Goal: Task Accomplishment & Management: Use online tool/utility

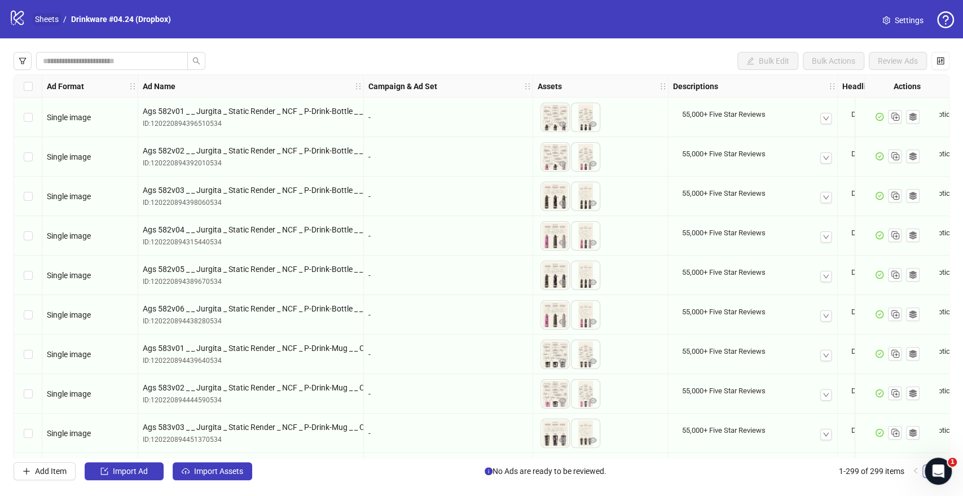
click at [50, 24] on link "Sheets" at bounding box center [47, 19] width 28 height 12
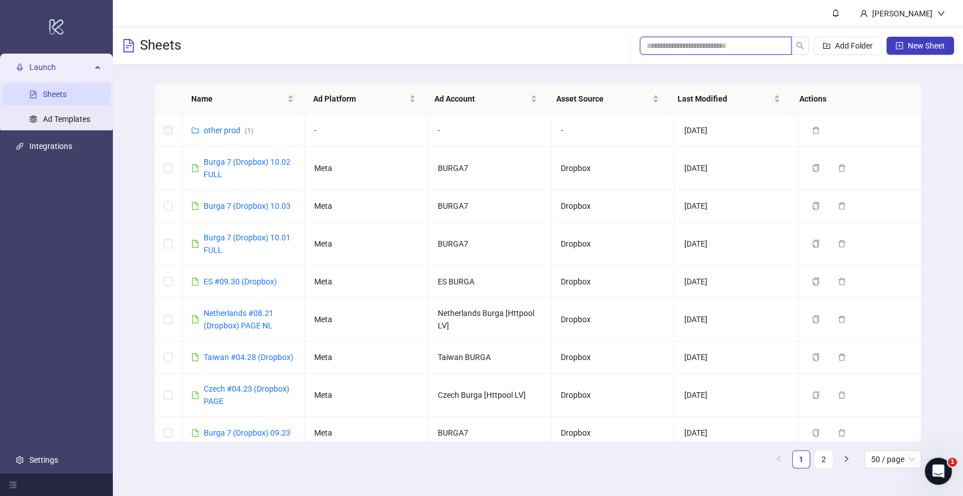
click at [706, 42] on input "search" at bounding box center [711, 45] width 129 height 12
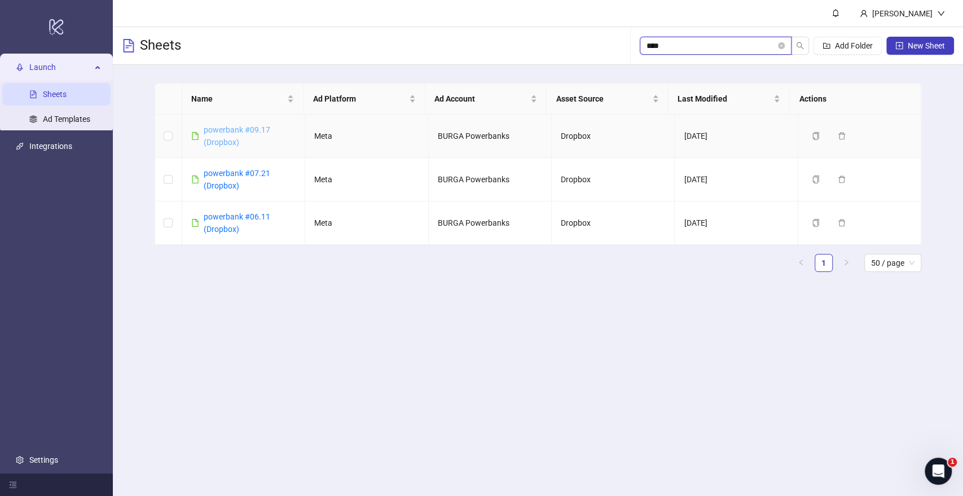
type input "****"
click at [252, 131] on link "powerbank #09.17 (Dropbox)" at bounding box center [237, 135] width 67 height 21
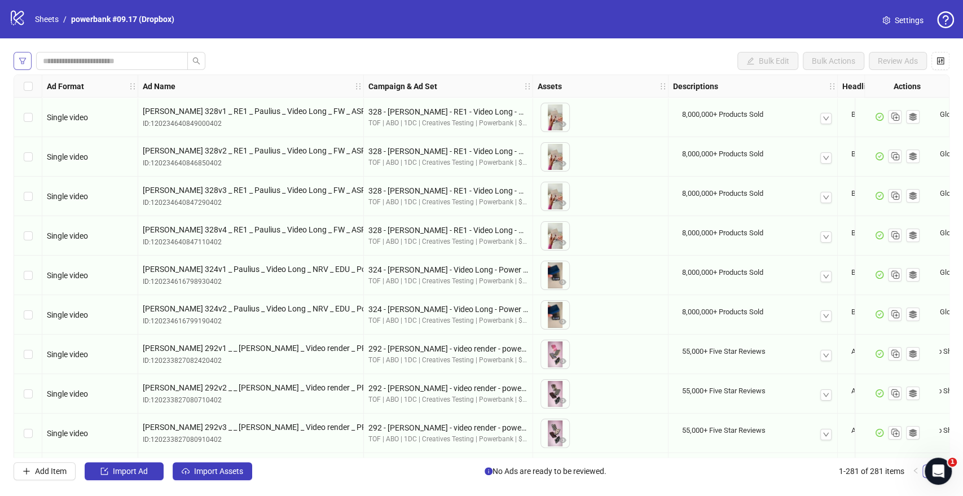
click at [27, 53] on button "button" at bounding box center [23, 61] width 18 height 18
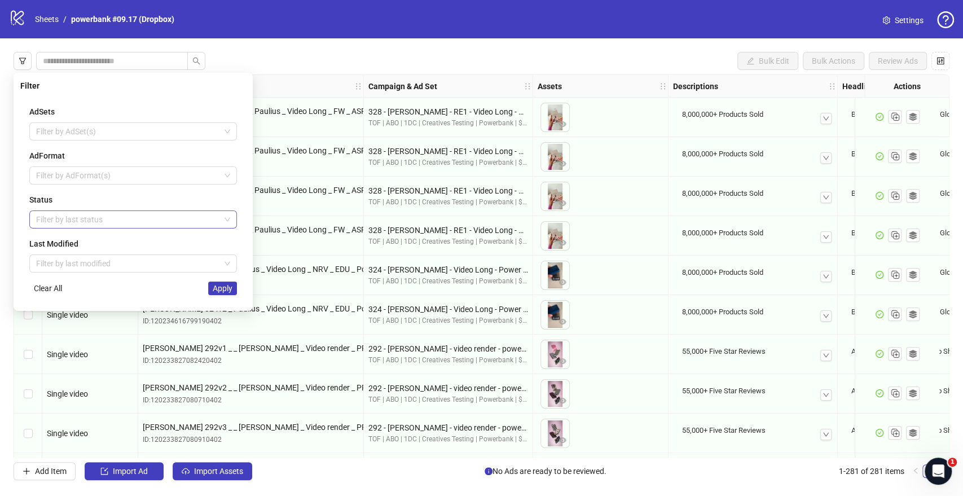
click at [97, 216] on div at bounding box center [127, 220] width 191 height 16
click at [72, 245] on div "Draft" at bounding box center [133, 241] width 190 height 12
click at [140, 245] on div "Draft" at bounding box center [133, 241] width 190 height 12
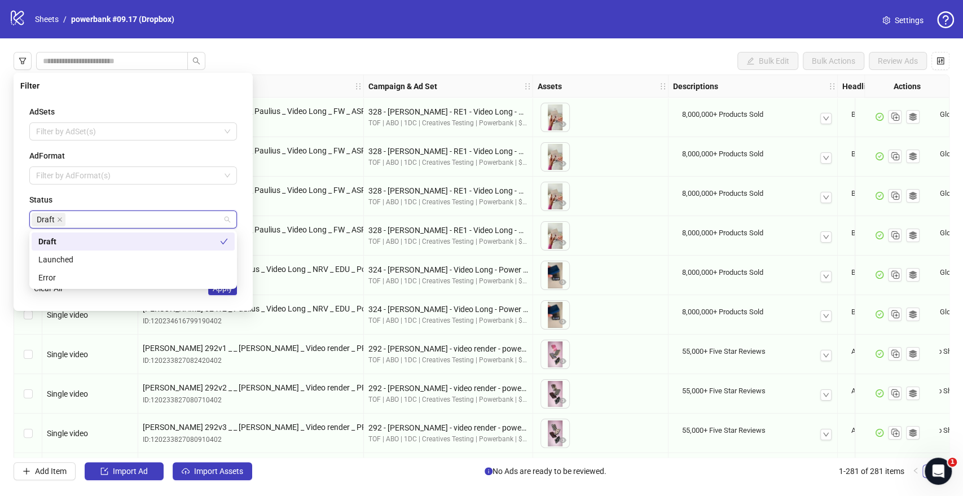
click at [245, 234] on div "AdSets Filter by AdSet(s) AdFormat Filter by AdFormat(s) Status Draft Last Modi…" at bounding box center [133, 200] width 226 height 208
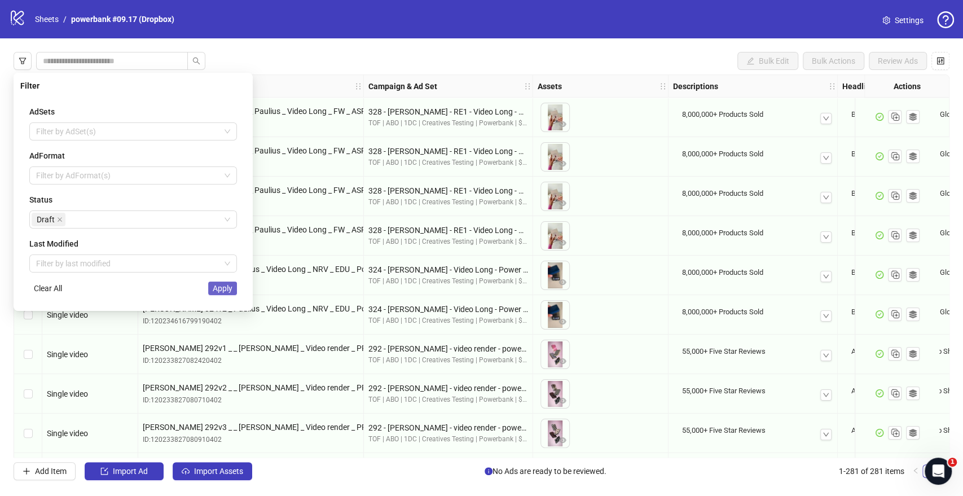
click at [223, 288] on span "Apply" at bounding box center [223, 288] width 20 height 9
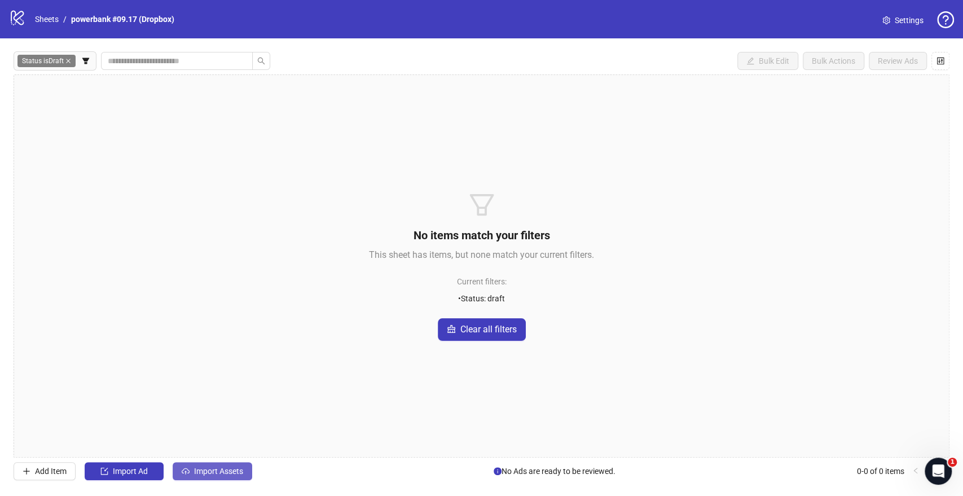
click at [223, 468] on span "Import Assets" at bounding box center [218, 471] width 49 height 9
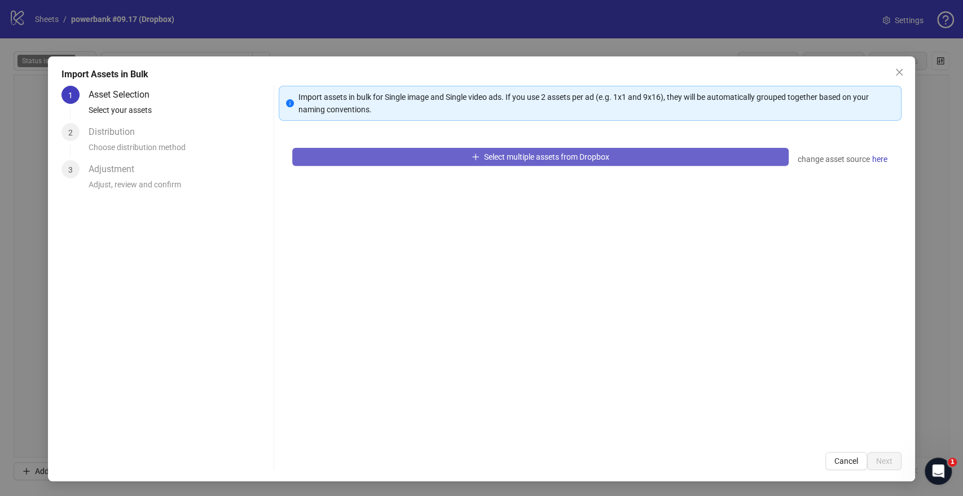
click at [375, 156] on button "Select multiple assets from Dropbox" at bounding box center [540, 157] width 496 height 18
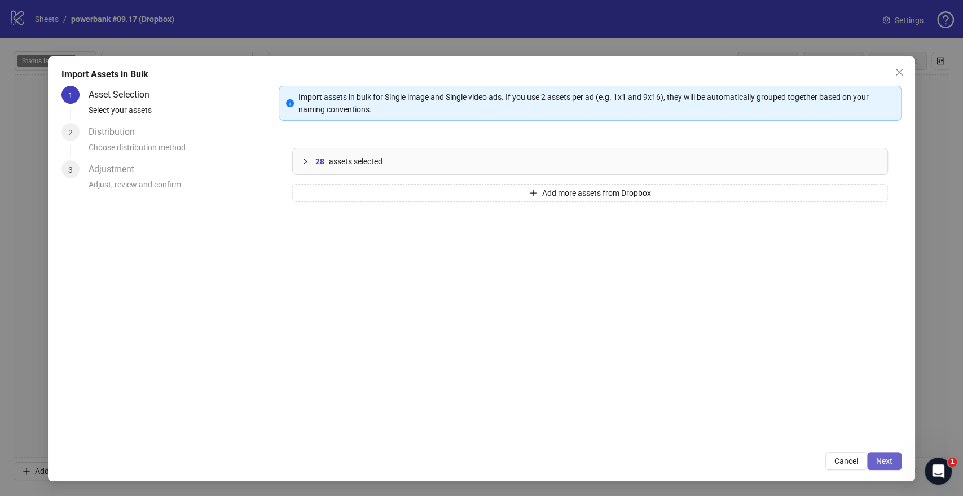
click at [882, 460] on span "Next" at bounding box center [884, 460] width 16 height 9
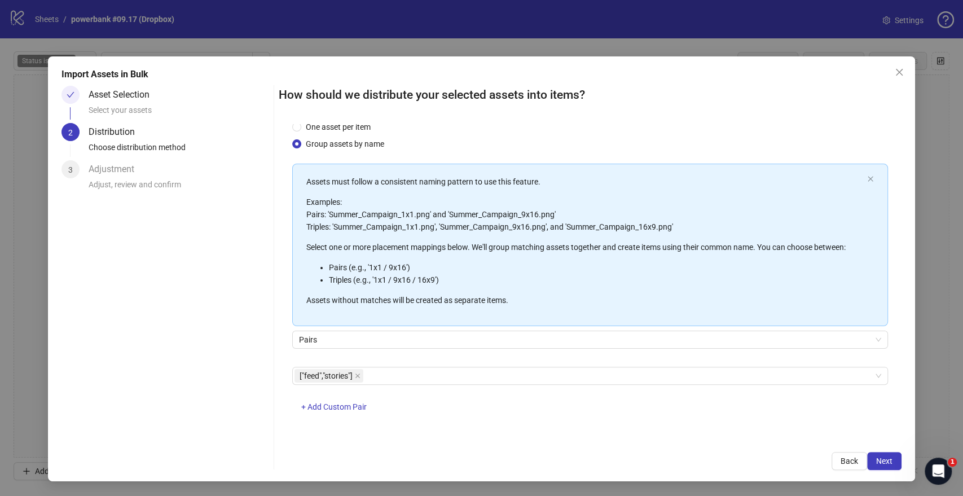
scroll to position [29, 0]
click at [881, 461] on span "Next" at bounding box center [884, 460] width 16 height 9
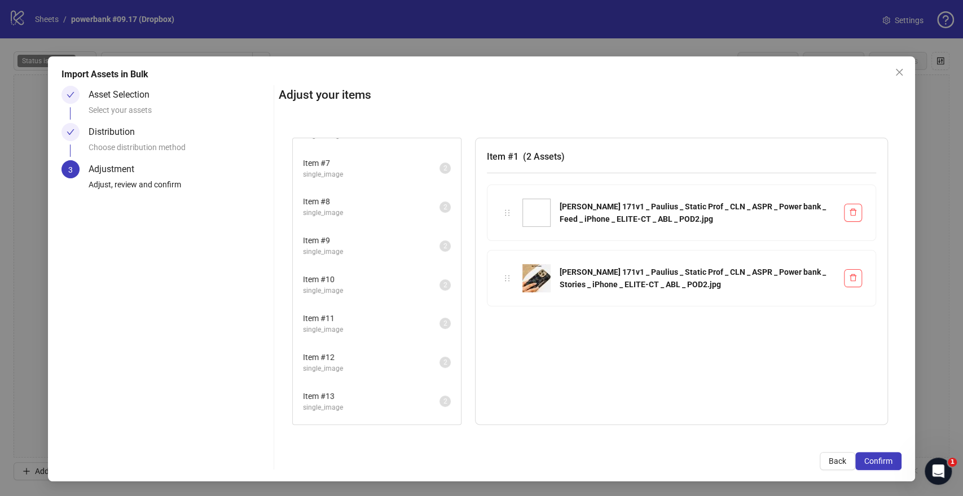
scroll to position [253, 0]
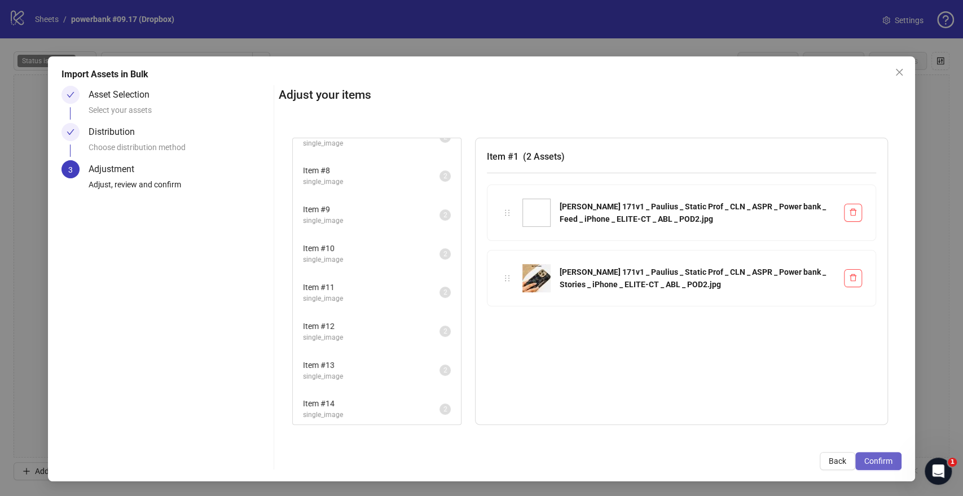
click at [862, 464] on button "Confirm" at bounding box center [878, 461] width 46 height 18
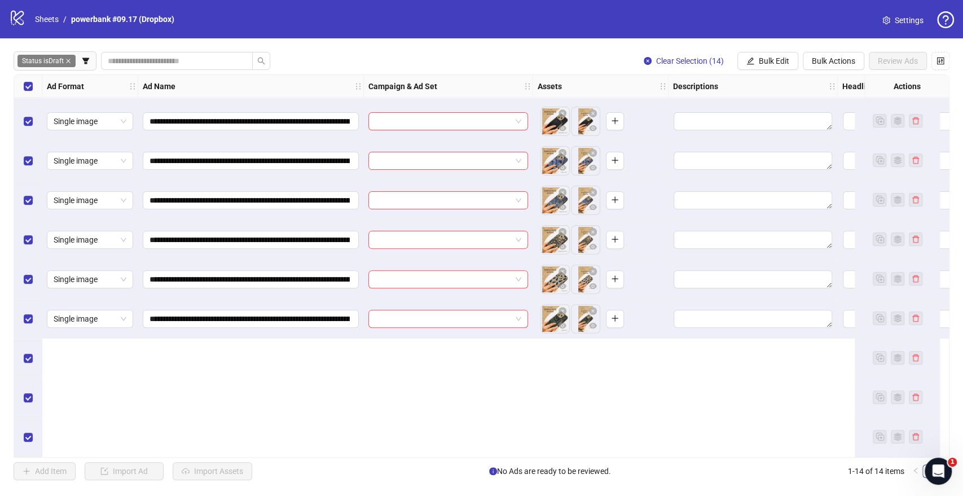
scroll to position [0, 0]
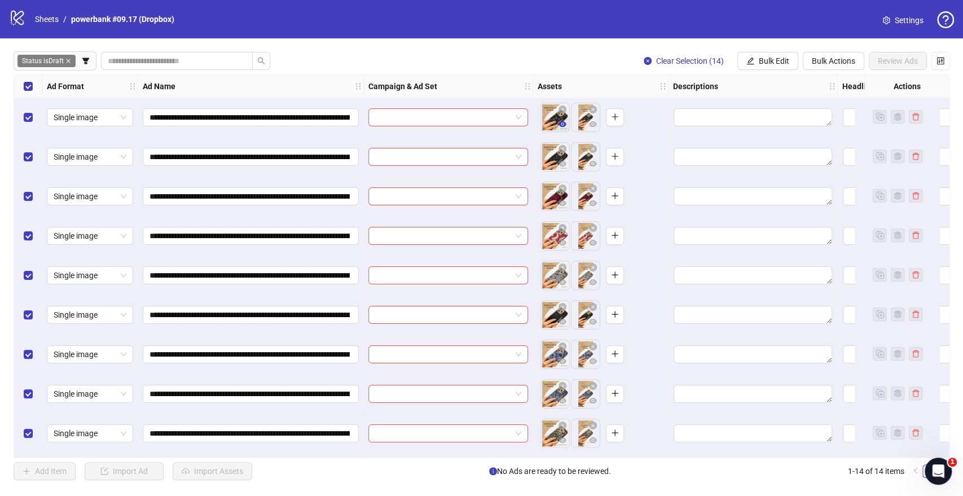
click at [561, 125] on icon "eye" at bounding box center [563, 124] width 8 height 8
click at [564, 245] on icon "eye" at bounding box center [563, 243] width 8 height 6
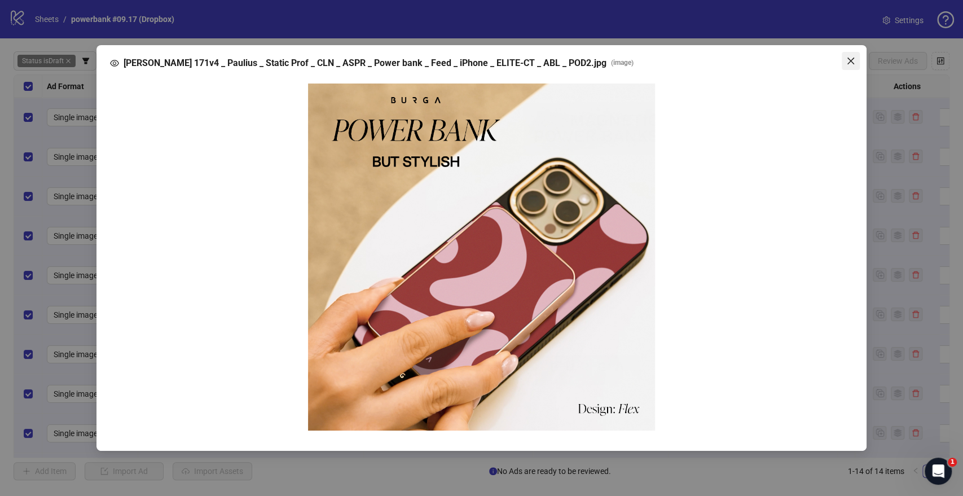
click at [847, 58] on icon "close" at bounding box center [850, 60] width 9 height 9
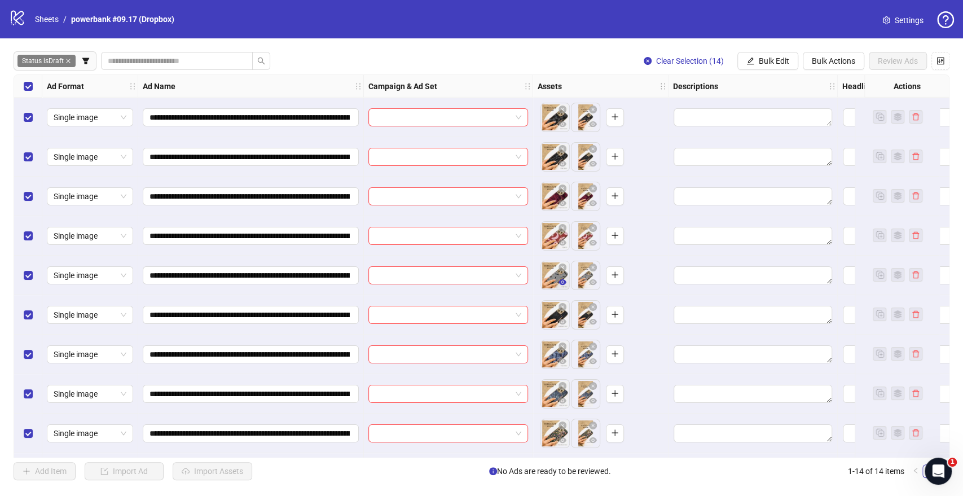
click at [562, 286] on icon "eye" at bounding box center [563, 282] width 8 height 8
click at [564, 323] on icon "eye" at bounding box center [563, 322] width 8 height 6
click at [565, 367] on button "button" at bounding box center [563, 362] width 14 height 14
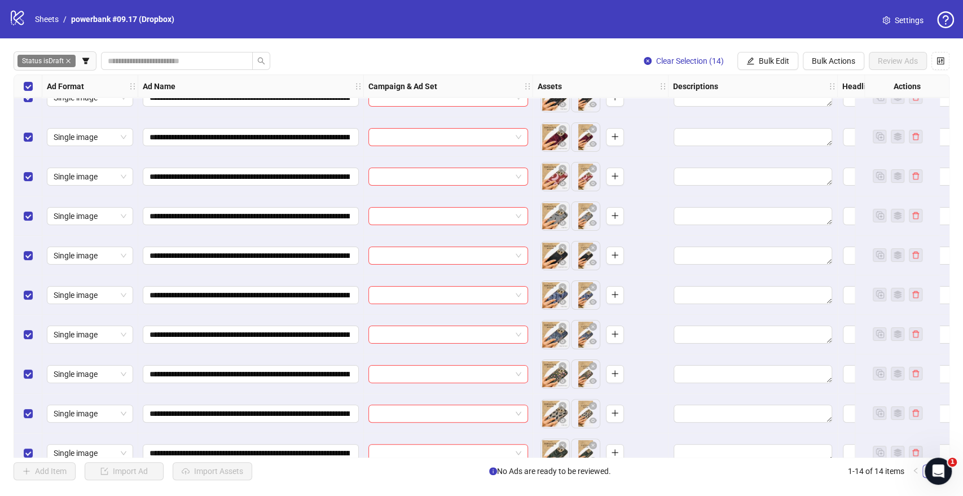
scroll to position [63, 0]
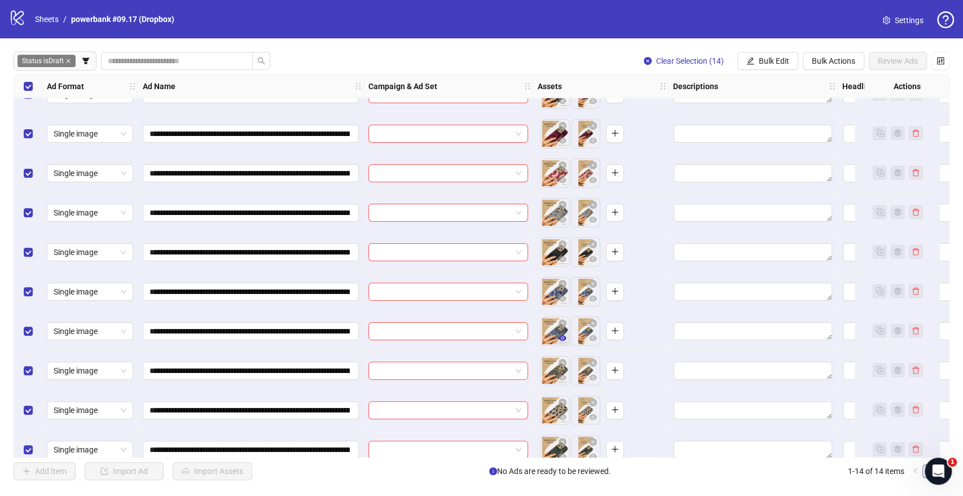
click at [561, 334] on icon "eye" at bounding box center [563, 338] width 8 height 8
click at [565, 372] on button "button" at bounding box center [563, 378] width 14 height 14
click at [564, 418] on icon "eye" at bounding box center [563, 417] width 8 height 8
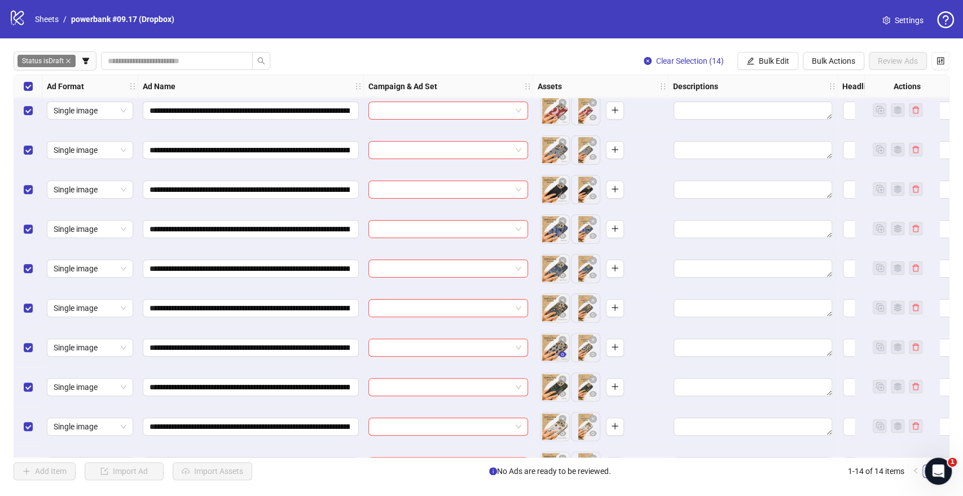
click at [559, 354] on icon "eye" at bounding box center [563, 354] width 8 height 8
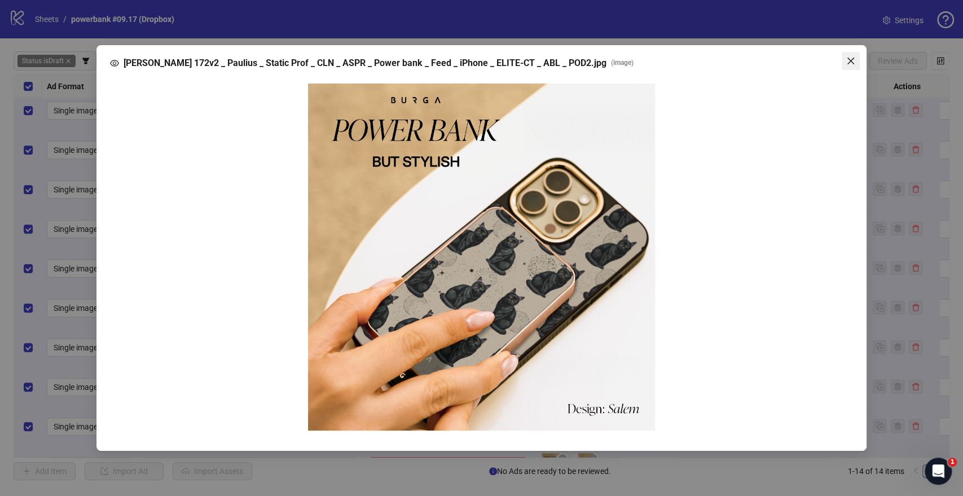
click at [850, 56] on icon "close" at bounding box center [850, 60] width 9 height 9
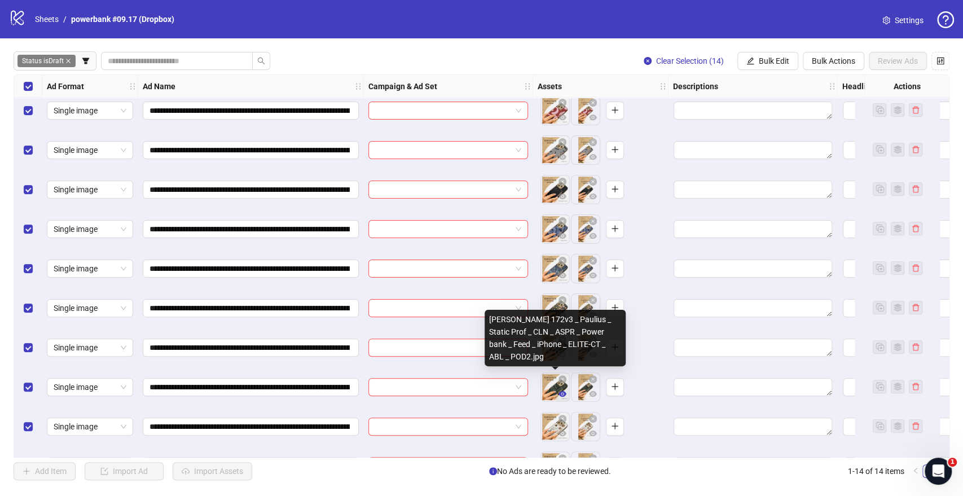
click at [564, 396] on icon "eye" at bounding box center [563, 394] width 8 height 6
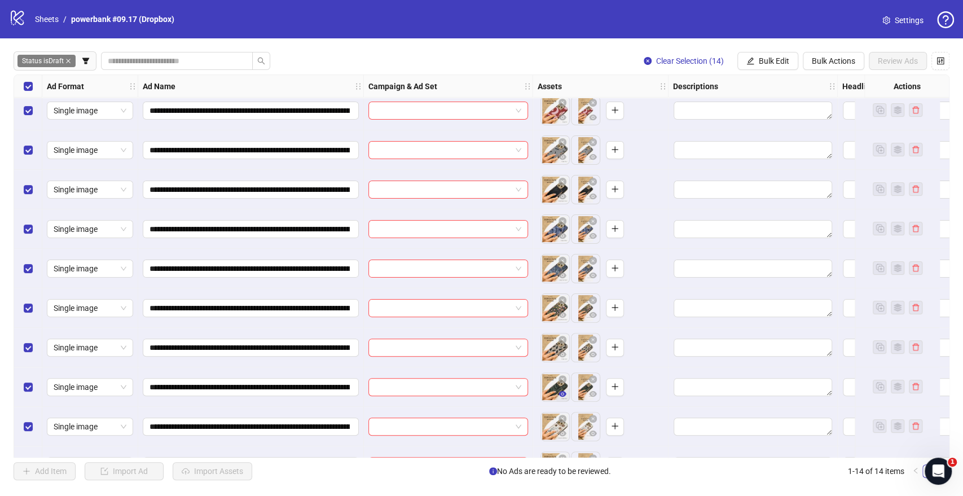
scroll to position [188, 0]
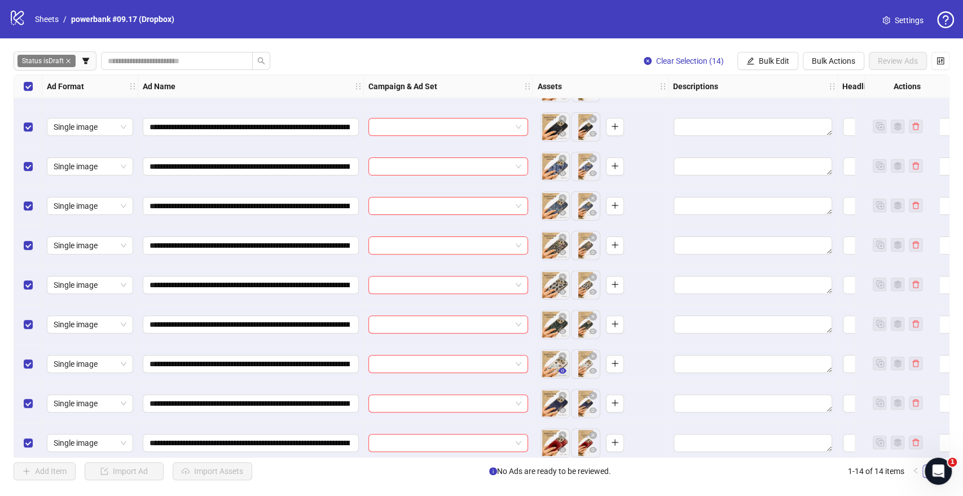
click at [562, 370] on icon "eye" at bounding box center [563, 371] width 8 height 8
click at [561, 411] on icon "eye" at bounding box center [563, 410] width 8 height 6
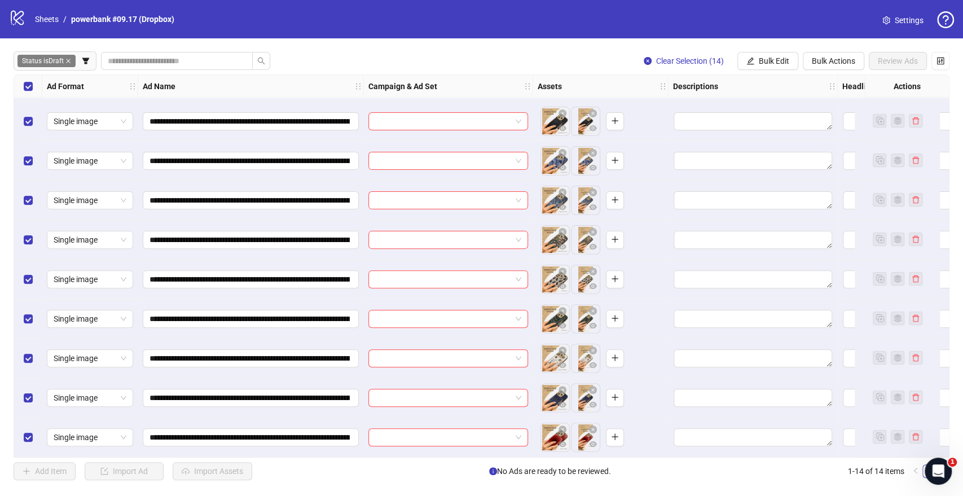
scroll to position [198, 0]
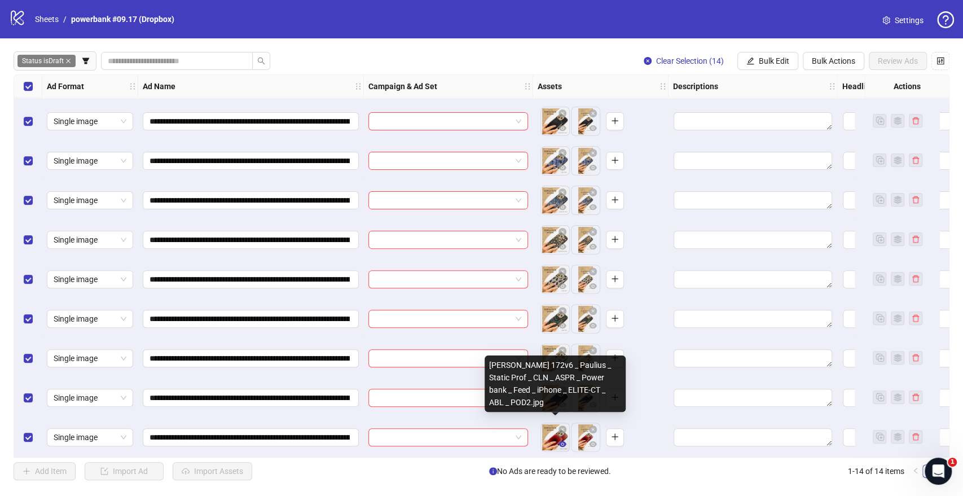
click at [563, 441] on icon "eye" at bounding box center [563, 444] width 8 height 6
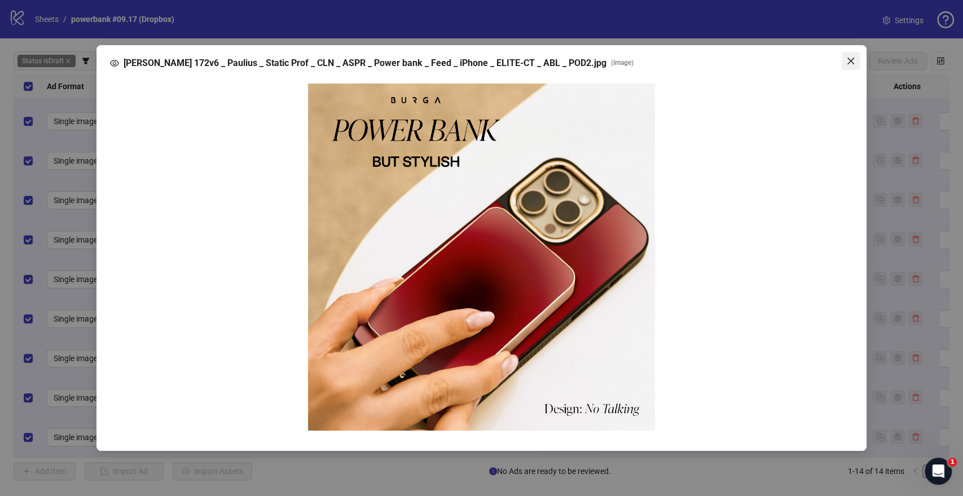
click at [847, 64] on icon "close" at bounding box center [850, 60] width 9 height 9
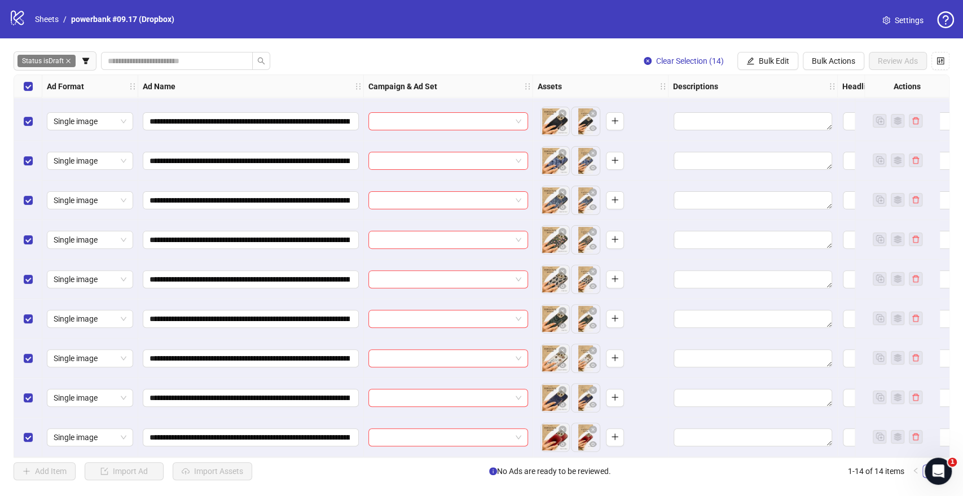
click at [27, 93] on label "Select all rows" at bounding box center [28, 86] width 9 height 12
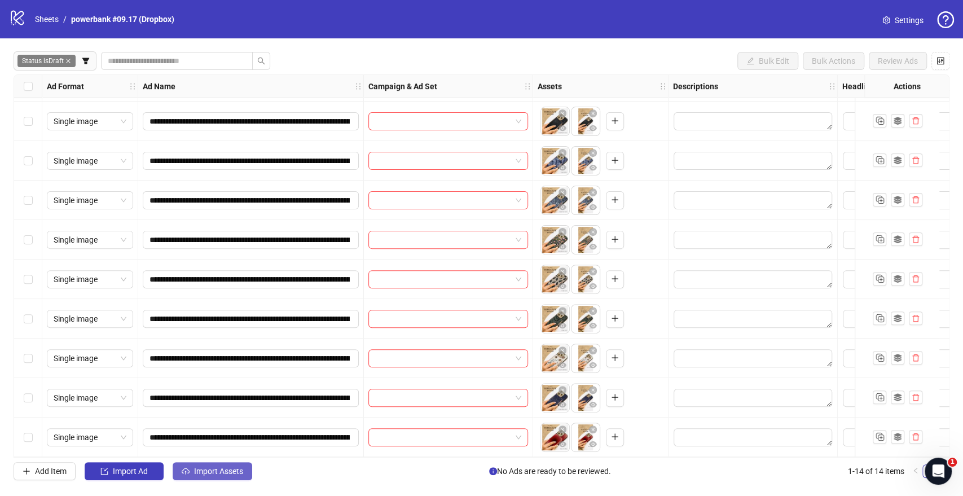
click at [210, 475] on span "Import Assets" at bounding box center [218, 471] width 49 height 9
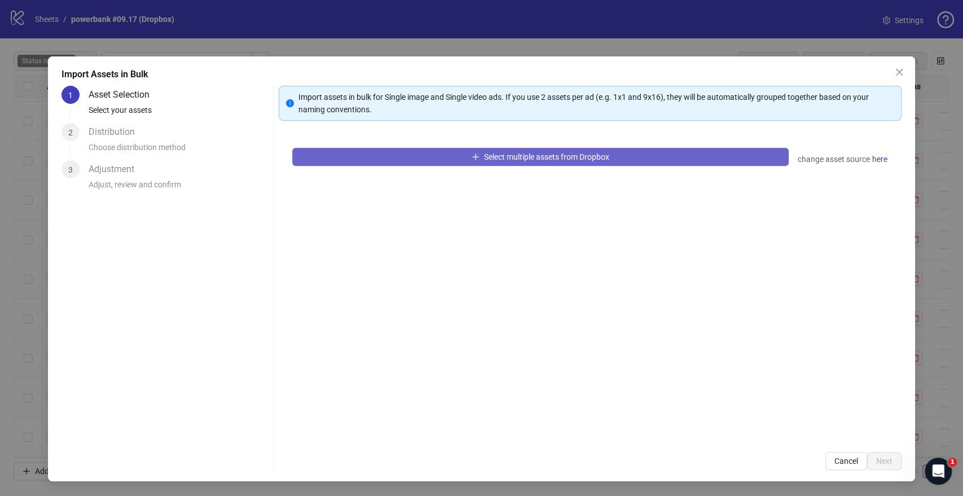
click at [342, 156] on button "Select multiple assets from Dropbox" at bounding box center [540, 157] width 496 height 18
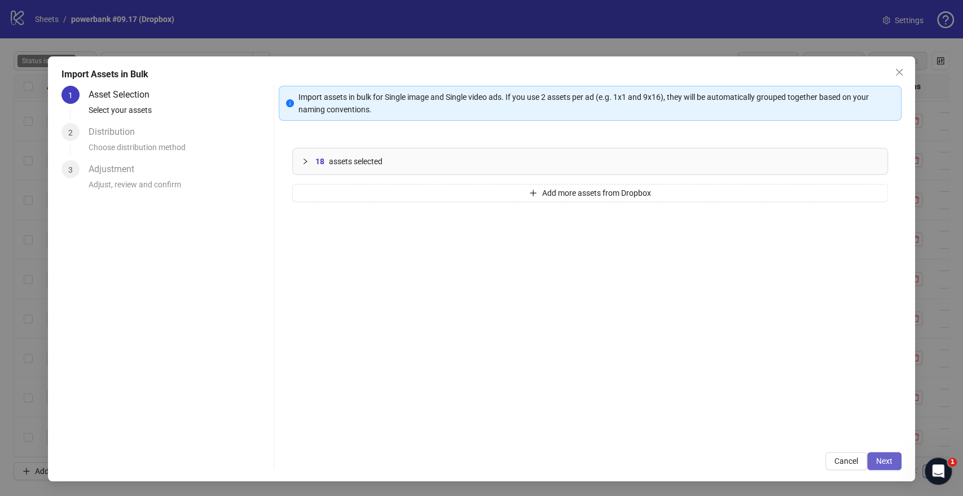
click at [882, 458] on span "Next" at bounding box center [884, 460] width 16 height 9
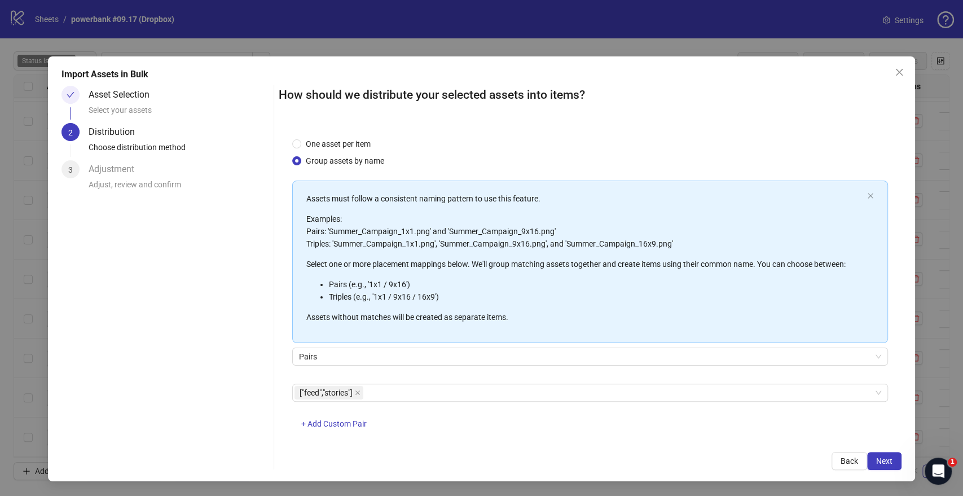
click at [882, 458] on span "Next" at bounding box center [884, 460] width 16 height 9
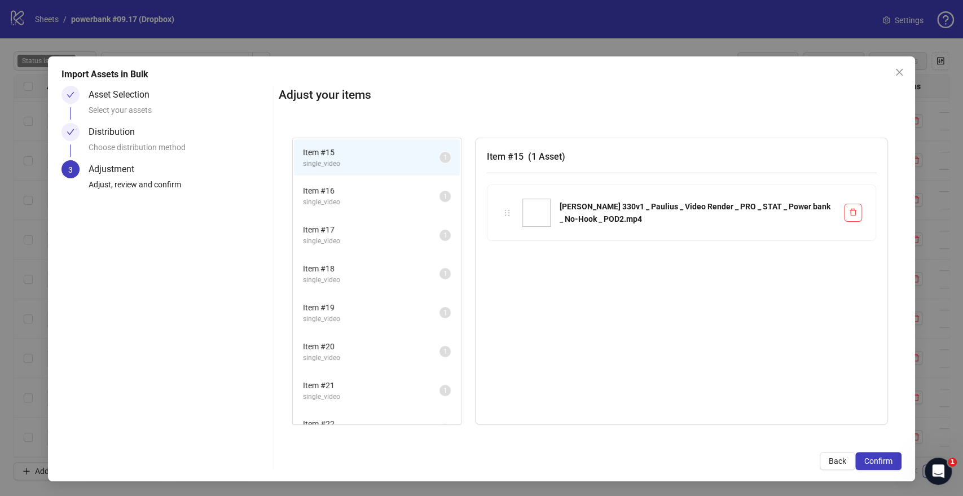
click at [882, 458] on span "Confirm" at bounding box center [878, 460] width 28 height 9
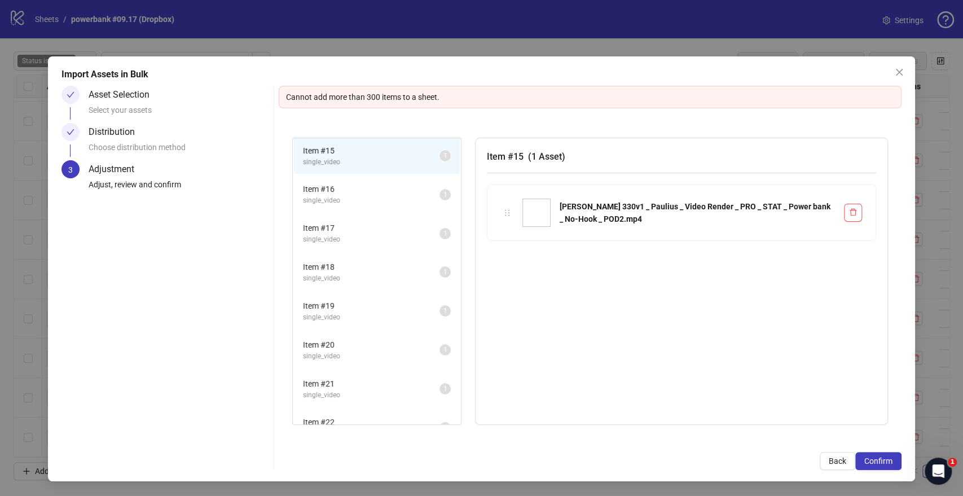
scroll to position [0, 0]
click at [879, 456] on span "Confirm" at bounding box center [878, 460] width 28 height 9
click at [901, 69] on icon "close" at bounding box center [898, 72] width 7 height 7
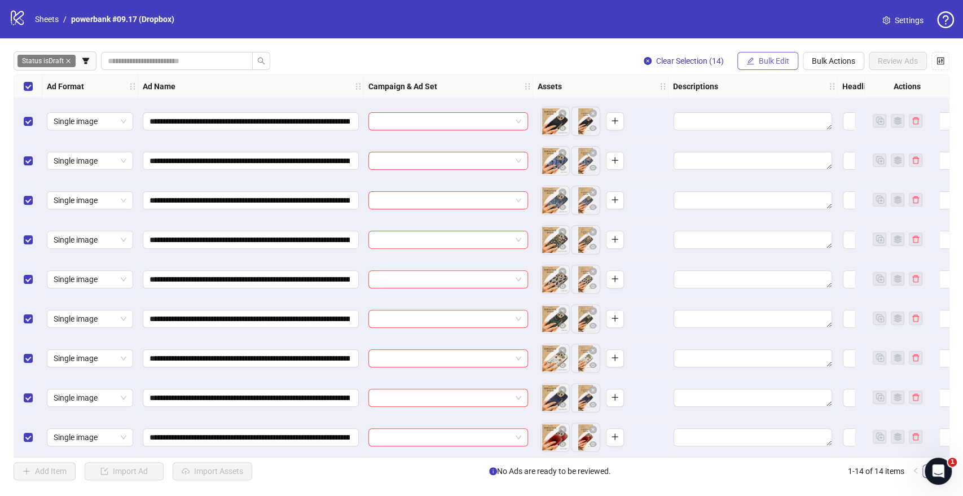
click at [781, 64] on span "Bulk Edit" at bounding box center [774, 60] width 30 height 9
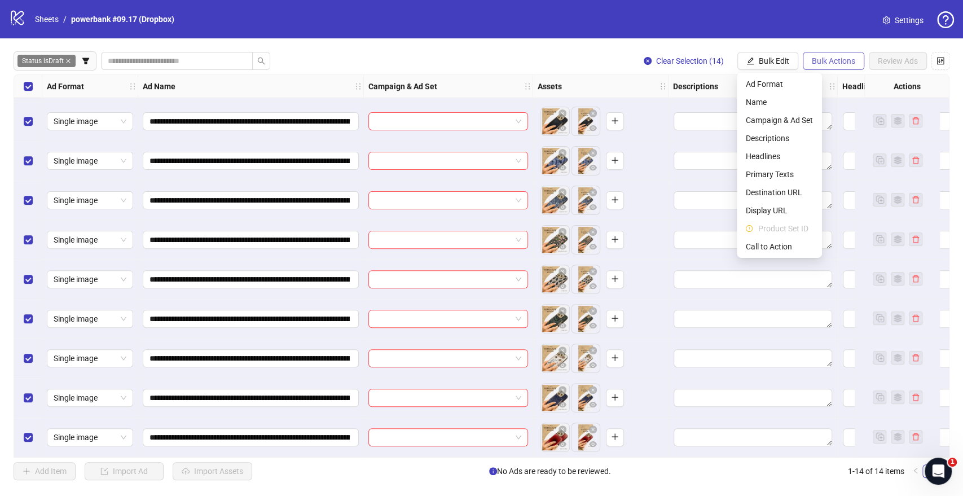
click at [821, 60] on span "Bulk Actions" at bounding box center [833, 60] width 43 height 9
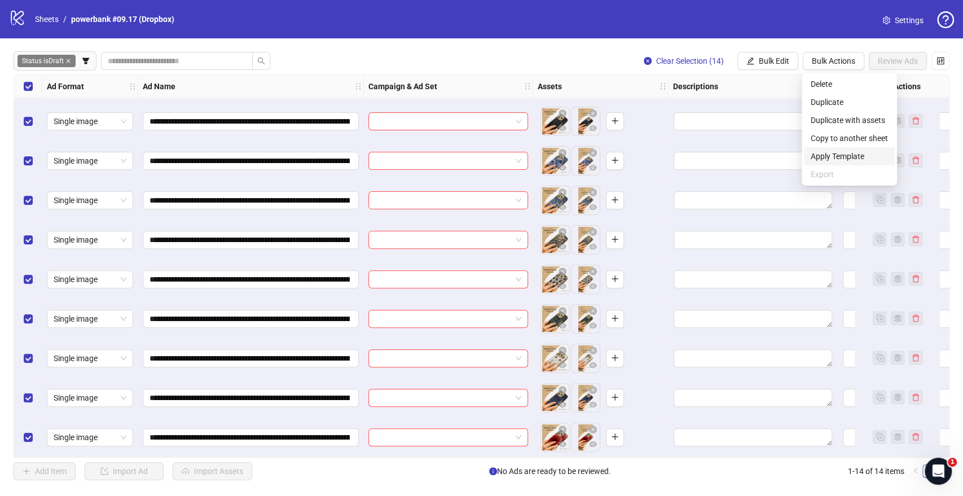
click at [839, 152] on span "Apply Template" at bounding box center [849, 156] width 77 height 12
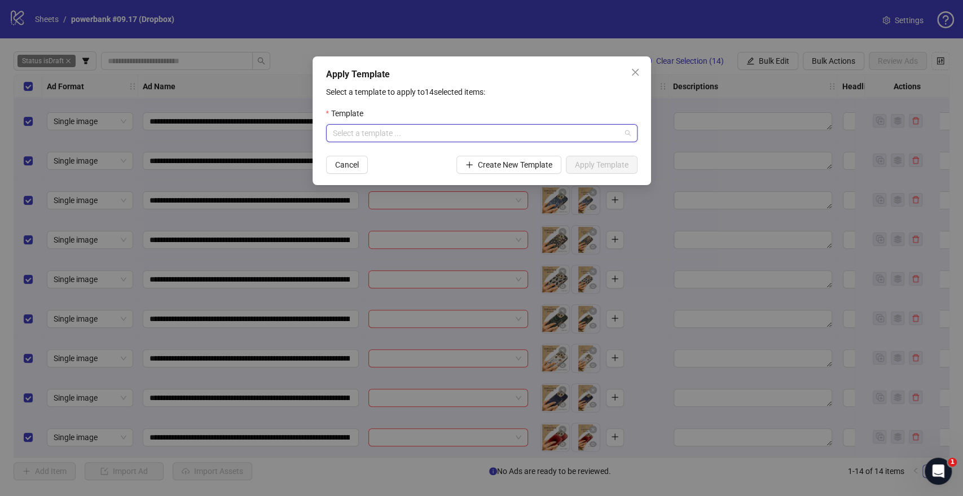
click at [442, 133] on input "search" at bounding box center [477, 133] width 288 height 17
click at [392, 151] on div "PB: GENERAL TESTING OCTOBER" at bounding box center [481, 156] width 293 height 12
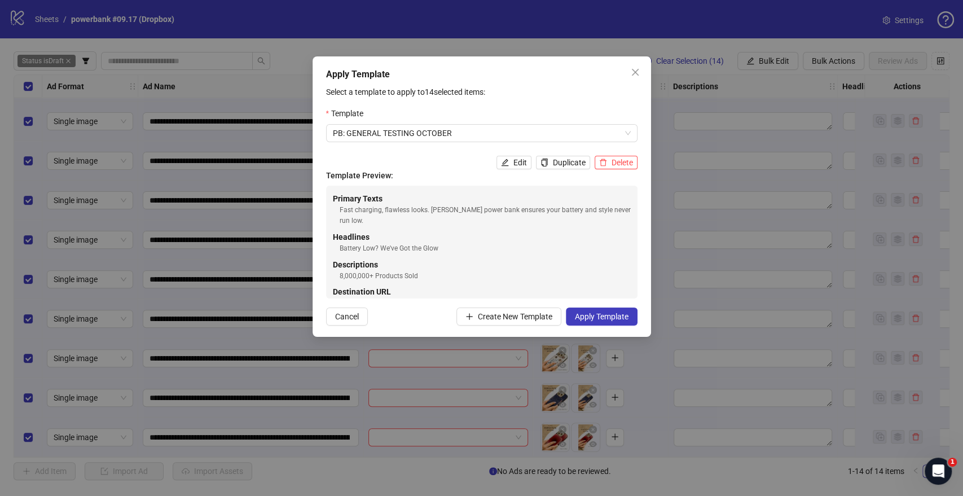
click at [540, 110] on div "Template" at bounding box center [481, 115] width 311 height 17
click at [586, 319] on span "Apply Template" at bounding box center [602, 316] width 54 height 9
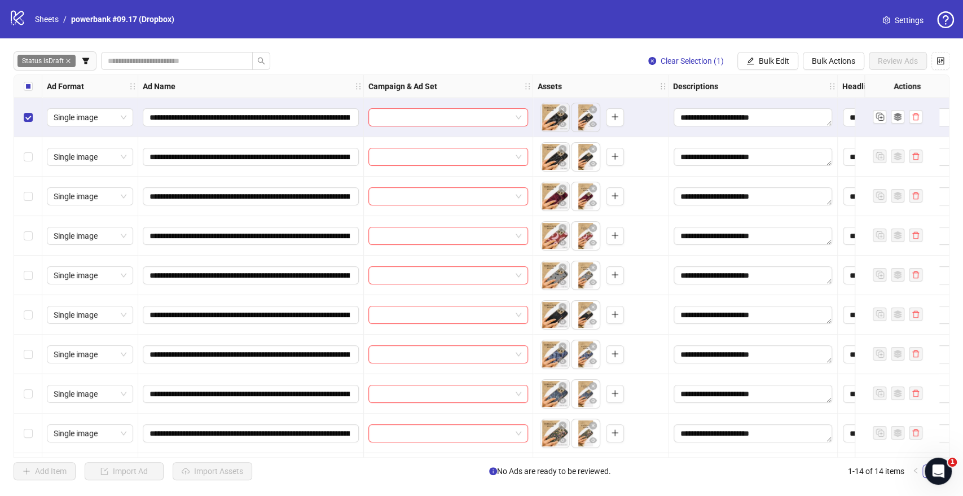
scroll to position [63, 0]
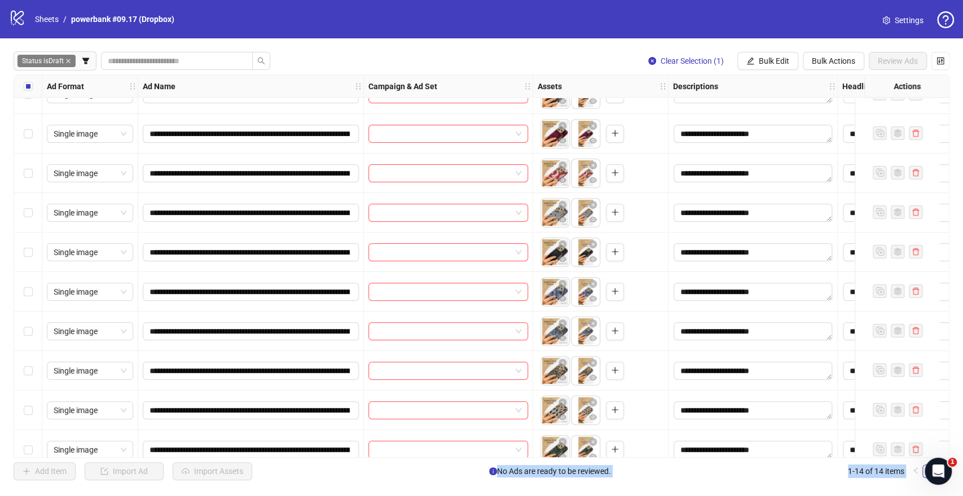
click at [21, 328] on div "Select row 8" at bounding box center [28, 330] width 28 height 39
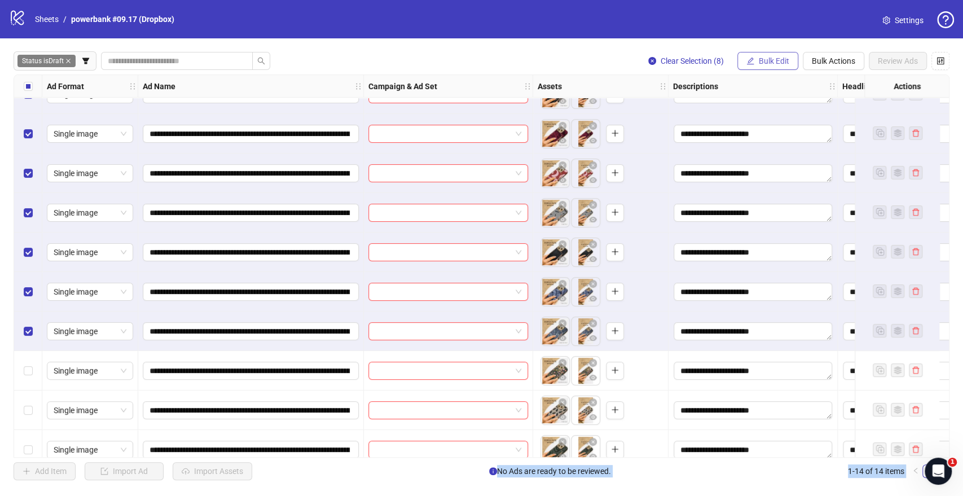
click at [764, 58] on span "Bulk Edit" at bounding box center [774, 60] width 30 height 9
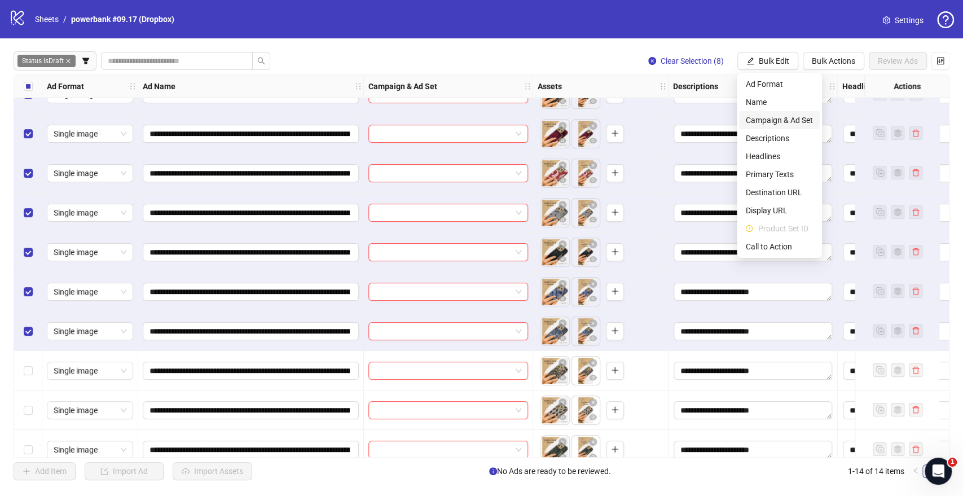
click at [766, 115] on span "Campaign & Ad Set" at bounding box center [779, 120] width 67 height 12
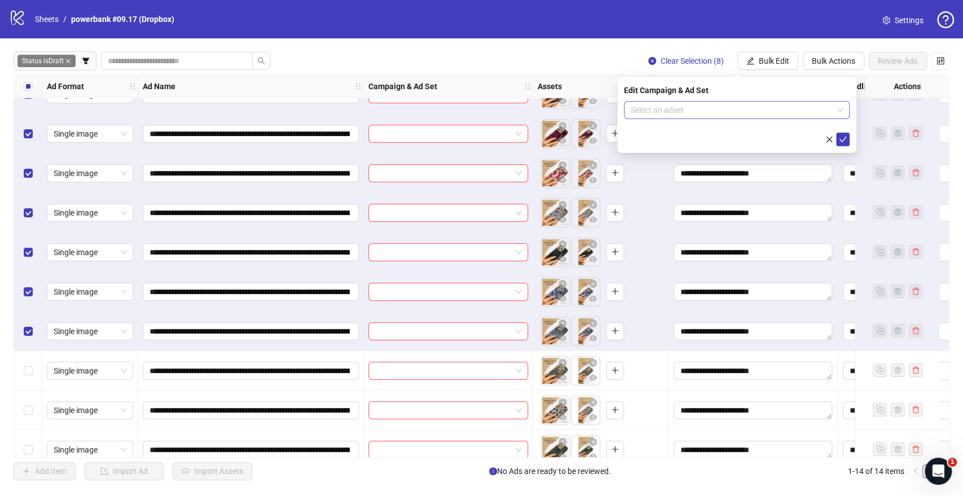
click at [669, 105] on input "search" at bounding box center [732, 110] width 202 height 17
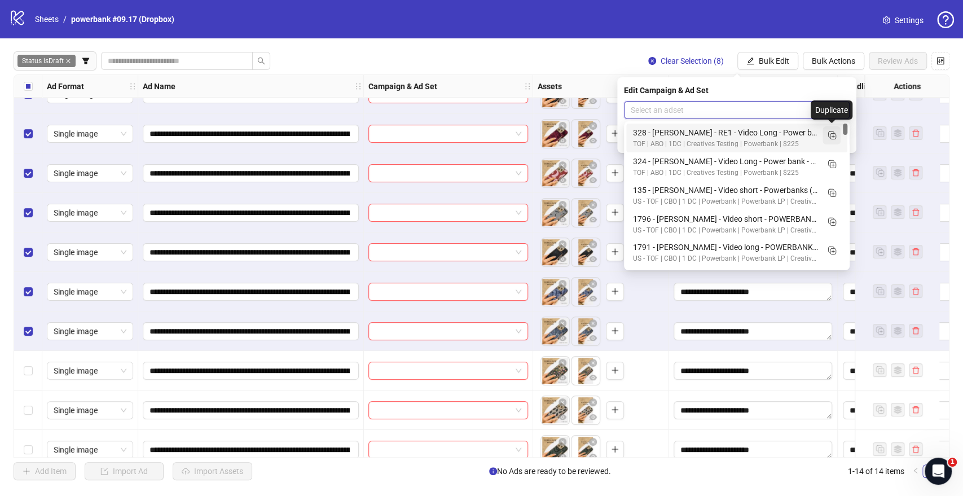
click at [829, 135] on icon "Duplicate" at bounding box center [831, 134] width 11 height 11
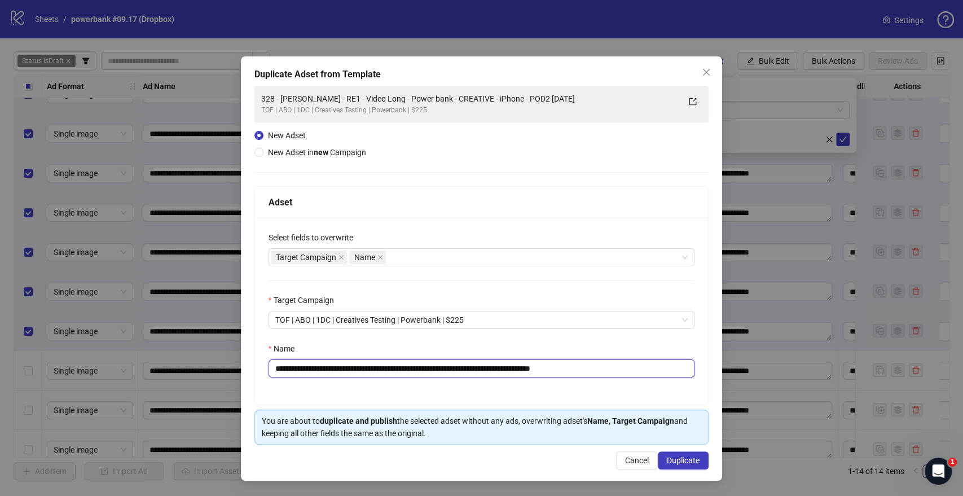
drag, startPoint x: 478, startPoint y: 363, endPoint x: 551, endPoint y: 372, distance: 73.3
click at [480, 363] on input "**********" at bounding box center [482, 368] width 427 height 18
drag, startPoint x: 559, startPoint y: 368, endPoint x: 627, endPoint y: 368, distance: 67.7
click at [625, 368] on input "**********" at bounding box center [482, 368] width 427 height 18
drag, startPoint x: 525, startPoint y: 366, endPoint x: 167, endPoint y: 372, distance: 358.4
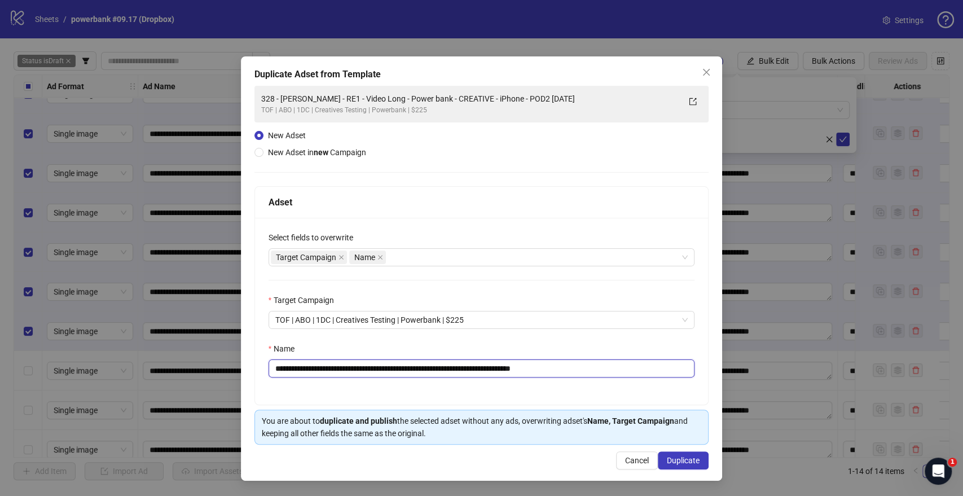
click at [167, 372] on div "**********" at bounding box center [481, 248] width 963 height 496
paste input "text"
click at [400, 258] on div "Target Campaign Name" at bounding box center [476, 257] width 410 height 16
type input "**********"
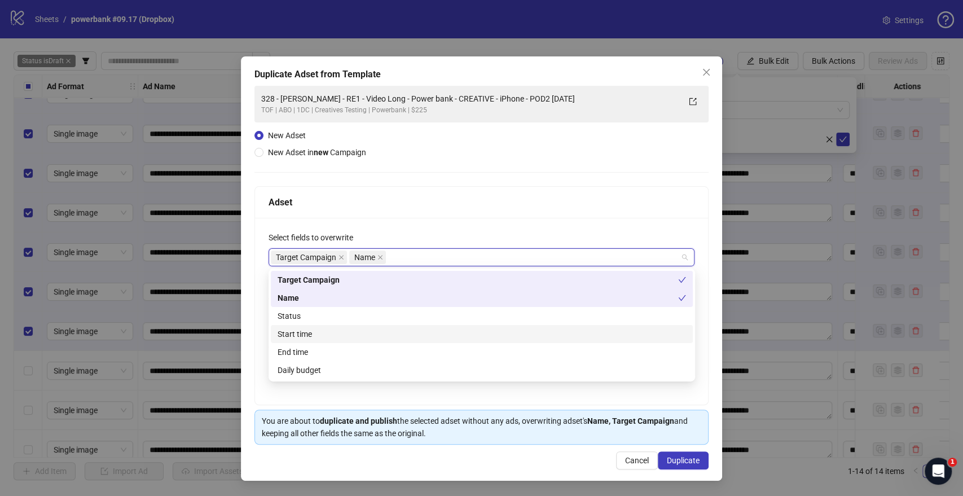
click at [302, 336] on div "Start time" at bounding box center [482, 334] width 409 height 12
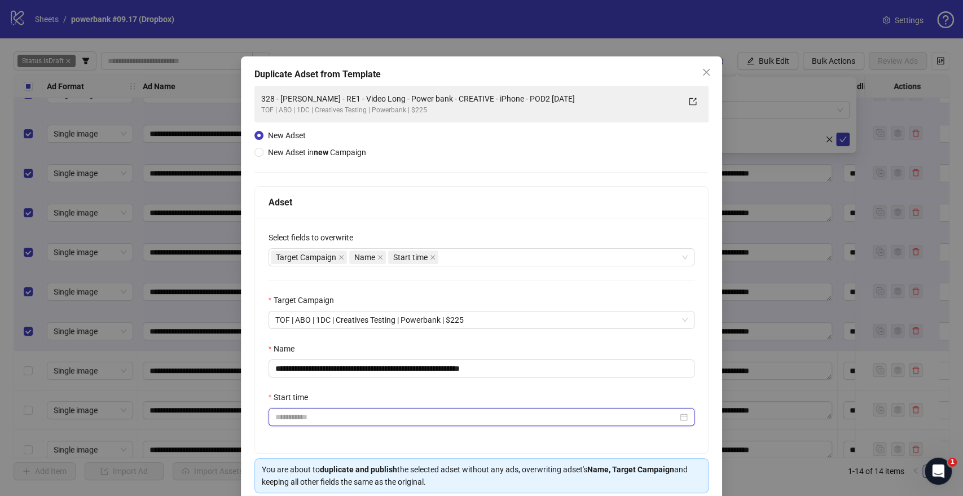
click at [327, 422] on input "Start time" at bounding box center [476, 417] width 403 height 12
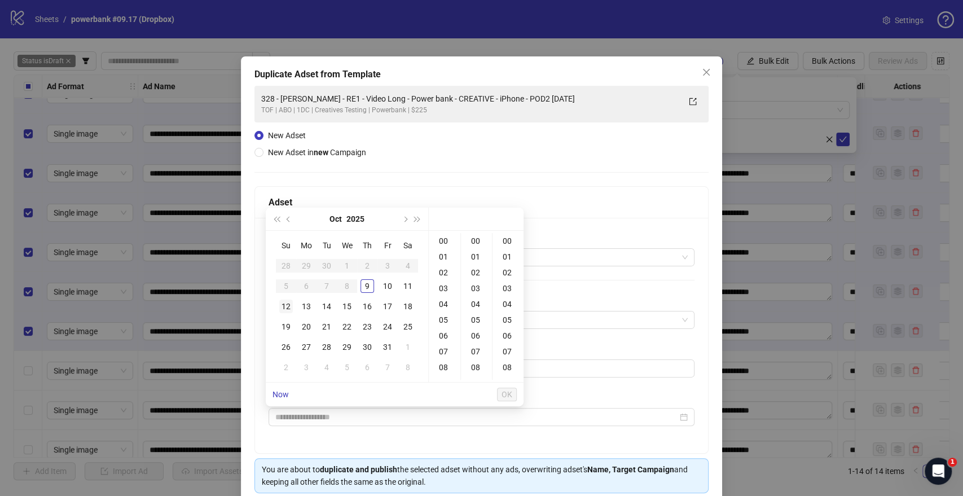
click at [289, 302] on div "12" at bounding box center [286, 307] width 14 height 14
click at [446, 318] on div "09" at bounding box center [444, 321] width 27 height 16
type input "**********"
click at [509, 393] on span "OK" at bounding box center [507, 394] width 11 height 9
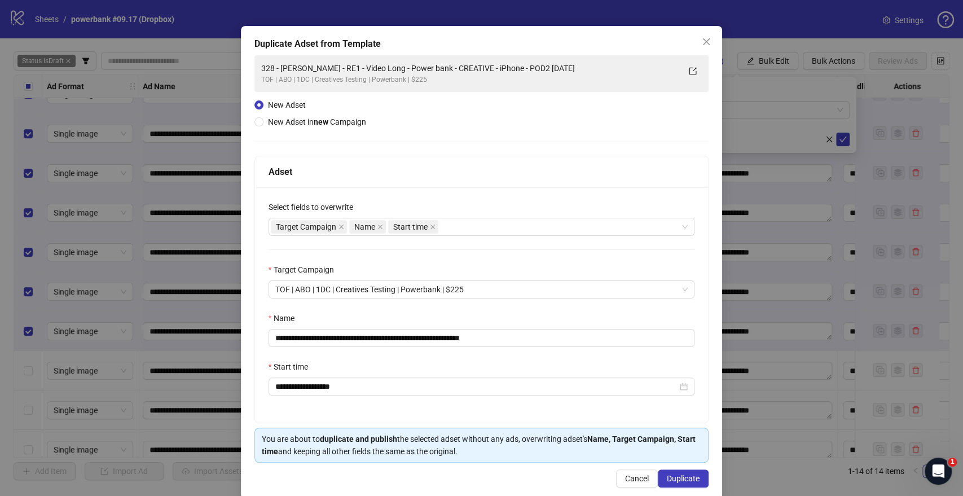
scroll to position [47, 0]
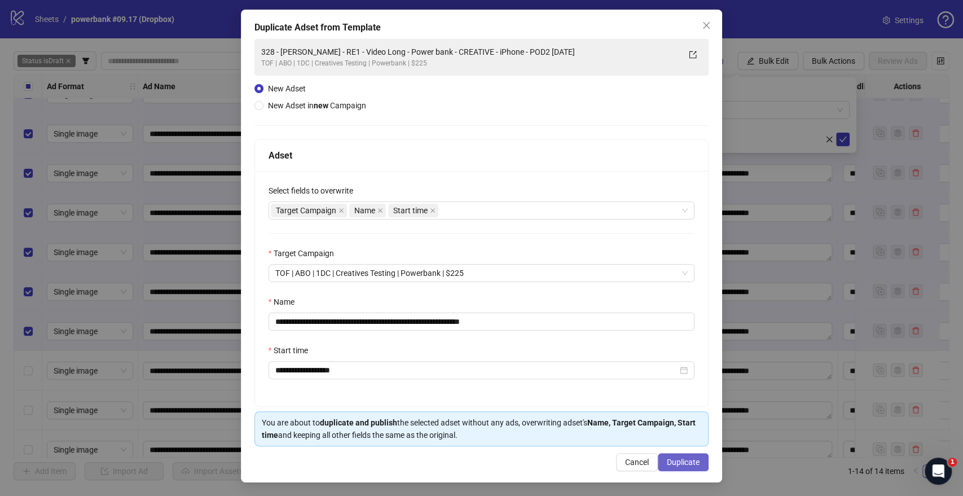
click at [670, 461] on span "Duplicate" at bounding box center [683, 462] width 33 height 9
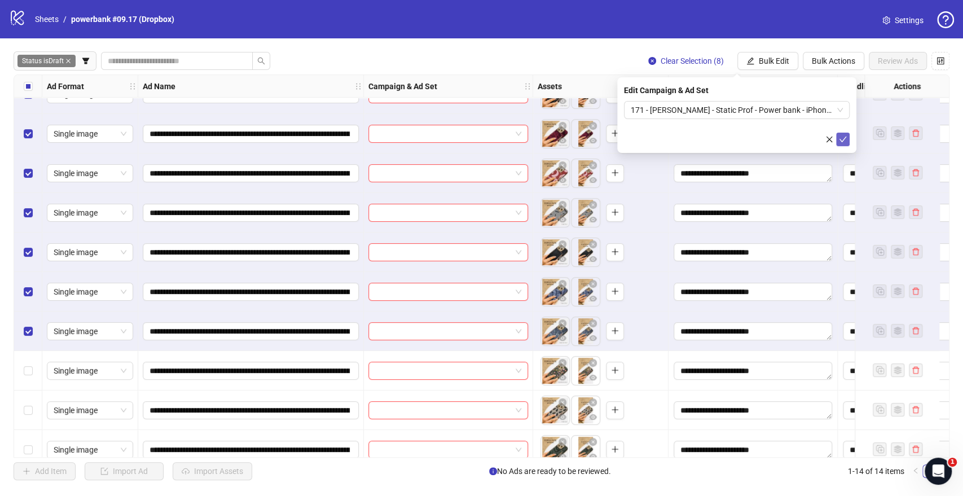
click at [840, 139] on icon "check" at bounding box center [843, 140] width 7 height 6
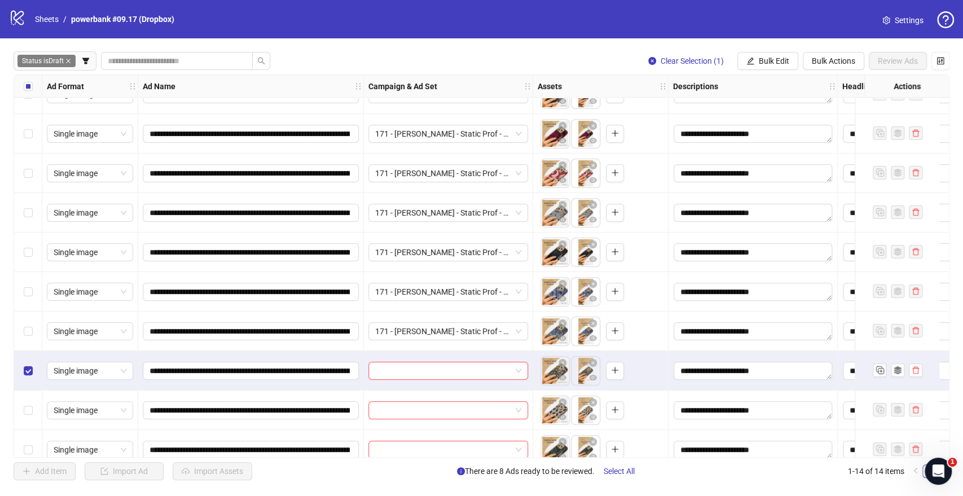
scroll to position [198, 0]
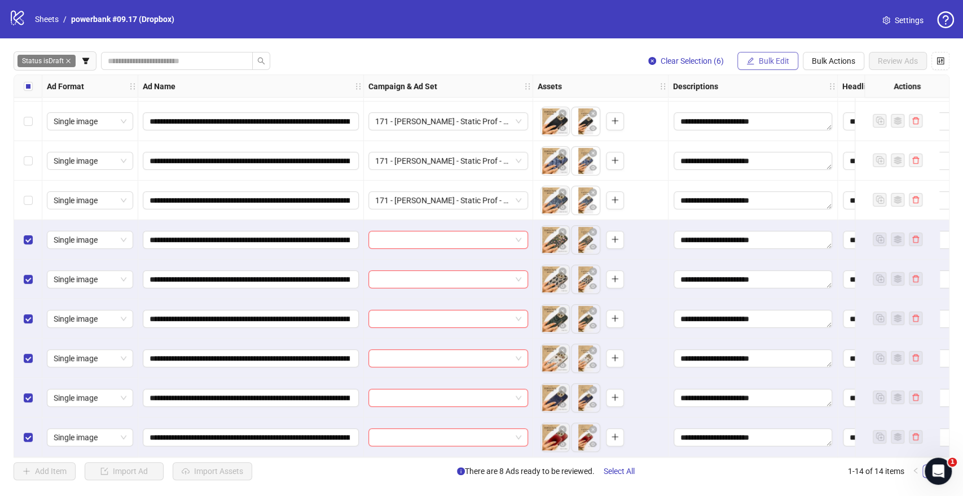
click at [753, 60] on icon "edit" at bounding box center [750, 61] width 8 height 8
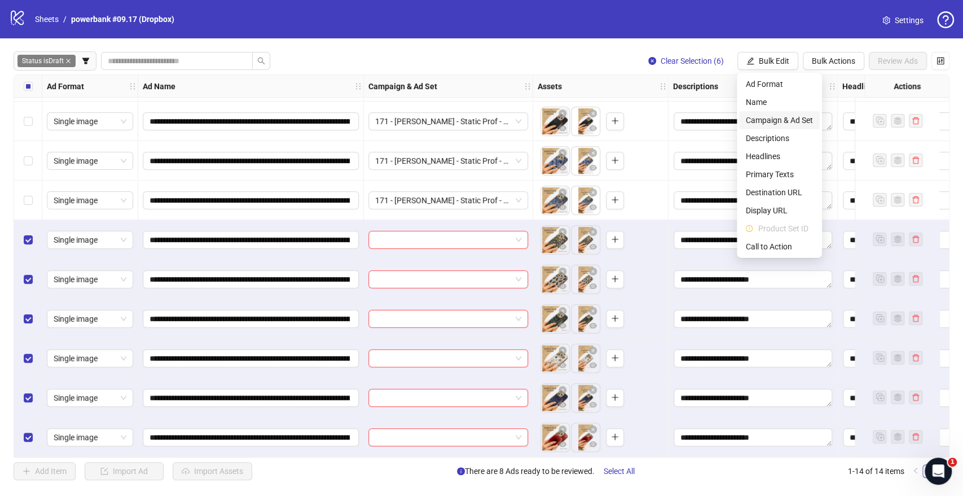
click at [767, 120] on span "Campaign & Ad Set" at bounding box center [779, 120] width 67 height 12
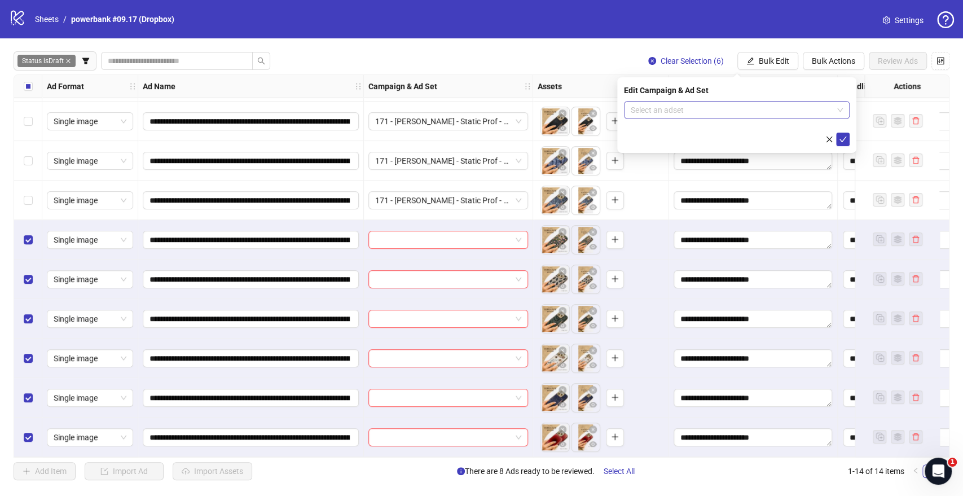
click at [695, 112] on input "search" at bounding box center [732, 110] width 202 height 17
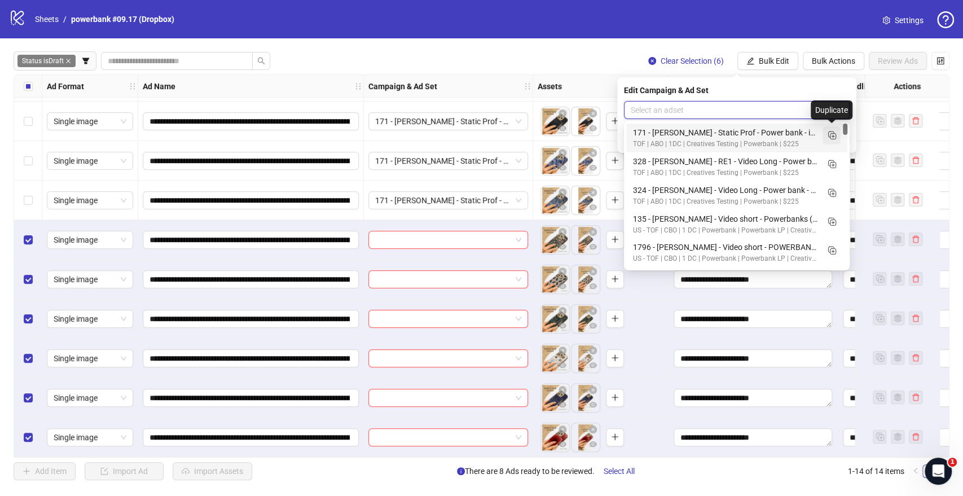
click at [831, 135] on icon "Duplicate" at bounding box center [831, 134] width 11 height 11
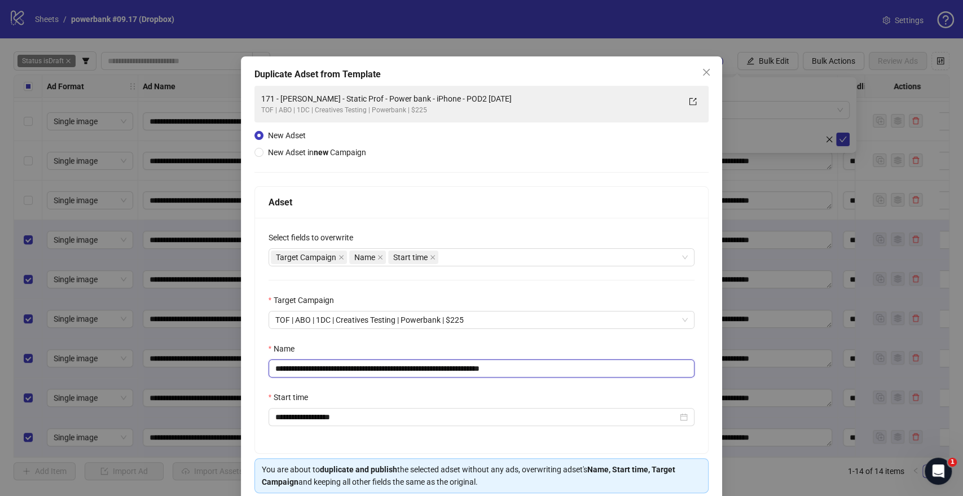
drag, startPoint x: 459, startPoint y: 368, endPoint x: 0, endPoint y: 341, distance: 459.5
click at [0, 341] on div "**********" at bounding box center [481, 248] width 963 height 496
paste input "text"
drag, startPoint x: 502, startPoint y: 371, endPoint x: 624, endPoint y: 375, distance: 122.5
click at [611, 376] on input "**********" at bounding box center [482, 368] width 427 height 18
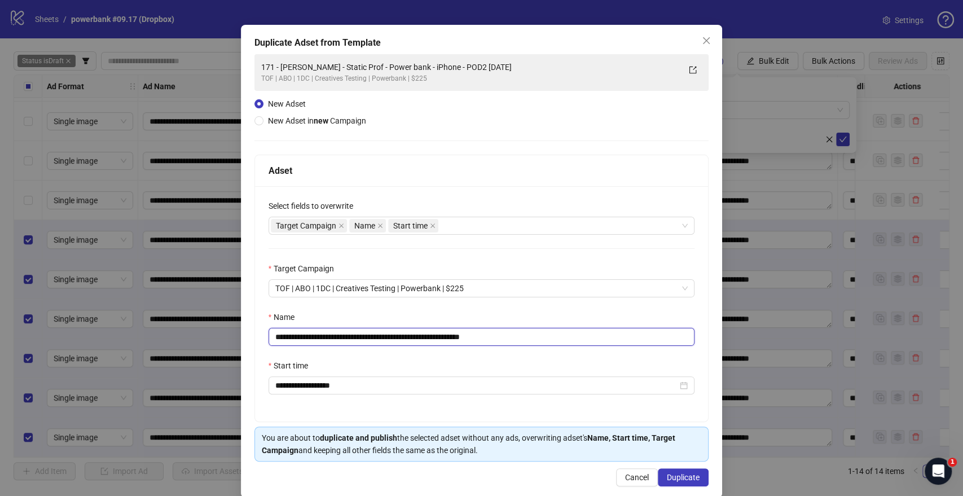
scroll to position [47, 0]
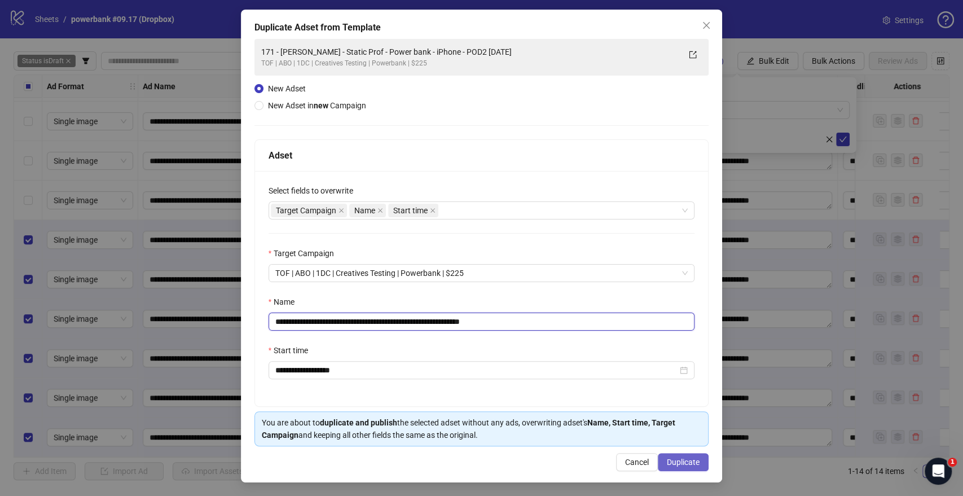
type input "**********"
click at [662, 455] on button "Duplicate" at bounding box center [683, 462] width 51 height 18
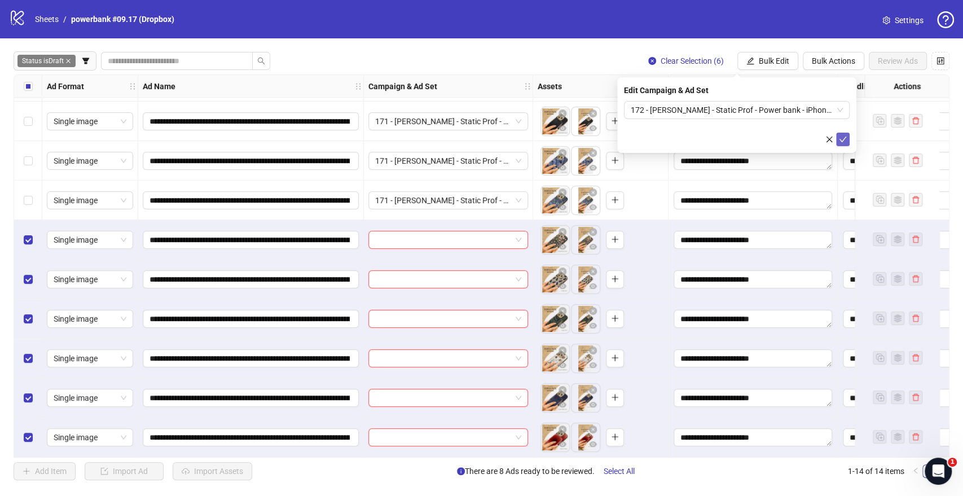
click at [843, 139] on icon "check" at bounding box center [843, 139] width 8 height 8
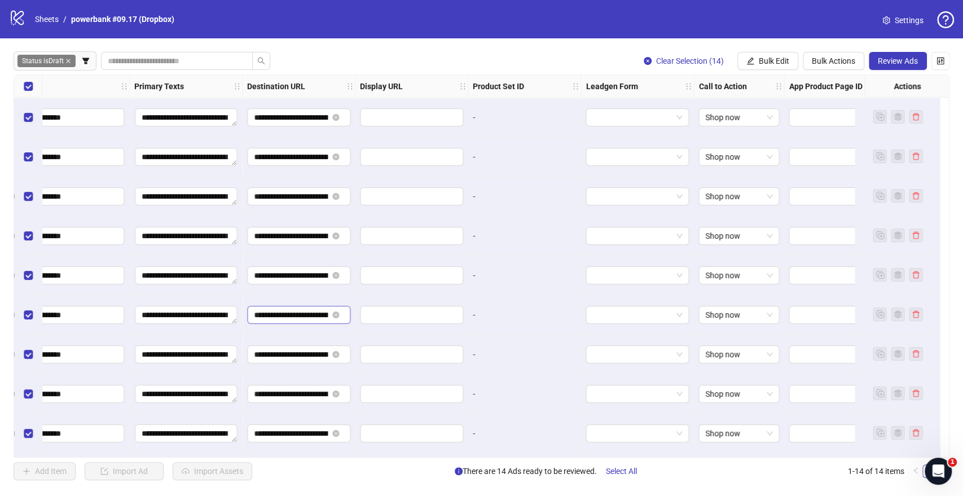
scroll to position [0, 113]
click at [882, 59] on span "Review Ads" at bounding box center [898, 60] width 40 height 9
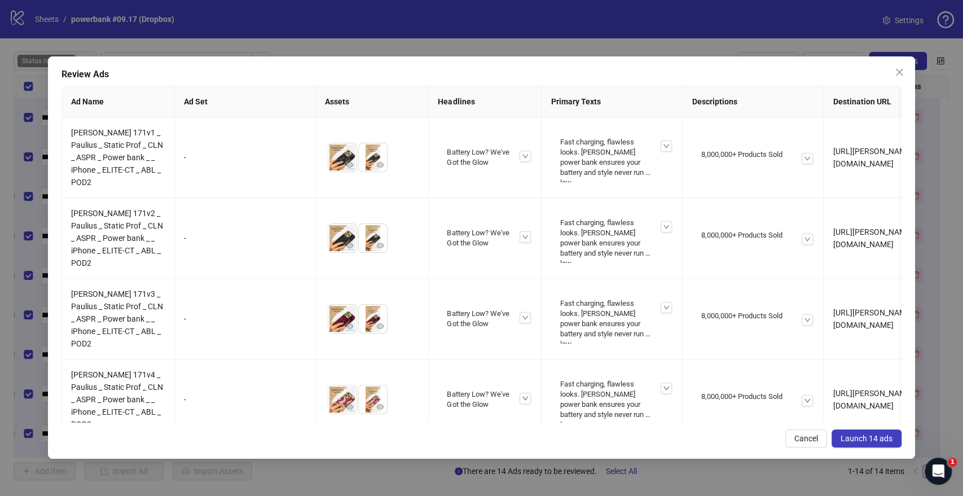
click at [876, 439] on span "Launch 14 ads" at bounding box center [867, 438] width 52 height 9
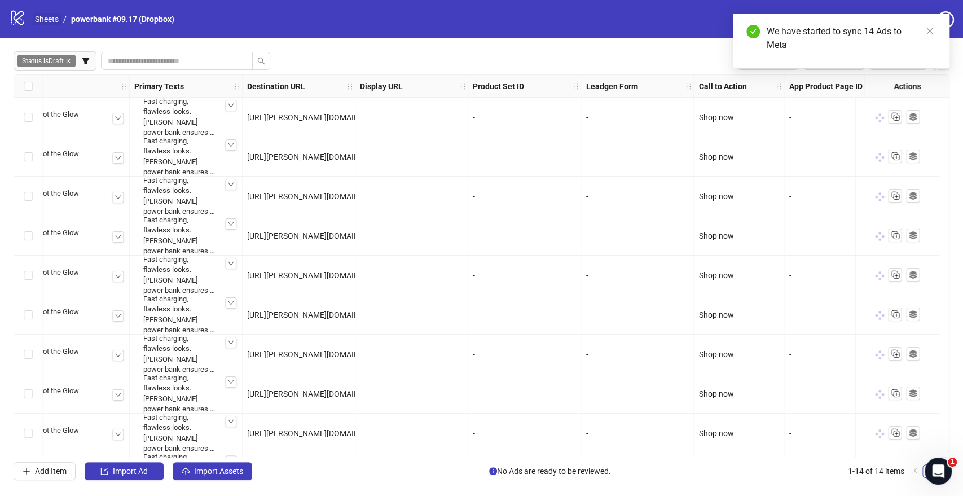
click at [46, 17] on link "Sheets" at bounding box center [47, 19] width 28 height 12
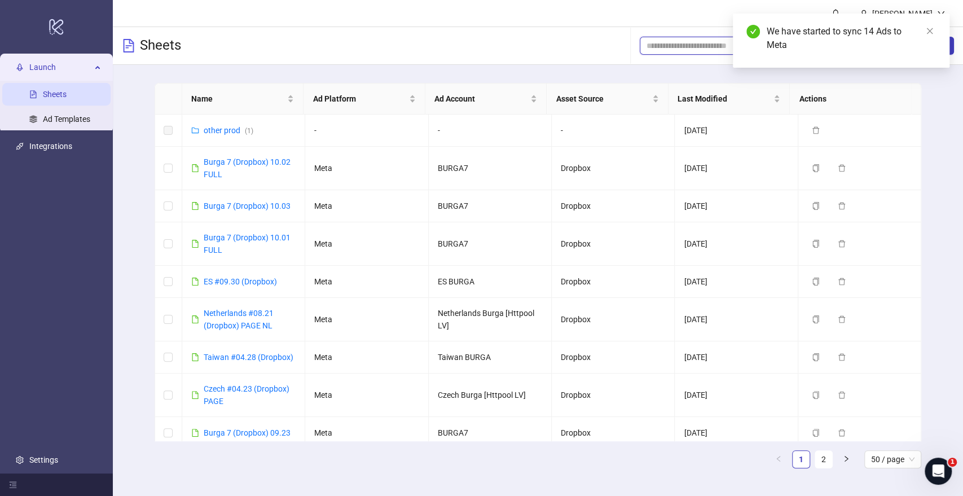
click at [678, 51] on input "search" at bounding box center [711, 45] width 129 height 12
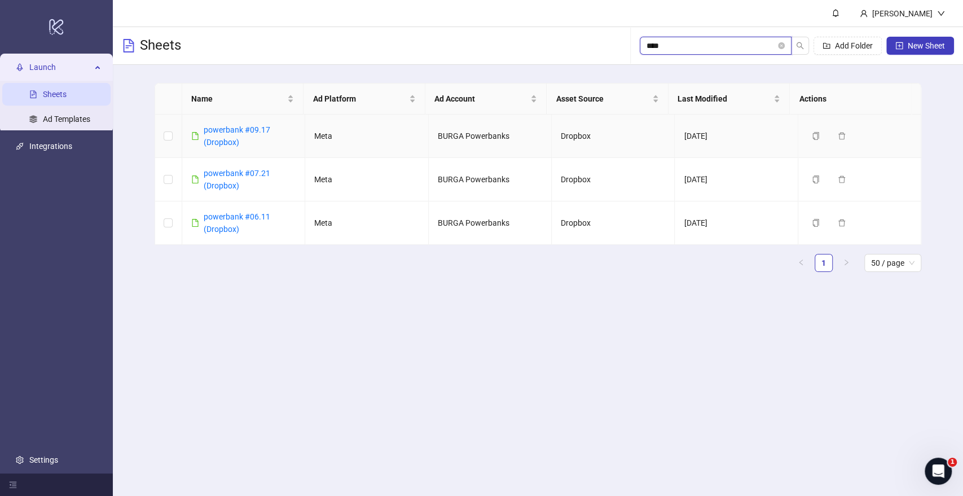
type input "****"
click at [813, 132] on icon "copy" at bounding box center [816, 136] width 6 height 8
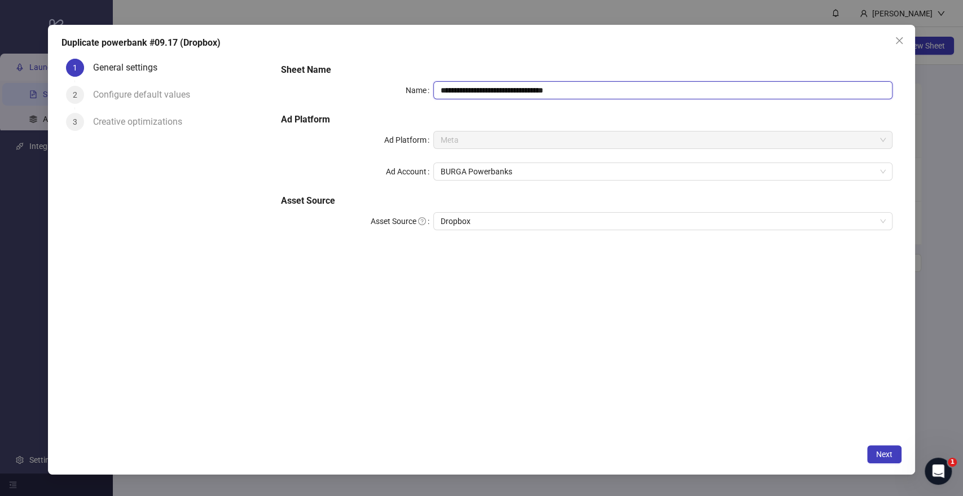
drag, startPoint x: 546, startPoint y: 87, endPoint x: 685, endPoint y: 89, distance: 139.4
click at [685, 89] on input "**********" at bounding box center [662, 90] width 459 height 18
drag, startPoint x: 506, startPoint y: 88, endPoint x: 488, endPoint y: 93, distance: 18.6
click at [488, 93] on input "**********" at bounding box center [662, 90] width 459 height 18
type input "**********"
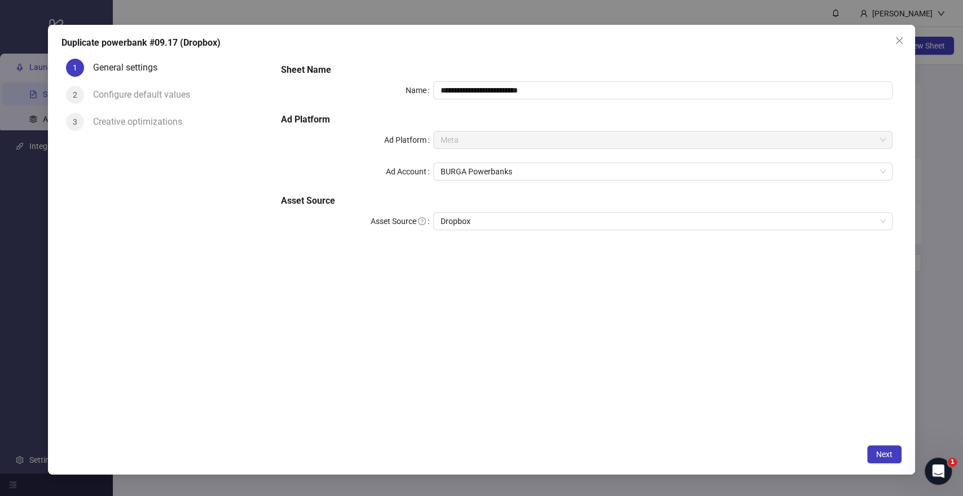
click at [645, 342] on div "**********" at bounding box center [586, 246] width 630 height 384
click at [879, 450] on span "Next" at bounding box center [884, 454] width 16 height 9
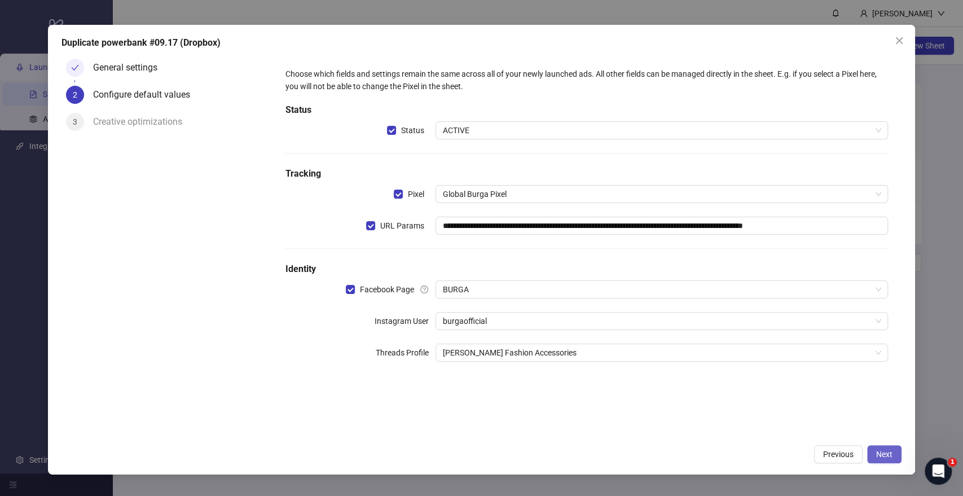
click at [882, 453] on span "Next" at bounding box center [884, 454] width 16 height 9
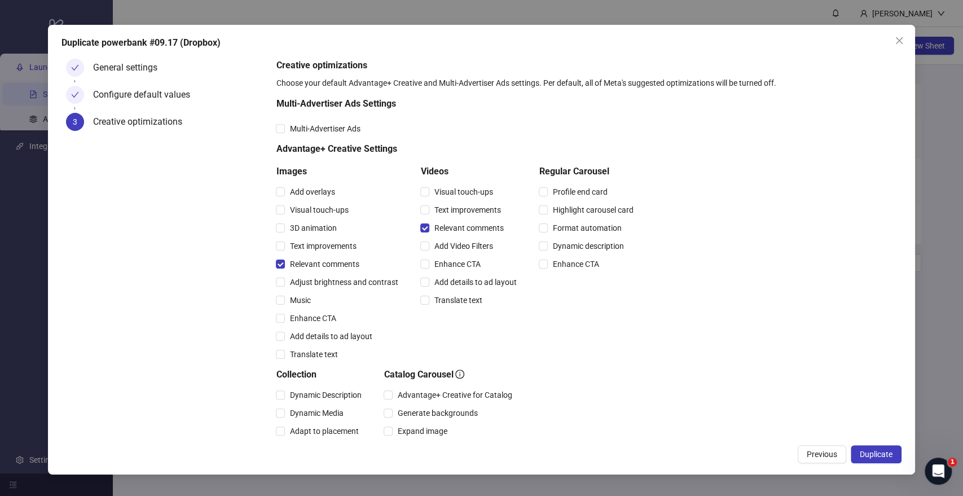
click at [882, 453] on span "Duplicate" at bounding box center [876, 454] width 33 height 9
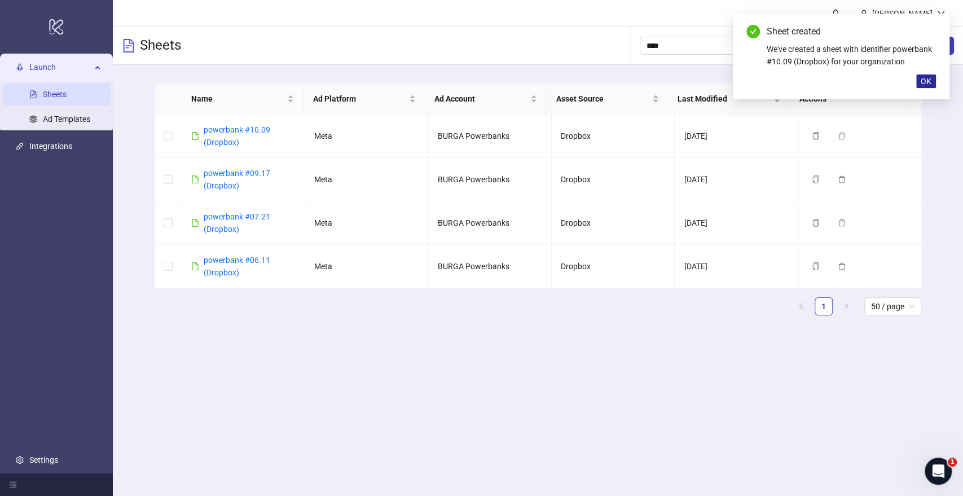
click at [925, 80] on span "OK" at bounding box center [926, 81] width 11 height 9
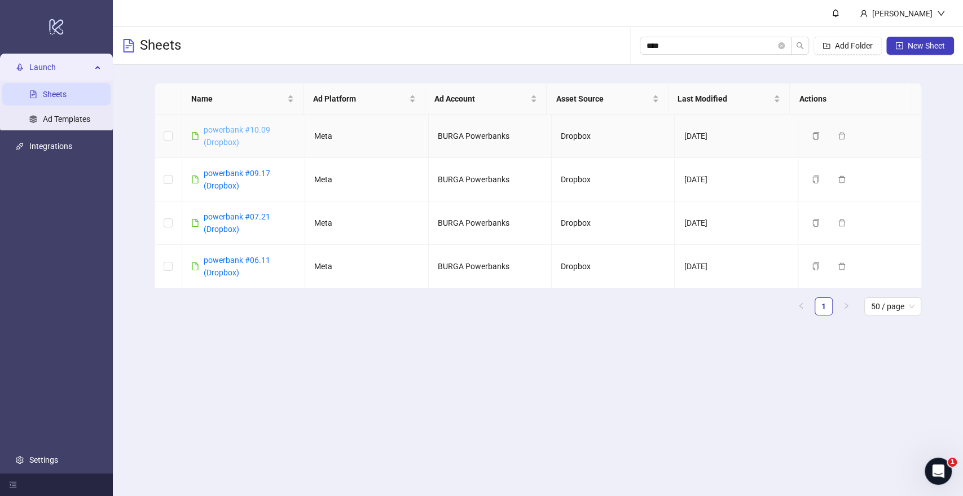
click at [230, 130] on link "powerbank #10.09 (Dropbox)" at bounding box center [237, 135] width 67 height 21
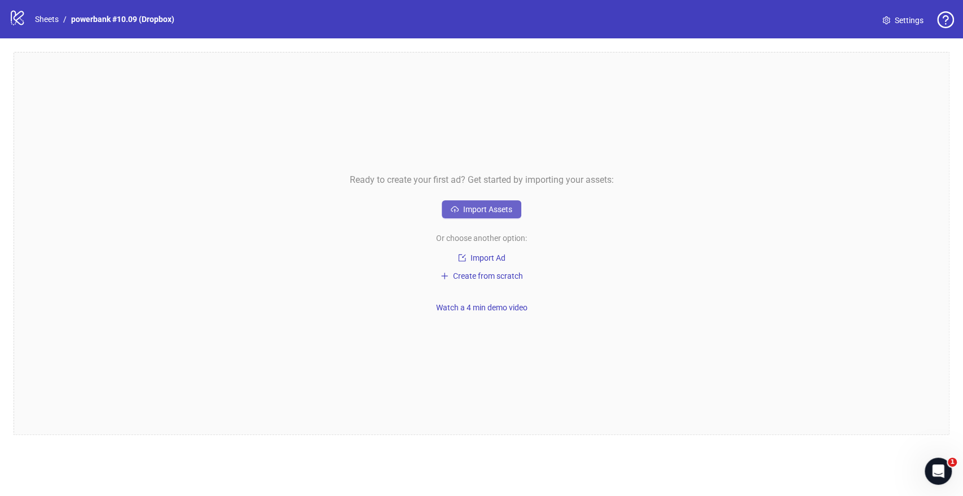
click at [487, 212] on span "Import Assets" at bounding box center [487, 209] width 49 height 9
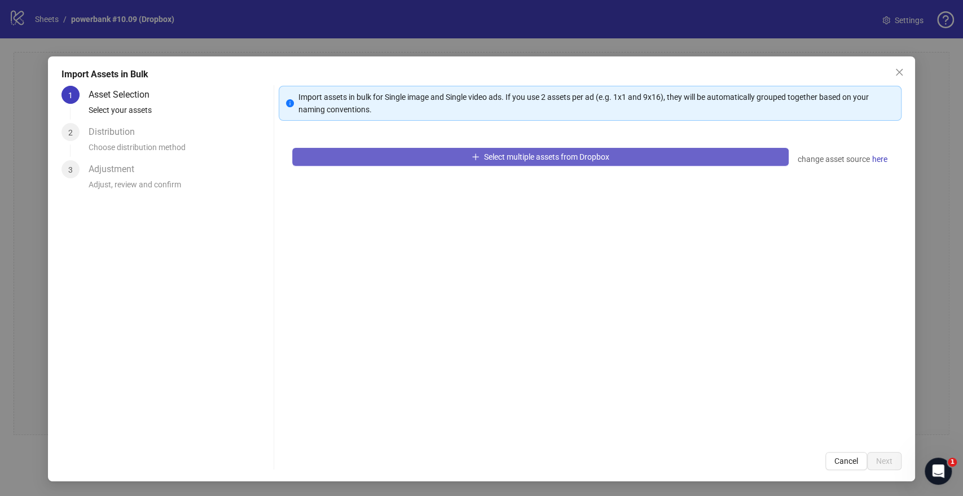
click at [493, 159] on span "Select multiple assets from Dropbox" at bounding box center [546, 156] width 125 height 9
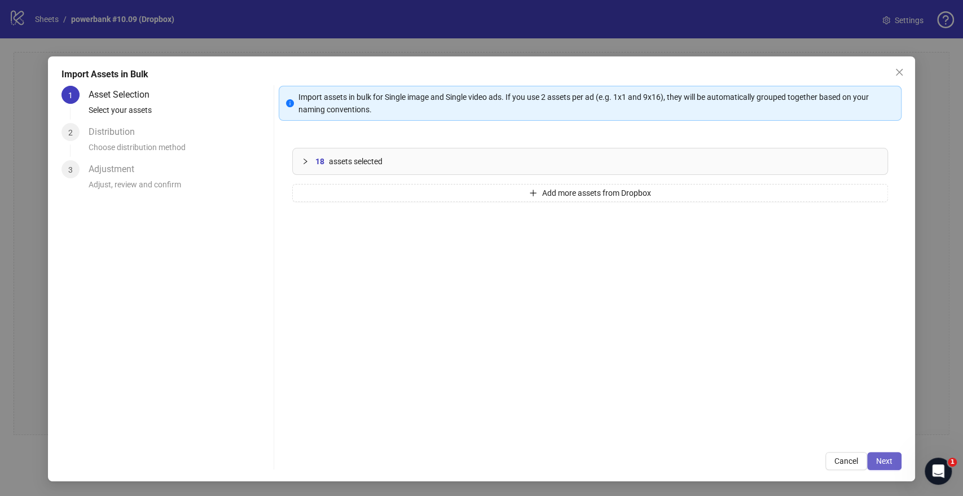
click at [880, 459] on span "Next" at bounding box center [884, 460] width 16 height 9
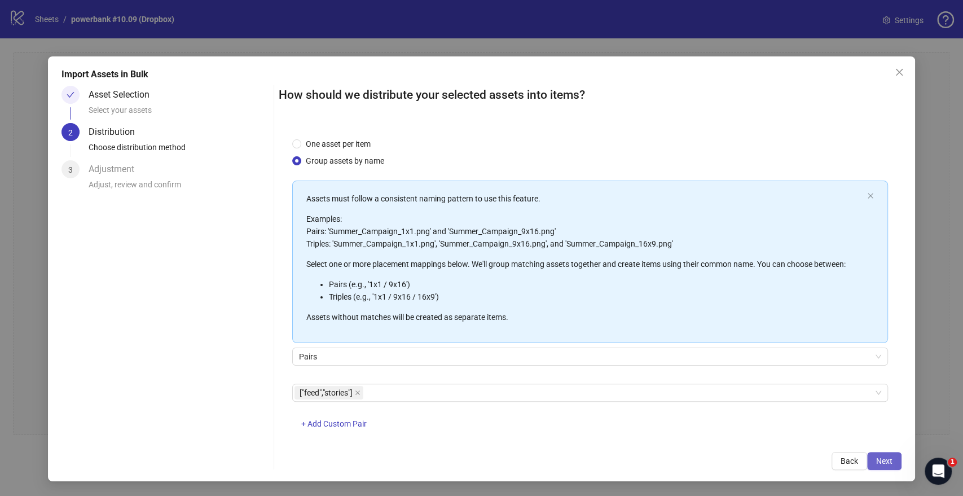
click at [882, 463] on span "Next" at bounding box center [884, 460] width 16 height 9
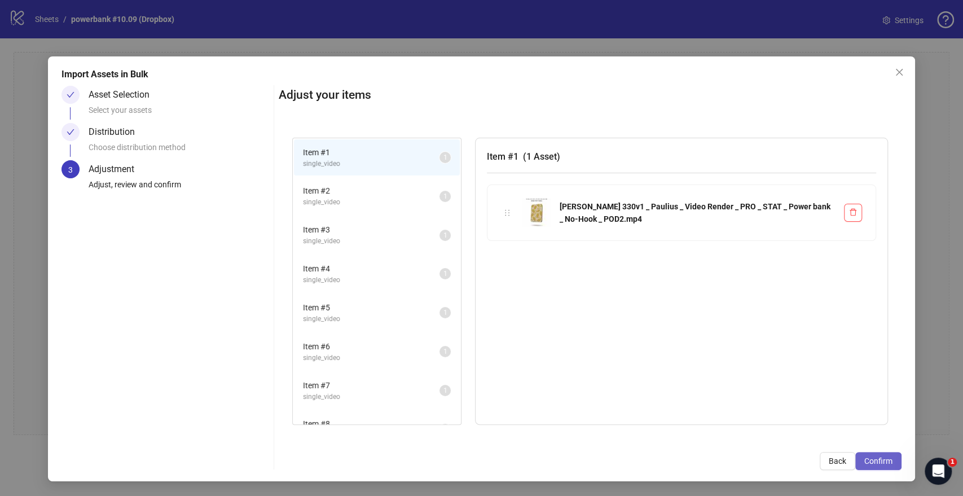
click at [886, 461] on span "Confirm" at bounding box center [878, 460] width 28 height 9
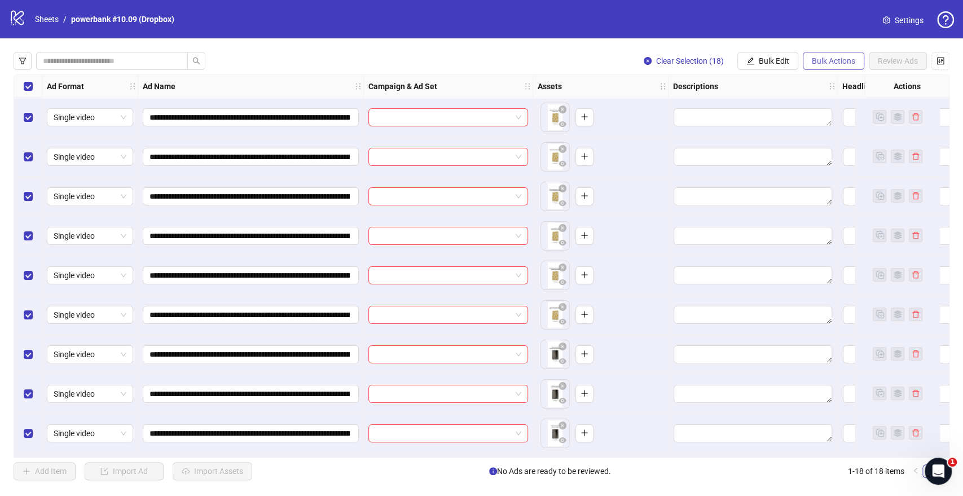
click at [807, 64] on button "Bulk Actions" at bounding box center [834, 61] width 62 height 18
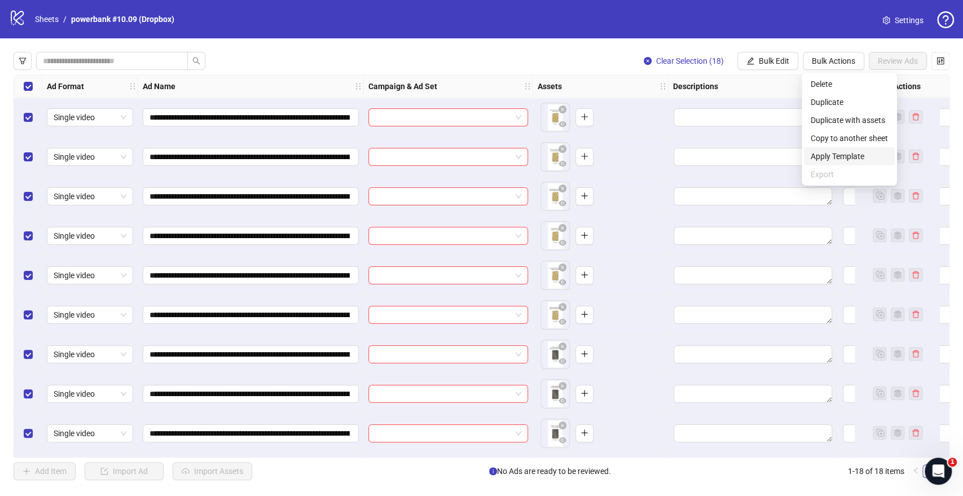
click at [836, 157] on span "Apply Template" at bounding box center [849, 156] width 77 height 12
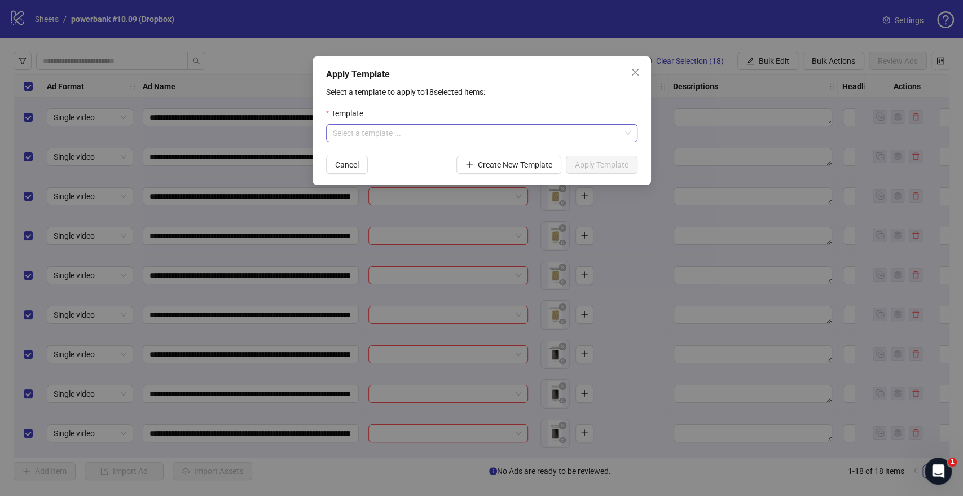
click at [431, 139] on input "search" at bounding box center [477, 133] width 288 height 17
click at [392, 159] on div "PB: GENERAL TESTING OCTOBER" at bounding box center [481, 156] width 293 height 12
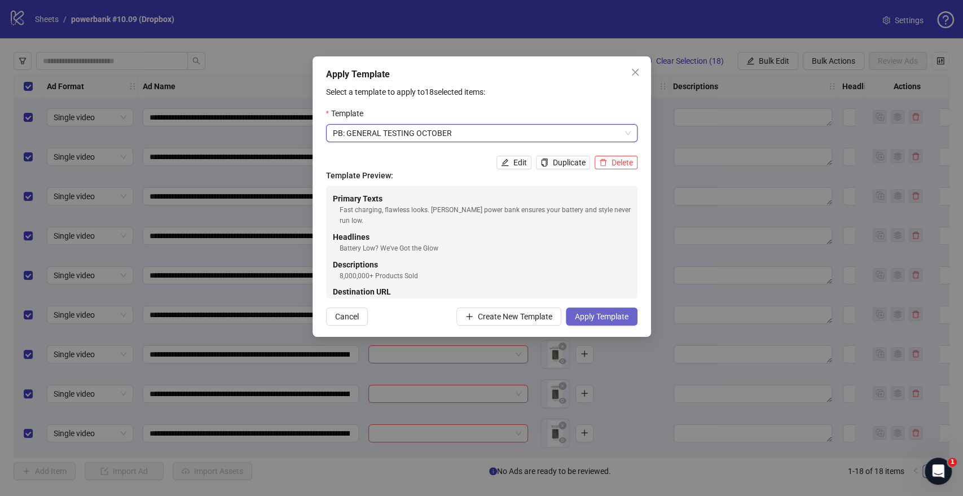
click at [598, 315] on span "Apply Template" at bounding box center [602, 316] width 54 height 9
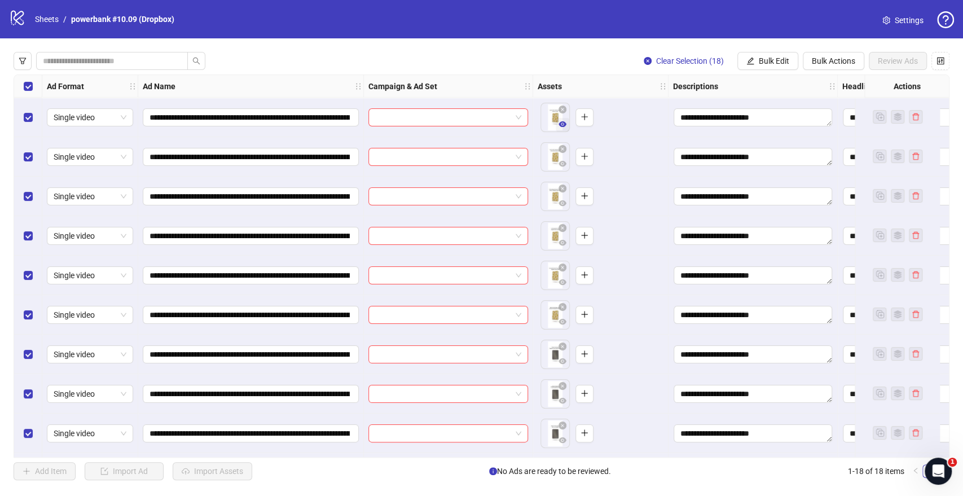
click at [561, 129] on span "button" at bounding box center [563, 124] width 8 height 9
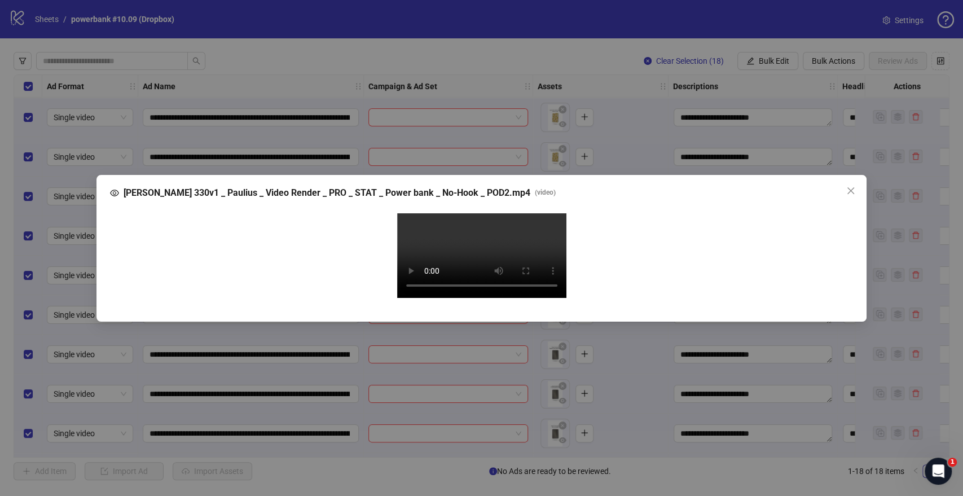
click at [486, 243] on video "Your browser does not support the video tag." at bounding box center [481, 255] width 169 height 85
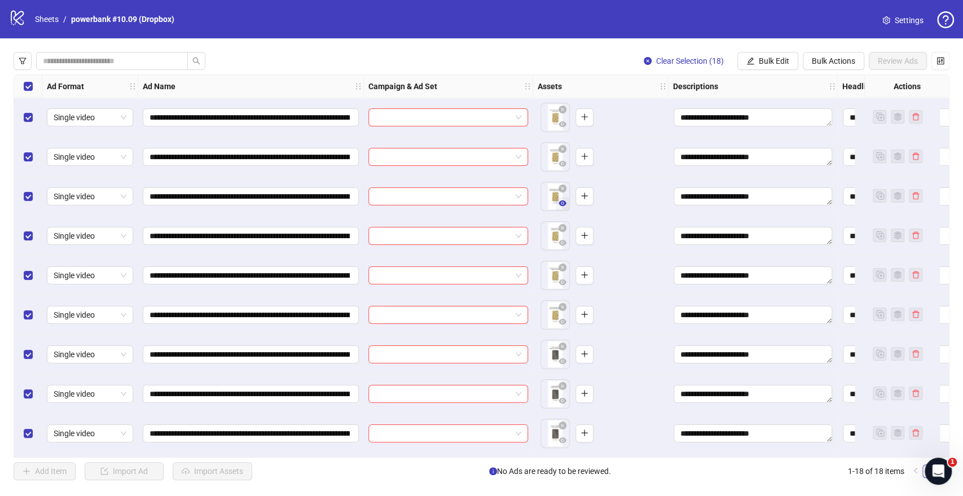
click at [559, 205] on icon "eye" at bounding box center [563, 203] width 8 height 8
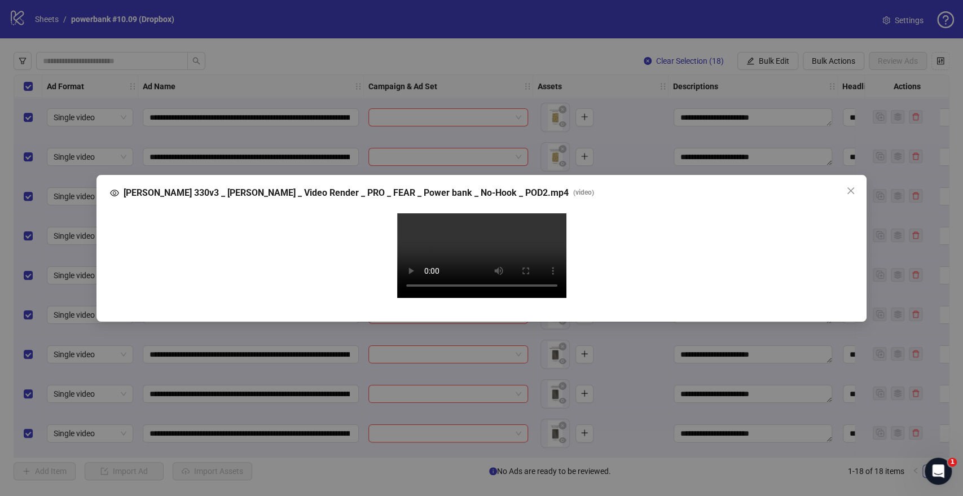
click at [460, 252] on video "Your browser does not support the video tag." at bounding box center [481, 255] width 169 height 85
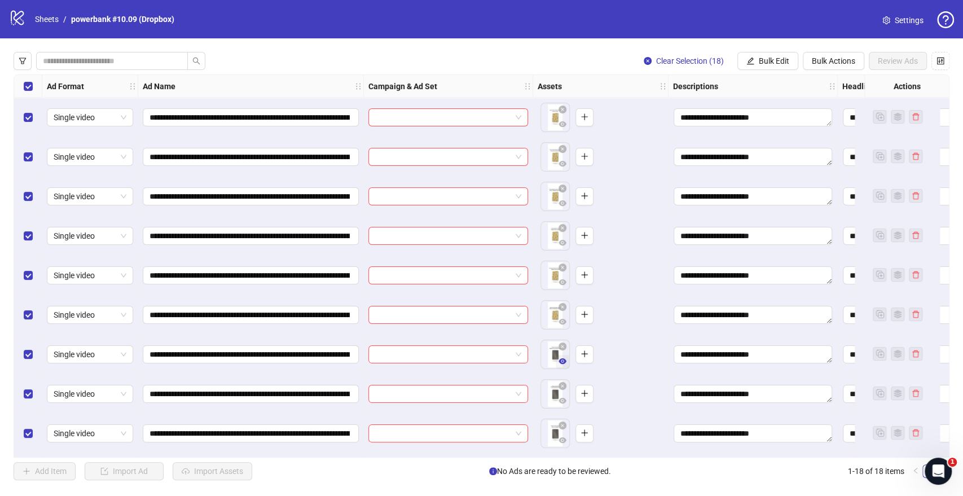
click at [564, 364] on icon "eye" at bounding box center [563, 361] width 8 height 8
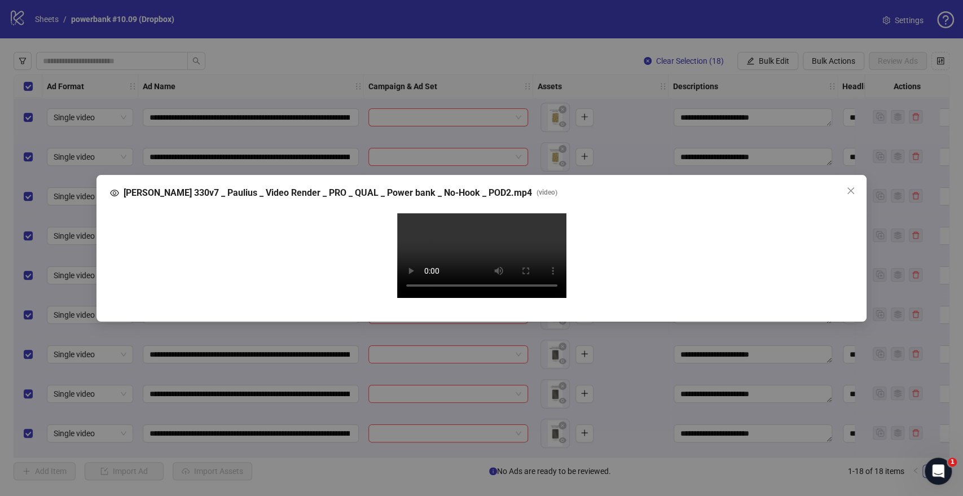
click at [525, 298] on video "Your browser does not support the video tag." at bounding box center [481, 255] width 169 height 85
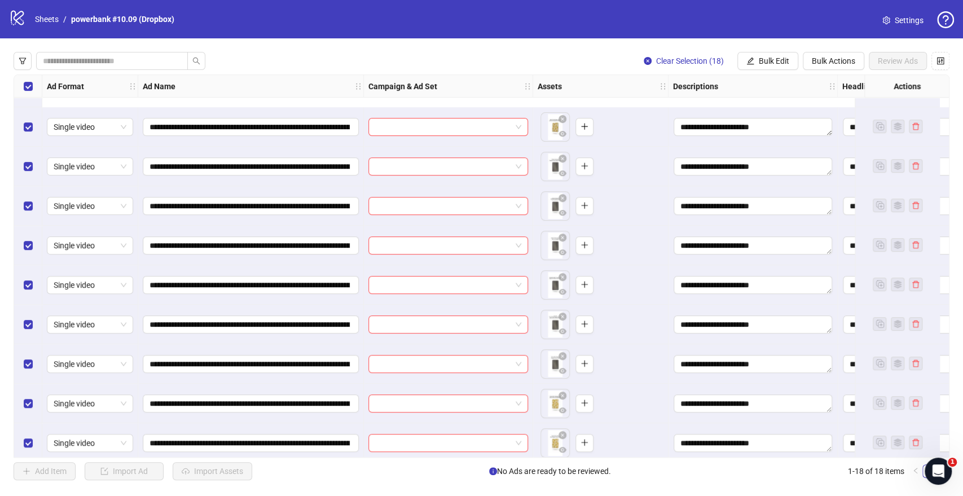
scroll to position [313, 0]
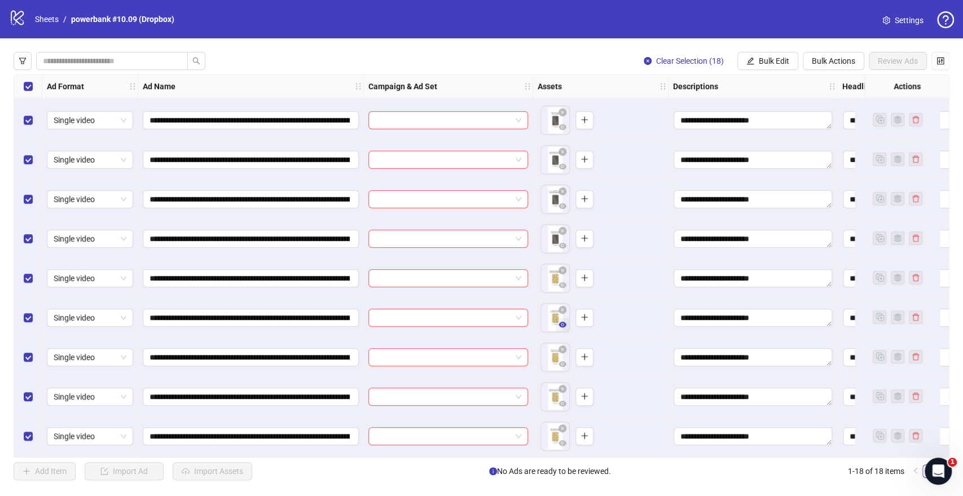
click at [564, 323] on icon "eye" at bounding box center [563, 325] width 8 height 6
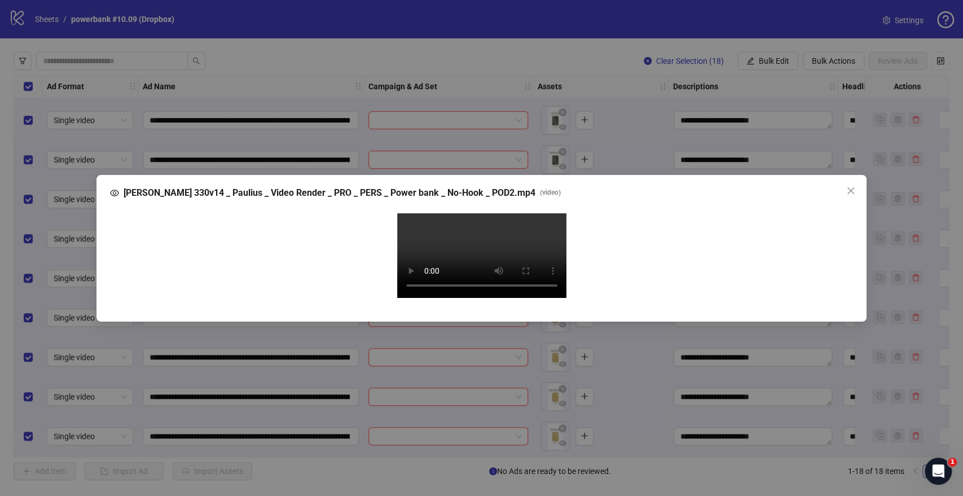
click at [515, 287] on video "Your browser does not support the video tag." at bounding box center [481, 255] width 169 height 85
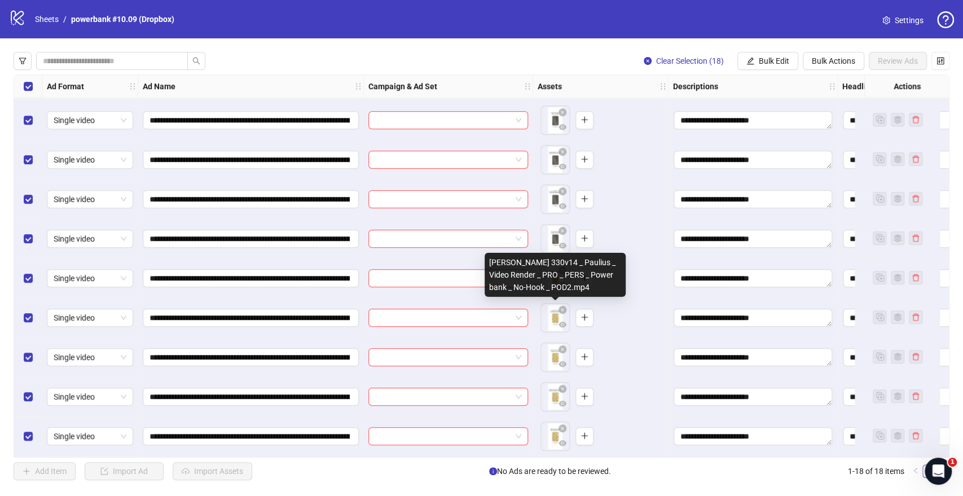
scroll to position [356, 0]
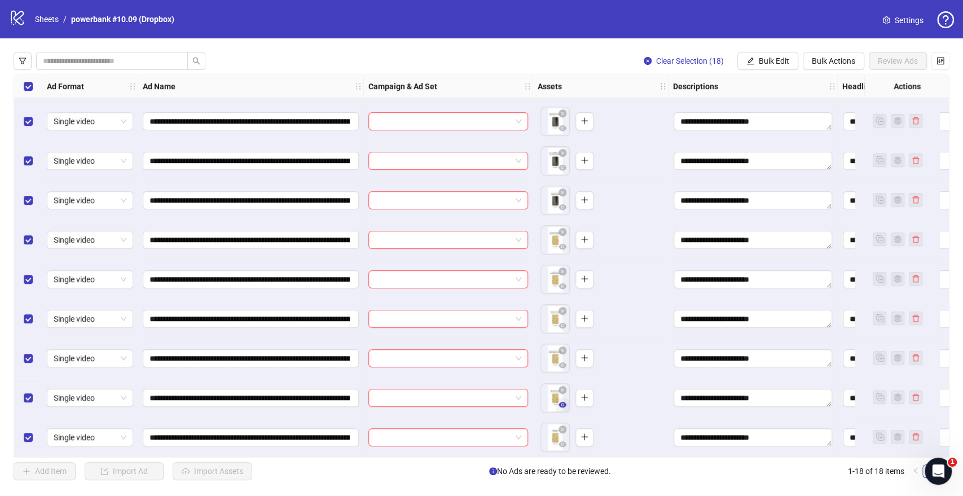
click at [563, 402] on icon "eye" at bounding box center [563, 405] width 8 height 6
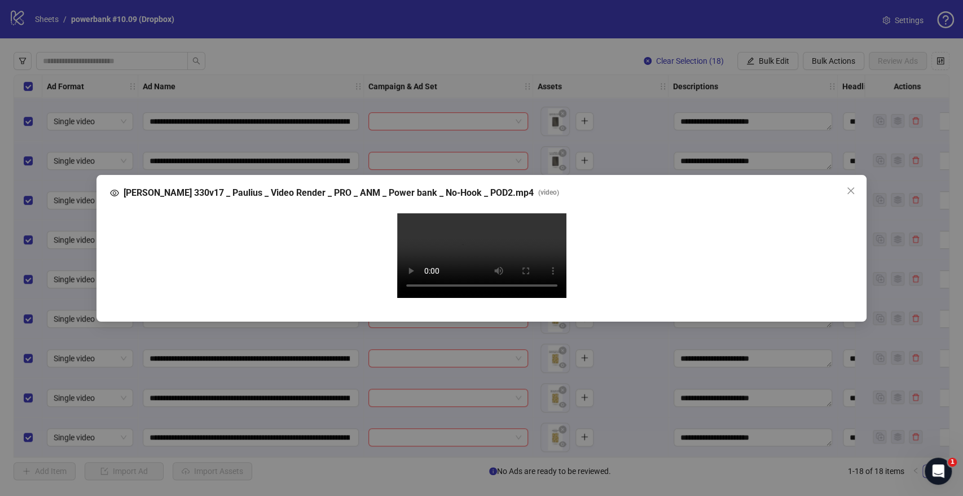
click at [478, 248] on video "Your browser does not support the video tag." at bounding box center [481, 255] width 169 height 85
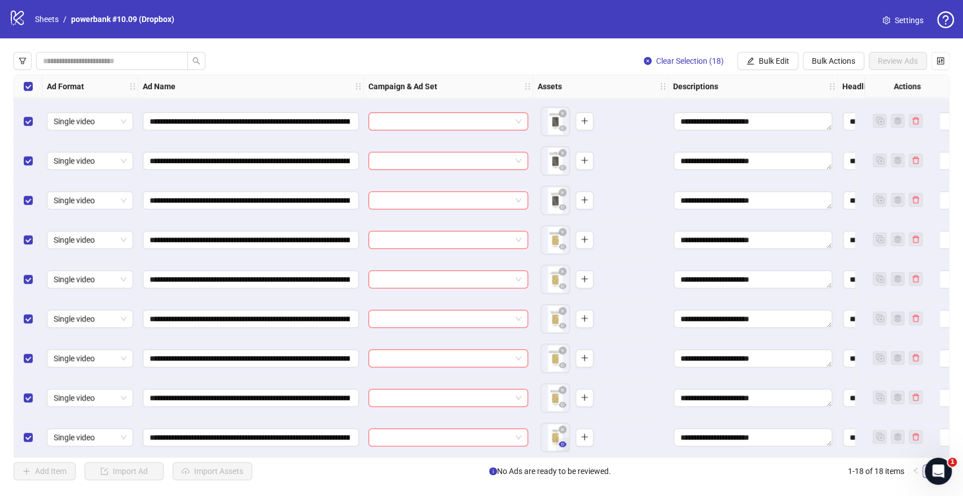
click at [561, 444] on span "button" at bounding box center [563, 444] width 8 height 9
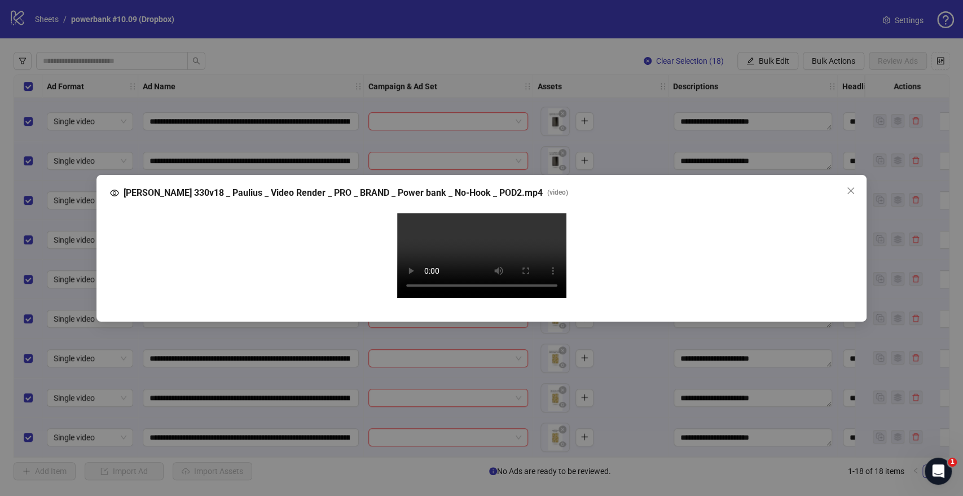
click at [502, 245] on video "Your browser does not support the video tag." at bounding box center [481, 255] width 169 height 85
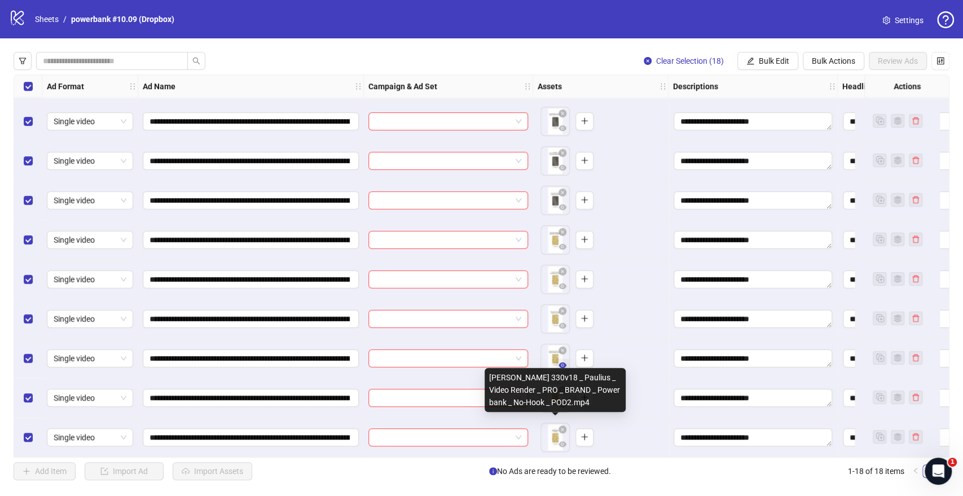
click at [563, 361] on icon "eye" at bounding box center [563, 365] width 8 height 8
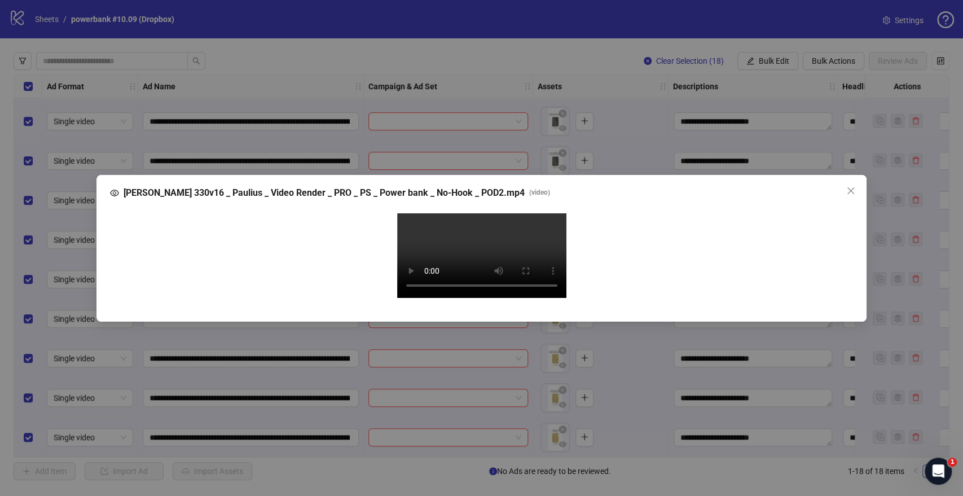
click at [495, 261] on video "Your browser does not support the video tag." at bounding box center [481, 255] width 169 height 85
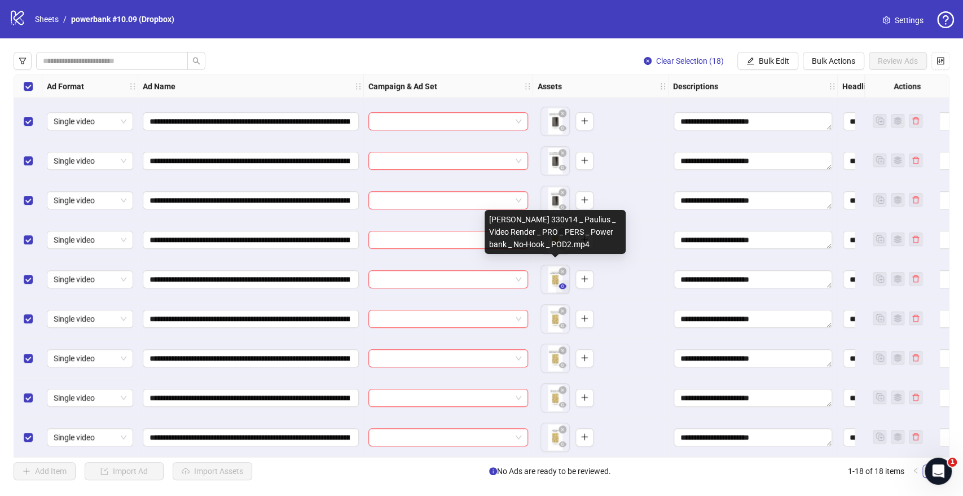
click at [560, 283] on icon "eye" at bounding box center [563, 286] width 8 height 6
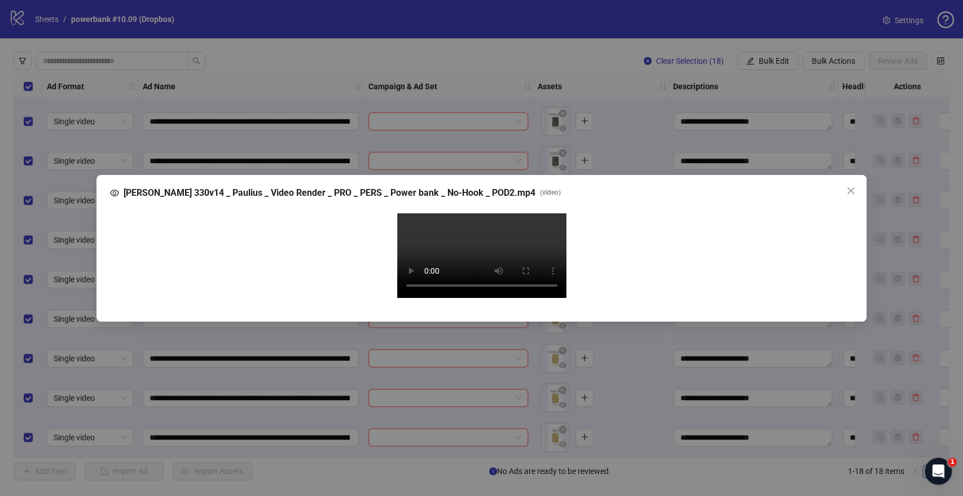
click at [437, 273] on video "Your browser does not support the video tag." at bounding box center [481, 255] width 169 height 85
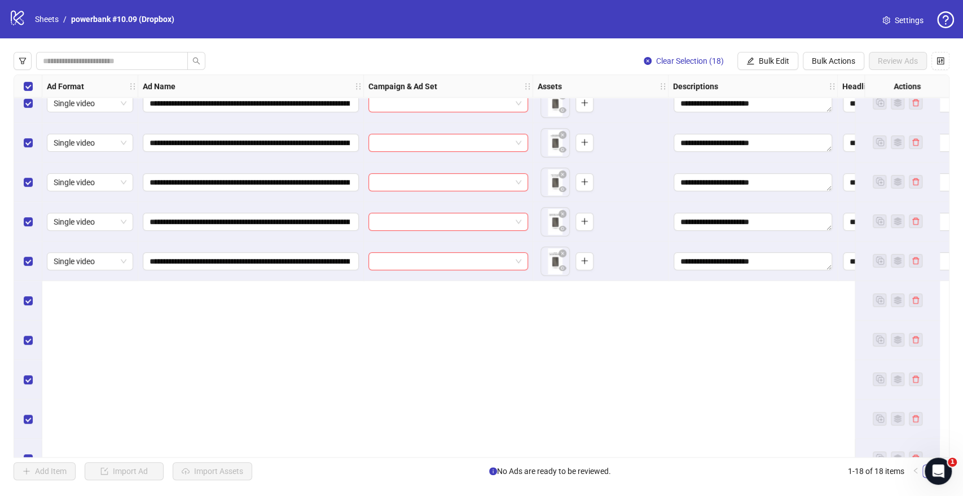
scroll to position [0, 0]
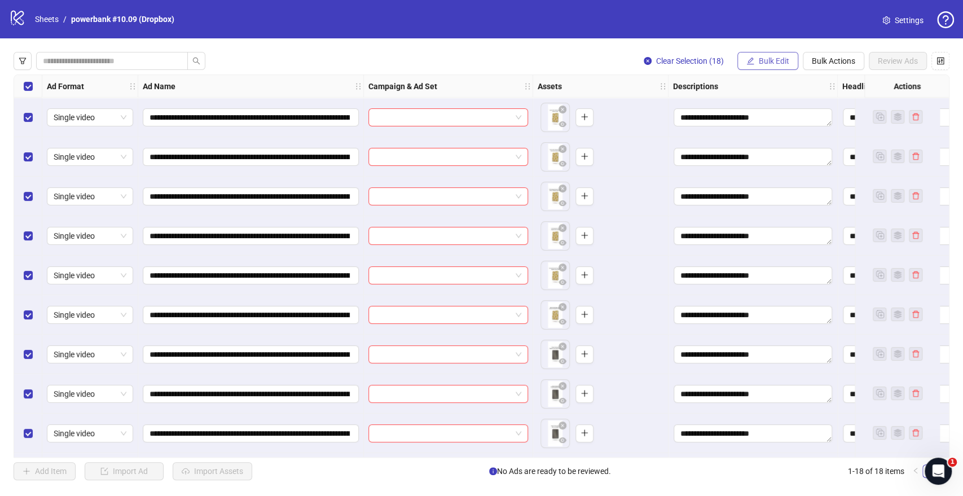
click at [746, 61] on icon "edit" at bounding box center [750, 61] width 8 height 8
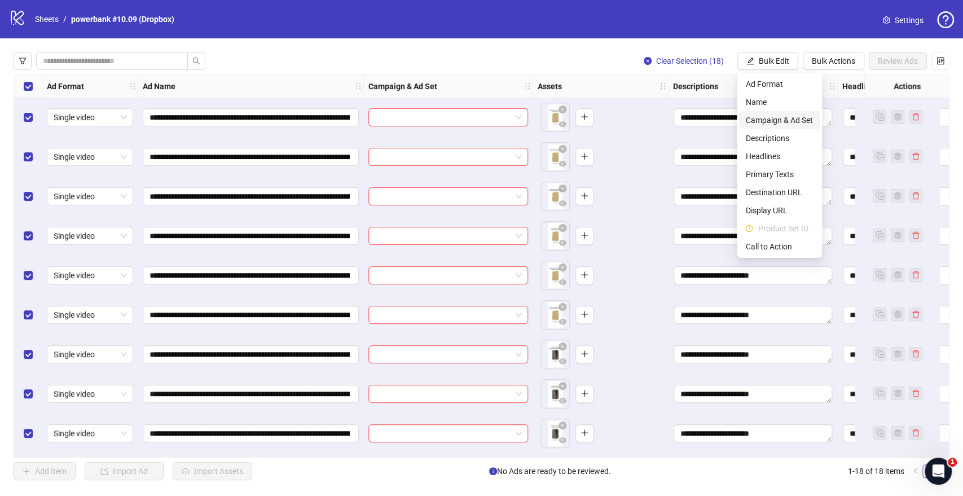
click at [757, 126] on span "Campaign & Ad Set" at bounding box center [779, 120] width 67 height 12
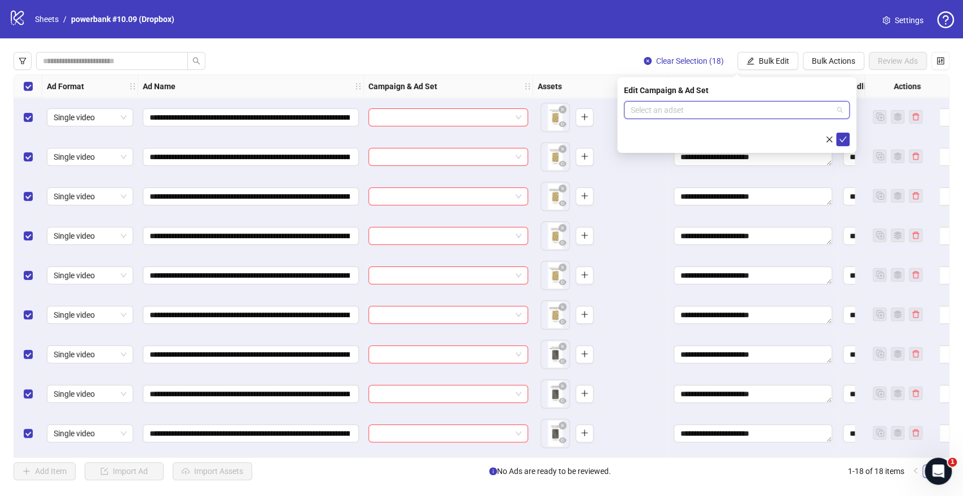
click at [674, 116] on input "search" at bounding box center [732, 110] width 202 height 17
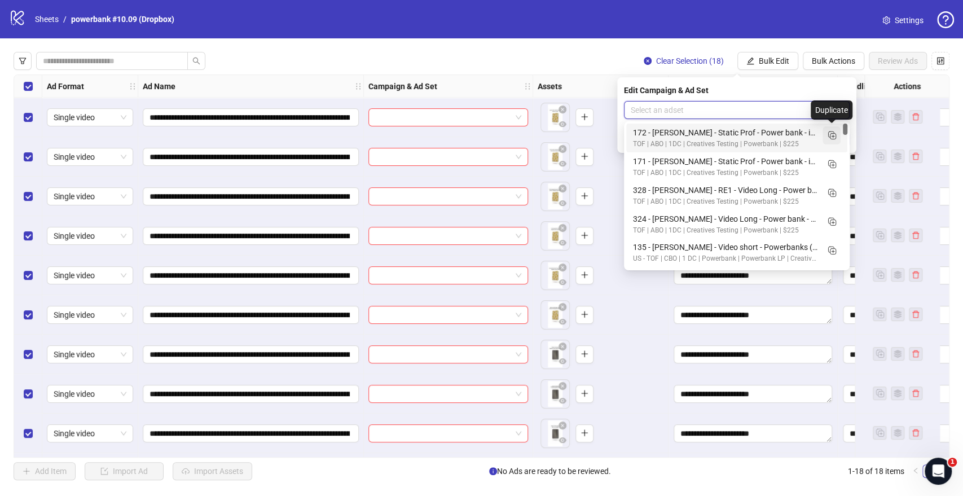
click at [828, 131] on icon "Duplicate" at bounding box center [831, 134] width 11 height 11
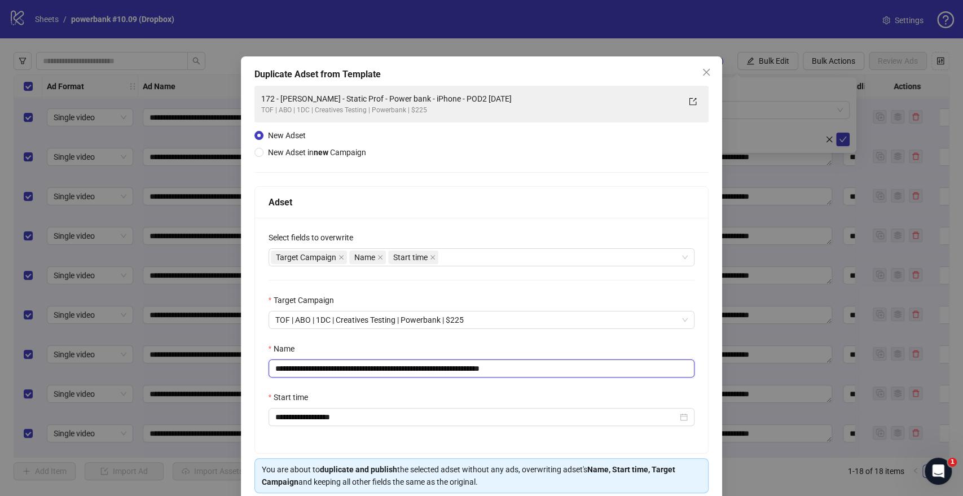
drag, startPoint x: 456, startPoint y: 368, endPoint x: 199, endPoint y: 370, distance: 257.3
click at [199, 370] on div "**********" at bounding box center [481, 248] width 963 height 496
paste input "**********"
drag, startPoint x: 485, startPoint y: 368, endPoint x: 633, endPoint y: 376, distance: 148.0
click at [632, 375] on input "**********" at bounding box center [482, 368] width 427 height 18
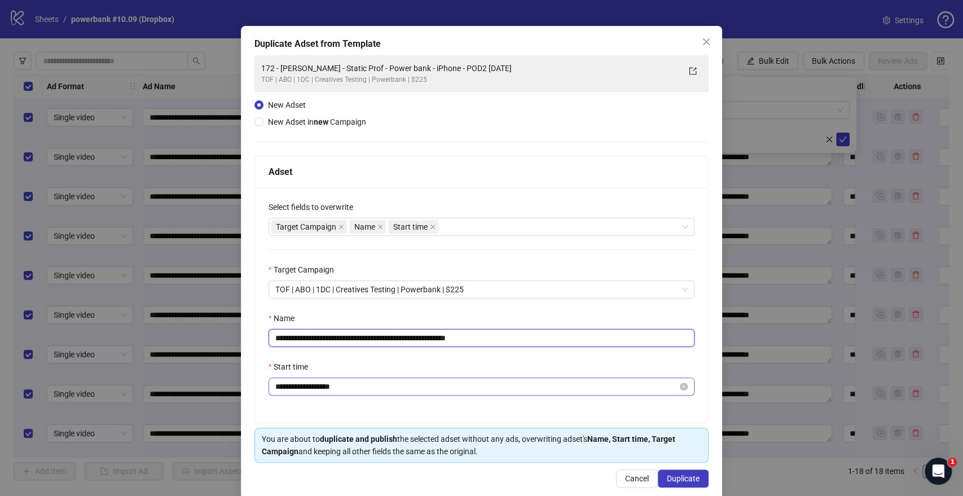
scroll to position [47, 0]
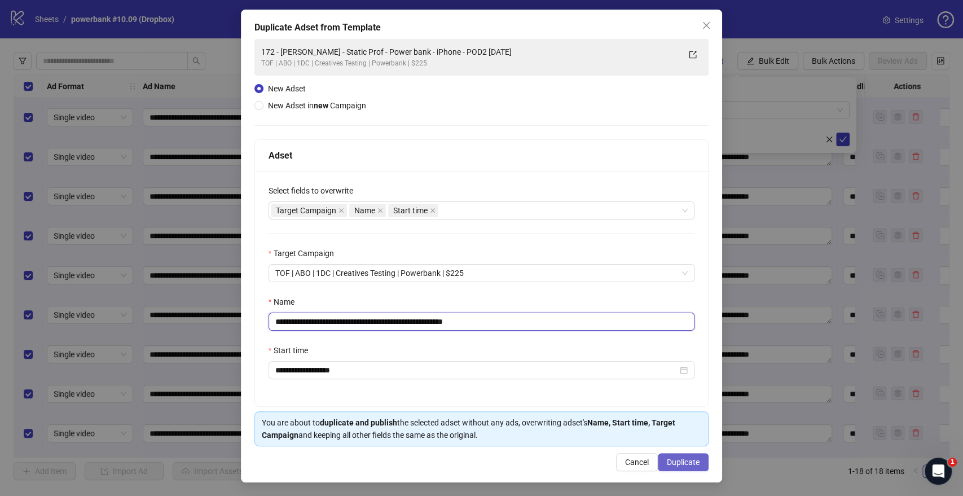
type input "**********"
click at [686, 462] on span "Duplicate" at bounding box center [683, 462] width 33 height 9
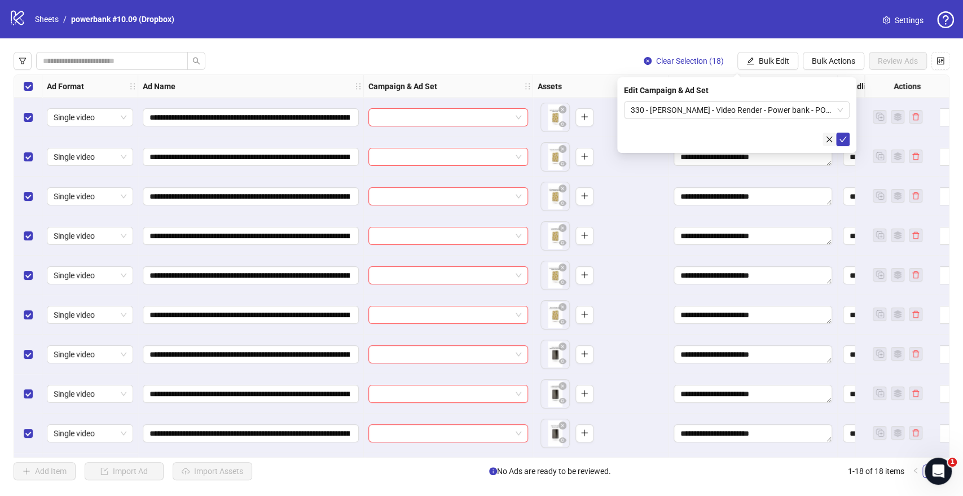
click at [844, 135] on icon "check" at bounding box center [843, 139] width 8 height 8
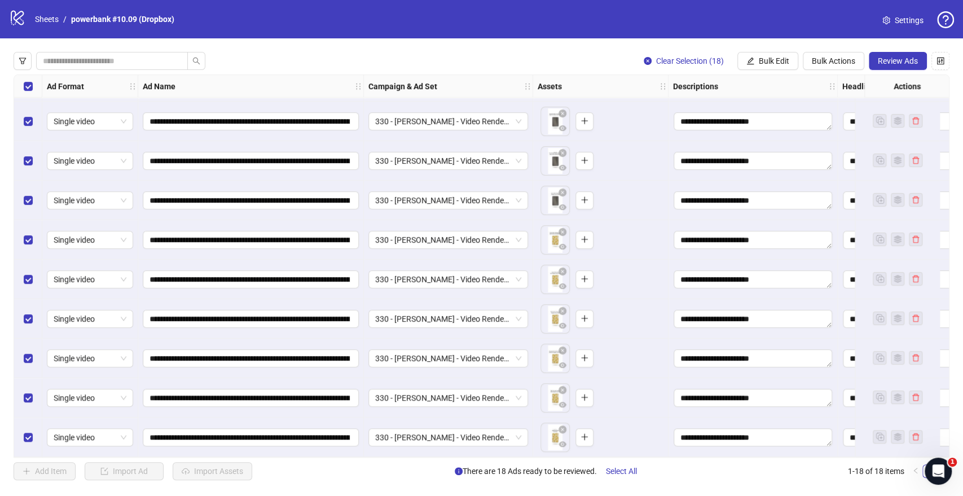
scroll to position [0, 0]
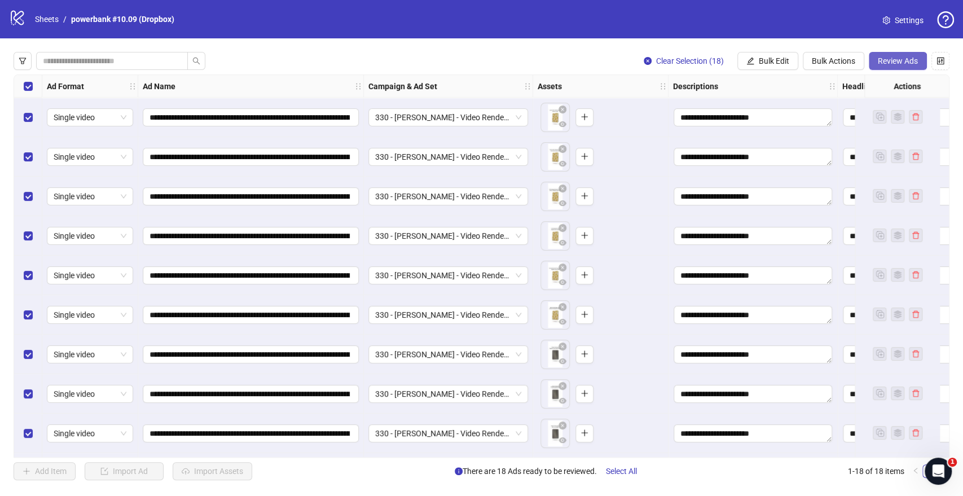
click at [895, 61] on span "Review Ads" at bounding box center [898, 60] width 40 height 9
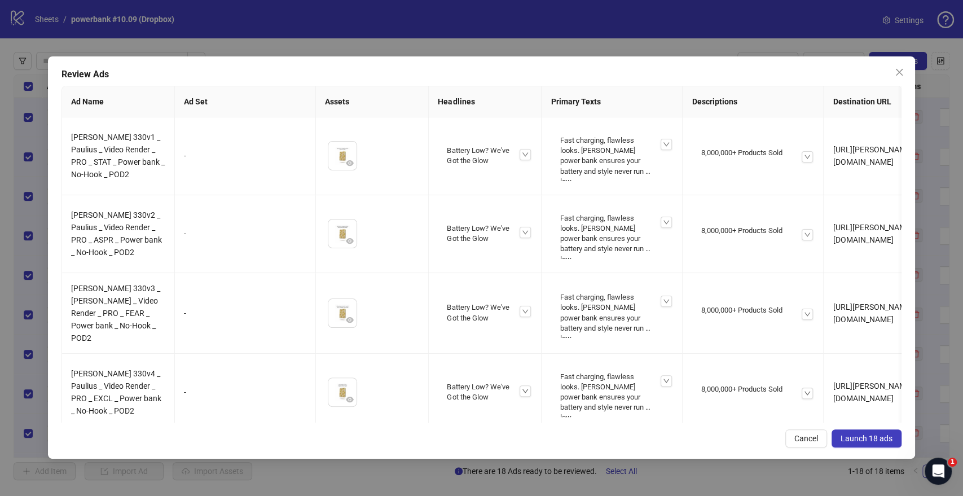
click at [855, 437] on span "Launch 18 ads" at bounding box center [867, 438] width 52 height 9
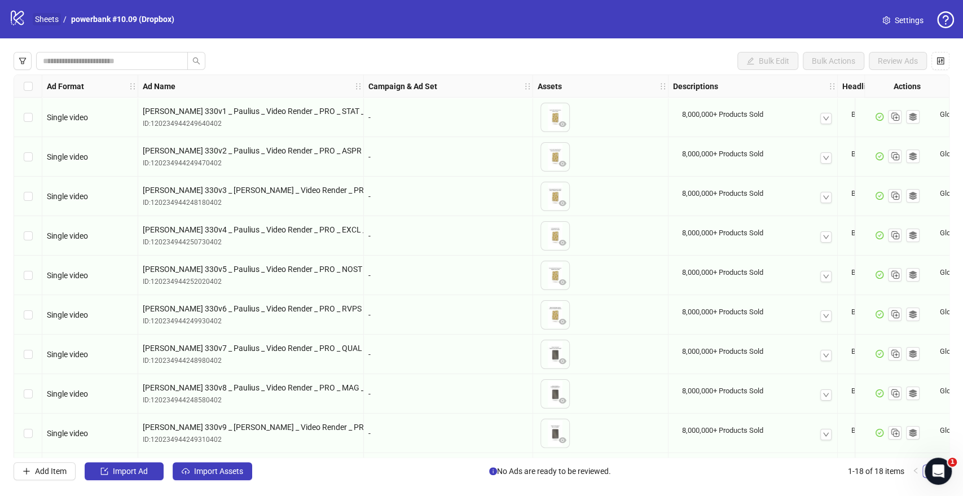
click at [43, 15] on link "Sheets" at bounding box center [47, 19] width 28 height 12
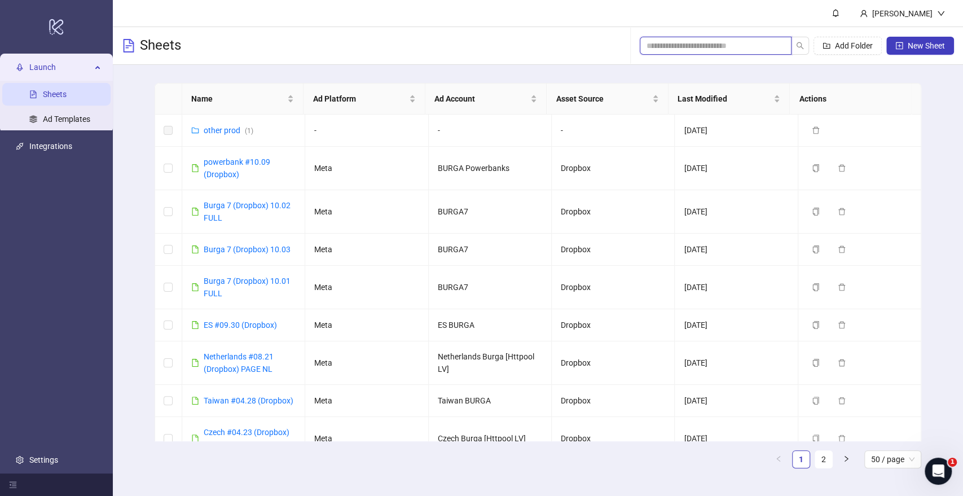
click at [740, 45] on input "search" at bounding box center [711, 45] width 129 height 12
click at [236, 252] on link "Burga 7 (Dropbox) 10.03" at bounding box center [247, 249] width 87 height 9
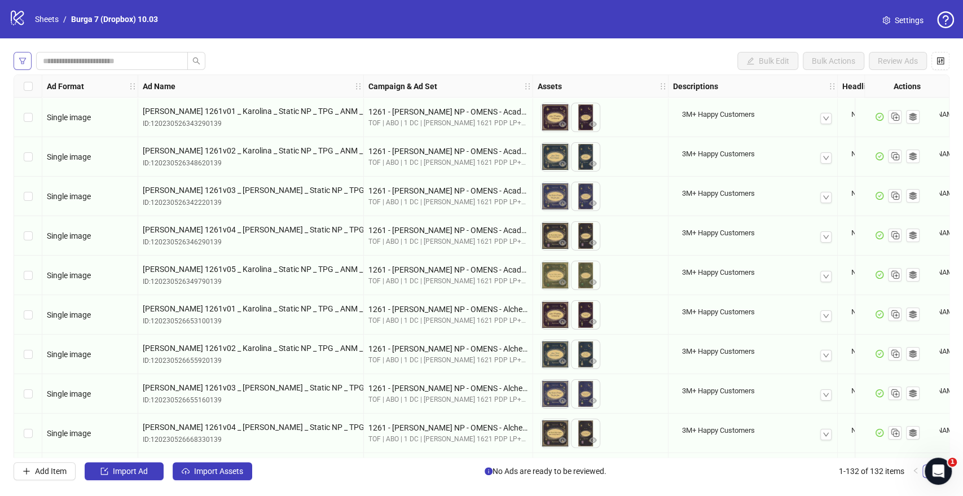
click at [21, 63] on icon "filter" at bounding box center [22, 61] width 7 height 6
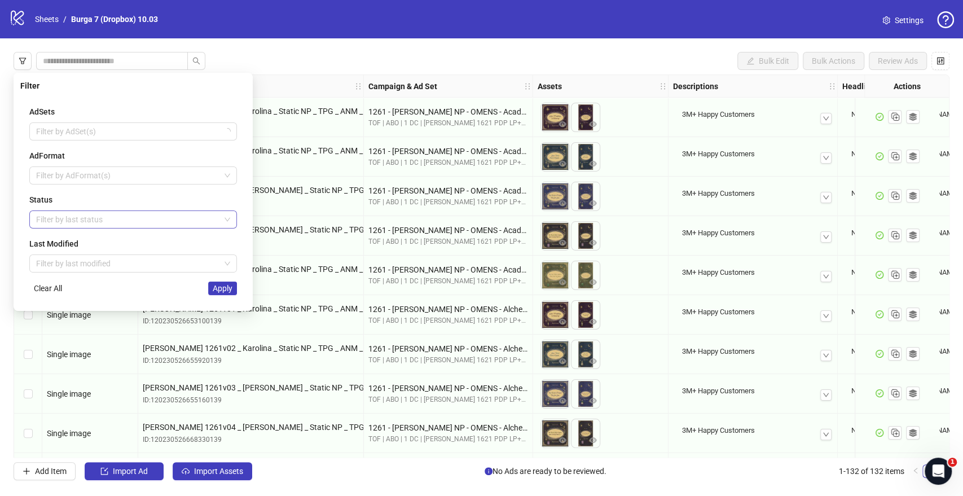
click at [59, 216] on div at bounding box center [127, 220] width 191 height 16
click at [64, 238] on div "Draft" at bounding box center [133, 241] width 190 height 12
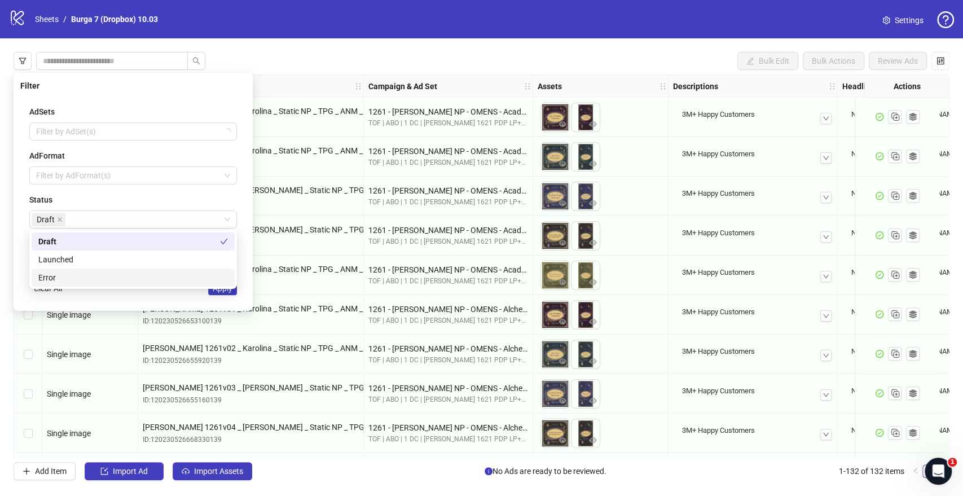
click at [208, 295] on div "AdSets Filter by AdSet(s) AdFormat Filter by AdFormat(s) Status Draft Last Modi…" at bounding box center [133, 200] width 226 height 208
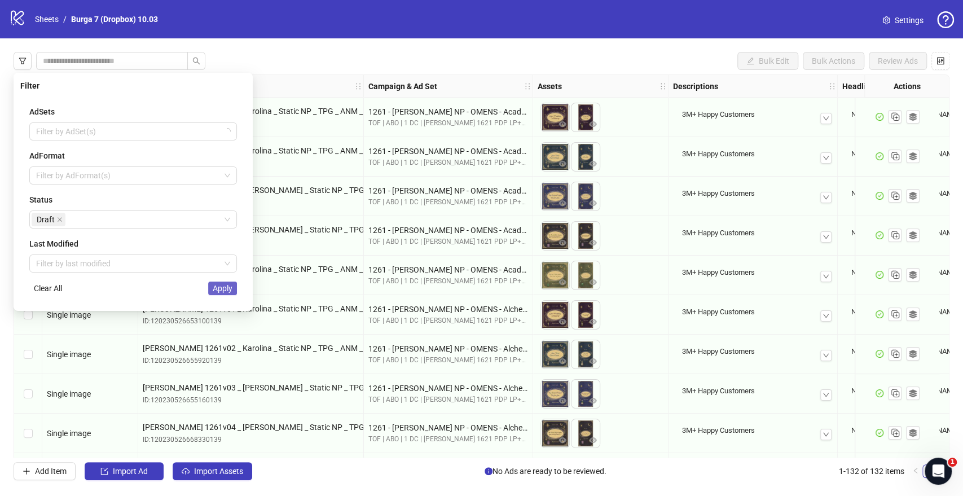
click at [217, 292] on button "Apply" at bounding box center [222, 289] width 29 height 14
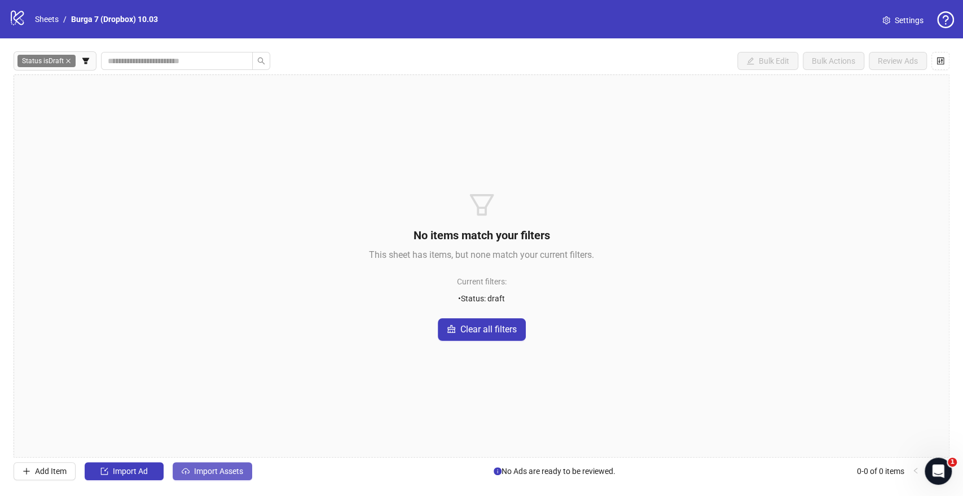
click at [231, 475] on span "Import Assets" at bounding box center [218, 471] width 49 height 9
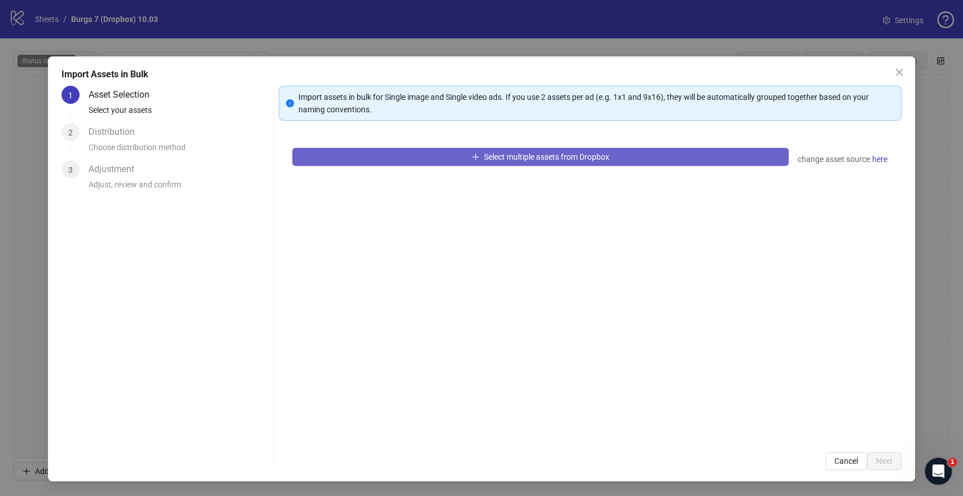
click at [461, 163] on button "Select multiple assets from Dropbox" at bounding box center [540, 157] width 496 height 18
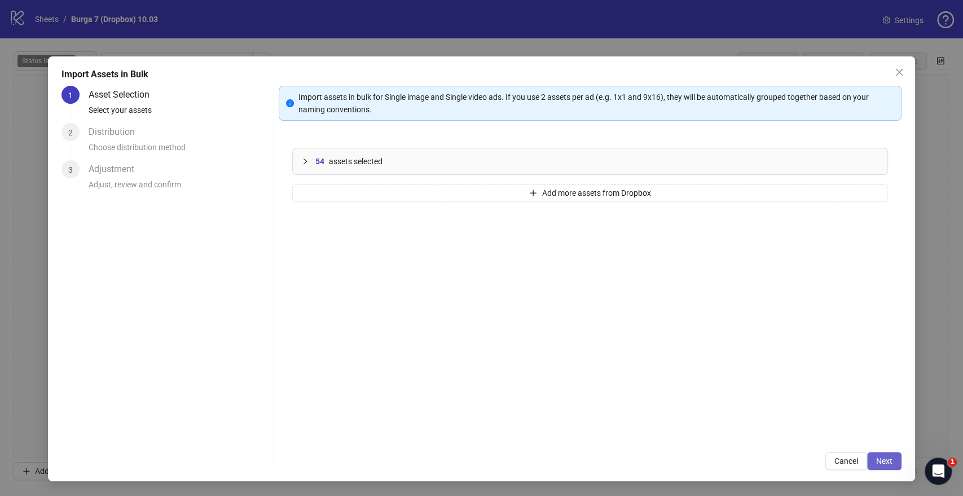
click at [884, 459] on span "Next" at bounding box center [884, 460] width 16 height 9
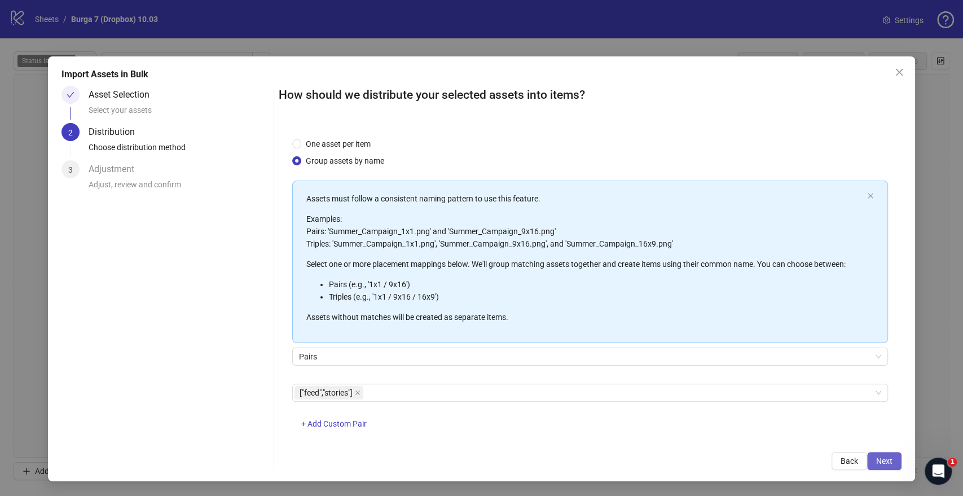
click at [880, 457] on span "Next" at bounding box center [884, 460] width 16 height 9
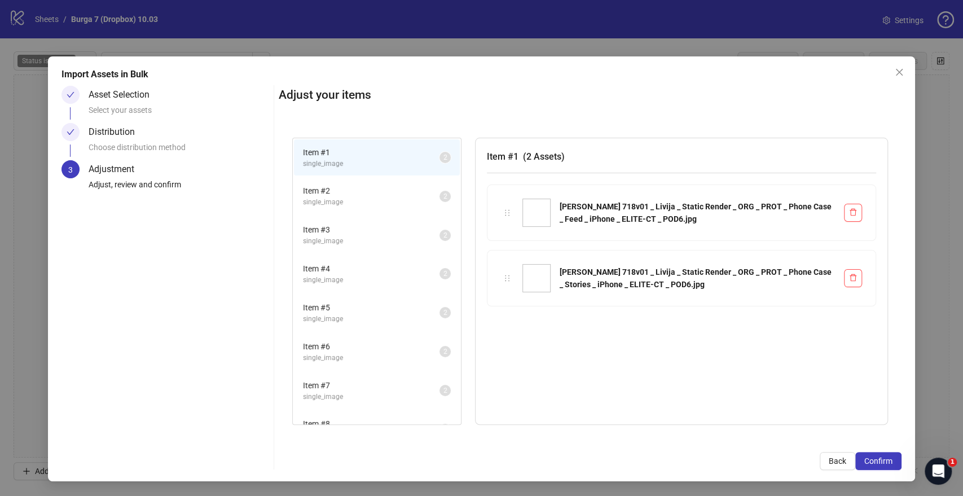
scroll to position [756, 0]
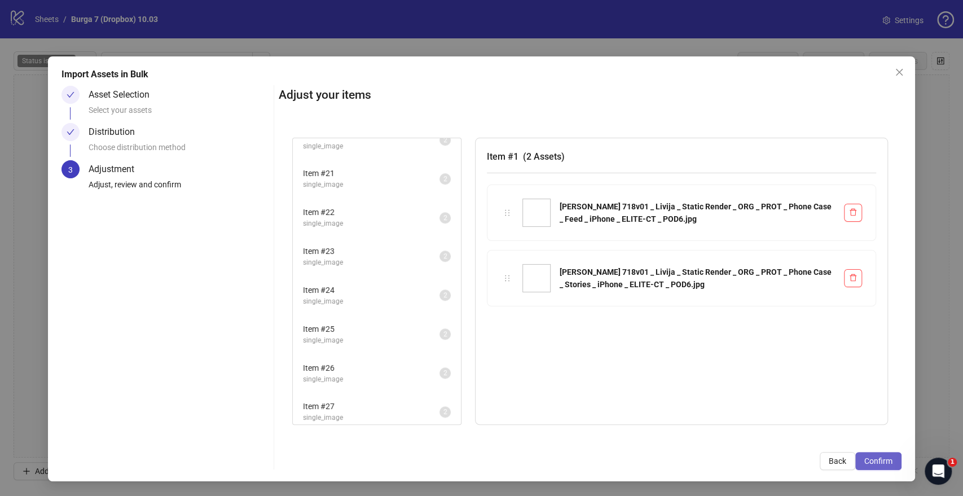
click at [871, 459] on span "Confirm" at bounding box center [878, 460] width 28 height 9
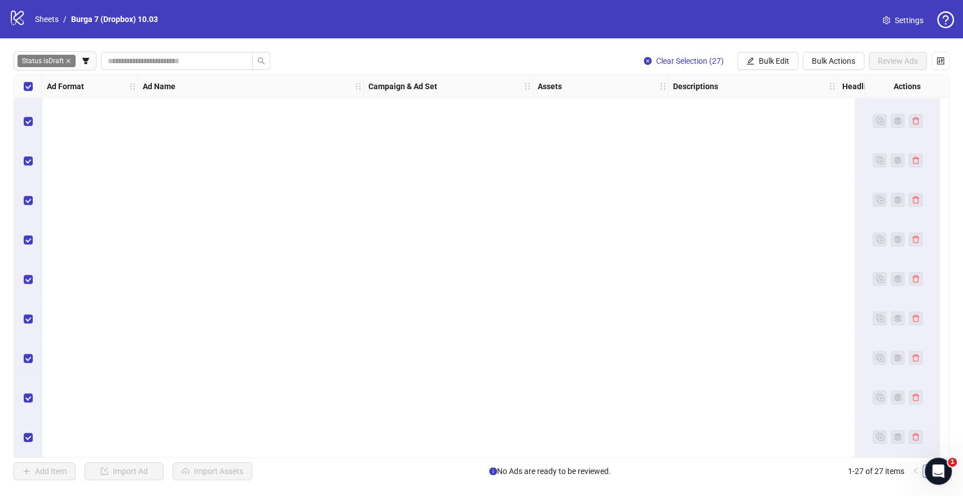
scroll to position [0, 0]
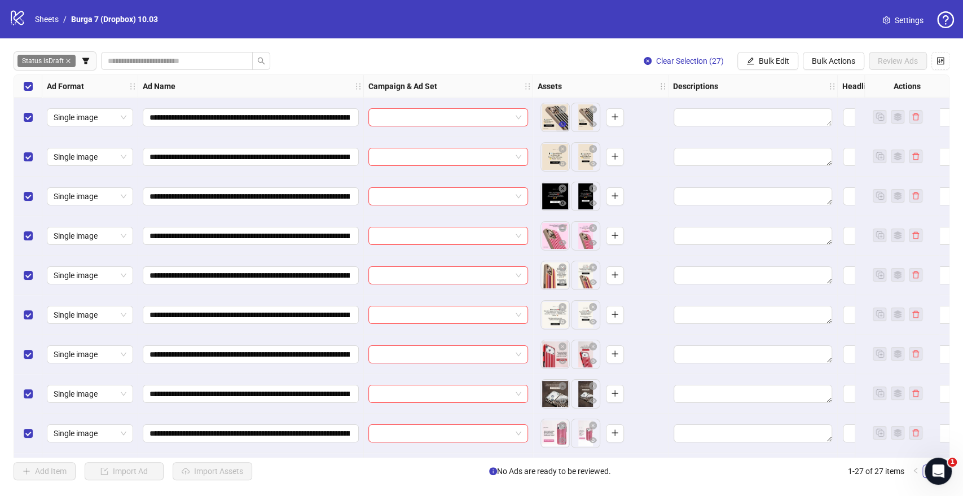
click at [564, 125] on icon "eye" at bounding box center [563, 124] width 8 height 8
click at [563, 168] on icon "eye" at bounding box center [563, 164] width 8 height 8
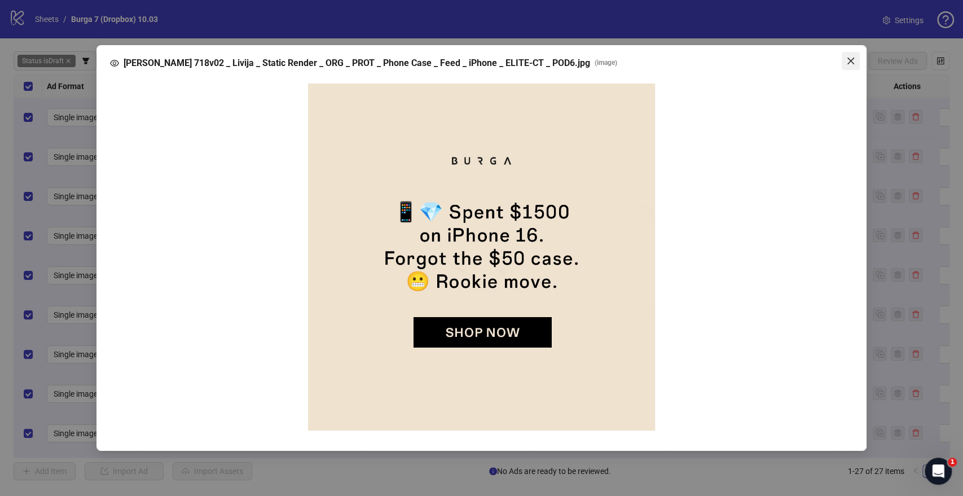
click at [850, 59] on icon "close" at bounding box center [850, 61] width 7 height 7
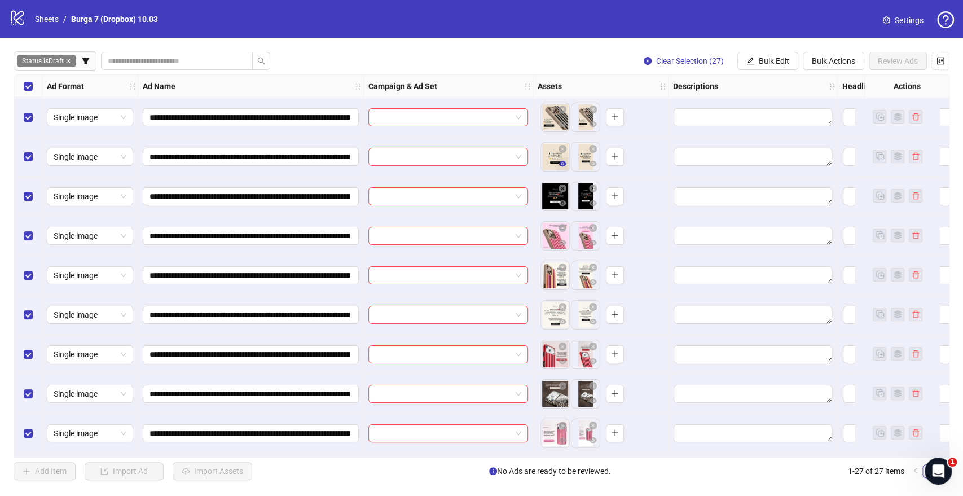
click at [564, 163] on icon "eye" at bounding box center [563, 164] width 8 height 6
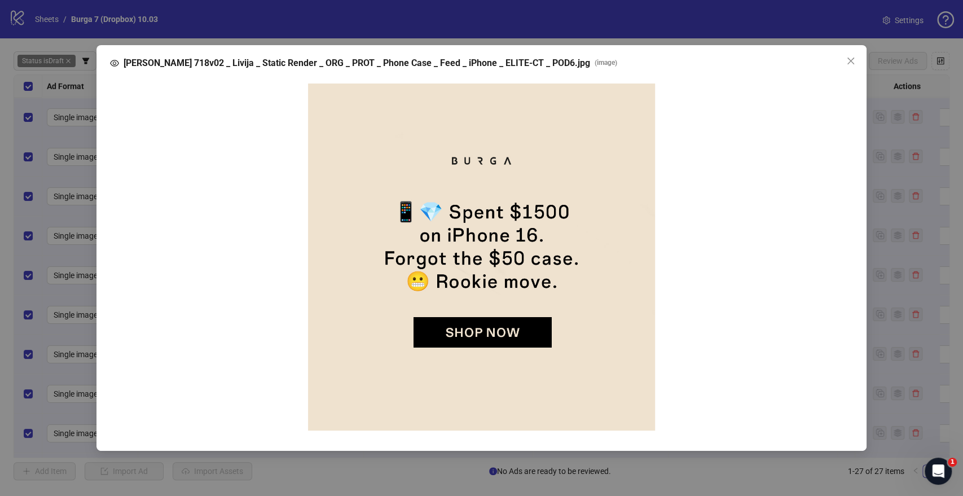
drag, startPoint x: 847, startPoint y: 60, endPoint x: 822, endPoint y: 76, distance: 29.6
click at [847, 60] on icon "close" at bounding box center [850, 60] width 9 height 9
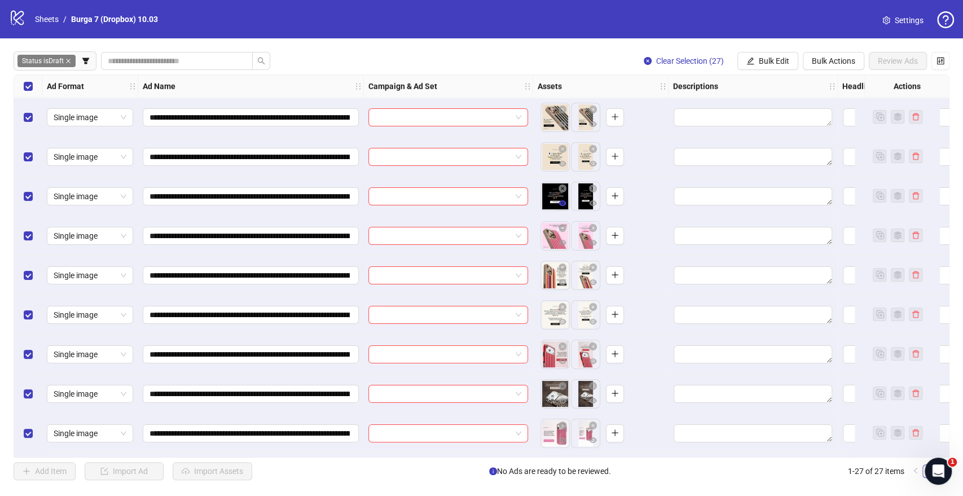
click at [563, 204] on icon "eye" at bounding box center [563, 203] width 8 height 8
click at [565, 243] on icon "eye" at bounding box center [563, 243] width 8 height 6
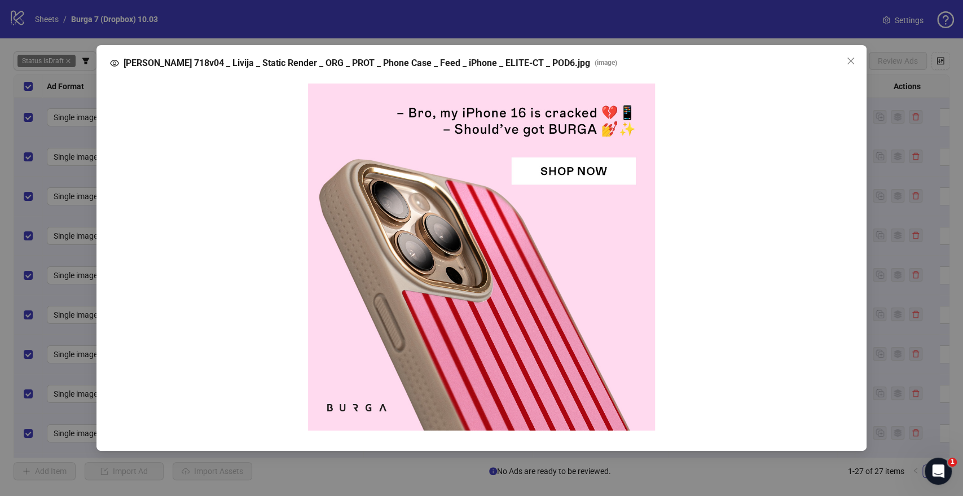
drag, startPoint x: 854, startPoint y: 59, endPoint x: 845, endPoint y: 60, distance: 9.1
click at [854, 59] on icon "close" at bounding box center [850, 60] width 9 height 9
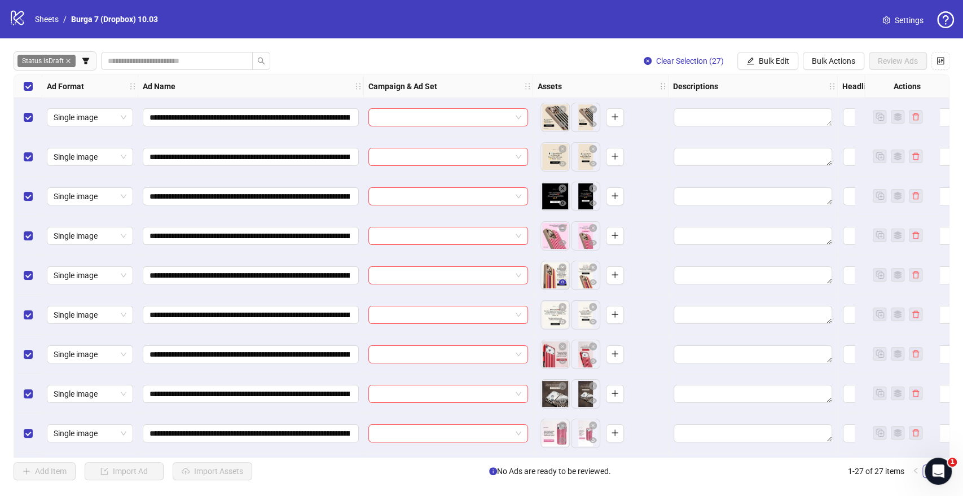
click at [564, 281] on icon "eye" at bounding box center [563, 282] width 8 height 6
click at [564, 364] on icon "eye" at bounding box center [563, 361] width 8 height 8
click at [565, 398] on icon "eye" at bounding box center [563, 401] width 8 height 8
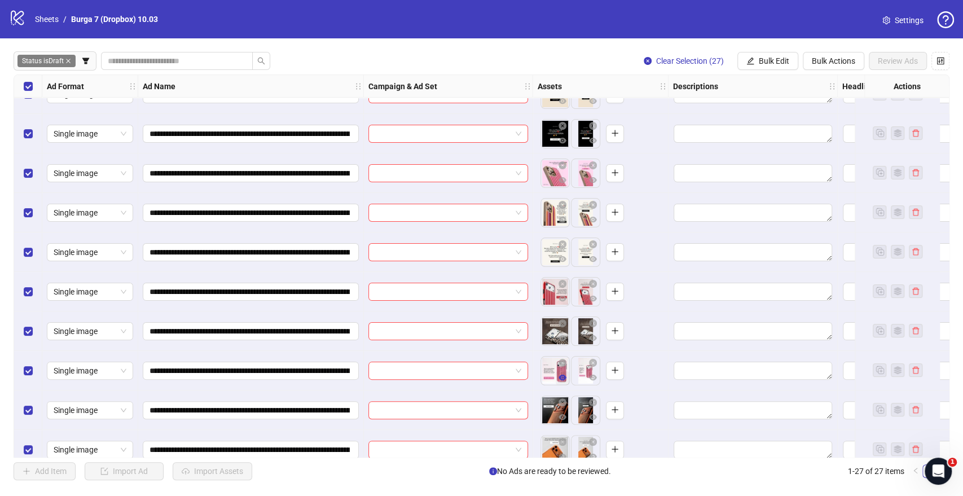
click at [562, 380] on icon "eye" at bounding box center [563, 378] width 8 height 6
click at [562, 335] on icon "eye" at bounding box center [563, 338] width 8 height 8
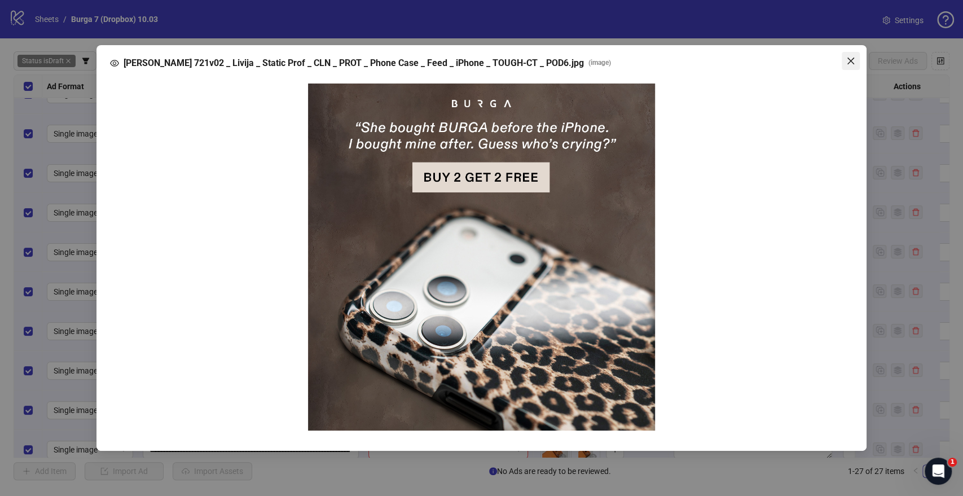
click at [851, 58] on icon "close" at bounding box center [850, 60] width 9 height 9
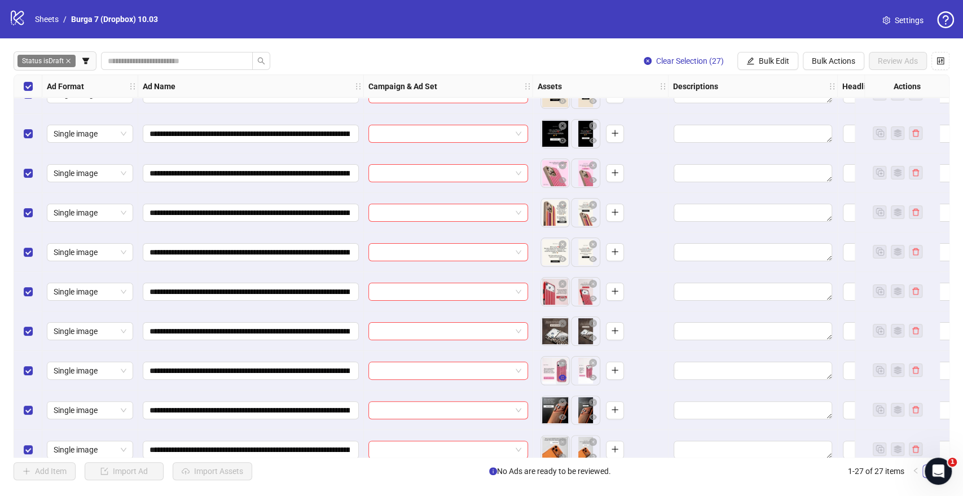
click at [565, 376] on icon "eye" at bounding box center [563, 378] width 8 height 8
click at [563, 416] on icon "eye" at bounding box center [563, 417] width 8 height 6
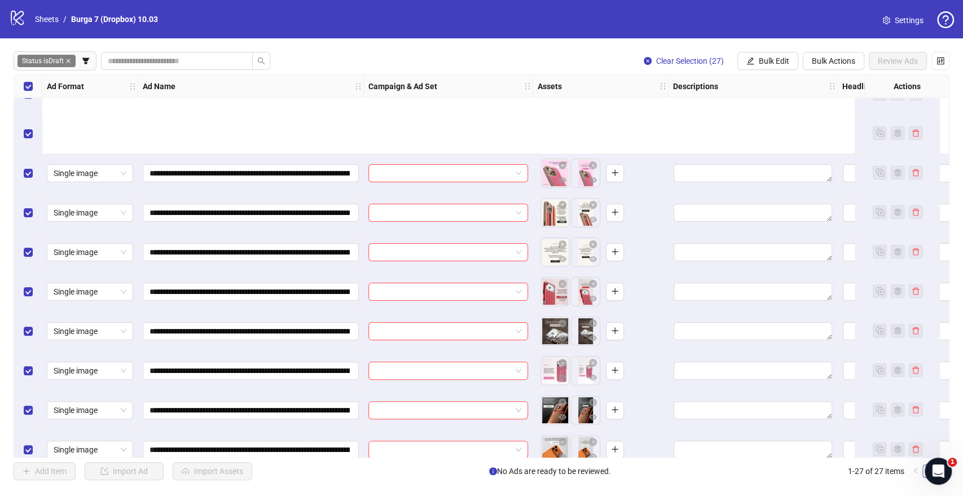
scroll to position [188, 0]
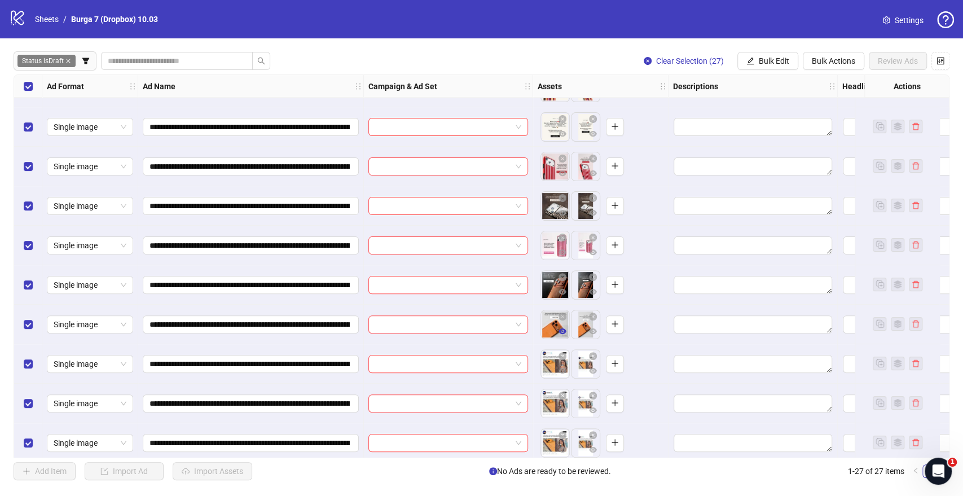
click at [563, 333] on icon "eye" at bounding box center [563, 331] width 8 height 8
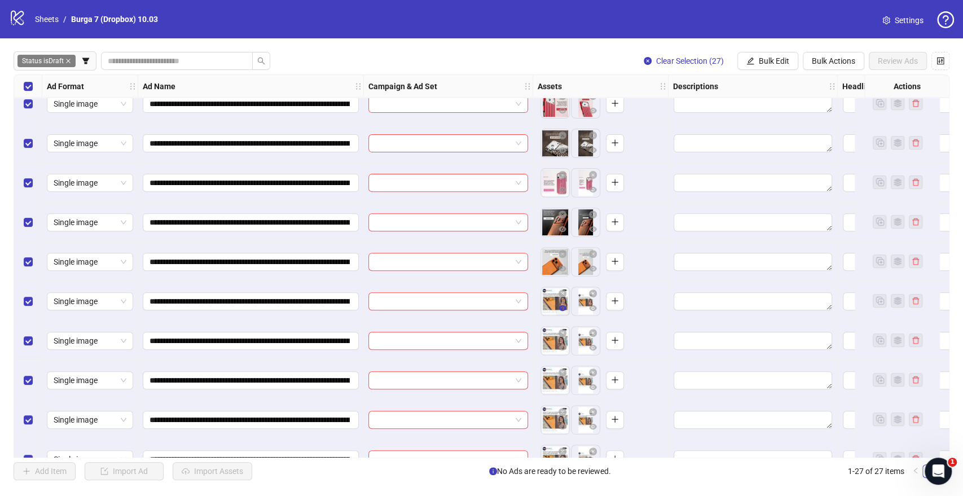
click at [560, 310] on icon "eye" at bounding box center [563, 308] width 8 height 8
click at [561, 385] on icon "eye" at bounding box center [563, 387] width 8 height 6
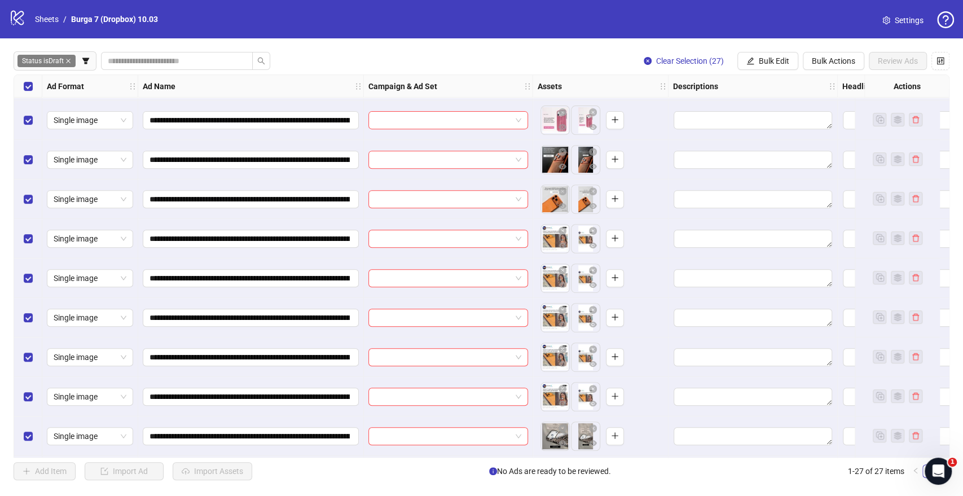
scroll to position [376, 0]
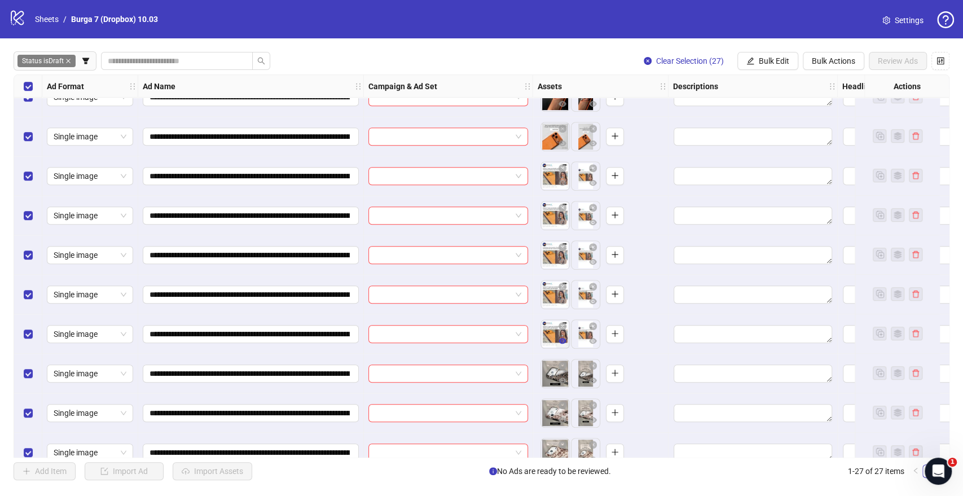
click at [561, 340] on icon "eye" at bounding box center [563, 341] width 8 height 8
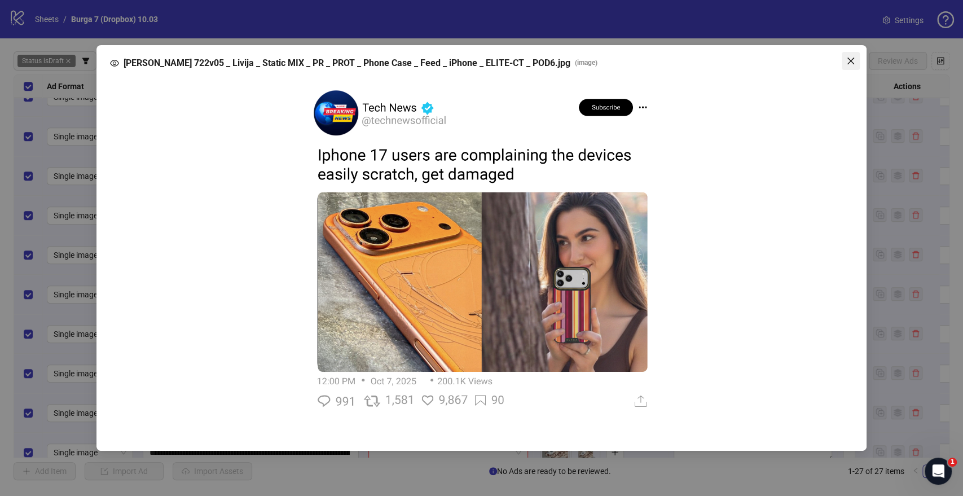
click at [851, 61] on icon "close" at bounding box center [850, 61] width 7 height 7
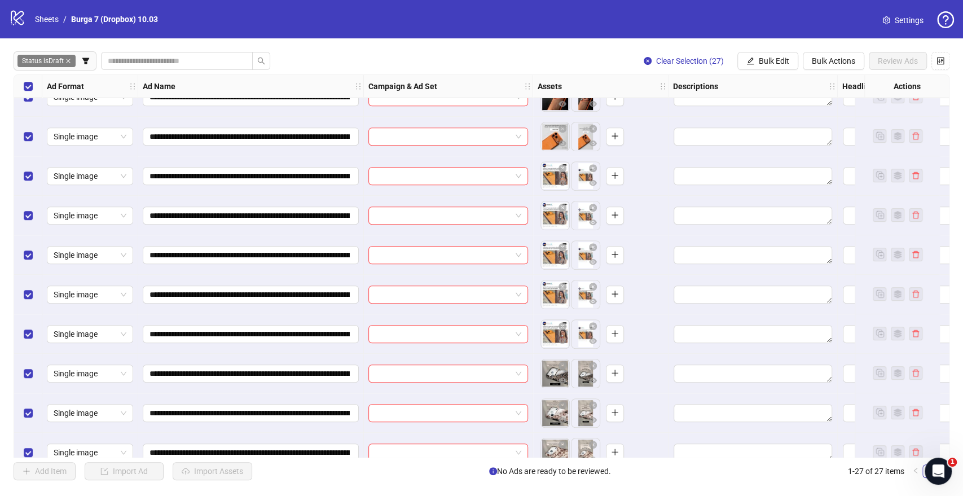
scroll to position [438, 0]
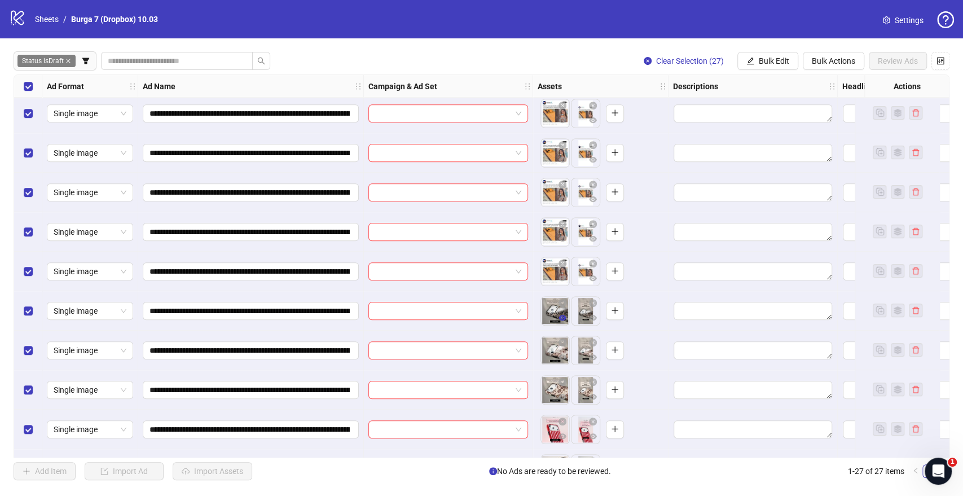
click at [565, 319] on icon "eye" at bounding box center [563, 318] width 8 height 6
click at [563, 355] on icon "eye" at bounding box center [563, 357] width 8 height 6
click at [566, 397] on button "button" at bounding box center [563, 397] width 14 height 14
click at [565, 436] on icon "eye" at bounding box center [563, 436] width 8 height 6
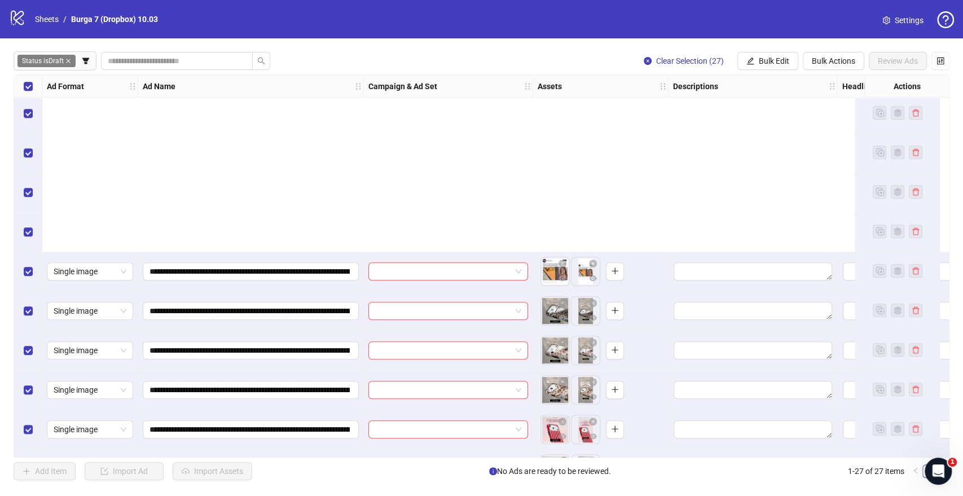
scroll to position [690, 0]
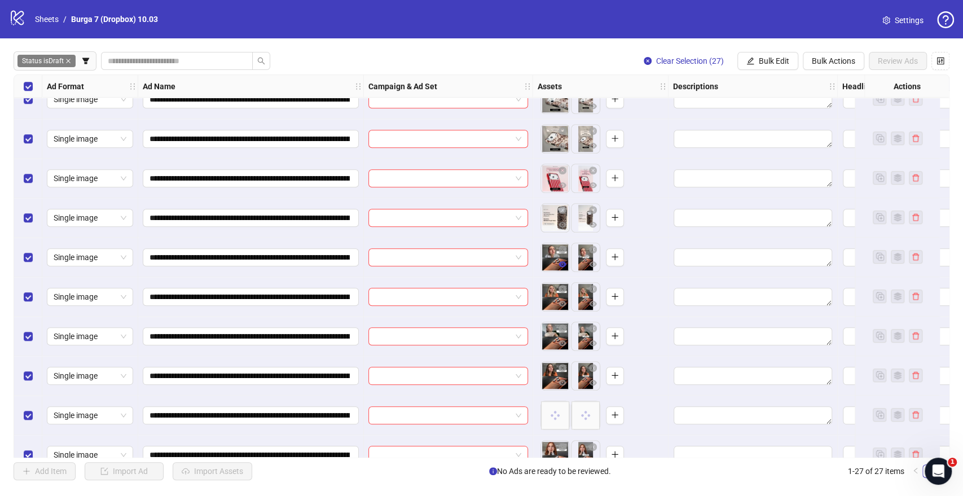
click at [564, 266] on icon "eye" at bounding box center [563, 264] width 8 height 6
click at [563, 305] on icon "eye" at bounding box center [563, 304] width 8 height 8
click at [564, 384] on icon "eye" at bounding box center [563, 383] width 8 height 6
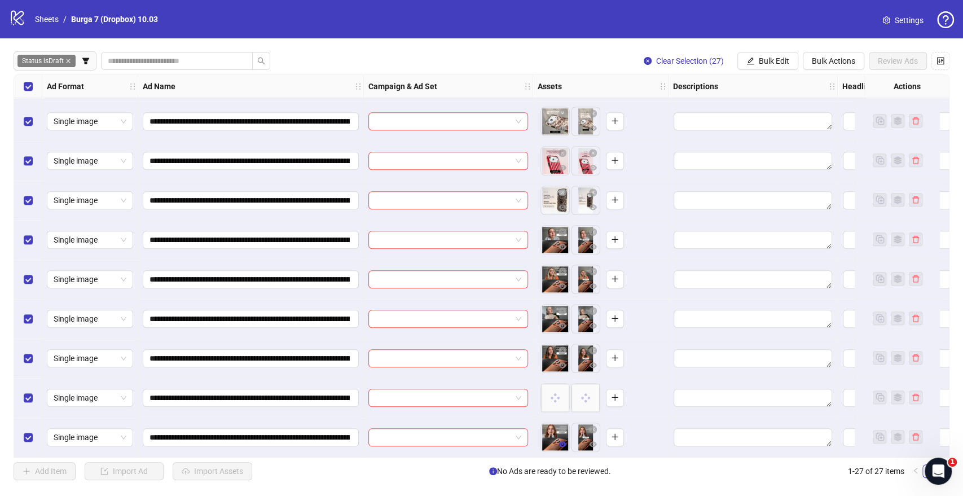
click at [560, 441] on icon "eye" at bounding box center [563, 444] width 8 height 6
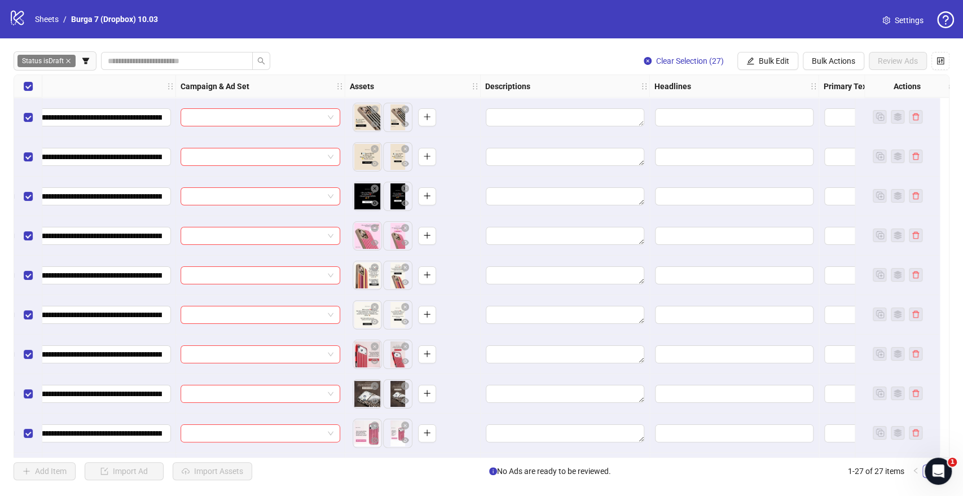
scroll to position [0, 0]
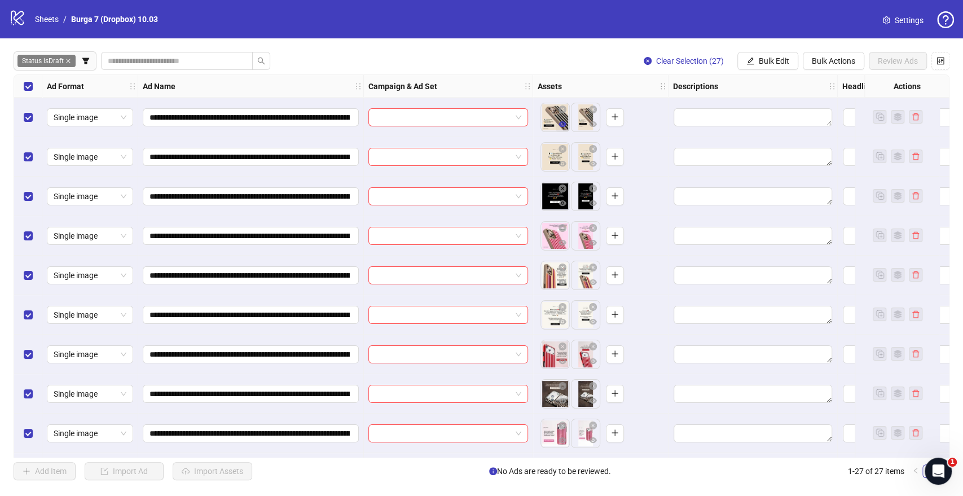
click at [564, 124] on icon "eye" at bounding box center [563, 124] width 8 height 6
click at [27, 93] on label "Select all rows" at bounding box center [28, 86] width 9 height 12
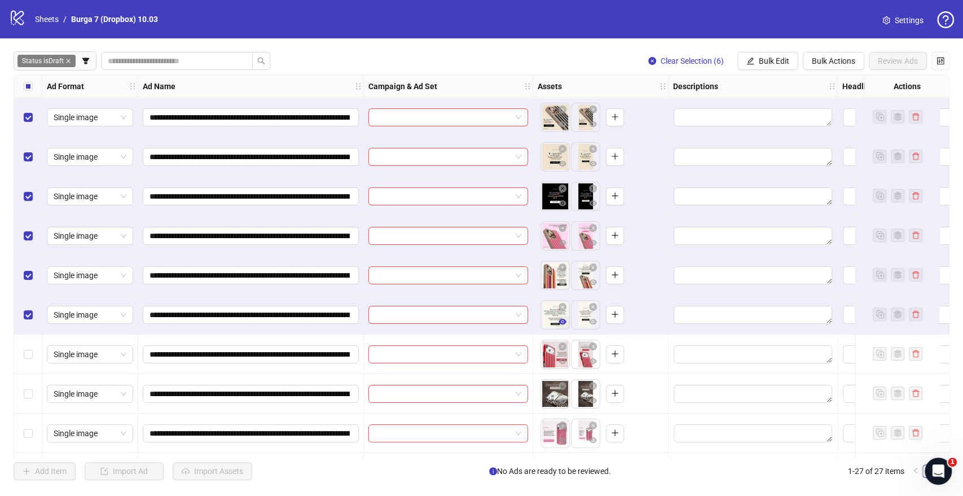
click at [564, 323] on icon "eye" at bounding box center [563, 322] width 8 height 6
click at [817, 59] on span "Bulk Actions" at bounding box center [833, 60] width 43 height 9
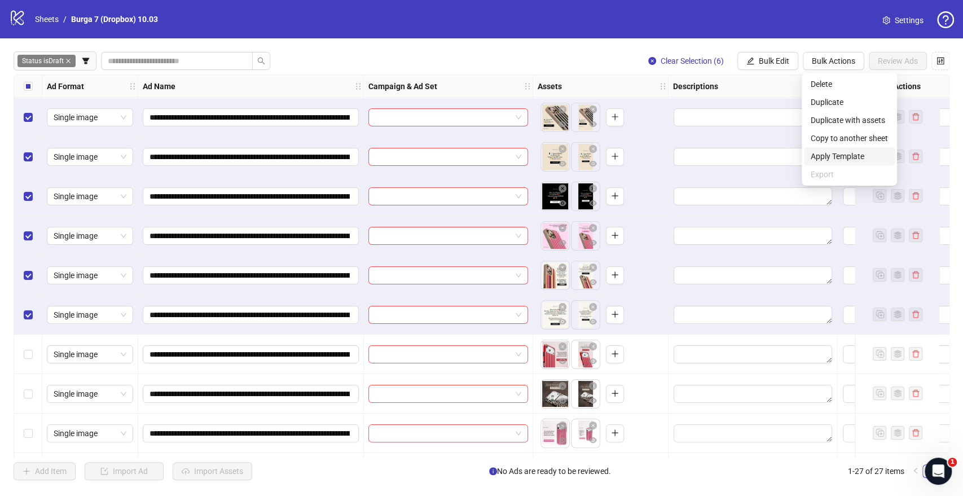
click at [827, 151] on span "Apply Template" at bounding box center [849, 156] width 77 height 12
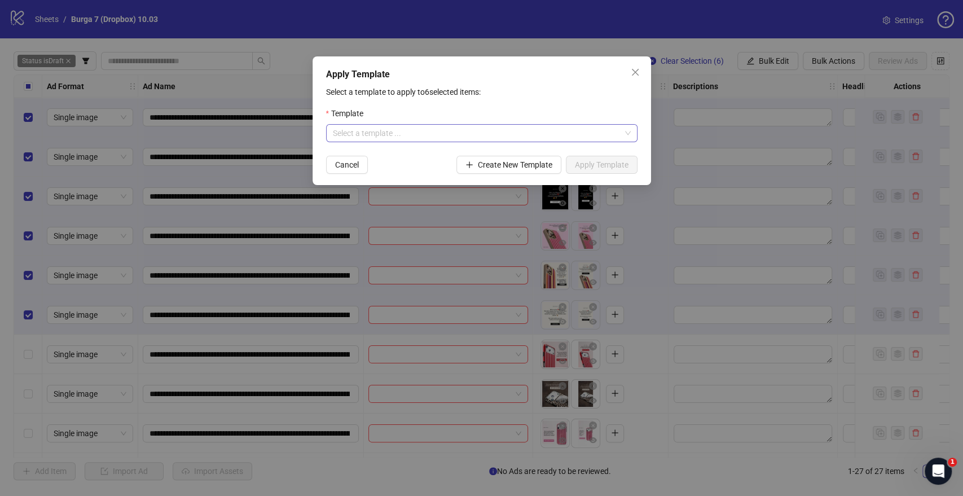
click at [385, 129] on input "search" at bounding box center [477, 133] width 288 height 17
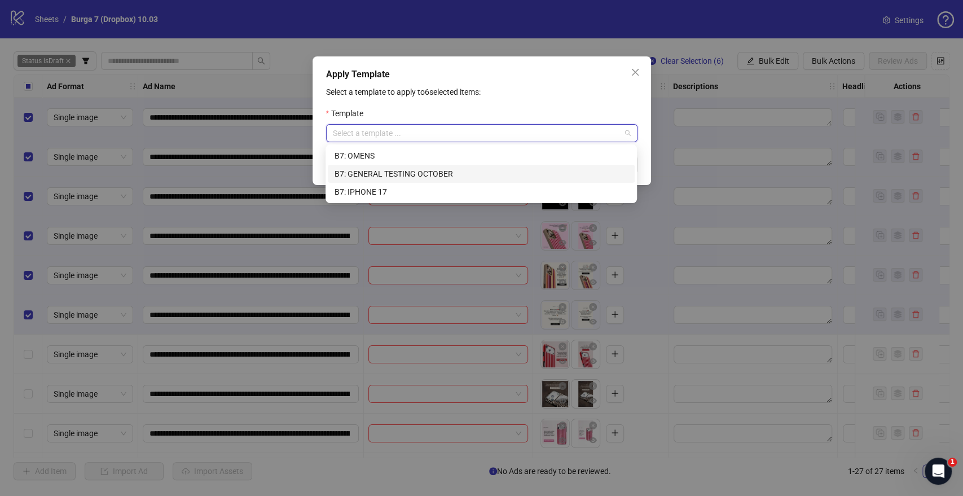
click at [368, 173] on div "B7: GENERAL TESTING OCTOBER" at bounding box center [481, 174] width 293 height 12
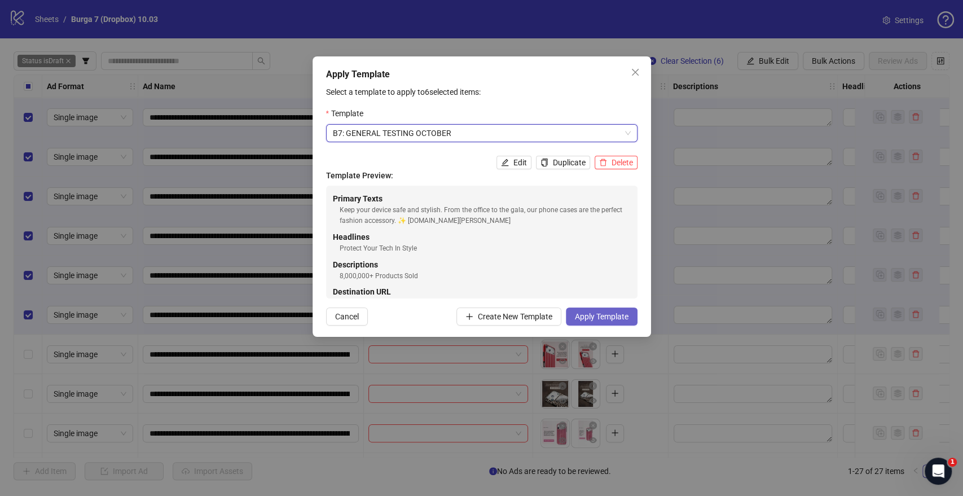
click at [605, 319] on span "Apply Template" at bounding box center [602, 316] width 54 height 9
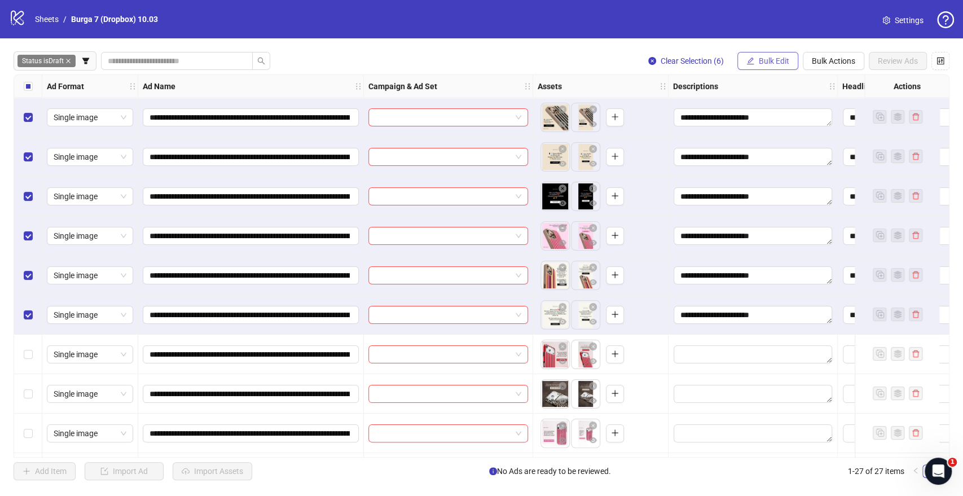
click at [776, 57] on span "Bulk Edit" at bounding box center [774, 60] width 30 height 9
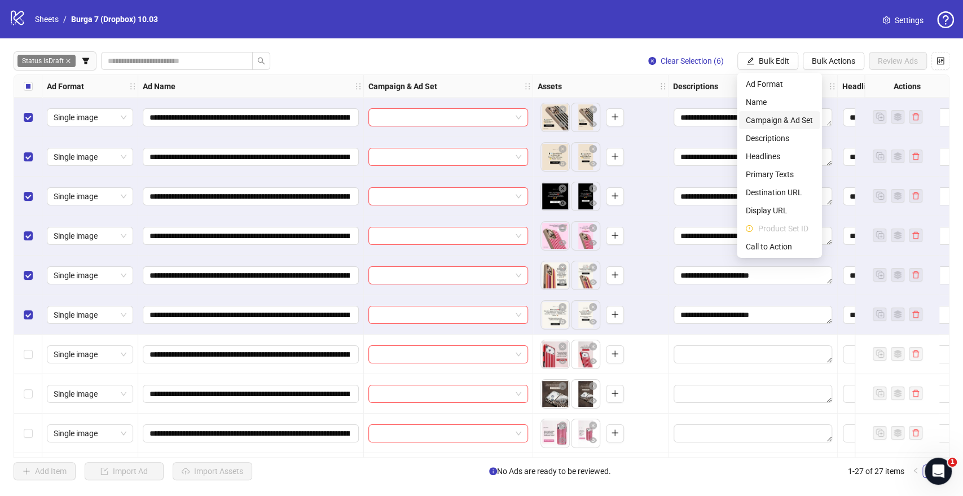
click at [755, 115] on span "Campaign & Ad Set" at bounding box center [779, 120] width 67 height 12
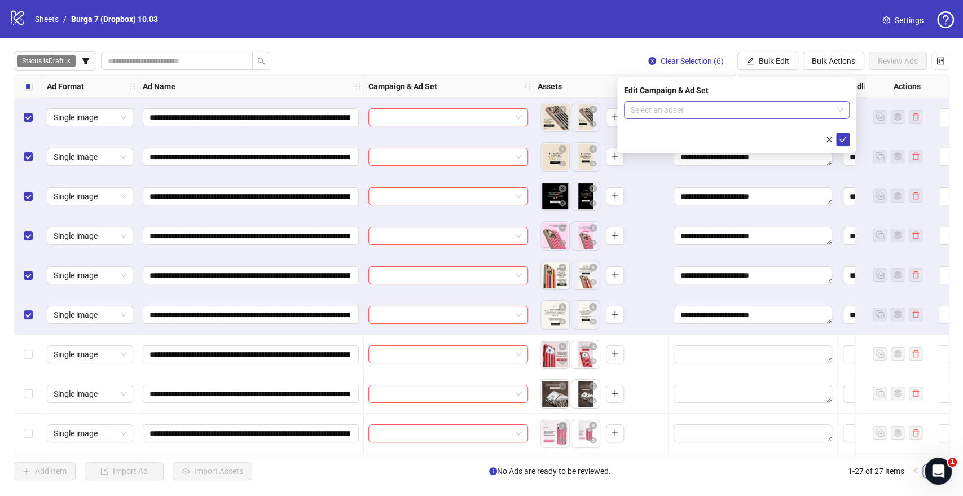
click at [718, 108] on input "search" at bounding box center [732, 110] width 202 height 17
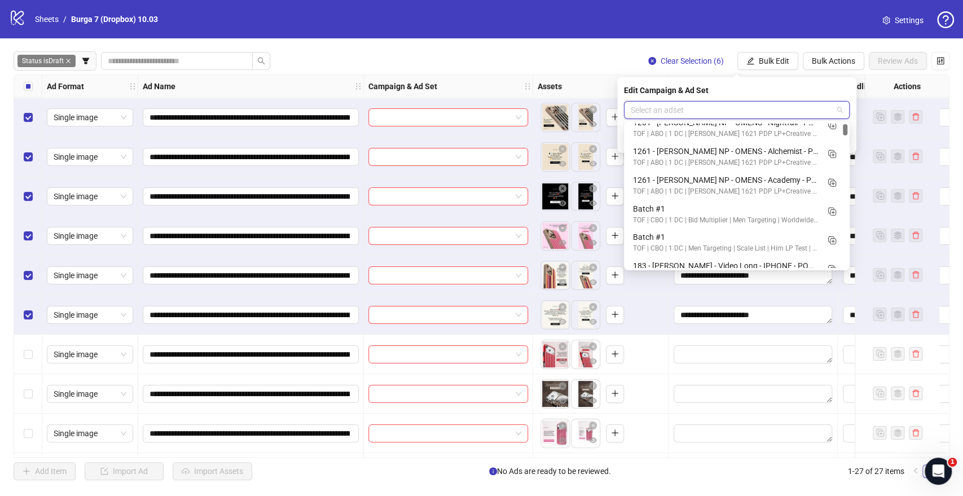
scroll to position [188, 0]
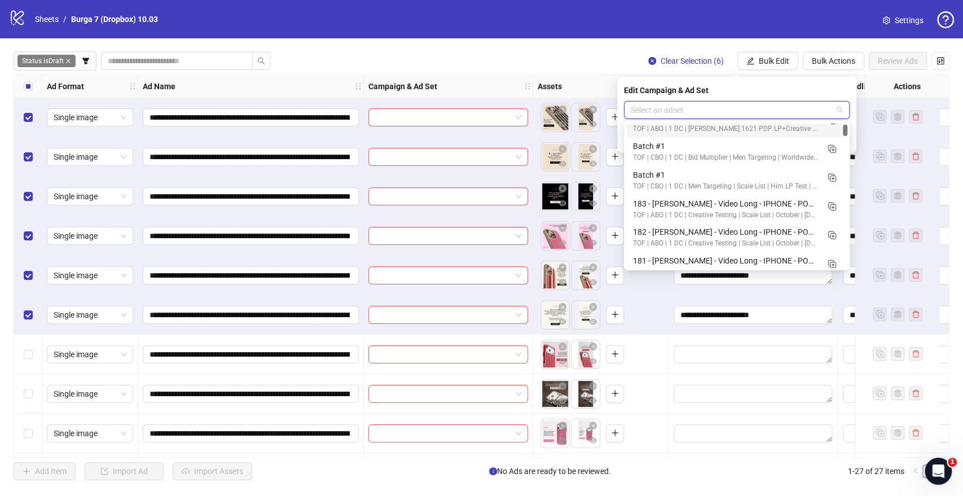
click at [705, 106] on input "search" at bounding box center [732, 110] width 202 height 17
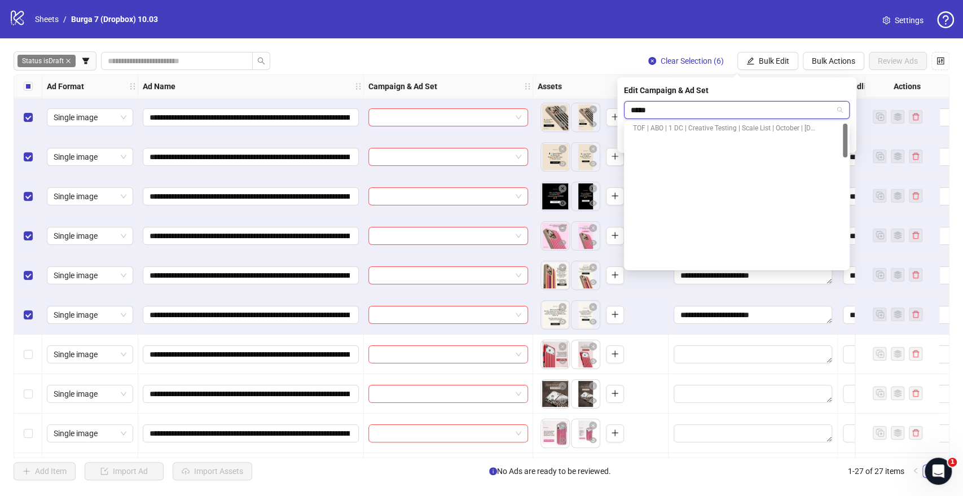
scroll to position [0, 0]
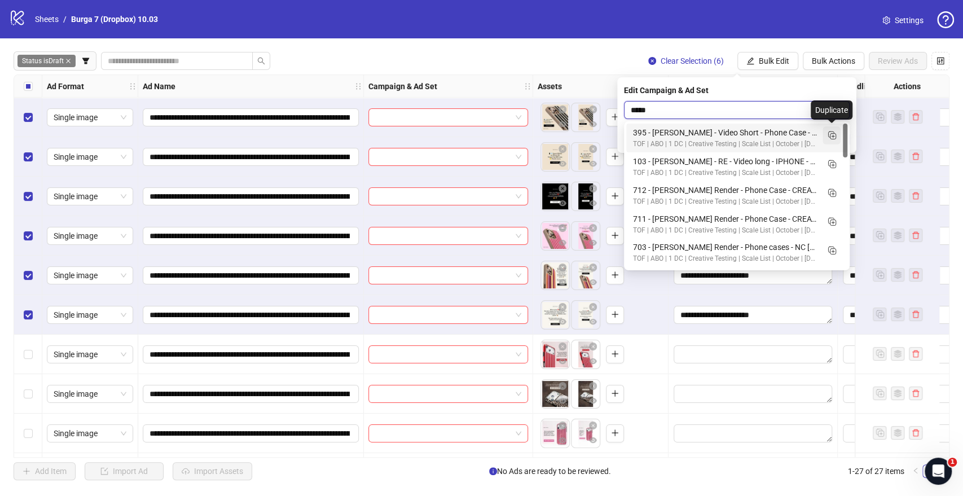
click at [831, 133] on icon "Duplicate" at bounding box center [831, 134] width 11 height 11
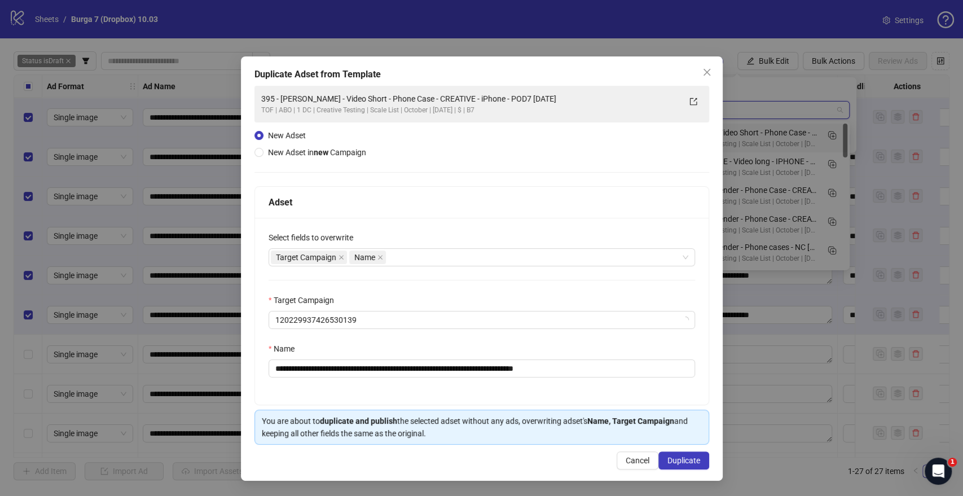
type input "*****"
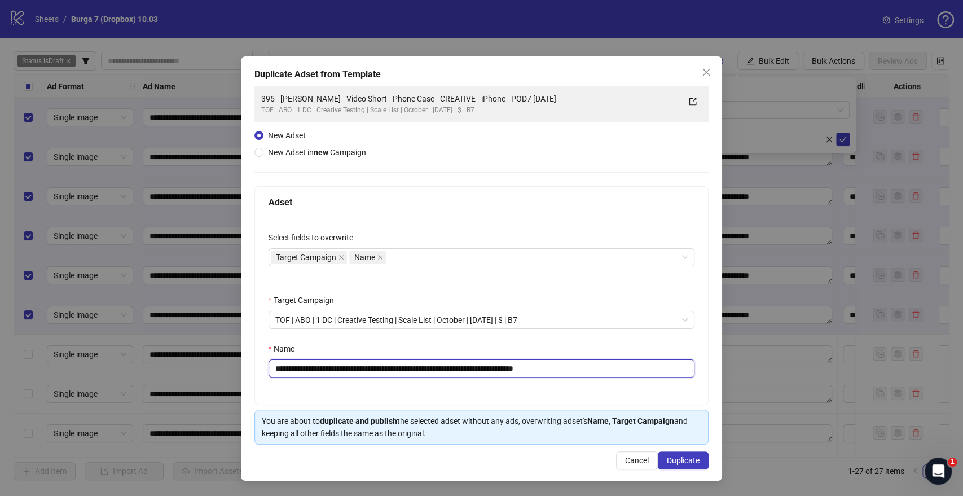
drag, startPoint x: 510, startPoint y: 366, endPoint x: 0, endPoint y: 332, distance: 510.6
click at [0, 332] on div "**********" at bounding box center [481, 248] width 963 height 496
paste input "text"
drag, startPoint x: 518, startPoint y: 374, endPoint x: 595, endPoint y: 371, distance: 76.8
click at [595, 371] on input "**********" at bounding box center [482, 368] width 427 height 18
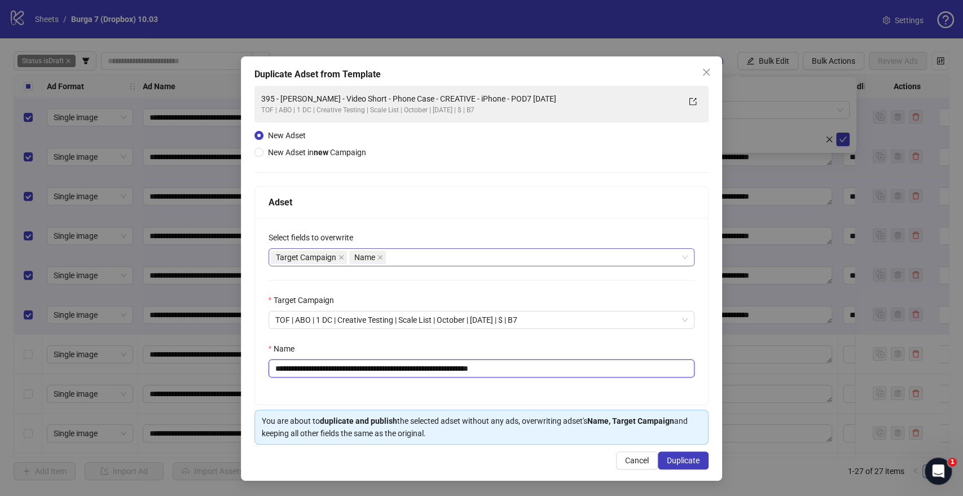
click at [500, 254] on div "Target Campaign Name" at bounding box center [476, 257] width 410 height 16
type input "**********"
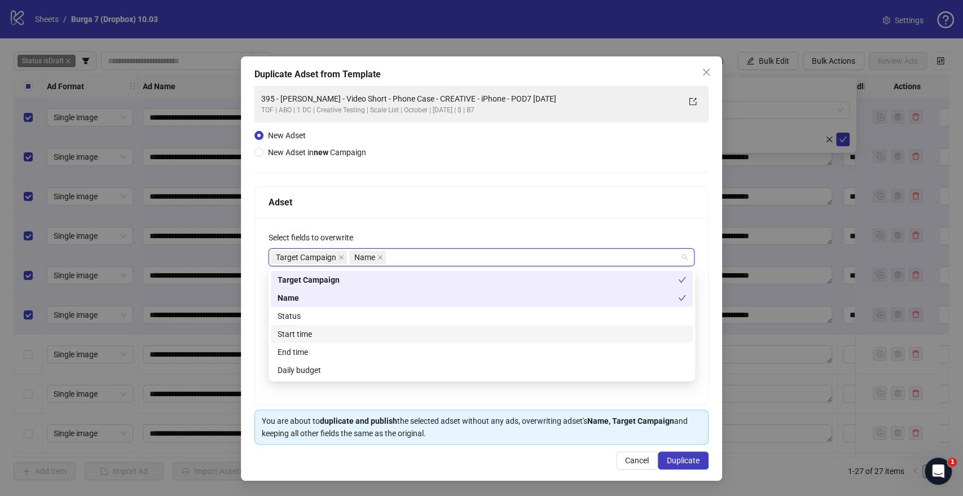
click at [299, 337] on div "Start time" at bounding box center [482, 334] width 409 height 12
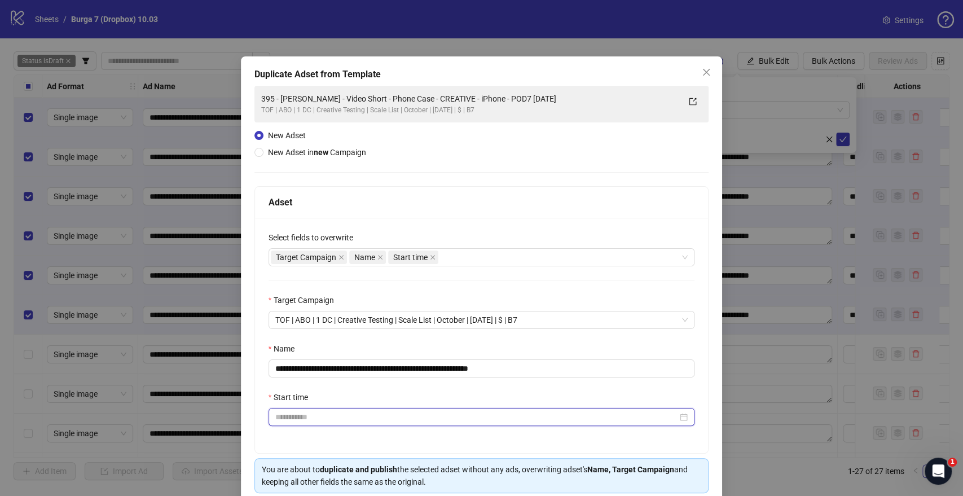
click at [295, 415] on input "Start time" at bounding box center [476, 417] width 403 height 12
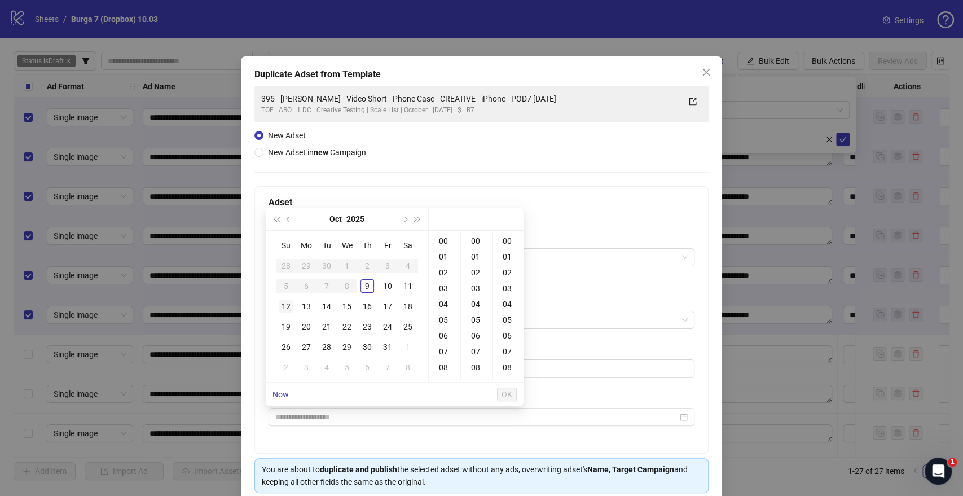
click at [288, 306] on div "12" at bounding box center [286, 307] width 14 height 14
click at [443, 319] on div "09" at bounding box center [444, 321] width 27 height 16
type input "**********"
click at [505, 394] on span "OK" at bounding box center [507, 394] width 11 height 9
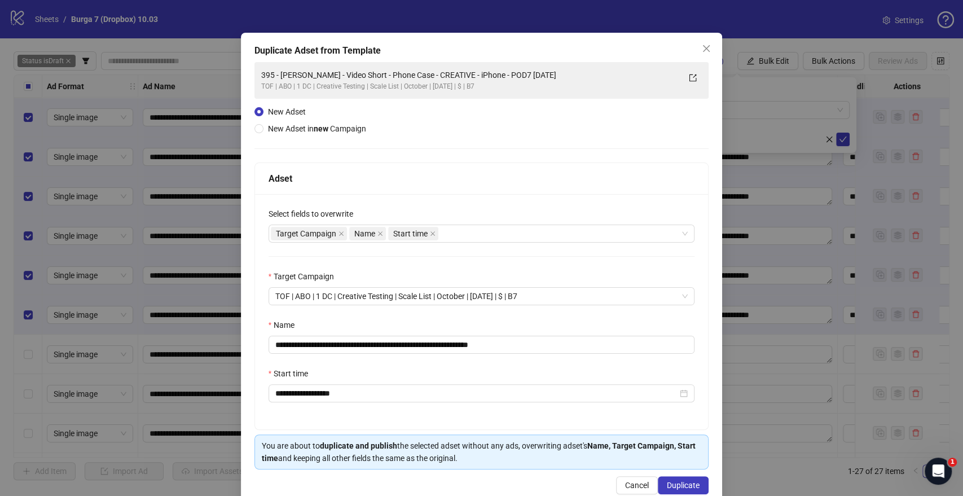
scroll to position [47, 0]
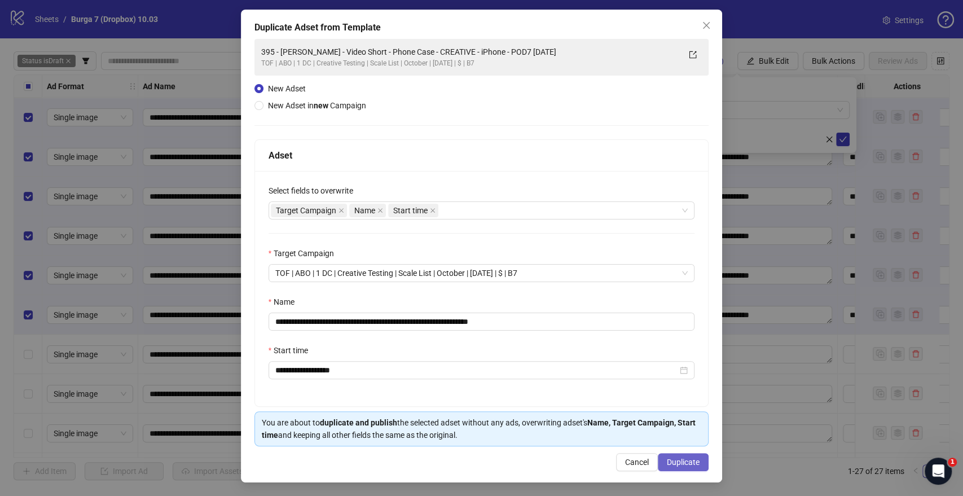
click at [667, 459] on span "Duplicate" at bounding box center [683, 462] width 33 height 9
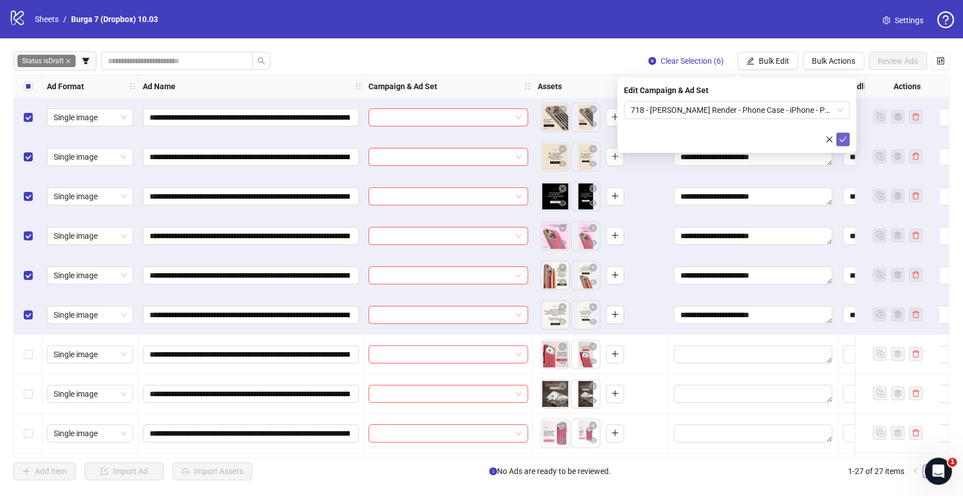
click at [846, 138] on icon "check" at bounding box center [843, 139] width 8 height 8
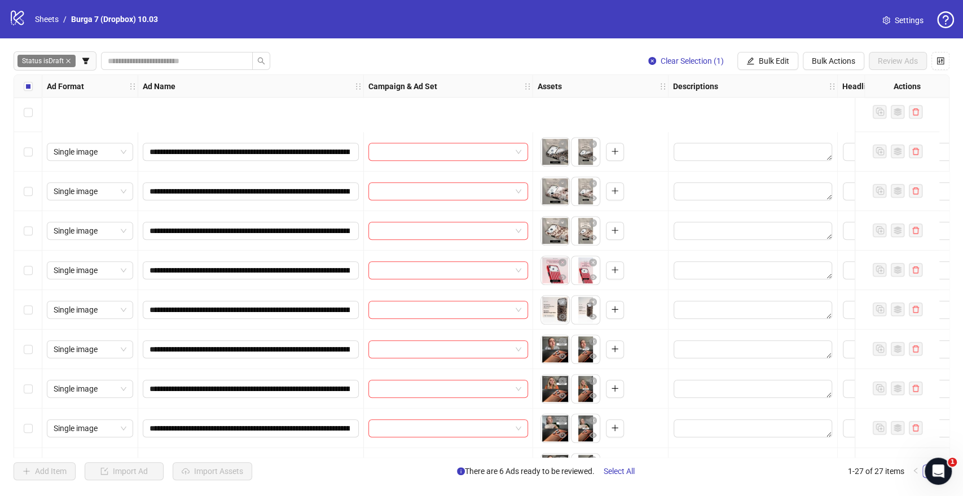
scroll to position [711, 0]
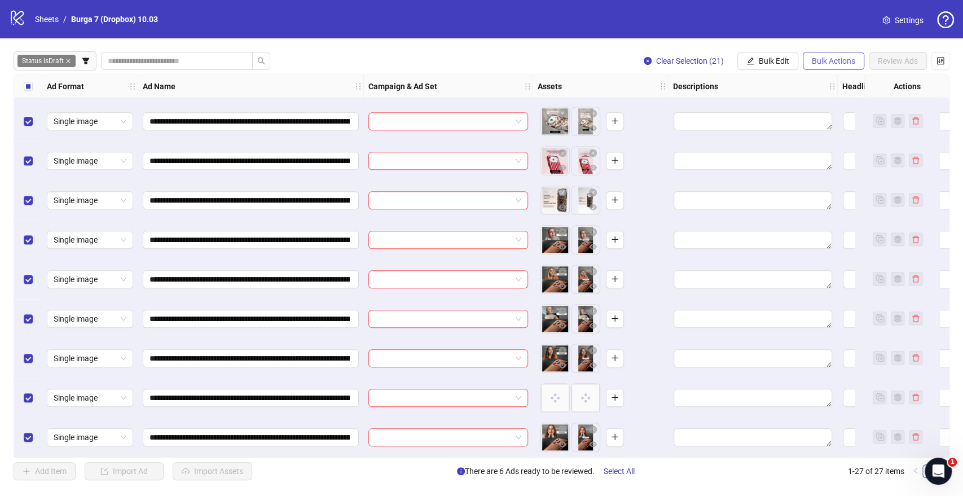
click at [818, 62] on span "Bulk Actions" at bounding box center [833, 60] width 43 height 9
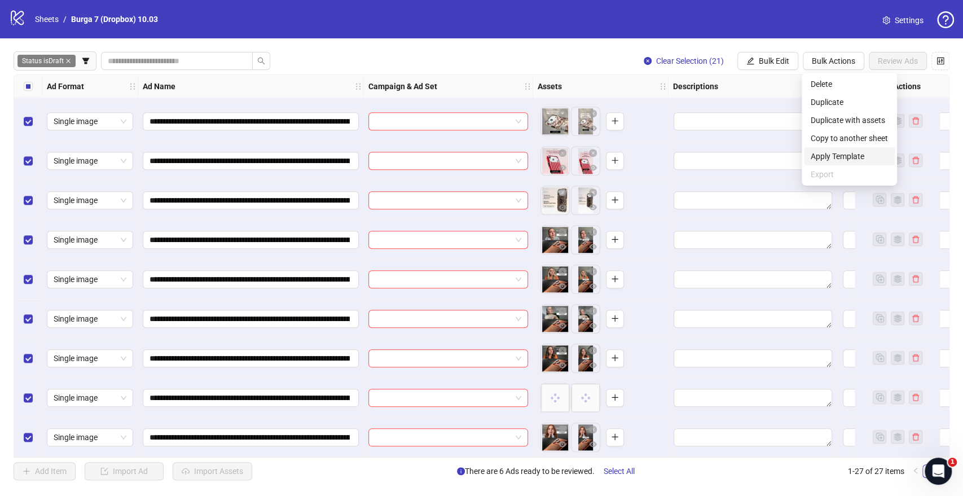
click at [853, 155] on span "Apply Template" at bounding box center [849, 156] width 77 height 12
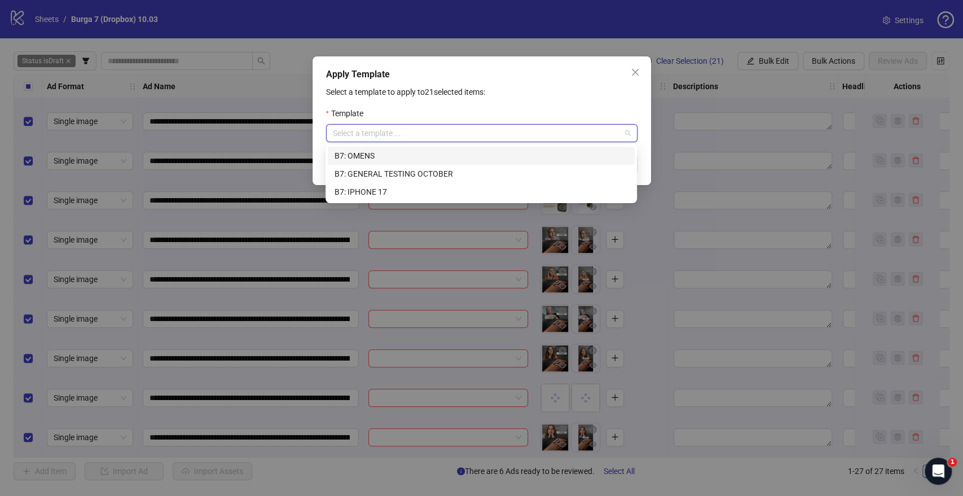
click at [499, 129] on input "search" at bounding box center [477, 133] width 288 height 17
click at [370, 192] on div "B7: IPHONE 17" at bounding box center [481, 192] width 293 height 12
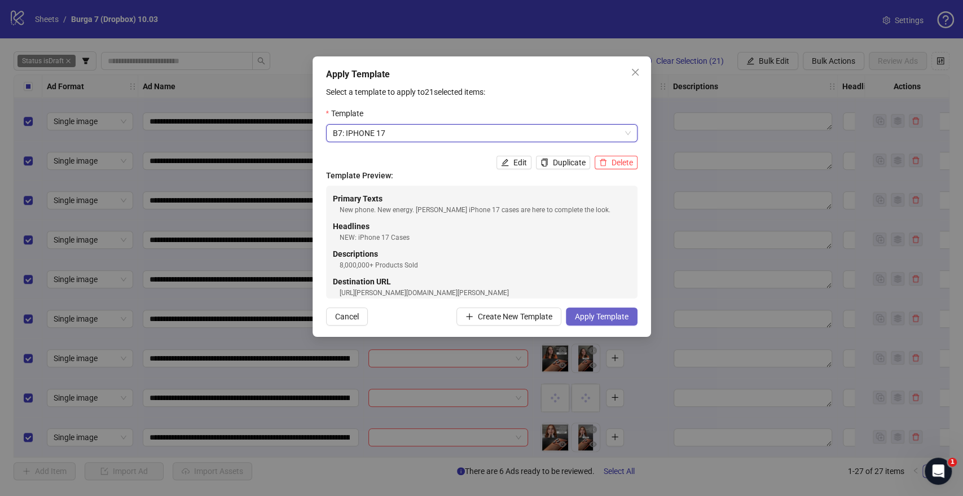
click at [613, 314] on span "Apply Template" at bounding box center [602, 316] width 54 height 9
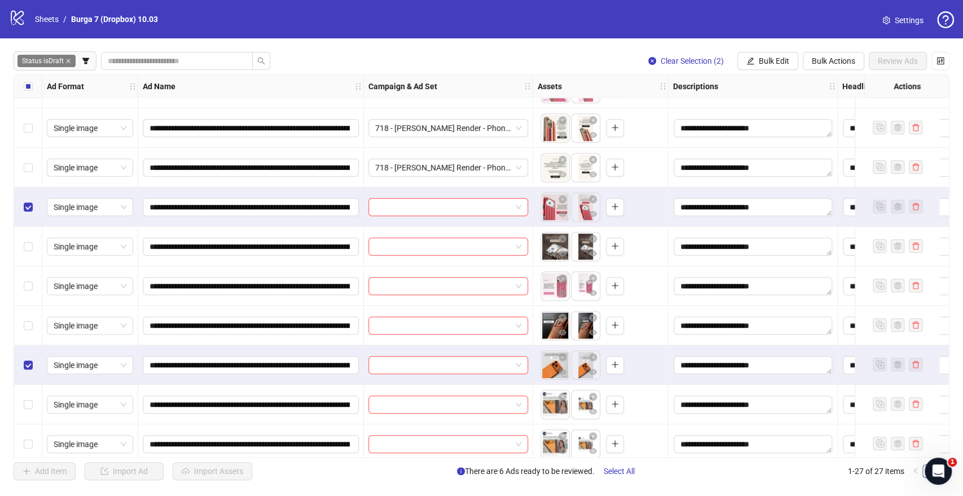
scroll to position [147, 0]
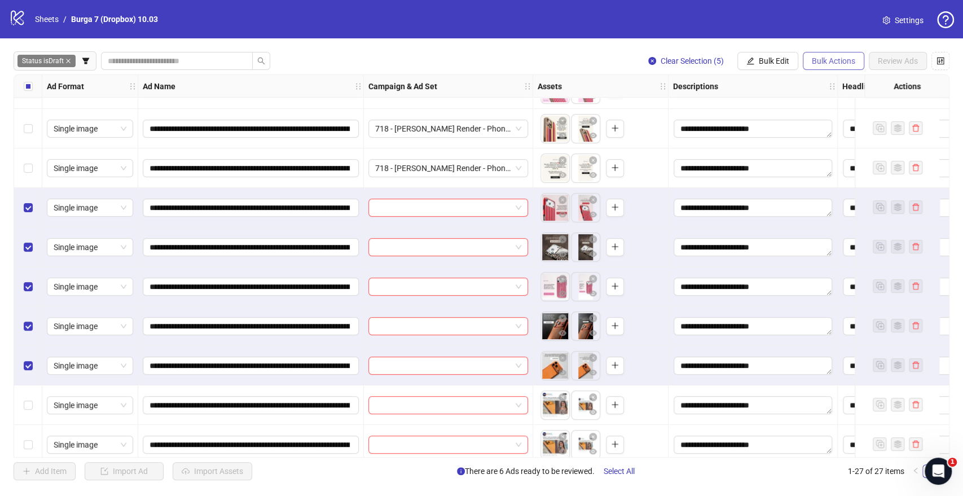
click at [815, 59] on span "Bulk Actions" at bounding box center [833, 60] width 43 height 9
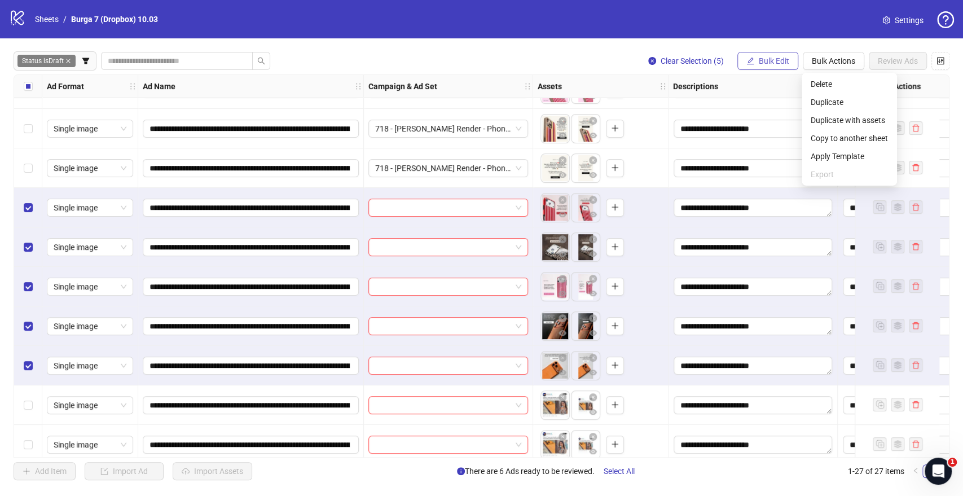
click at [762, 63] on span "Bulk Edit" at bounding box center [774, 60] width 30 height 9
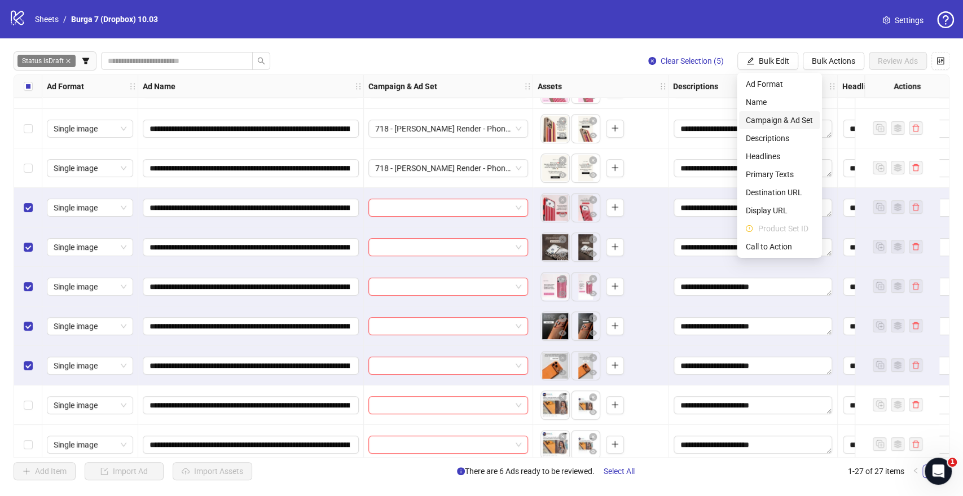
click at [764, 123] on span "Campaign & Ad Set" at bounding box center [779, 120] width 67 height 12
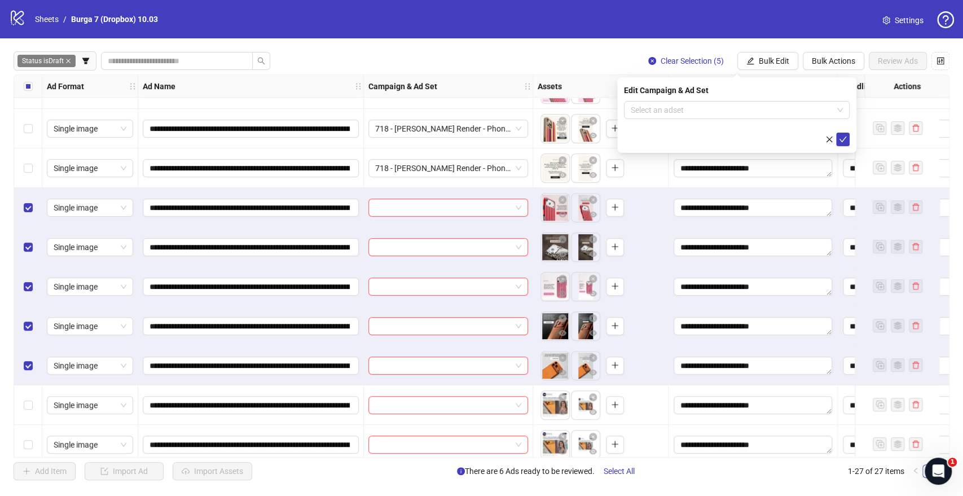
click at [645, 98] on div "Edit Campaign & Ad Set Select an adset" at bounding box center [736, 115] width 239 height 76
click at [646, 104] on input "search" at bounding box center [732, 110] width 202 height 17
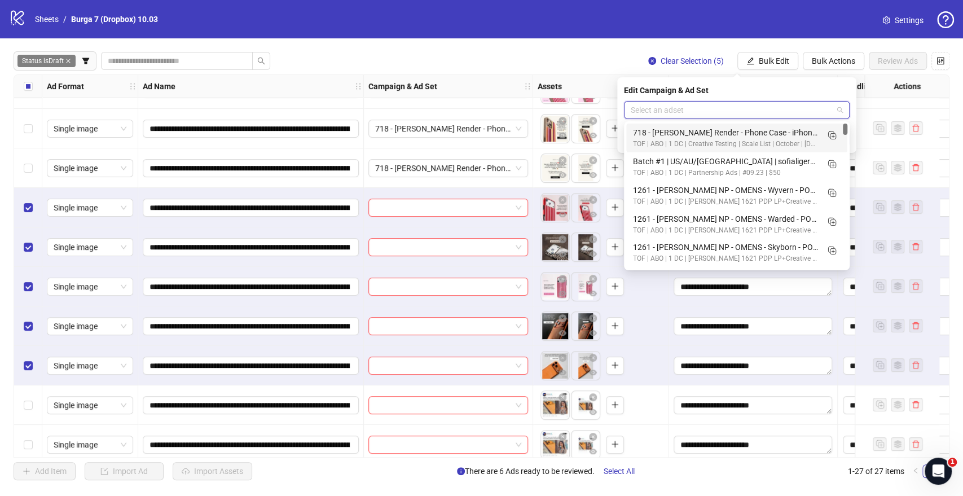
click at [704, 111] on input "search" at bounding box center [732, 110] width 202 height 17
click at [829, 134] on icon "Duplicate" at bounding box center [831, 134] width 11 height 11
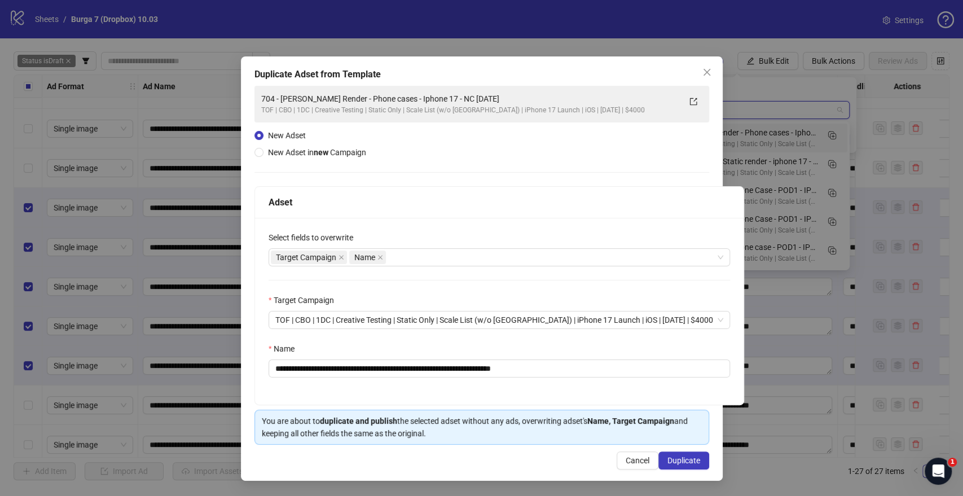
type input "*********"
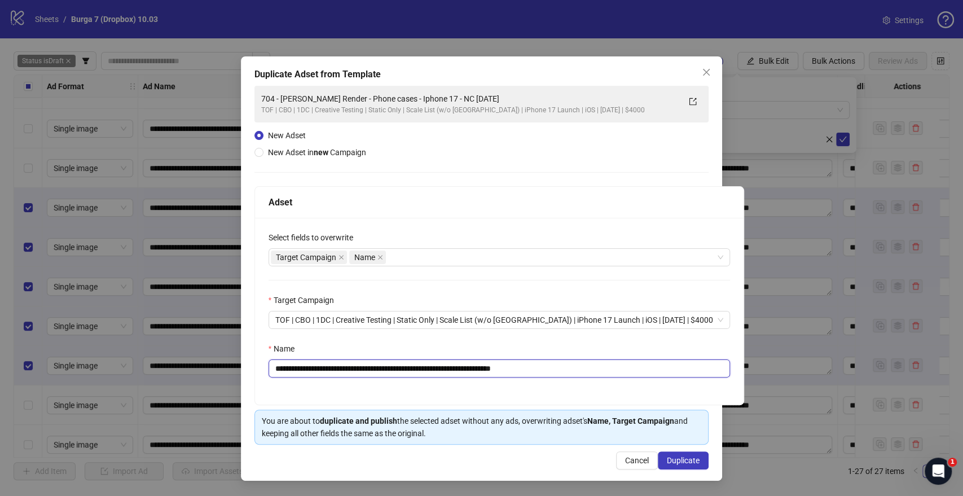
drag, startPoint x: 474, startPoint y: 367, endPoint x: 167, endPoint y: 371, distance: 307.0
click at [167, 371] on div "**********" at bounding box center [481, 248] width 963 height 496
paste input "text"
drag, startPoint x: 510, startPoint y: 366, endPoint x: 600, endPoint y: 368, distance: 90.3
click at [600, 368] on input "**********" at bounding box center [500, 368] width 462 height 18
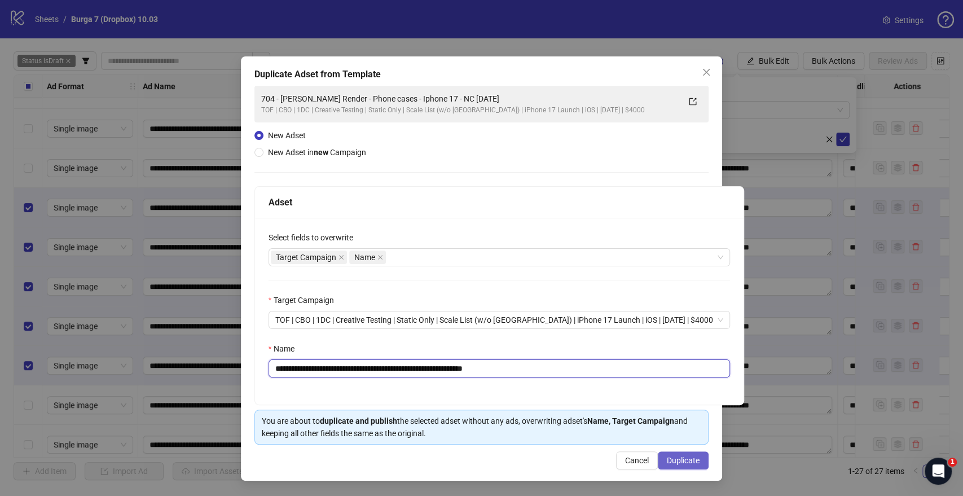
type input "**********"
click at [695, 459] on span "Duplicate" at bounding box center [683, 460] width 33 height 9
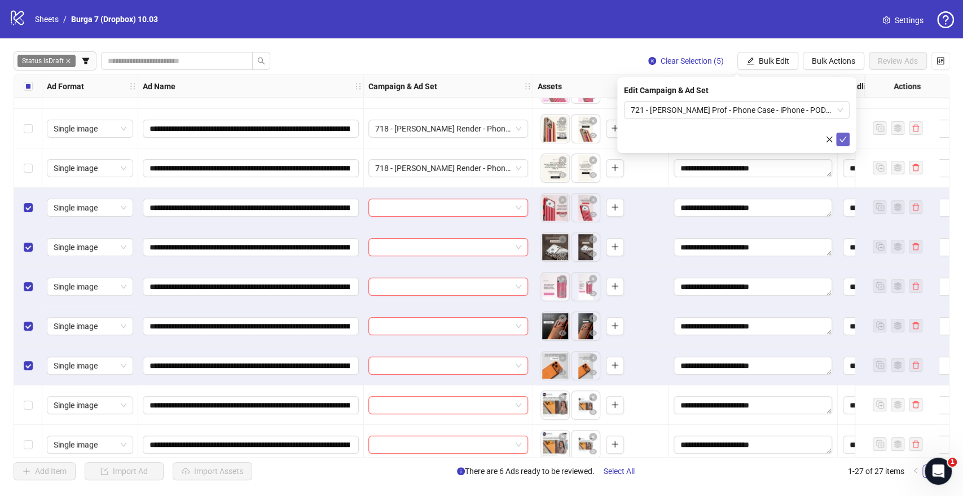
click at [844, 138] on icon "check" at bounding box center [843, 140] width 7 height 6
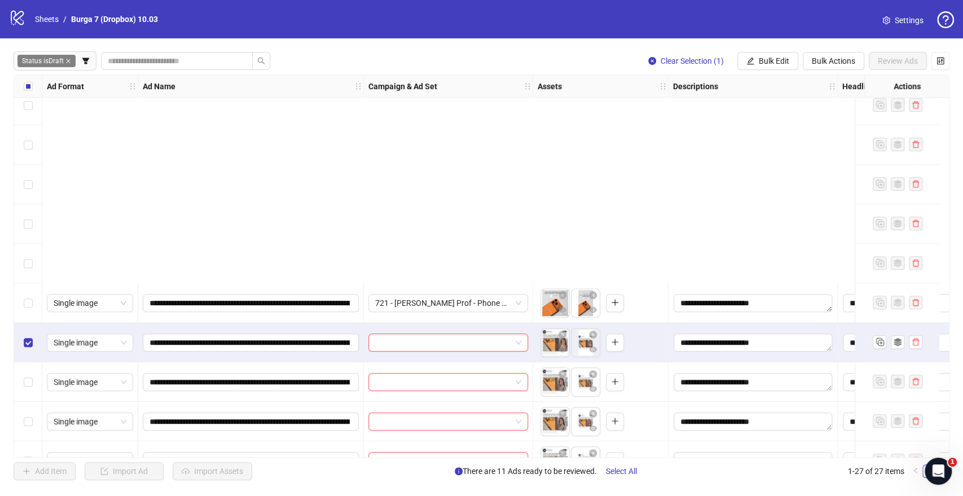
scroll to position [460, 0]
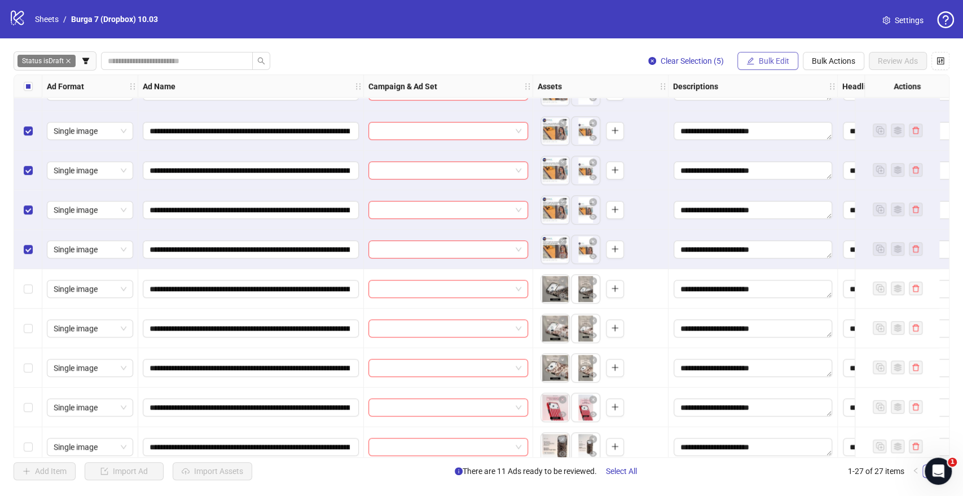
click at [779, 60] on span "Bulk Edit" at bounding box center [774, 60] width 30 height 9
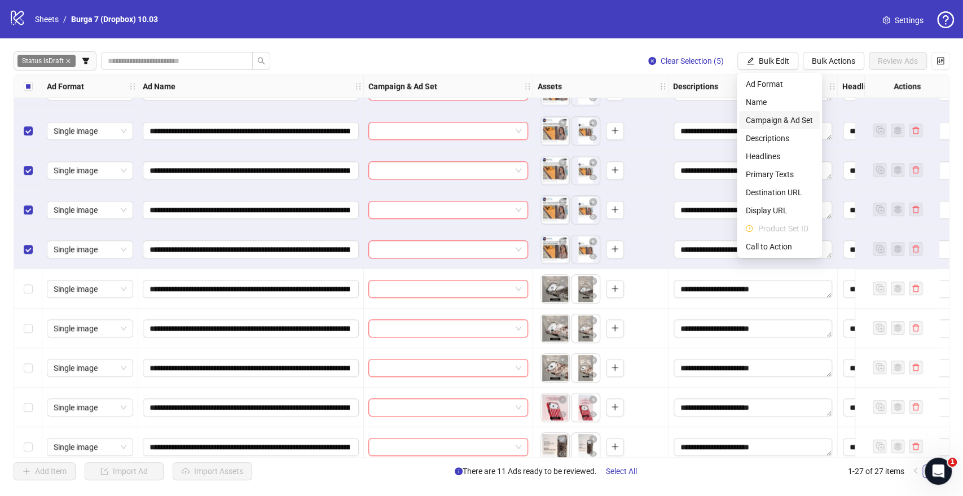
click at [755, 118] on span "Campaign & Ad Set" at bounding box center [779, 120] width 67 height 12
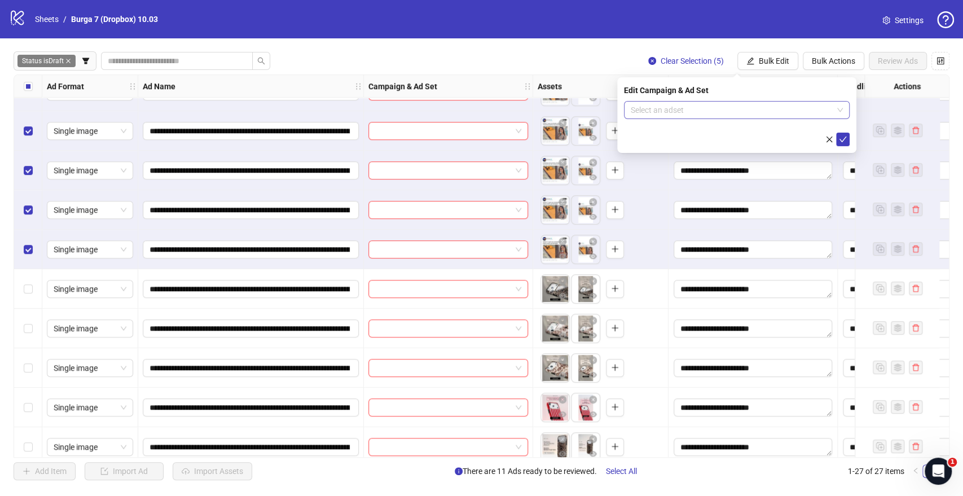
click at [673, 125] on form "Select an adset" at bounding box center [737, 123] width 226 height 45
click at [678, 113] on input "search" at bounding box center [732, 110] width 202 height 17
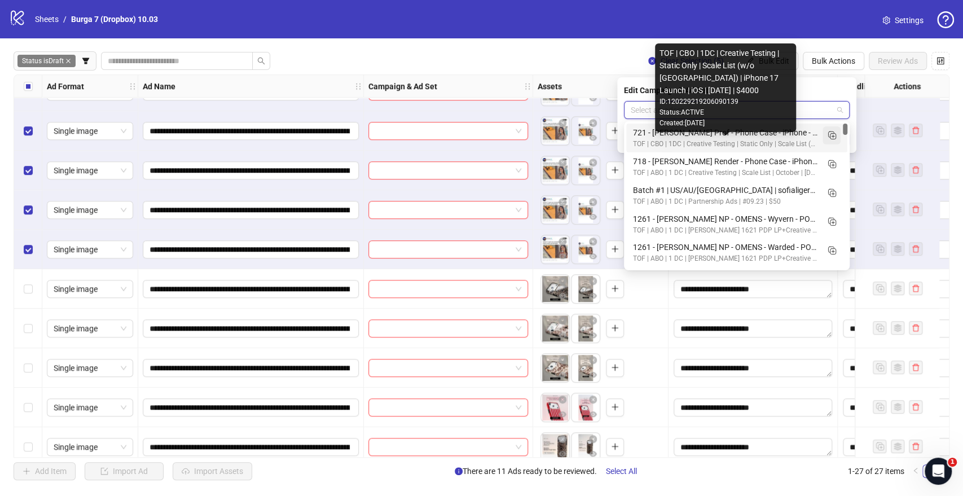
click at [831, 134] on icon "Duplicate" at bounding box center [831, 134] width 11 height 11
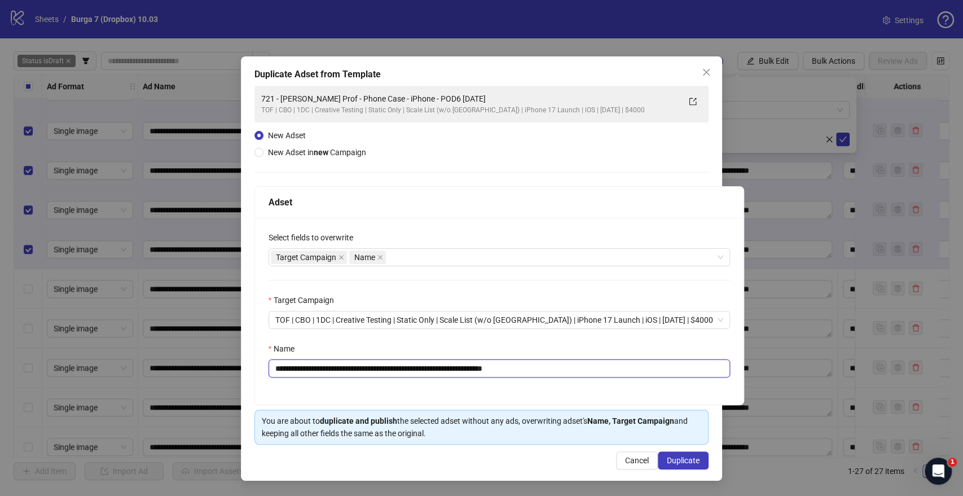
drag, startPoint x: 463, startPoint y: 367, endPoint x: 63, endPoint y: 365, distance: 400.1
click at [63, 365] on div "**********" at bounding box center [481, 248] width 963 height 496
paste input "text"
drag, startPoint x: 497, startPoint y: 367, endPoint x: 600, endPoint y: 366, distance: 103.3
click at [600, 366] on input "**********" at bounding box center [500, 368] width 462 height 18
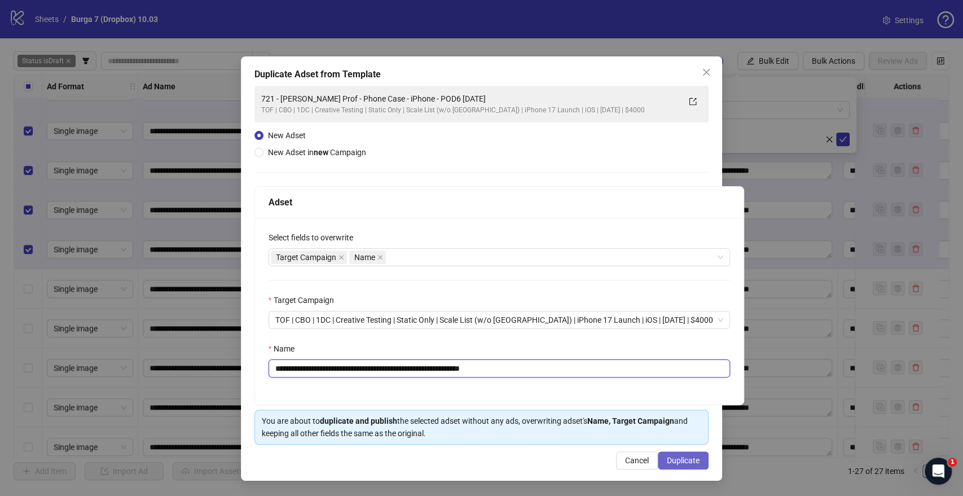
type input "**********"
click at [680, 458] on span "Duplicate" at bounding box center [683, 460] width 33 height 9
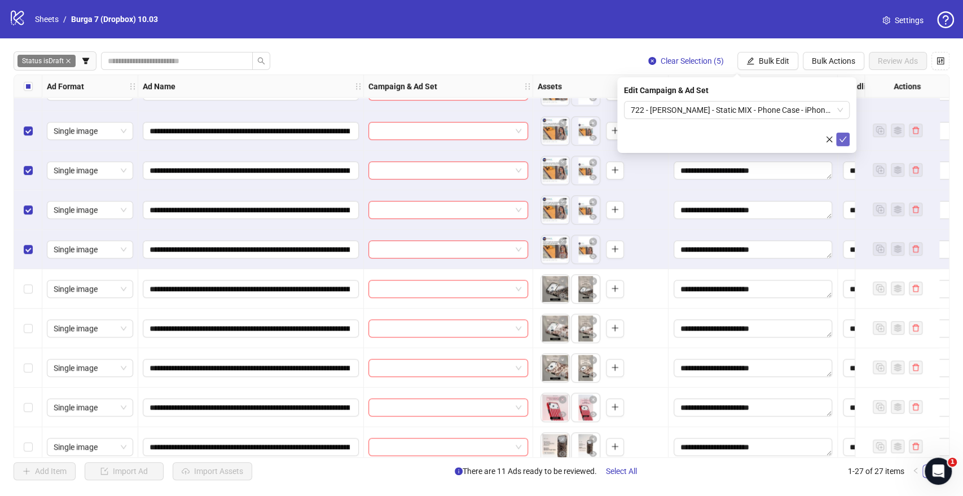
click at [841, 139] on icon "check" at bounding box center [843, 139] width 8 height 8
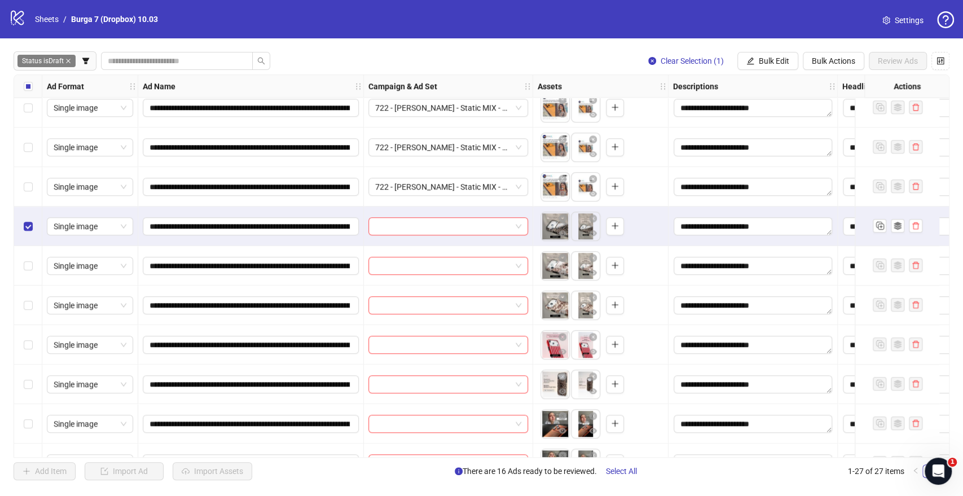
scroll to position [586, 0]
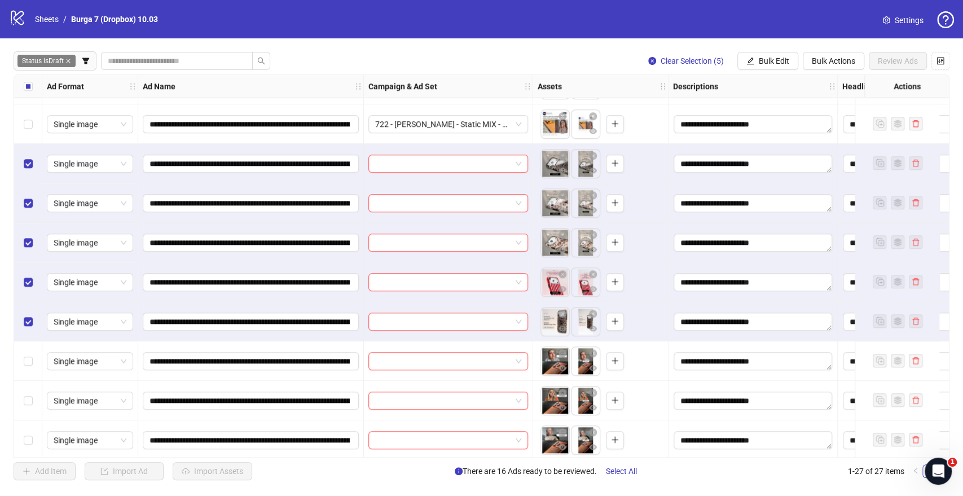
click at [759, 57] on span "Bulk Edit" at bounding box center [774, 60] width 30 height 9
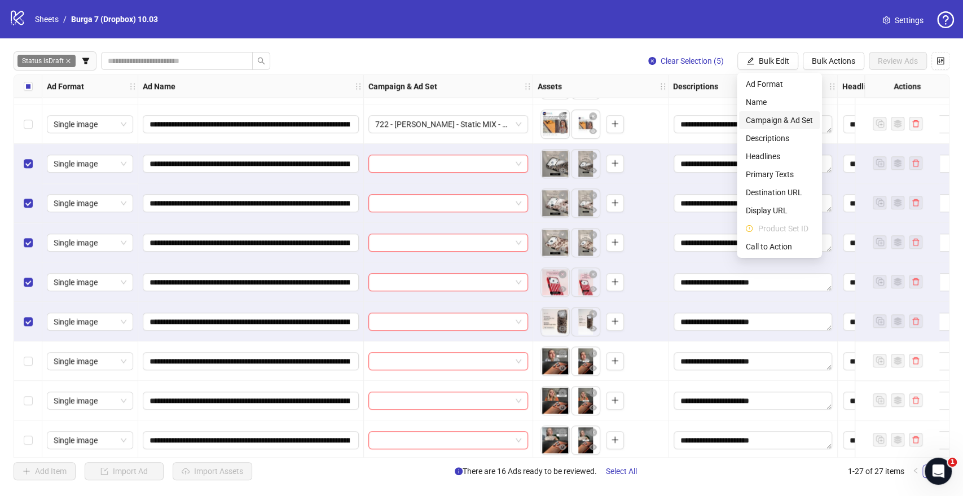
click at [757, 119] on span "Campaign & Ad Set" at bounding box center [779, 120] width 67 height 12
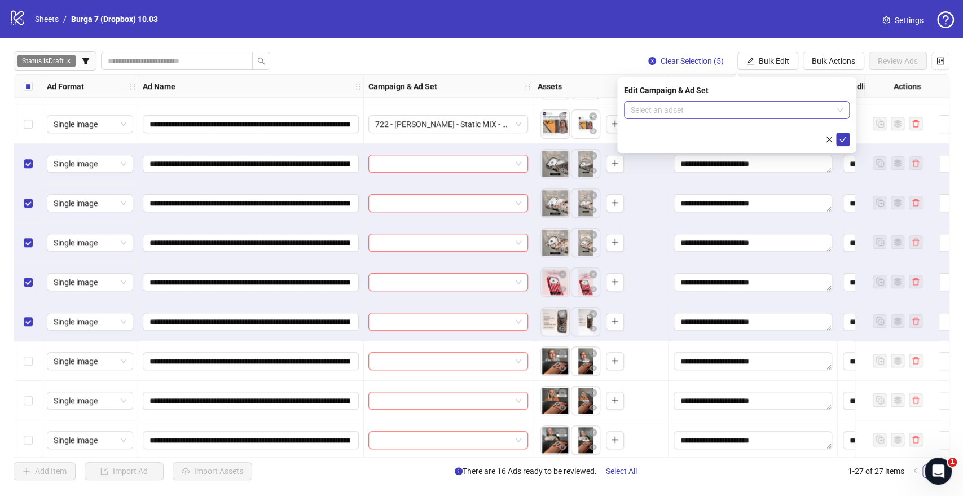
click at [658, 108] on input "search" at bounding box center [732, 110] width 202 height 17
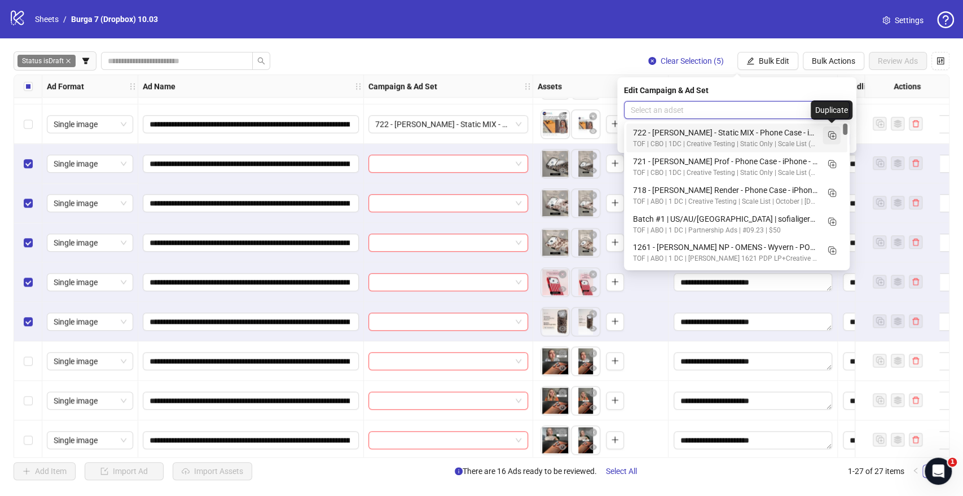
click at [831, 134] on icon "Duplicate" at bounding box center [831, 134] width 11 height 11
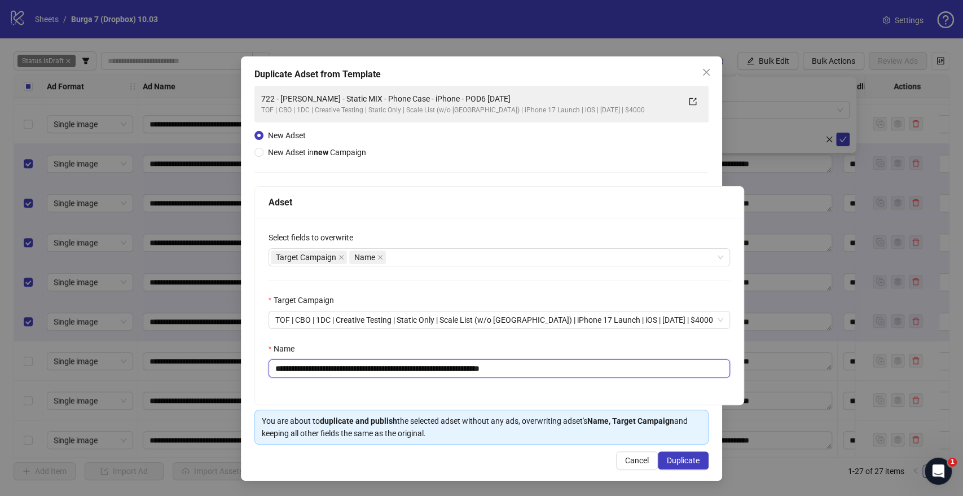
drag, startPoint x: 462, startPoint y: 370, endPoint x: 161, endPoint y: 372, distance: 300.8
click at [161, 372] on div "**********" at bounding box center [481, 248] width 963 height 496
paste input "*"
drag, startPoint x: 510, startPoint y: 368, endPoint x: 640, endPoint y: 364, distance: 131.0
click at [614, 364] on input "**********" at bounding box center [500, 368] width 462 height 18
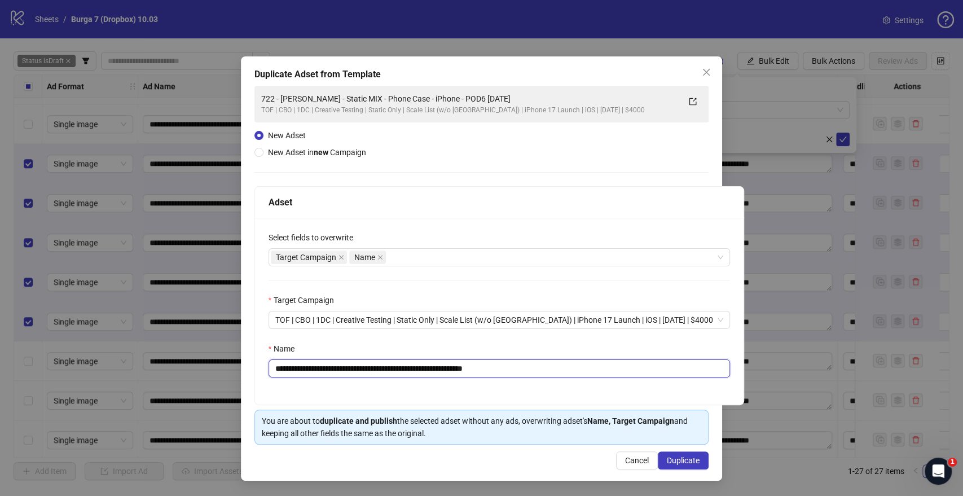
type input "**********"
click at [685, 459] on span "Duplicate" at bounding box center [683, 460] width 33 height 9
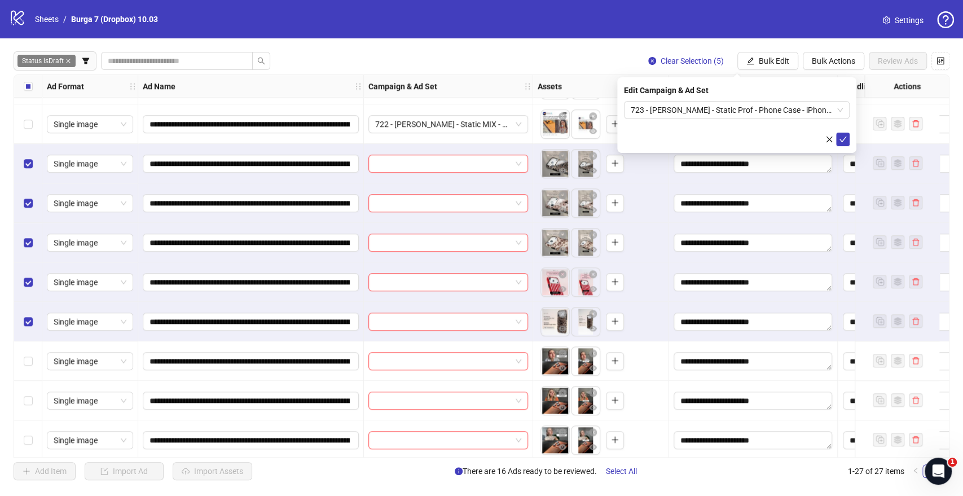
click at [842, 140] on icon "check" at bounding box center [843, 140] width 7 height 6
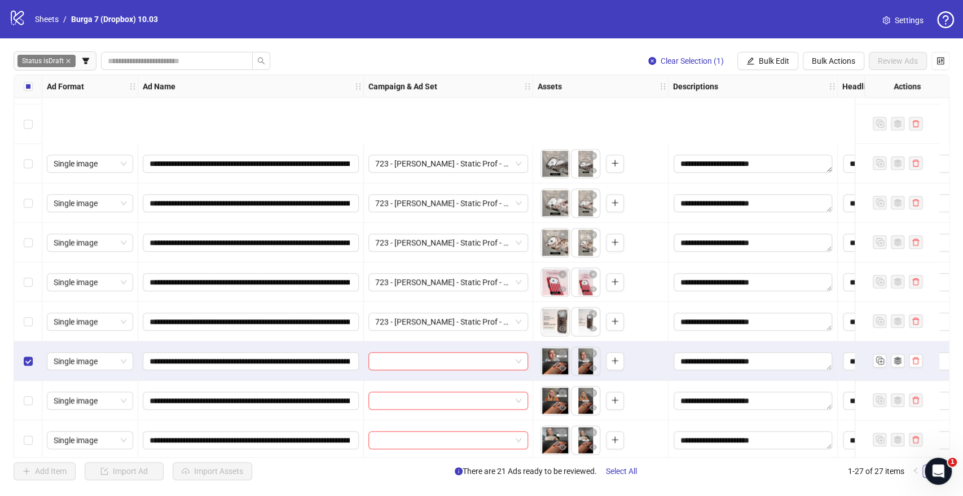
scroll to position [711, 0]
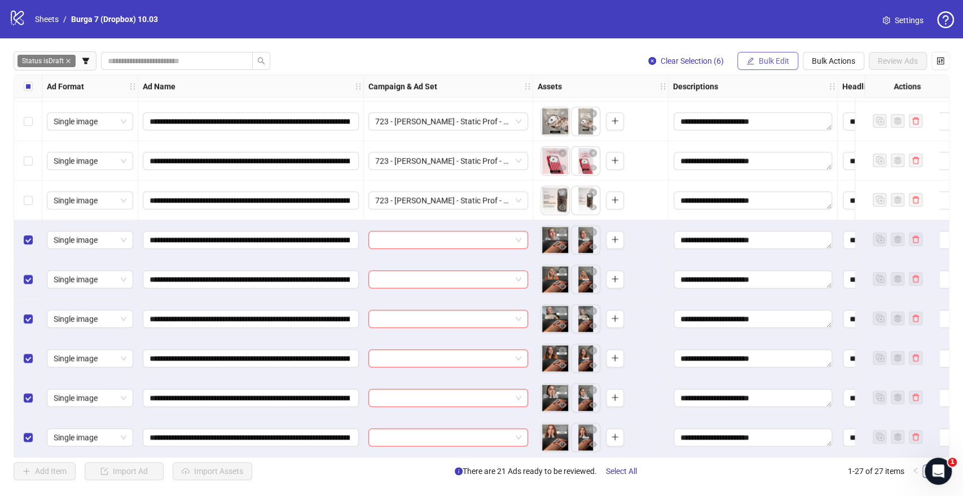
click at [780, 63] on span "Bulk Edit" at bounding box center [774, 60] width 30 height 9
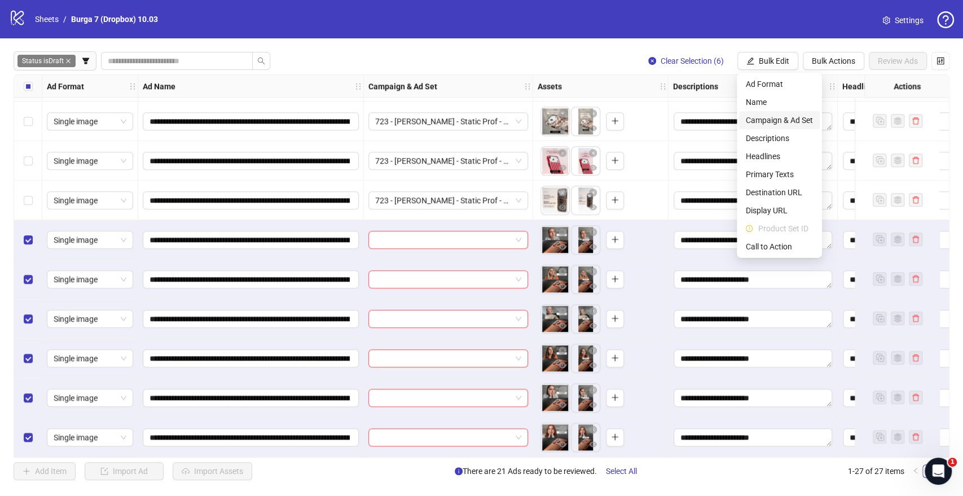
click at [776, 115] on span "Campaign & Ad Set" at bounding box center [779, 120] width 67 height 12
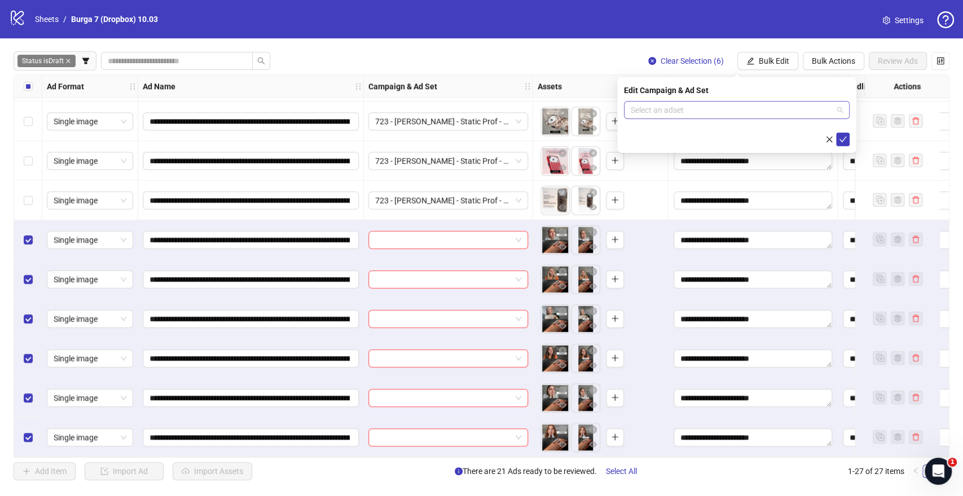
click at [684, 112] on input "search" at bounding box center [732, 110] width 202 height 17
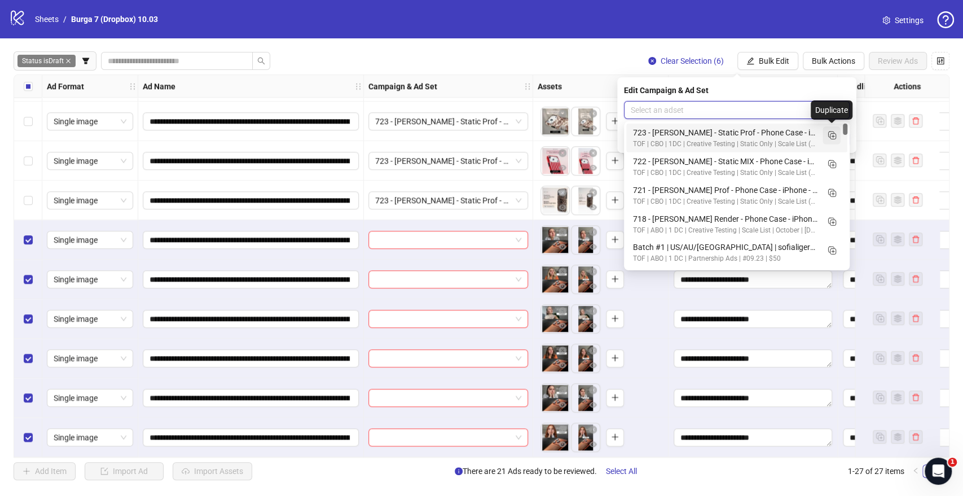
click at [832, 137] on line "Duplicate" at bounding box center [833, 137] width 3 height 0
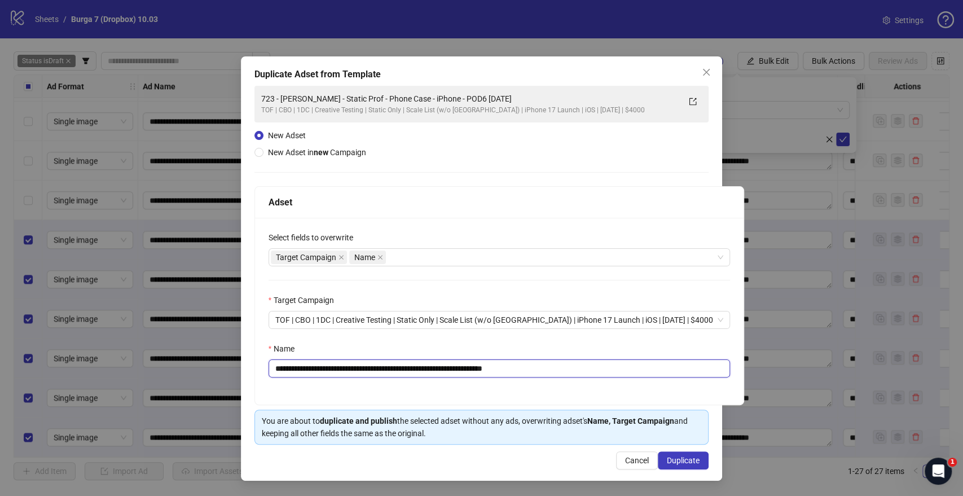
drag, startPoint x: 463, startPoint y: 368, endPoint x: 58, endPoint y: 362, distance: 405.7
click at [58, 362] on div "**********" at bounding box center [481, 248] width 963 height 496
paste input "text"
drag, startPoint x: 509, startPoint y: 368, endPoint x: 633, endPoint y: 369, distance: 123.6
click at [633, 369] on input "**********" at bounding box center [500, 368] width 462 height 18
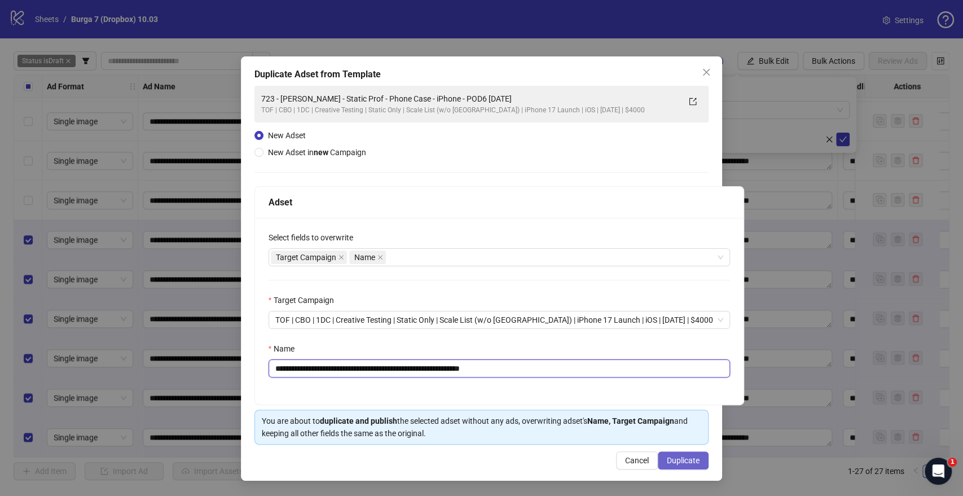
type input "**********"
click at [693, 460] on span "Duplicate" at bounding box center [683, 460] width 33 height 9
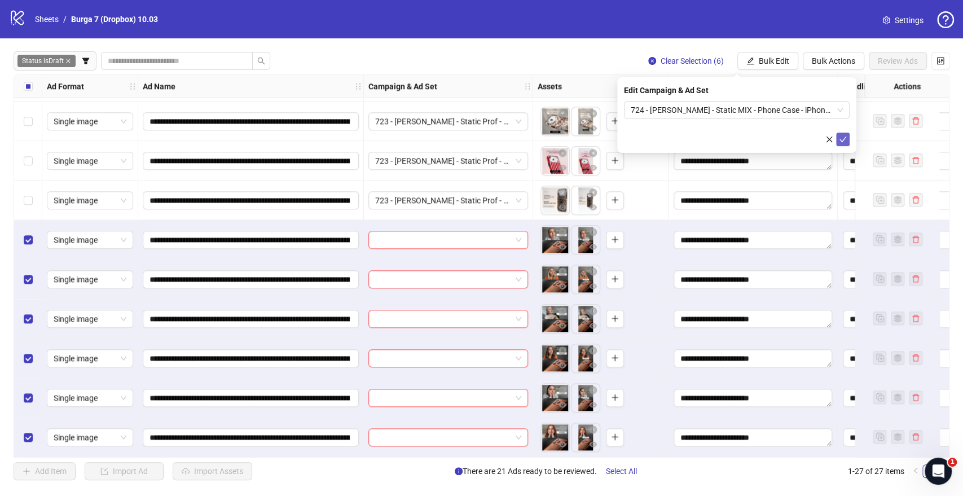
click at [843, 137] on icon "check" at bounding box center [843, 139] width 8 height 8
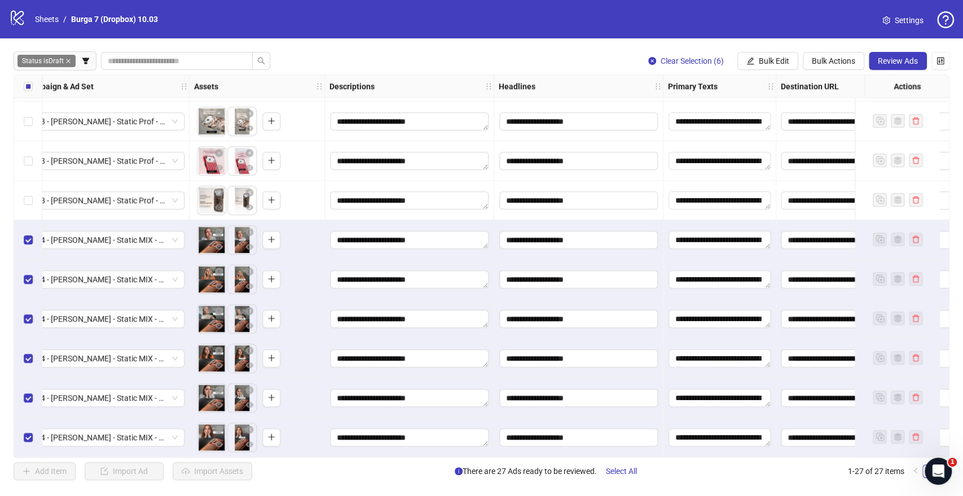
scroll to position [711, 251]
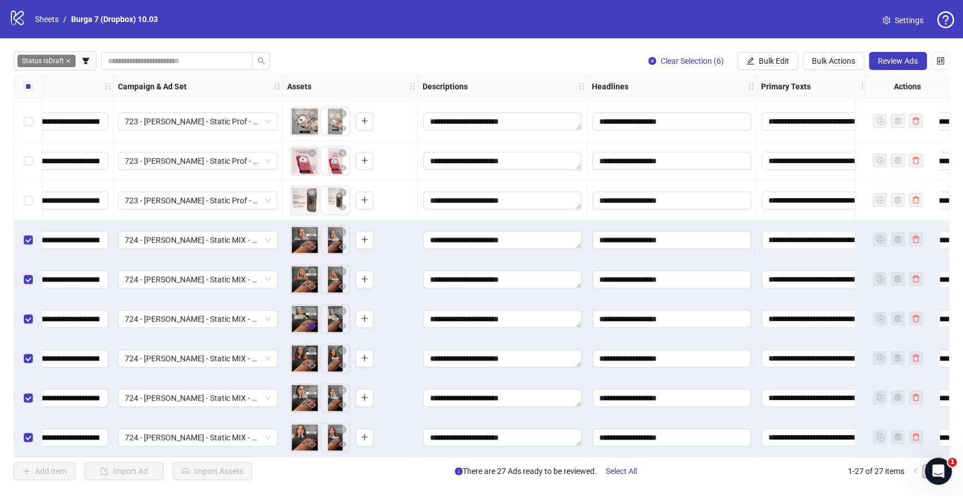
click at [315, 325] on icon "eye" at bounding box center [312, 326] width 8 height 8
click at [311, 325] on icon "eye" at bounding box center [312, 326] width 8 height 8
click at [313, 405] on span "button" at bounding box center [312, 404] width 8 height 9
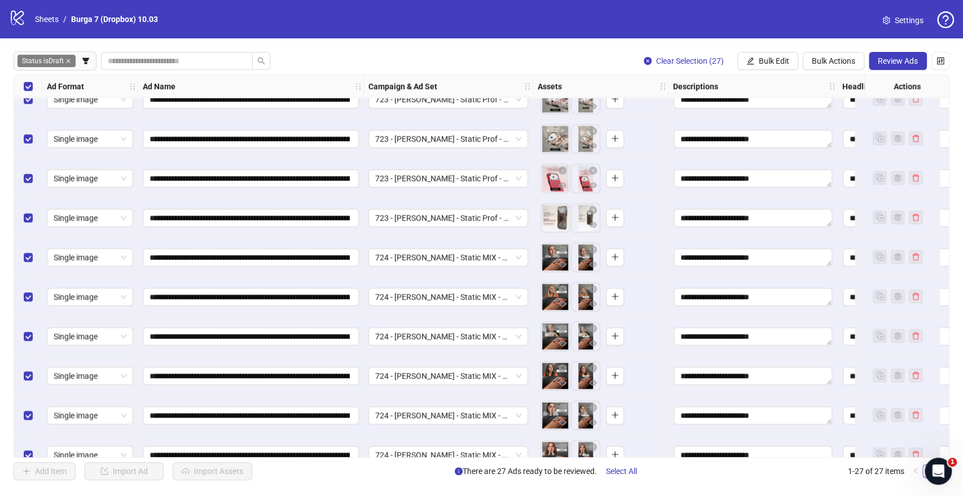
scroll to position [711, 0]
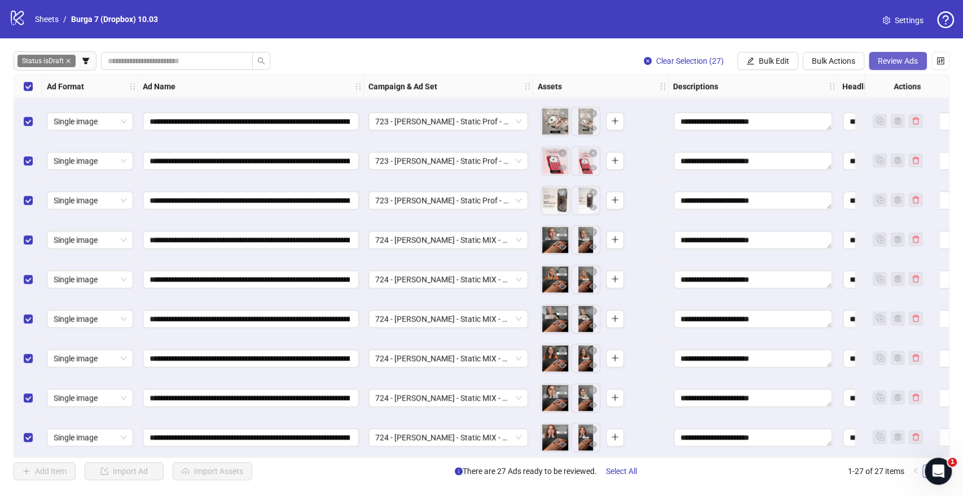
click at [903, 58] on span "Review Ads" at bounding box center [898, 60] width 40 height 9
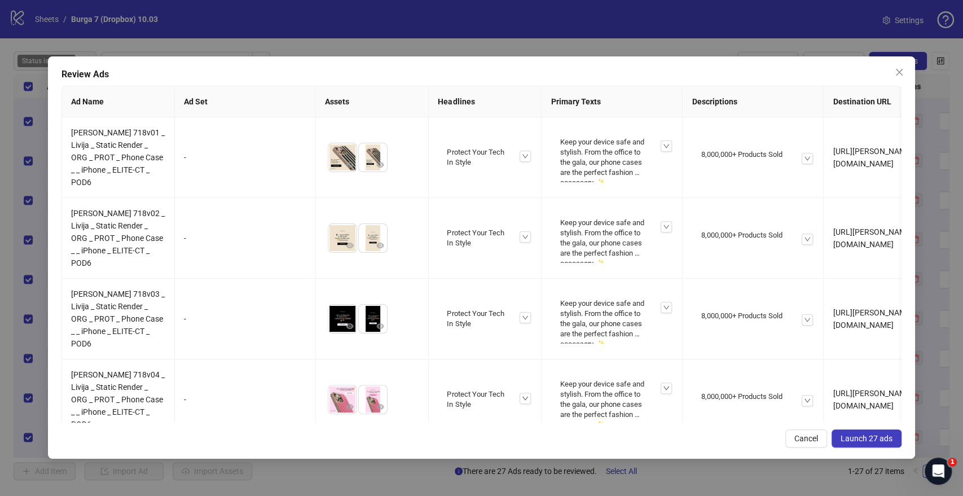
click at [872, 437] on span "Launch 27 ads" at bounding box center [867, 438] width 52 height 9
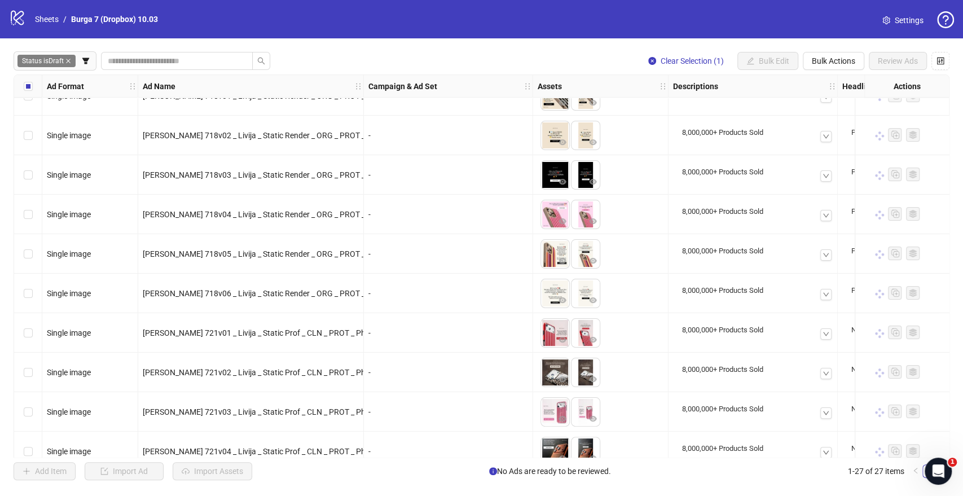
scroll to position [0, 0]
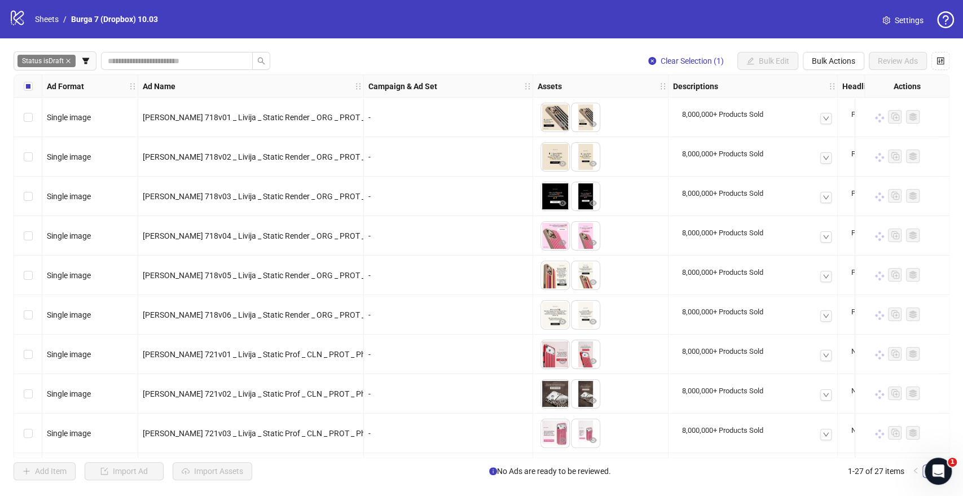
click at [32, 304] on div "Select row 6" at bounding box center [28, 314] width 28 height 39
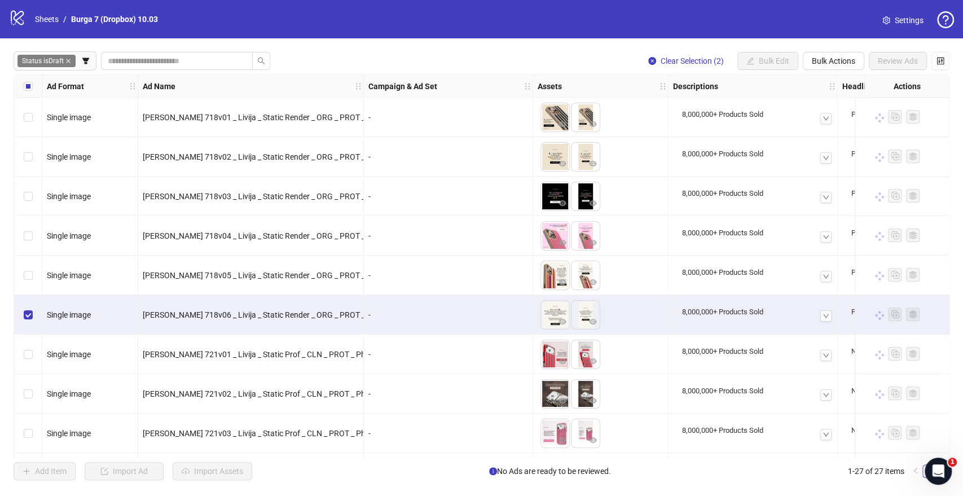
click at [33, 310] on div "Select row 6" at bounding box center [28, 314] width 28 height 39
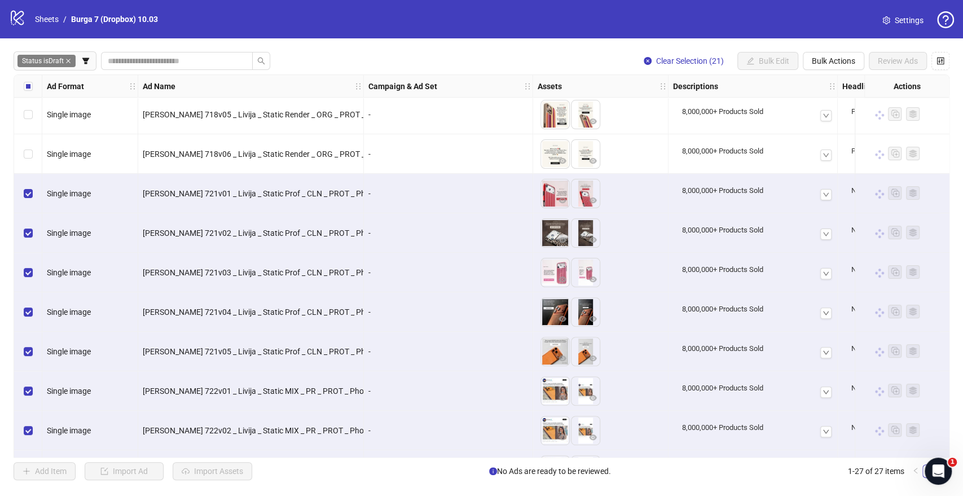
scroll to position [147, 0]
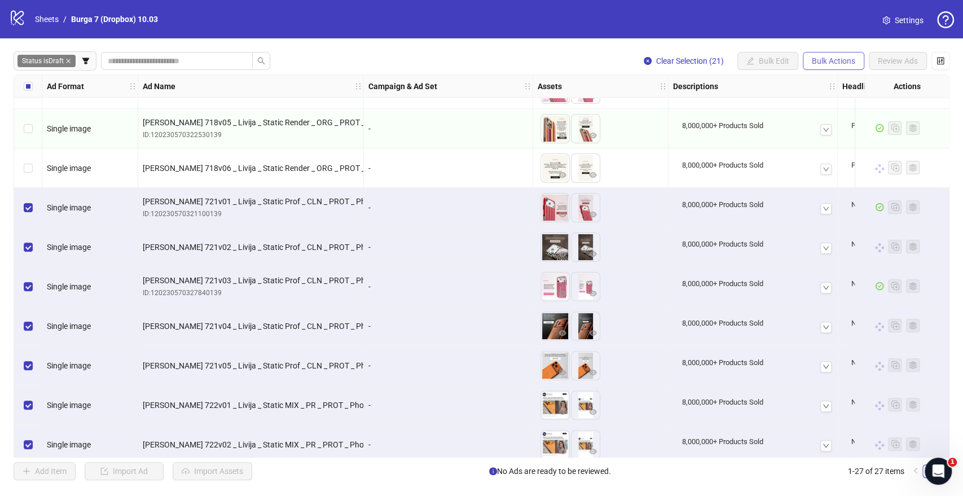
click at [824, 62] on span "Bulk Actions" at bounding box center [833, 60] width 43 height 9
click at [835, 138] on span "Copy to another sheet" at bounding box center [849, 138] width 77 height 12
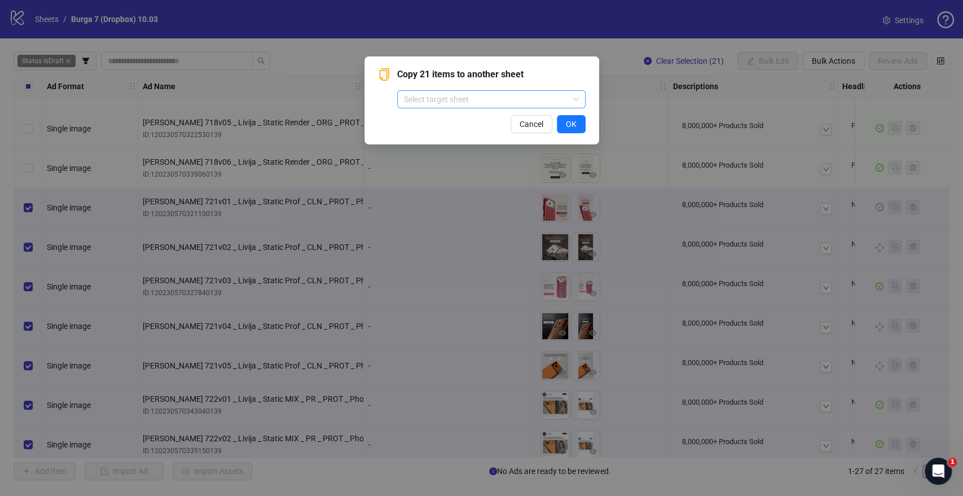
click at [468, 104] on input "search" at bounding box center [486, 99] width 165 height 17
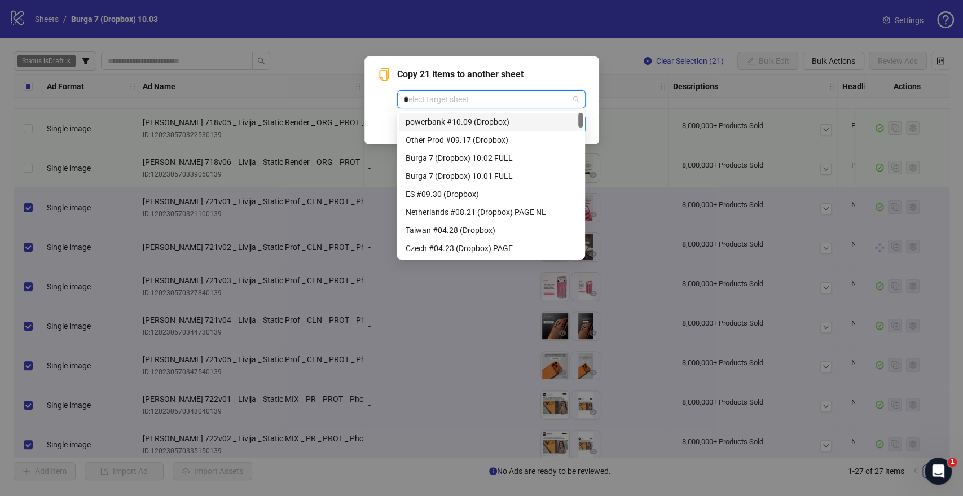
type input "**"
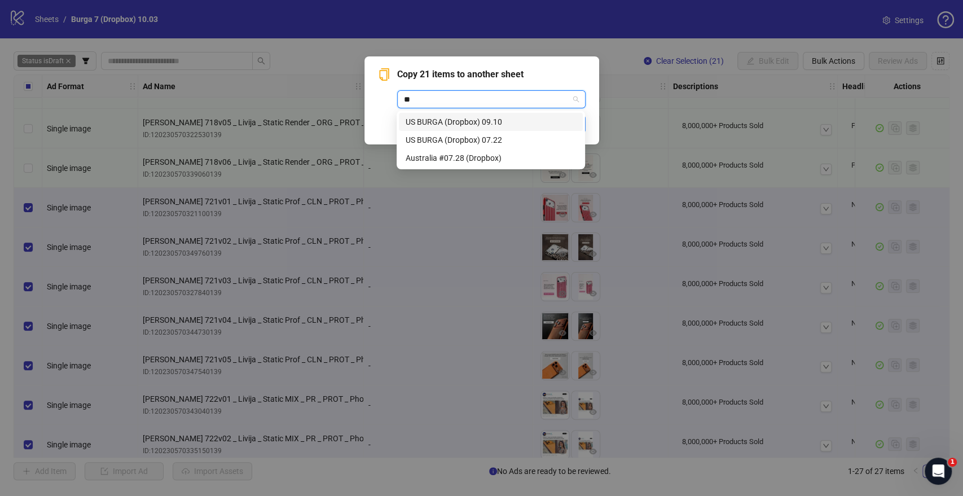
click at [449, 121] on div "US BURGA (Dropbox) 09.10" at bounding box center [491, 122] width 170 height 12
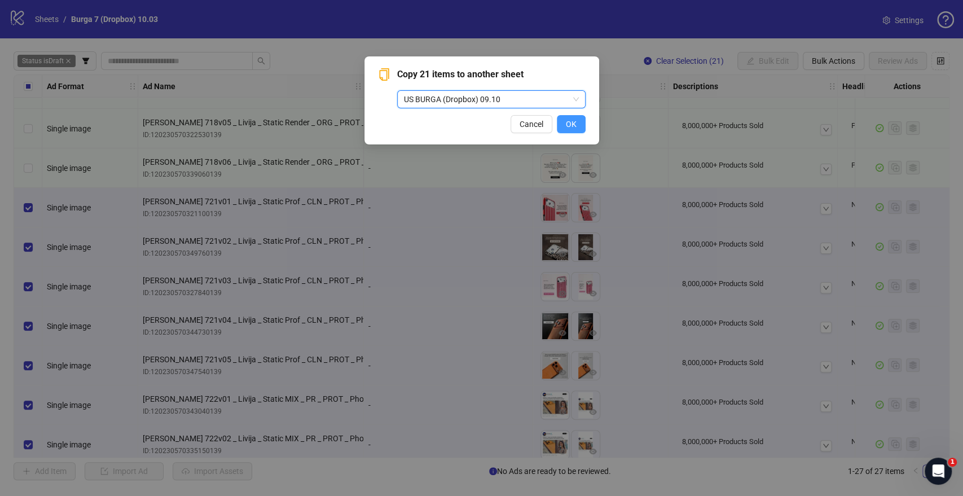
click at [573, 122] on span "OK" at bounding box center [571, 124] width 11 height 9
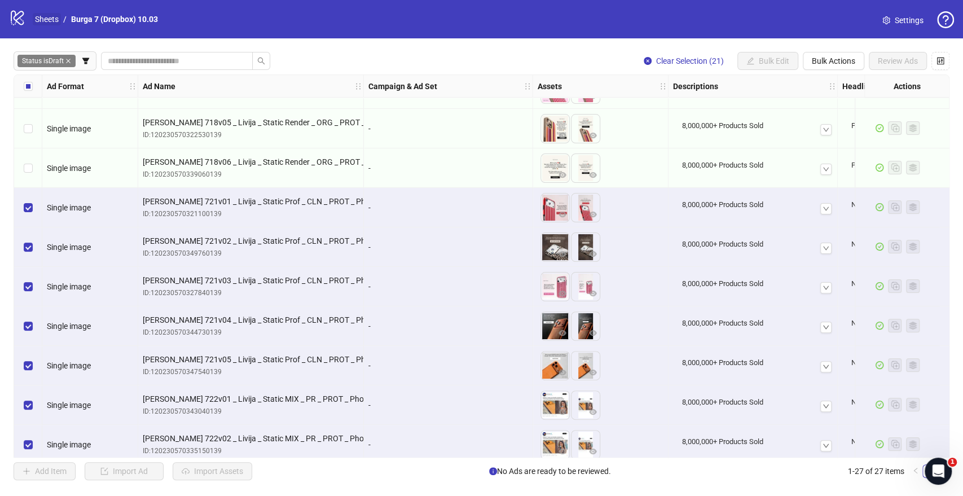
click at [51, 22] on link "Sheets" at bounding box center [47, 19] width 28 height 12
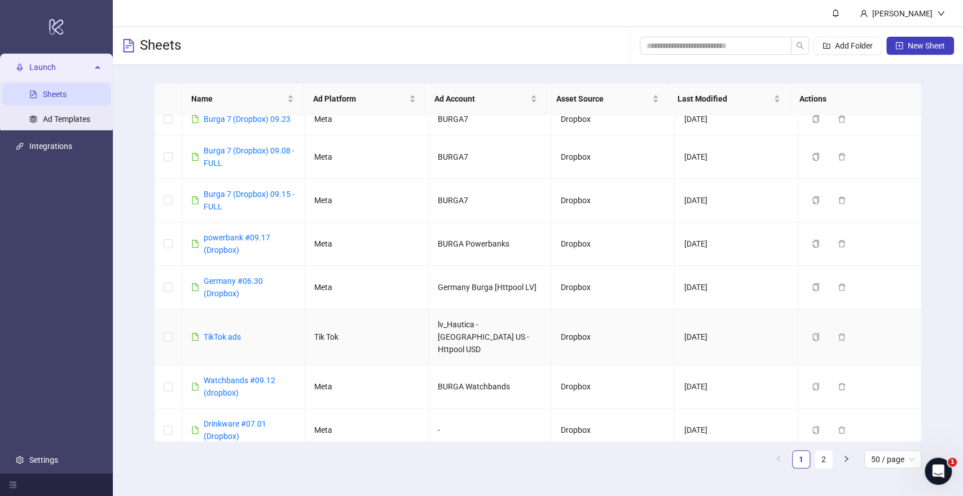
scroll to position [376, 0]
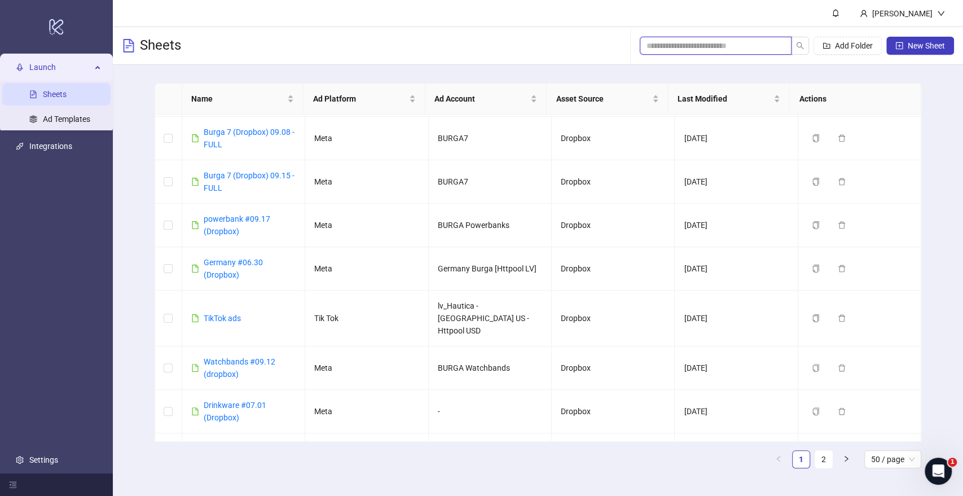
click at [699, 43] on input "search" at bounding box center [711, 45] width 129 height 12
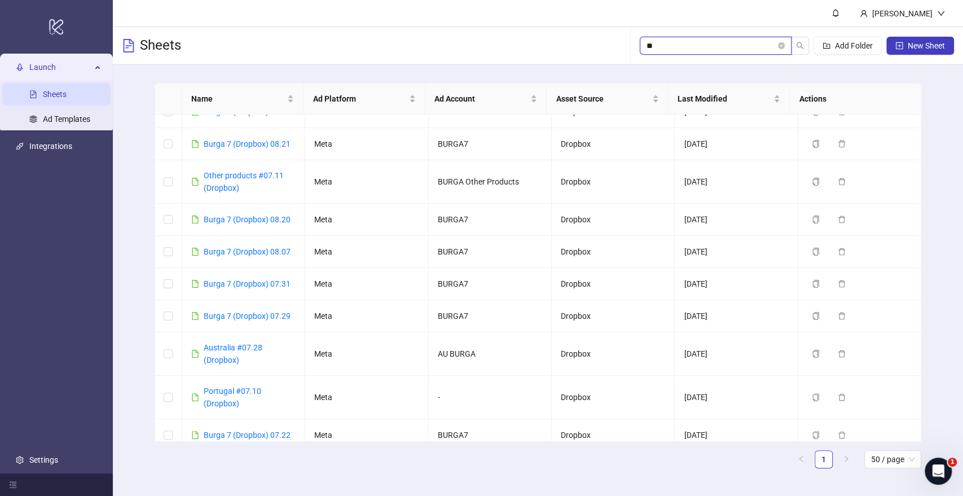
scroll to position [0, 0]
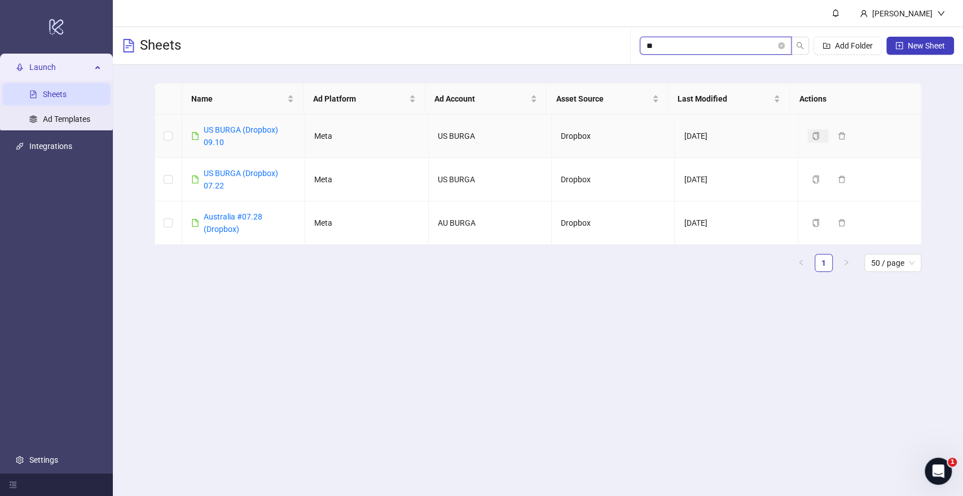
type input "**"
click at [812, 132] on icon "copy" at bounding box center [816, 136] width 8 height 8
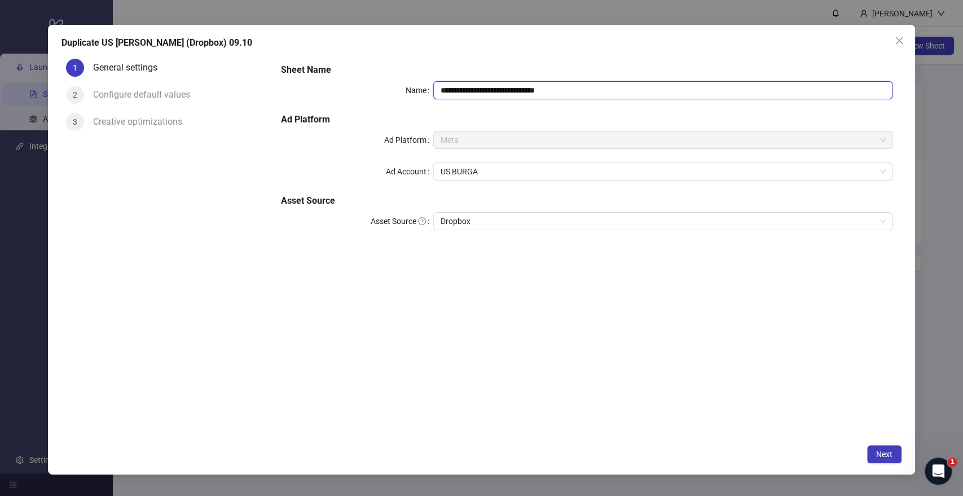
drag, startPoint x: 529, startPoint y: 89, endPoint x: 655, endPoint y: 86, distance: 125.3
click at [655, 86] on input "**********" at bounding box center [662, 90] width 459 height 18
type input "**********"
click at [886, 455] on span "Next" at bounding box center [884, 454] width 16 height 9
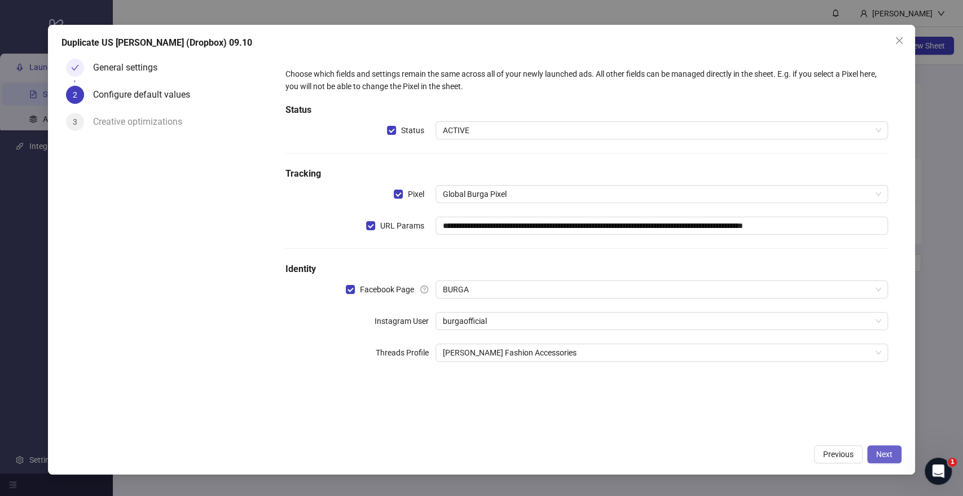
click at [879, 454] on span "Next" at bounding box center [884, 454] width 16 height 9
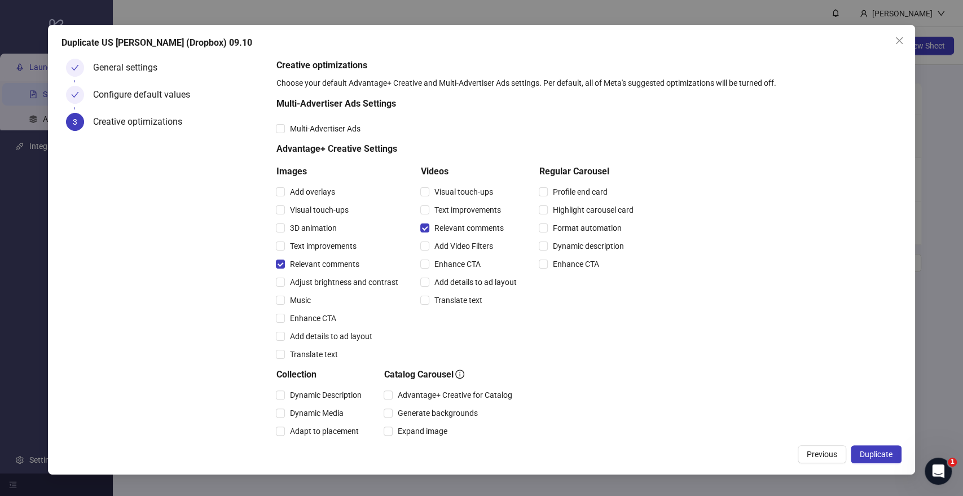
click at [879, 454] on span "Duplicate" at bounding box center [876, 454] width 33 height 9
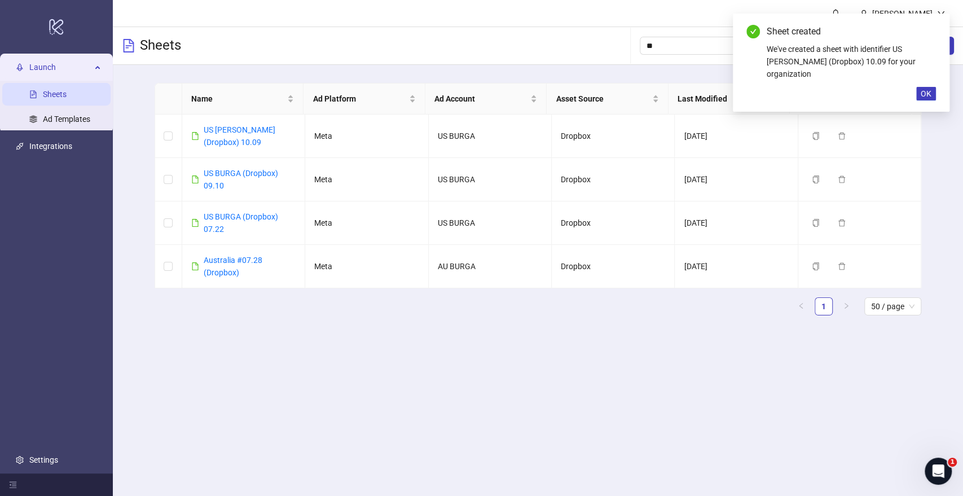
click at [43, 98] on link "Sheets" at bounding box center [55, 94] width 24 height 9
drag, startPoint x: 925, startPoint y: 77, endPoint x: 807, endPoint y: 51, distance: 120.7
click at [926, 89] on span "OK" at bounding box center [926, 93] width 11 height 9
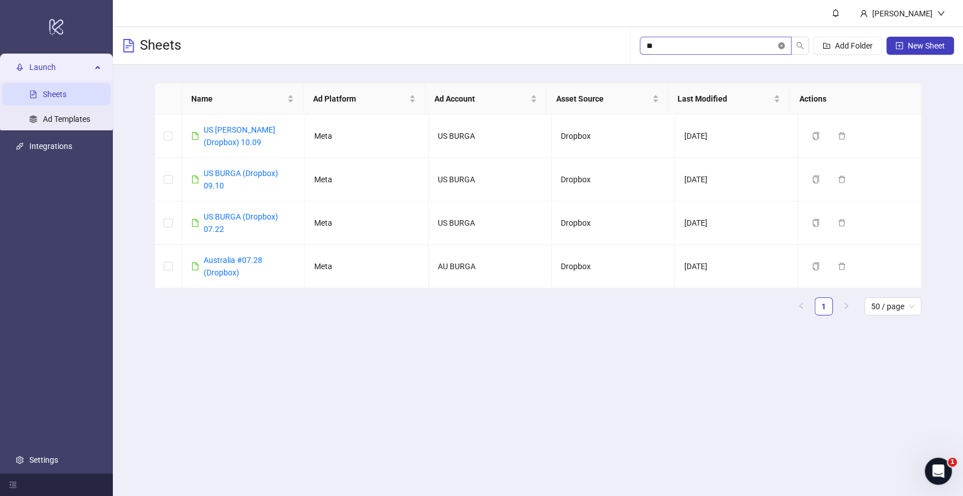
click at [779, 46] on icon "close-circle" at bounding box center [781, 45] width 7 height 7
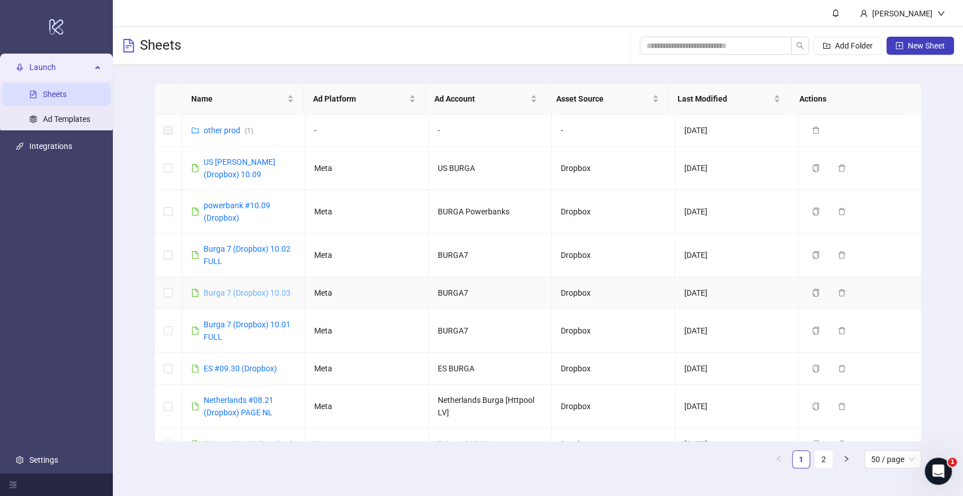
click at [226, 295] on link "Burga 7 (Dropbox) 10.03" at bounding box center [247, 292] width 87 height 9
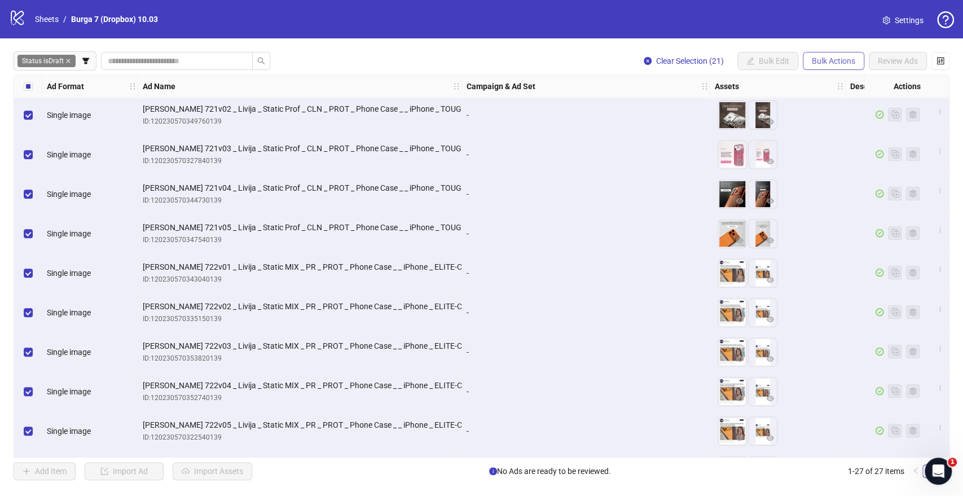
scroll to position [272, 0]
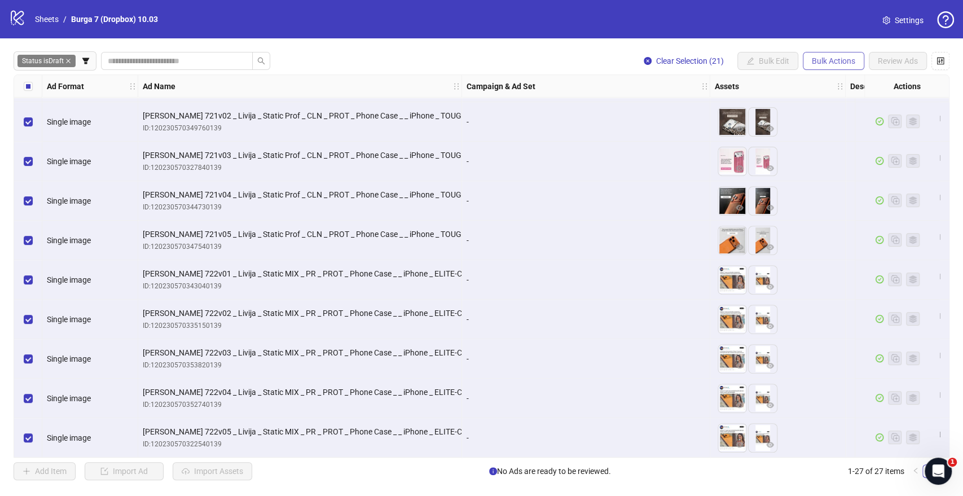
click at [839, 58] on span "Bulk Actions" at bounding box center [833, 60] width 43 height 9
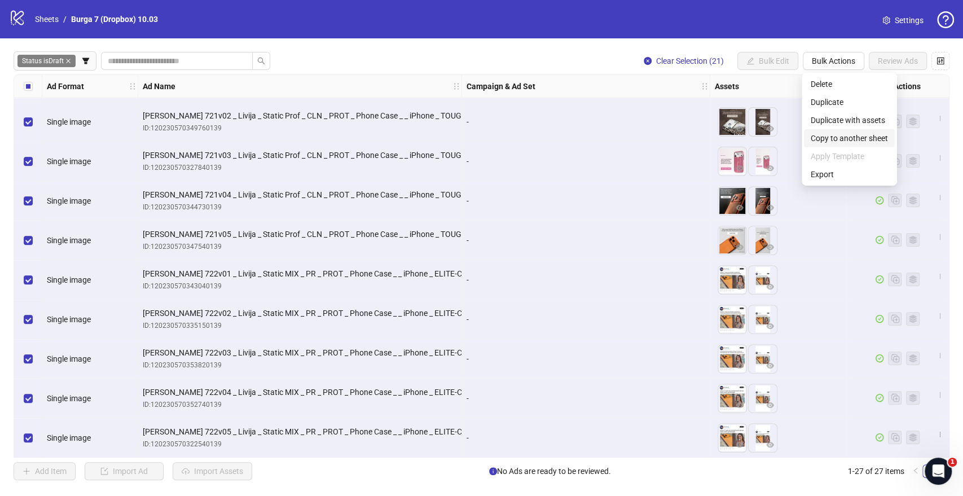
click at [841, 137] on span "Copy to another sheet" at bounding box center [849, 138] width 77 height 12
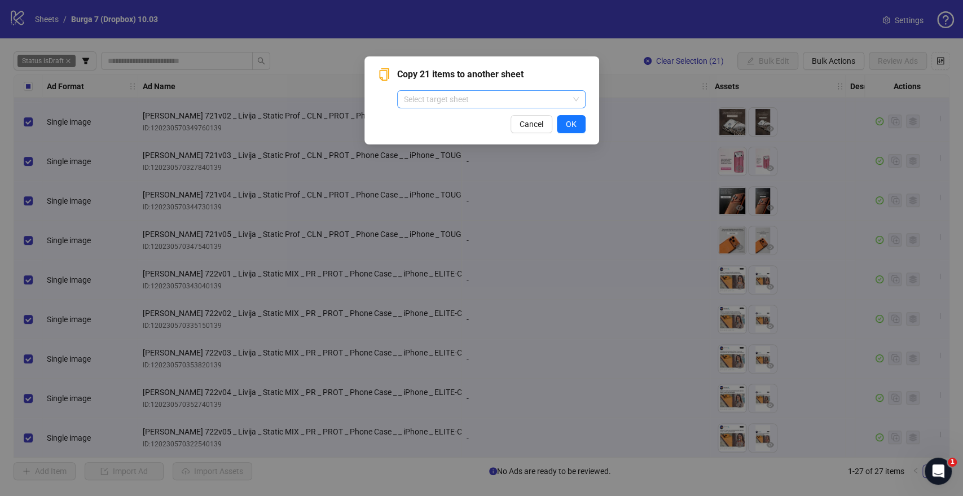
click at [437, 94] on input "search" at bounding box center [486, 99] width 165 height 17
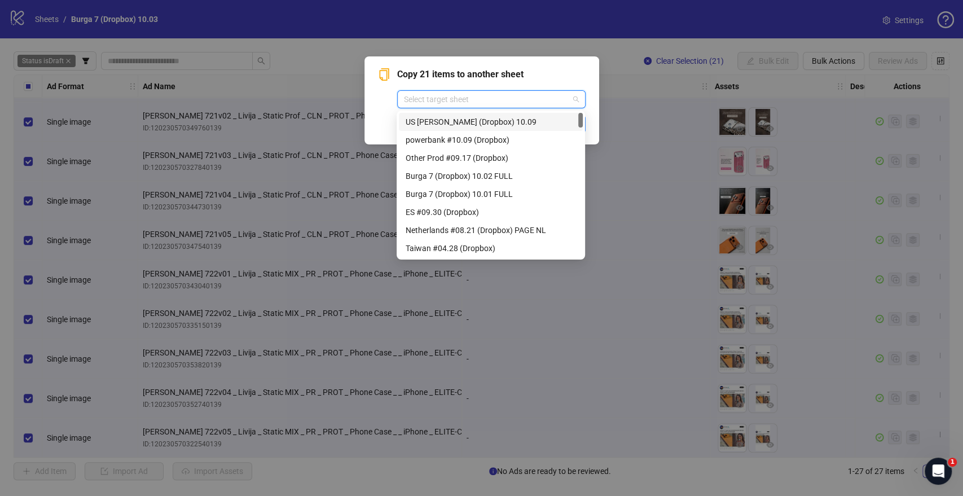
click at [447, 121] on div "US BURGA (Dropbox) 10.09" at bounding box center [491, 122] width 170 height 12
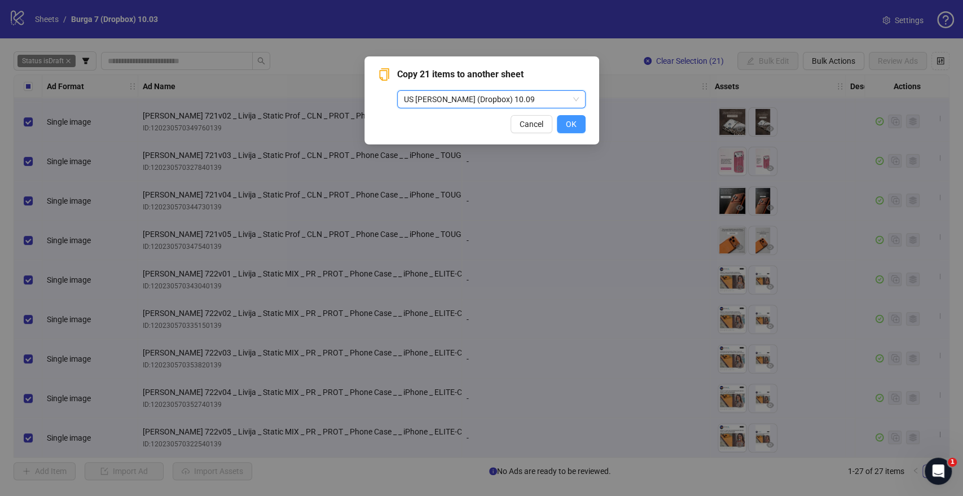
click at [582, 128] on button "OK" at bounding box center [571, 124] width 29 height 18
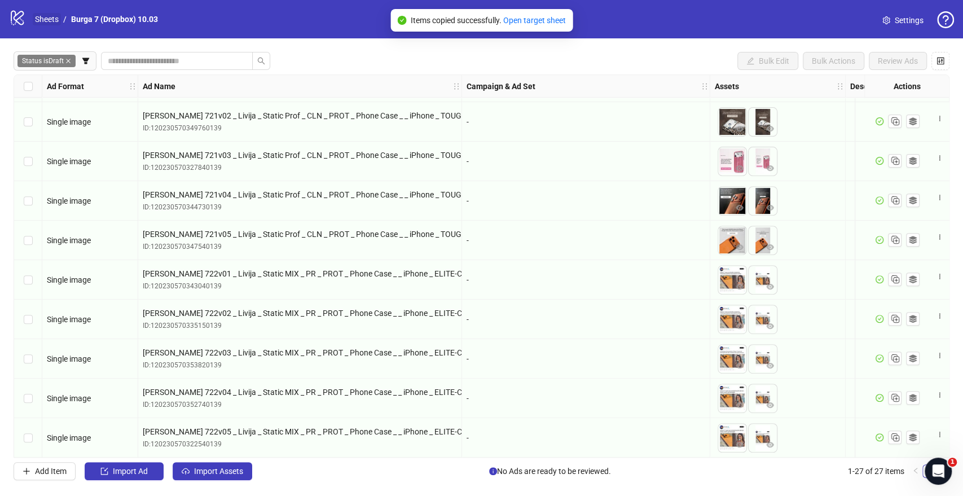
click at [54, 21] on link "Sheets" at bounding box center [47, 19] width 28 height 12
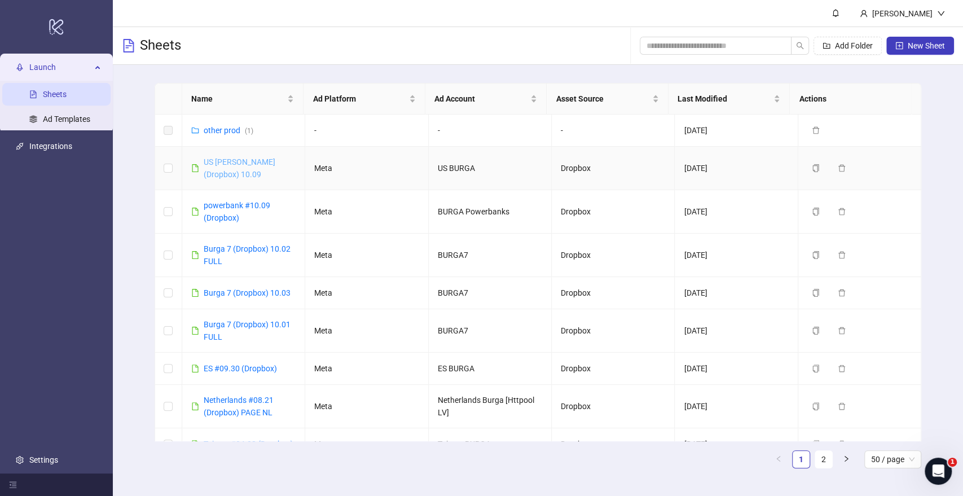
click at [221, 157] on link "US BURGA (Dropbox) 10.09" at bounding box center [240, 167] width 72 height 21
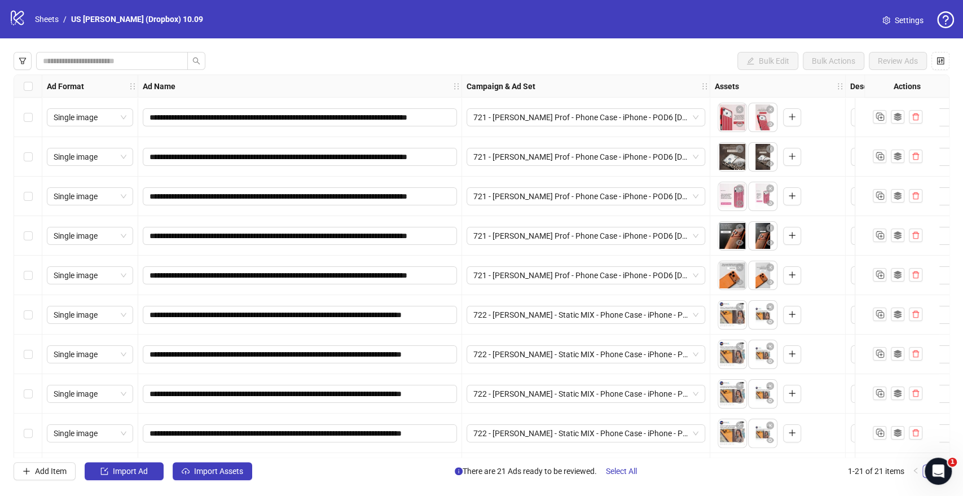
click at [23, 89] on div "Select all rows" at bounding box center [28, 86] width 28 height 23
click at [573, 116] on span "721 - Laura - Static Prof - Phone Case - iPhone - POD6 2025.10.09" at bounding box center [585, 117] width 225 height 17
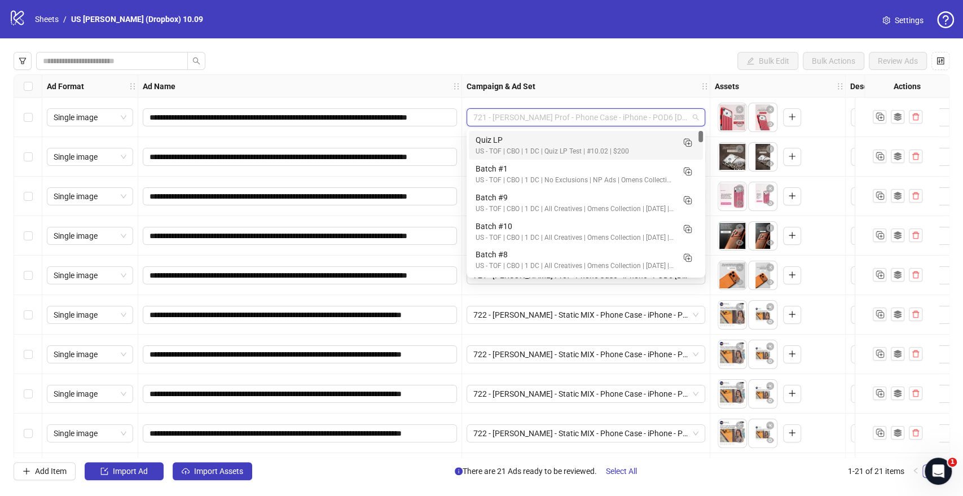
click at [600, 68] on div "Bulk Edit Bulk Actions Review Ads" at bounding box center [482, 61] width 936 height 18
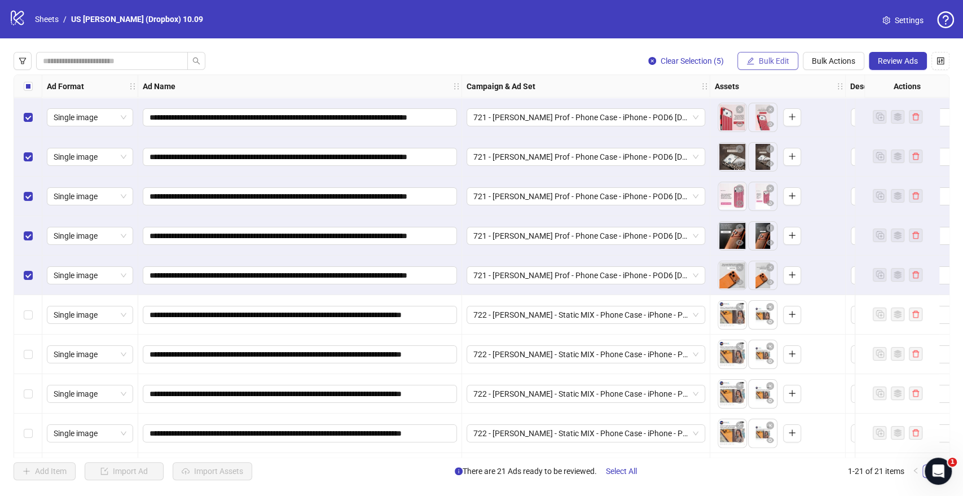
click at [768, 63] on span "Bulk Edit" at bounding box center [774, 60] width 30 height 9
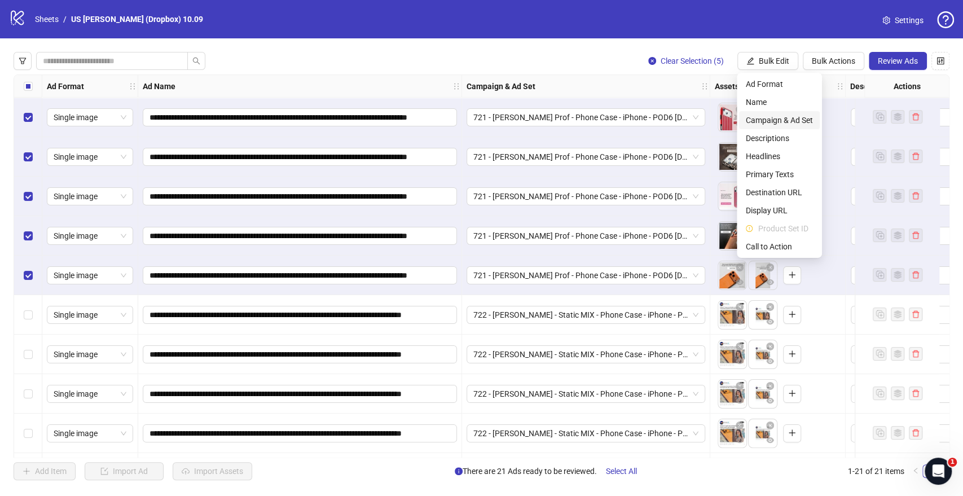
click at [760, 118] on span "Campaign & Ad Set" at bounding box center [779, 120] width 67 height 12
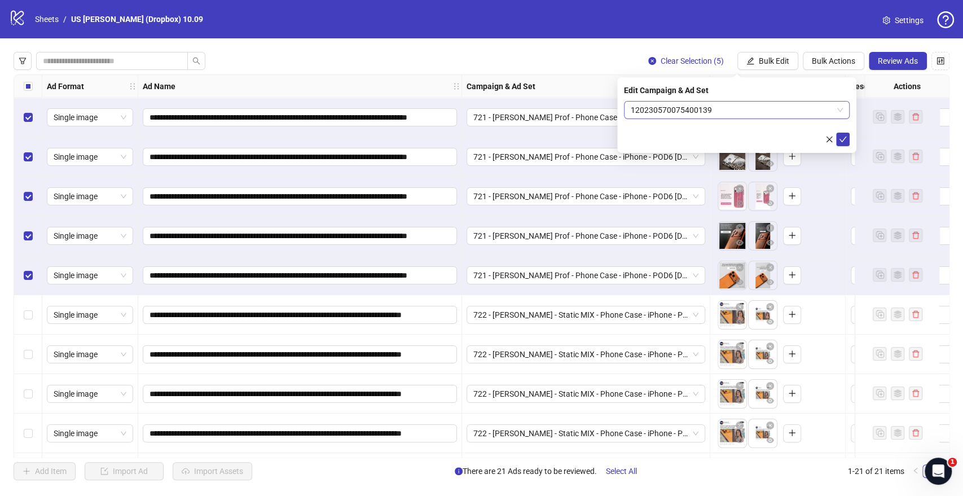
click at [655, 103] on span "120230570075400139" at bounding box center [737, 110] width 212 height 17
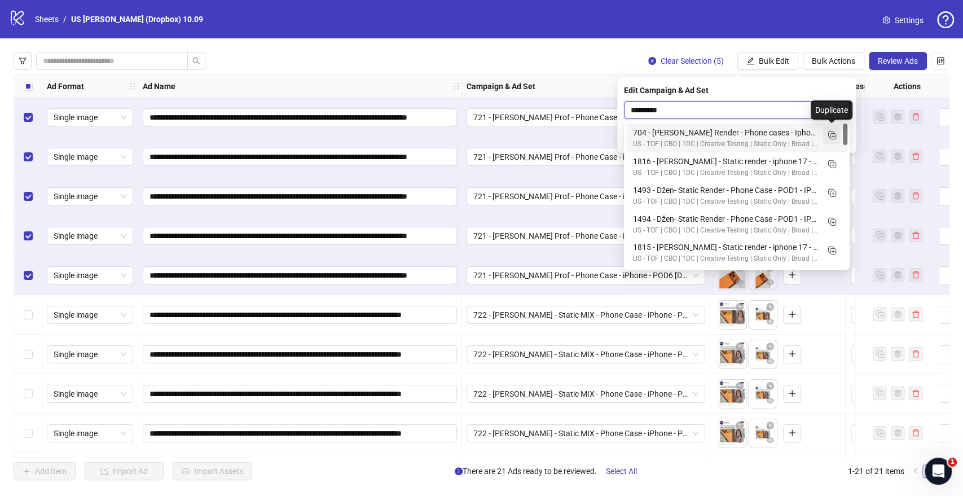
click at [831, 134] on icon "Duplicate" at bounding box center [831, 134] width 11 height 11
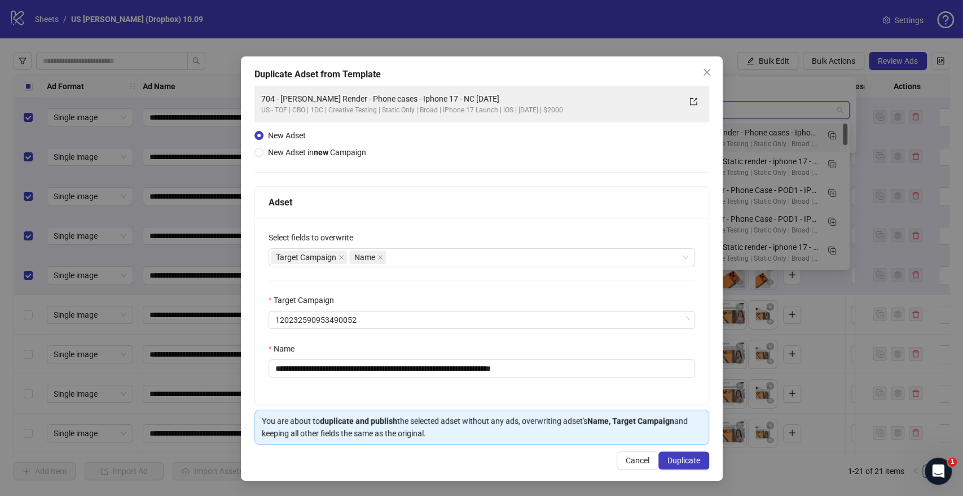
type input "*********"
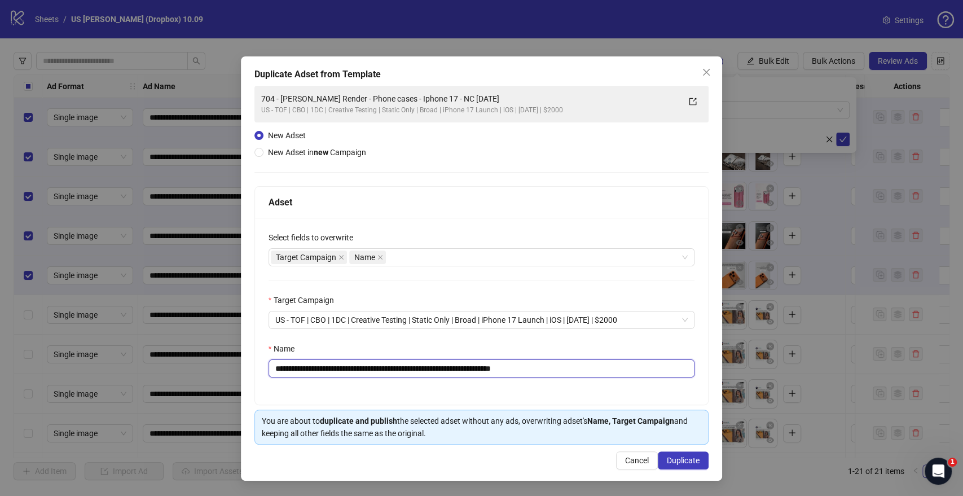
drag, startPoint x: 475, startPoint y: 369, endPoint x: 433, endPoint y: 357, distance: 42.9
click at [90, 364] on div "**********" at bounding box center [481, 248] width 963 height 496
paste input "text"
drag, startPoint x: 498, startPoint y: 369, endPoint x: 587, endPoint y: 372, distance: 89.2
click at [587, 372] on input "**********" at bounding box center [482, 368] width 427 height 18
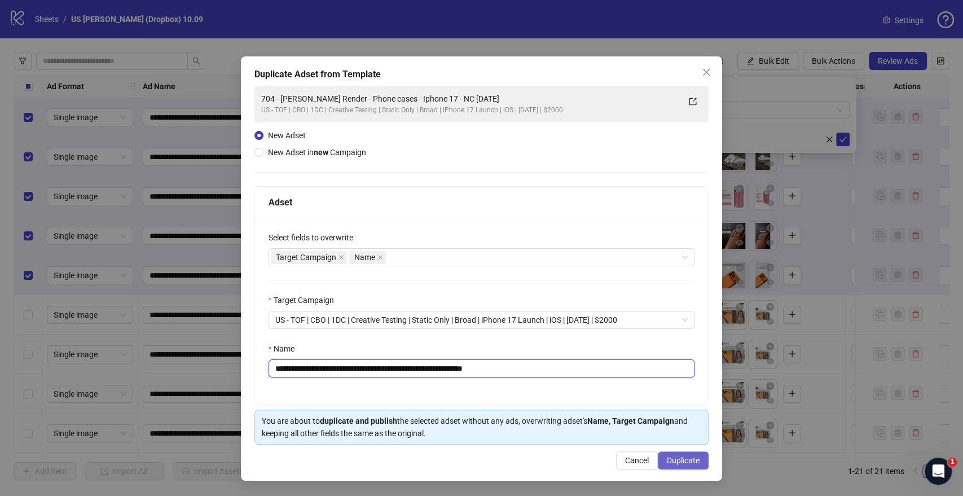
type input "**********"
click at [675, 458] on span "Duplicate" at bounding box center [683, 460] width 33 height 9
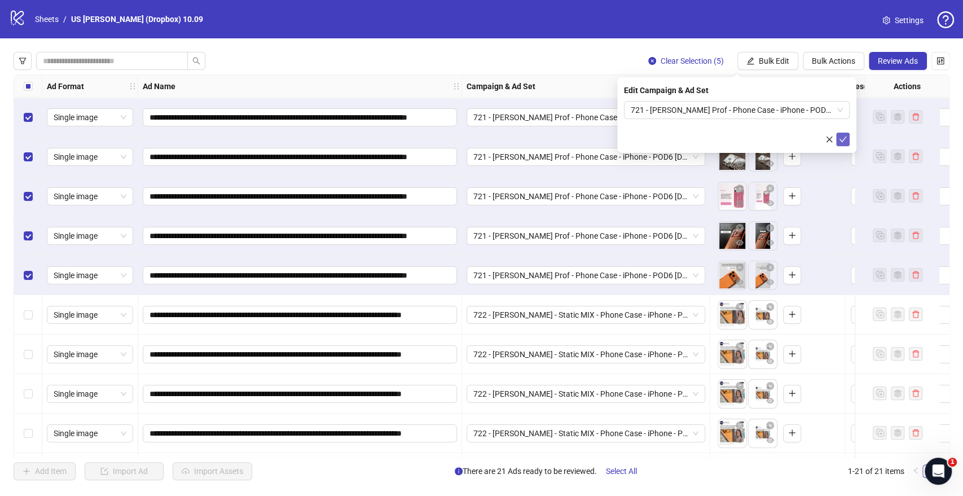
click at [845, 137] on icon "check" at bounding box center [843, 140] width 7 height 6
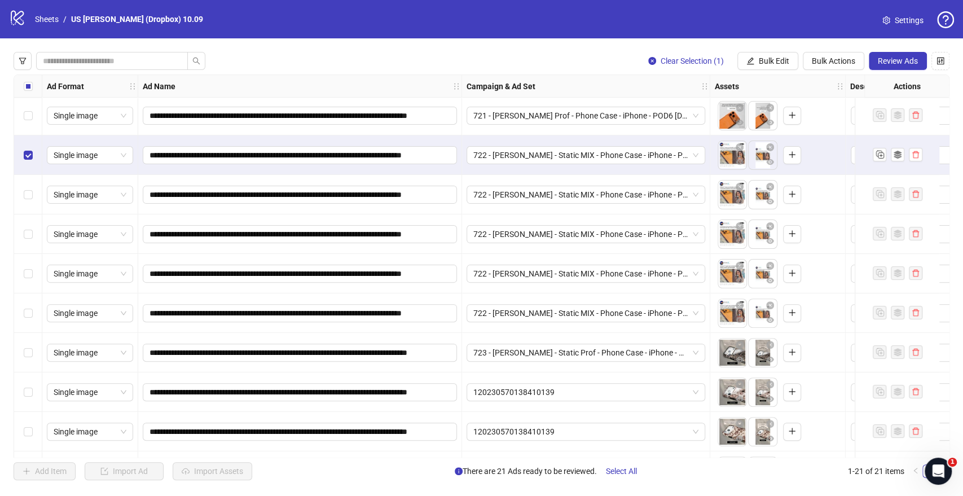
scroll to position [188, 0]
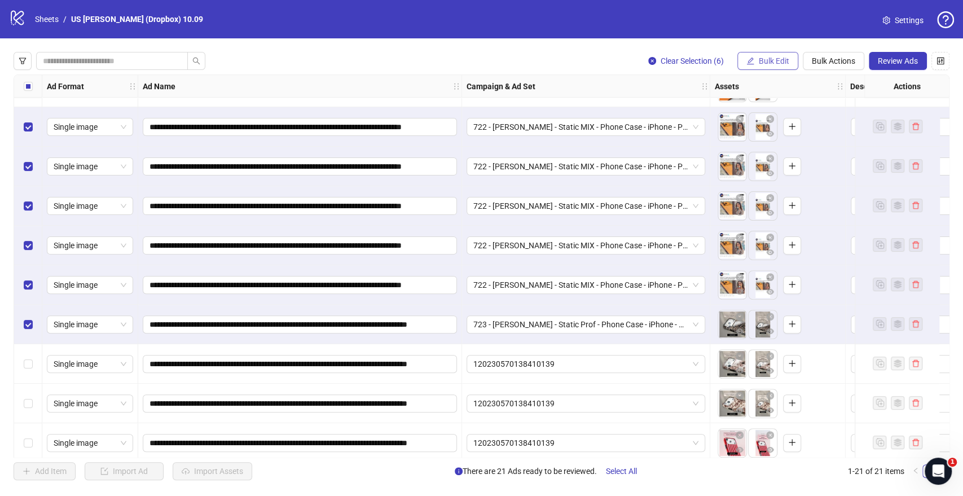
click at [776, 62] on span "Bulk Edit" at bounding box center [774, 60] width 30 height 9
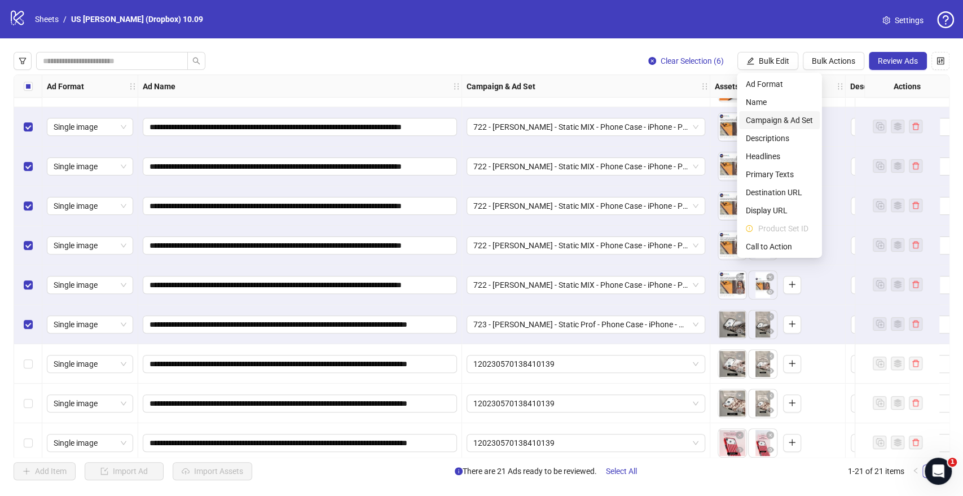
click at [770, 120] on span "Campaign & Ad Set" at bounding box center [779, 120] width 67 height 12
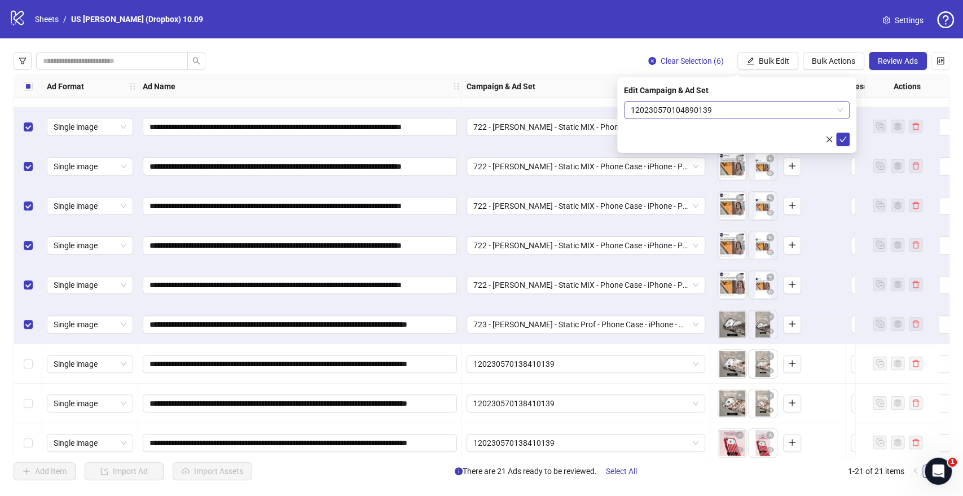
click at [763, 113] on span "120230570104890139" at bounding box center [737, 110] width 212 height 17
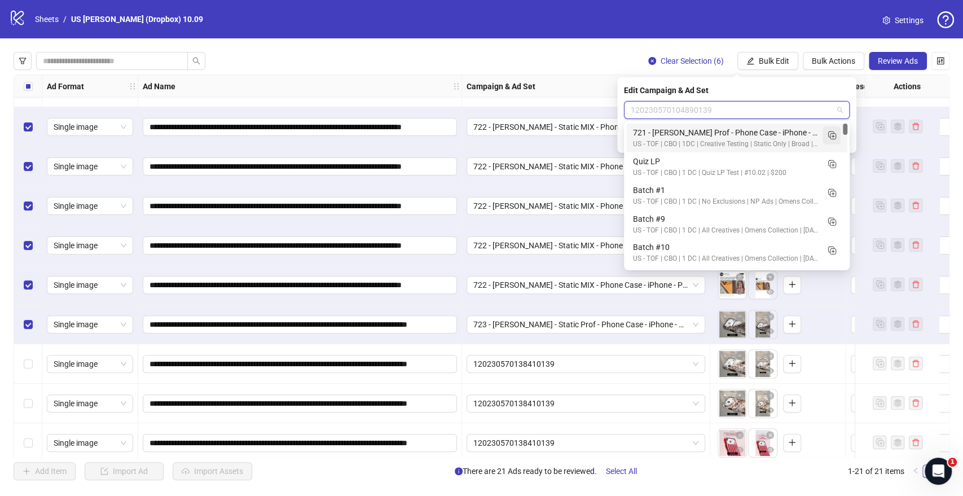
click at [832, 134] on icon "Duplicate" at bounding box center [831, 134] width 11 height 11
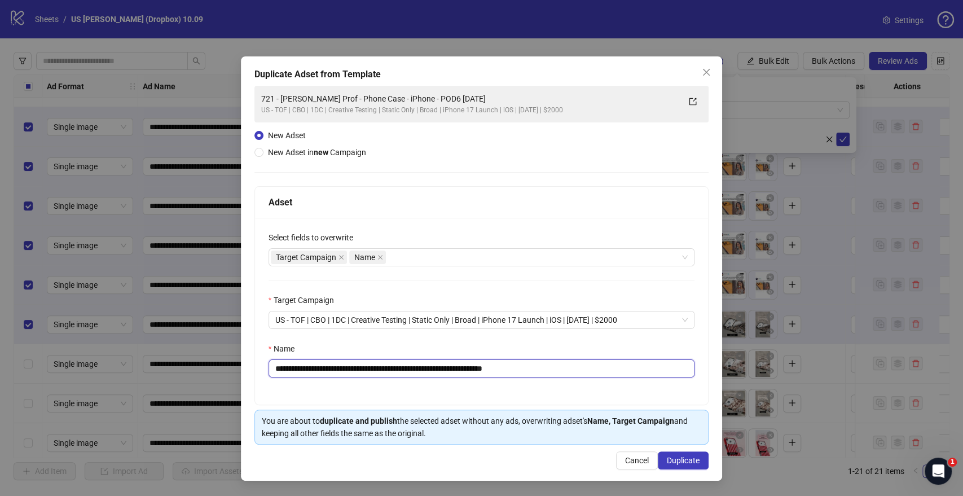
drag, startPoint x: 465, startPoint y: 368, endPoint x: 13, endPoint y: 371, distance: 452.0
click at [14, 371] on div "**********" at bounding box center [481, 248] width 963 height 496
paste input "text"
drag, startPoint x: 507, startPoint y: 368, endPoint x: 623, endPoint y: 374, distance: 115.8
click at [620, 374] on input "**********" at bounding box center [482, 368] width 427 height 18
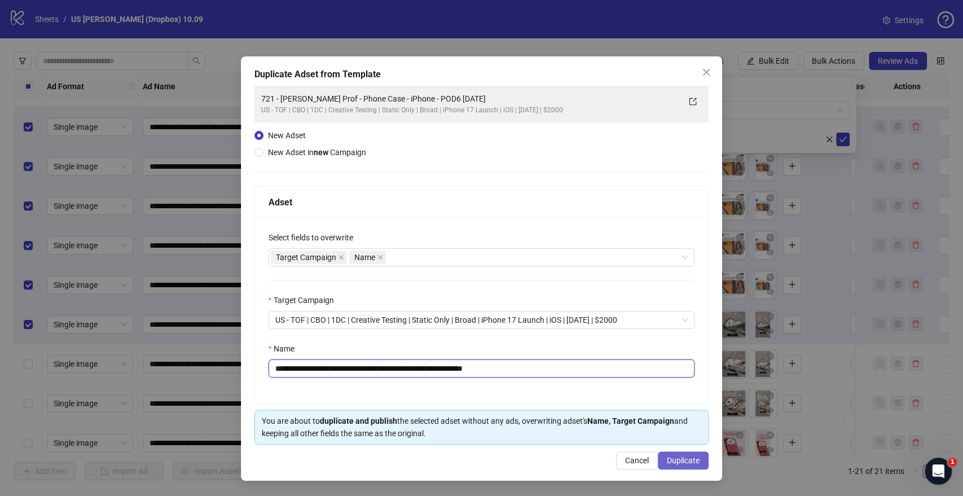
type input "**********"
click at [695, 458] on span "Duplicate" at bounding box center [683, 460] width 33 height 9
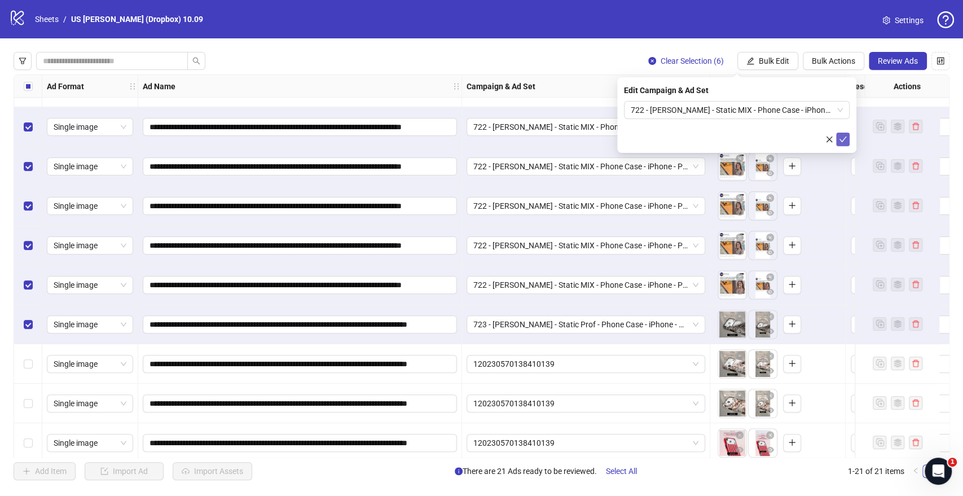
click at [846, 135] on icon "check" at bounding box center [843, 139] width 8 height 8
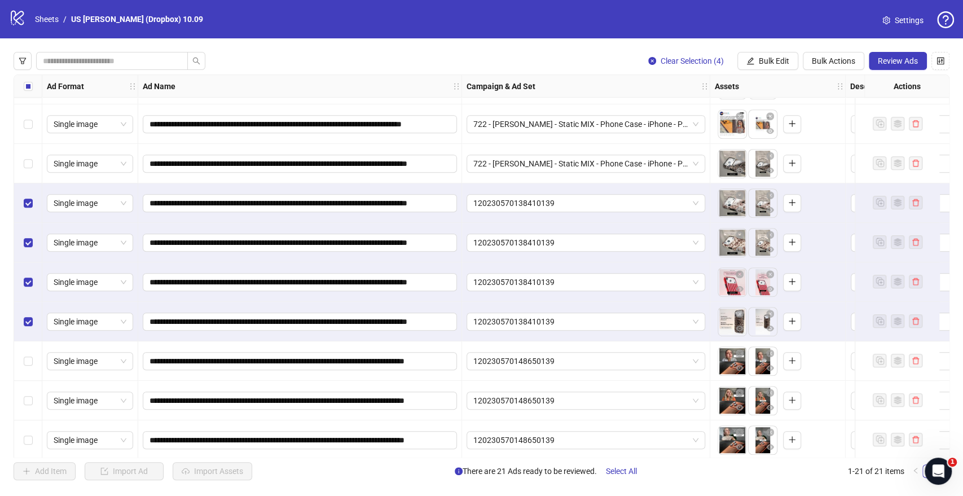
scroll to position [286, 0]
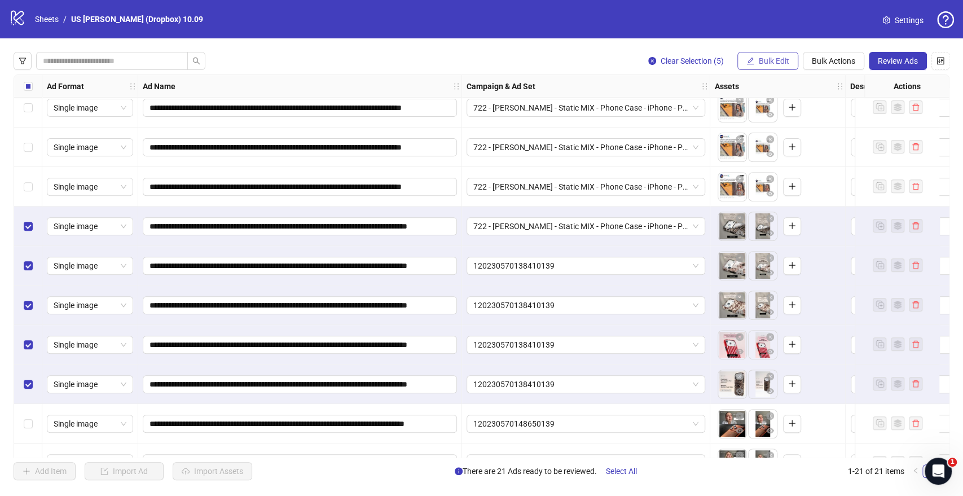
click at [779, 62] on span "Bulk Edit" at bounding box center [774, 60] width 30 height 9
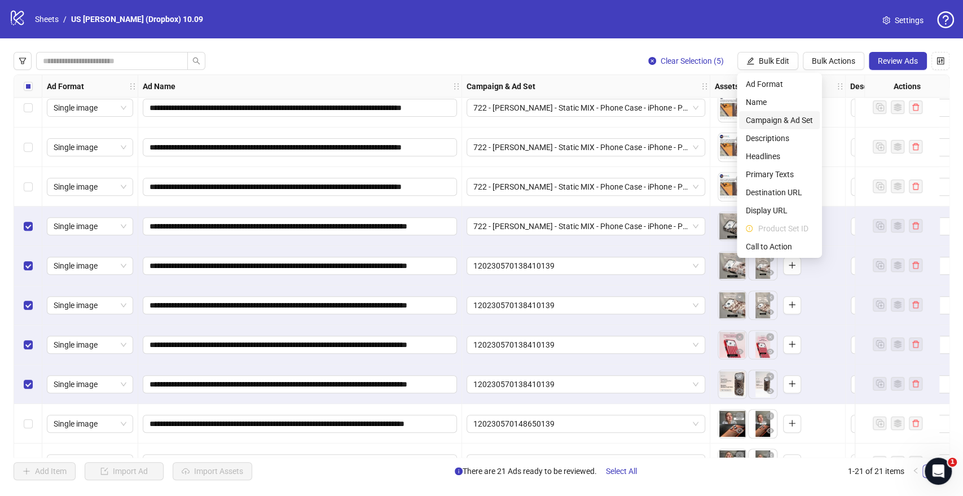
click at [764, 116] on span "Campaign & Ad Set" at bounding box center [779, 120] width 67 height 12
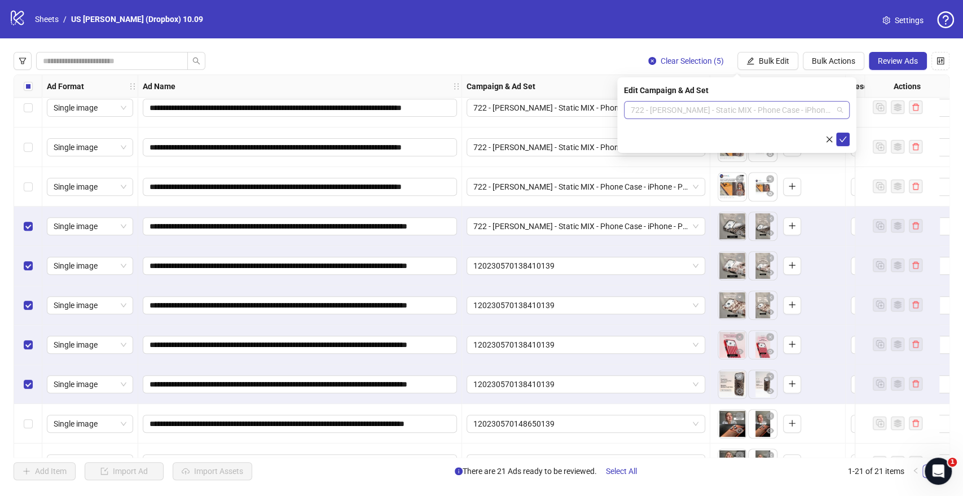
click at [706, 113] on span "722 - Laura - Static MIX - Phone Case - iPhone - POD6 2025.10.09" at bounding box center [737, 110] width 212 height 17
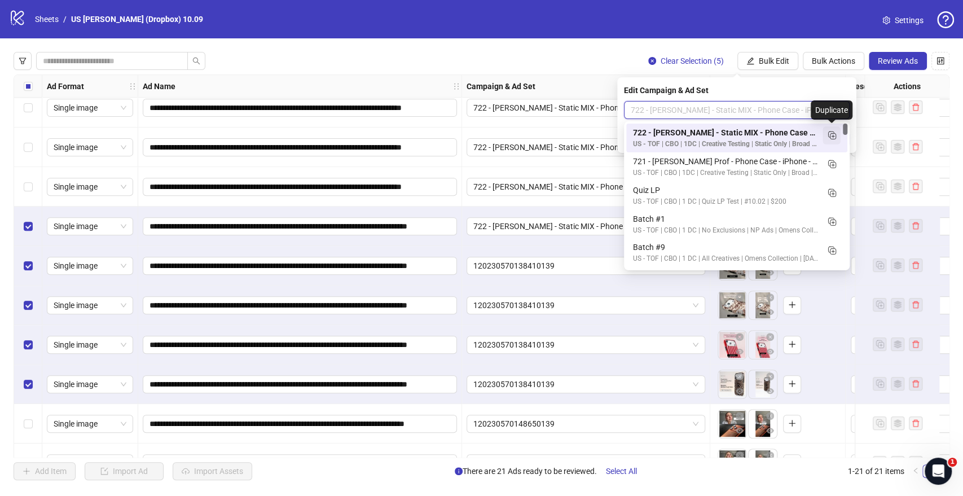
click at [831, 134] on icon "Duplicate" at bounding box center [831, 134] width 11 height 11
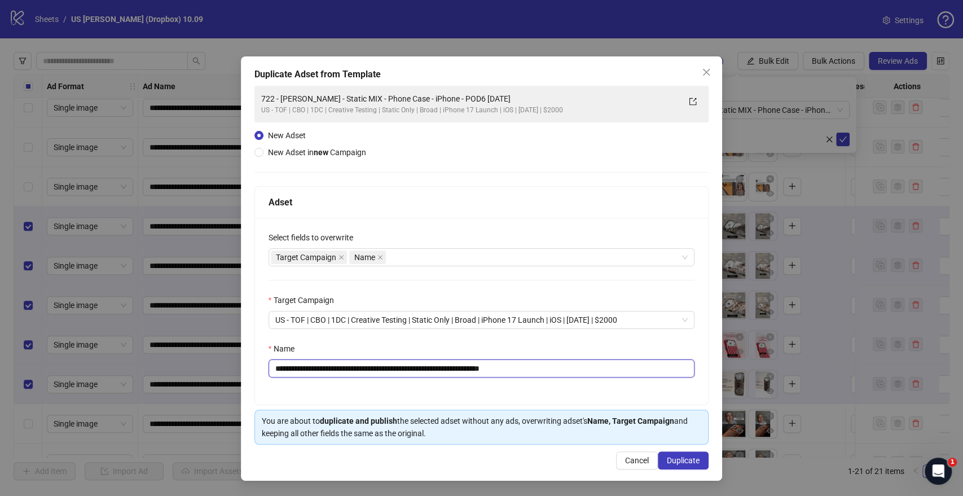
drag, startPoint x: 462, startPoint y: 368, endPoint x: 23, endPoint y: 370, distance: 439.0
click at [23, 370] on div "**********" at bounding box center [481, 248] width 963 height 496
paste input "*"
drag, startPoint x: 507, startPoint y: 367, endPoint x: 691, endPoint y: 369, distance: 183.4
click at [688, 371] on input "**********" at bounding box center [482, 368] width 427 height 18
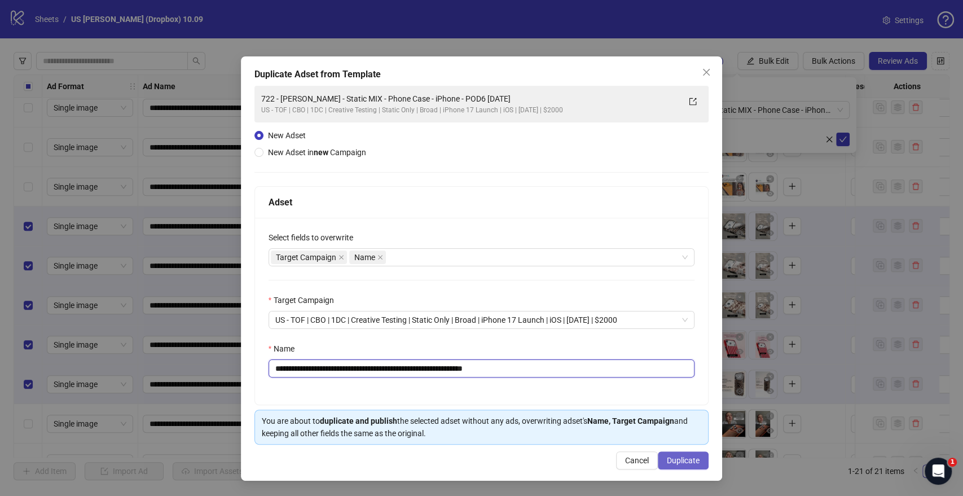
type input "**********"
click at [695, 458] on span "Duplicate" at bounding box center [683, 460] width 33 height 9
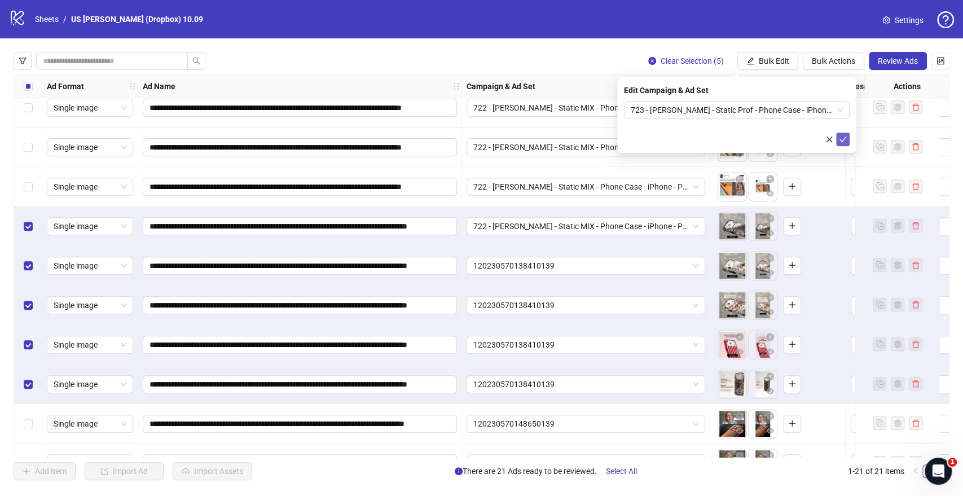
click at [844, 135] on icon "check" at bounding box center [843, 139] width 8 height 8
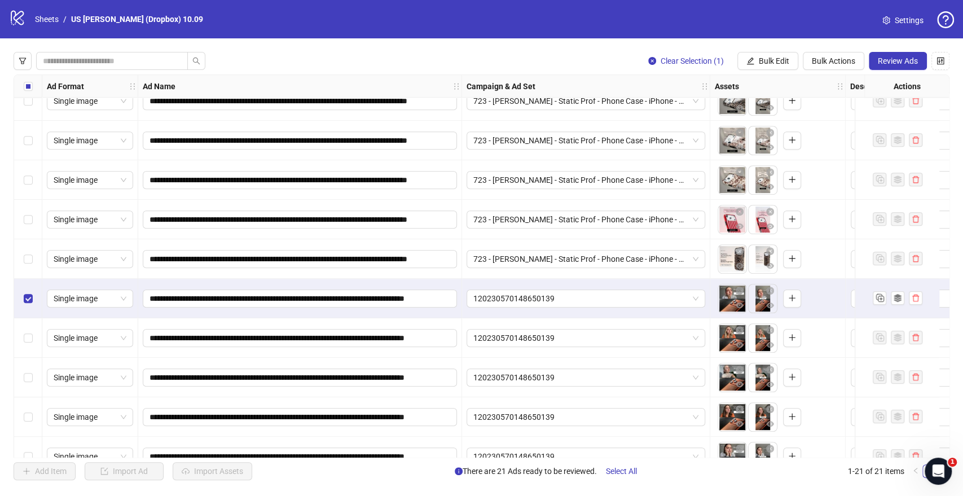
scroll to position [474, 0]
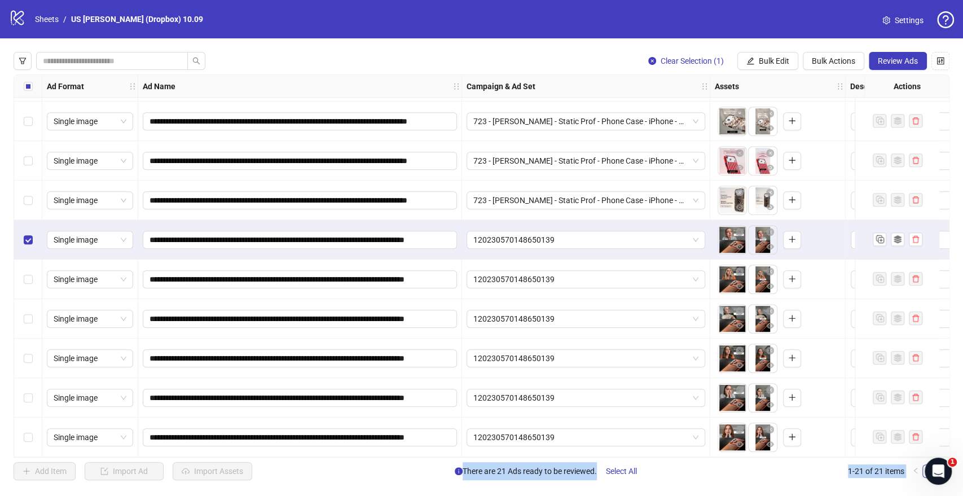
click at [20, 436] on div "Select row 21" at bounding box center [28, 437] width 28 height 39
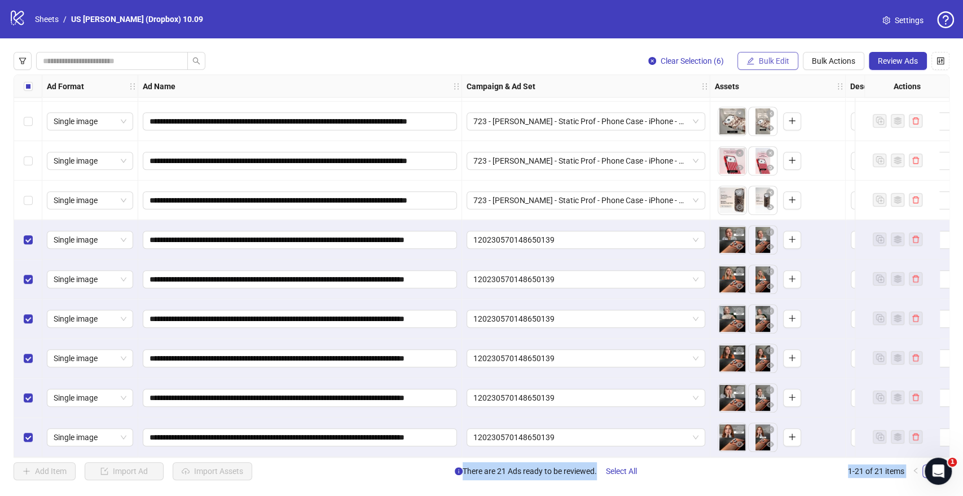
click at [761, 56] on span "Bulk Edit" at bounding box center [774, 60] width 30 height 9
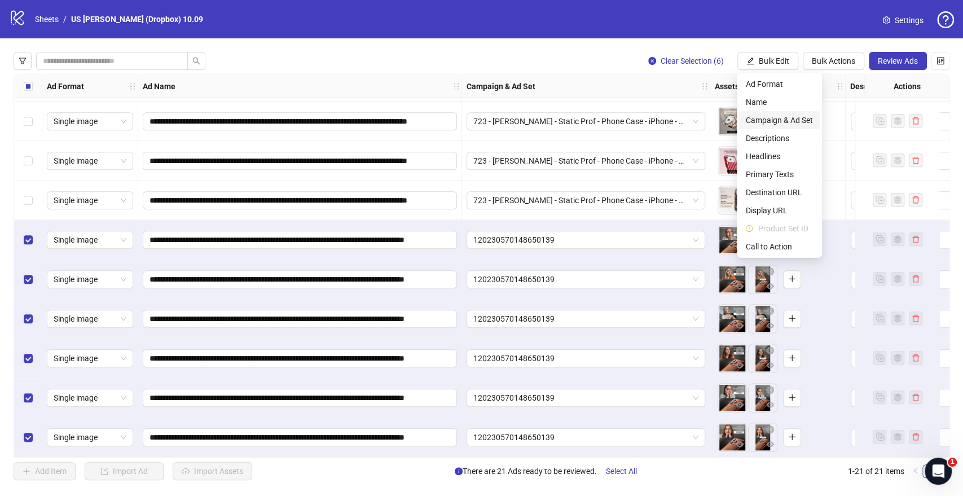
click at [767, 113] on li "Campaign & Ad Set" at bounding box center [779, 120] width 81 height 18
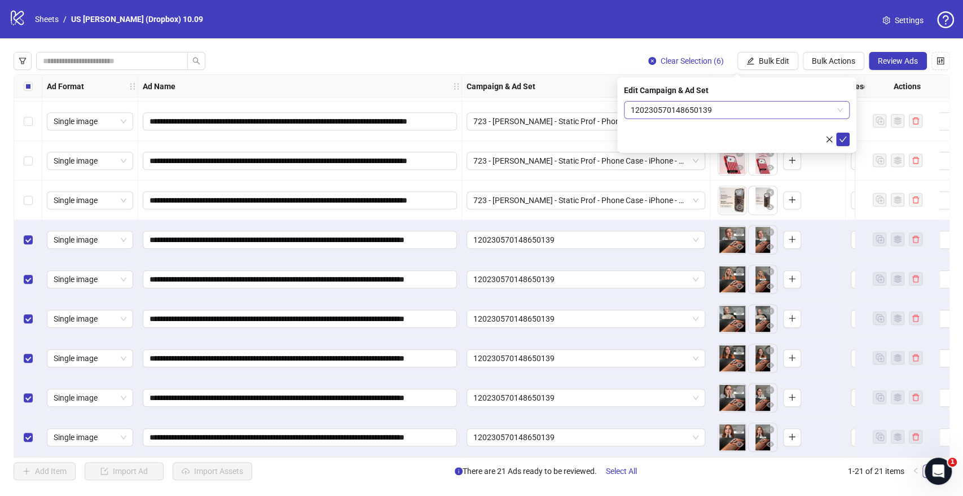
click at [686, 109] on span "120230570148650139" at bounding box center [737, 110] width 212 height 17
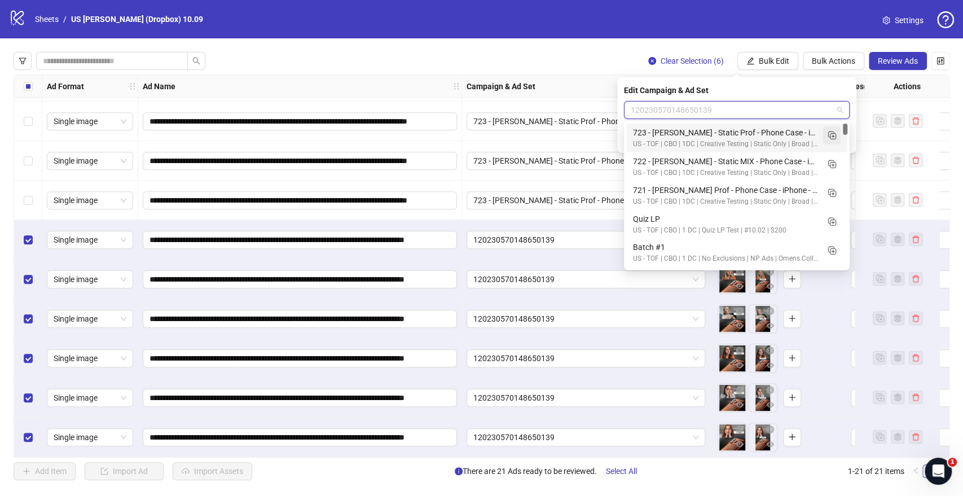
click at [835, 137] on icon "Duplicate" at bounding box center [831, 134] width 11 height 11
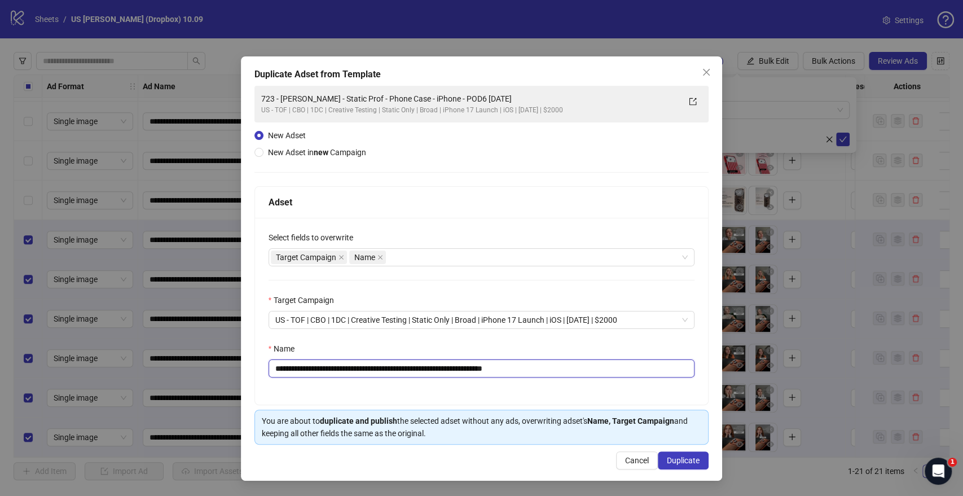
drag, startPoint x: 462, startPoint y: 371, endPoint x: 142, endPoint y: 384, distance: 320.2
click at [125, 386] on div "**********" at bounding box center [481, 248] width 963 height 496
paste input "text"
drag, startPoint x: 507, startPoint y: 366, endPoint x: 639, endPoint y: 366, distance: 132.6
click at [635, 366] on input "**********" at bounding box center [482, 368] width 427 height 18
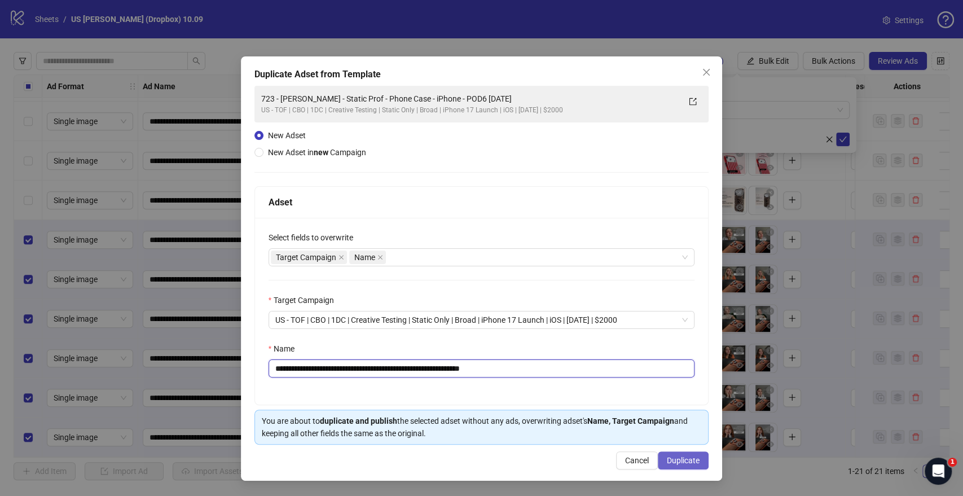
type input "**********"
click at [695, 460] on span "Duplicate" at bounding box center [683, 460] width 33 height 9
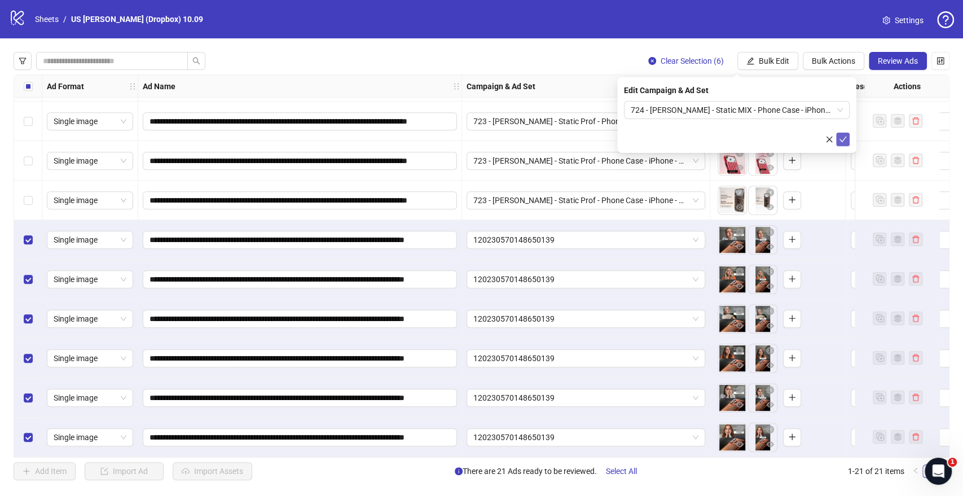
click at [842, 139] on icon "check" at bounding box center [843, 139] width 8 height 8
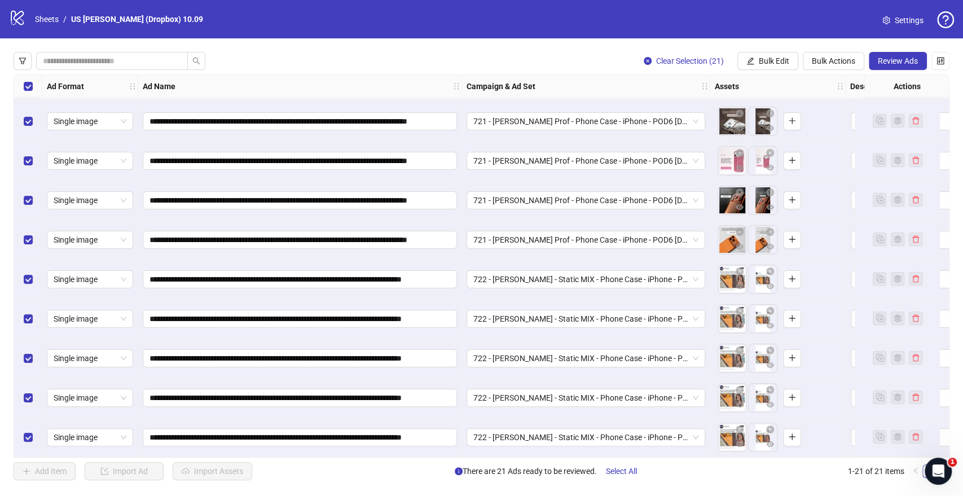
scroll to position [0, 0]
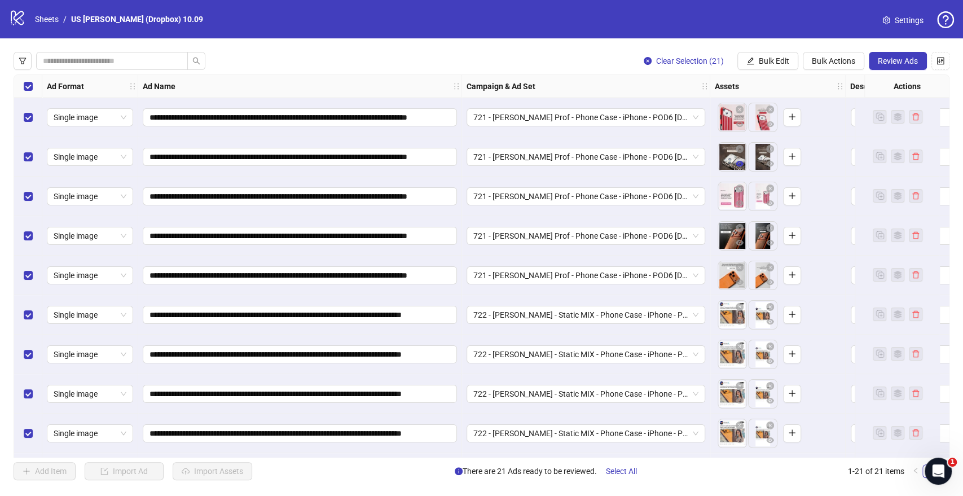
click at [739, 163] on icon "eye" at bounding box center [740, 164] width 8 height 8
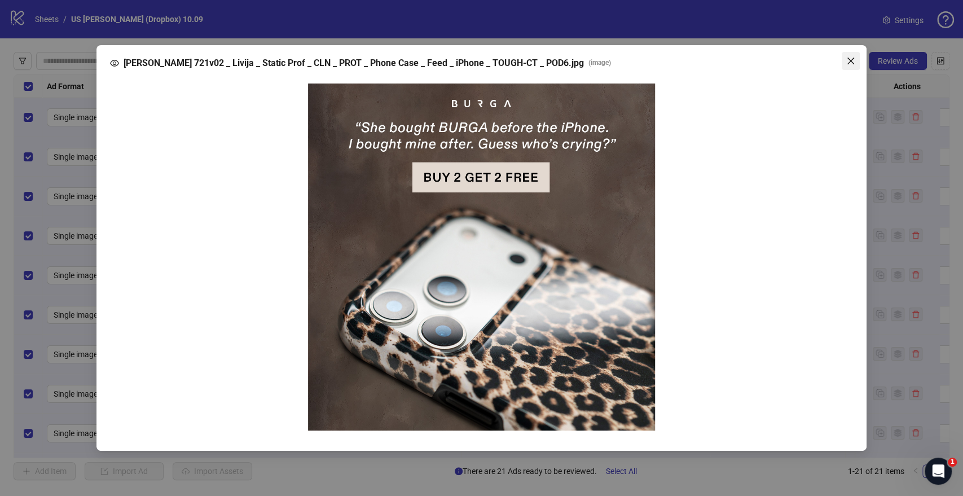
click at [852, 61] on icon "close" at bounding box center [850, 60] width 9 height 9
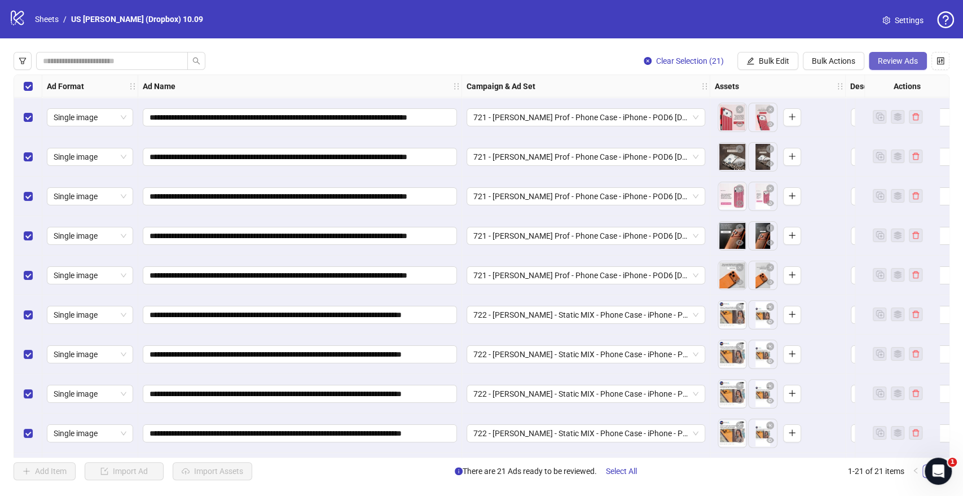
click at [894, 61] on span "Review Ads" at bounding box center [898, 60] width 40 height 9
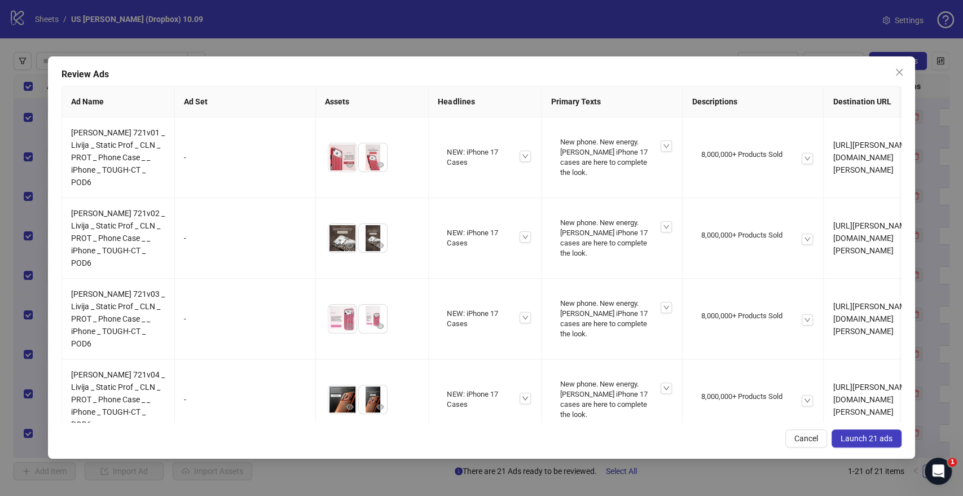
click at [869, 440] on span "Launch 21 ads" at bounding box center [867, 438] width 52 height 9
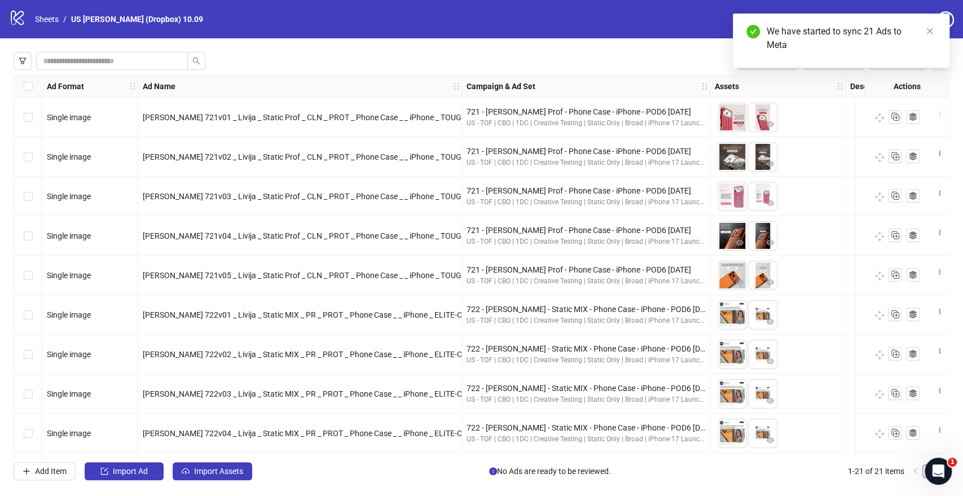
drag, startPoint x: 321, startPoint y: 53, endPoint x: 295, endPoint y: 28, distance: 36.7
click at [324, 53] on div "Bulk Edit Bulk Actions Review Ads" at bounding box center [482, 61] width 936 height 18
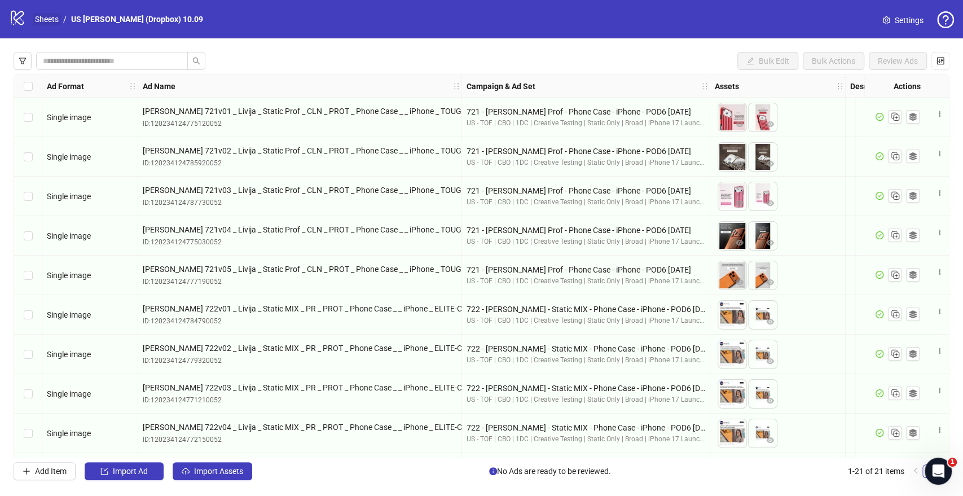
click at [54, 16] on link "Sheets" at bounding box center [47, 19] width 28 height 12
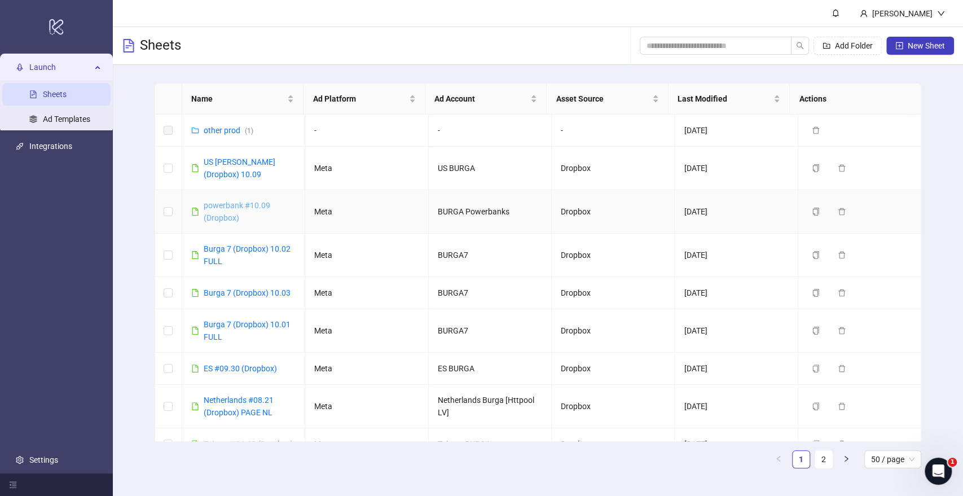
click at [248, 205] on link "powerbank #10.09 (Dropbox)" at bounding box center [237, 211] width 67 height 21
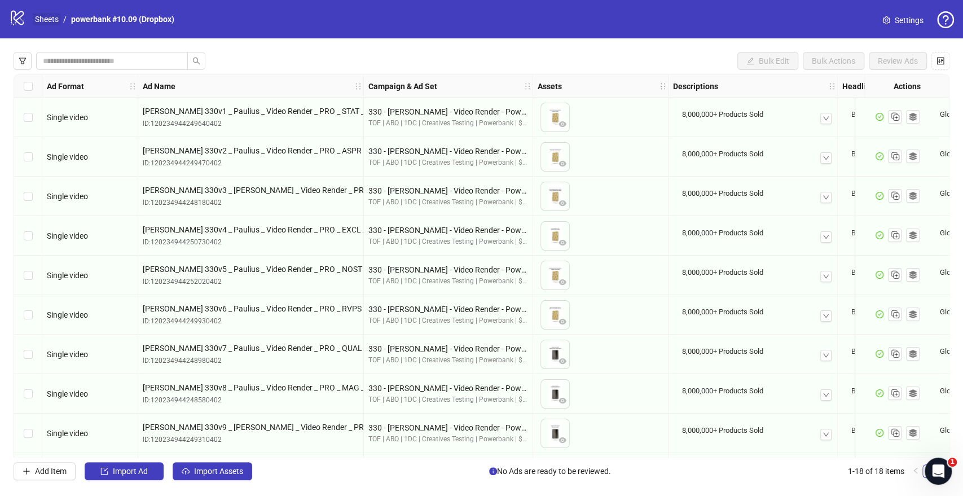
click at [51, 19] on link "Sheets" at bounding box center [47, 19] width 28 height 12
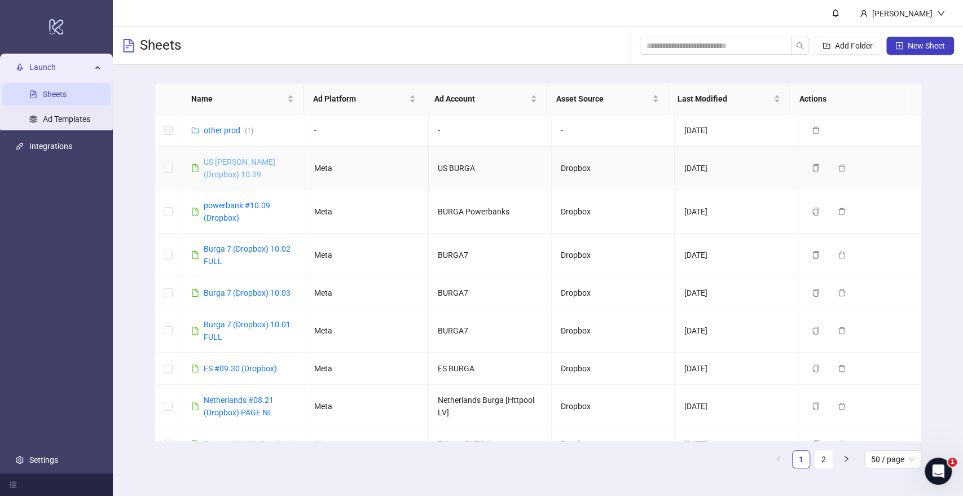
click at [235, 162] on link "US BURGA (Dropbox) 10.09" at bounding box center [240, 167] width 72 height 21
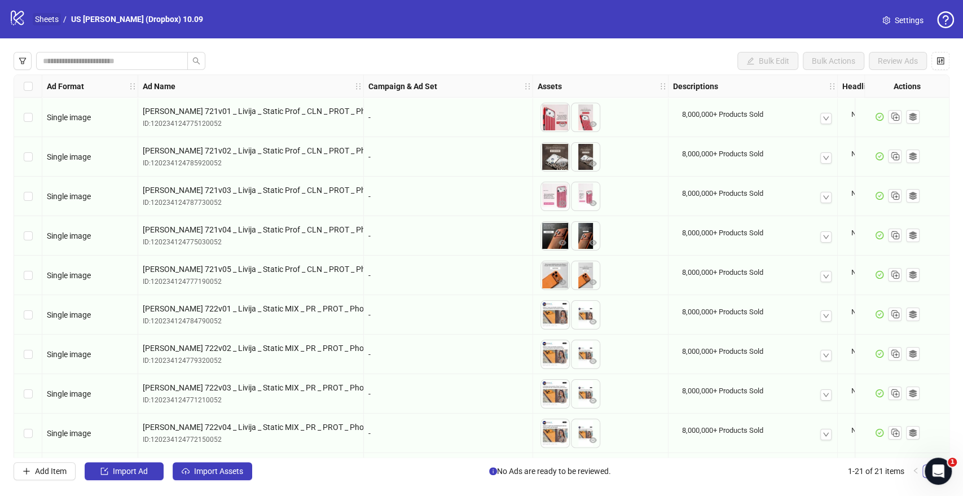
click at [47, 19] on link "Sheets" at bounding box center [47, 19] width 28 height 12
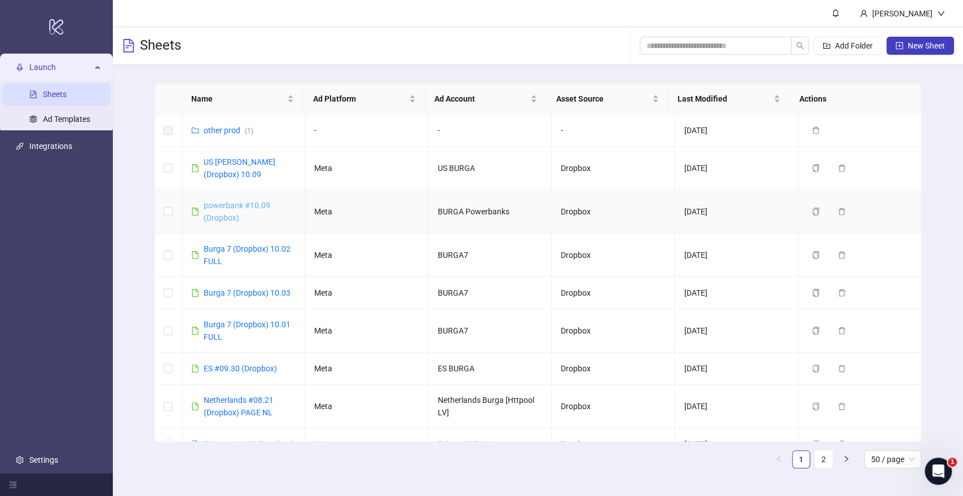
click at [230, 204] on link "powerbank #10.09 (Dropbox)" at bounding box center [237, 211] width 67 height 21
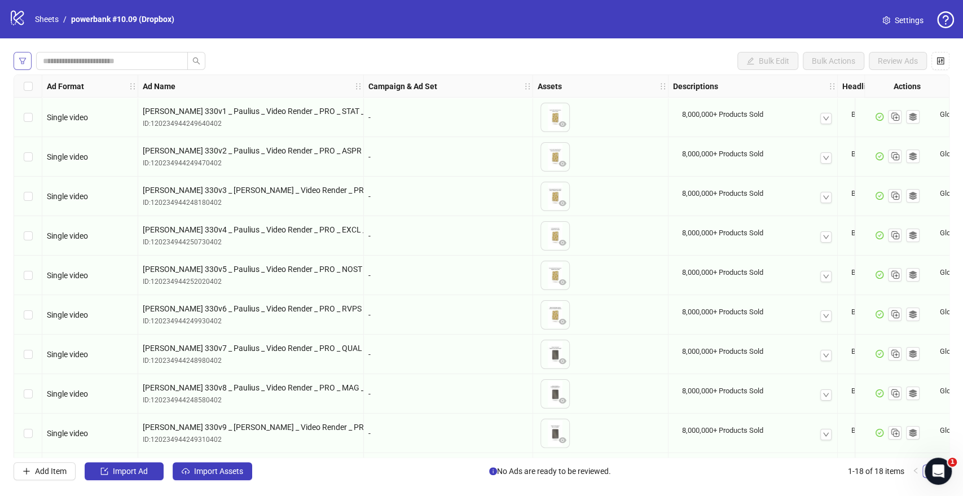
click at [24, 65] on span "button" at bounding box center [23, 60] width 8 height 9
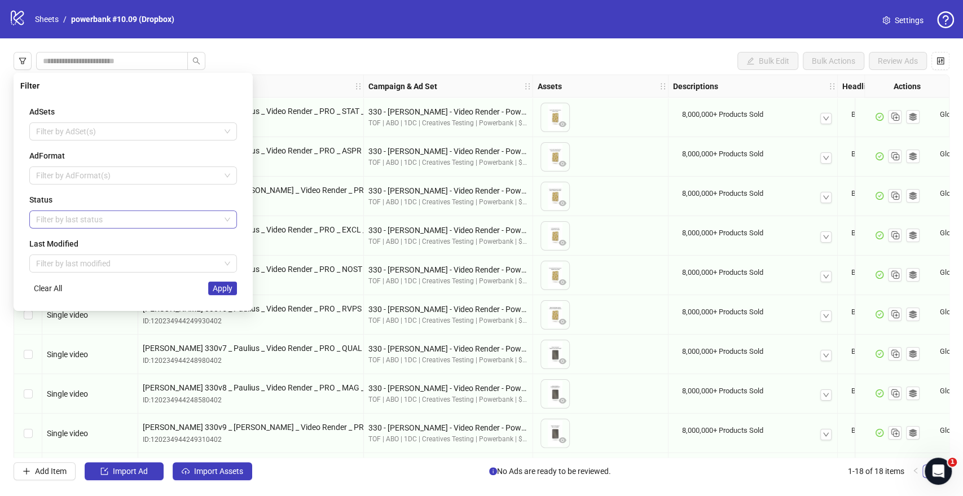
click at [93, 218] on div at bounding box center [127, 220] width 191 height 16
click at [76, 238] on div "Draft" at bounding box center [133, 241] width 190 height 12
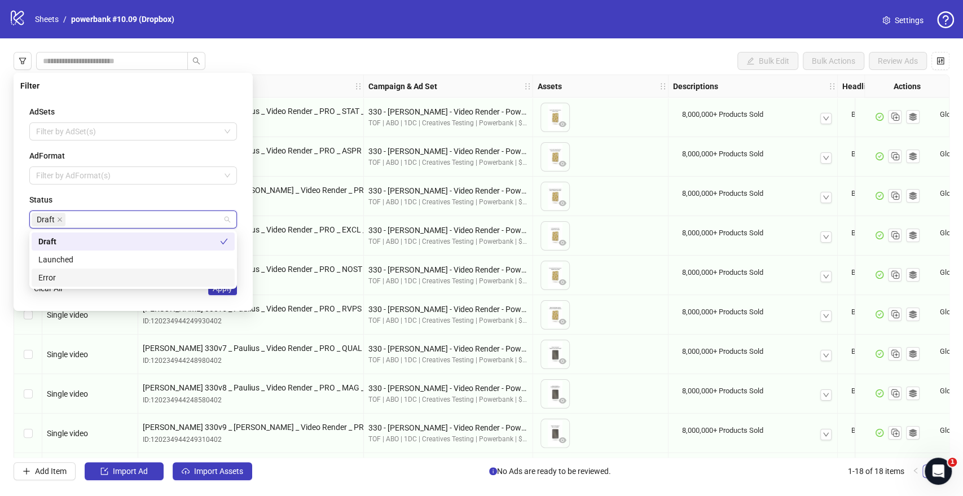
click at [198, 293] on div "Clear All Apply" at bounding box center [133, 289] width 208 height 14
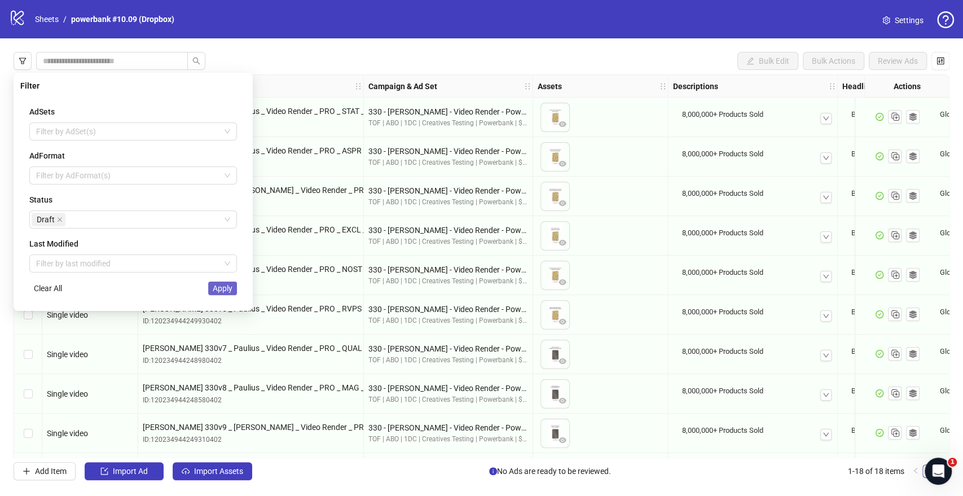
click at [229, 289] on span "Apply" at bounding box center [223, 288] width 20 height 9
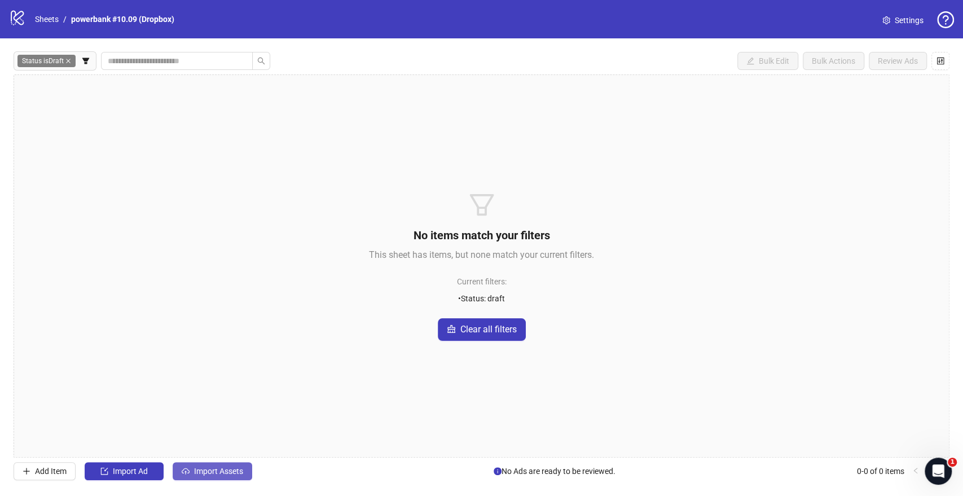
click at [234, 475] on span "Import Assets" at bounding box center [218, 471] width 49 height 9
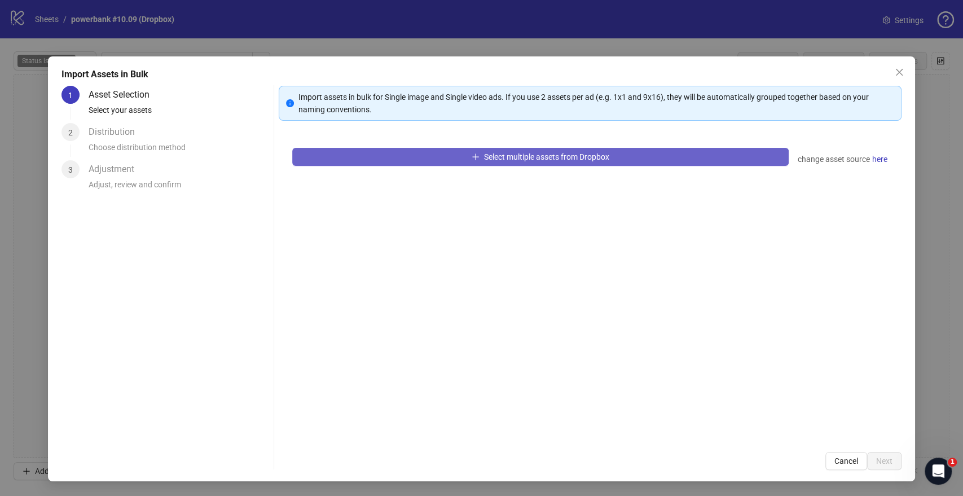
click at [472, 155] on icon "plus" at bounding box center [476, 157] width 8 height 8
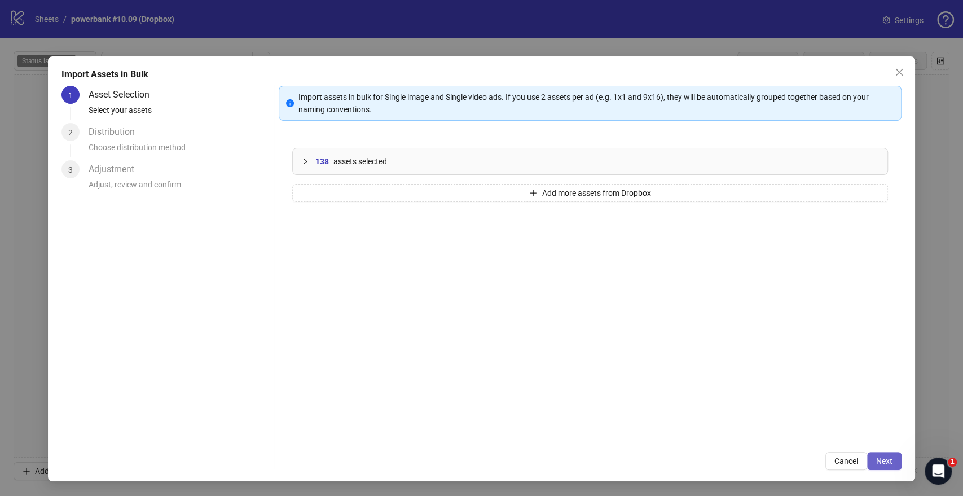
click at [888, 459] on span "Next" at bounding box center [884, 460] width 16 height 9
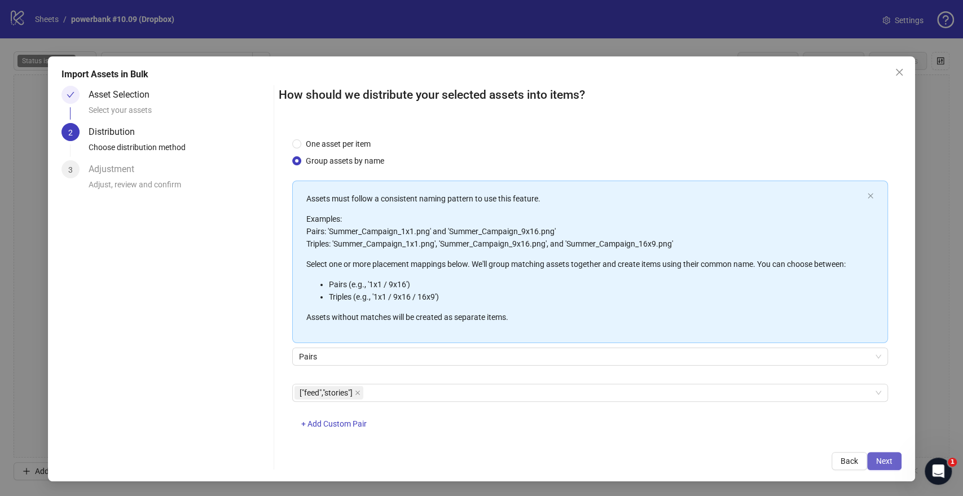
click at [880, 456] on span "Next" at bounding box center [884, 460] width 16 height 9
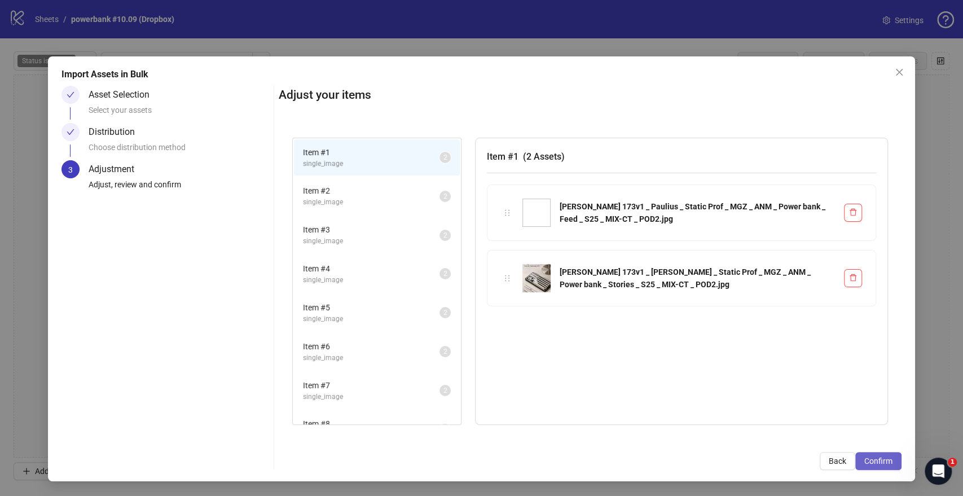
click at [874, 459] on span "Confirm" at bounding box center [878, 460] width 28 height 9
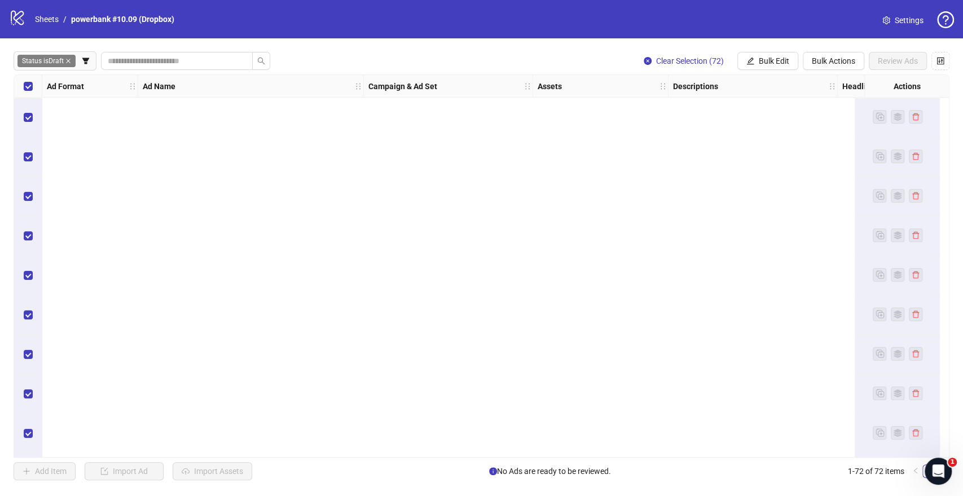
scroll to position [2488, 0]
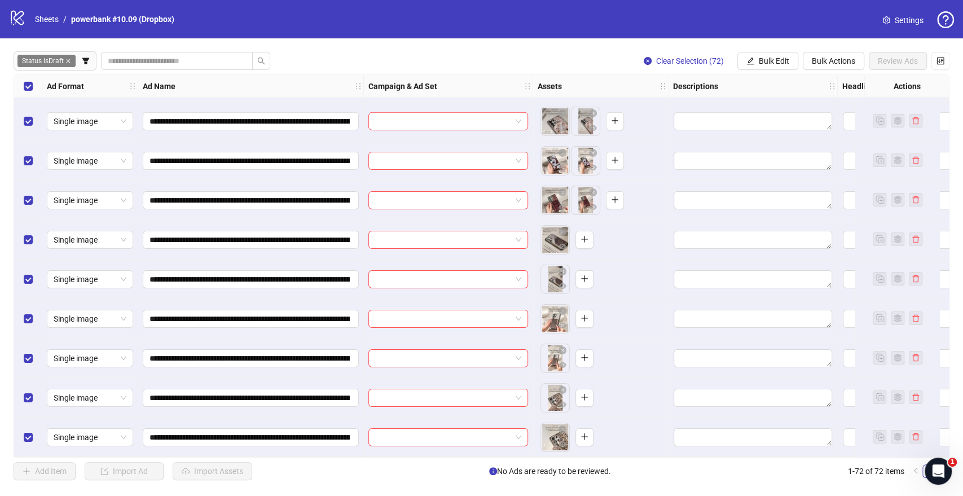
click at [33, 88] on div "Select all rows" at bounding box center [28, 86] width 28 height 23
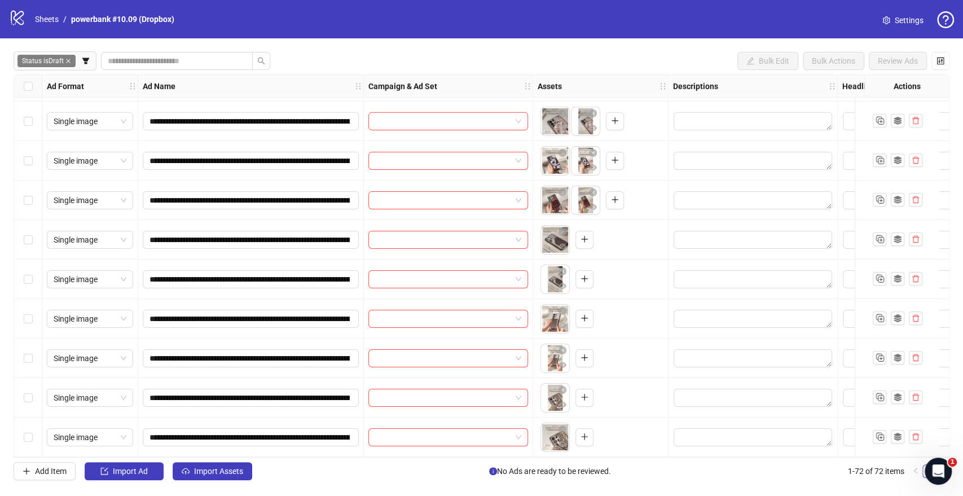
click at [33, 278] on div "Select row 68" at bounding box center [28, 279] width 28 height 39
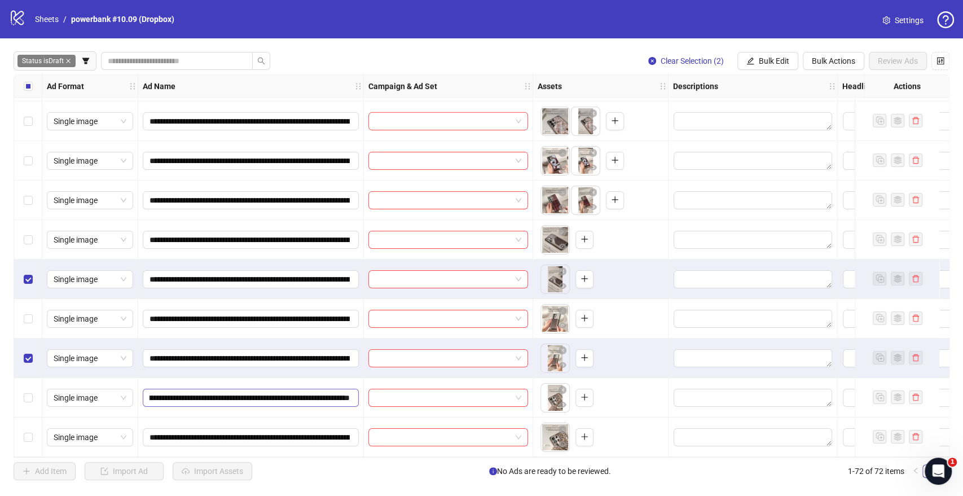
scroll to position [0, 134]
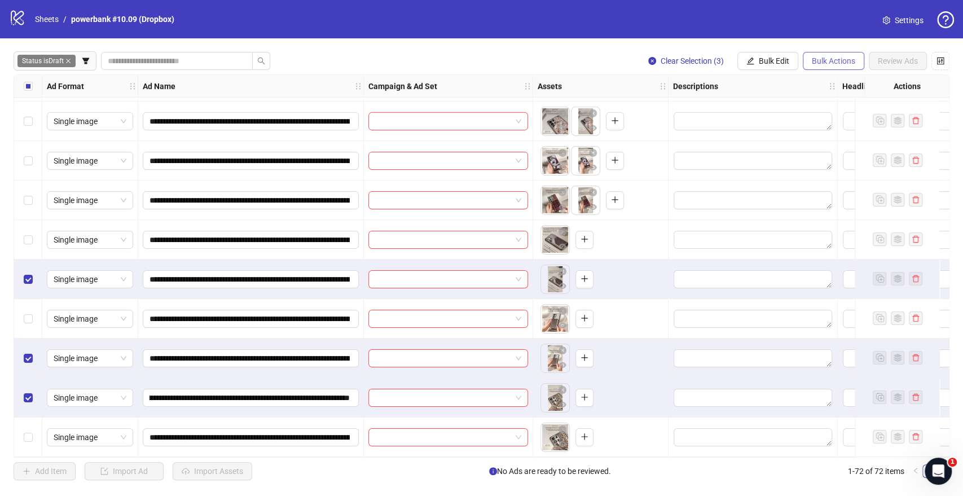
click at [819, 60] on span "Bulk Actions" at bounding box center [833, 60] width 43 height 9
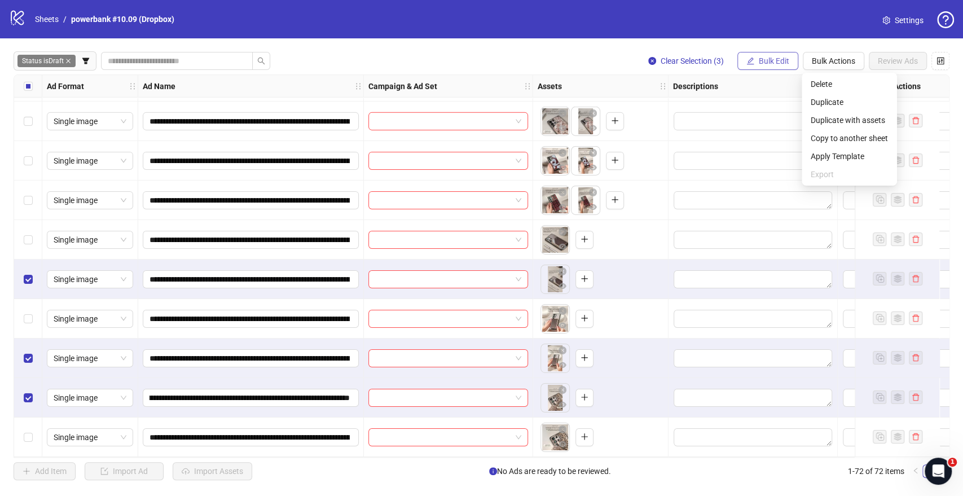
click at [785, 64] on span "Bulk Edit" at bounding box center [774, 60] width 30 height 9
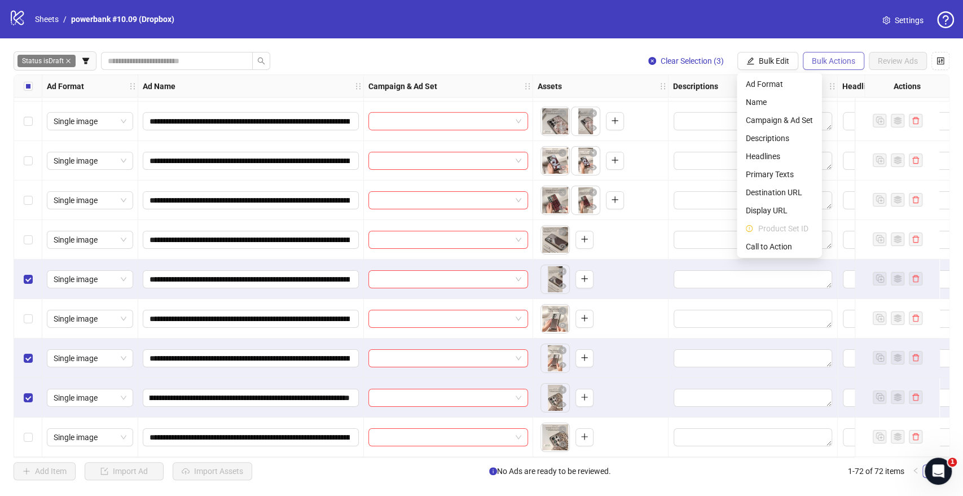
click at [823, 60] on span "Bulk Actions" at bounding box center [833, 60] width 43 height 9
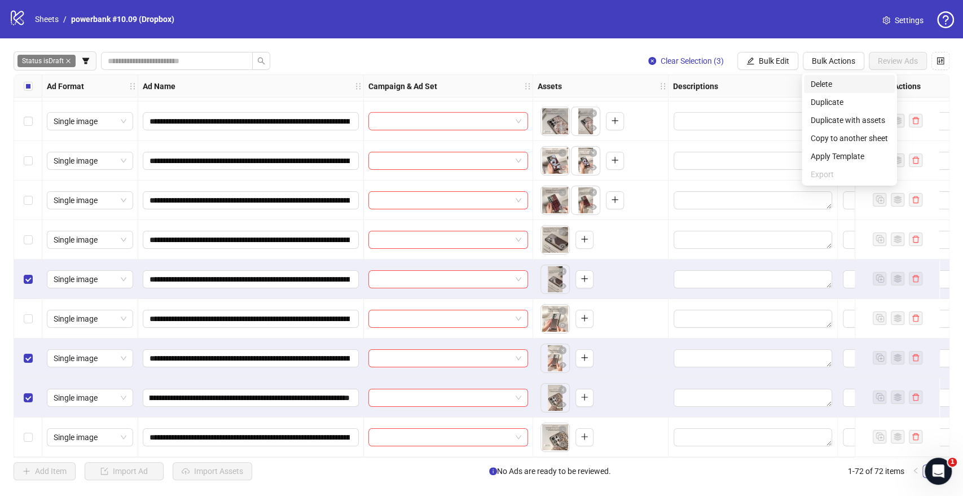
click at [822, 76] on li "Delete" at bounding box center [849, 84] width 91 height 18
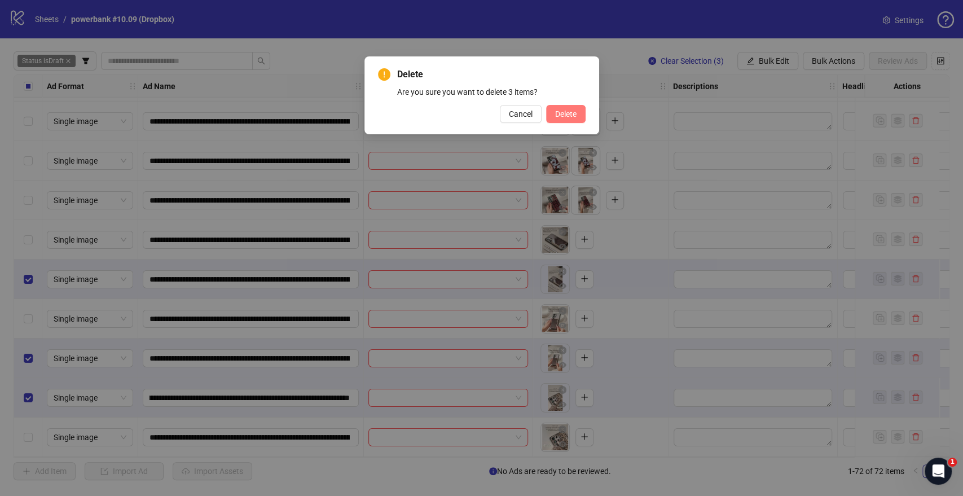
click at [570, 115] on span "Delete" at bounding box center [565, 113] width 21 height 9
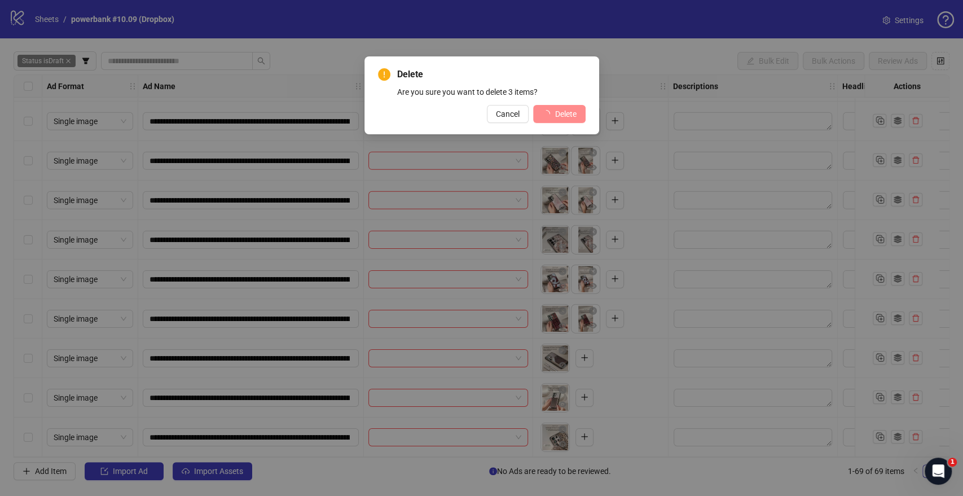
scroll to position [2370, 0]
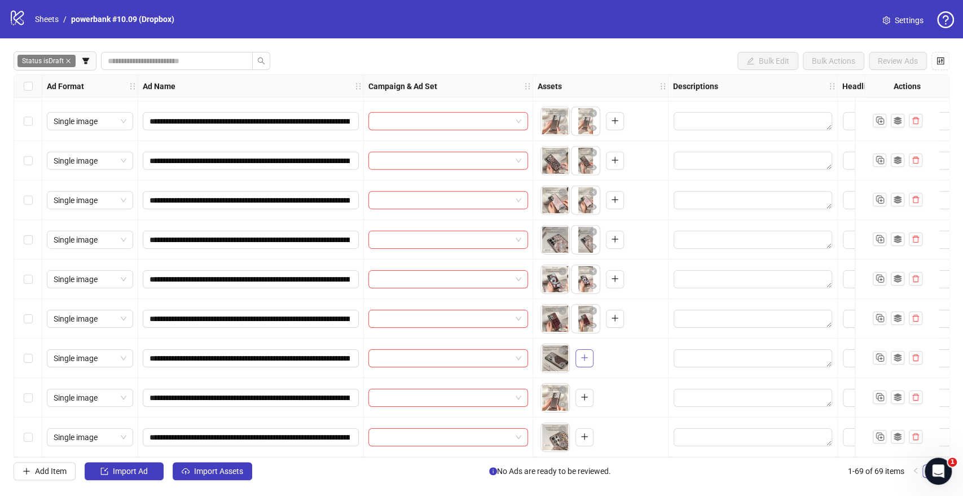
click at [587, 355] on icon "plus" at bounding box center [585, 358] width 8 height 8
click at [583, 436] on icon "plus" at bounding box center [585, 437] width 8 height 8
click at [582, 393] on icon "plus" at bounding box center [585, 397] width 8 height 8
click at [586, 357] on icon "plus" at bounding box center [585, 358] width 8 height 8
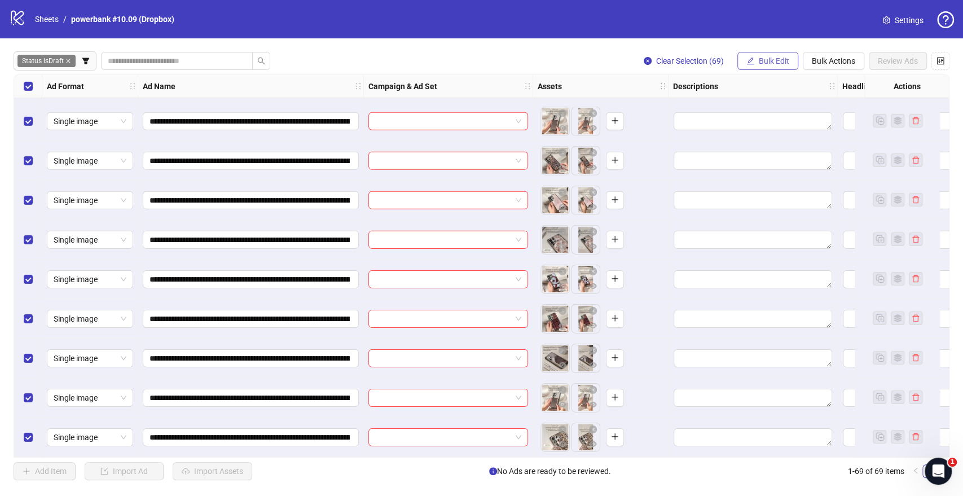
click at [772, 57] on span "Bulk Edit" at bounding box center [774, 60] width 30 height 9
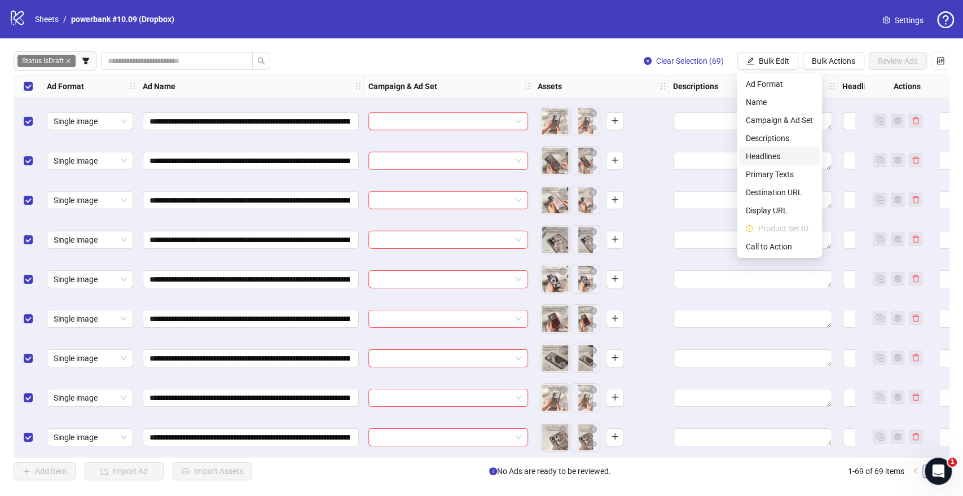
click at [776, 157] on span "Headlines" at bounding box center [779, 156] width 67 height 12
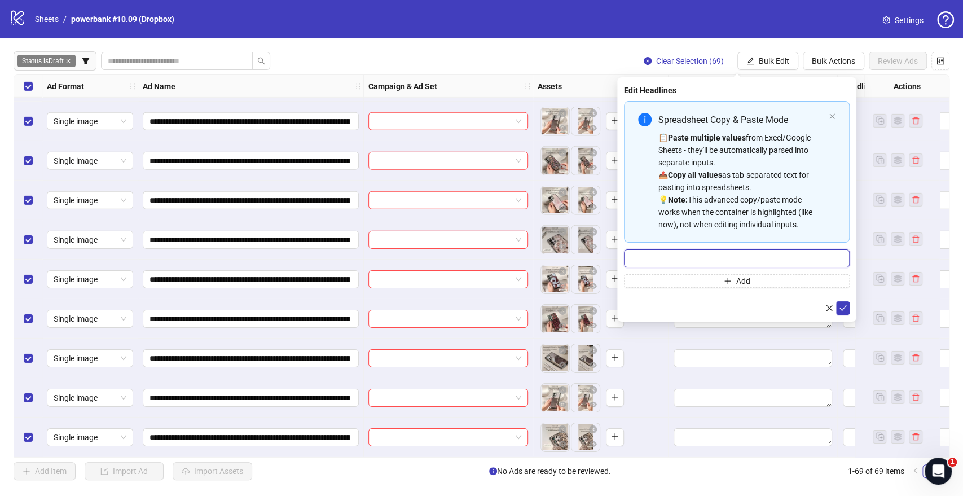
click at [692, 260] on input "Multi-input container - paste or copy values" at bounding box center [737, 258] width 226 height 18
paste input "**********"
click at [633, 257] on input "**********" at bounding box center [737, 258] width 226 height 18
type input "**********"
click at [842, 306] on icon "check" at bounding box center [843, 308] width 8 height 8
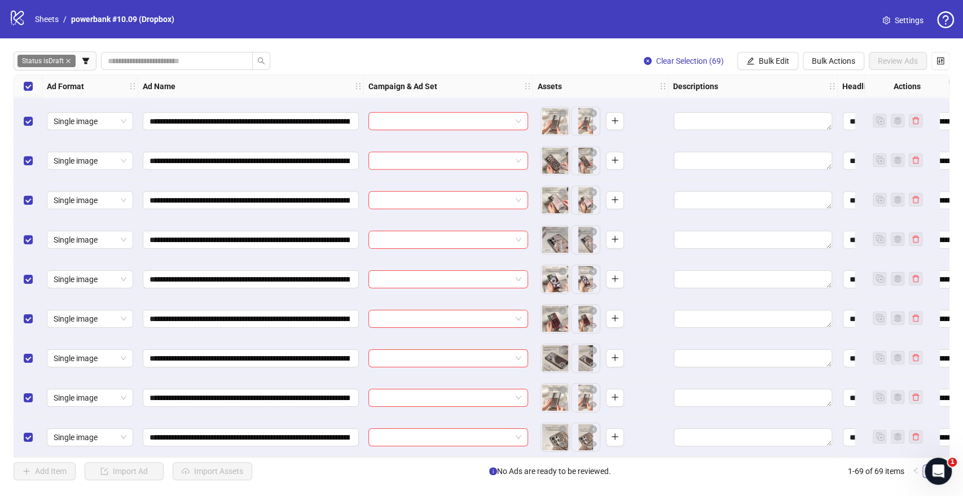
click at [776, 71] on div "**********" at bounding box center [481, 265] width 963 height 455
click at [776, 64] on span "Bulk Edit" at bounding box center [774, 60] width 30 height 9
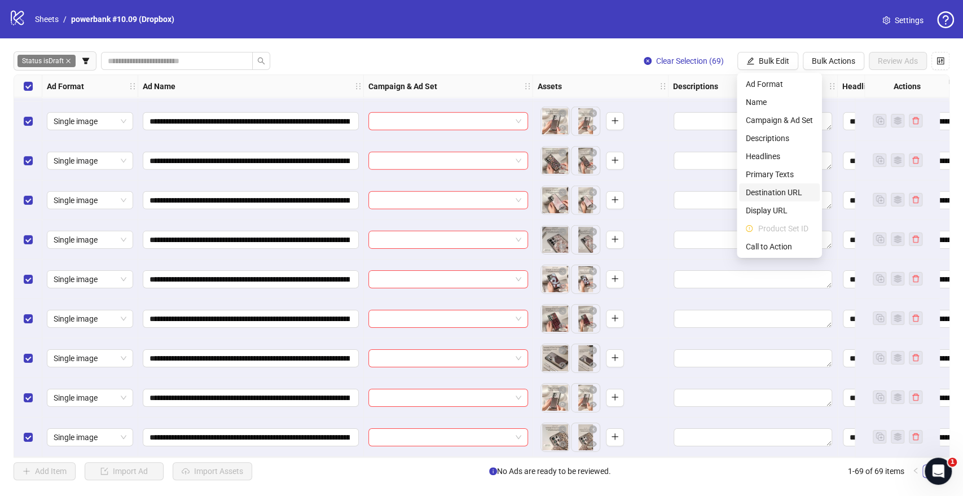
click at [762, 195] on span "Destination URL" at bounding box center [779, 192] width 67 height 12
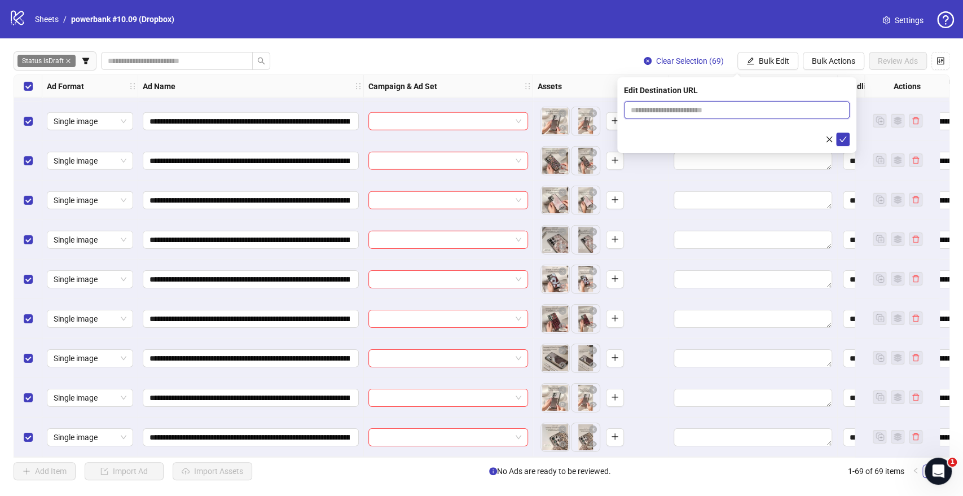
click at [661, 114] on input "text" at bounding box center [732, 110] width 203 height 12
click at [689, 113] on input "text" at bounding box center [732, 110] width 203 height 12
paste input "**********"
click at [661, 113] on input "**********" at bounding box center [732, 110] width 203 height 12
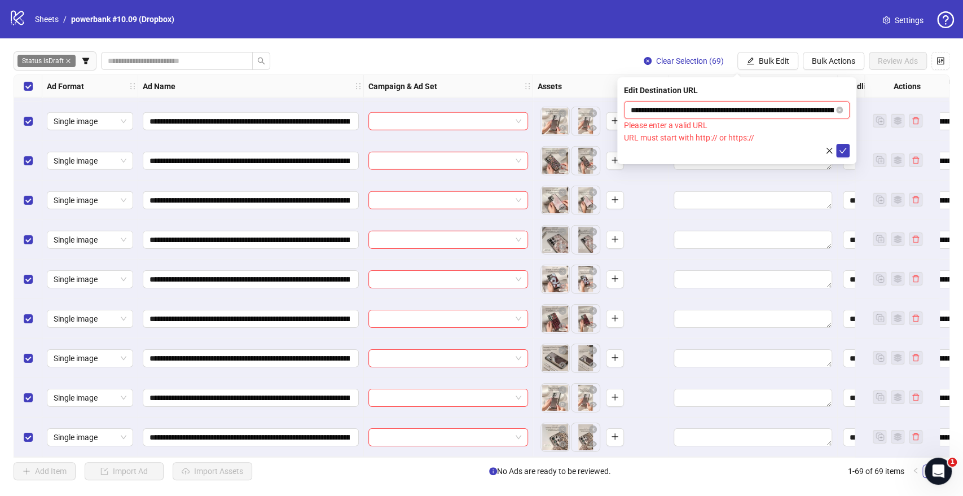
click at [683, 109] on input "**********" at bounding box center [732, 110] width 203 height 12
click at [671, 98] on div "**********" at bounding box center [736, 120] width 239 height 87
click at [655, 106] on input "**********" at bounding box center [732, 110] width 203 height 12
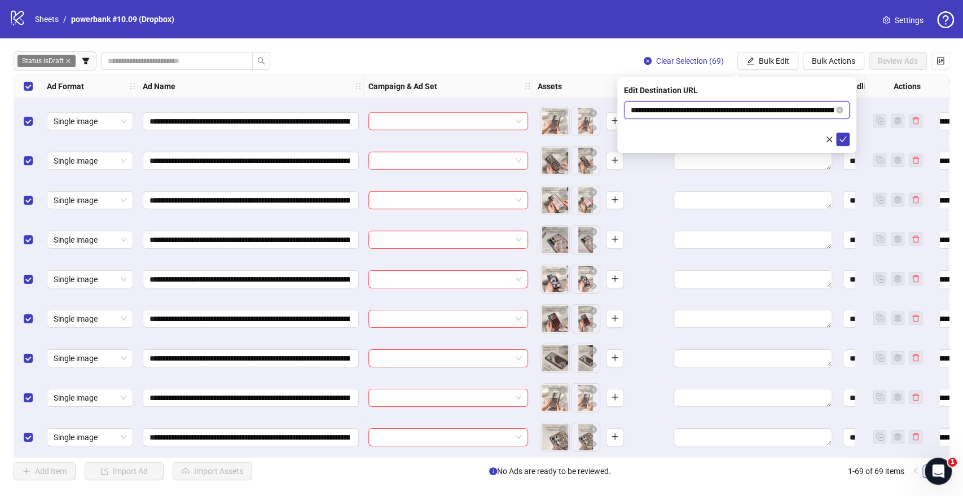
click at [705, 110] on input "**********" at bounding box center [732, 110] width 203 height 12
type input "**********"
click at [840, 138] on icon "check" at bounding box center [843, 139] width 8 height 8
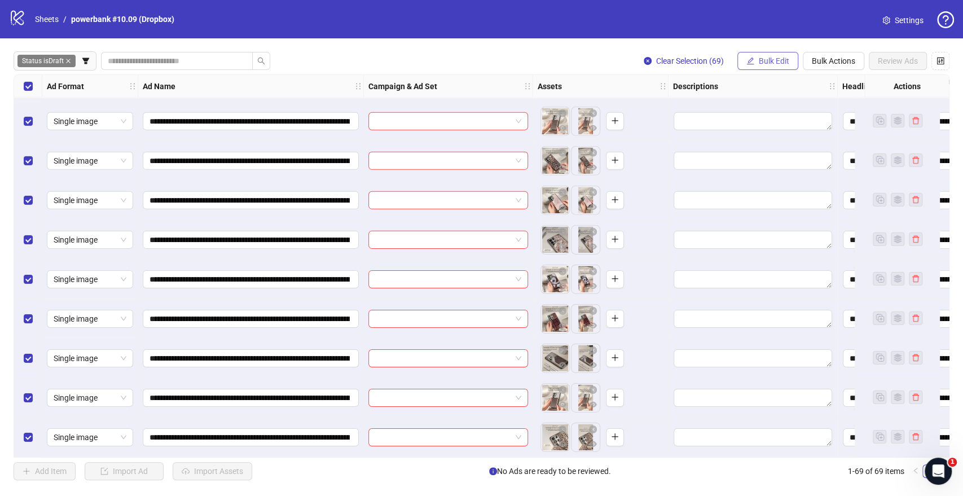
click at [754, 60] on button "Bulk Edit" at bounding box center [767, 61] width 61 height 18
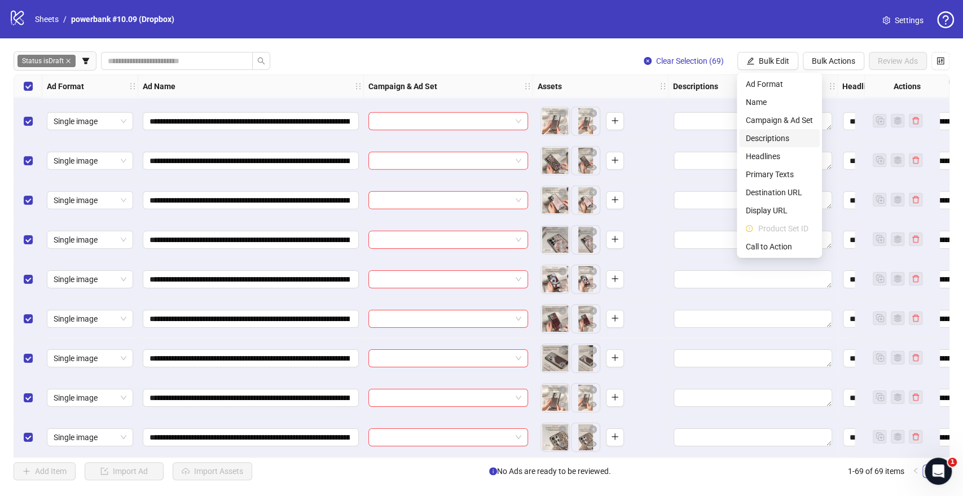
click at [780, 139] on span "Descriptions" at bounding box center [779, 138] width 67 height 12
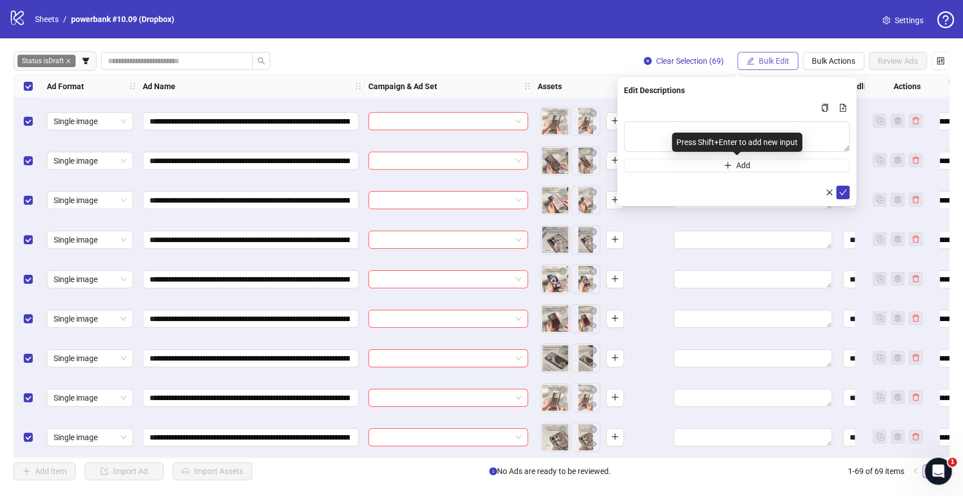
click at [779, 60] on span "Bulk Edit" at bounding box center [774, 60] width 30 height 9
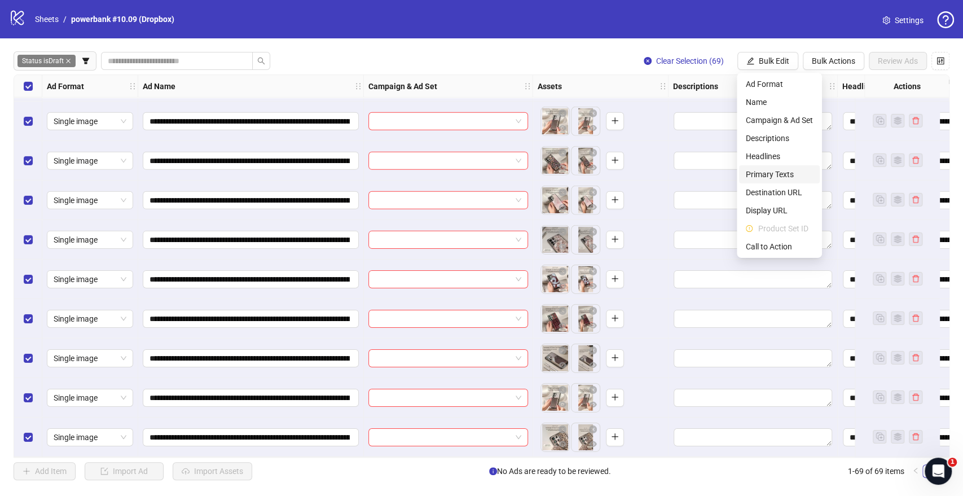
click at [774, 174] on span "Primary Texts" at bounding box center [779, 174] width 67 height 12
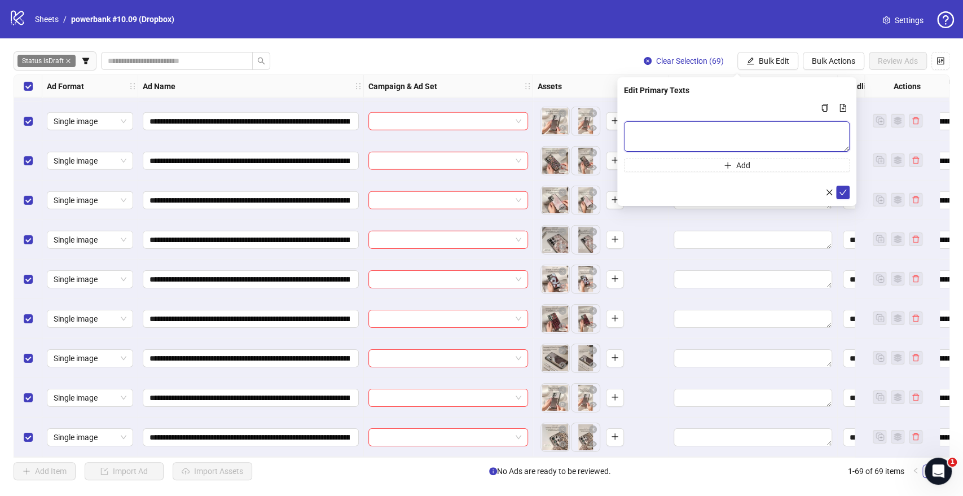
click at [693, 124] on textarea "Multi-text input container - paste or copy values" at bounding box center [737, 136] width 226 height 30
paste textarea "**********"
click at [635, 130] on textarea "**********" at bounding box center [737, 136] width 226 height 30
type textarea "**********"
click at [842, 188] on icon "check" at bounding box center [843, 192] width 8 height 8
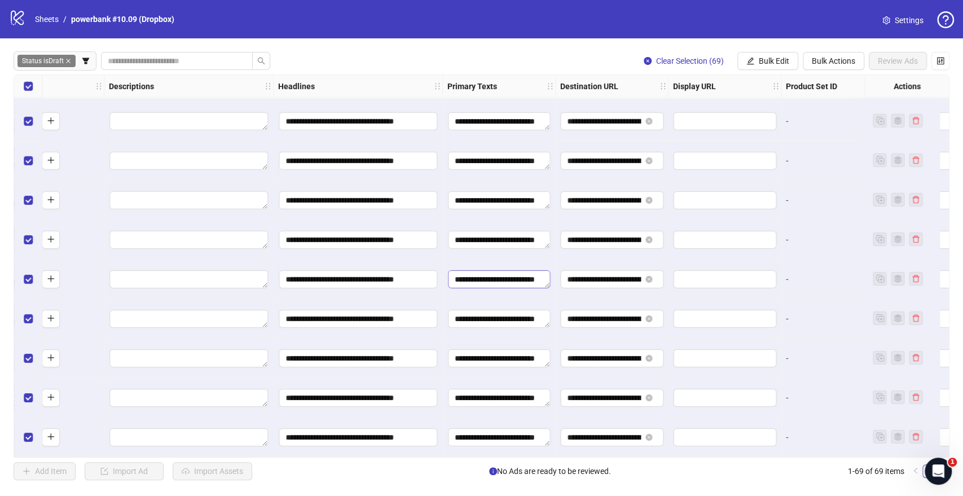
scroll to position [2370, 815]
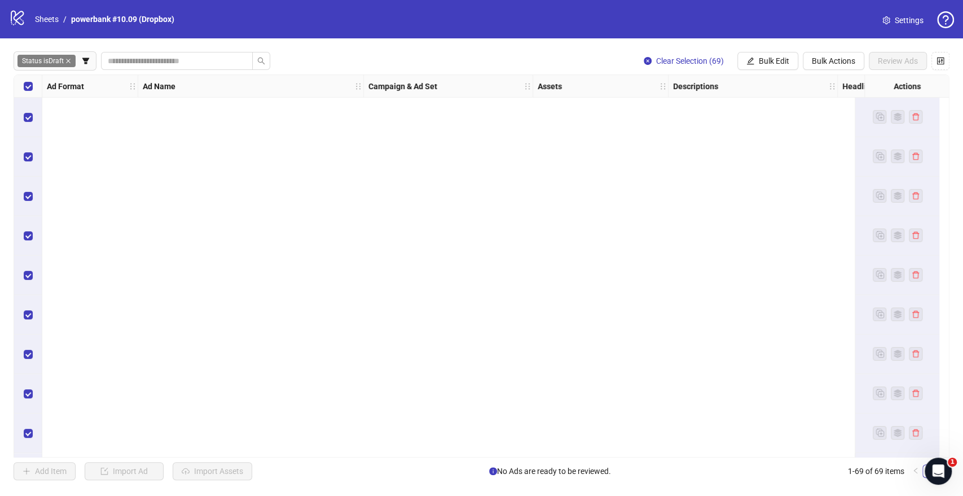
scroll to position [2370, 815]
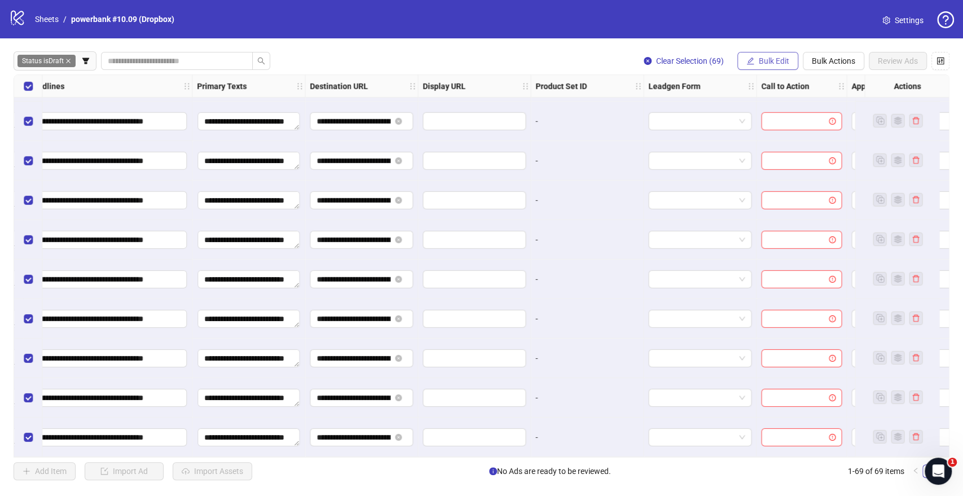
click at [774, 57] on span "Bulk Edit" at bounding box center [774, 60] width 30 height 9
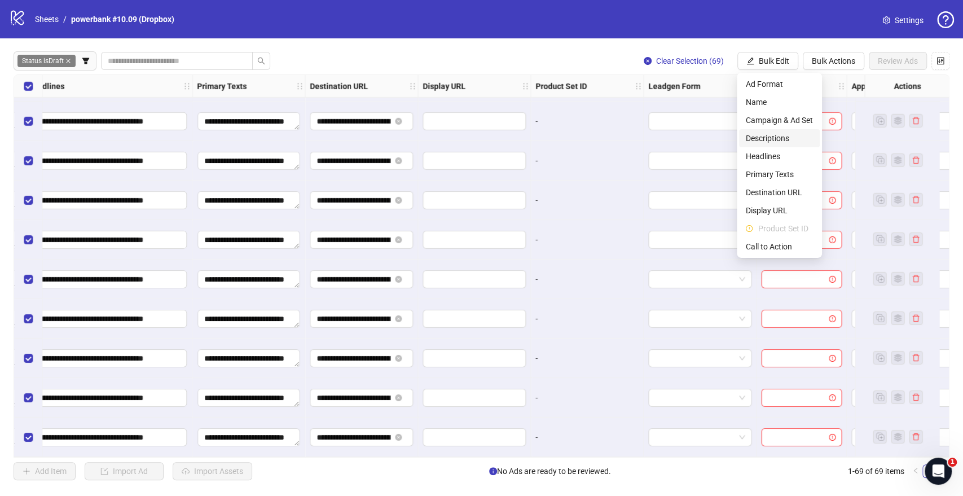
click at [766, 138] on span "Descriptions" at bounding box center [779, 138] width 67 height 12
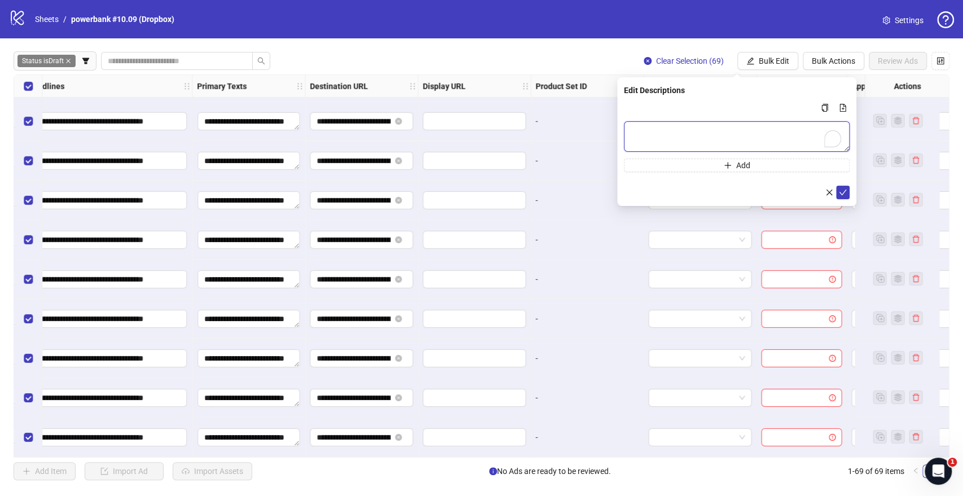
click at [648, 123] on textarea "To enrich screen reader interactions, please activate Accessibility in Grammarl…" at bounding box center [737, 136] width 226 height 30
paste textarea "**********"
type textarea "**********"
click at [844, 188] on icon "check" at bounding box center [843, 192] width 8 height 8
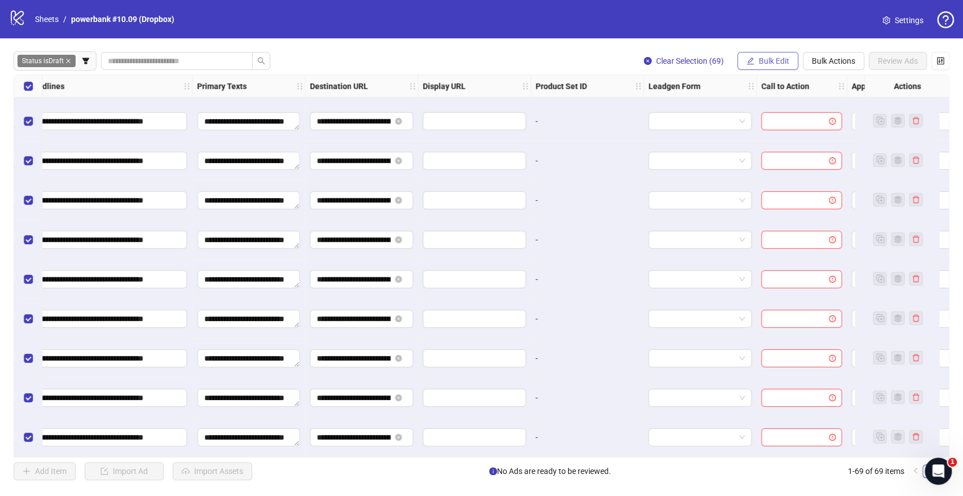
click at [772, 58] on span "Bulk Edit" at bounding box center [774, 60] width 30 height 9
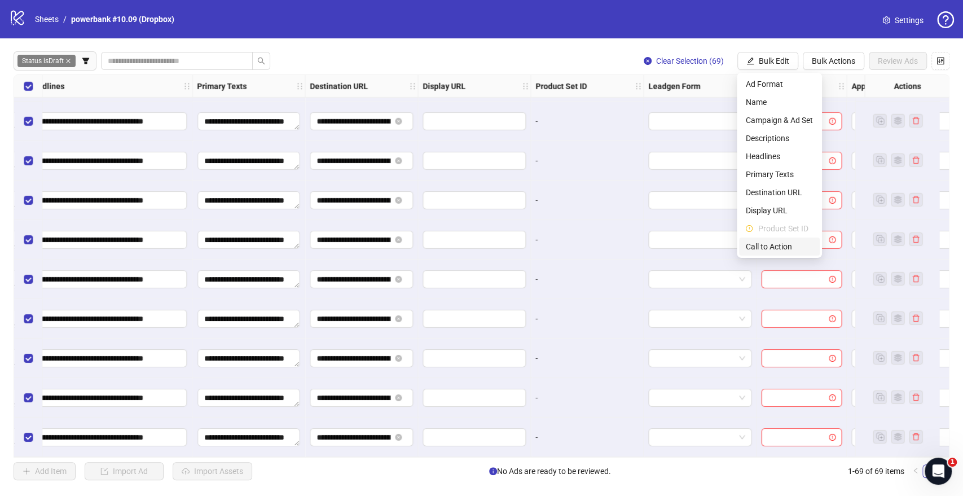
click at [766, 249] on span "Call to Action" at bounding box center [779, 246] width 67 height 12
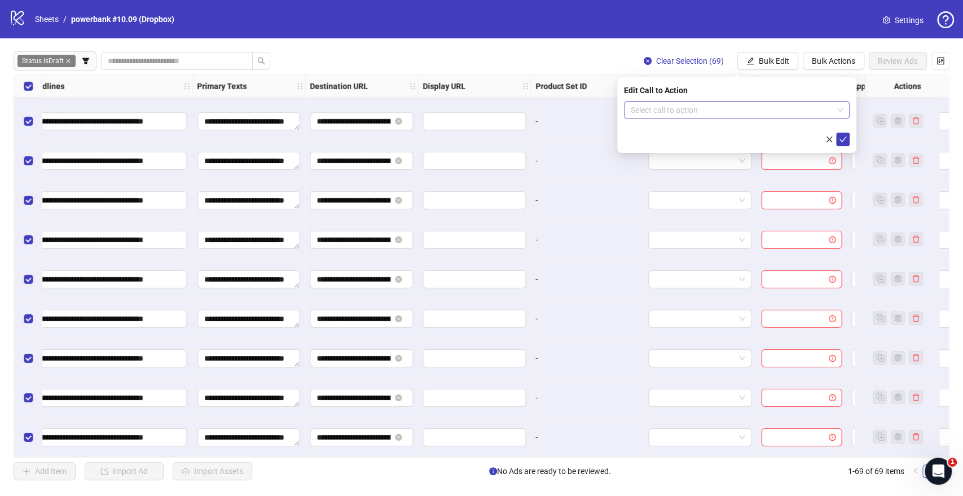
click at [720, 108] on input "search" at bounding box center [732, 110] width 202 height 17
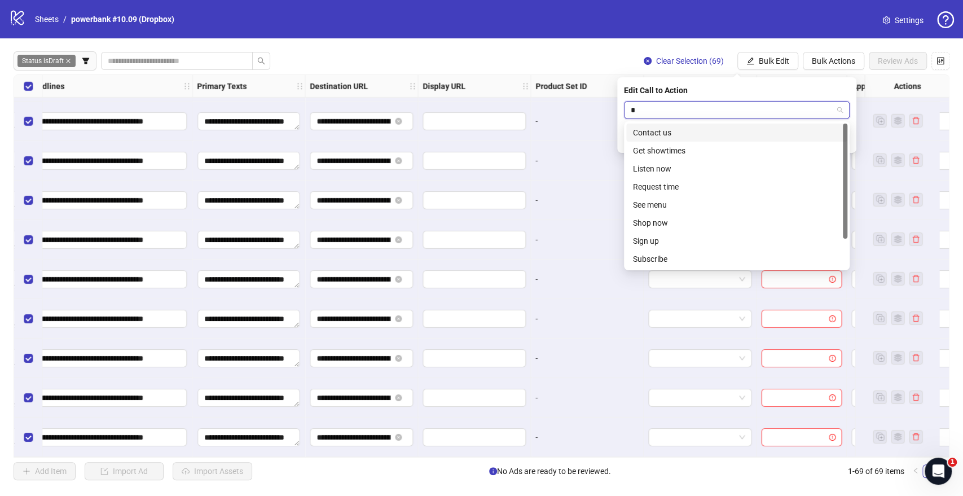
type input "**"
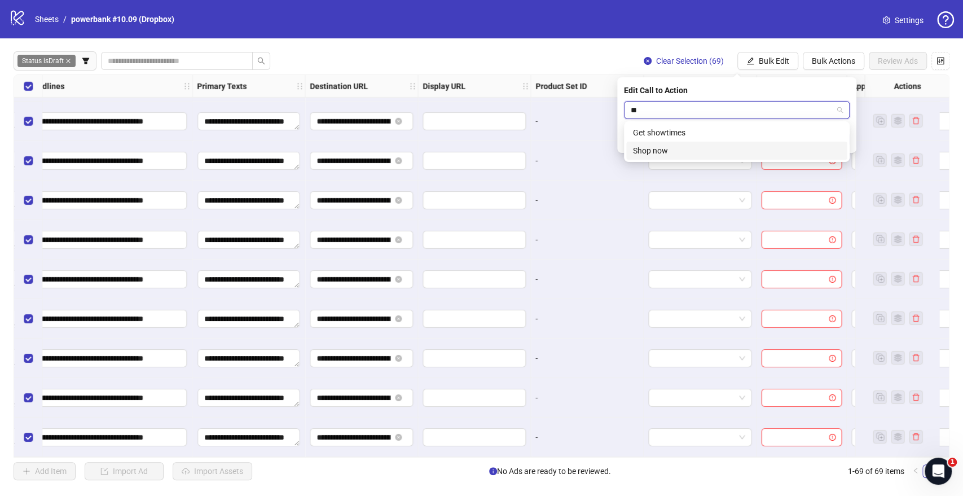
click at [664, 149] on div "Shop now" at bounding box center [737, 150] width 208 height 12
click at [842, 137] on icon "check" at bounding box center [843, 139] width 8 height 8
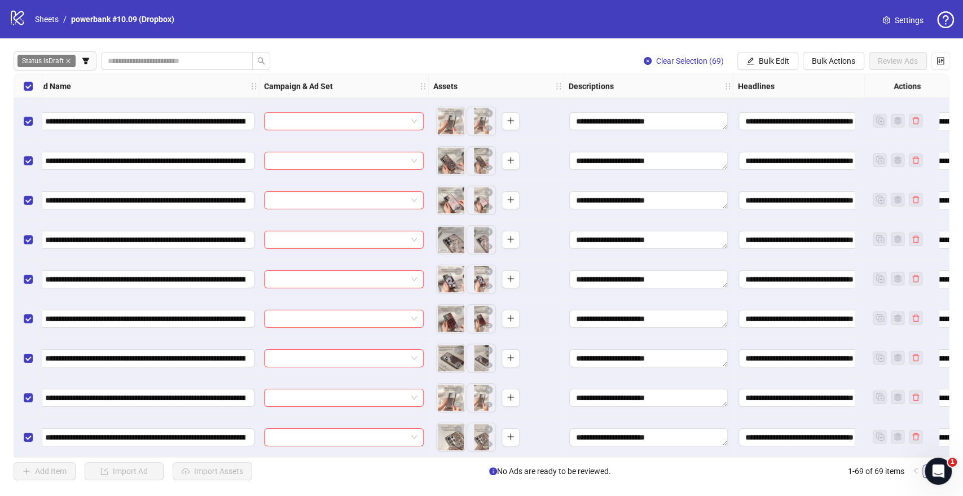
scroll to position [2370, 0]
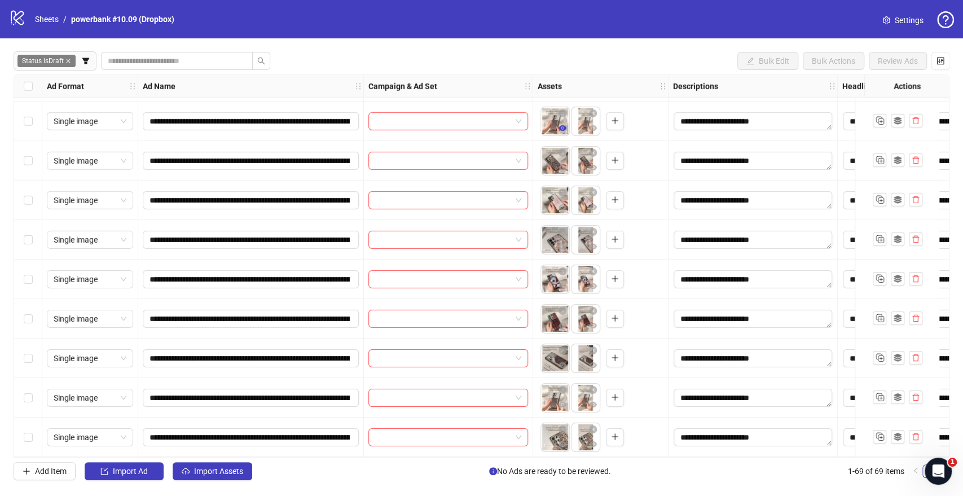
click at [559, 126] on icon "eye" at bounding box center [563, 128] width 8 height 8
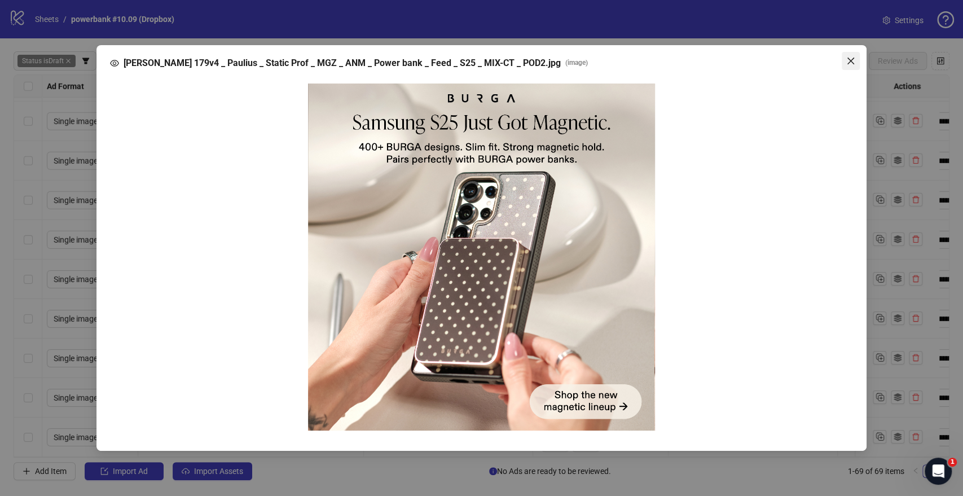
click at [849, 58] on icon "close" at bounding box center [850, 60] width 9 height 9
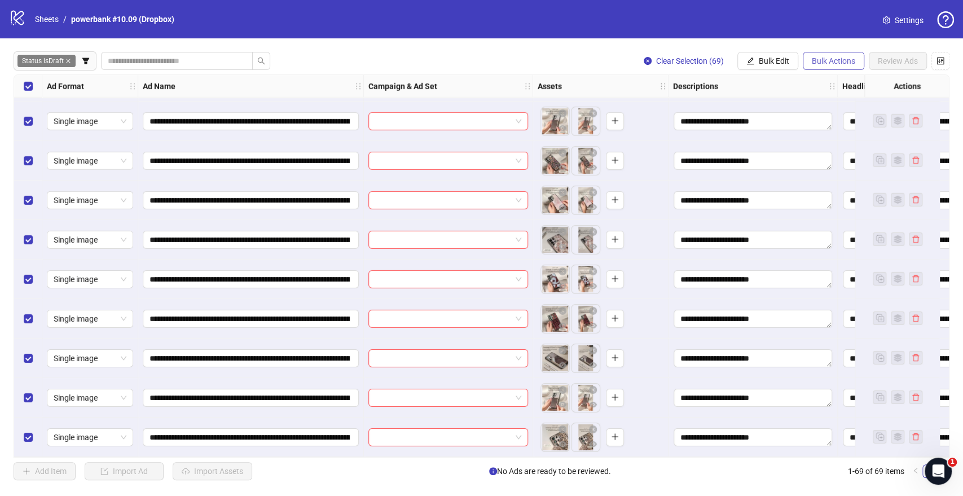
click at [832, 60] on span "Bulk Actions" at bounding box center [833, 60] width 43 height 9
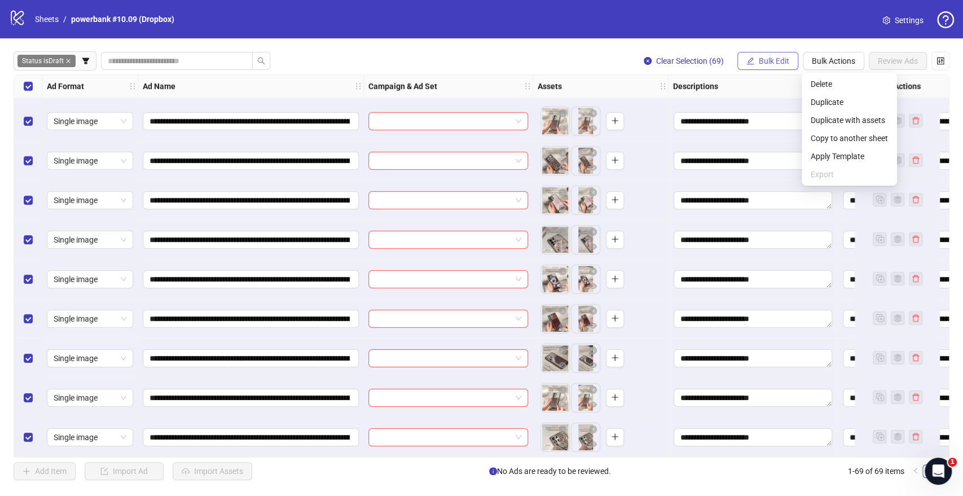
click at [767, 63] on span "Bulk Edit" at bounding box center [774, 60] width 30 height 9
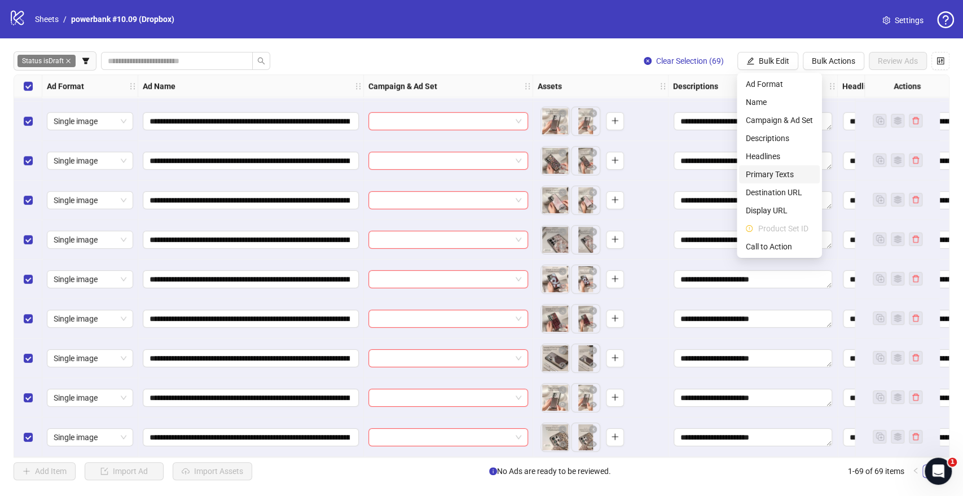
click at [765, 172] on span "Primary Texts" at bounding box center [779, 174] width 67 height 12
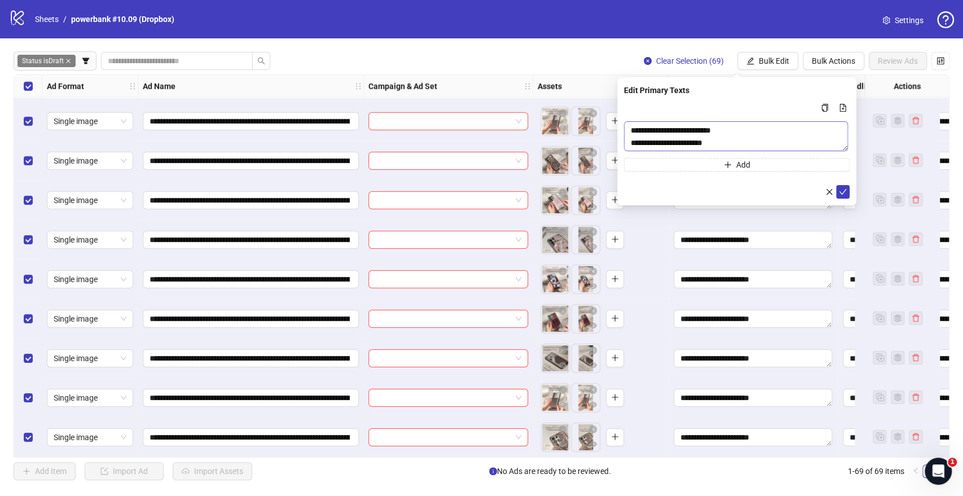
scroll to position [12, 0]
click at [636, 143] on textarea "**********" at bounding box center [737, 136] width 226 height 30
type textarea "**********"
click at [845, 192] on icon "check" at bounding box center [843, 192] width 8 height 8
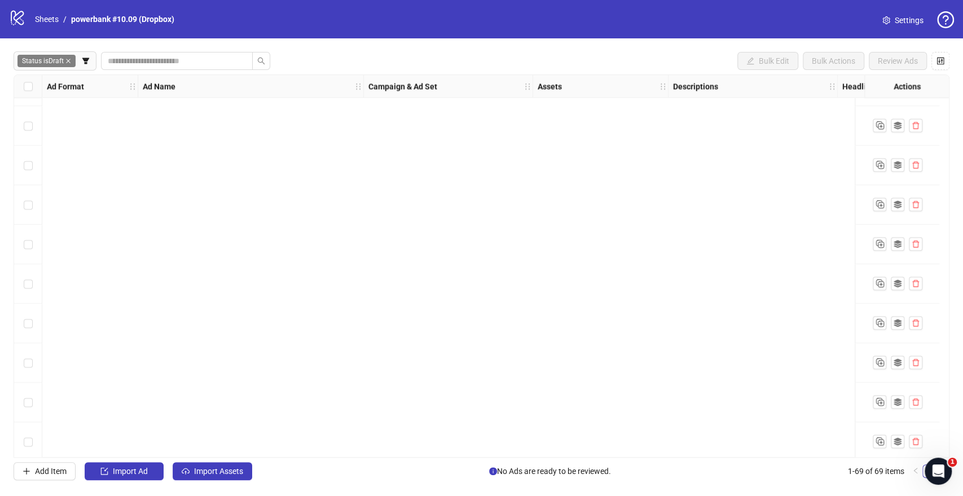
scroll to position [0, 0]
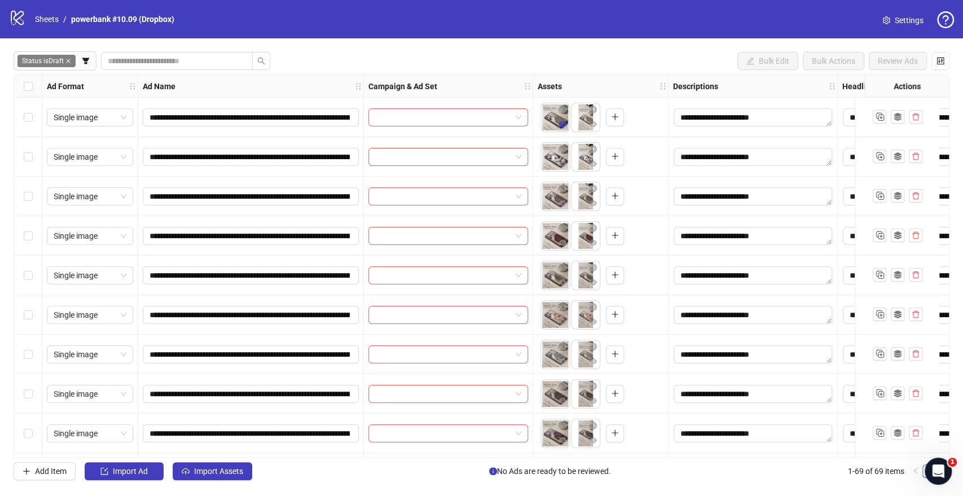
click at [568, 125] on button "button" at bounding box center [563, 125] width 14 height 14
click at [562, 281] on icon "eye" at bounding box center [563, 282] width 8 height 8
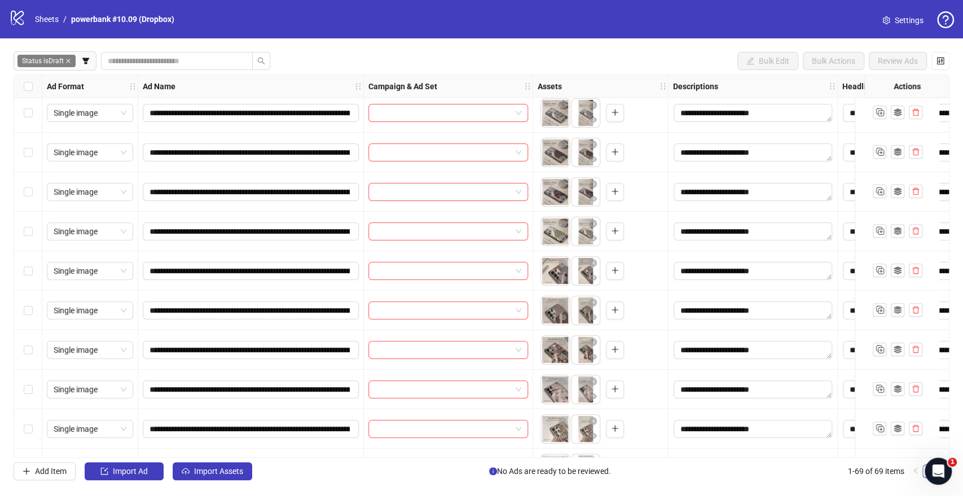
scroll to position [251, 0]
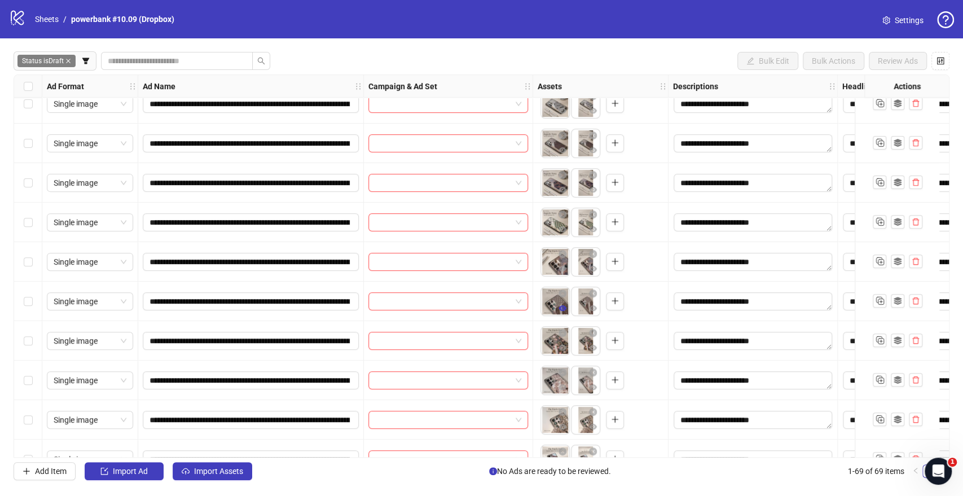
click at [564, 310] on icon "eye" at bounding box center [563, 308] width 8 height 6
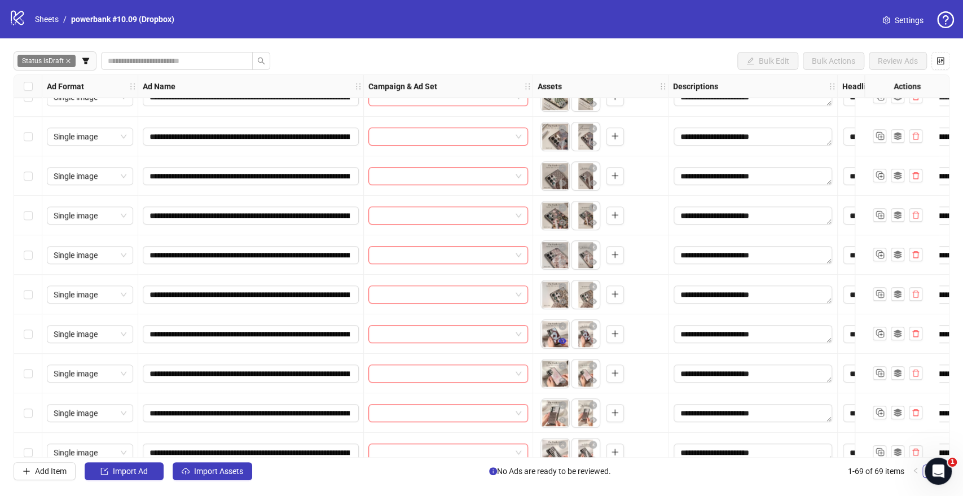
click at [562, 338] on icon "eye" at bounding box center [563, 341] width 8 height 6
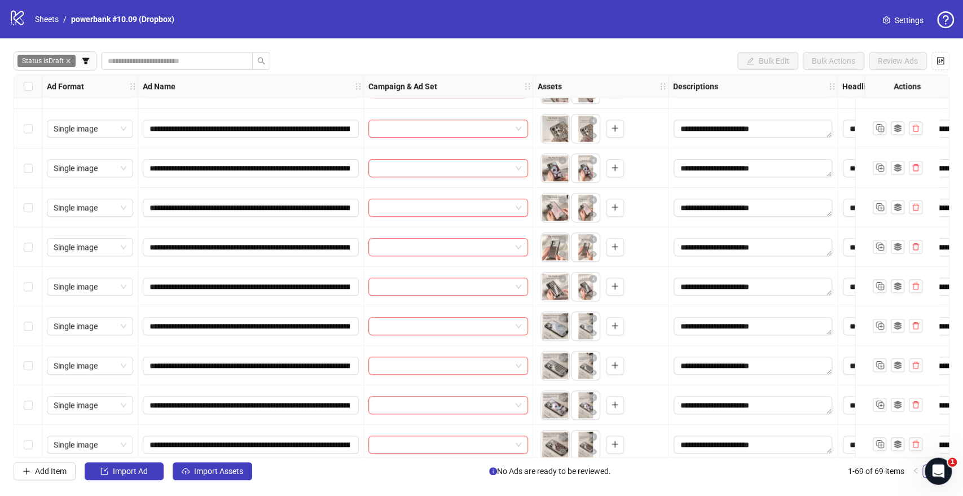
scroll to position [564, 0]
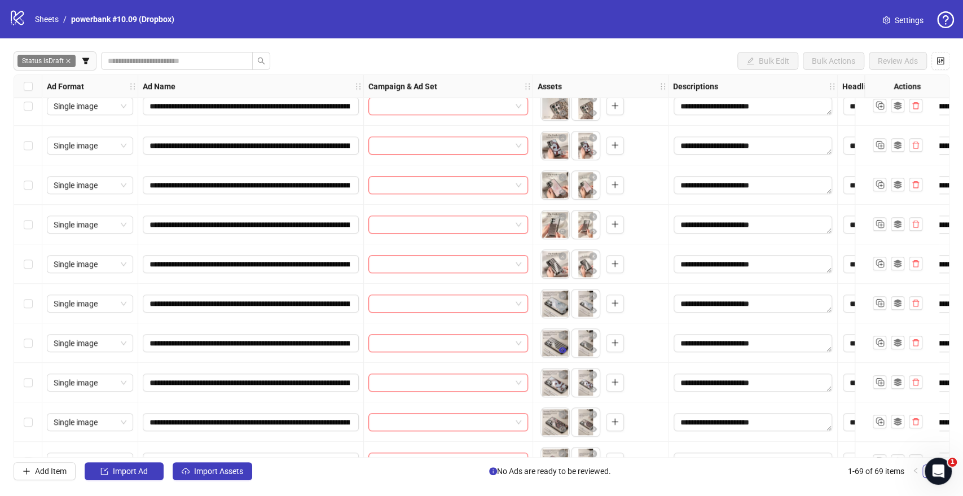
click at [563, 350] on icon "eye" at bounding box center [563, 350] width 8 height 6
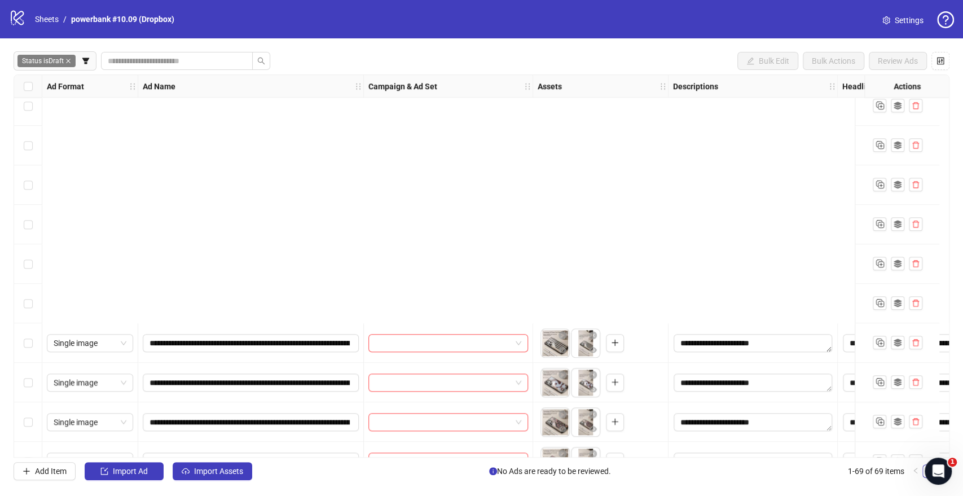
scroll to position [877, 0]
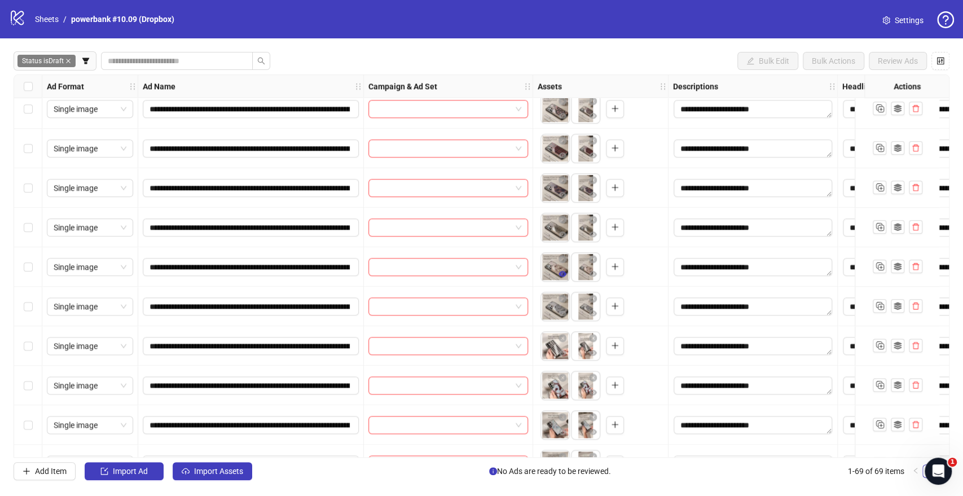
click at [561, 274] on icon "eye" at bounding box center [563, 274] width 8 height 6
click at [561, 354] on icon "eye" at bounding box center [563, 353] width 8 height 6
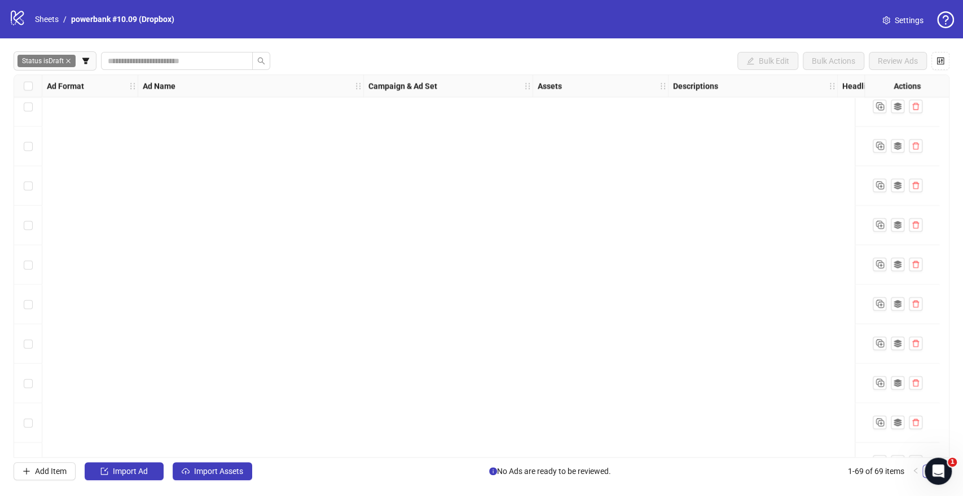
scroll to position [0, 0]
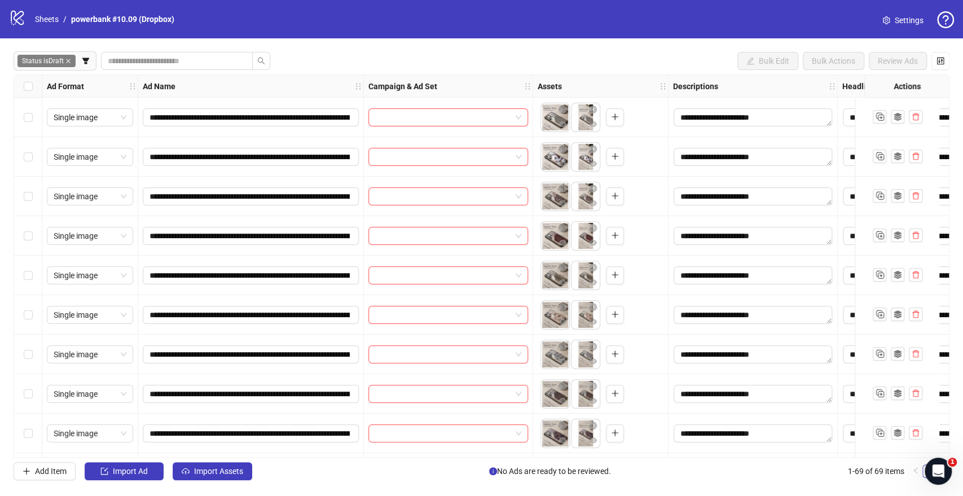
click at [34, 118] on div "Select row 1" at bounding box center [28, 117] width 28 height 39
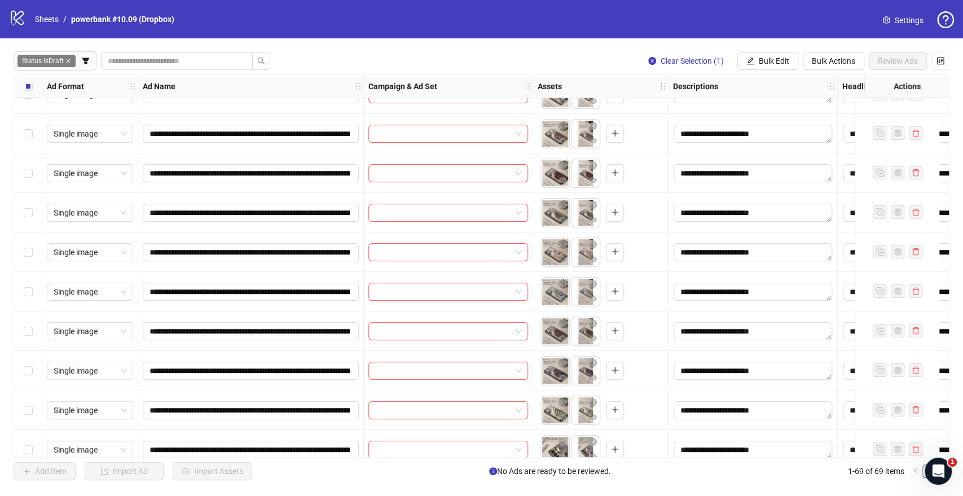
scroll to position [125, 0]
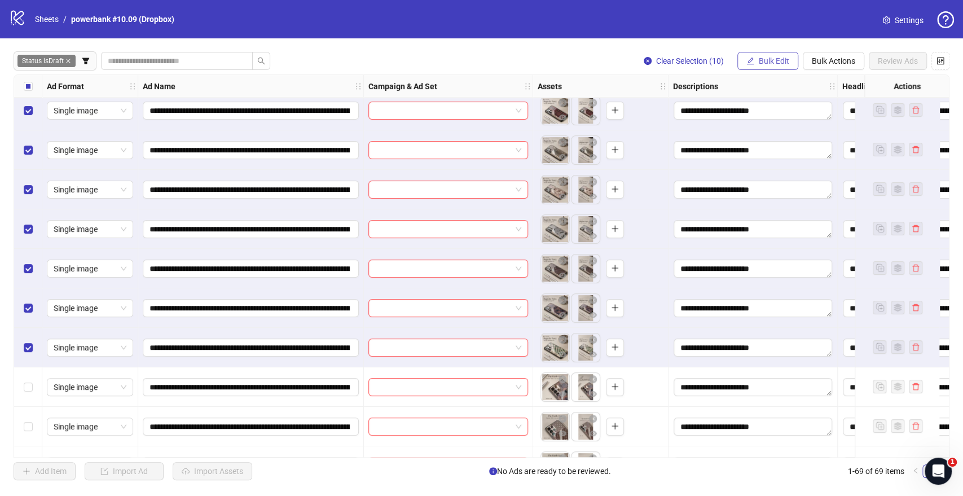
click at [779, 64] on span "Bulk Edit" at bounding box center [774, 60] width 30 height 9
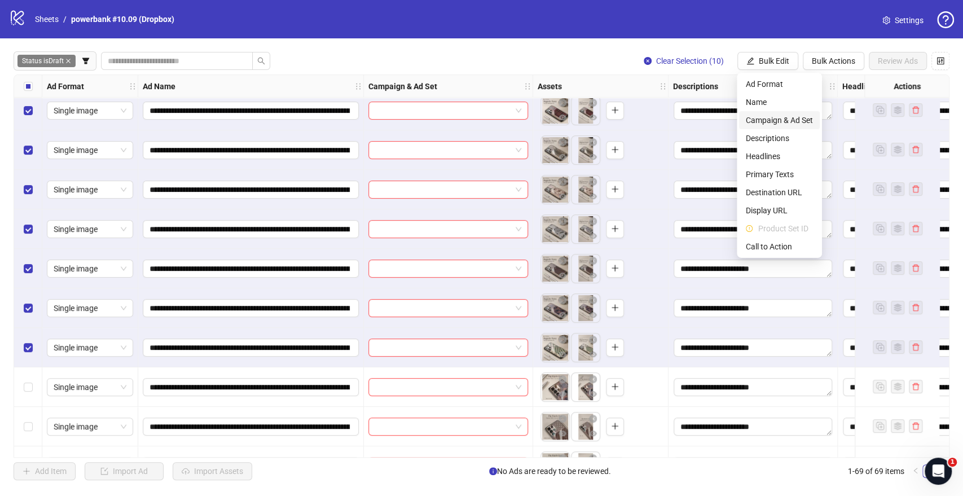
click at [775, 121] on span "Campaign & Ad Set" at bounding box center [779, 120] width 67 height 12
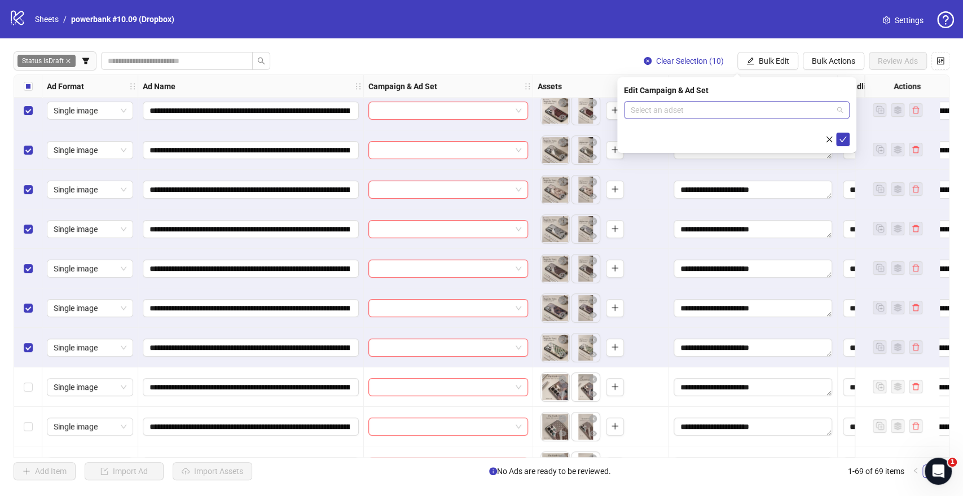
click at [678, 112] on input "search" at bounding box center [732, 110] width 202 height 17
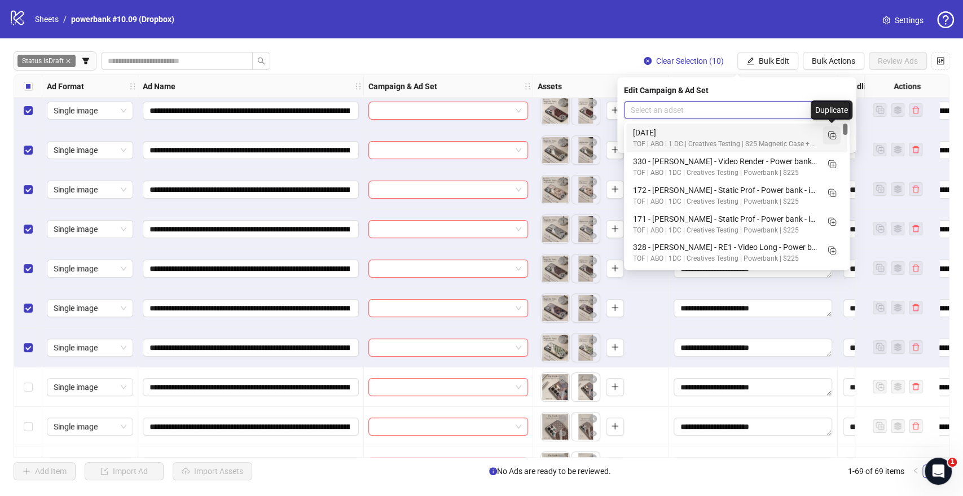
click at [829, 133] on icon "Duplicate" at bounding box center [831, 134] width 11 height 11
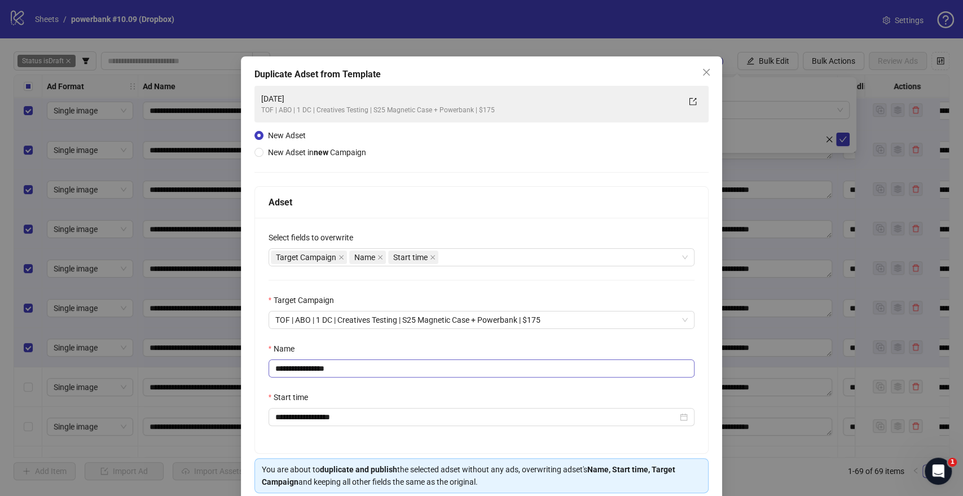
scroll to position [47, 0]
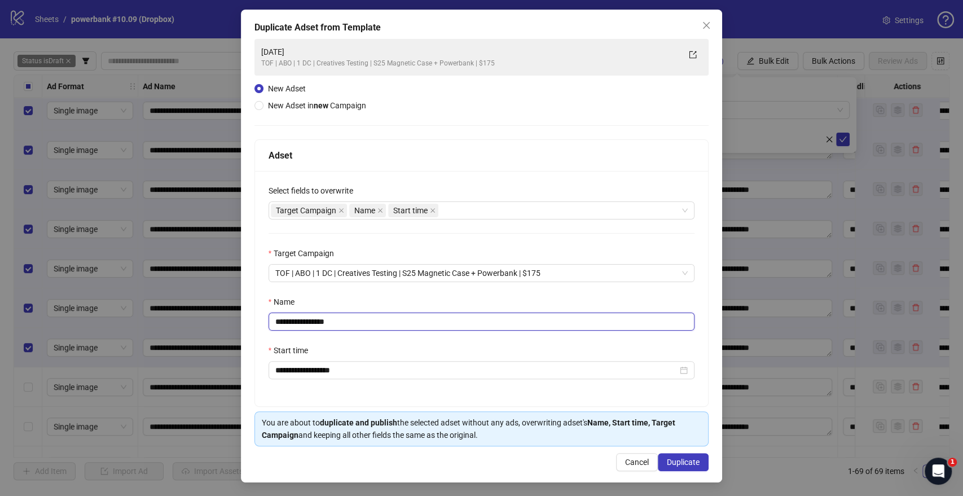
click at [271, 317] on input "**********" at bounding box center [482, 322] width 427 height 18
paste input "**********"
drag, startPoint x: 492, startPoint y: 323, endPoint x: 610, endPoint y: 331, distance: 118.2
click at [609, 331] on div "**********" at bounding box center [482, 288] width 454 height 235
type input "**********"
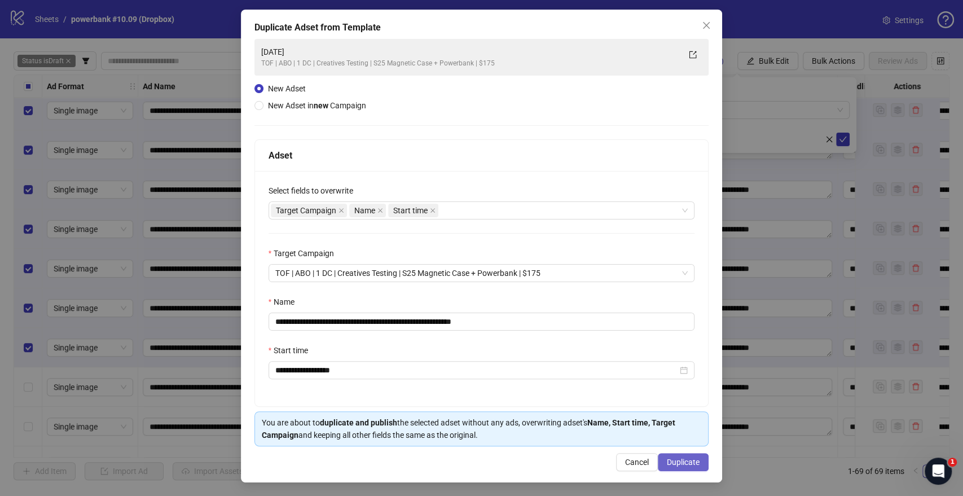
click at [673, 459] on span "Duplicate" at bounding box center [683, 462] width 33 height 9
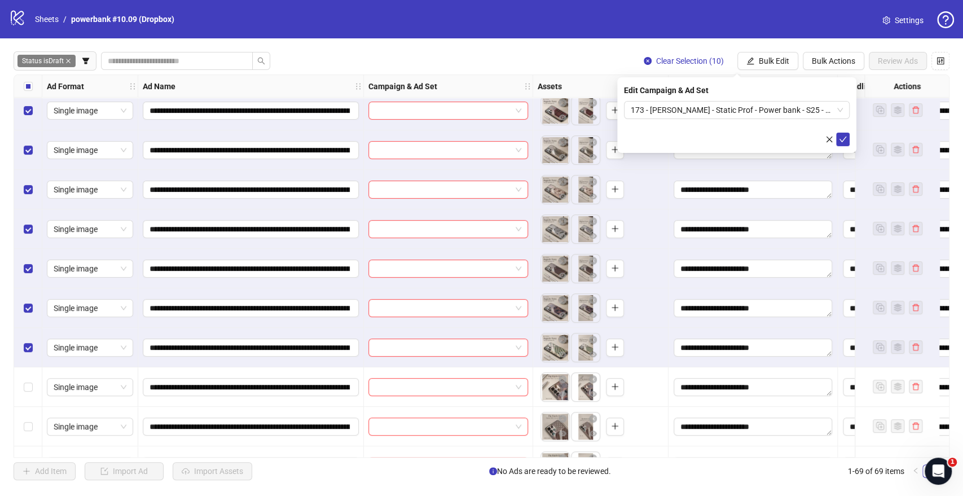
click at [844, 139] on icon "check" at bounding box center [843, 139] width 8 height 8
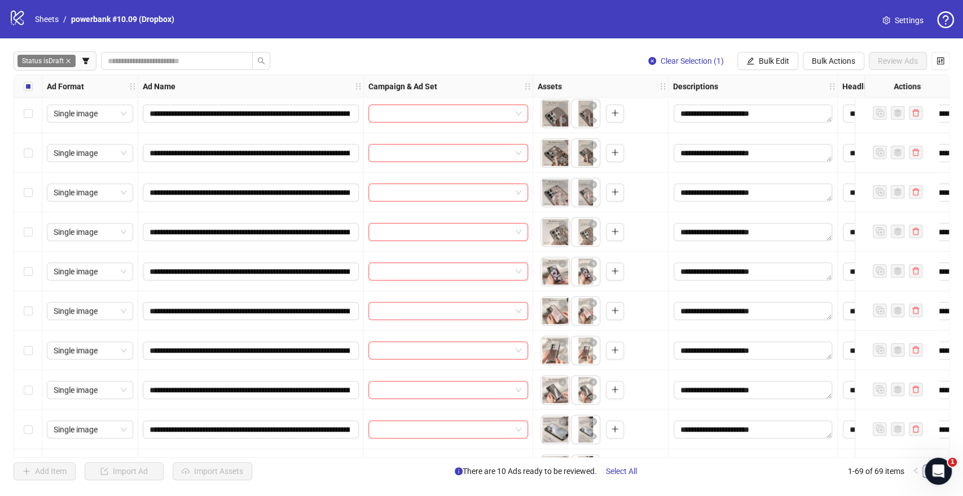
scroll to position [501, 0]
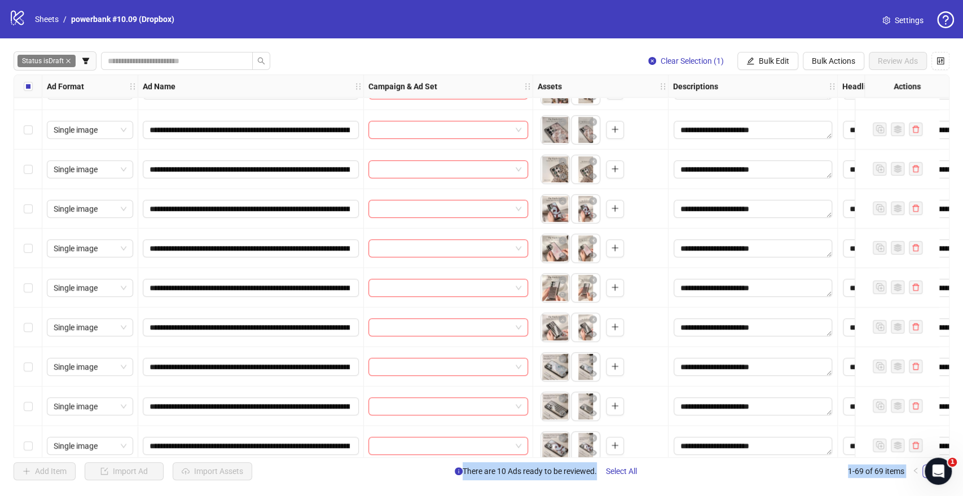
click at [32, 326] on div "Select row 19" at bounding box center [28, 327] width 28 height 39
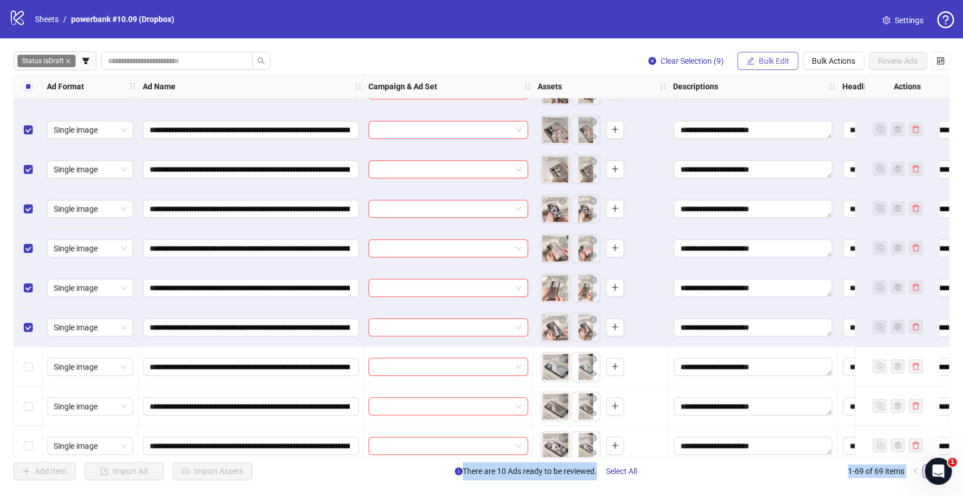
click at [764, 55] on button "Bulk Edit" at bounding box center [767, 61] width 61 height 18
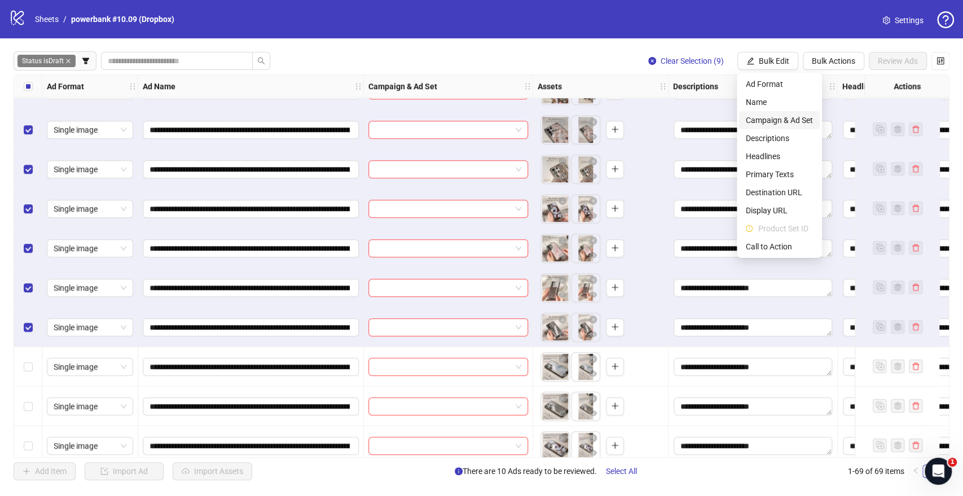
click at [770, 117] on span "Campaign & Ad Set" at bounding box center [779, 120] width 67 height 12
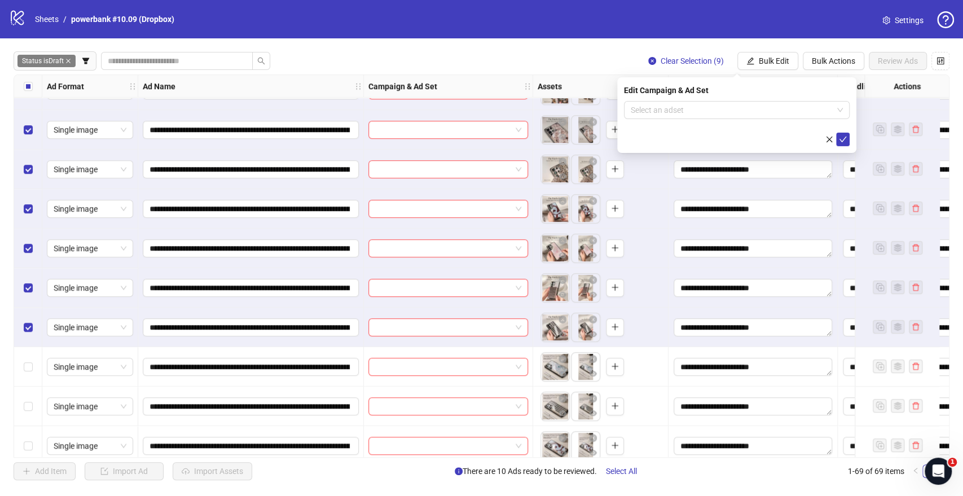
click at [693, 112] on input "search" at bounding box center [732, 110] width 202 height 17
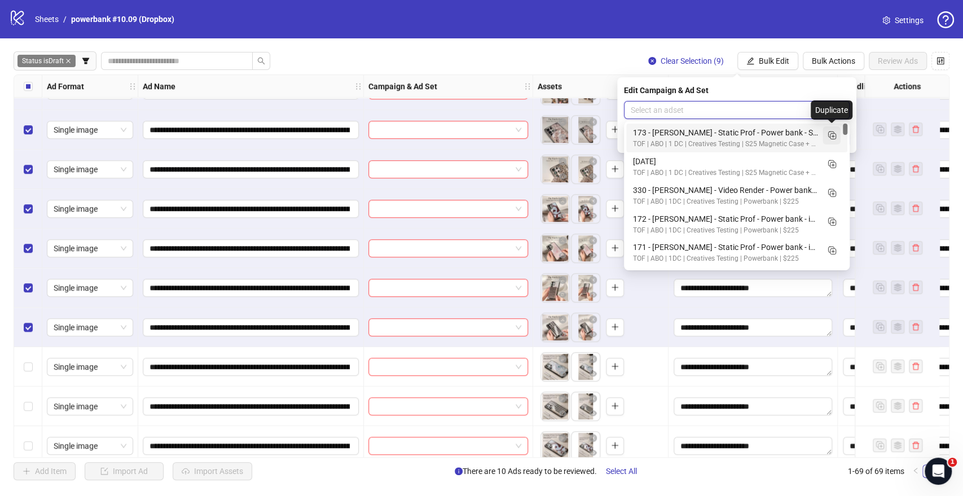
click at [838, 130] on button "button" at bounding box center [832, 135] width 18 height 18
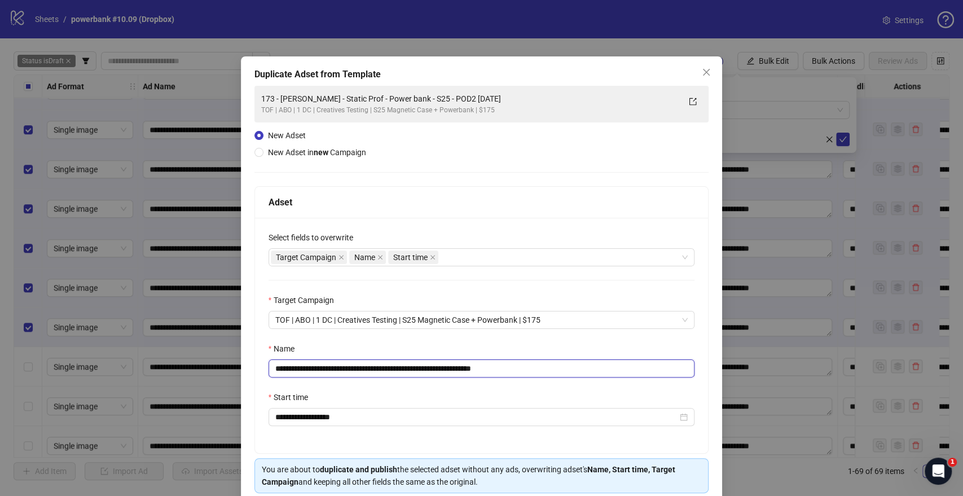
drag, startPoint x: 447, startPoint y: 367, endPoint x: 0, endPoint y: 346, distance: 447.4
click at [0, 346] on div "**********" at bounding box center [481, 248] width 963 height 496
paste input "text"
drag, startPoint x: 491, startPoint y: 370, endPoint x: 618, endPoint y: 379, distance: 127.3
click at [612, 379] on div "**********" at bounding box center [482, 335] width 454 height 235
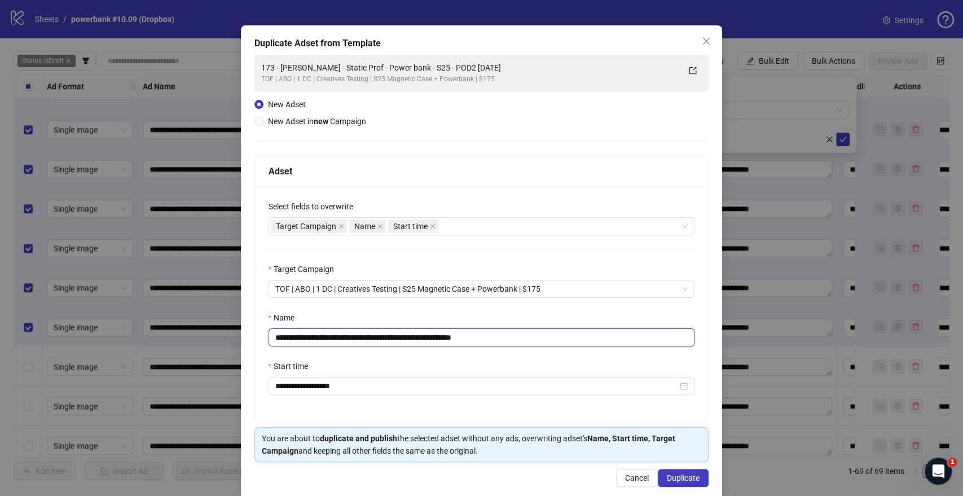
scroll to position [47, 0]
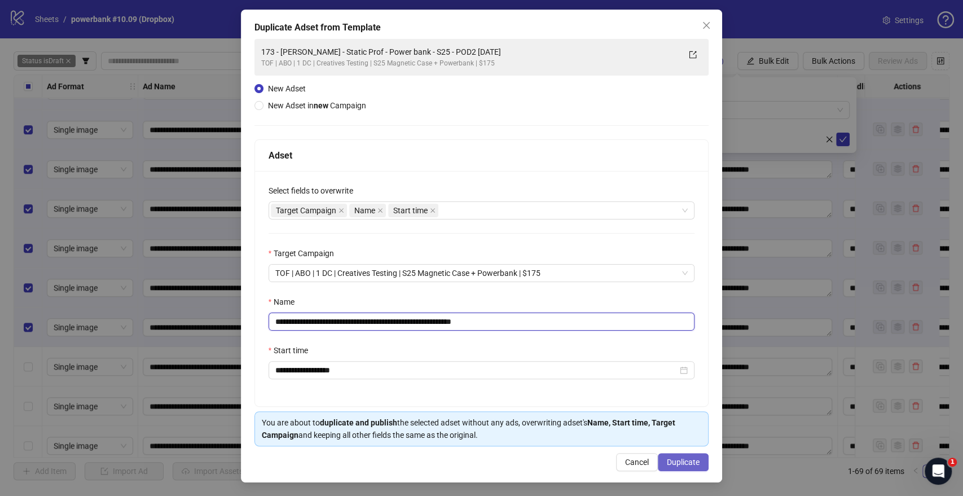
type input "**********"
click at [683, 458] on span "Duplicate" at bounding box center [683, 462] width 33 height 9
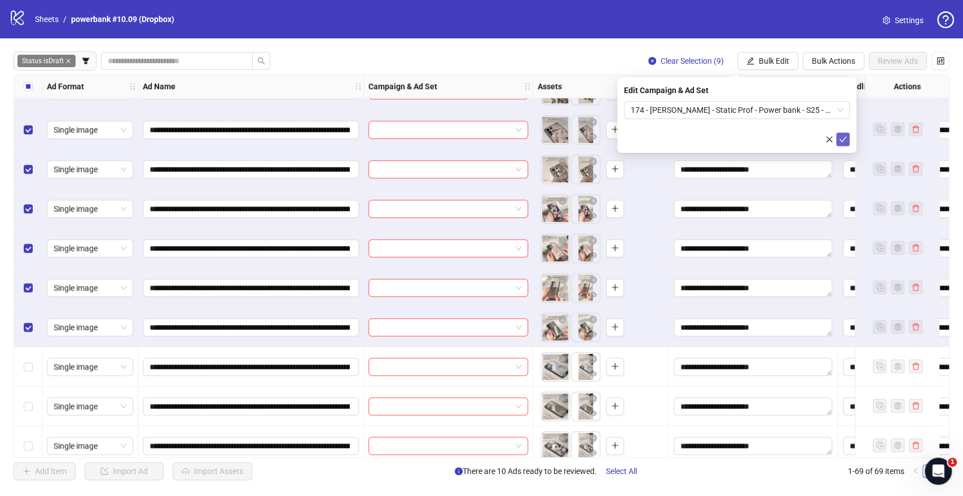
click at [840, 139] on icon "check" at bounding box center [843, 139] width 8 height 8
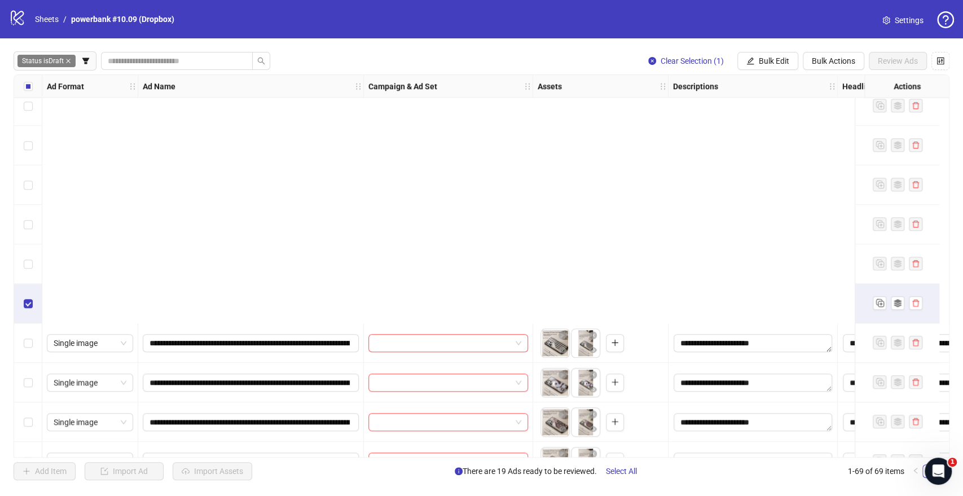
scroll to position [877, 0]
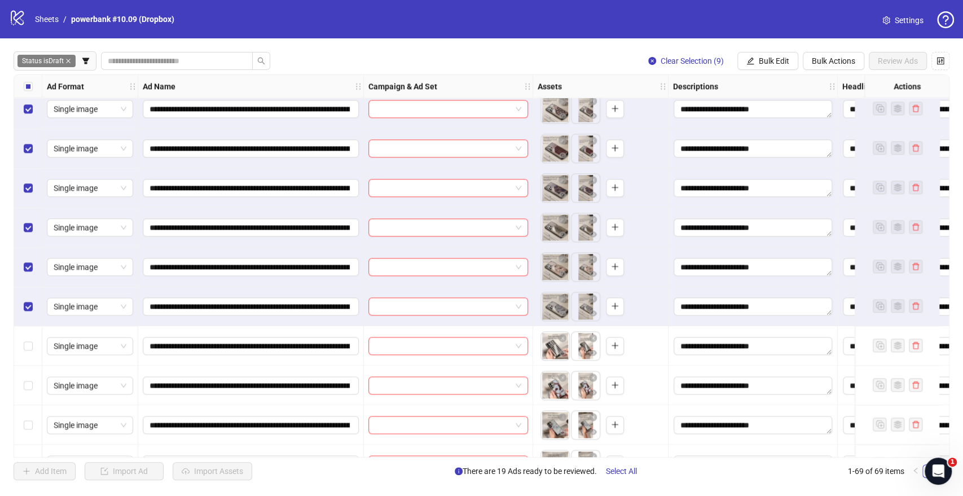
click at [764, 61] on span "Bulk Edit" at bounding box center [774, 60] width 30 height 9
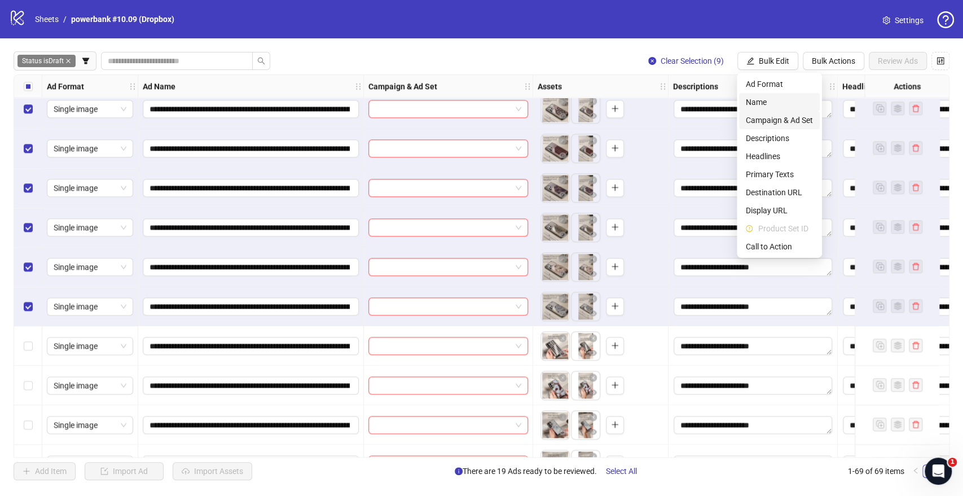
click at [766, 120] on span "Campaign & Ad Set" at bounding box center [779, 120] width 67 height 12
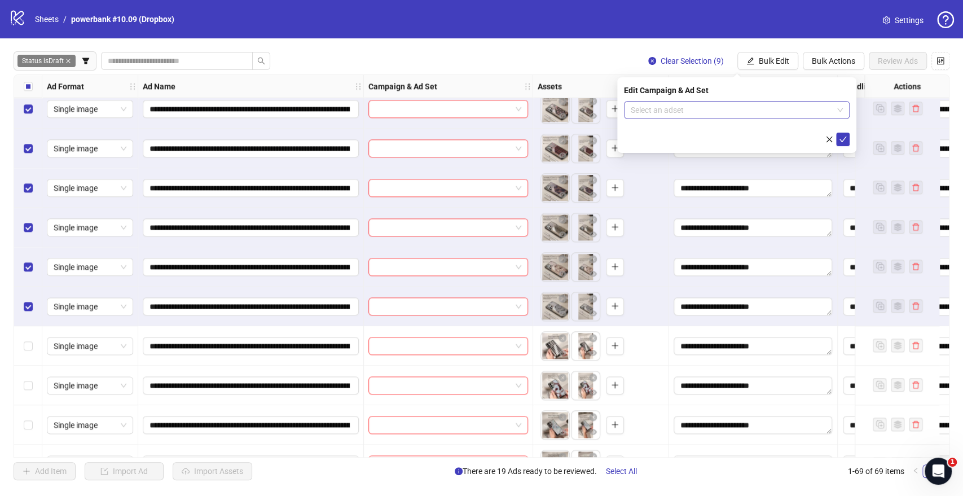
click at [695, 108] on input "search" at bounding box center [732, 110] width 202 height 17
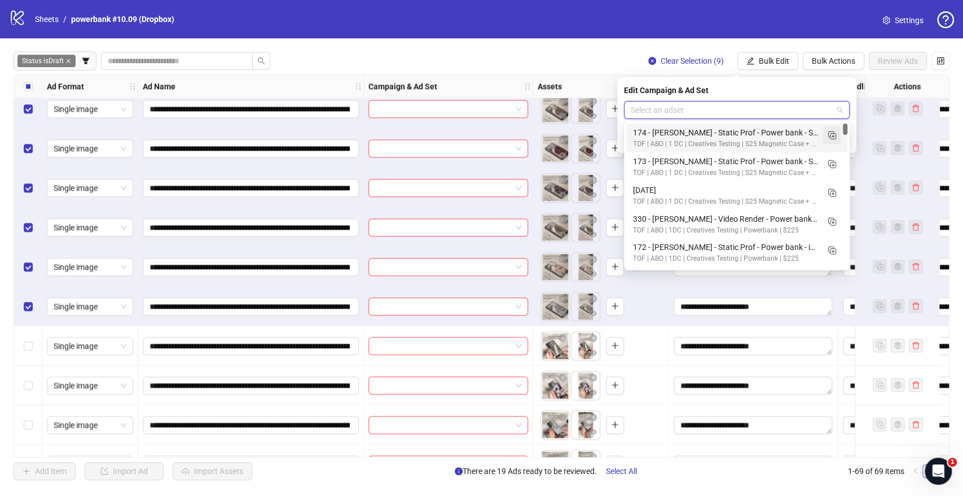
click at [827, 133] on icon "Duplicate" at bounding box center [831, 134] width 11 height 11
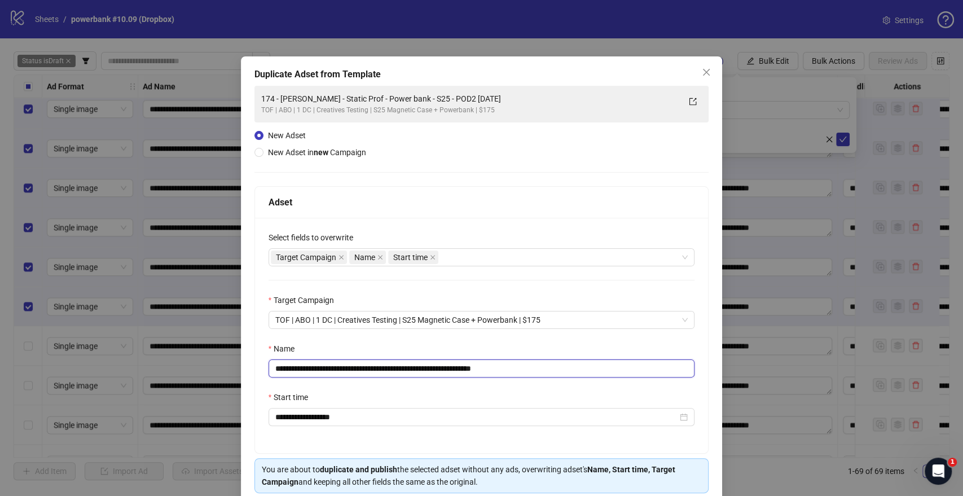
drag, startPoint x: 448, startPoint y: 365, endPoint x: 39, endPoint y: 327, distance: 410.3
click at [39, 327] on div "**********" at bounding box center [481, 248] width 963 height 496
paste input "text"
drag, startPoint x: 490, startPoint y: 369, endPoint x: 632, endPoint y: 377, distance: 141.8
click at [611, 374] on input "**********" at bounding box center [482, 368] width 427 height 18
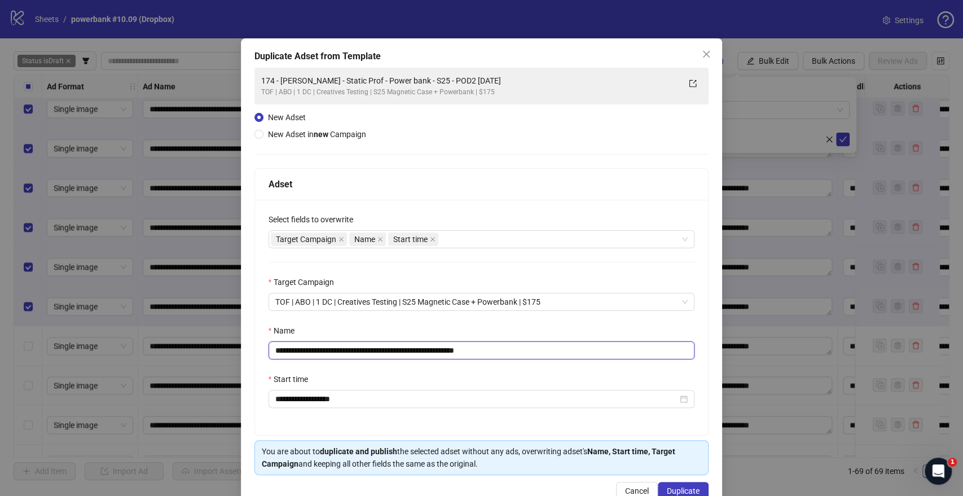
scroll to position [47, 0]
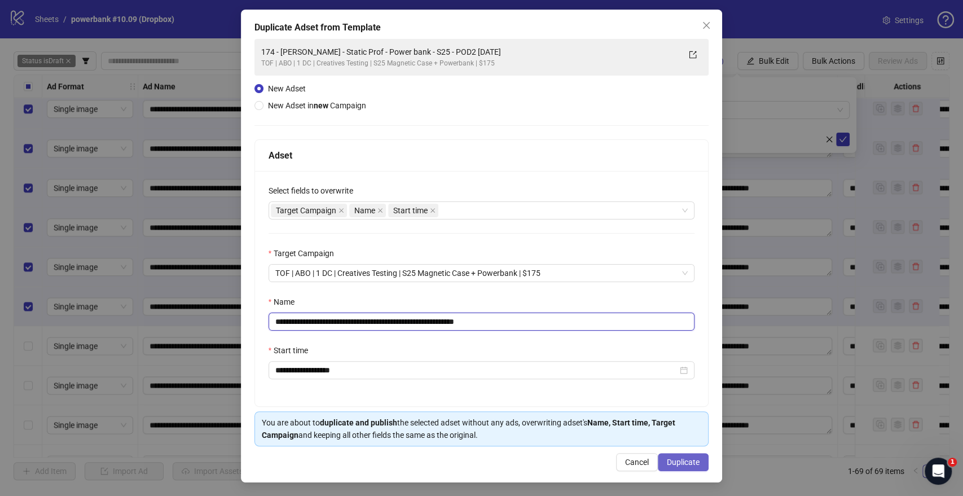
type input "**********"
click at [678, 458] on span "Duplicate" at bounding box center [683, 462] width 33 height 9
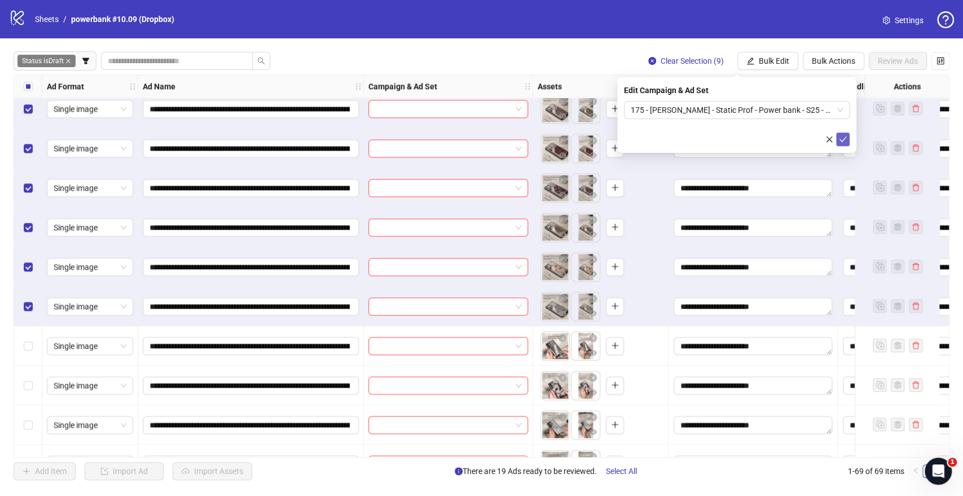
click at [841, 140] on icon "check" at bounding box center [843, 140] width 7 height 6
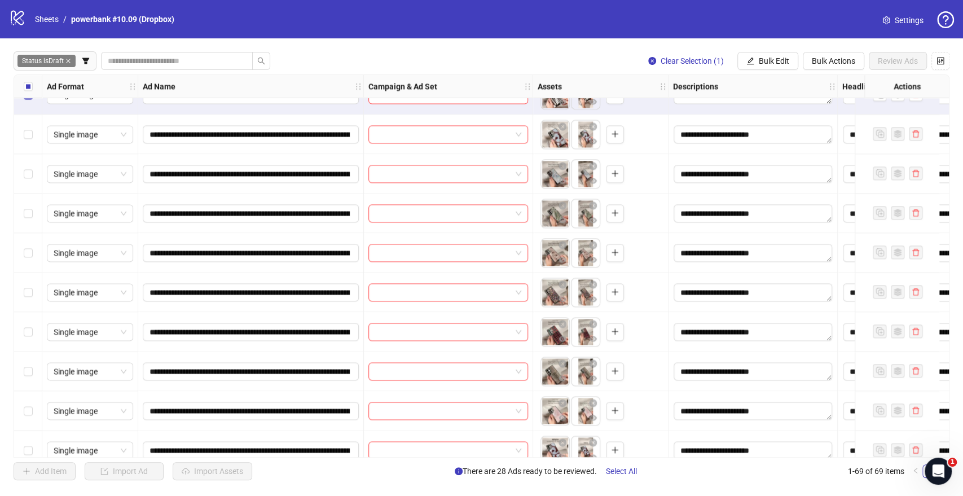
scroll to position [1191, 0]
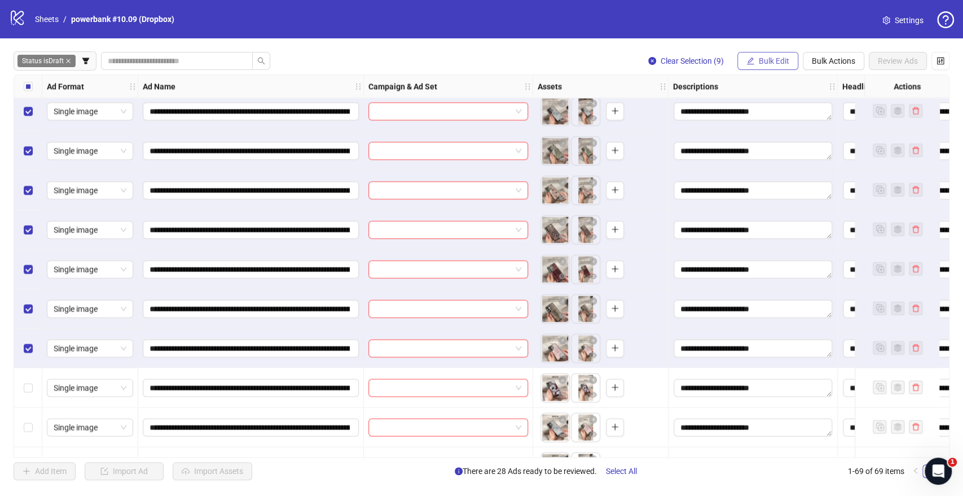
click at [771, 62] on span "Bulk Edit" at bounding box center [774, 60] width 30 height 9
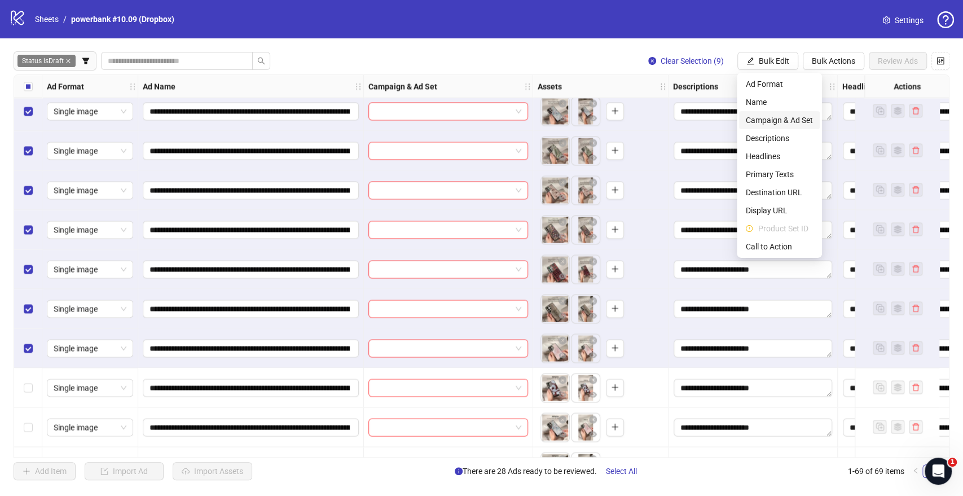
click at [772, 114] on span "Campaign & Ad Set" at bounding box center [779, 120] width 67 height 12
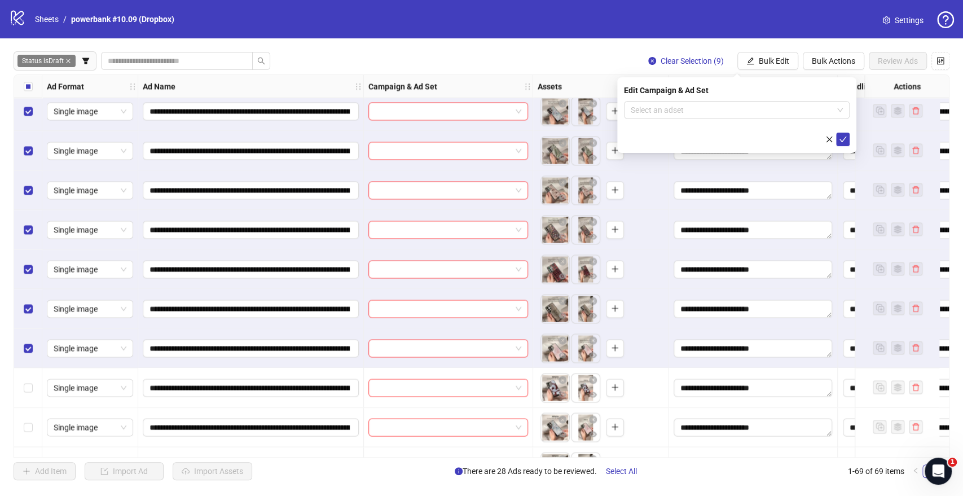
click at [647, 111] on input "search" at bounding box center [732, 110] width 202 height 17
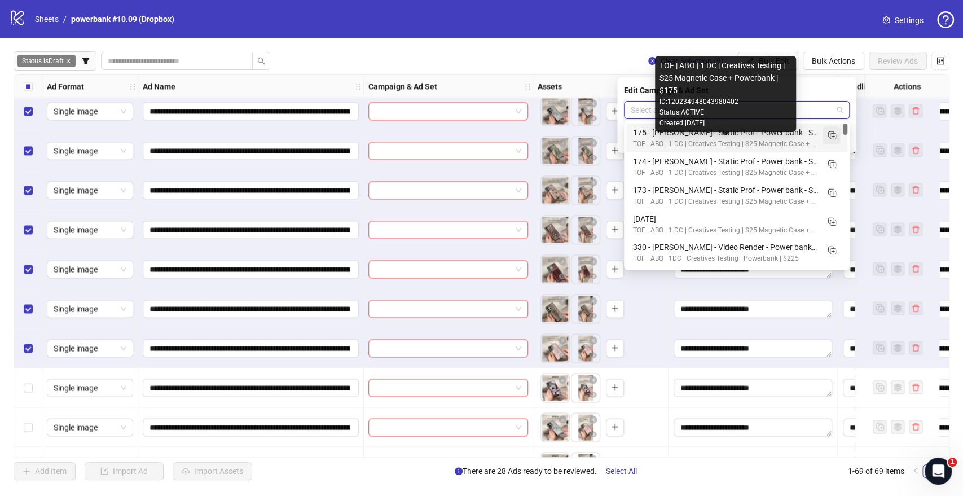
click at [831, 135] on icon "Duplicate" at bounding box center [831, 134] width 11 height 11
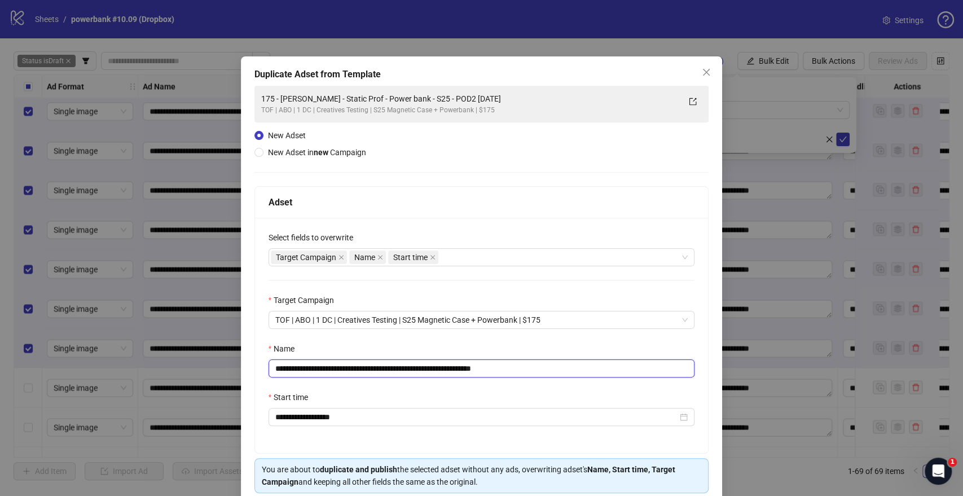
drag, startPoint x: 447, startPoint y: 368, endPoint x: 124, endPoint y: 370, distance: 323.3
click at [124, 370] on div "**********" at bounding box center [481, 248] width 963 height 496
paste input "text"
drag, startPoint x: 494, startPoint y: 366, endPoint x: 706, endPoint y: 372, distance: 212.2
click at [701, 372] on div "**********" at bounding box center [482, 292] width 482 height 473
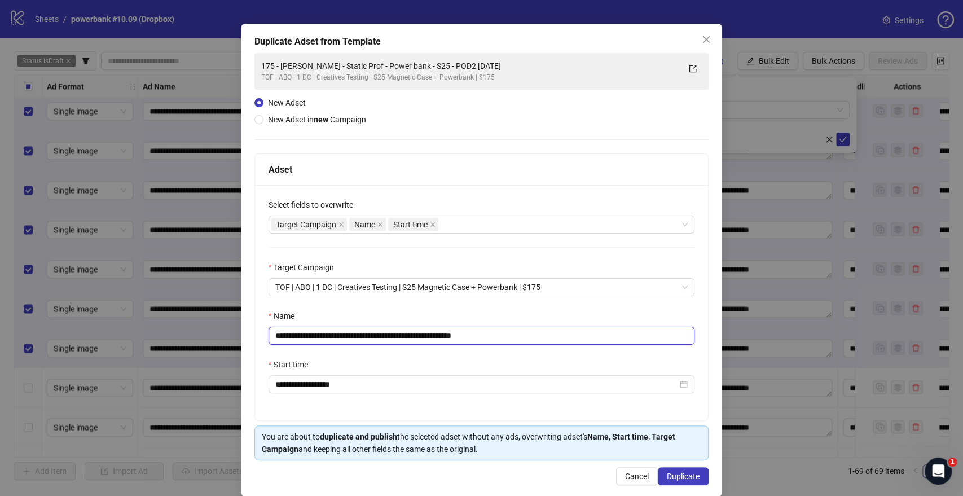
scroll to position [47, 0]
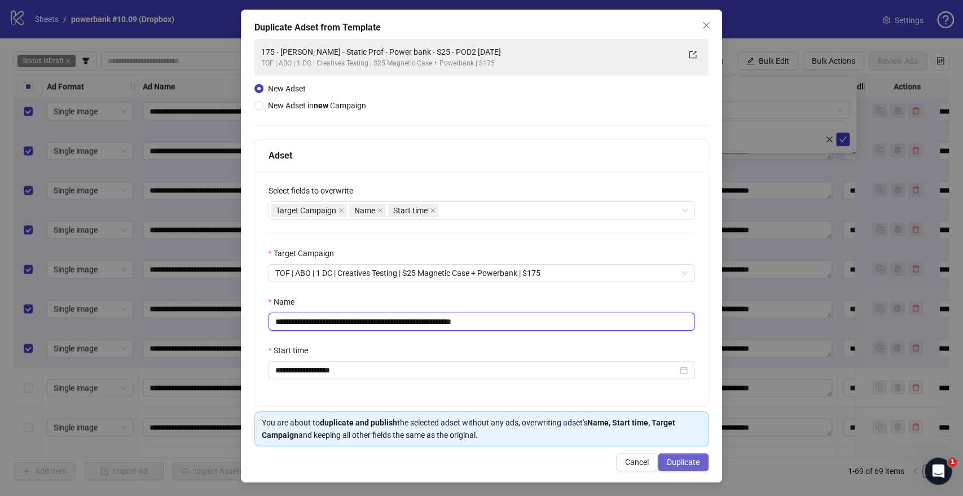
type input "**********"
click at [691, 468] on button "Duplicate" at bounding box center [683, 462] width 51 height 18
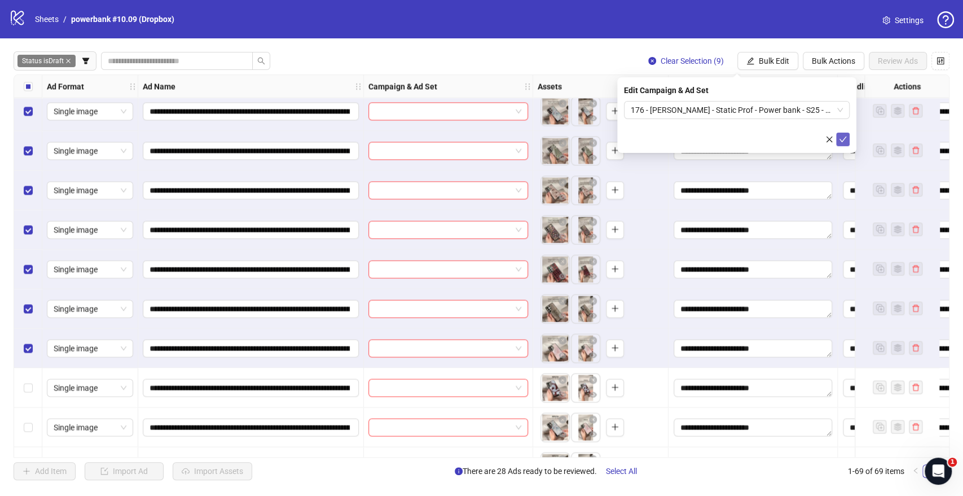
click at [844, 139] on icon "check" at bounding box center [843, 139] width 8 height 8
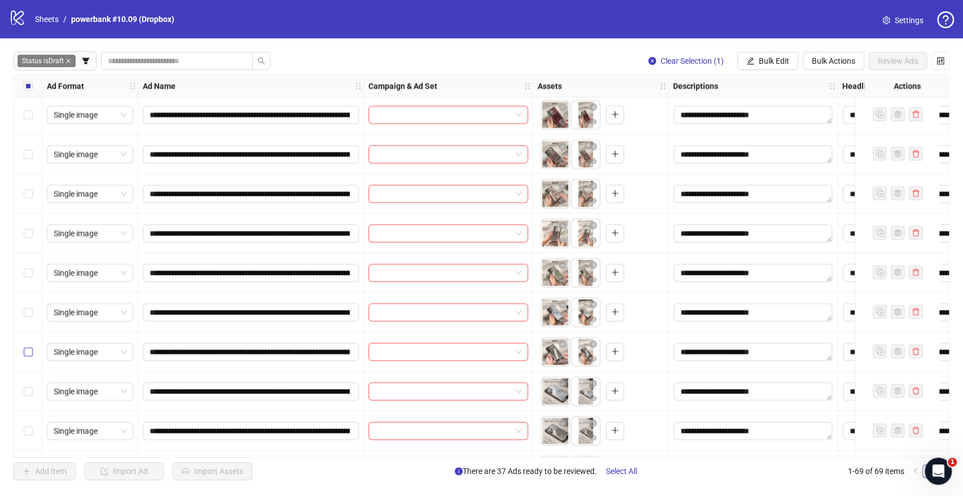
scroll to position [1630, 0]
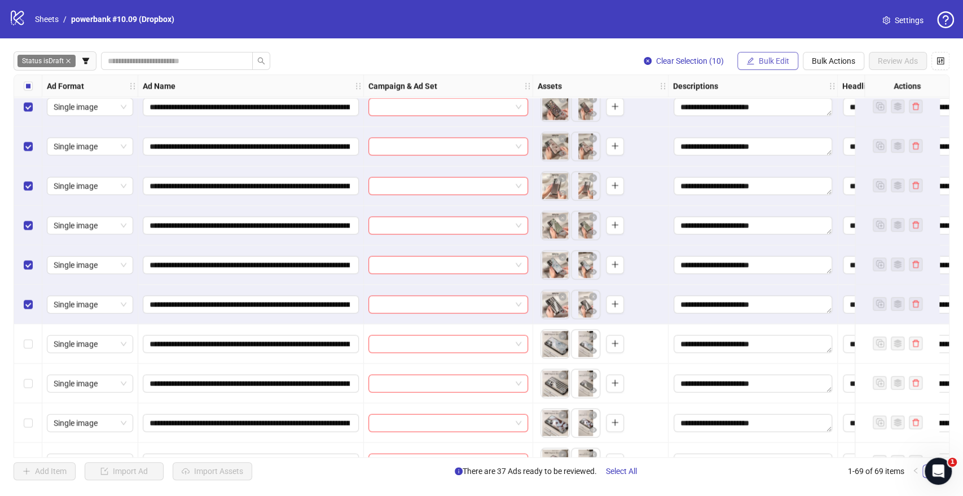
click at [783, 56] on span "Bulk Edit" at bounding box center [774, 60] width 30 height 9
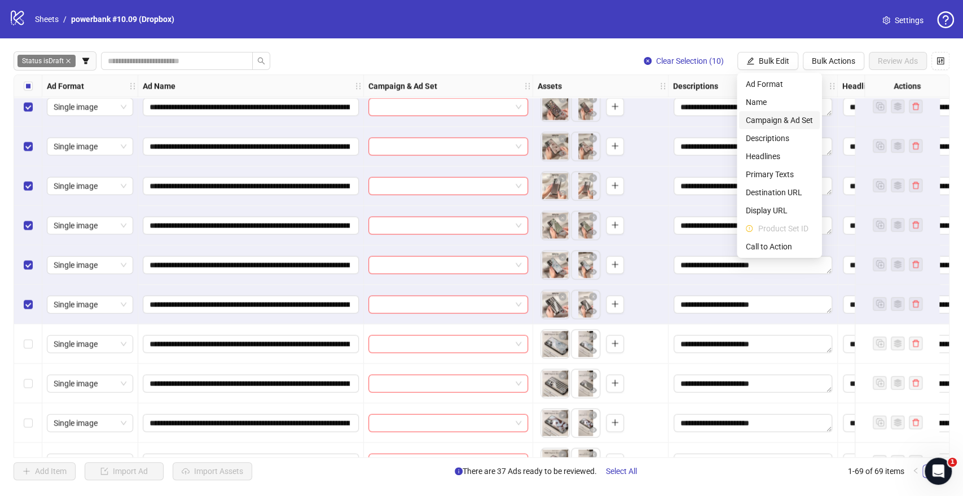
click at [760, 118] on span "Campaign & Ad Set" at bounding box center [779, 120] width 67 height 12
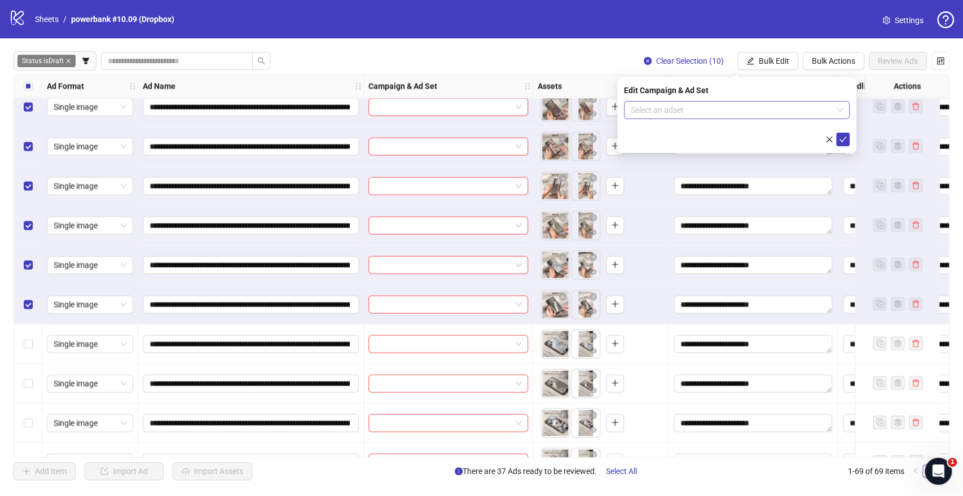
click at [668, 107] on input "search" at bounding box center [732, 110] width 202 height 17
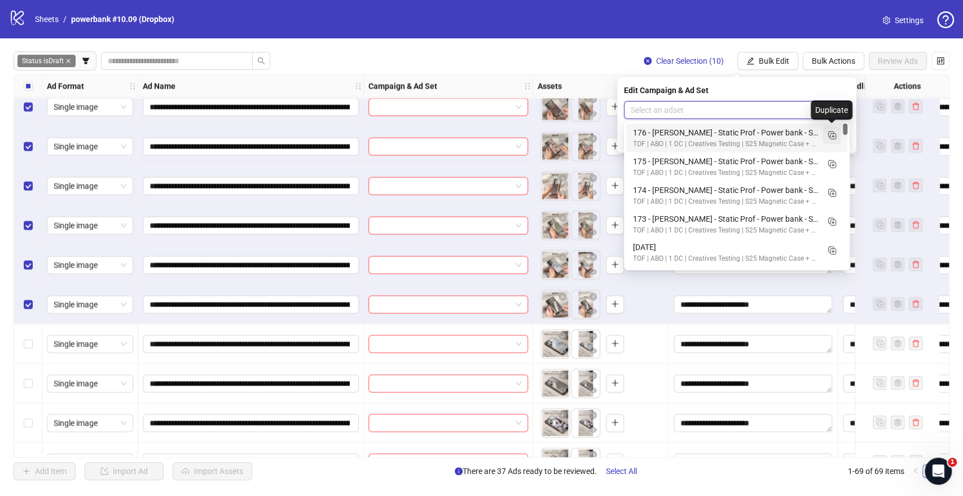
click at [832, 133] on icon "Duplicate" at bounding box center [831, 134] width 11 height 11
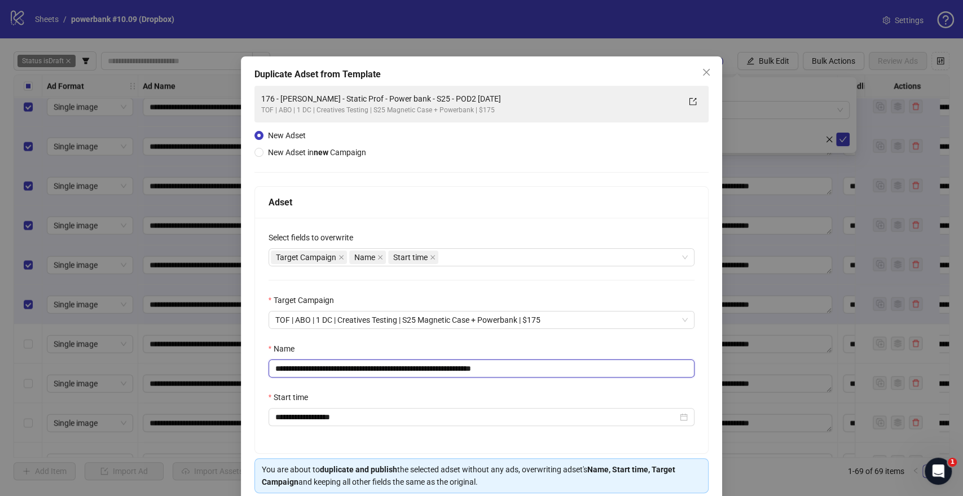
drag, startPoint x: 447, startPoint y: 370, endPoint x: 17, endPoint y: 392, distance: 430.5
click at [17, 392] on div "**********" at bounding box center [481, 248] width 963 height 496
paste input "text"
drag, startPoint x: 489, startPoint y: 367, endPoint x: 706, endPoint y: 386, distance: 218.6
click at [694, 384] on div "**********" at bounding box center [482, 335] width 454 height 235
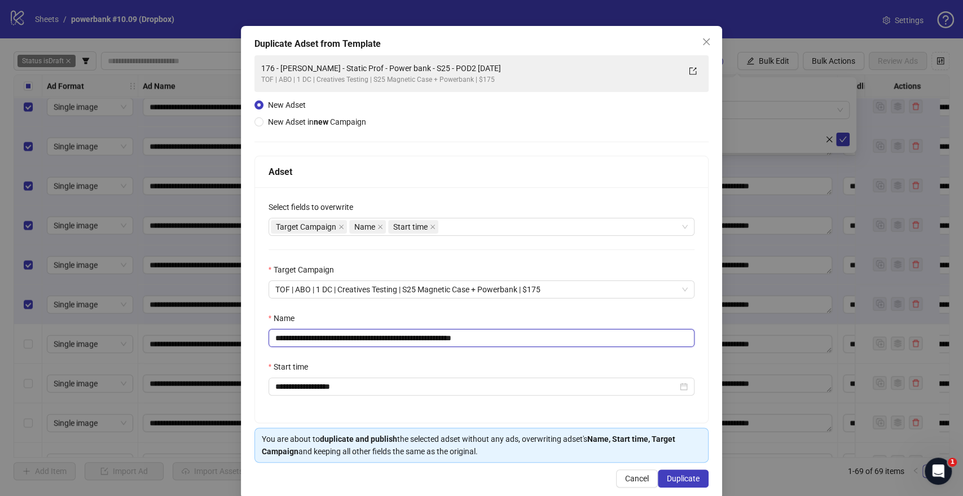
scroll to position [47, 0]
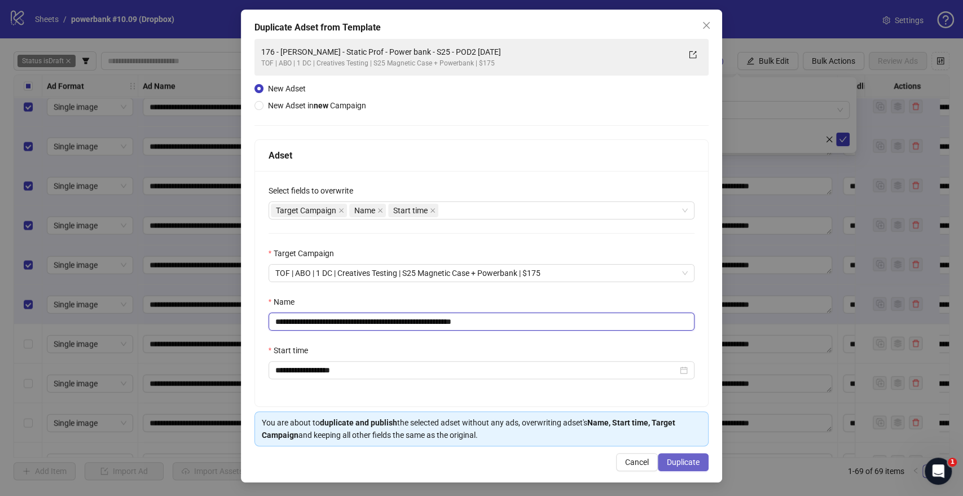
type input "**********"
click at [694, 465] on button "Duplicate" at bounding box center [683, 462] width 51 height 18
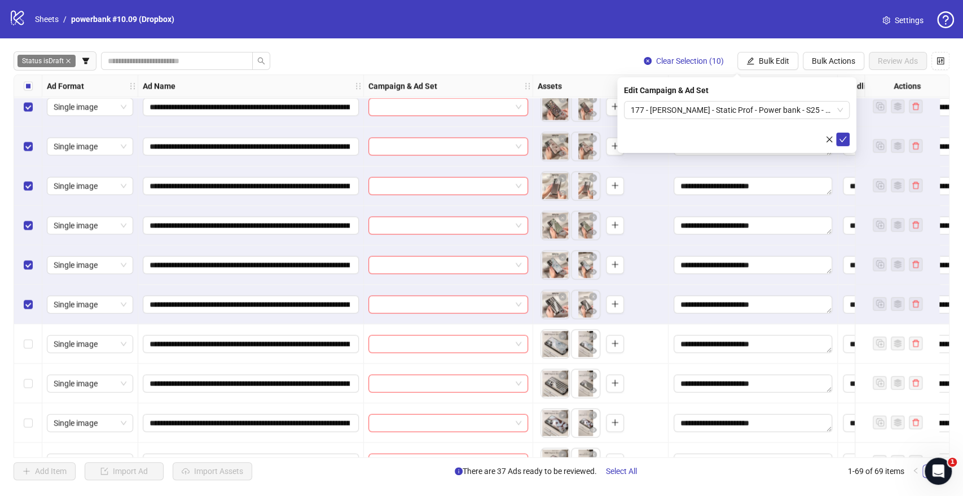
click at [843, 138] on icon "check" at bounding box center [843, 139] width 8 height 8
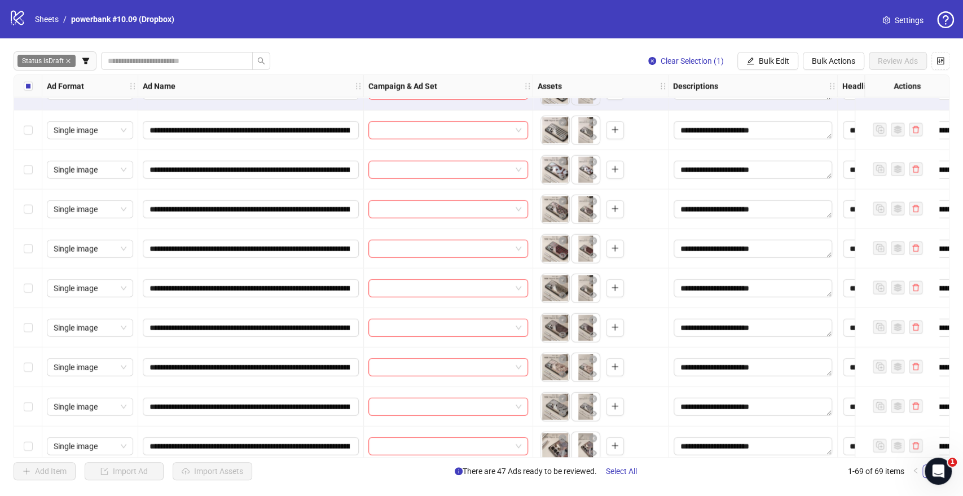
scroll to position [1943, 0]
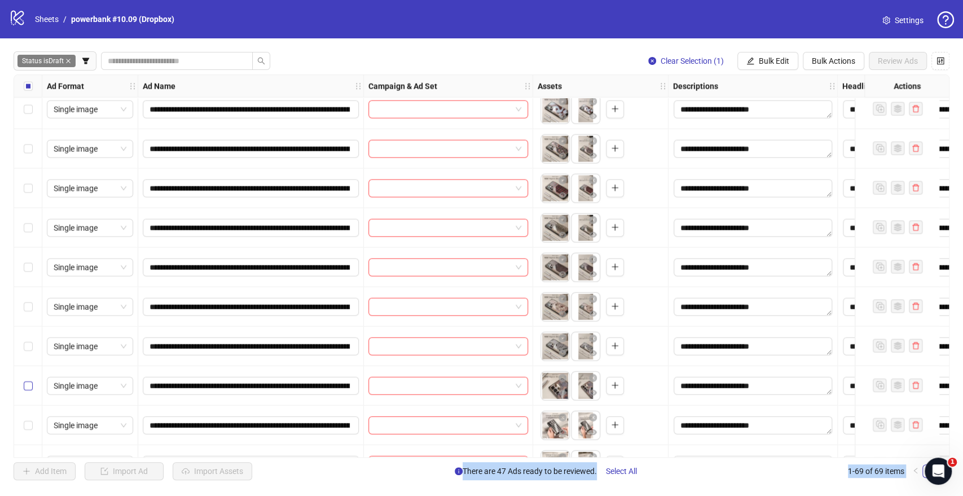
click at [29, 380] on label "Select row 57" at bounding box center [28, 386] width 9 height 12
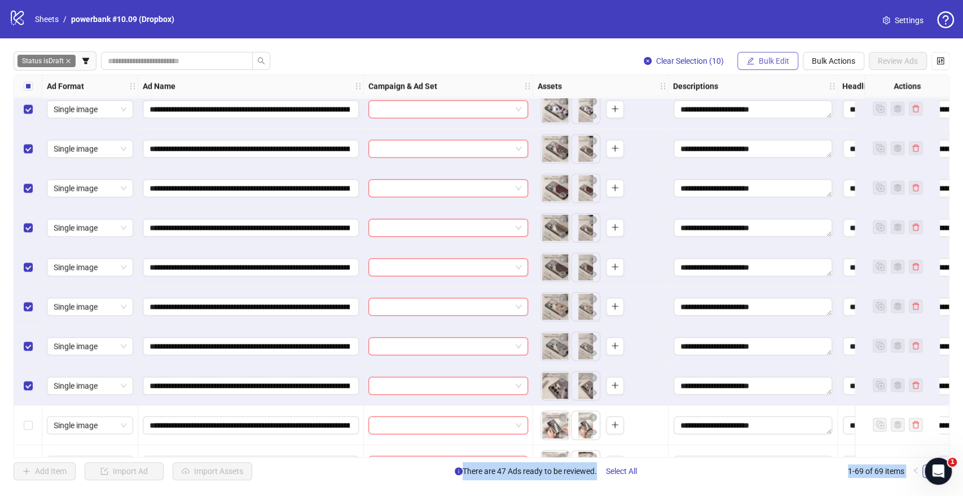
click at [774, 63] on span "Bulk Edit" at bounding box center [774, 60] width 30 height 9
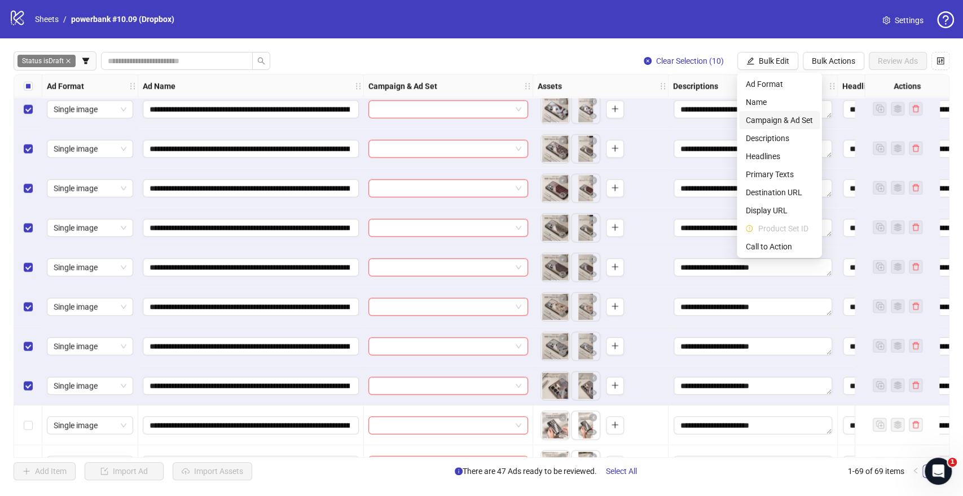
click at [762, 120] on span "Campaign & Ad Set" at bounding box center [779, 120] width 67 height 12
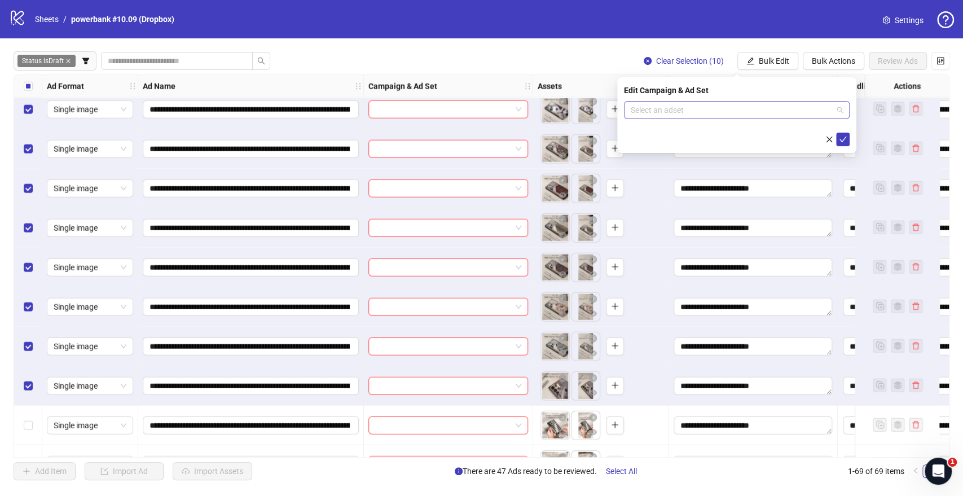
click at [687, 107] on input "search" at bounding box center [732, 110] width 202 height 17
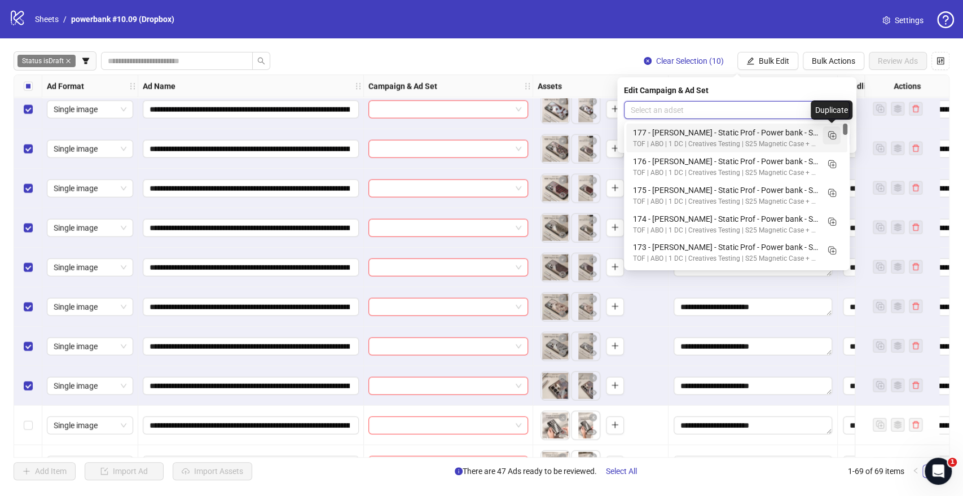
click at [833, 137] on line "Duplicate" at bounding box center [833, 136] width 0 height 3
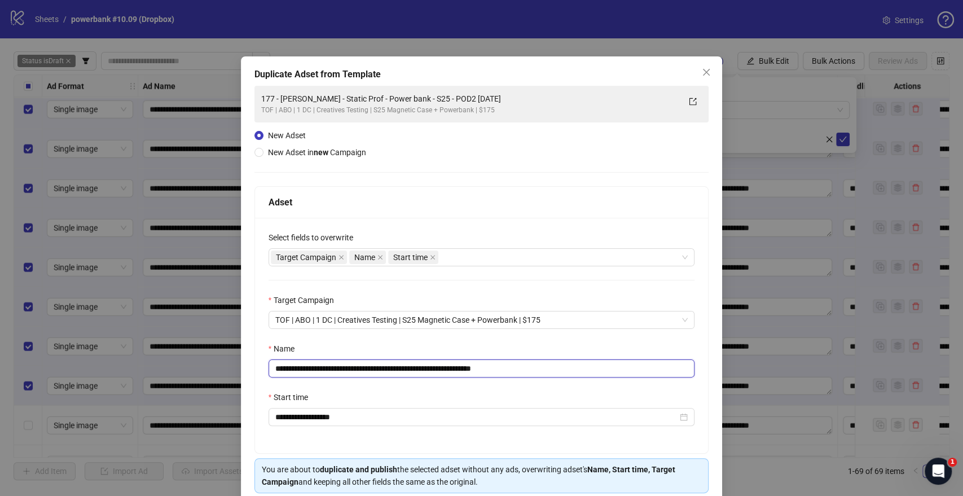
drag, startPoint x: 447, startPoint y: 367, endPoint x: 124, endPoint y: 378, distance: 322.9
click at [124, 378] on div "**********" at bounding box center [481, 248] width 963 height 496
paste input "text"
drag, startPoint x: 497, startPoint y: 369, endPoint x: 674, endPoint y: 368, distance: 176.6
click at [670, 369] on input "**********" at bounding box center [482, 368] width 427 height 18
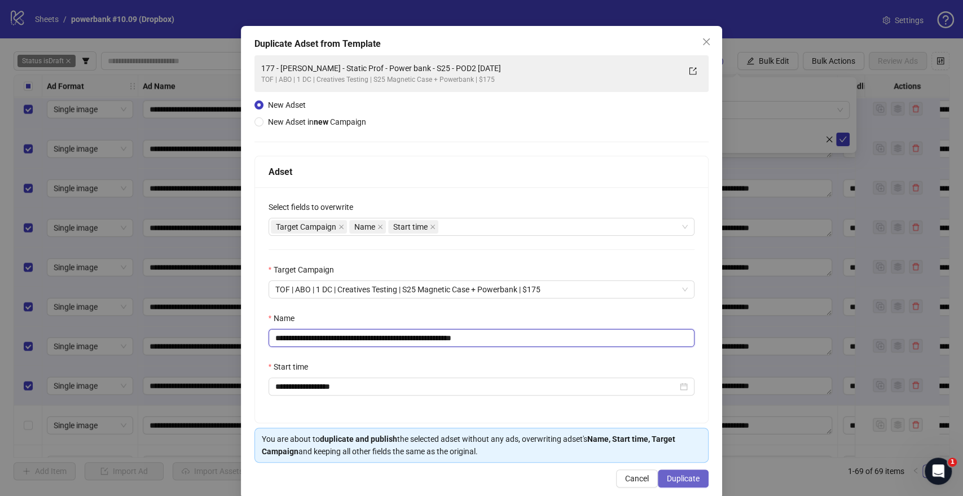
scroll to position [47, 0]
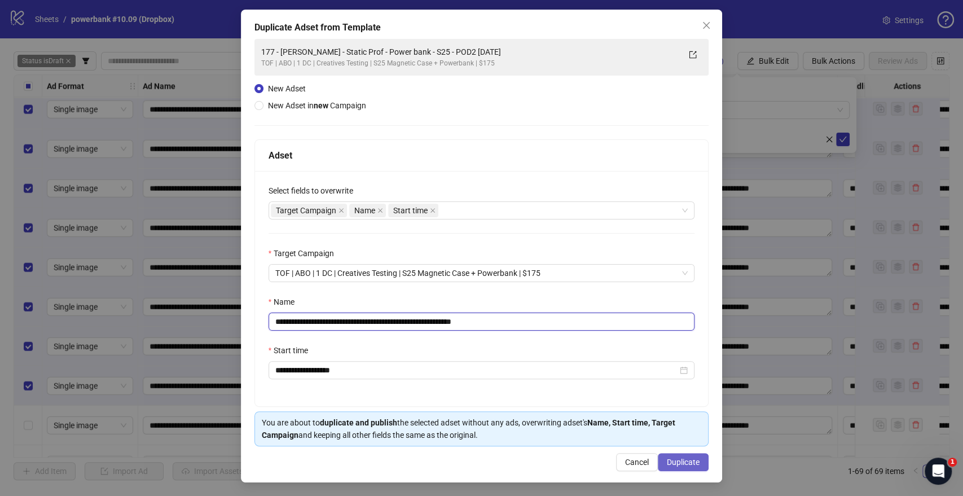
type input "**********"
click at [677, 465] on span "Duplicate" at bounding box center [683, 462] width 33 height 9
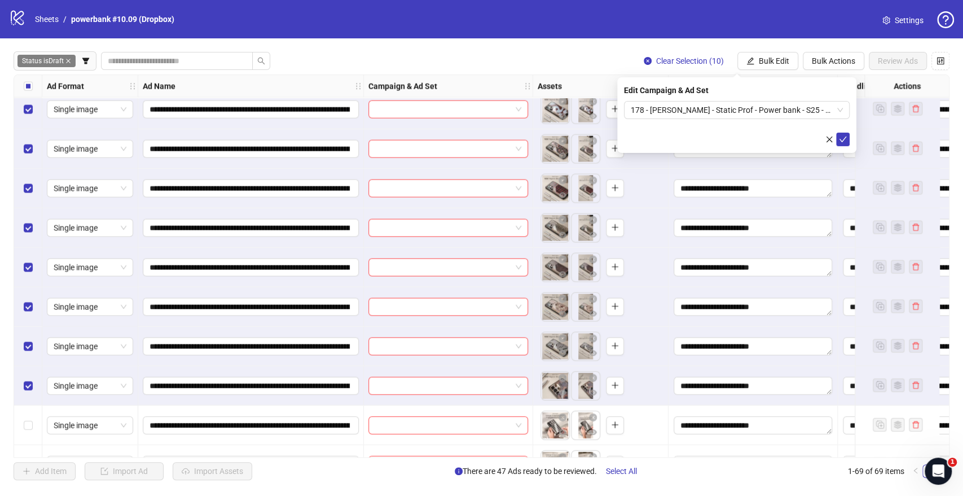
drag, startPoint x: 839, startPoint y: 139, endPoint x: 551, endPoint y: 156, distance: 288.3
click at [840, 139] on icon "check" at bounding box center [843, 139] width 8 height 8
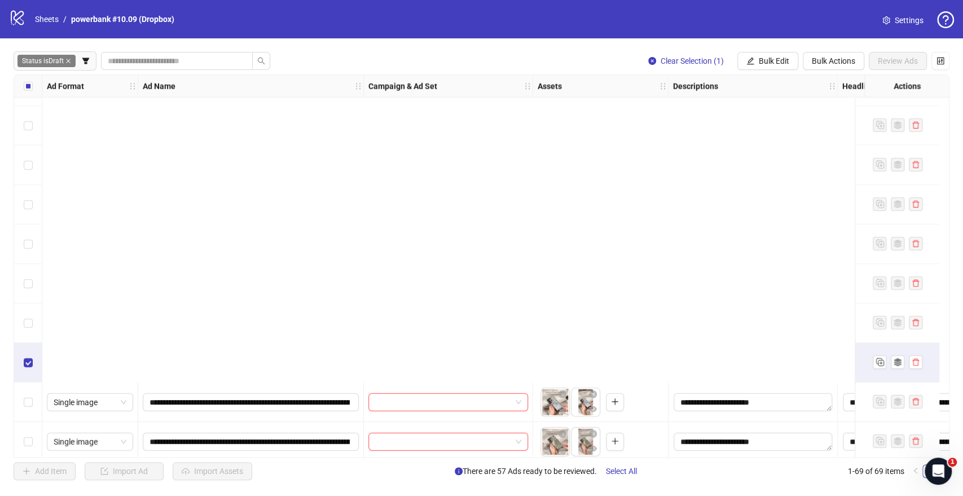
scroll to position [2370, 0]
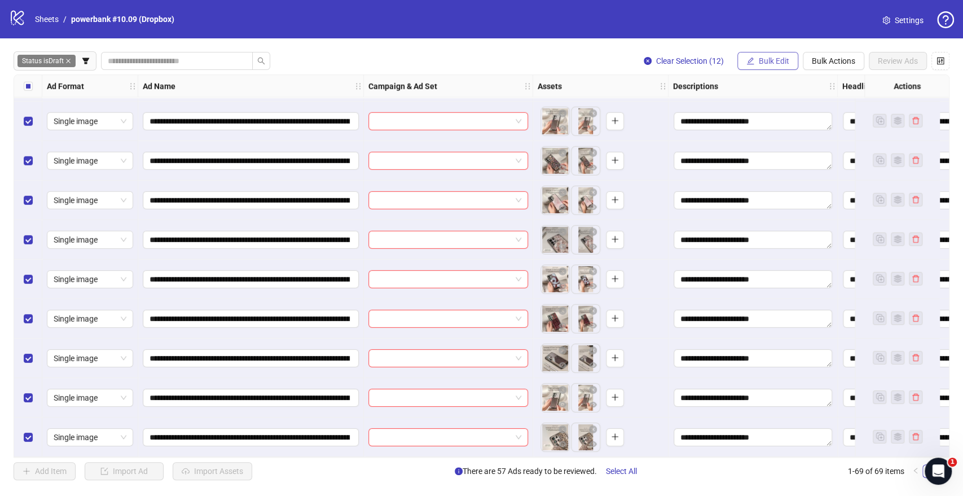
click at [763, 55] on button "Bulk Edit" at bounding box center [767, 61] width 61 height 18
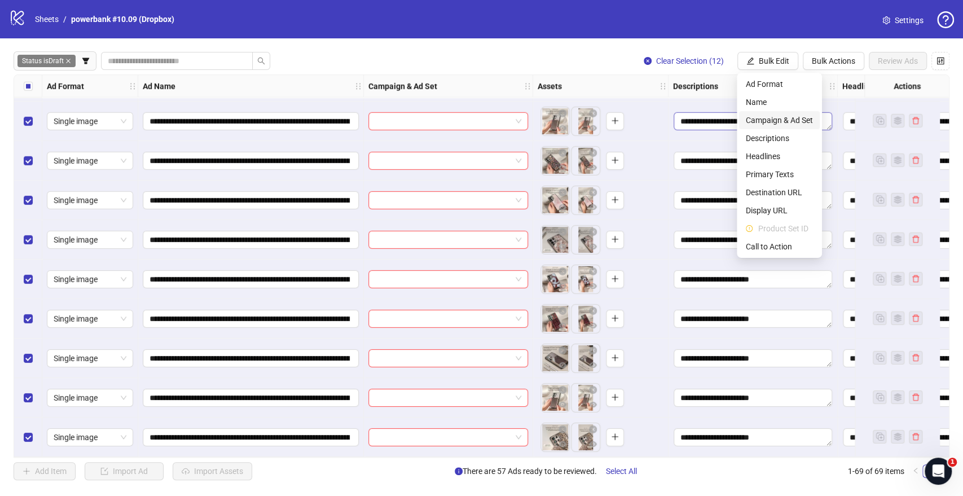
click at [757, 118] on span "Campaign & Ad Set" at bounding box center [779, 120] width 67 height 12
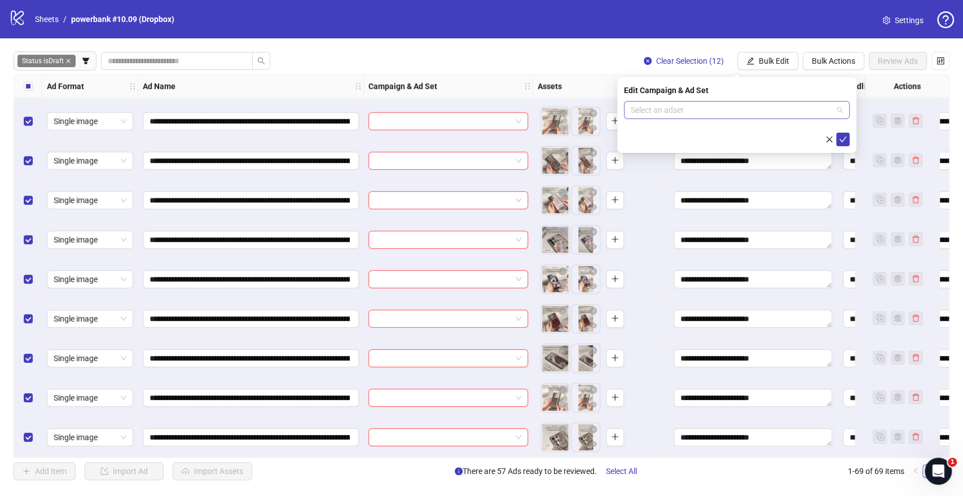
click at [697, 108] on input "search" at bounding box center [732, 110] width 202 height 17
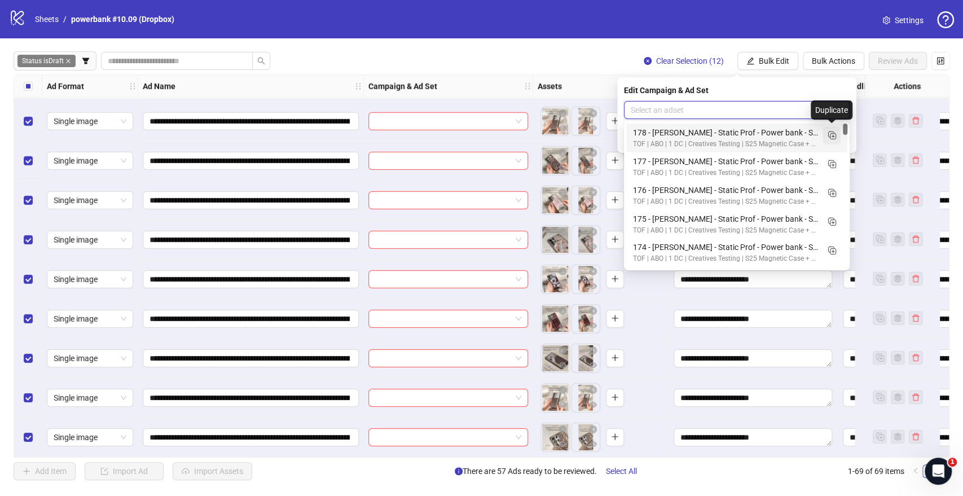
click at [833, 139] on icon "Duplicate" at bounding box center [831, 134] width 11 height 11
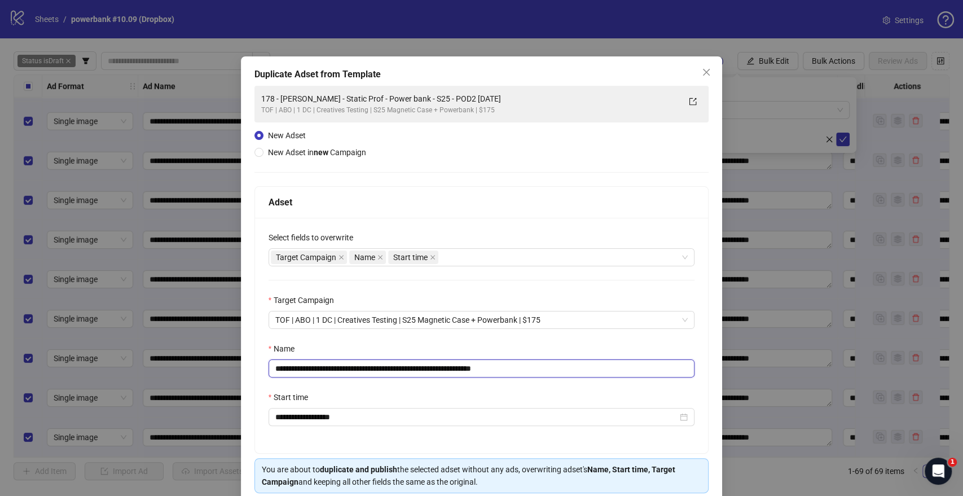
drag, startPoint x: 447, startPoint y: 371, endPoint x: 157, endPoint y: 361, distance: 289.6
click at [30, 374] on div "**********" at bounding box center [481, 248] width 963 height 496
paste input "text"
drag, startPoint x: 490, startPoint y: 369, endPoint x: 641, endPoint y: 372, distance: 150.7
click at [638, 372] on input "**********" at bounding box center [482, 368] width 427 height 18
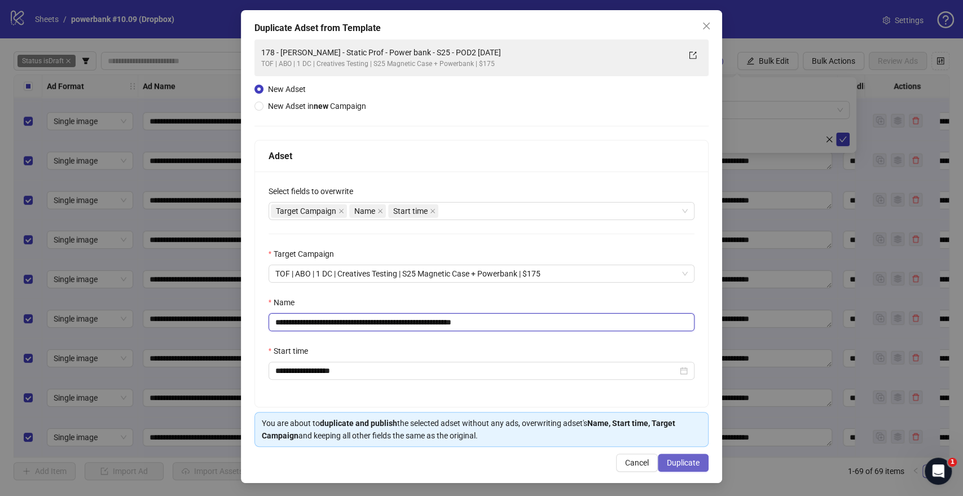
scroll to position [47, 0]
type input "**********"
click at [679, 464] on span "Duplicate" at bounding box center [683, 462] width 33 height 9
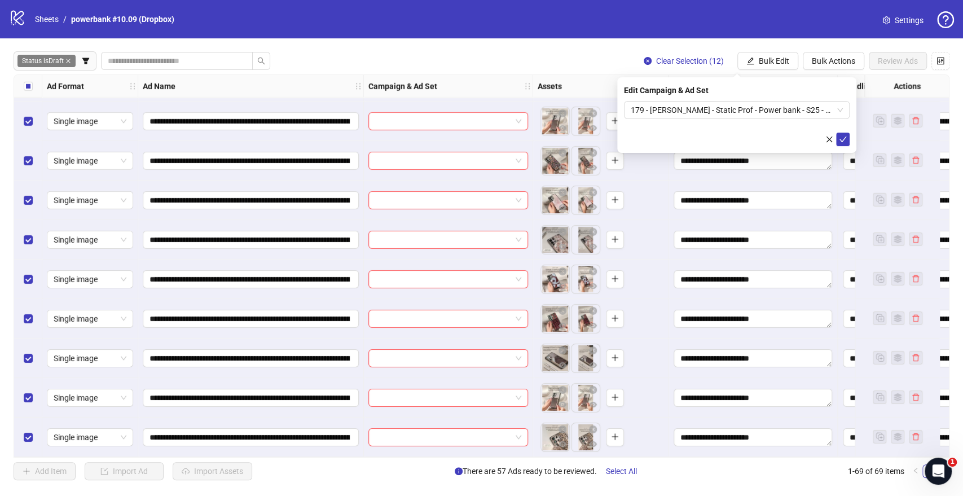
click at [842, 139] on icon "check" at bounding box center [843, 139] width 8 height 8
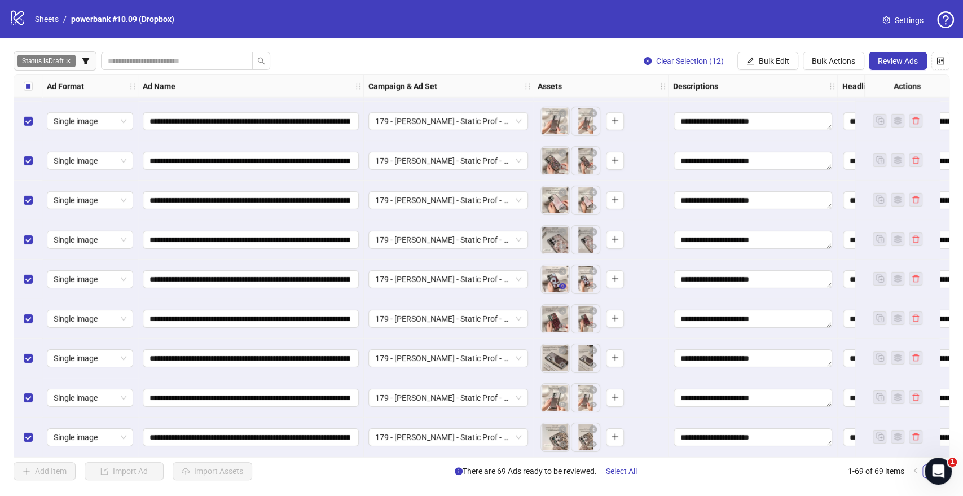
click at [564, 283] on icon "eye" at bounding box center [563, 286] width 8 height 6
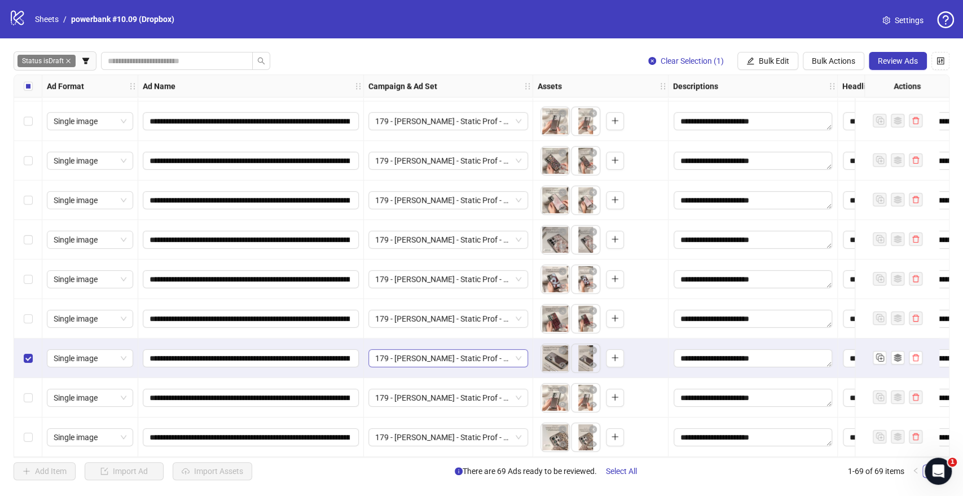
click at [492, 357] on span "179 - Luna - Static Prof - Power bank - S25 - POD2 2025.10.12" at bounding box center [448, 358] width 146 height 17
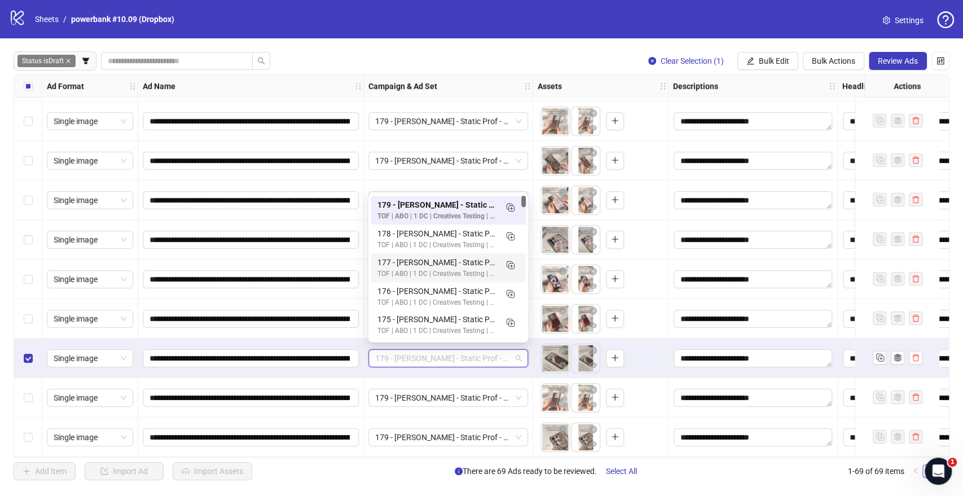
scroll to position [63, 0]
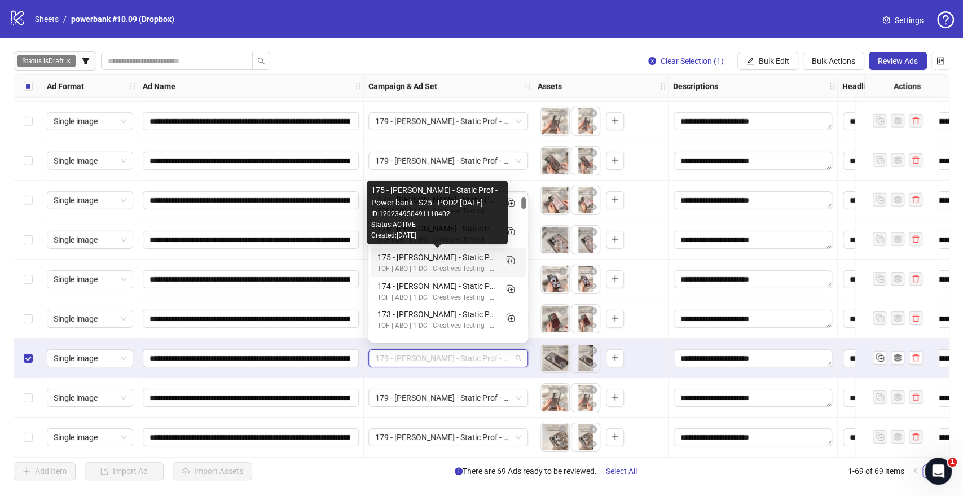
click at [421, 256] on div "175 - Luna - Static Prof - Power bank - S25 - POD2 2025.10.12" at bounding box center [436, 257] width 119 height 12
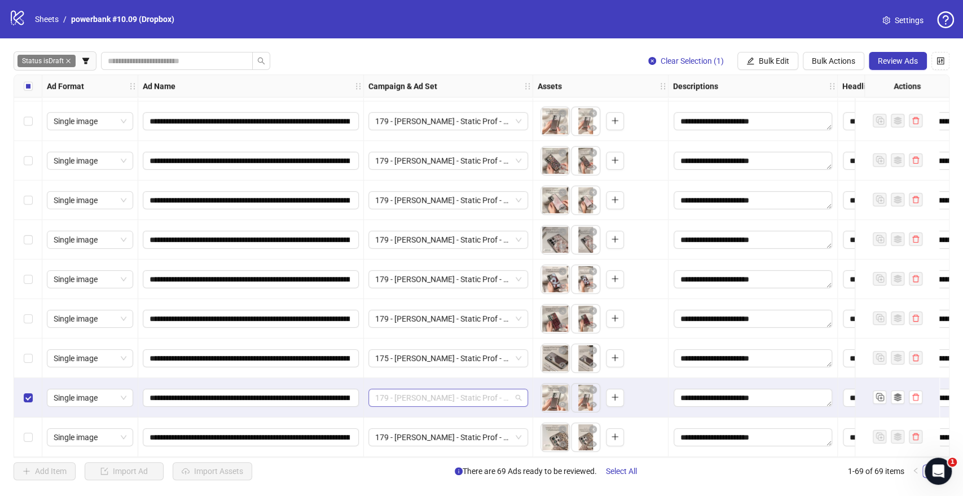
click at [424, 392] on span "179 - Luna - Static Prof - Power bank - S25 - POD2 2025.10.12" at bounding box center [448, 397] width 146 height 17
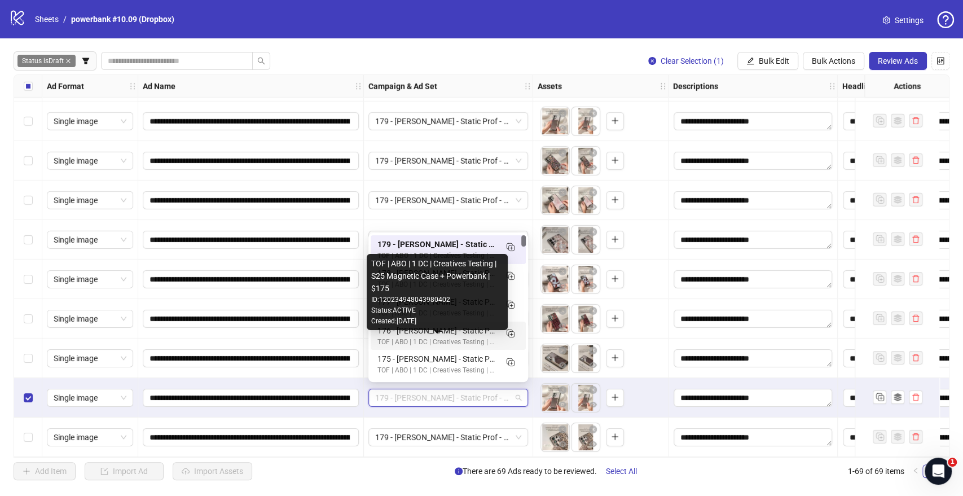
click at [423, 333] on div "176 - Luna - Static Prof - Power bank - S25 - POD2 2025.10.12" at bounding box center [436, 330] width 119 height 12
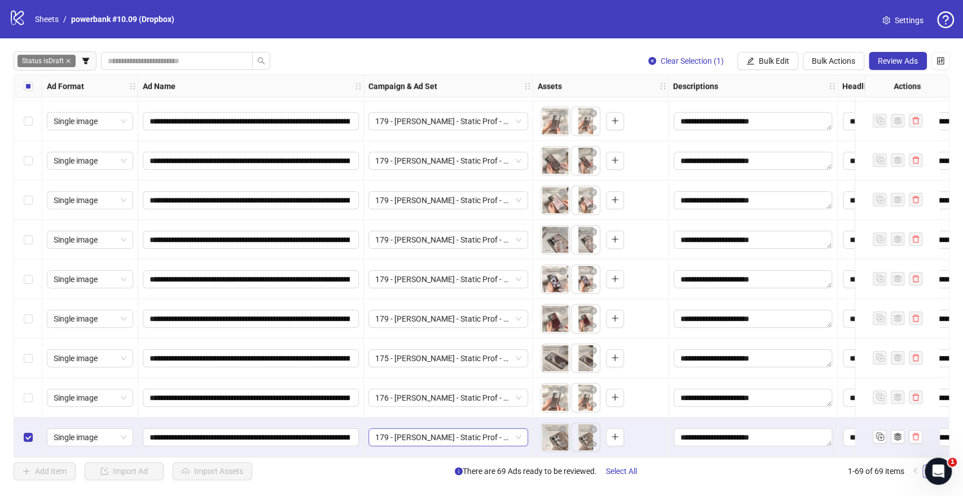
click at [408, 437] on span "179 - Luna - Static Prof - Power bank - S25 - POD2 2025.10.12" at bounding box center [448, 437] width 146 height 17
click at [6, 364] on div "**********" at bounding box center [481, 265] width 963 height 455
click at [563, 364] on icon "eye" at bounding box center [563, 365] width 8 height 8
click at [561, 401] on icon "eye" at bounding box center [563, 405] width 8 height 8
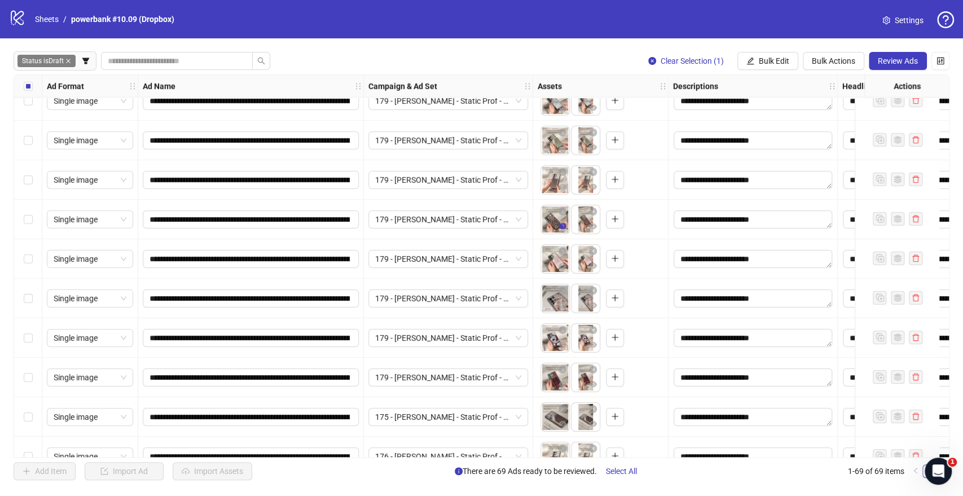
click at [564, 225] on icon "eye" at bounding box center [563, 226] width 8 height 6
click at [561, 185] on icon "eye" at bounding box center [563, 187] width 8 height 6
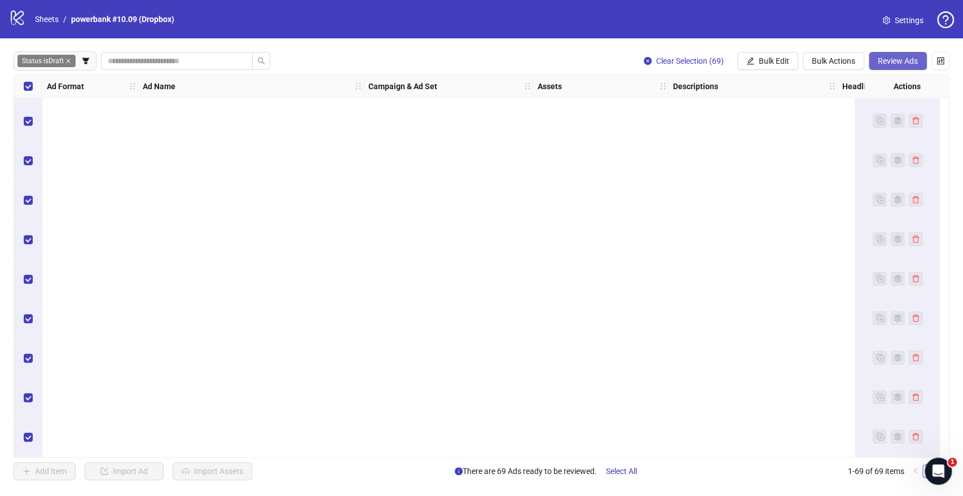
scroll to position [0, 0]
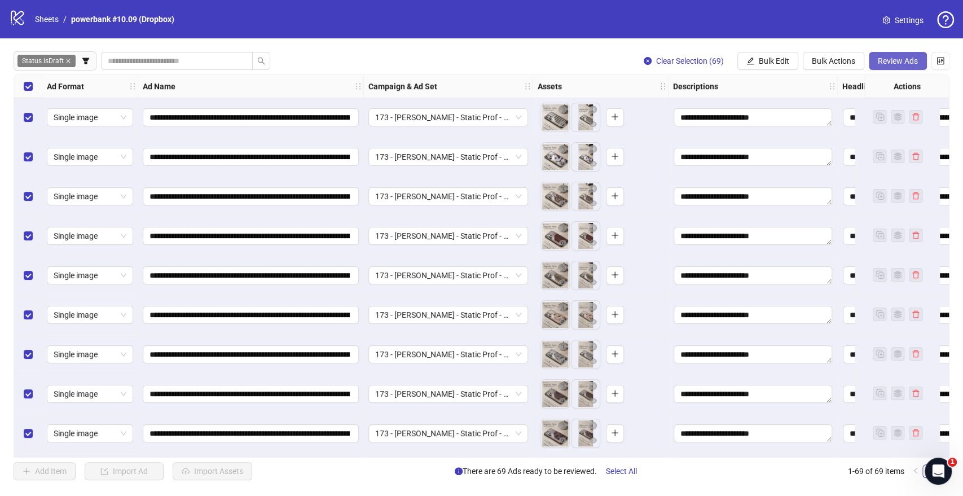
click at [893, 61] on span "Review Ads" at bounding box center [898, 60] width 40 height 9
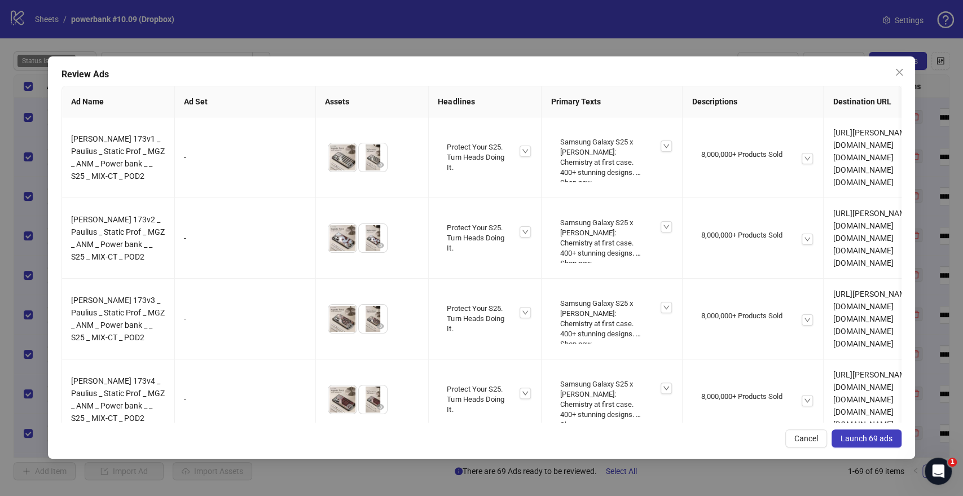
click at [897, 72] on icon "close" at bounding box center [899, 72] width 9 height 9
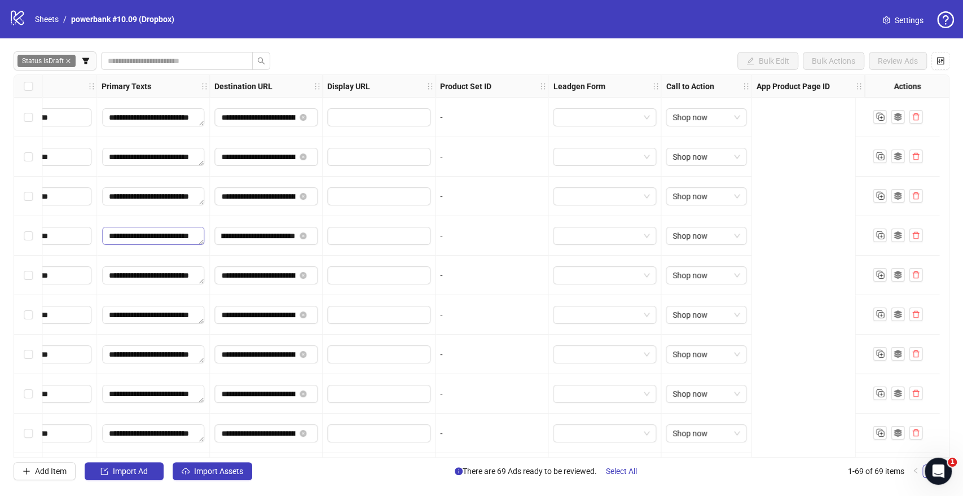
scroll to position [0, 543]
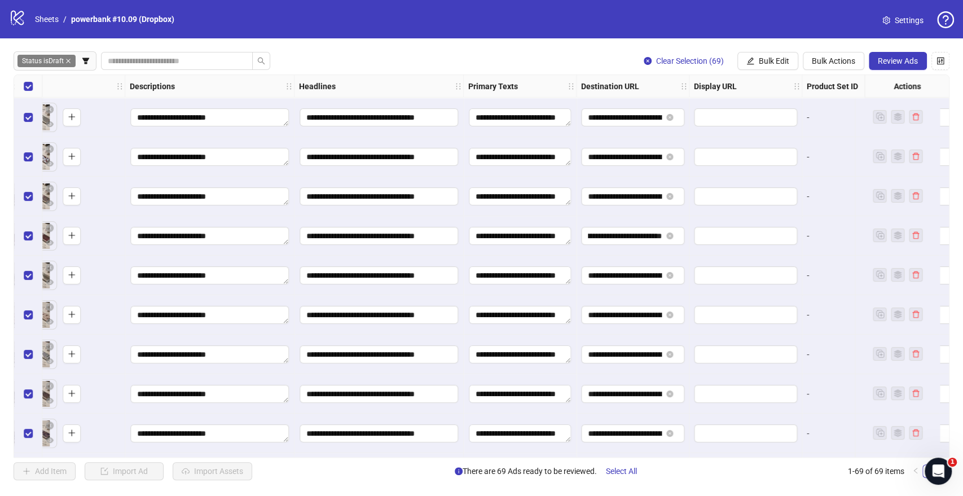
click at [892, 57] on span "Review Ads" at bounding box center [898, 60] width 40 height 9
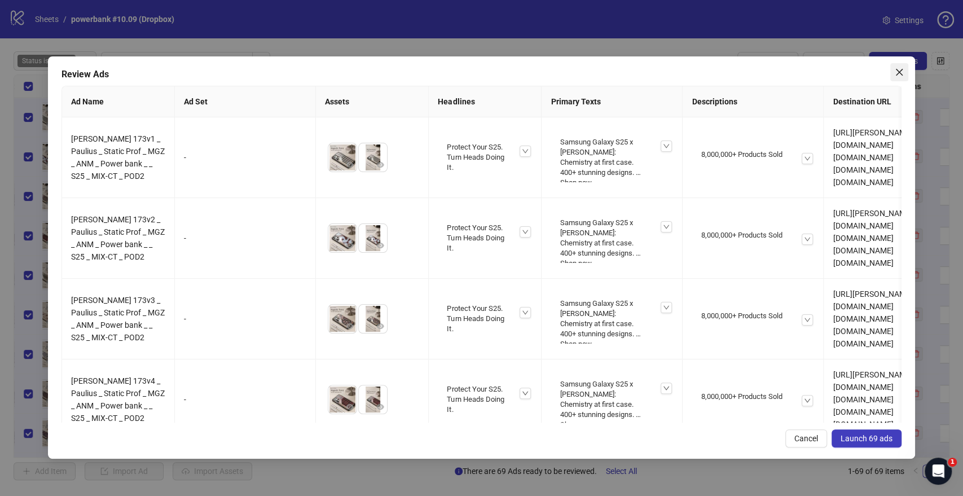
click at [903, 69] on icon "close" at bounding box center [899, 72] width 9 height 9
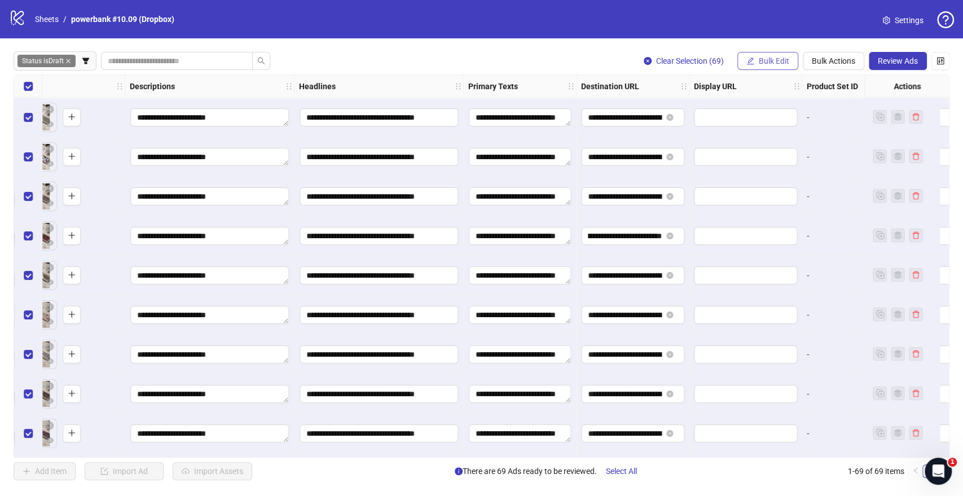
click at [765, 57] on span "Bulk Edit" at bounding box center [774, 60] width 30 height 9
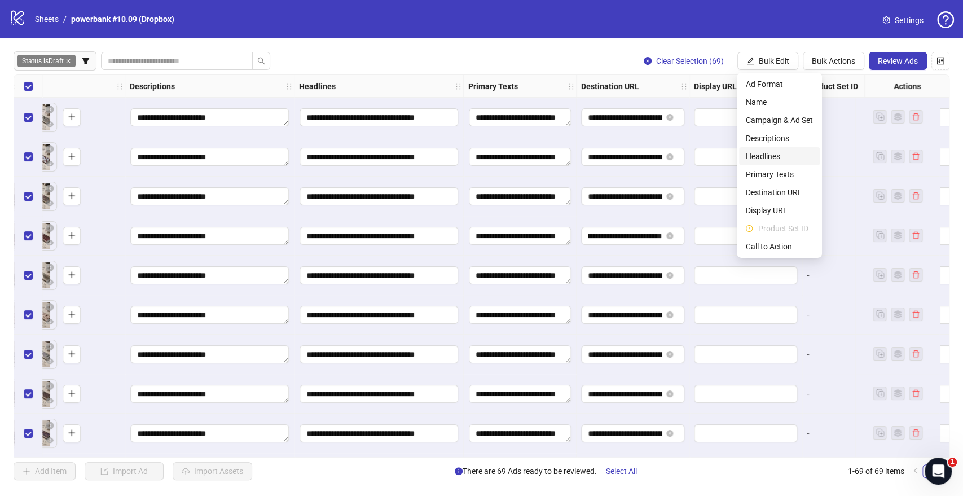
click at [768, 154] on span "Headlines" at bounding box center [779, 156] width 67 height 12
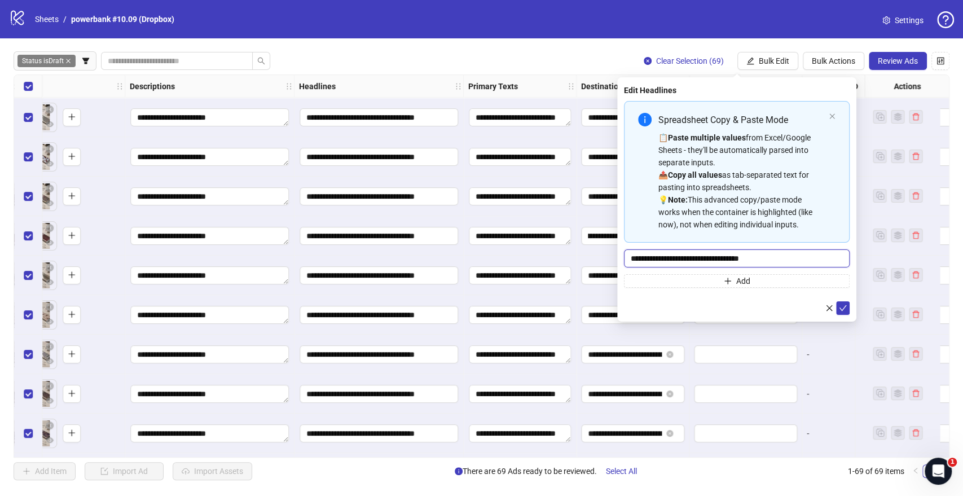
click at [698, 255] on input "**********" at bounding box center [737, 258] width 226 height 18
paste input "**********"
click at [721, 256] on input "**********" at bounding box center [737, 258] width 226 height 18
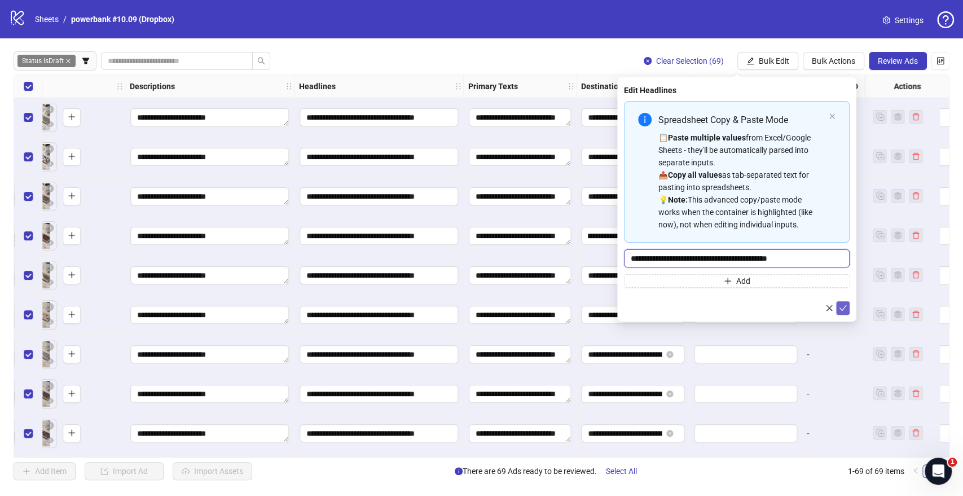
type input "**********"
click at [840, 306] on icon "check" at bounding box center [843, 308] width 8 height 8
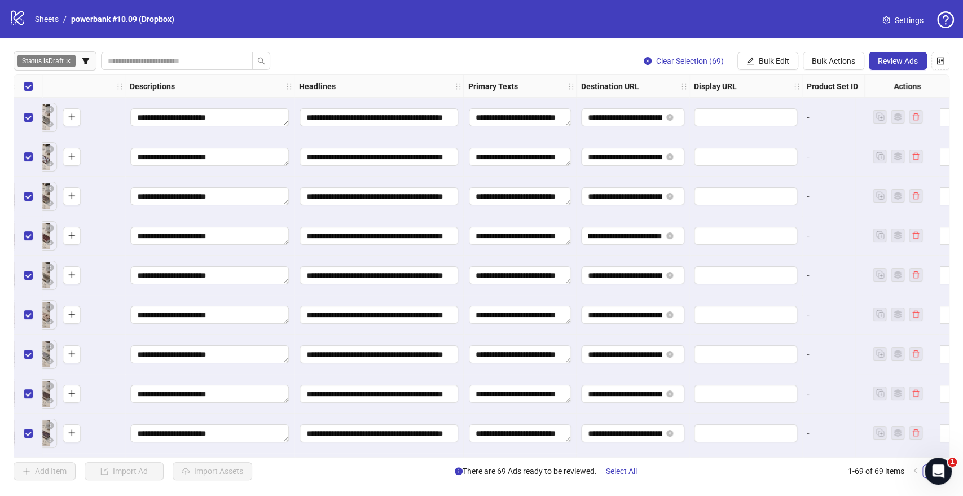
scroll to position [0, 669]
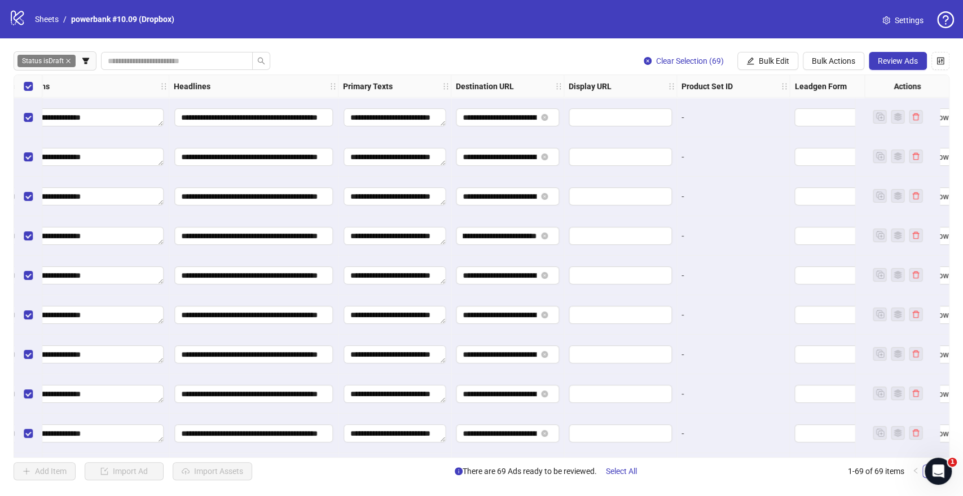
click at [390, 315] on div "**********" at bounding box center [482, 265] width 936 height 383
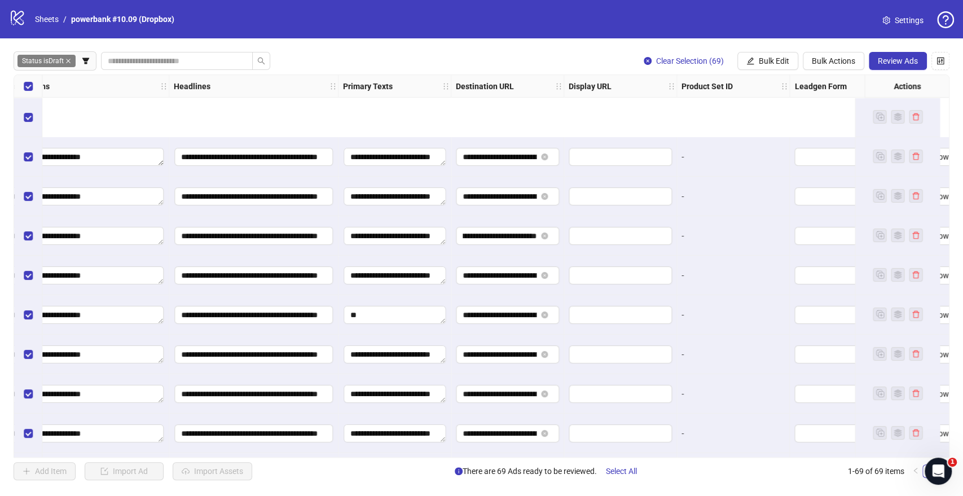
scroll to position [125, 669]
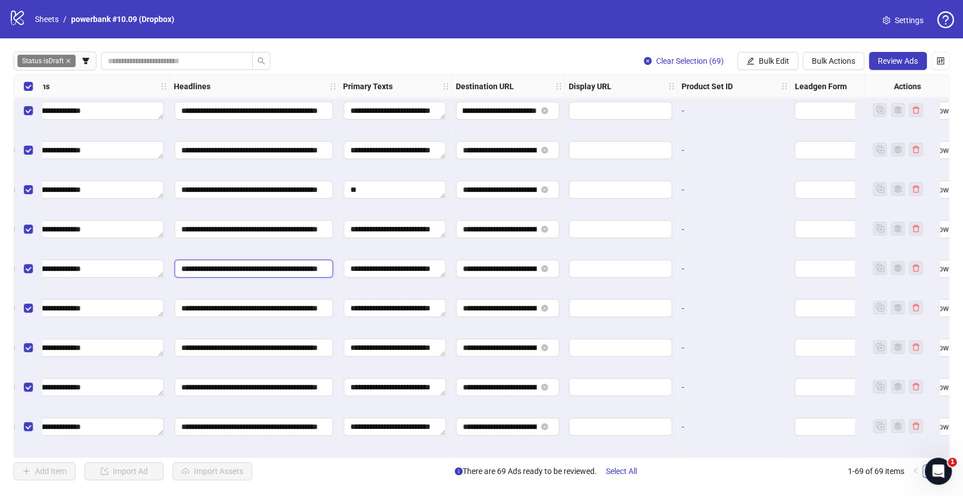
click at [233, 271] on input "**********" at bounding box center [253, 269] width 159 height 18
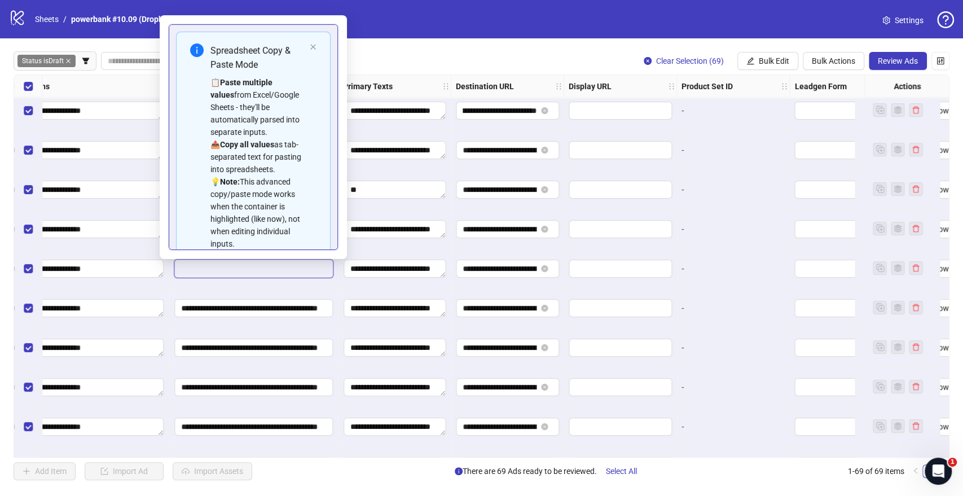
scroll to position [89, 0]
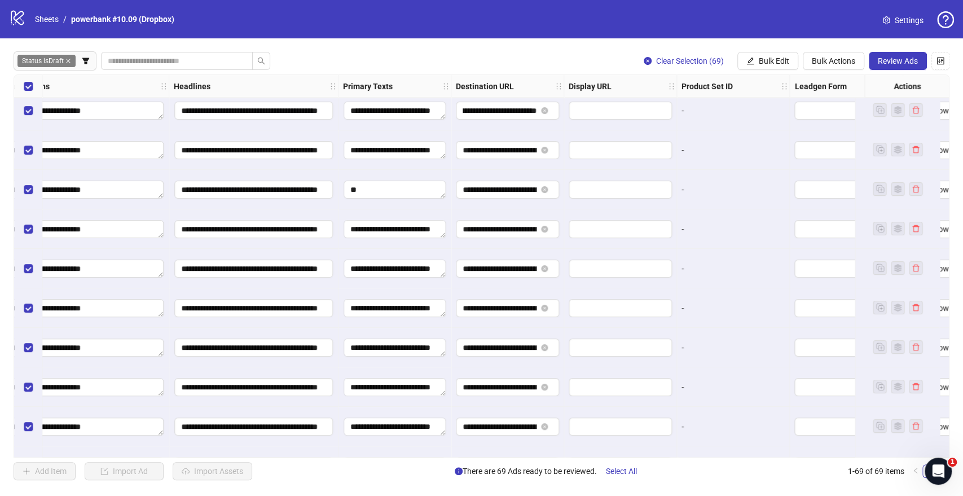
click at [234, 283] on div "**********" at bounding box center [253, 268] width 169 height 39
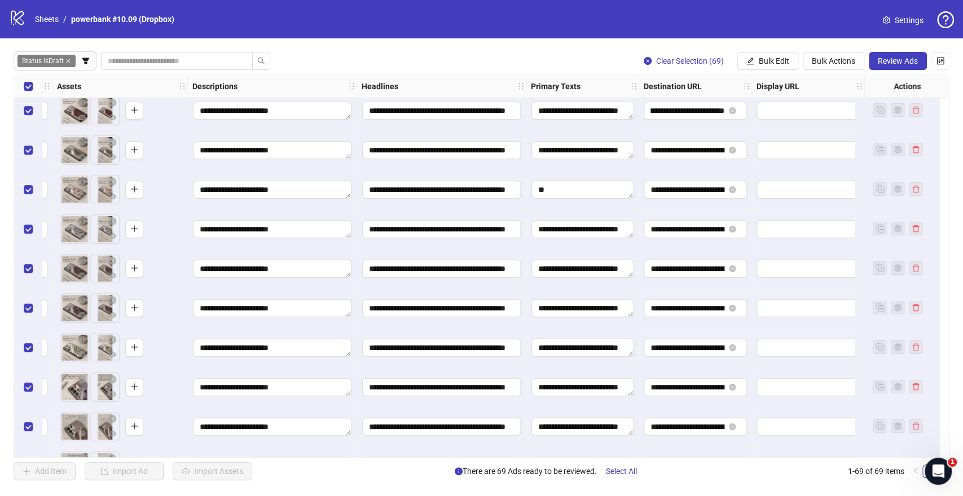
scroll to position [125, 167]
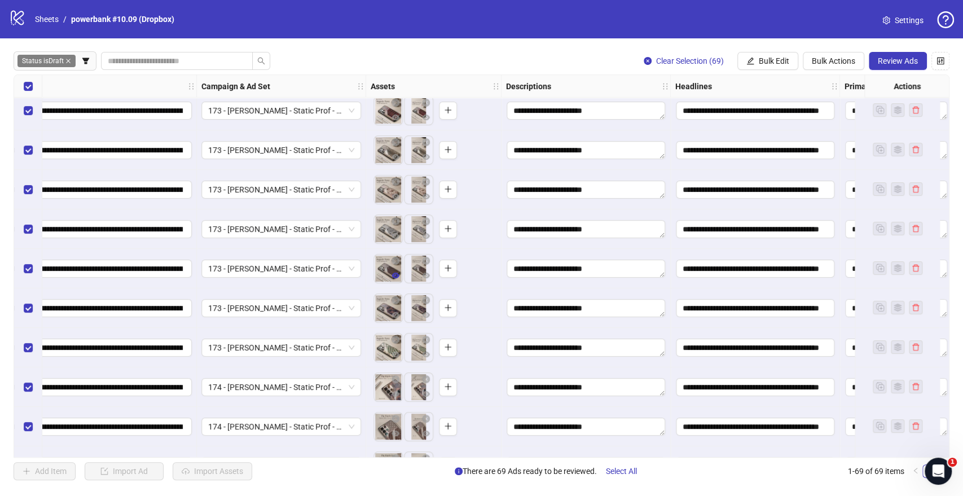
click at [397, 279] on icon "eye" at bounding box center [396, 275] width 8 height 8
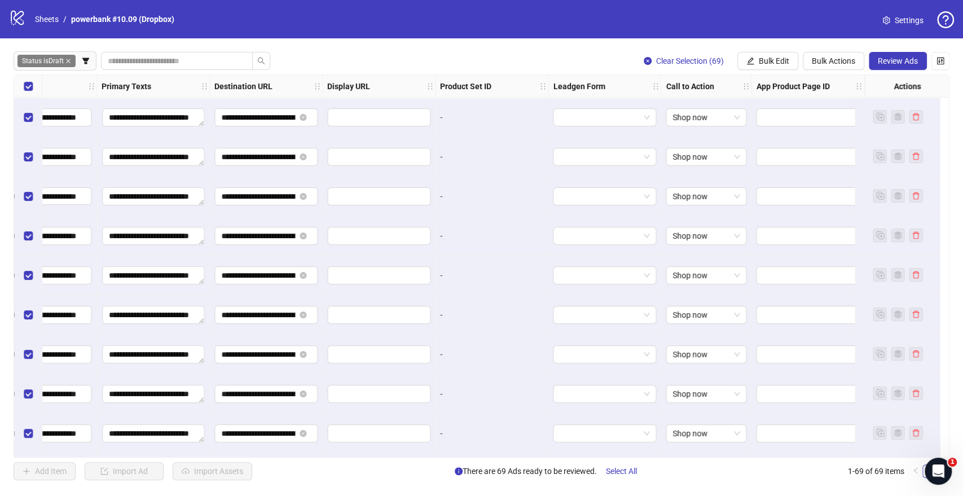
scroll to position [0, 669]
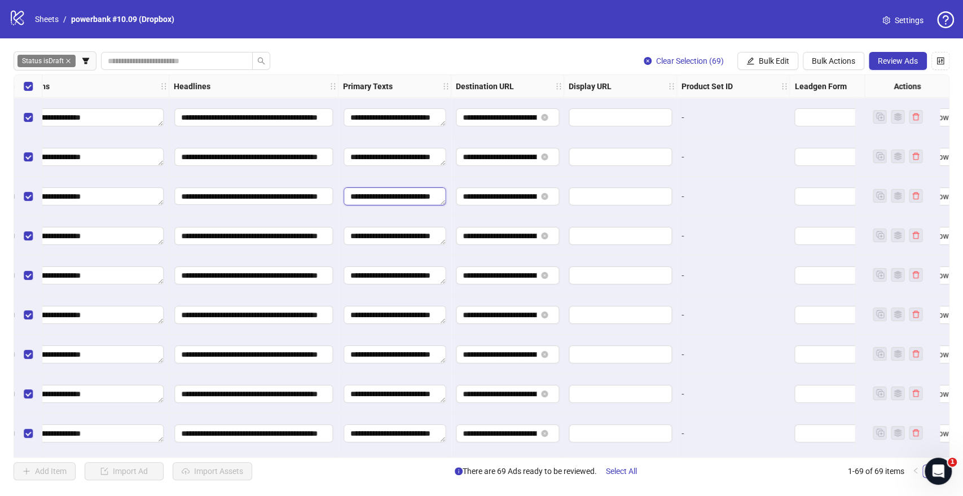
click at [379, 197] on textarea "**********" at bounding box center [395, 196] width 102 height 18
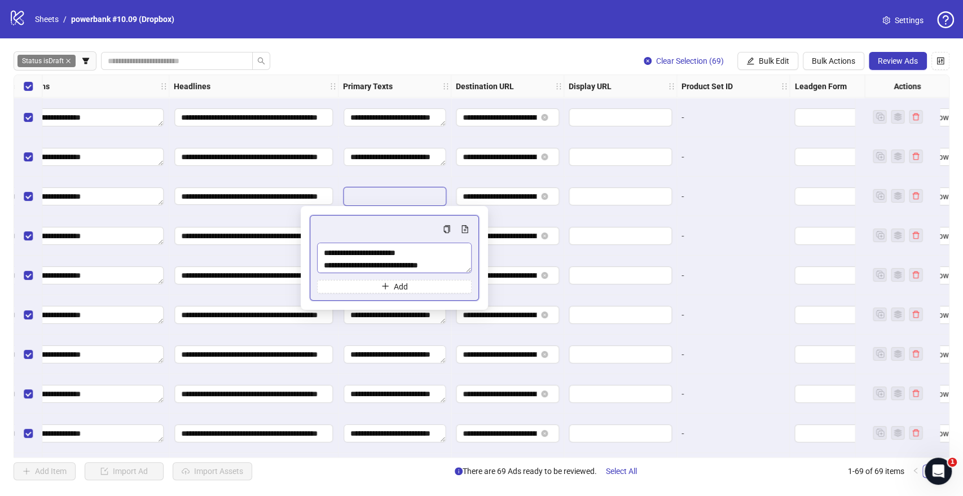
scroll to position [12, 0]
click at [438, 180] on div "**********" at bounding box center [395, 196] width 113 height 39
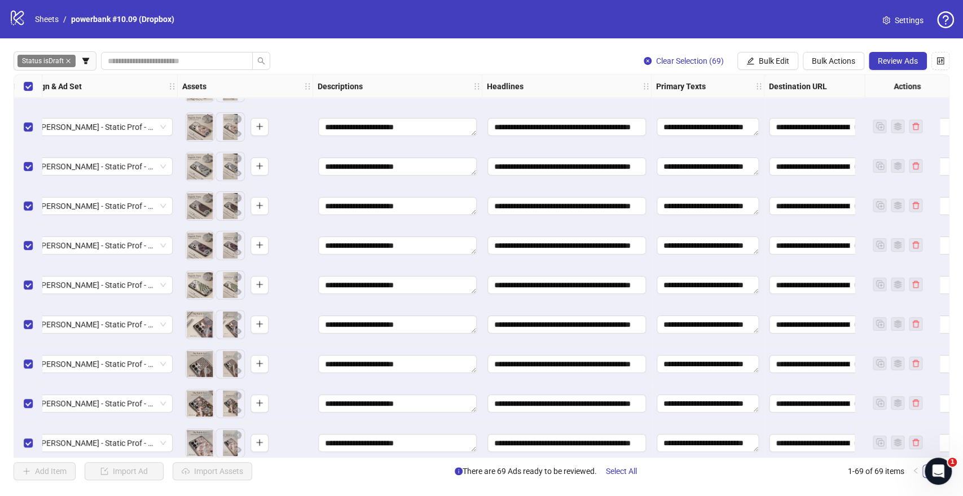
scroll to position [125, 355]
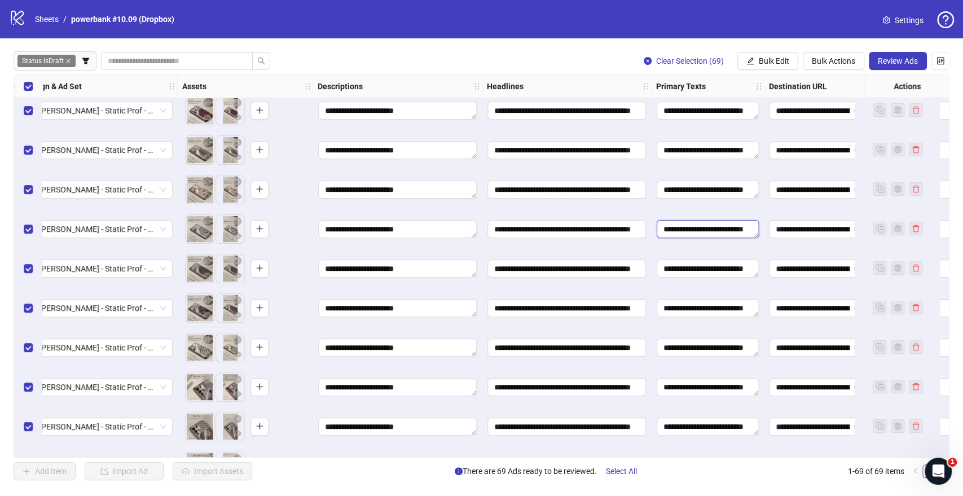
click at [704, 228] on textarea "**********" at bounding box center [708, 229] width 102 height 18
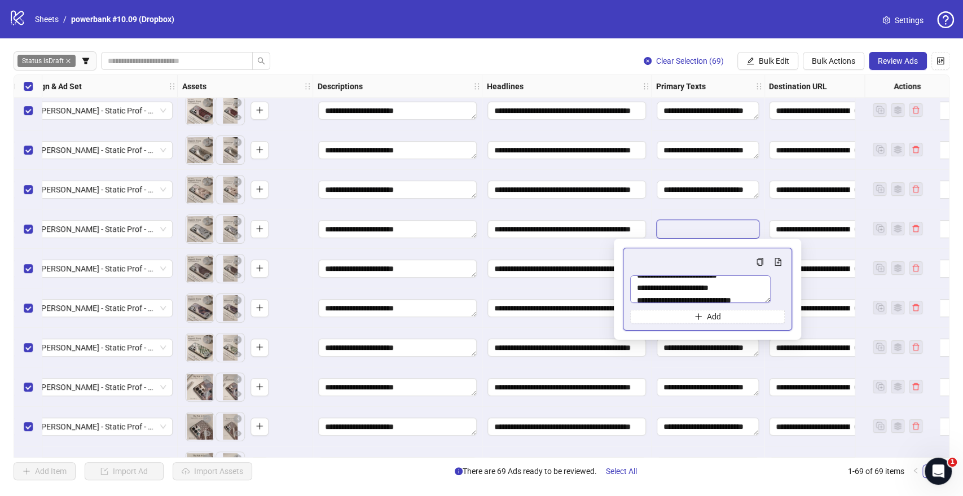
scroll to position [12, 0]
click at [648, 204] on div "**********" at bounding box center [566, 189] width 169 height 39
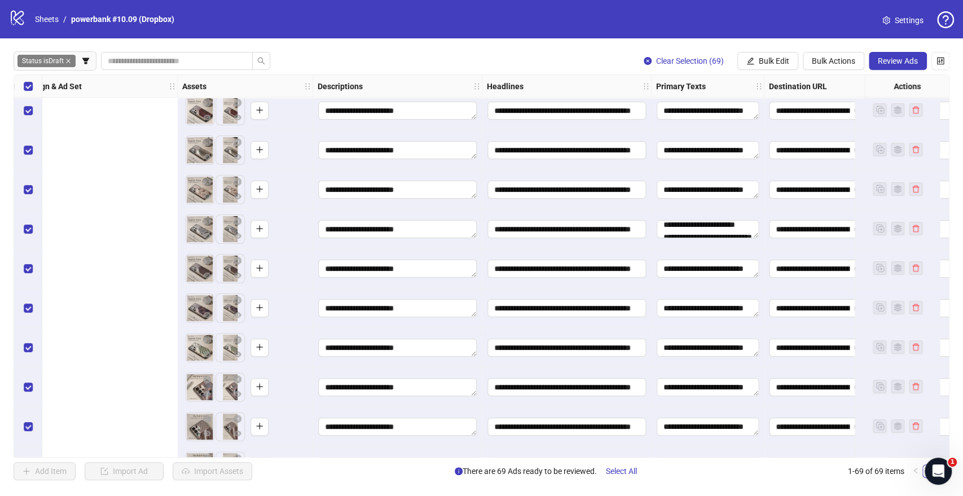
scroll to position [125, 669]
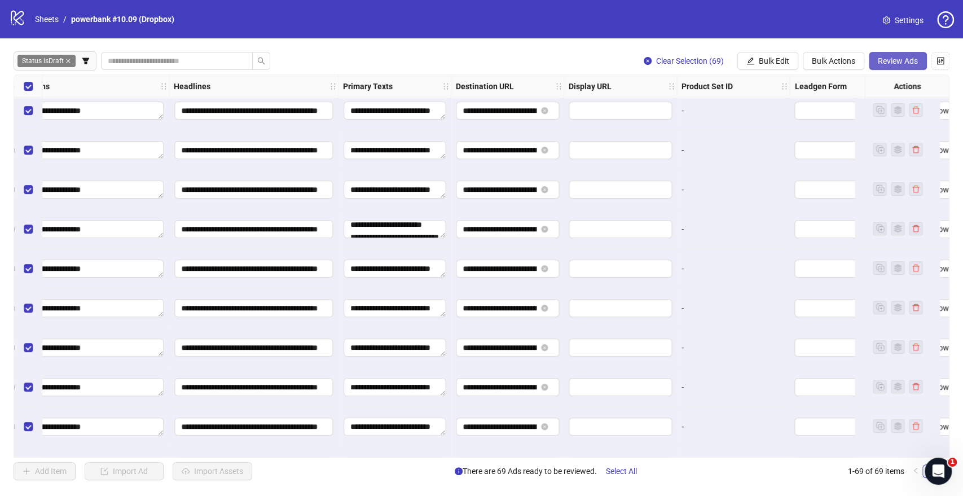
click at [898, 65] on span "Review Ads" at bounding box center [898, 60] width 40 height 9
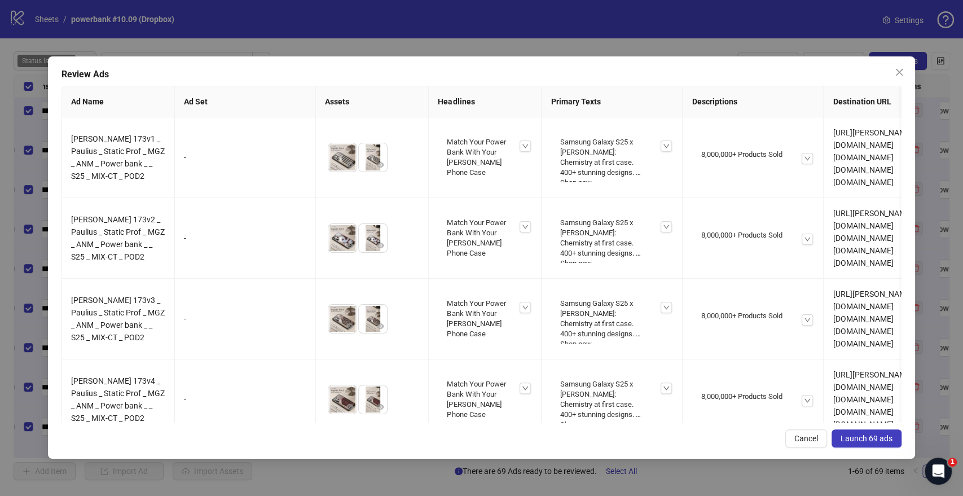
click at [864, 432] on button "Launch 69 ads" at bounding box center [867, 438] width 70 height 18
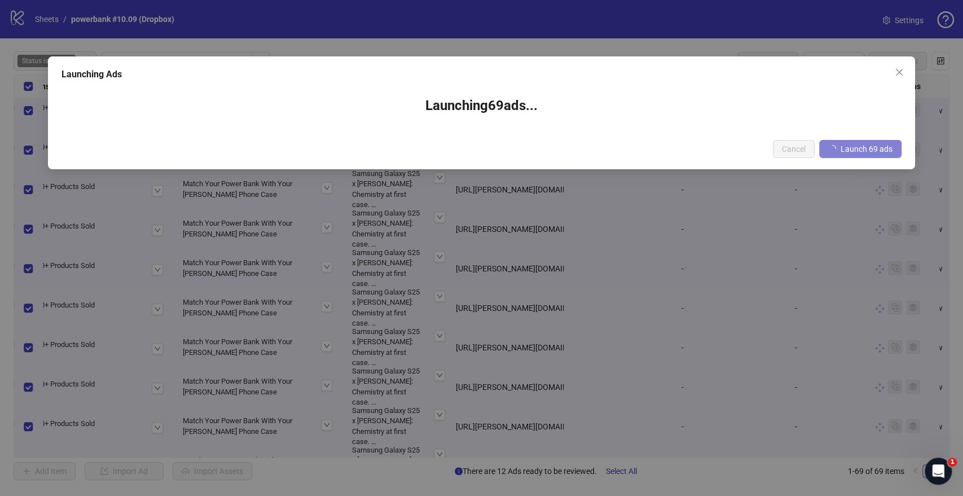
scroll to position [118, 669]
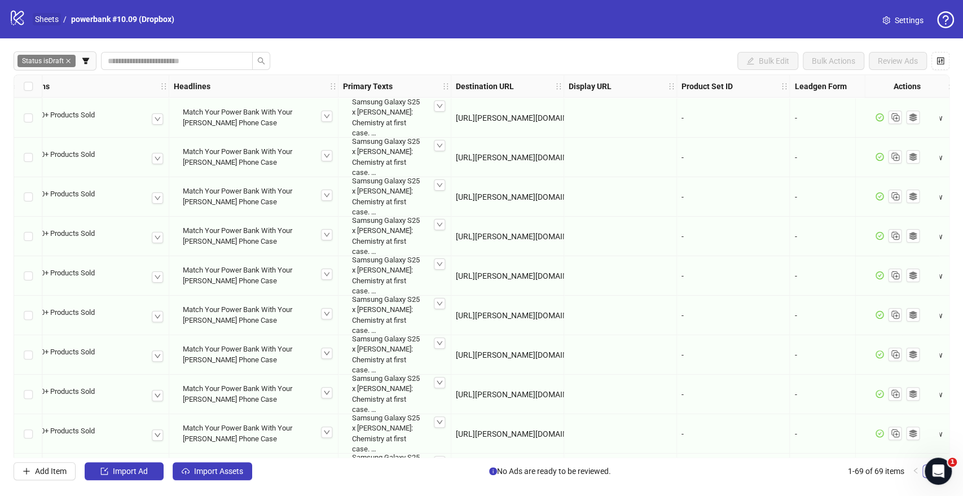
click at [39, 14] on link "Sheets" at bounding box center [47, 19] width 28 height 12
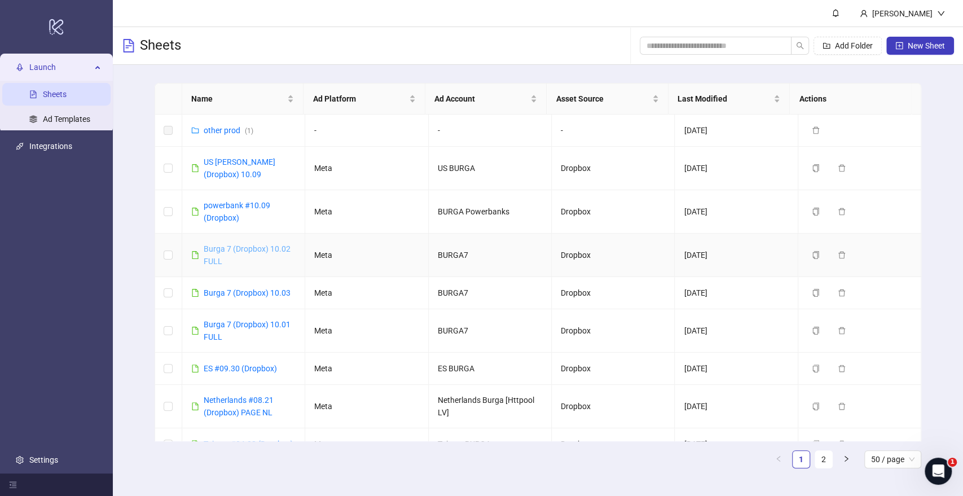
click at [230, 248] on link "Burga 7 (Dropbox) 10.02 FULL" at bounding box center [247, 254] width 87 height 21
click at [229, 290] on link "Burga 7 (Dropbox) 10.03" at bounding box center [247, 292] width 87 height 9
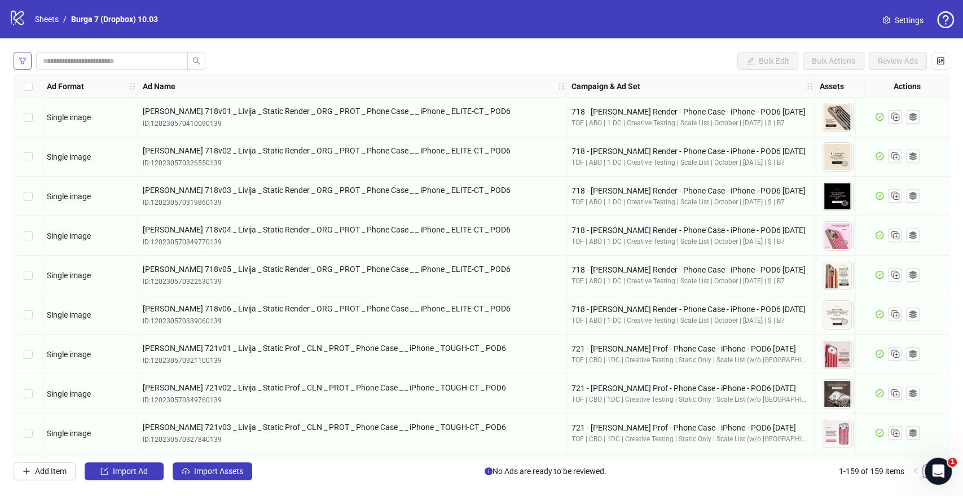
click at [24, 62] on icon "filter" at bounding box center [23, 61] width 8 height 8
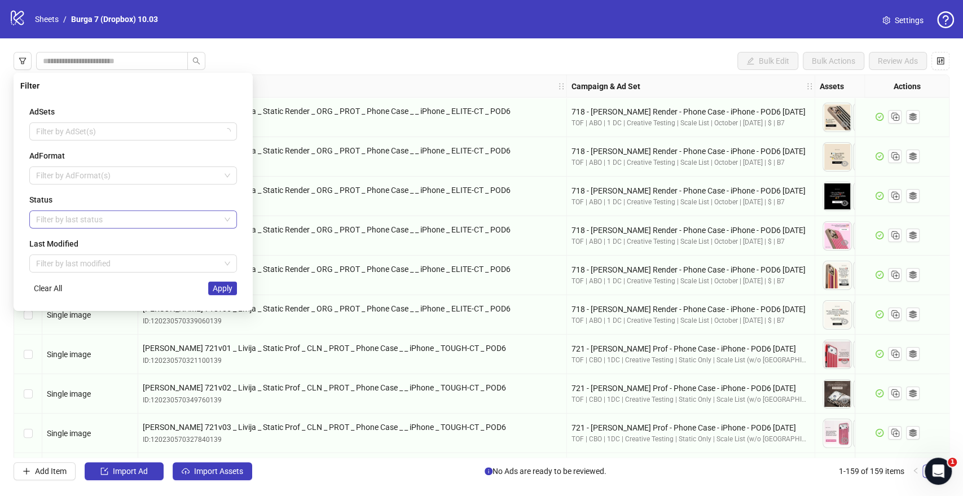
click at [81, 216] on div at bounding box center [127, 220] width 191 height 16
click at [73, 243] on div "Draft" at bounding box center [133, 241] width 190 height 12
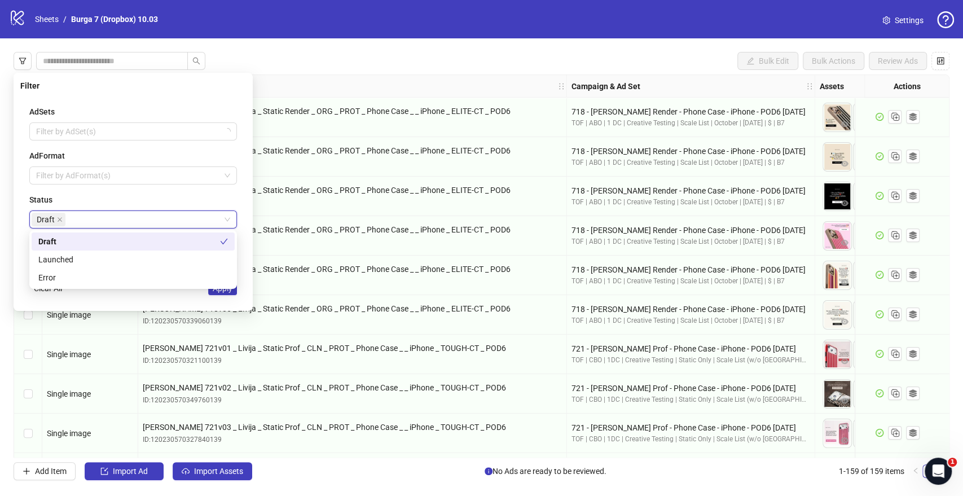
click at [28, 188] on div "AdSets Filter by AdSet(s) AdFormat Filter by AdFormat(s) Status Draft Draft Las…" at bounding box center [133, 200] width 226 height 208
click at [229, 294] on button "Apply" at bounding box center [222, 289] width 29 height 14
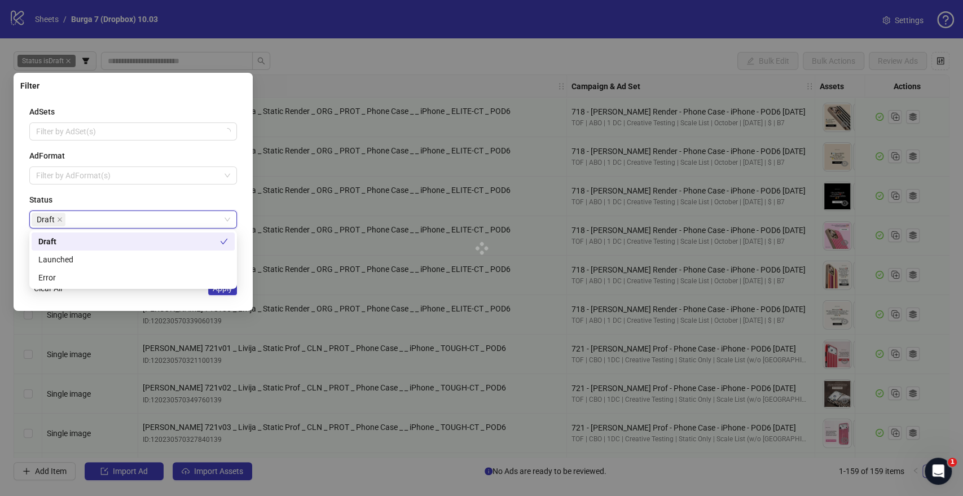
click at [230, 292] on div at bounding box center [481, 248] width 963 height 496
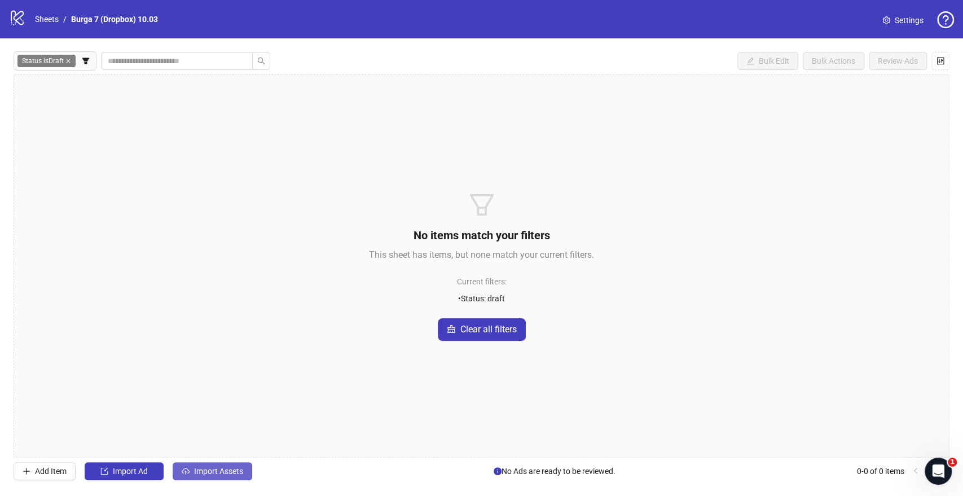
click at [190, 475] on button "Import Assets" at bounding box center [213, 471] width 80 height 18
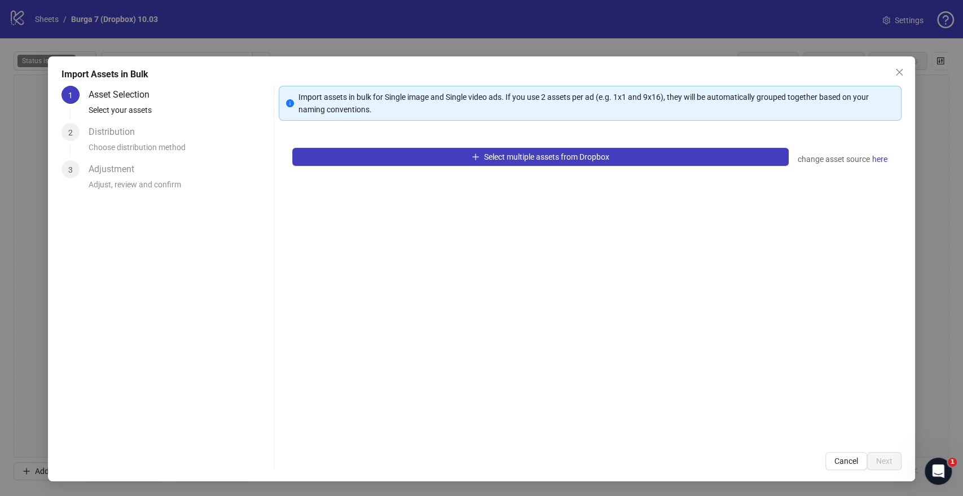
click at [483, 166] on div "Select multiple assets from Dropbox change asset source here" at bounding box center [590, 286] width 622 height 304
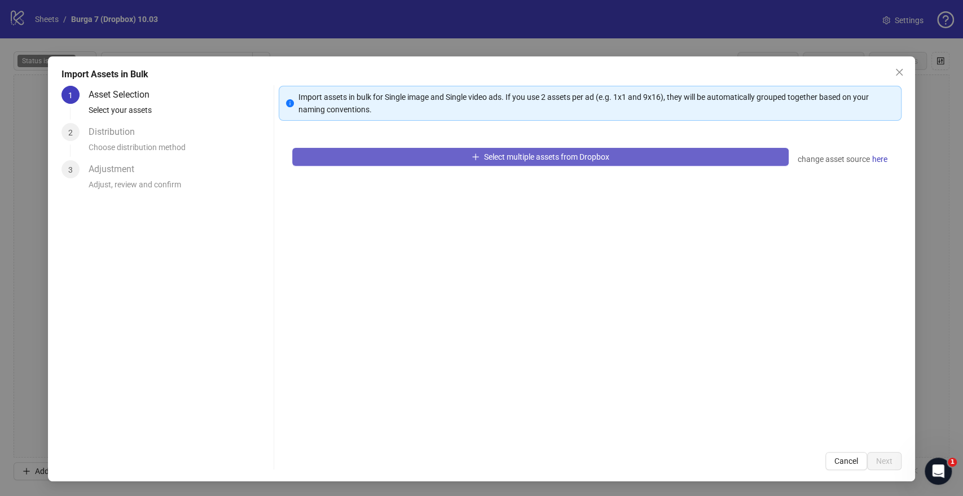
click at [497, 156] on span "Select multiple assets from Dropbox" at bounding box center [546, 156] width 125 height 9
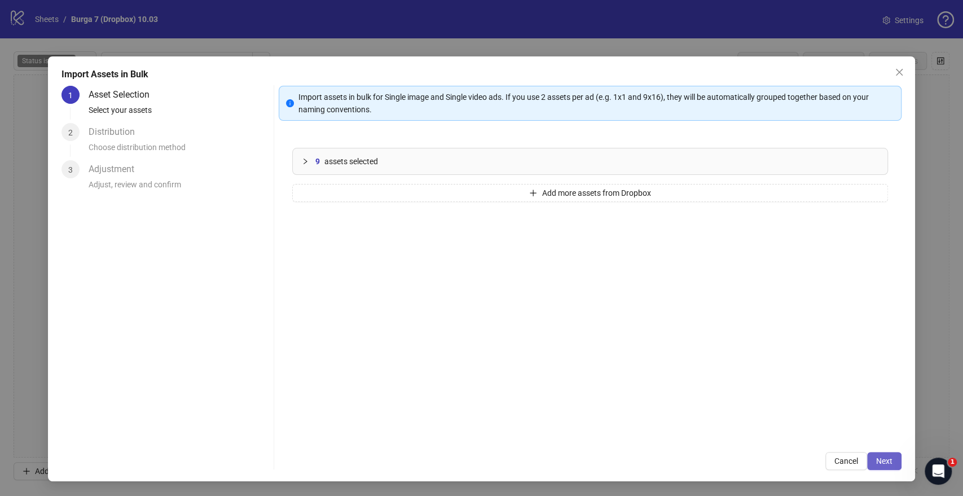
click at [876, 456] on span "Next" at bounding box center [884, 460] width 16 height 9
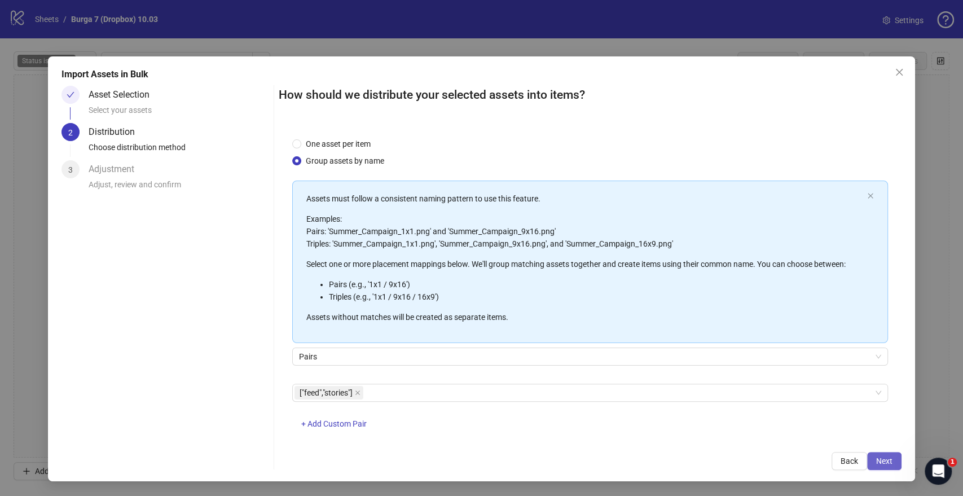
click at [882, 460] on span "Next" at bounding box center [884, 460] width 16 height 9
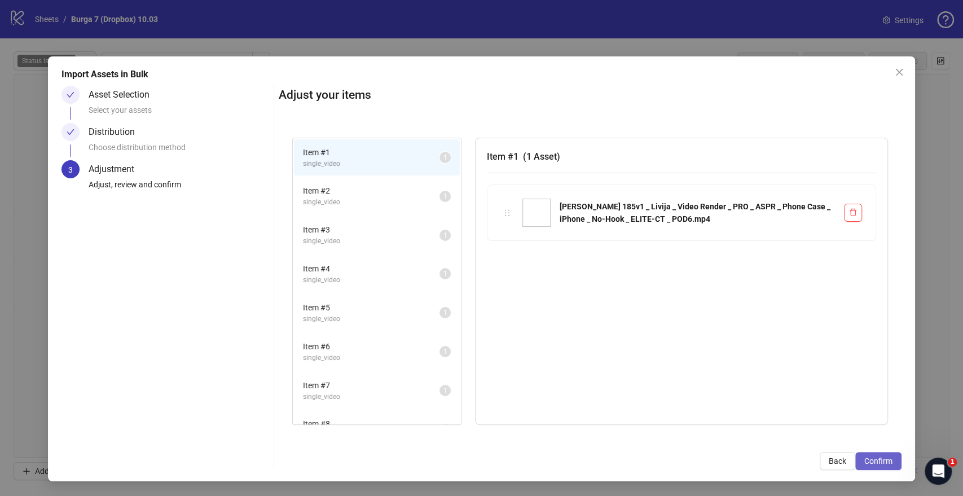
click at [894, 463] on button "Confirm" at bounding box center [878, 461] width 46 height 18
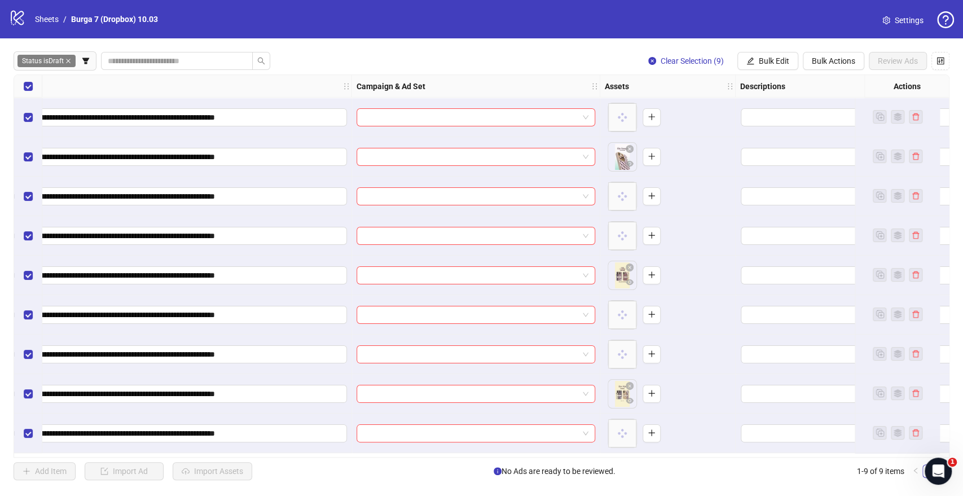
scroll to position [0, 251]
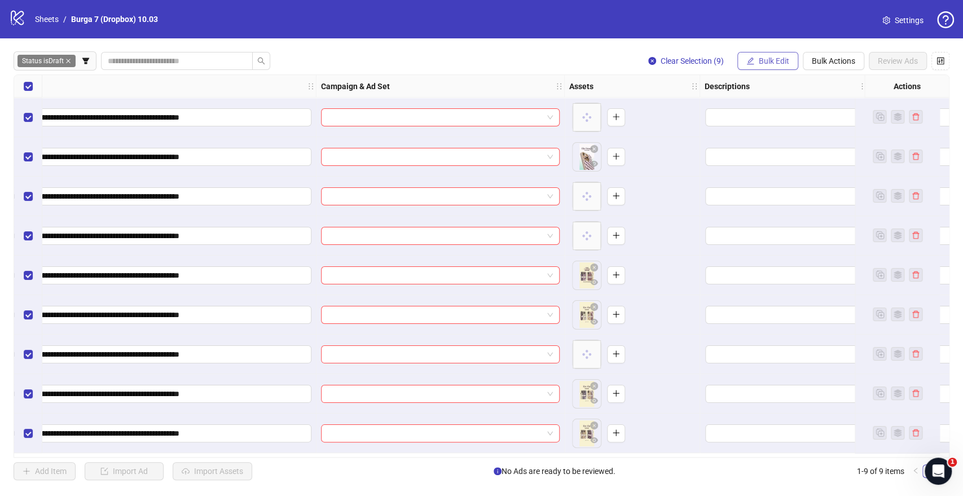
click at [784, 59] on span "Bulk Edit" at bounding box center [774, 60] width 30 height 9
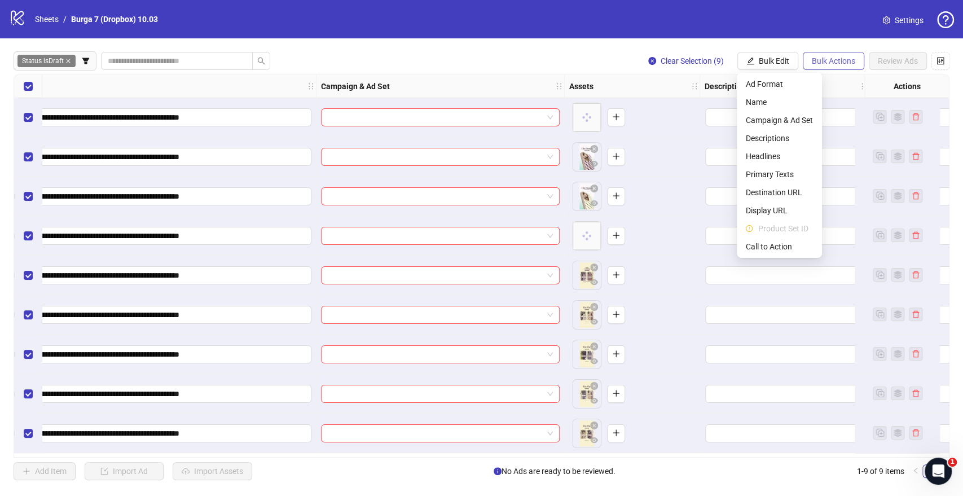
click at [822, 63] on span "Bulk Actions" at bounding box center [833, 60] width 43 height 9
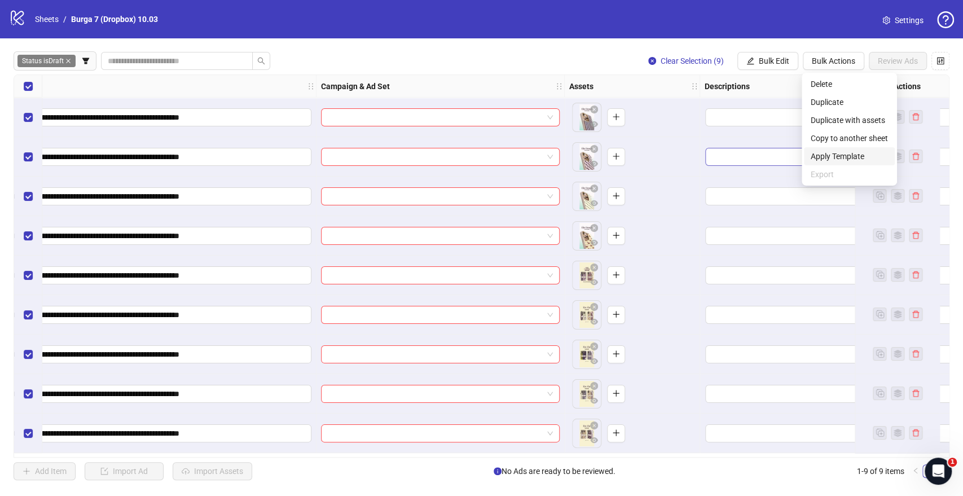
click at [835, 157] on span "Apply Template" at bounding box center [849, 156] width 77 height 12
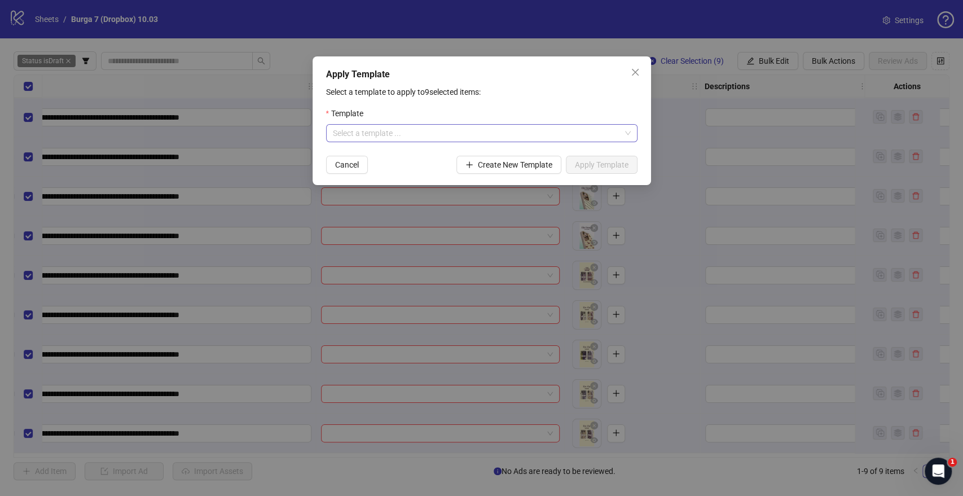
click at [398, 125] on input "search" at bounding box center [477, 133] width 288 height 17
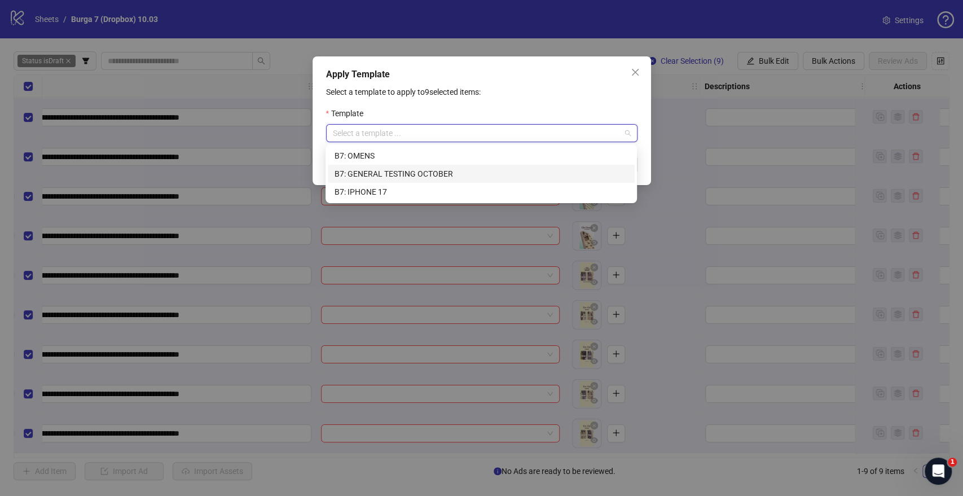
click at [385, 169] on div "B7: GENERAL TESTING OCTOBER" at bounding box center [481, 174] width 293 height 12
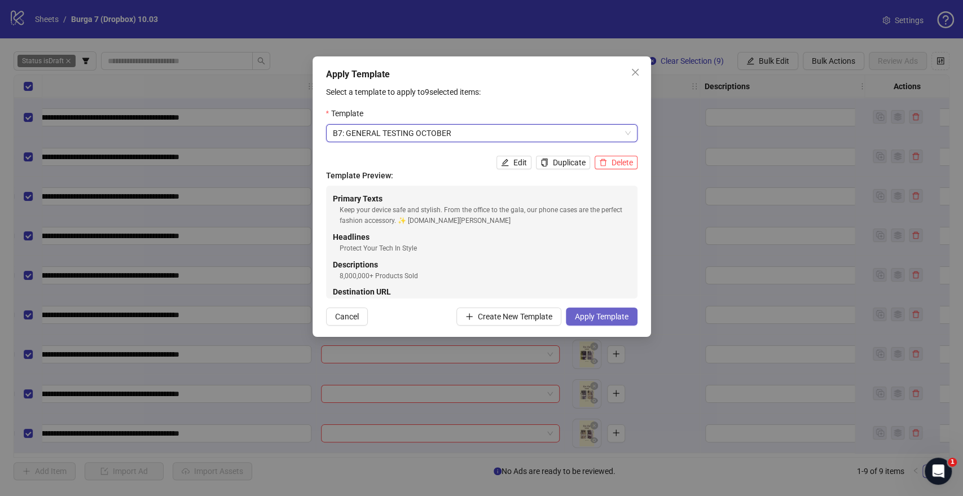
click at [591, 323] on button "Apply Template" at bounding box center [602, 317] width 72 height 18
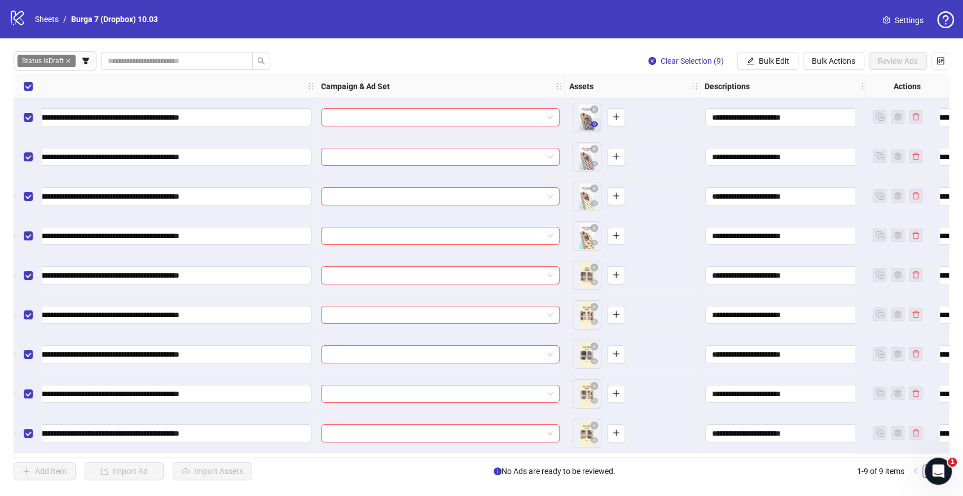
click at [596, 126] on icon "eye" at bounding box center [594, 124] width 8 height 8
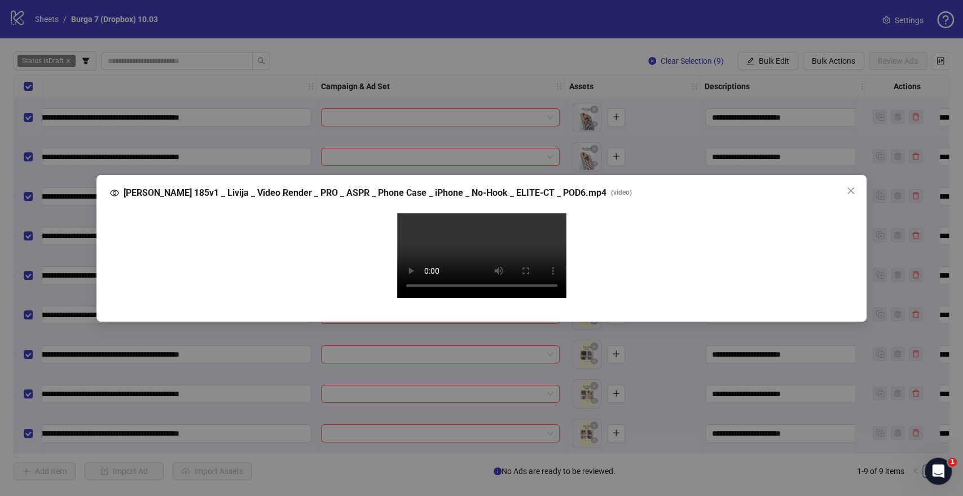
click at [493, 223] on video "Your browser does not support the video tag." at bounding box center [481, 255] width 169 height 85
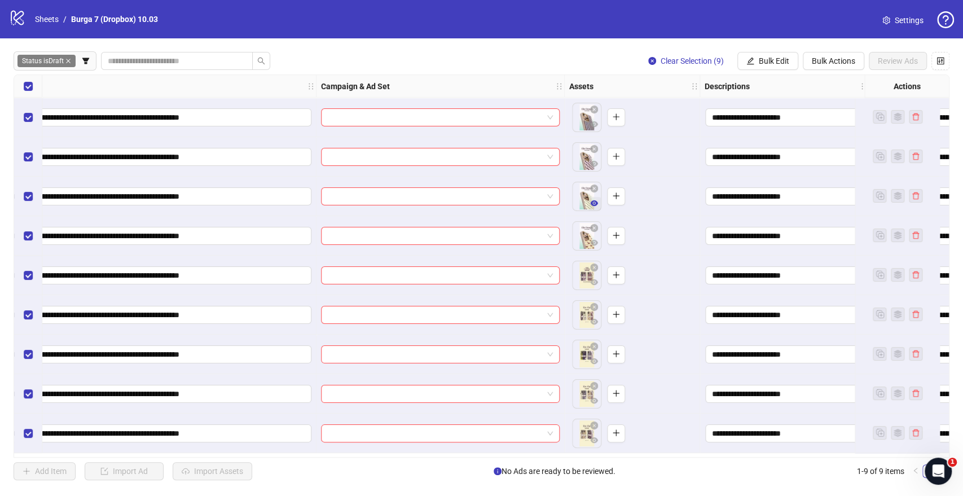
click at [596, 201] on icon "eye" at bounding box center [594, 203] width 8 height 8
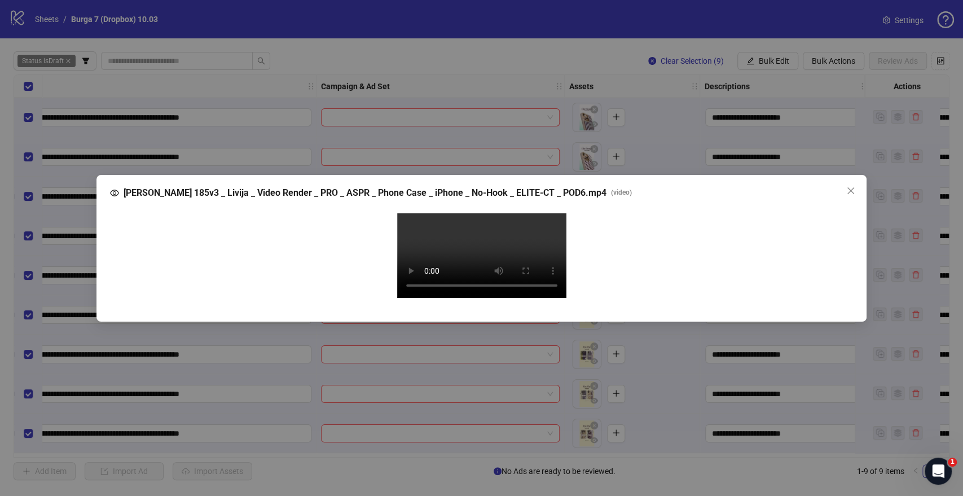
click at [491, 229] on video "Your browser does not support the video tag." at bounding box center [481, 255] width 169 height 85
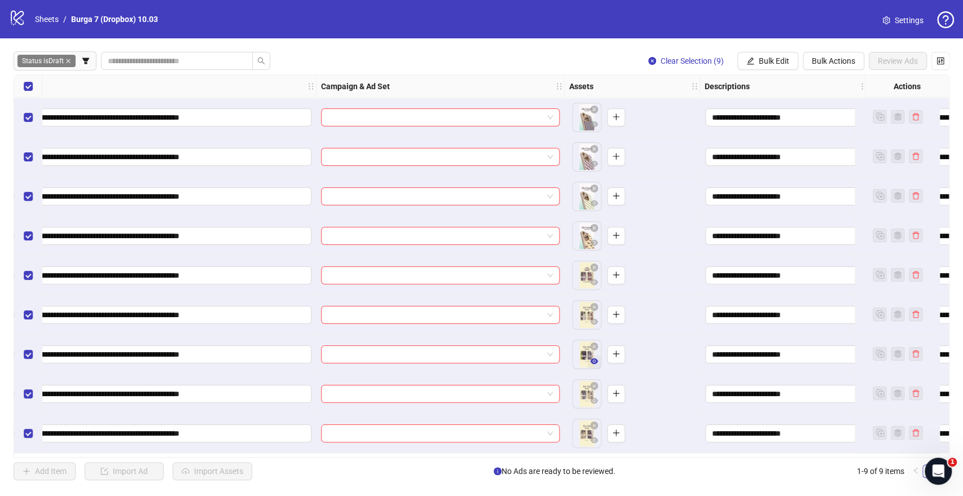
click at [599, 362] on button "button" at bounding box center [594, 362] width 14 height 14
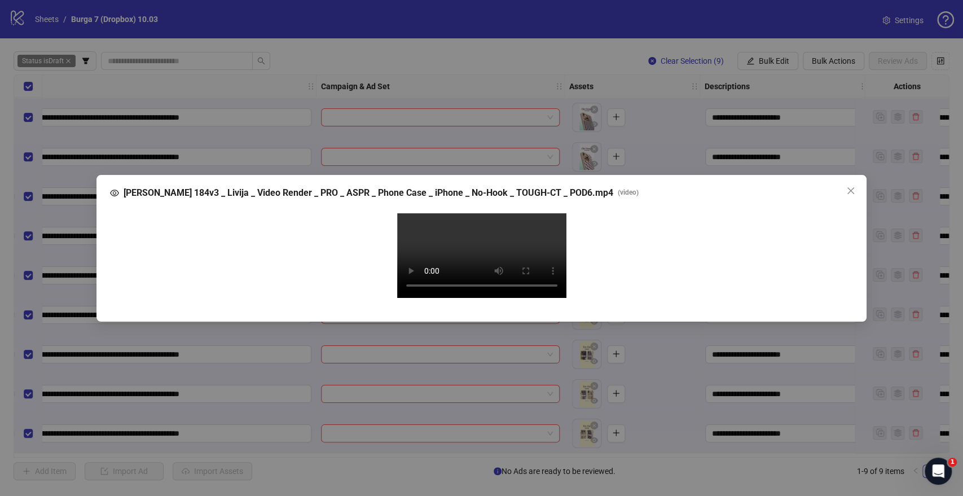
click at [483, 258] on video "Your browser does not support the video tag." at bounding box center [481, 255] width 169 height 85
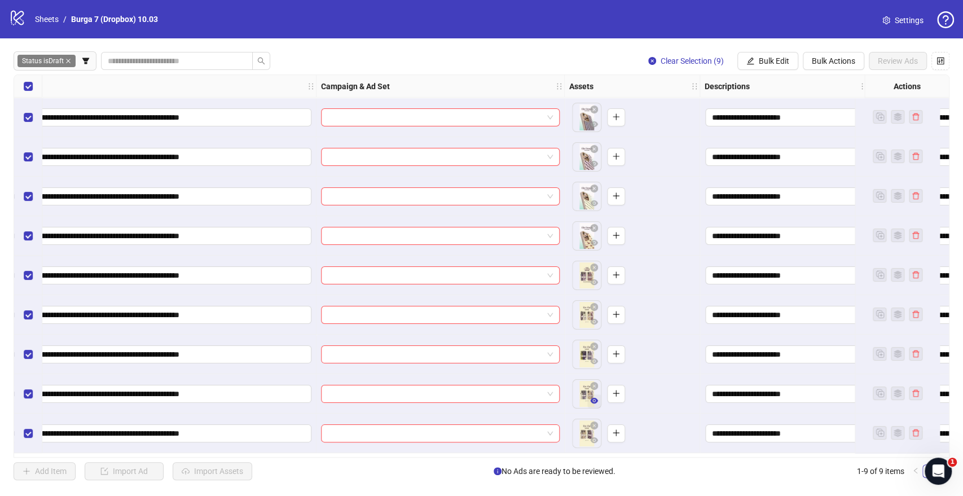
click at [595, 401] on icon "eye" at bounding box center [594, 401] width 8 height 6
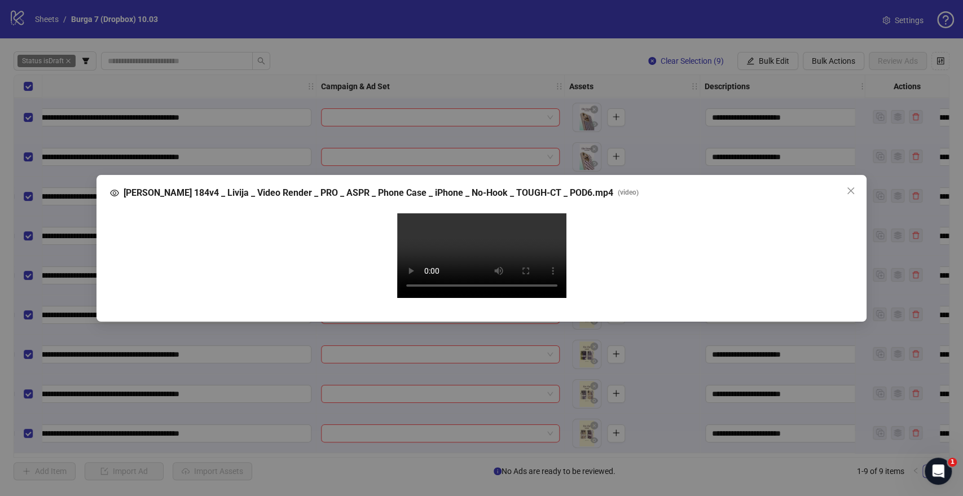
click at [522, 262] on video "Your browser does not support the video tag." at bounding box center [481, 255] width 169 height 85
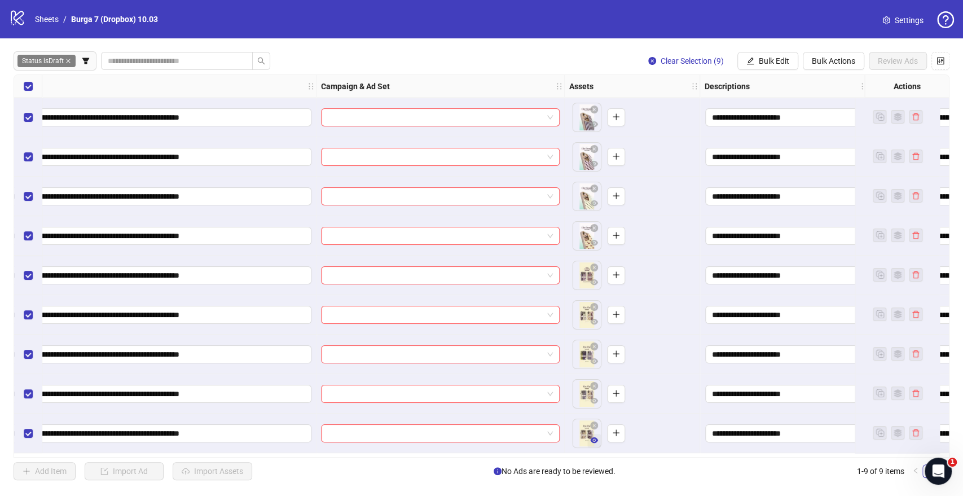
click at [595, 442] on icon "eye" at bounding box center [594, 440] width 8 height 6
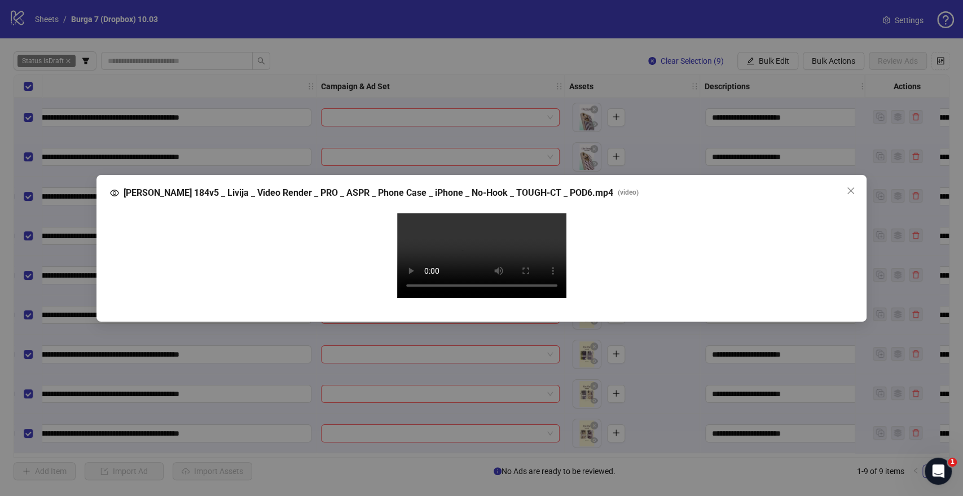
click at [525, 266] on video "Your browser does not support the video tag." at bounding box center [481, 255] width 169 height 85
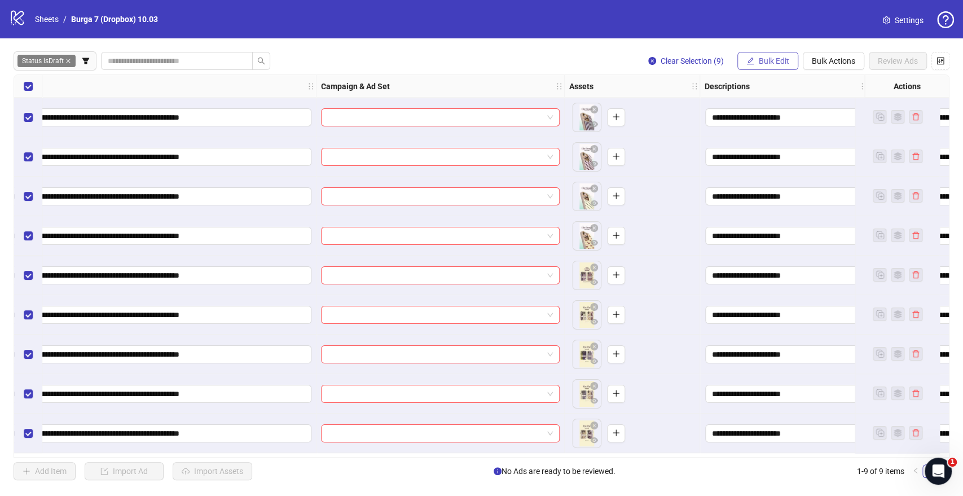
click at [764, 62] on span "Bulk Edit" at bounding box center [774, 60] width 30 height 9
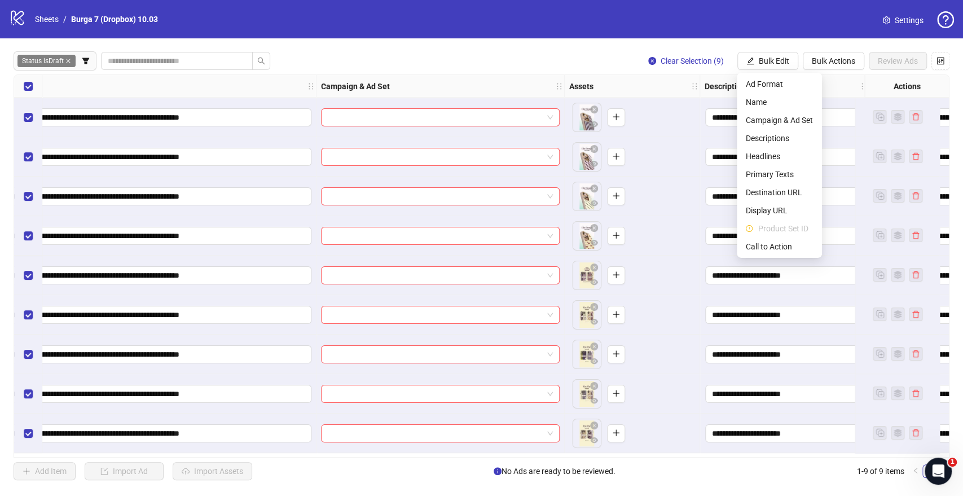
click at [438, 70] on div "Status is Draft Clear Selection (9) Bulk Edit Bulk Actions Review Ads" at bounding box center [482, 61] width 936 height 18
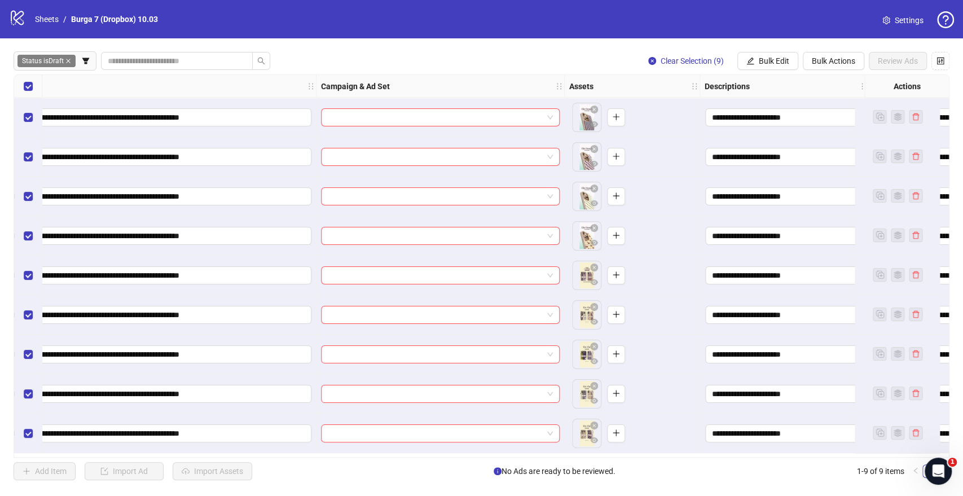
click at [34, 84] on div "Select all rows" at bounding box center [28, 86] width 28 height 23
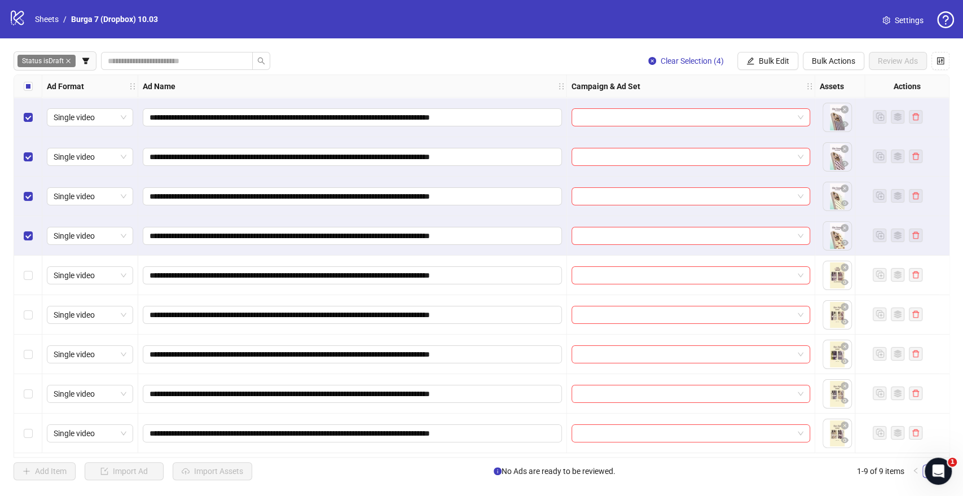
scroll to position [0, 0]
click at [750, 58] on icon "edit" at bounding box center [750, 61] width 8 height 8
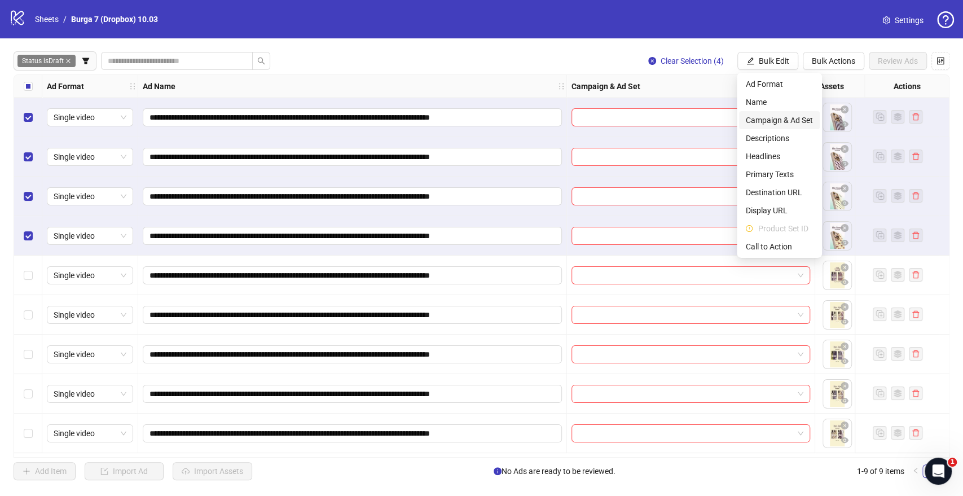
click at [754, 122] on span "Campaign & Ad Set" at bounding box center [779, 120] width 67 height 12
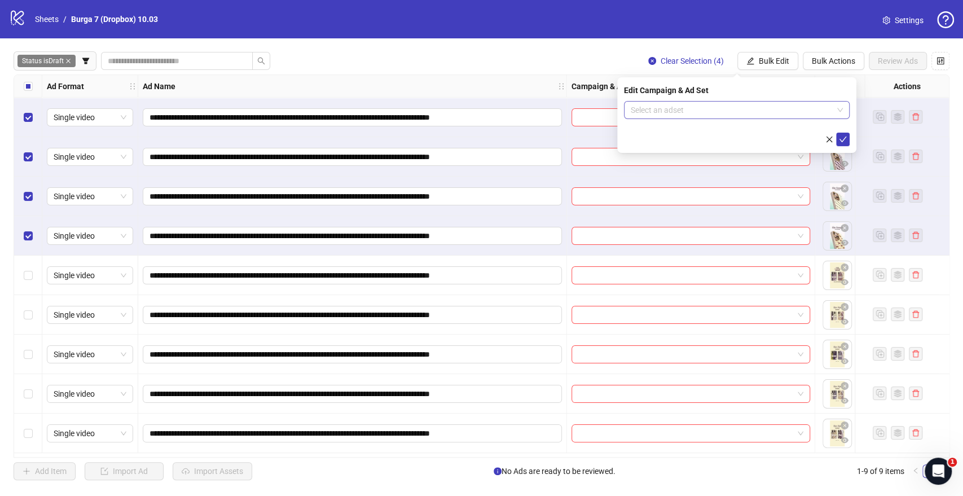
click at [658, 115] on input "search" at bounding box center [732, 110] width 202 height 17
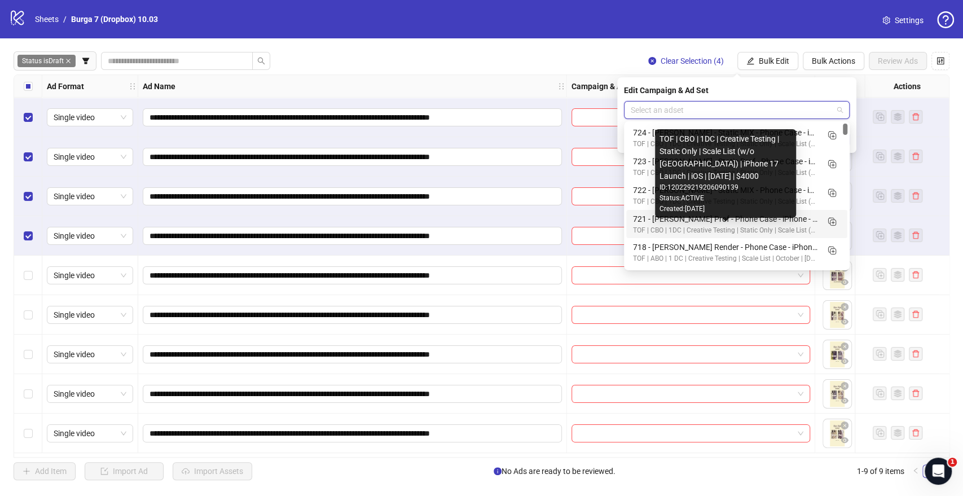
scroll to position [63, 0]
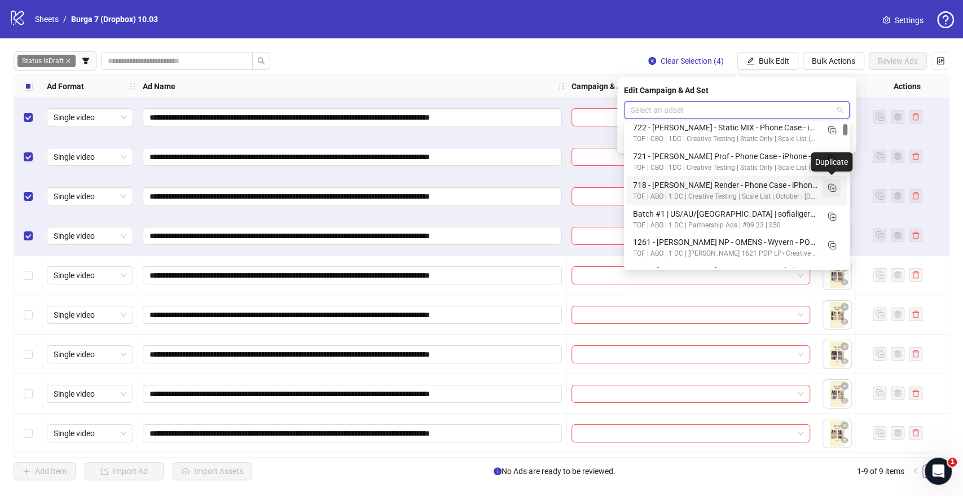
click at [831, 191] on icon "Duplicate" at bounding box center [831, 187] width 11 height 11
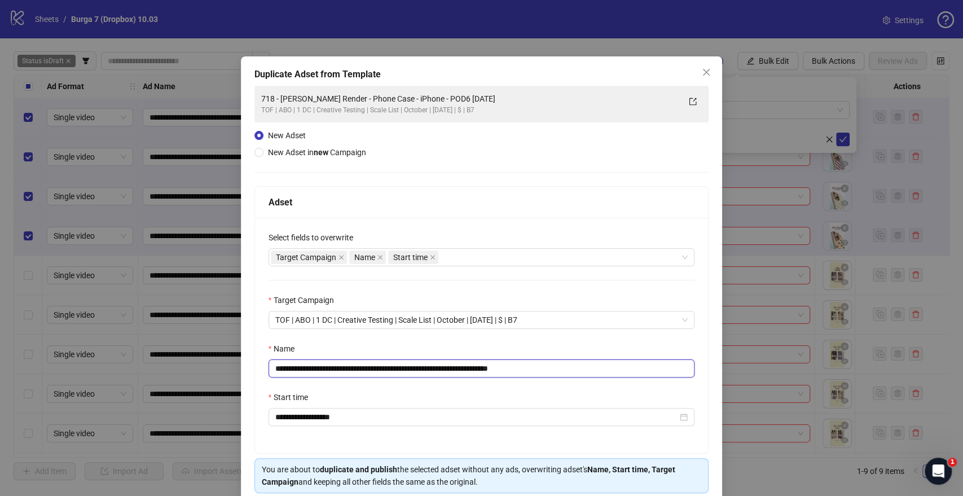
drag, startPoint x: 459, startPoint y: 371, endPoint x: 0, endPoint y: 333, distance: 460.9
click at [0, 333] on div "**********" at bounding box center [481, 248] width 963 height 496
paste input "text"
drag, startPoint x: 477, startPoint y: 371, endPoint x: 558, endPoint y: 374, distance: 80.7
click at [558, 374] on input "**********" at bounding box center [482, 368] width 427 height 18
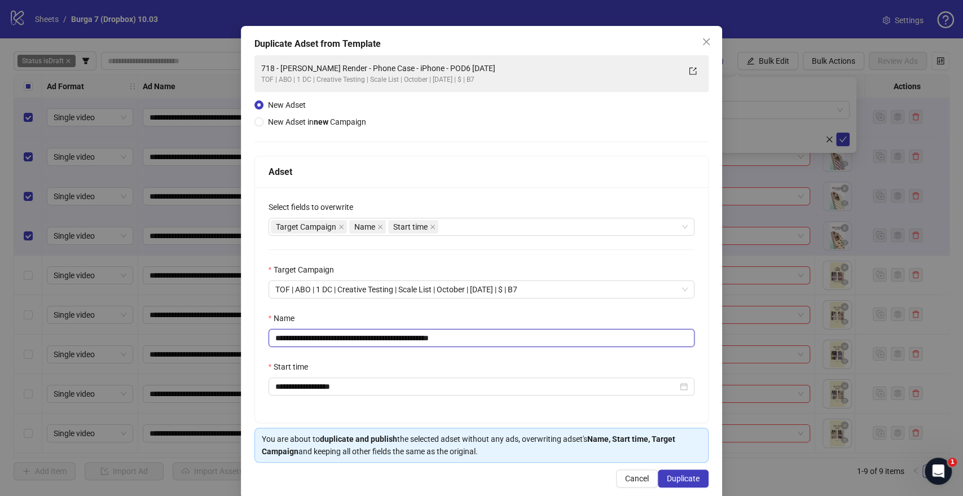
scroll to position [47, 0]
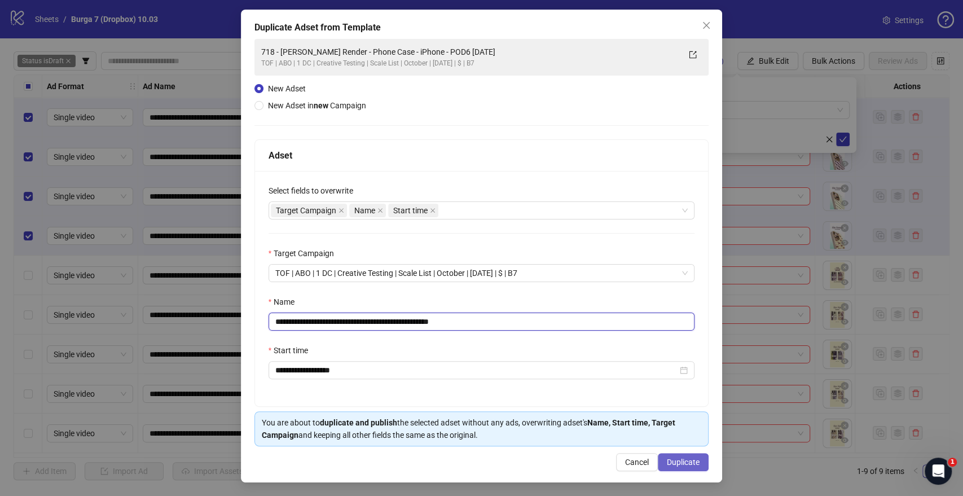
type input "**********"
click at [670, 459] on span "Duplicate" at bounding box center [683, 462] width 33 height 9
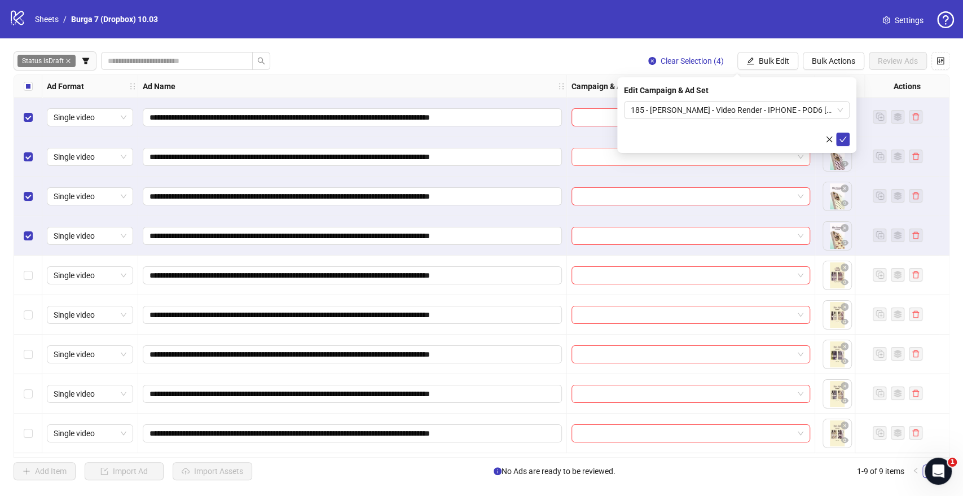
drag, startPoint x: 848, startPoint y: 138, endPoint x: 762, endPoint y: 156, distance: 88.1
click at [848, 138] on button "submit" at bounding box center [843, 140] width 14 height 14
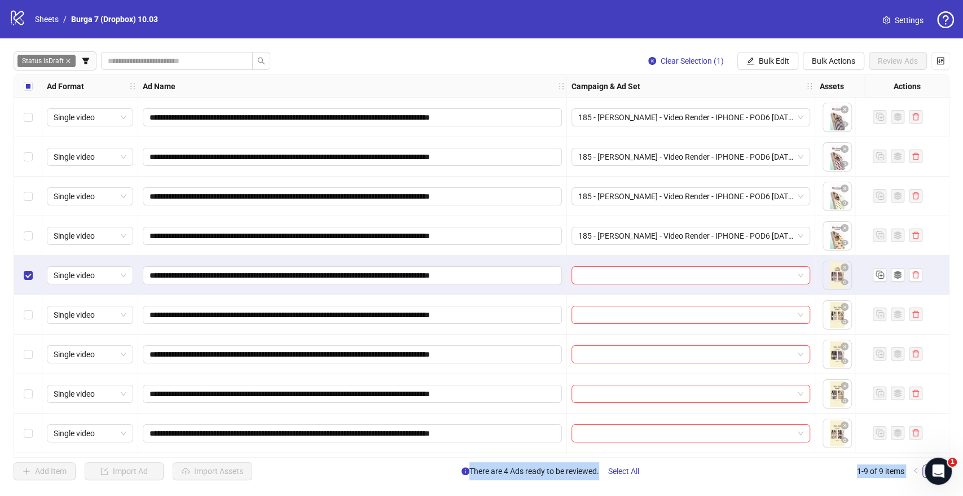
click at [28, 424] on div "Select row 9" at bounding box center [28, 433] width 28 height 39
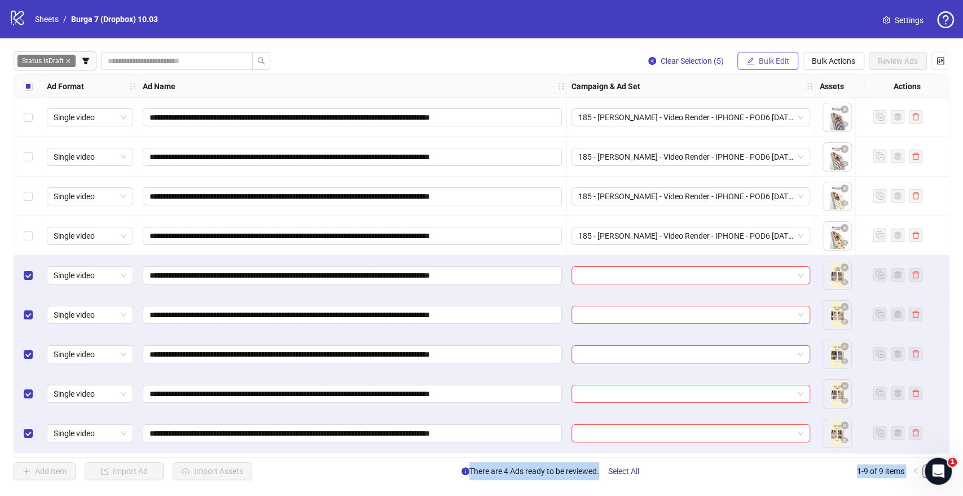
click at [766, 69] on button "Bulk Edit" at bounding box center [767, 61] width 61 height 18
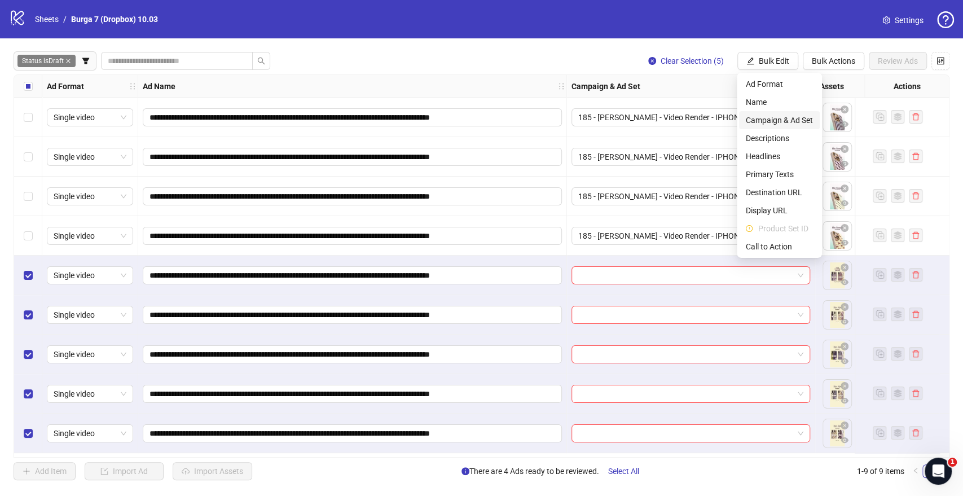
click at [762, 121] on span "Campaign & Ad Set" at bounding box center [779, 120] width 67 height 12
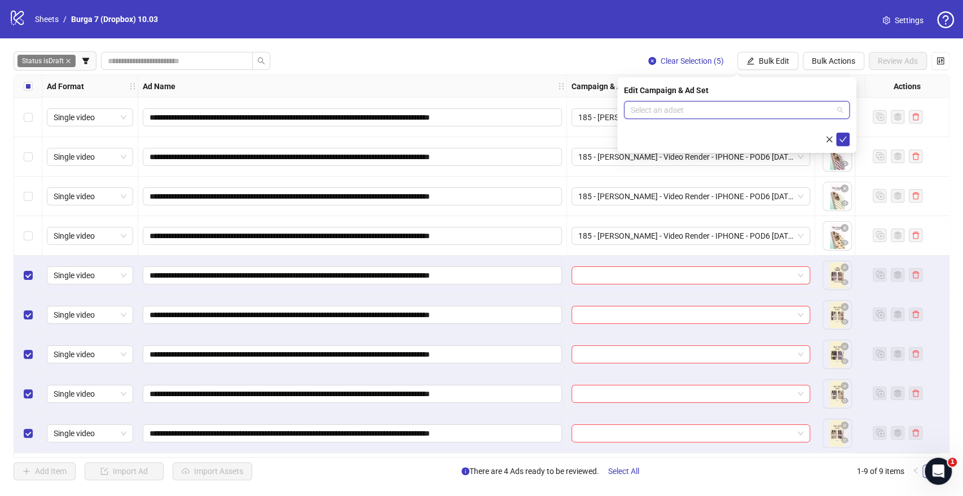
click at [640, 107] on input "search" at bounding box center [732, 110] width 202 height 17
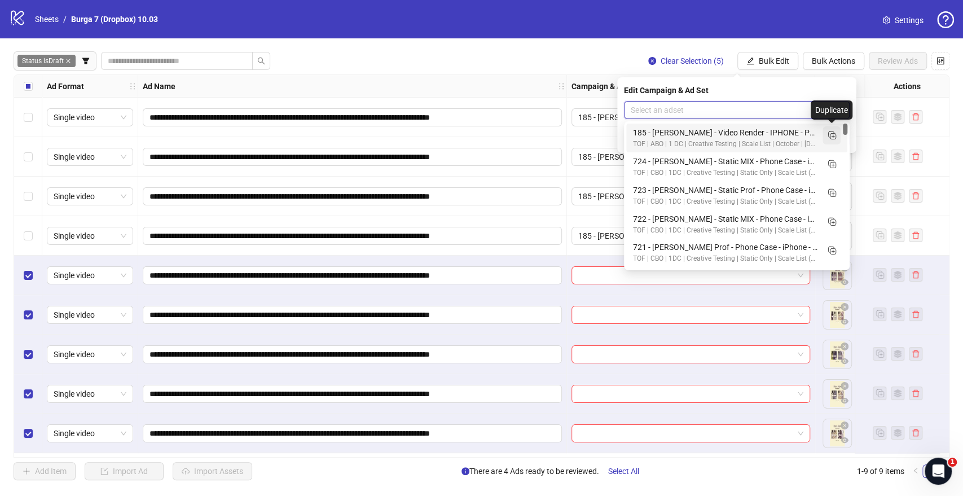
click at [831, 133] on icon "Duplicate" at bounding box center [831, 134] width 11 height 11
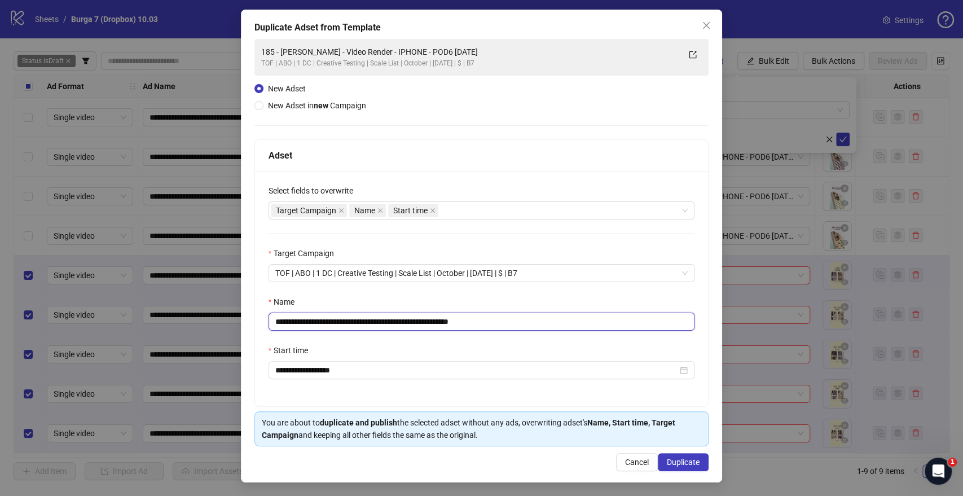
drag, startPoint x: 363, startPoint y: 327, endPoint x: 119, endPoint y: 329, distance: 244.3
click at [104, 332] on div "**********" at bounding box center [481, 248] width 963 height 496
paste input "text"
drag, startPoint x: 477, startPoint y: 319, endPoint x: 606, endPoint y: 324, distance: 129.3
click at [599, 326] on input "**********" at bounding box center [482, 322] width 427 height 18
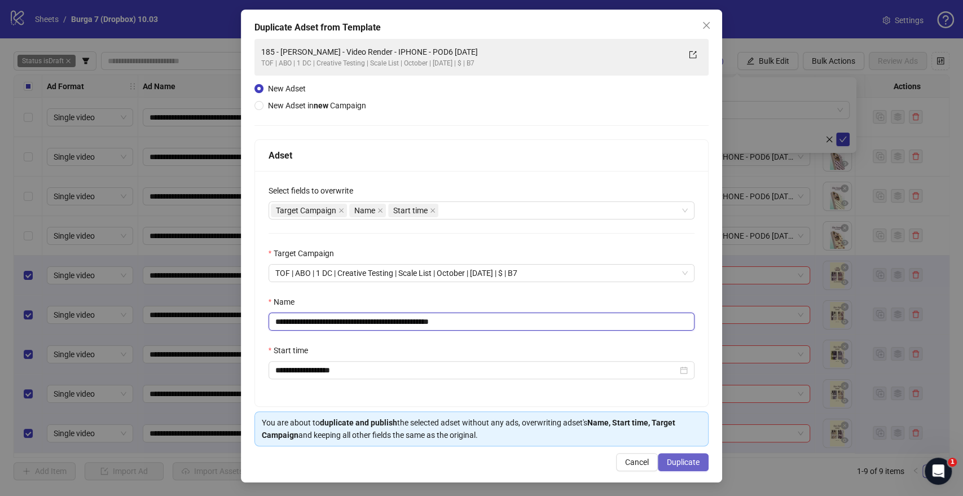
type input "**********"
click at [686, 458] on span "Duplicate" at bounding box center [683, 462] width 33 height 9
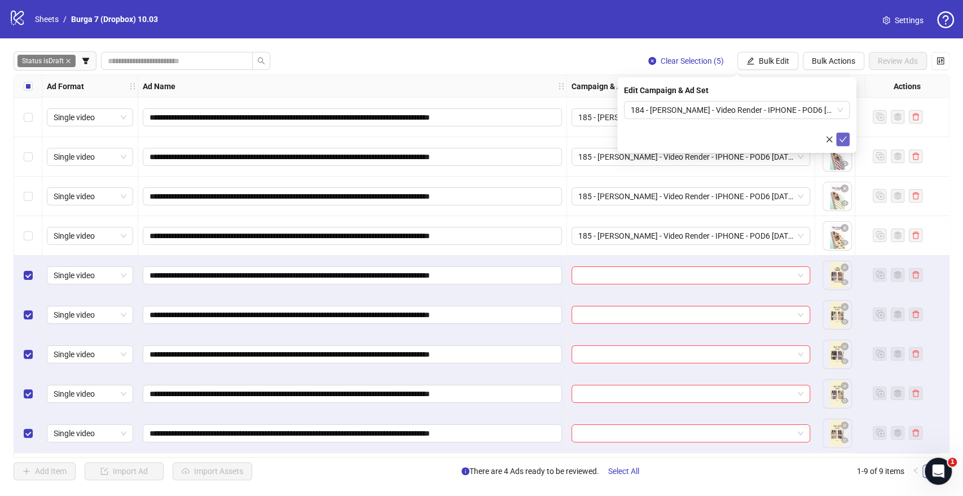
click at [844, 139] on icon "check" at bounding box center [843, 139] width 8 height 8
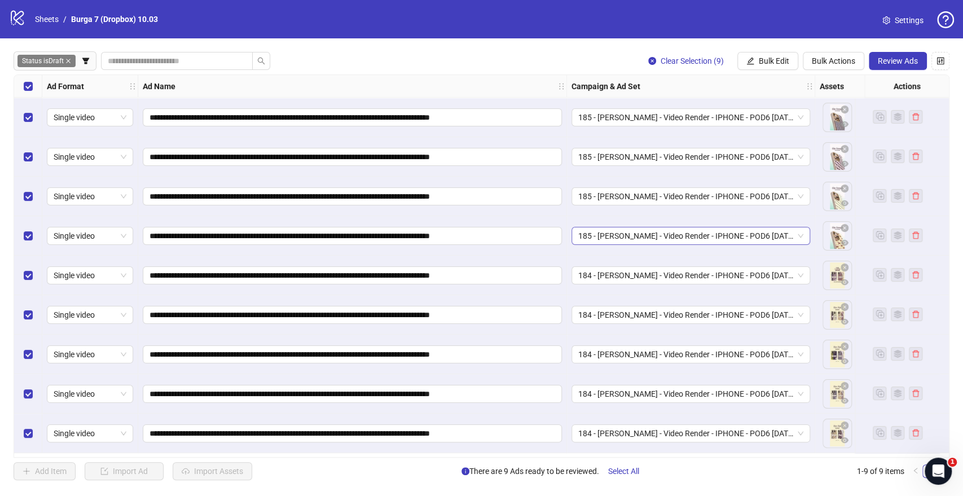
scroll to position [0, 376]
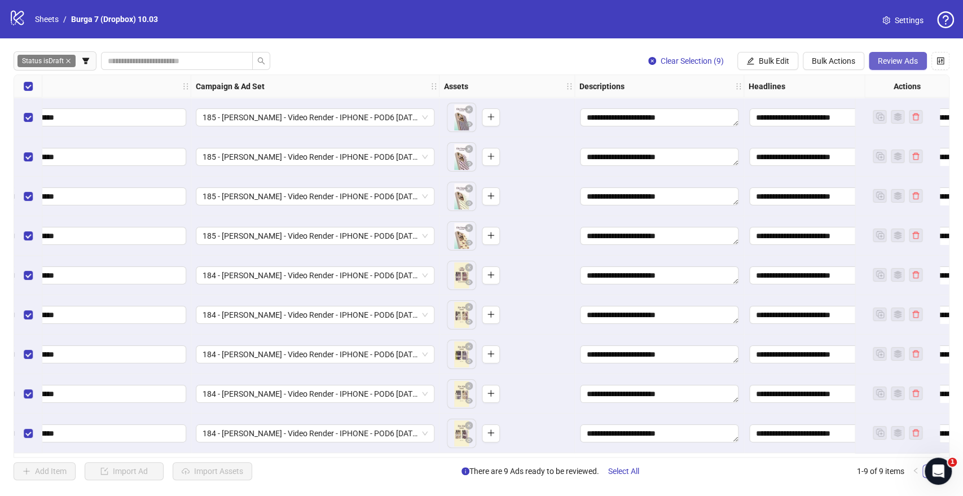
click at [885, 54] on button "Review Ads" at bounding box center [898, 61] width 58 height 18
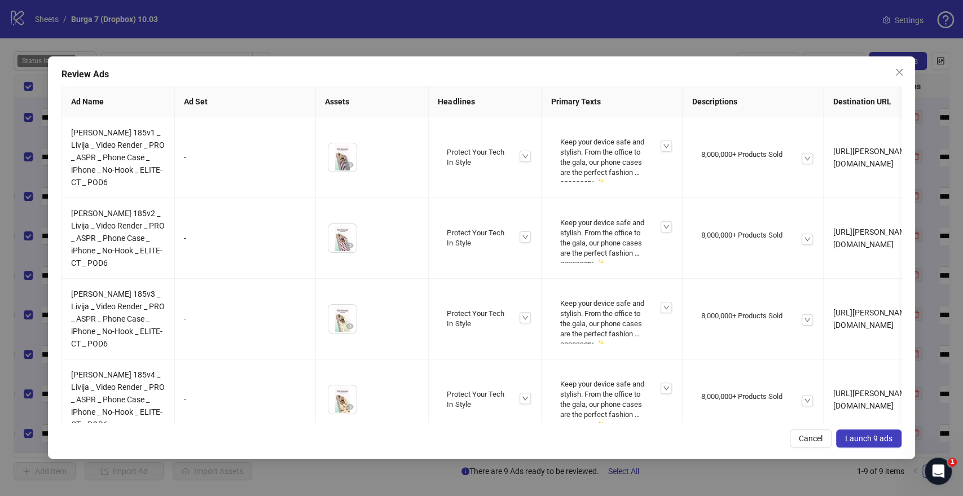
click at [866, 438] on span "Launch 9 ads" at bounding box center [868, 438] width 47 height 9
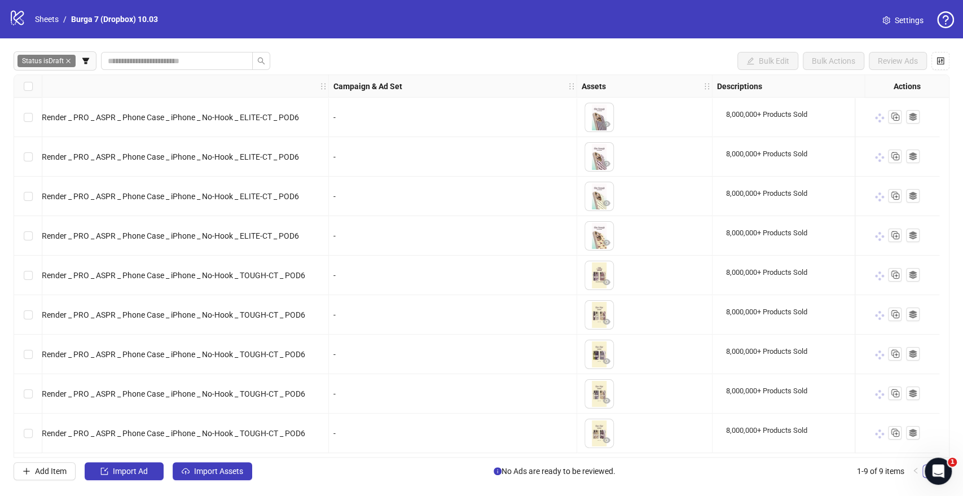
scroll to position [0, 0]
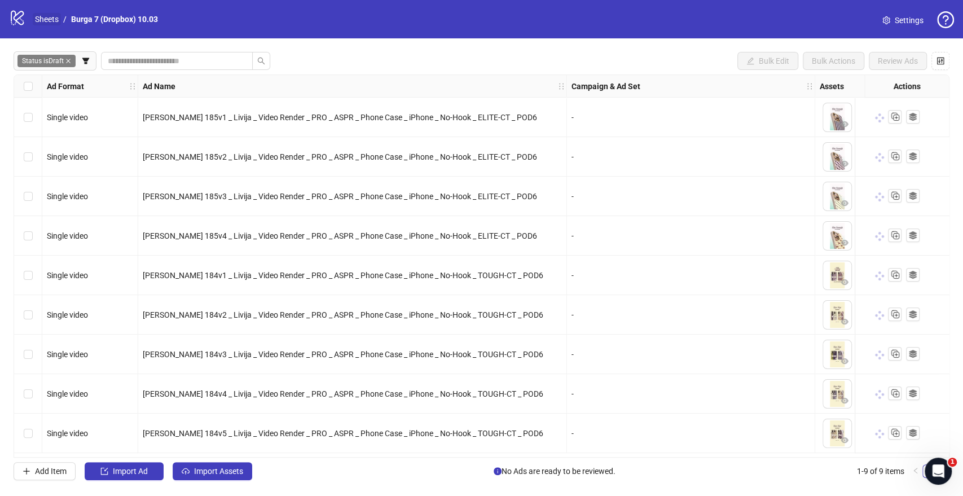
click at [59, 19] on link "Sheets" at bounding box center [47, 19] width 28 height 12
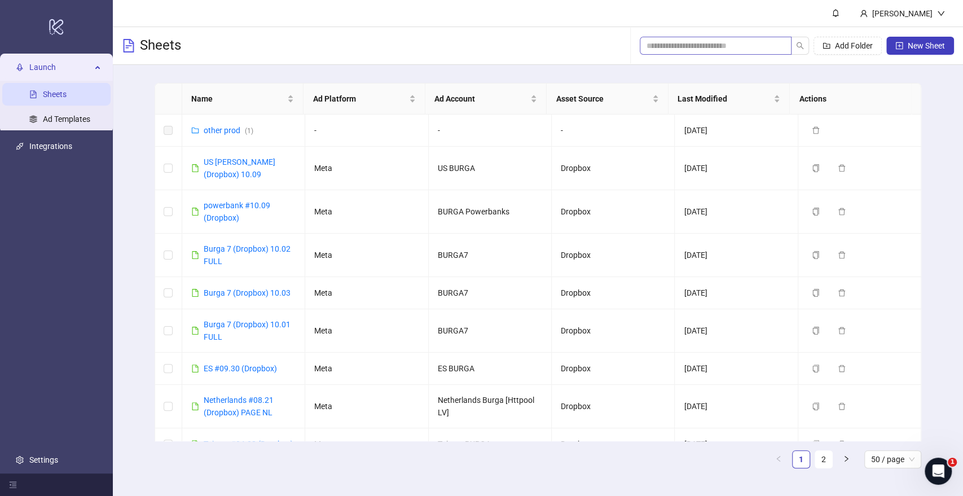
click at [661, 53] on span at bounding box center [716, 46] width 152 height 18
click at [664, 47] on input "search" at bounding box center [711, 45] width 129 height 12
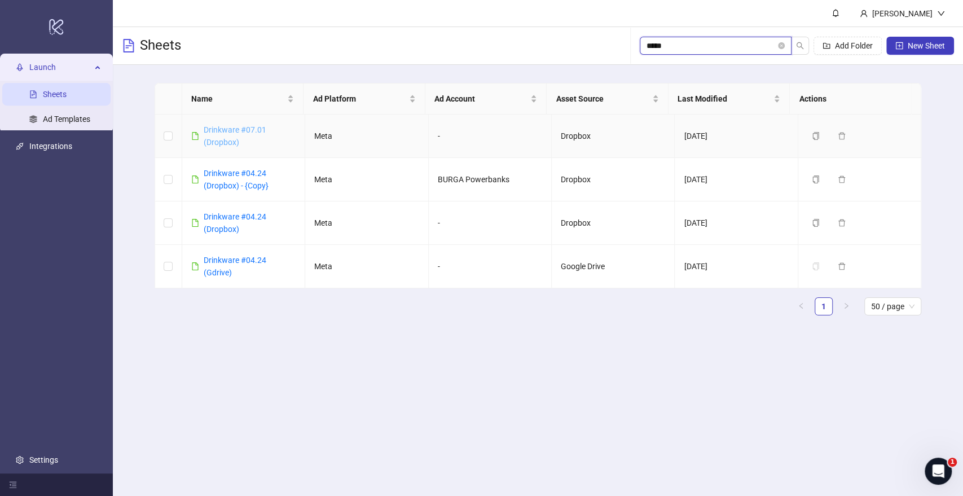
type input "*****"
click at [229, 130] on link "Drinkware #07.01 (Dropbox)" at bounding box center [235, 135] width 63 height 21
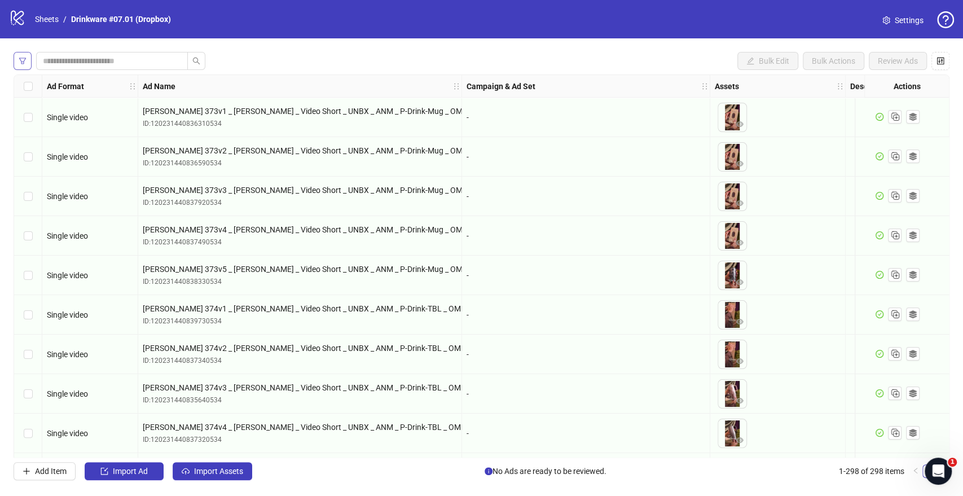
click at [23, 66] on button "button" at bounding box center [23, 61] width 18 height 18
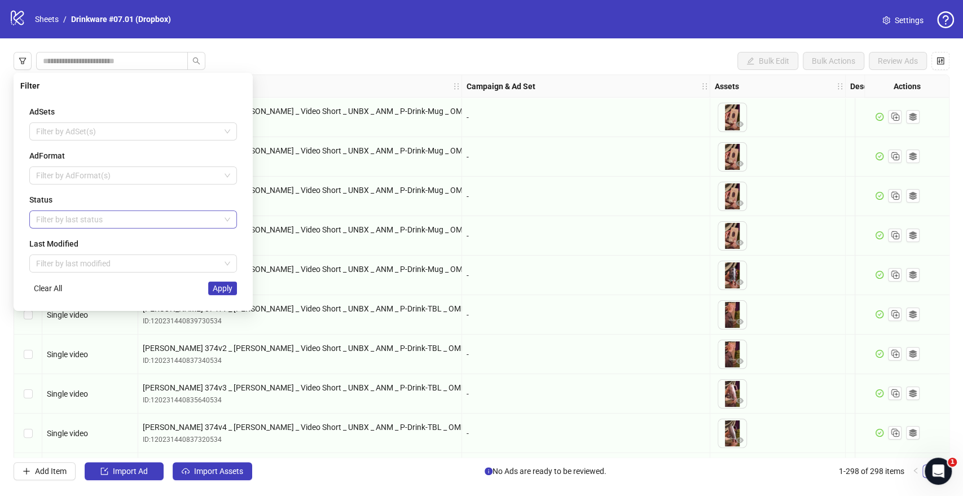
click at [93, 213] on div at bounding box center [127, 220] width 191 height 16
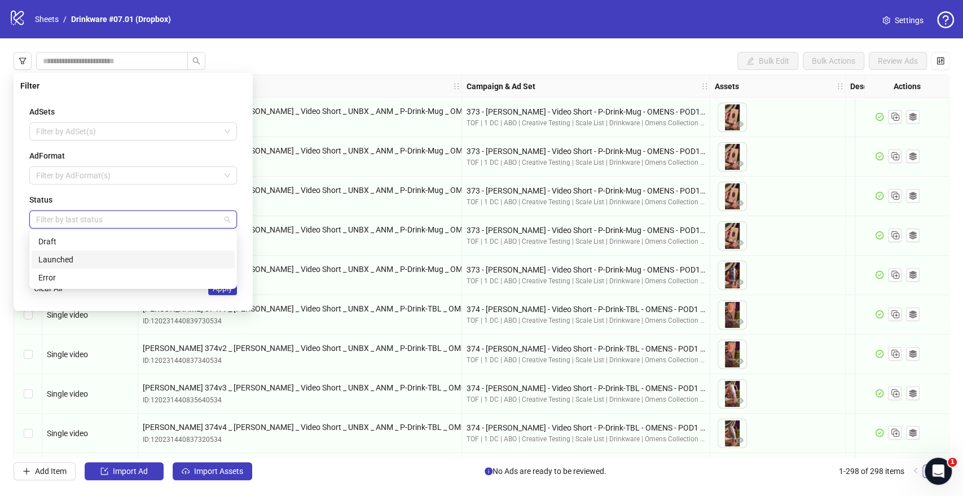
drag, startPoint x: 60, startPoint y: 254, endPoint x: 71, endPoint y: 239, distance: 18.8
click at [72, 236] on div "Draft Launched Error" at bounding box center [133, 259] width 203 height 54
click at [71, 239] on div "Draft" at bounding box center [133, 241] width 190 height 12
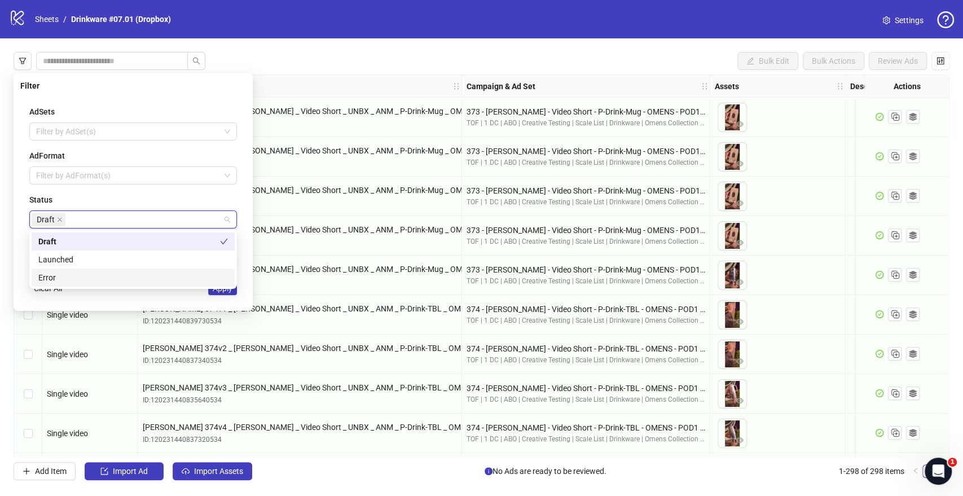
click at [207, 295] on div "AdSets Filter by AdSet(s) AdFormat Filter by AdFormat(s) Status Draft Last Modi…" at bounding box center [133, 200] width 226 height 208
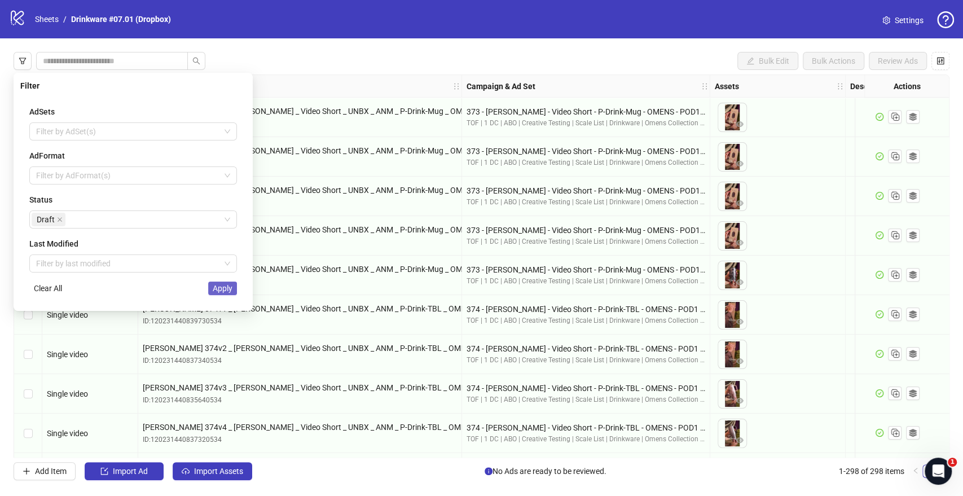
click at [218, 292] on span "Apply" at bounding box center [223, 288] width 20 height 9
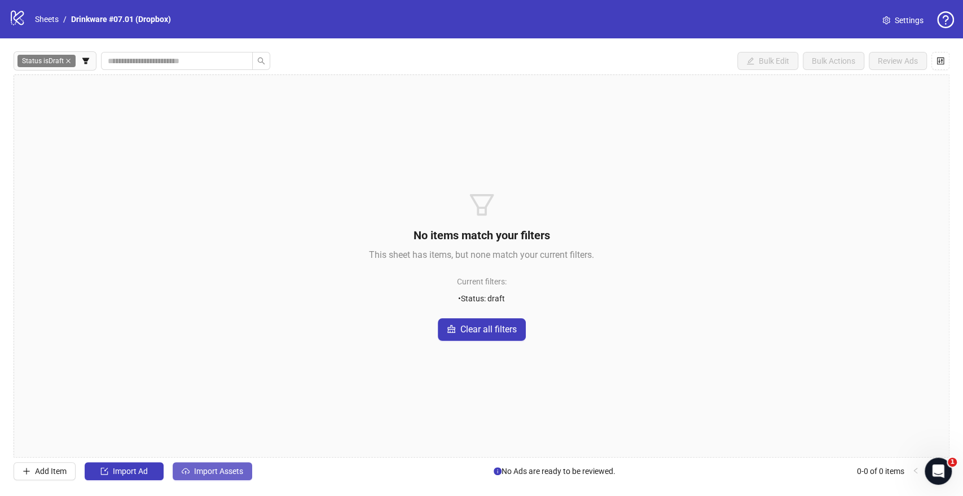
click at [231, 476] on span "Import Assets" at bounding box center [218, 471] width 49 height 9
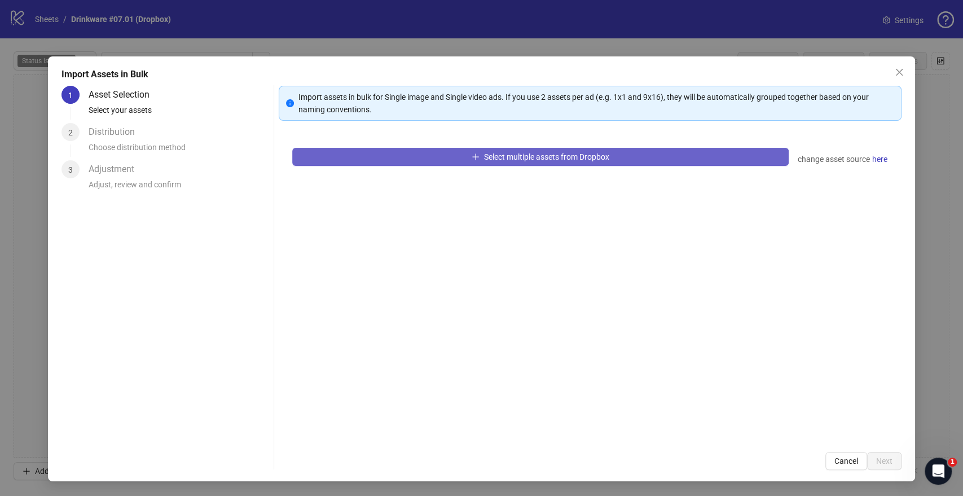
click at [354, 151] on button "Select multiple assets from Dropbox" at bounding box center [540, 157] width 496 height 18
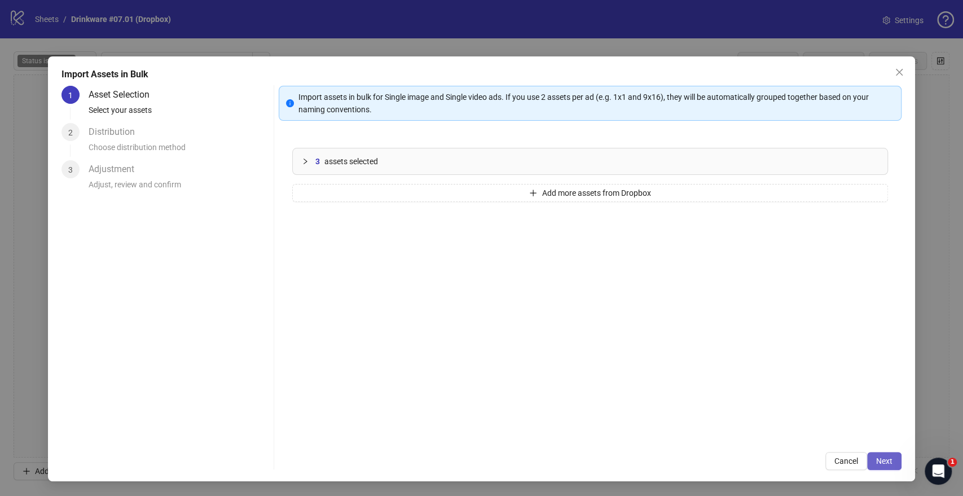
click at [894, 465] on button "Next" at bounding box center [884, 461] width 34 height 18
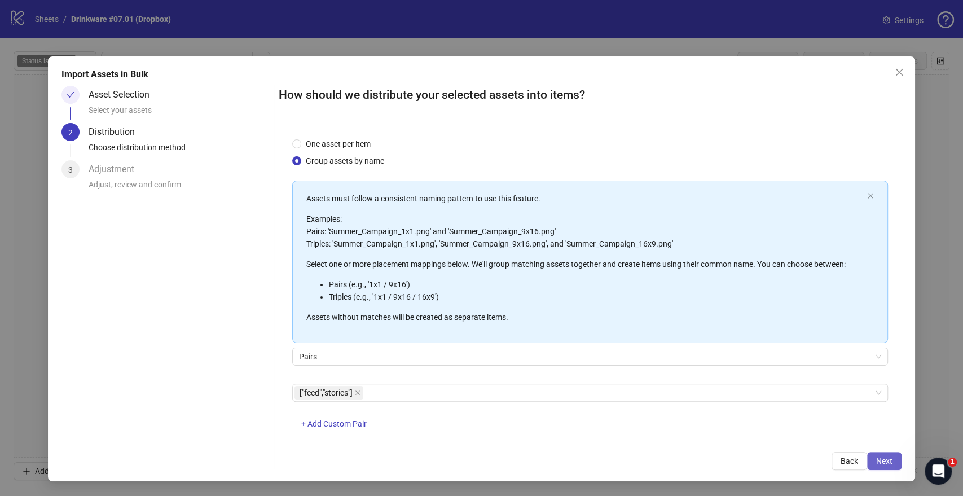
click at [896, 458] on button "Next" at bounding box center [884, 461] width 34 height 18
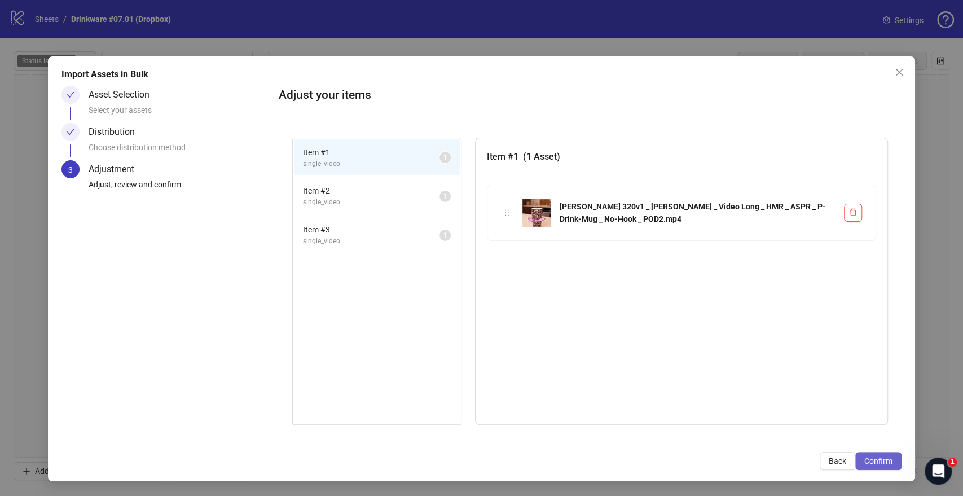
click at [890, 462] on span "Confirm" at bounding box center [878, 460] width 28 height 9
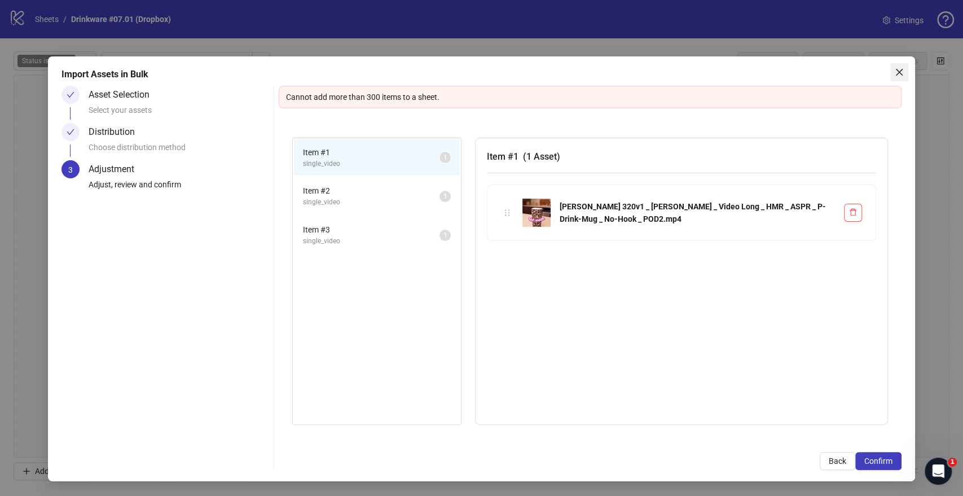
click at [905, 75] on span "Close" at bounding box center [899, 72] width 18 height 9
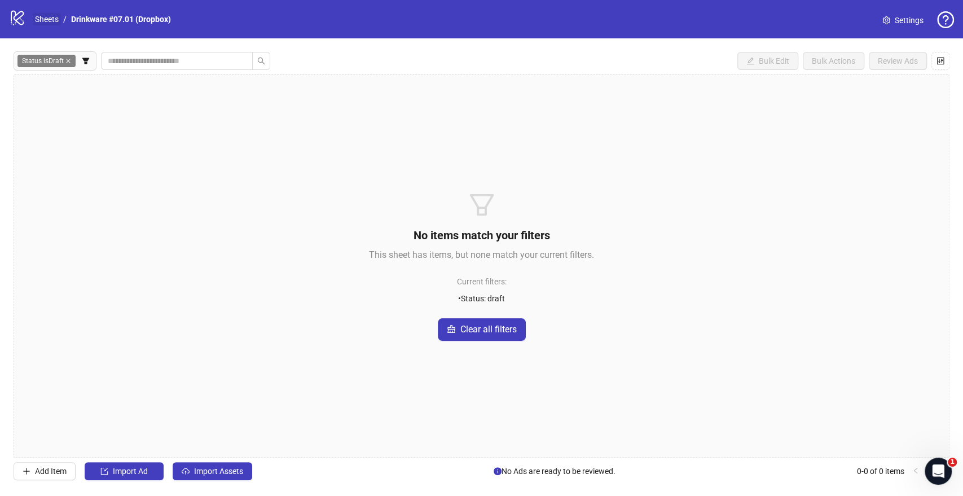
click at [50, 22] on link "Sheets" at bounding box center [47, 19] width 28 height 12
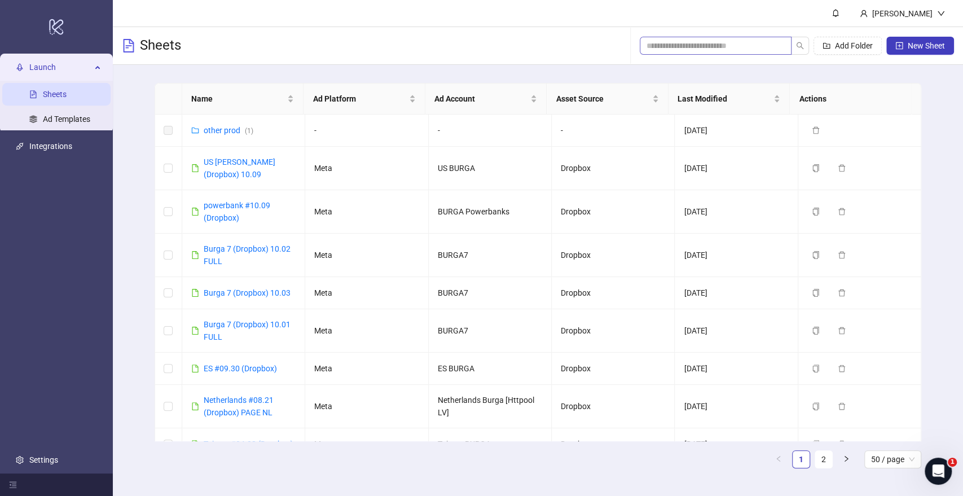
click at [740, 53] on span at bounding box center [716, 46] width 152 height 18
click at [741, 47] on input "search" at bounding box center [711, 45] width 129 height 12
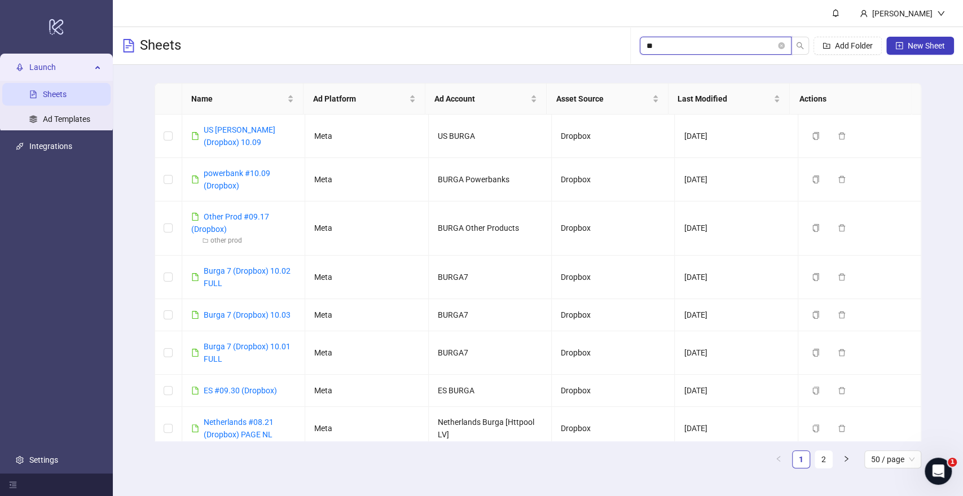
click at [697, 50] on input "**" at bounding box center [711, 45] width 129 height 12
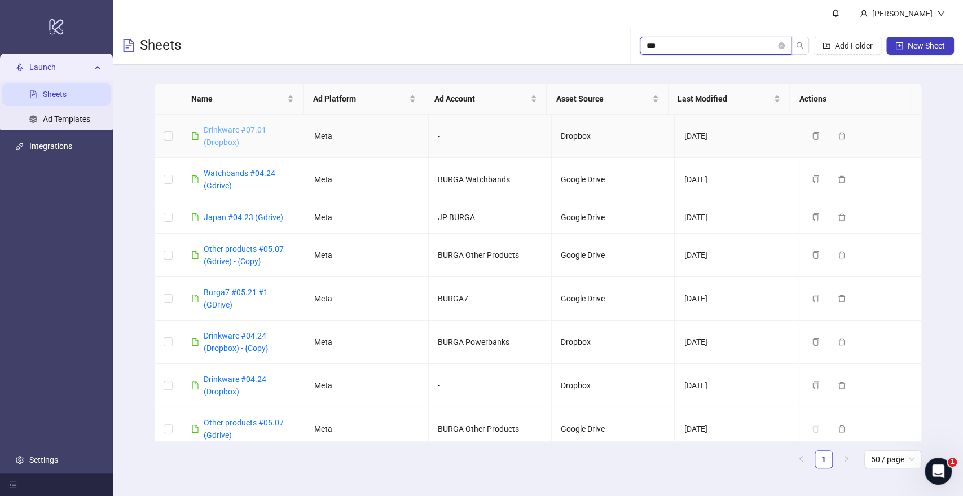
type input "***"
click at [240, 133] on link "Drinkware #07.01 (Dropbox)" at bounding box center [235, 135] width 63 height 21
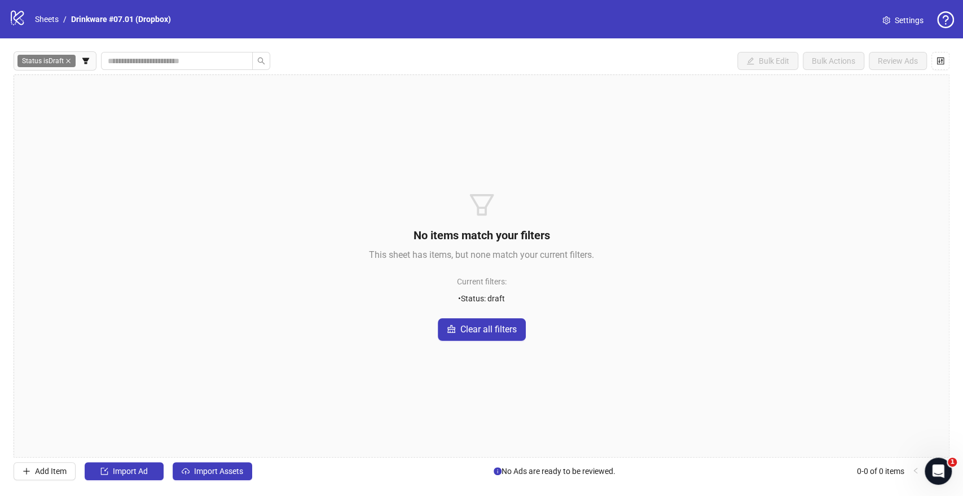
click at [74, 63] on span "Status is Draft" at bounding box center [46, 61] width 58 height 12
click at [69, 62] on icon "close" at bounding box center [68, 61] width 5 height 5
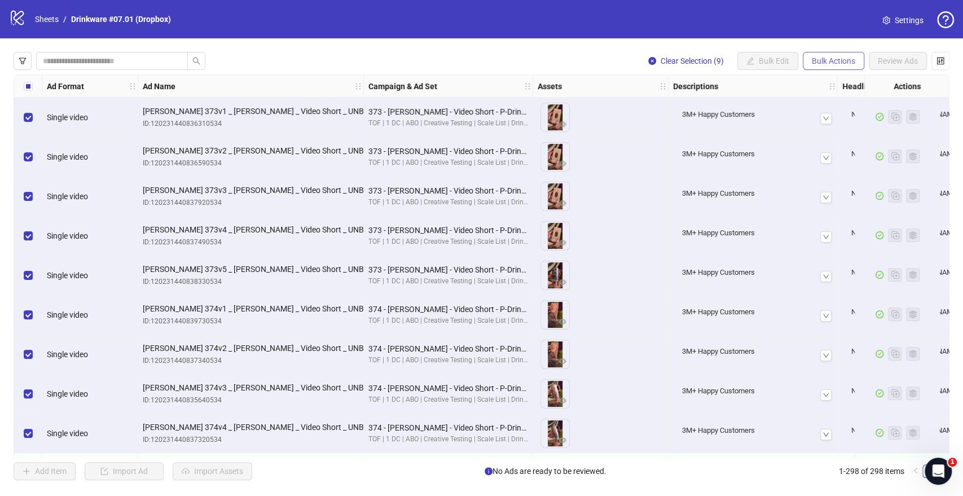
click at [833, 63] on span "Bulk Actions" at bounding box center [833, 60] width 43 height 9
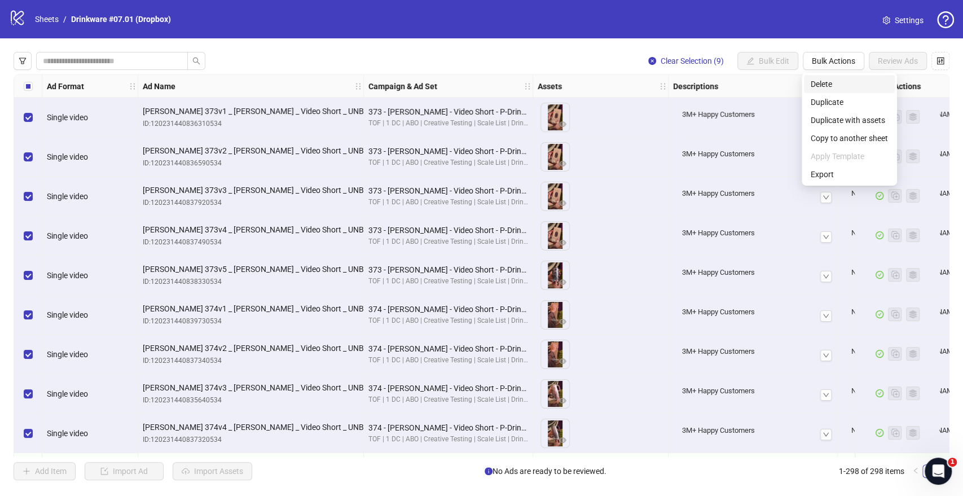
click at [833, 80] on span "Delete" at bounding box center [849, 84] width 77 height 12
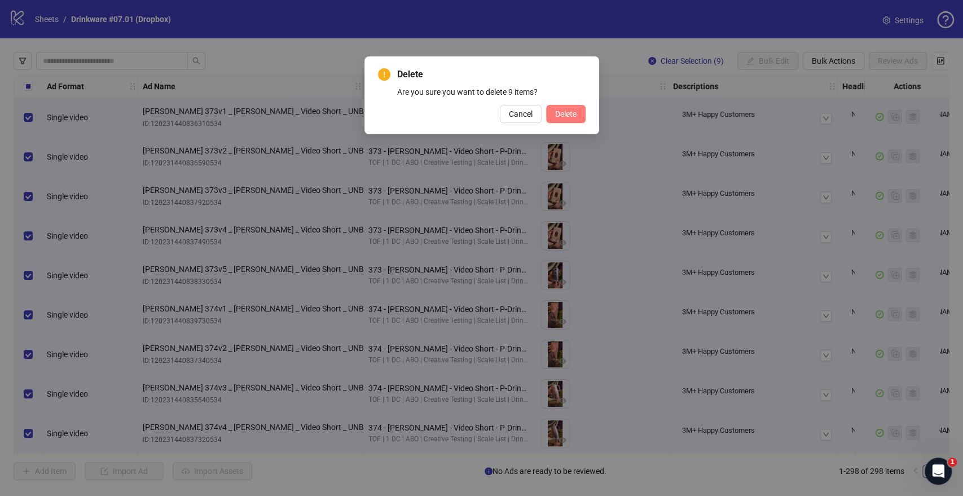
click at [564, 112] on span "Delete" at bounding box center [565, 113] width 21 height 9
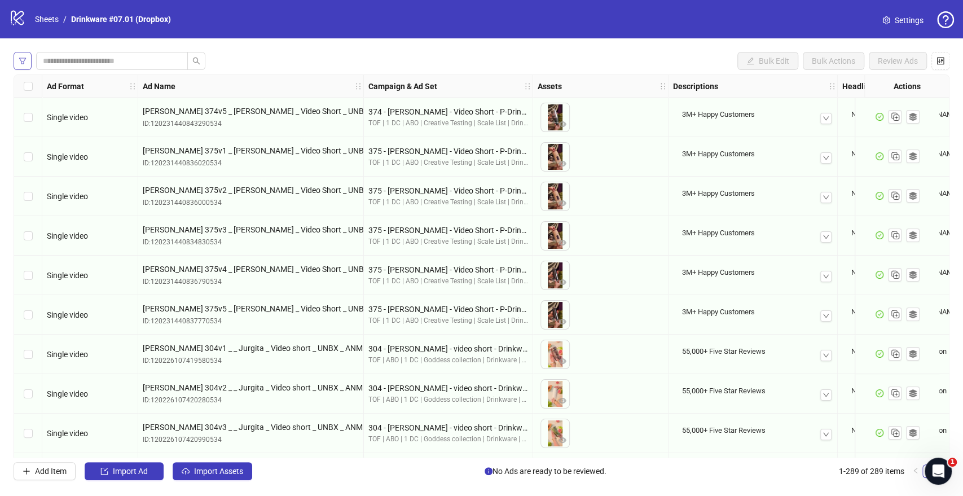
click at [27, 64] on button "button" at bounding box center [23, 61] width 18 height 18
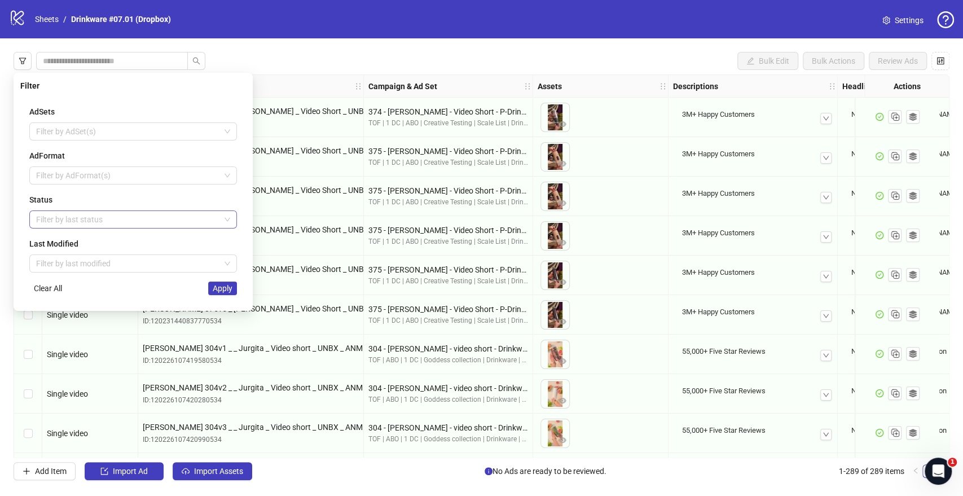
click at [60, 210] on div "Filter by last status" at bounding box center [133, 219] width 208 height 18
click at [62, 244] on div "Draft" at bounding box center [133, 241] width 190 height 12
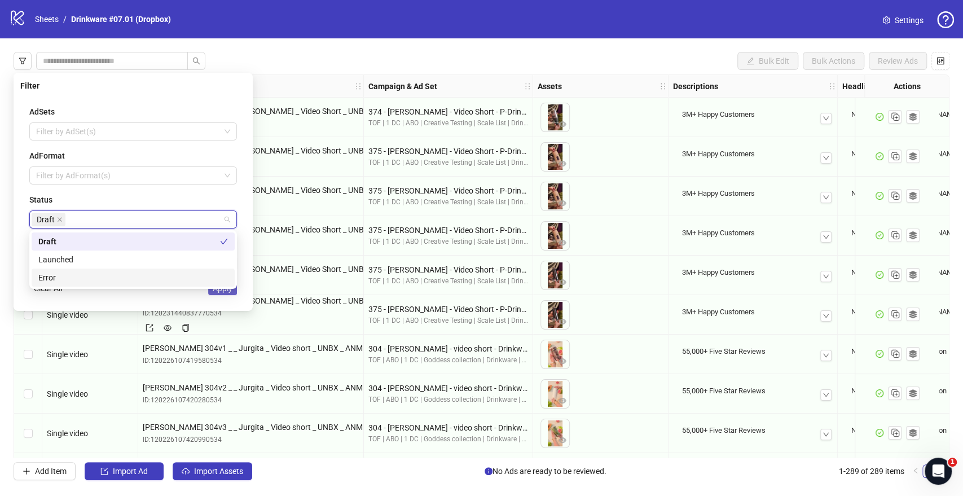
click at [232, 295] on div "AdSets Filter by AdSet(s) AdFormat Filter by AdFormat(s) Status Draft Last Modi…" at bounding box center [133, 200] width 226 height 208
click at [227, 289] on span "Apply" at bounding box center [223, 288] width 20 height 9
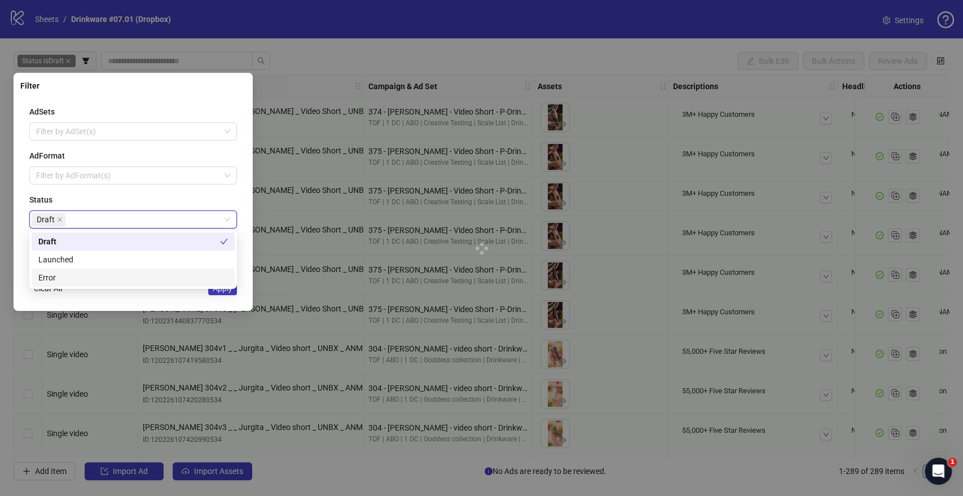
click at [218, 296] on div at bounding box center [481, 248] width 963 height 496
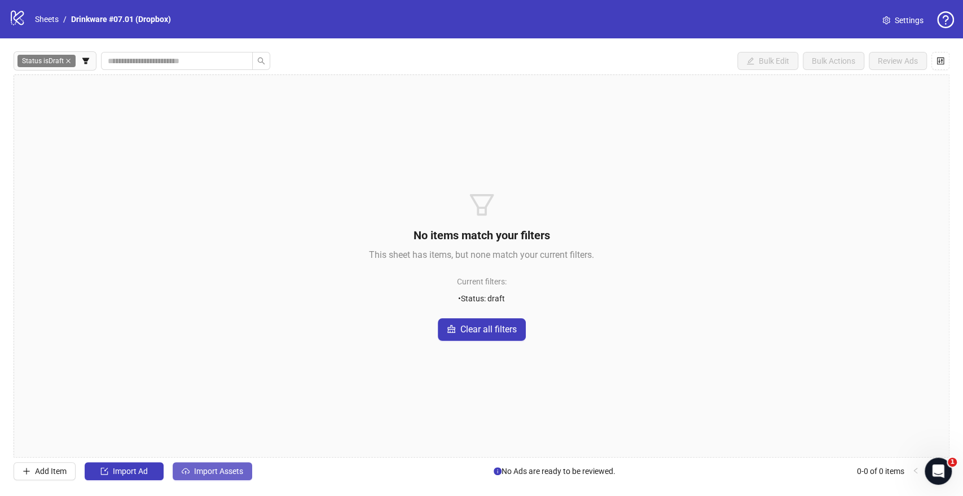
click at [234, 478] on button "Import Assets" at bounding box center [213, 471] width 80 height 18
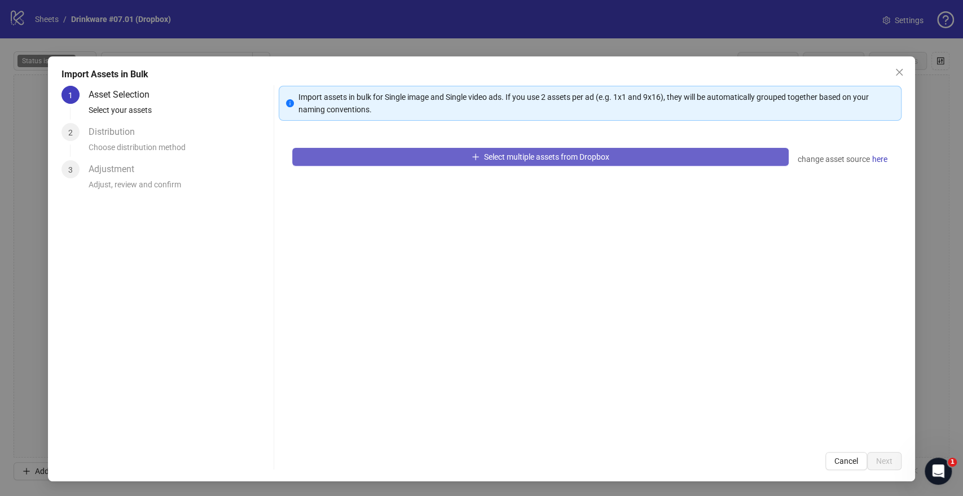
click at [337, 161] on button "Select multiple assets from Dropbox" at bounding box center [540, 157] width 496 height 18
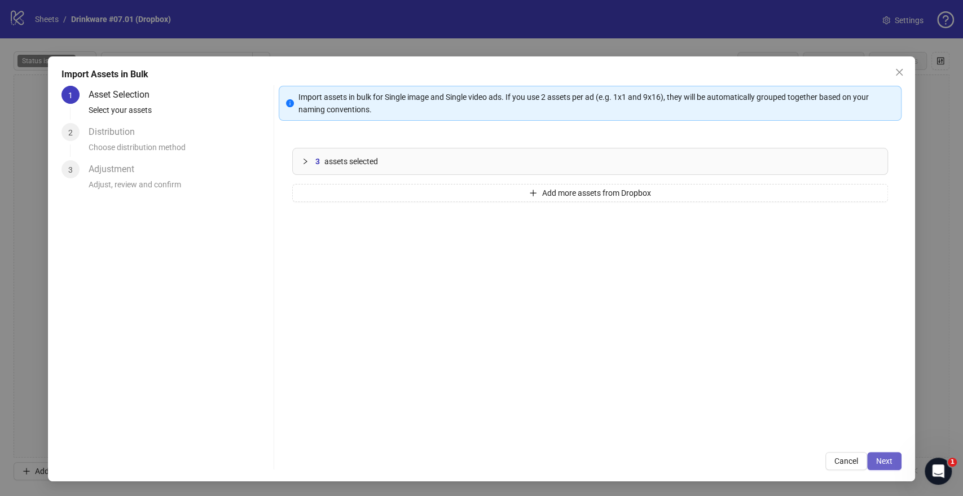
click at [889, 463] on span "Next" at bounding box center [884, 460] width 16 height 9
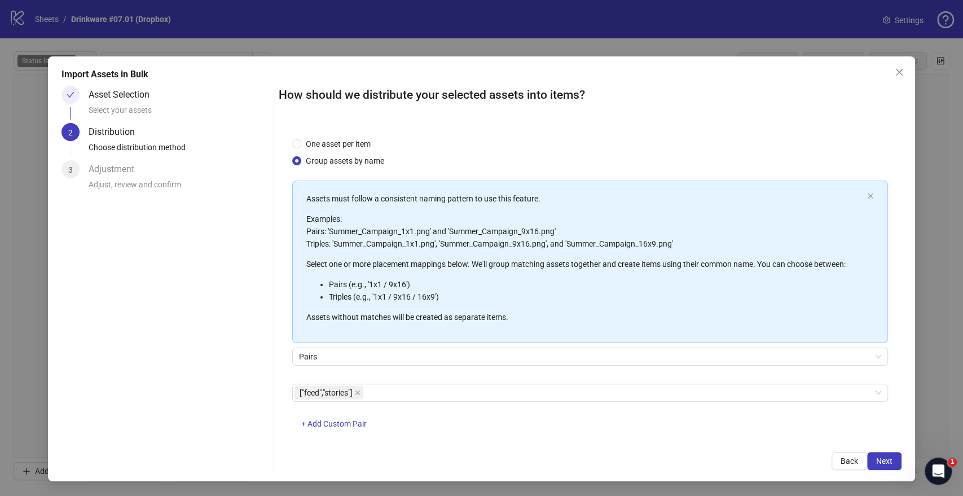
click at [889, 463] on span "Next" at bounding box center [884, 460] width 16 height 9
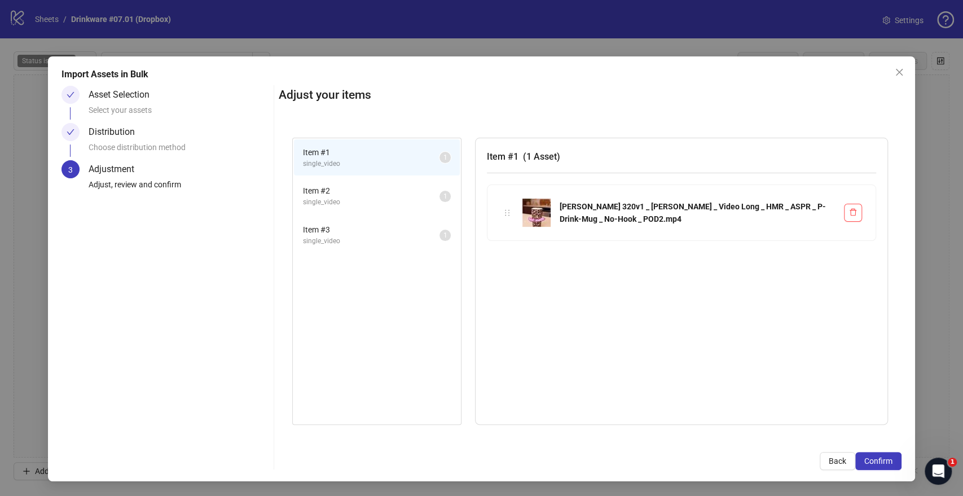
click at [889, 463] on span "Confirm" at bounding box center [878, 460] width 28 height 9
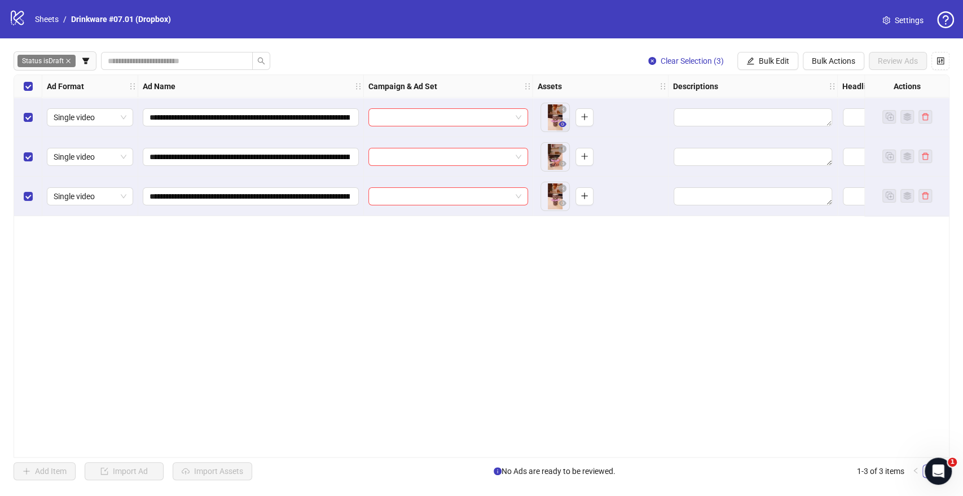
click at [560, 126] on icon "eye" at bounding box center [563, 124] width 8 height 6
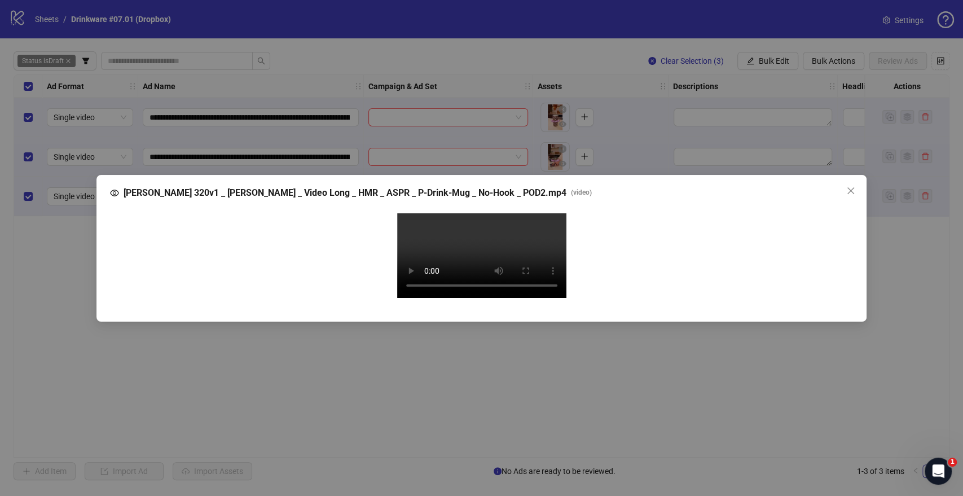
click at [484, 213] on video "Your browser does not support the video tag." at bounding box center [481, 255] width 169 height 85
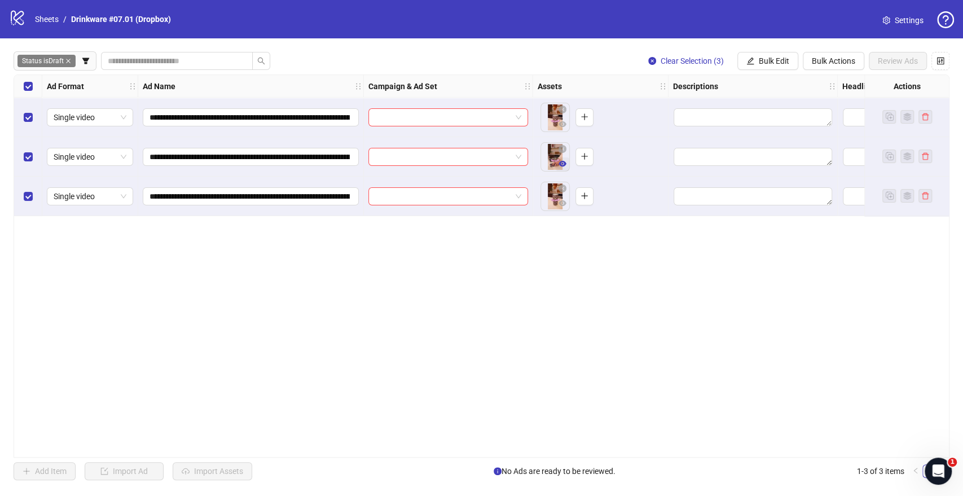
click at [561, 167] on icon "eye" at bounding box center [563, 164] width 8 height 8
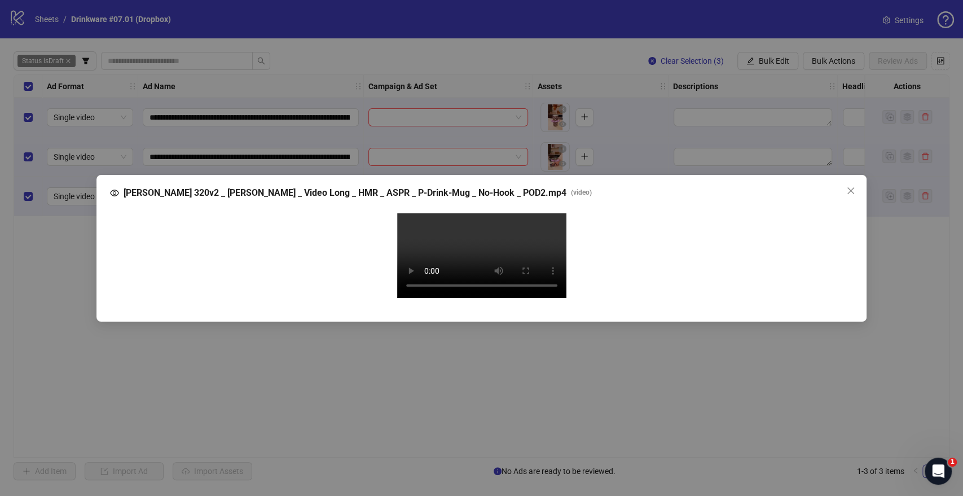
click at [480, 239] on video "Your browser does not support the video tag." at bounding box center [481, 255] width 169 height 85
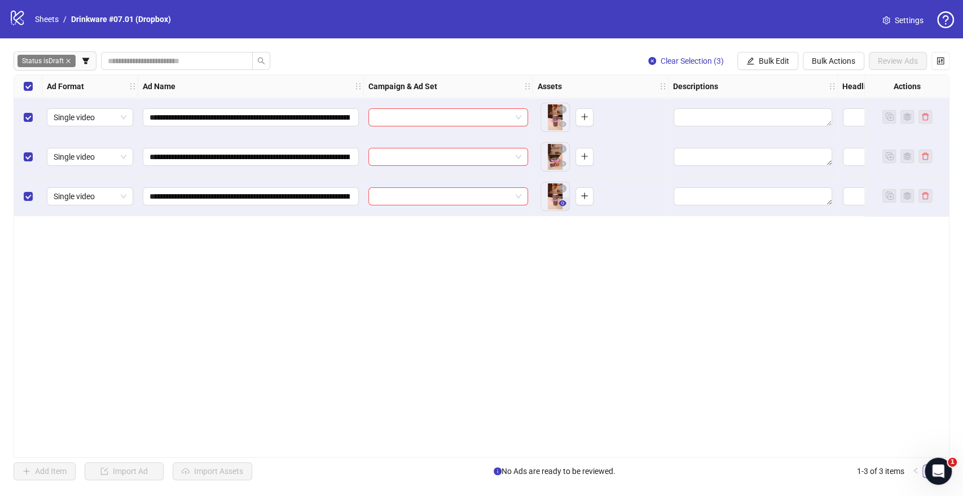
click at [559, 205] on icon "eye" at bounding box center [563, 203] width 8 height 8
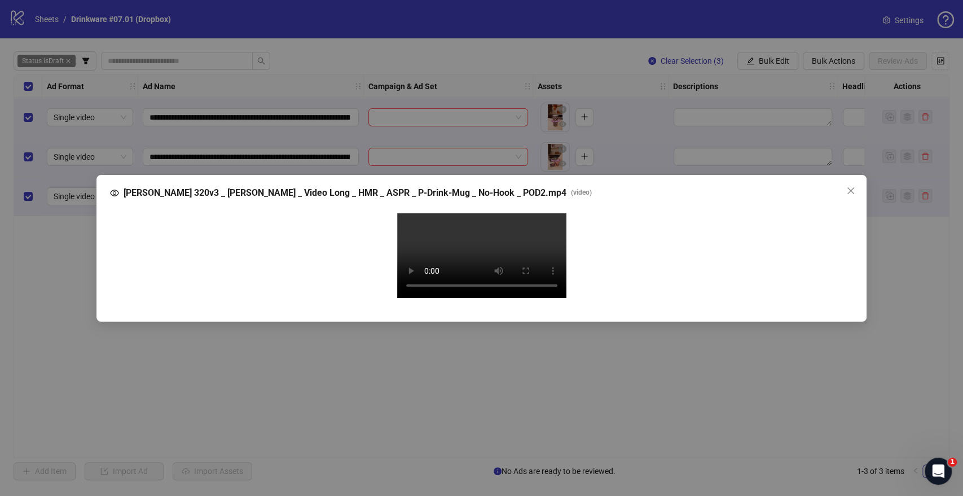
click at [466, 243] on video "Your browser does not support the video tag." at bounding box center [481, 255] width 169 height 85
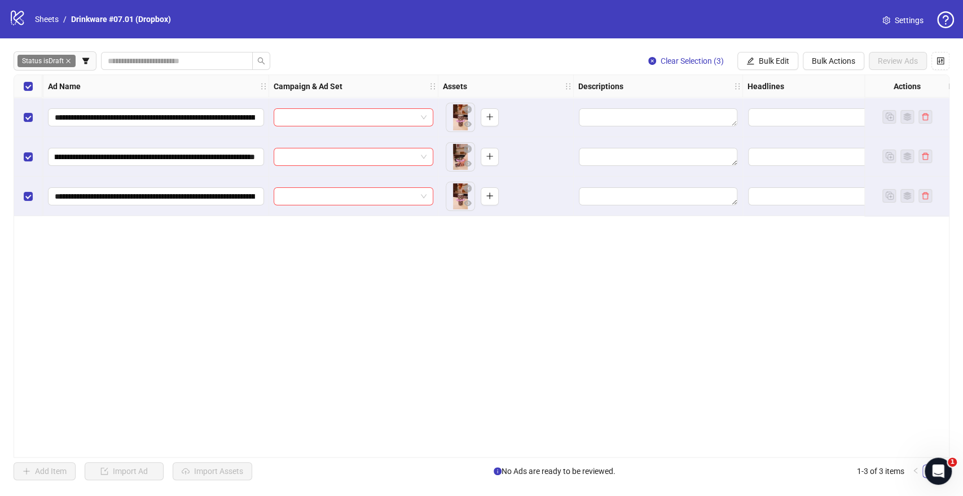
scroll to position [0, 188]
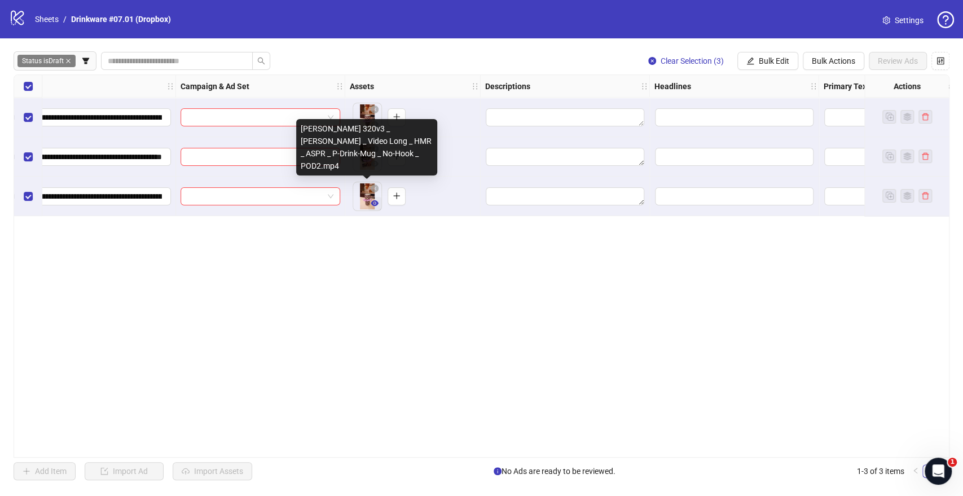
click at [375, 209] on button "button" at bounding box center [375, 204] width 14 height 14
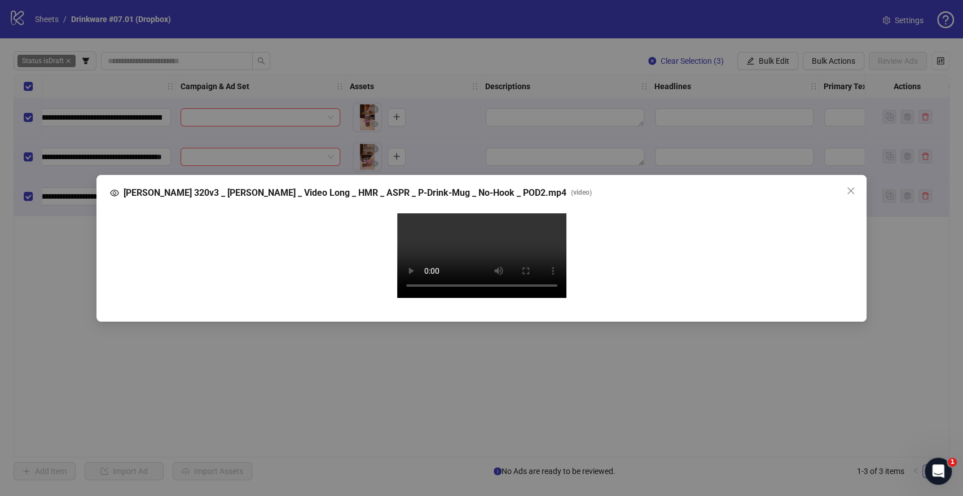
click at [505, 215] on video "Your browser does not support the video tag." at bounding box center [481, 255] width 169 height 85
click at [850, 186] on icon "close" at bounding box center [850, 190] width 9 height 9
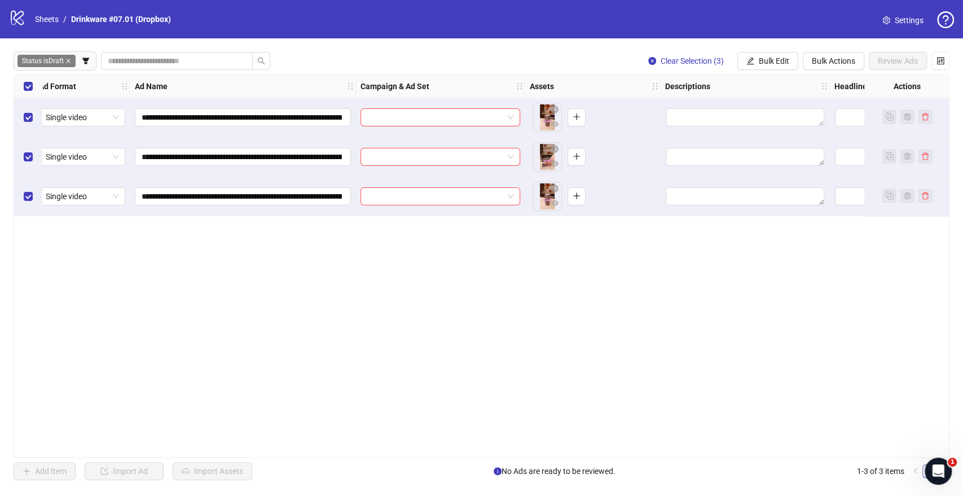
scroll to position [0, 0]
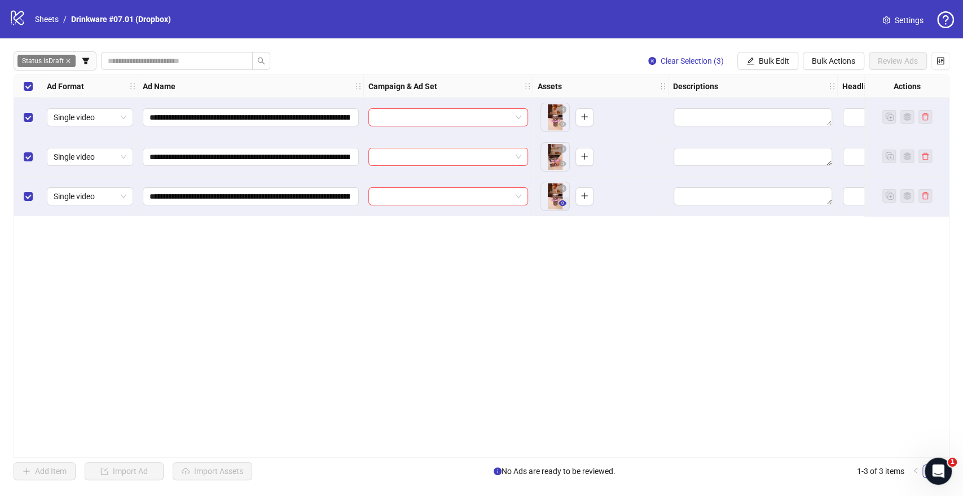
click at [561, 203] on icon "eye" at bounding box center [563, 203] width 8 height 8
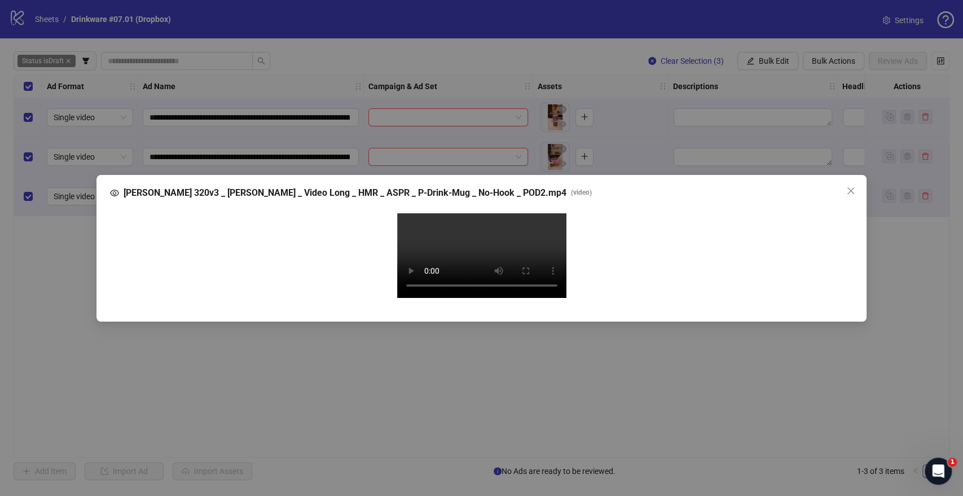
click at [483, 213] on video "Your browser does not support the video tag." at bounding box center [481, 255] width 169 height 85
click at [438, 298] on video "Your browser does not support the video tag." at bounding box center [481, 255] width 169 height 85
click at [512, 283] on video "Your browser does not support the video tag." at bounding box center [481, 255] width 169 height 85
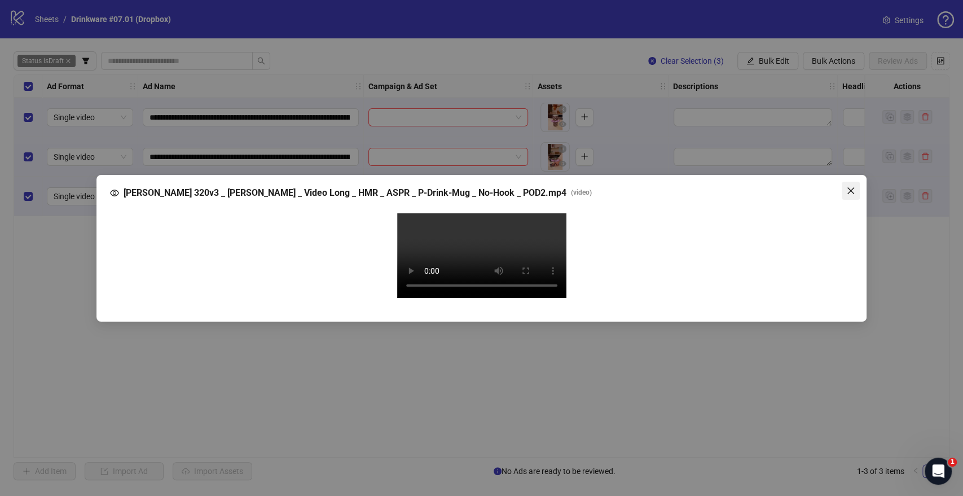
click at [849, 186] on icon "close" at bounding box center [850, 190] width 9 height 9
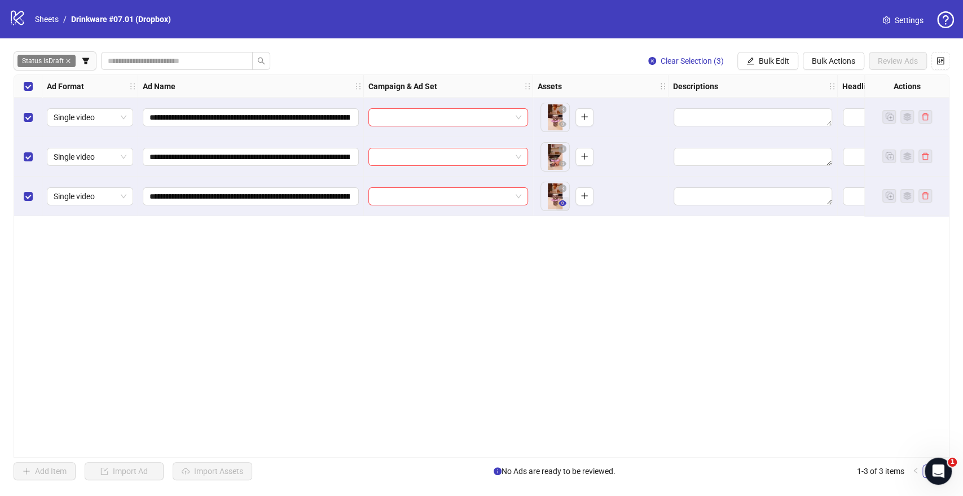
click at [561, 198] on button "button" at bounding box center [563, 204] width 14 height 14
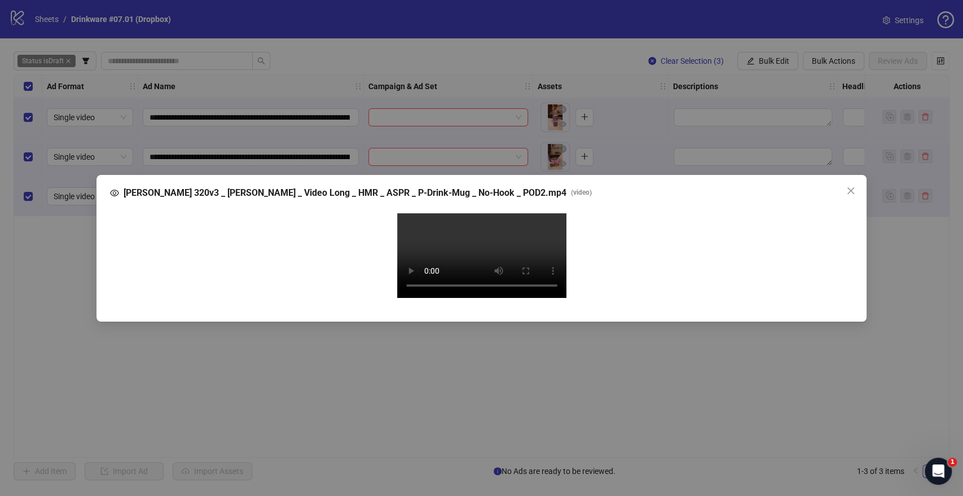
click at [516, 221] on video "Your browser does not support the video tag." at bounding box center [481, 255] width 169 height 85
click at [484, 269] on video "Your browser does not support the video tag." at bounding box center [481, 255] width 169 height 85
click at [851, 186] on icon "close" at bounding box center [850, 190] width 9 height 9
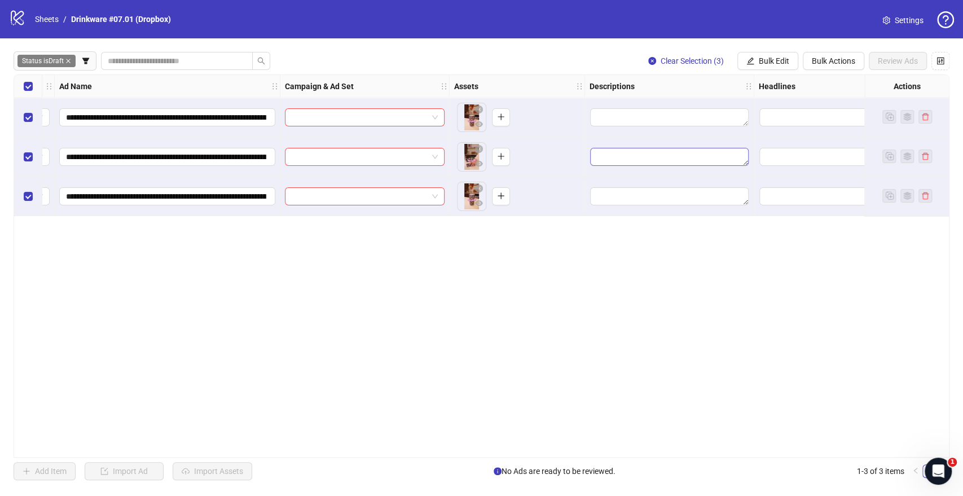
scroll to position [0, 313]
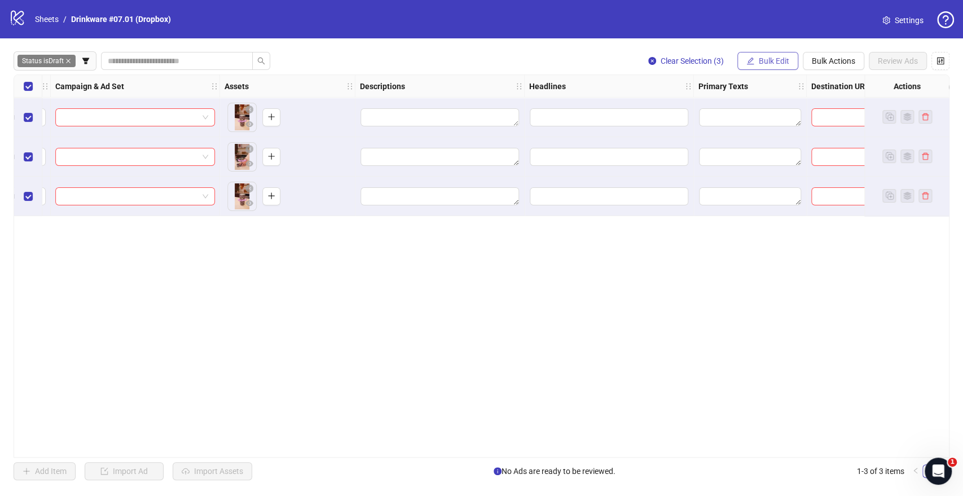
click at [785, 66] on button "Bulk Edit" at bounding box center [767, 61] width 61 height 18
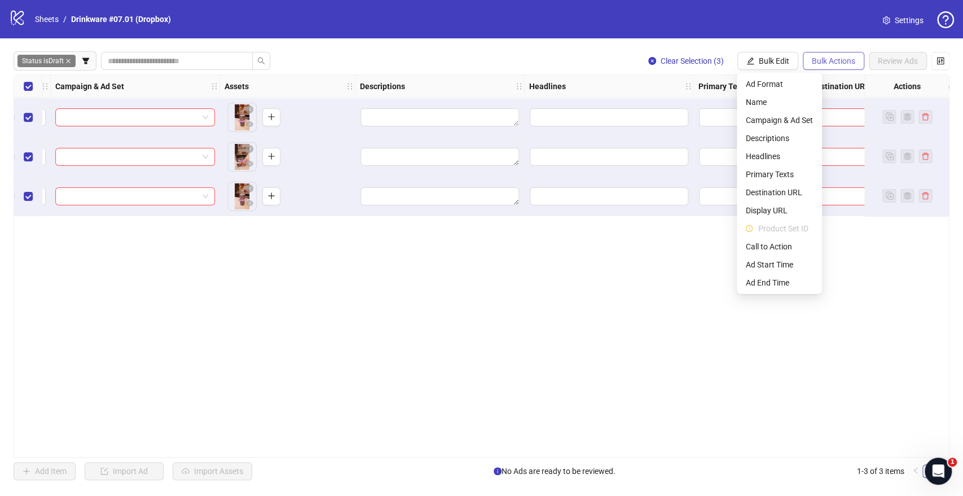
click at [818, 60] on span "Bulk Actions" at bounding box center [833, 60] width 43 height 9
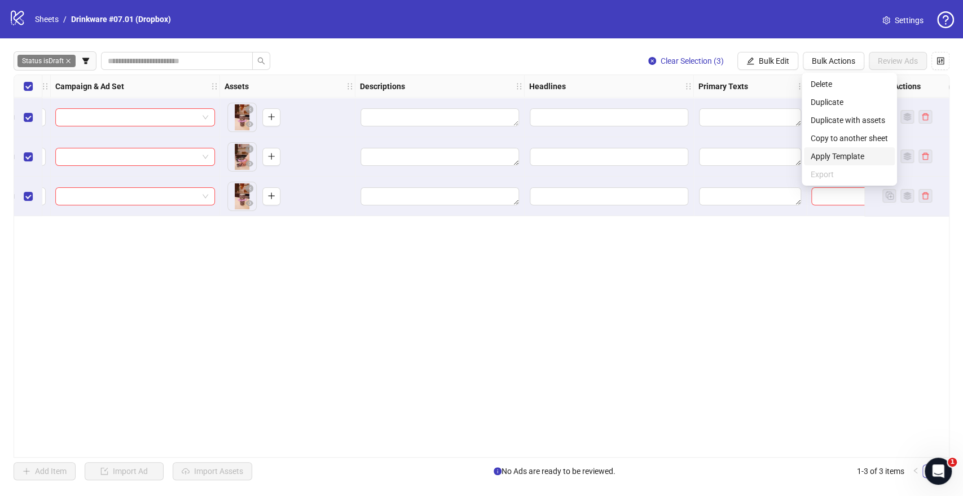
click at [843, 153] on span "Apply Template" at bounding box center [849, 156] width 77 height 12
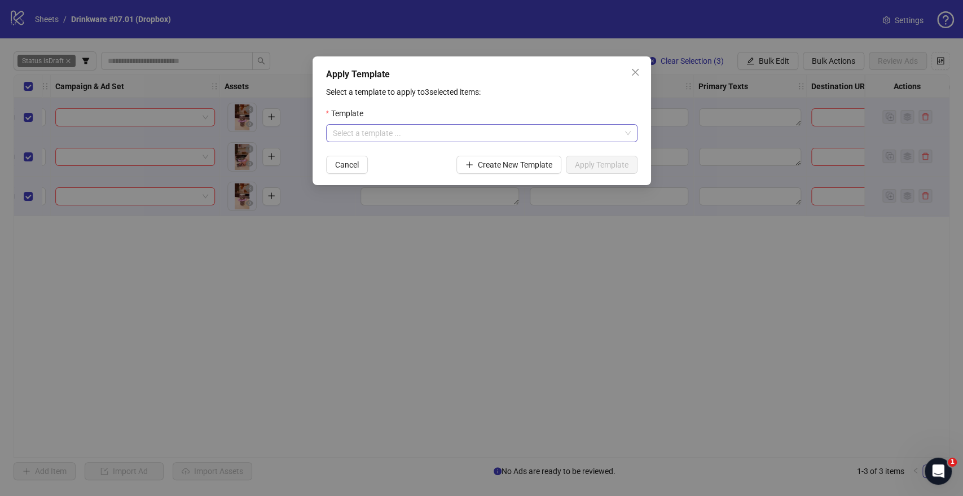
click at [497, 132] on input "search" at bounding box center [477, 133] width 288 height 17
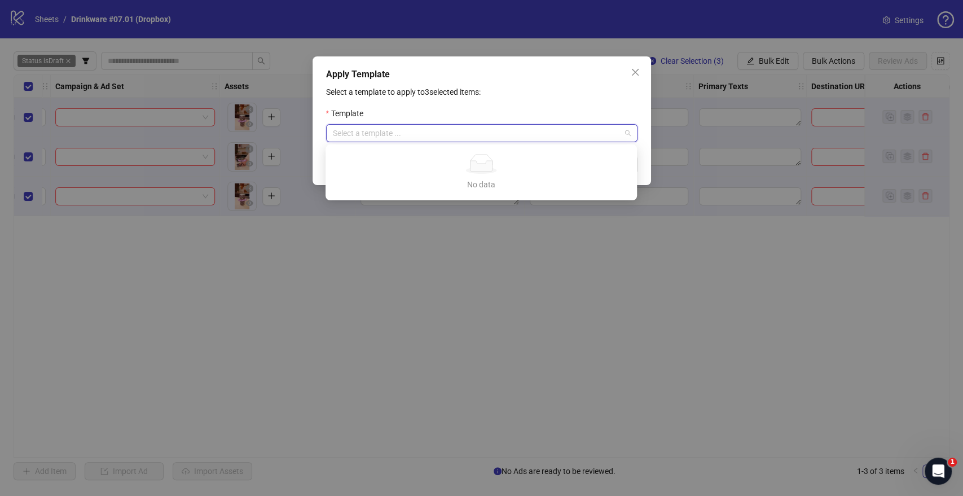
click at [497, 132] on input "search" at bounding box center [477, 133] width 288 height 17
click at [525, 106] on div "Select a template to apply to 3 selected items: Template Select a template ... …" at bounding box center [481, 130] width 311 height 88
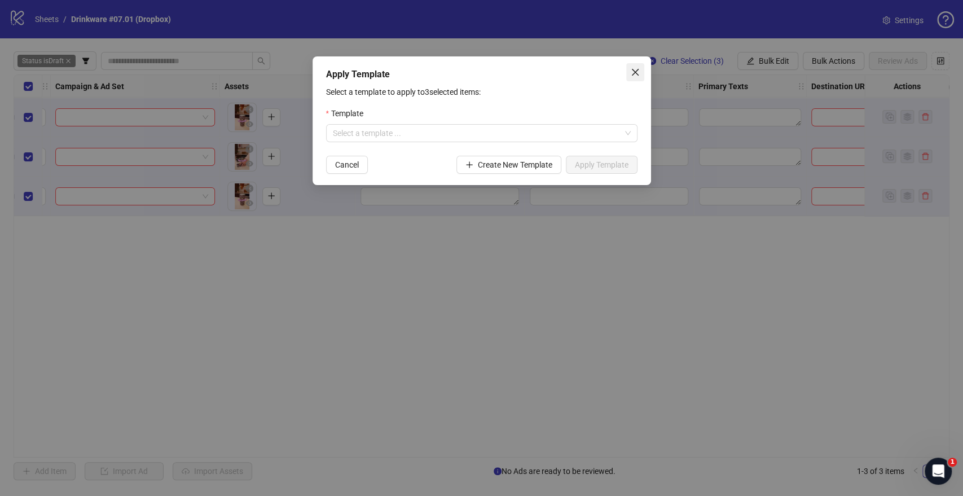
click at [635, 74] on icon "close" at bounding box center [635, 72] width 9 height 9
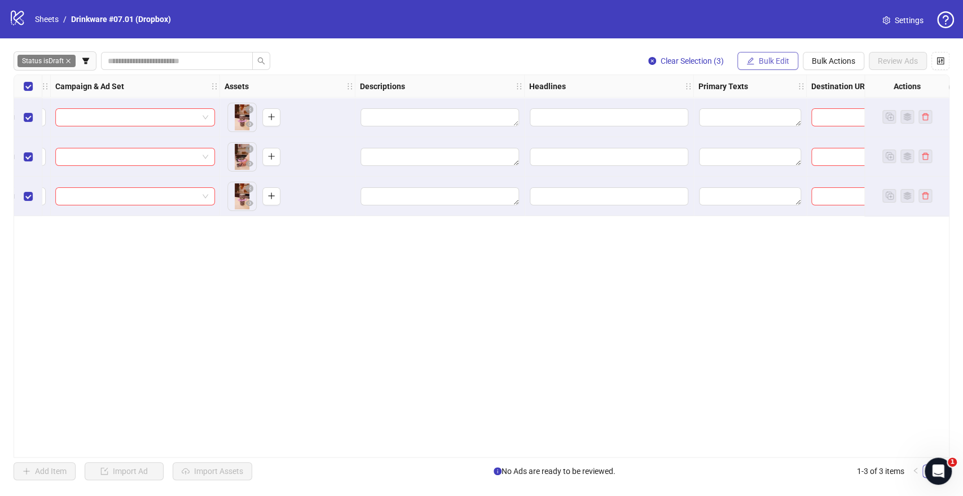
click at [776, 62] on span "Bulk Edit" at bounding box center [774, 60] width 30 height 9
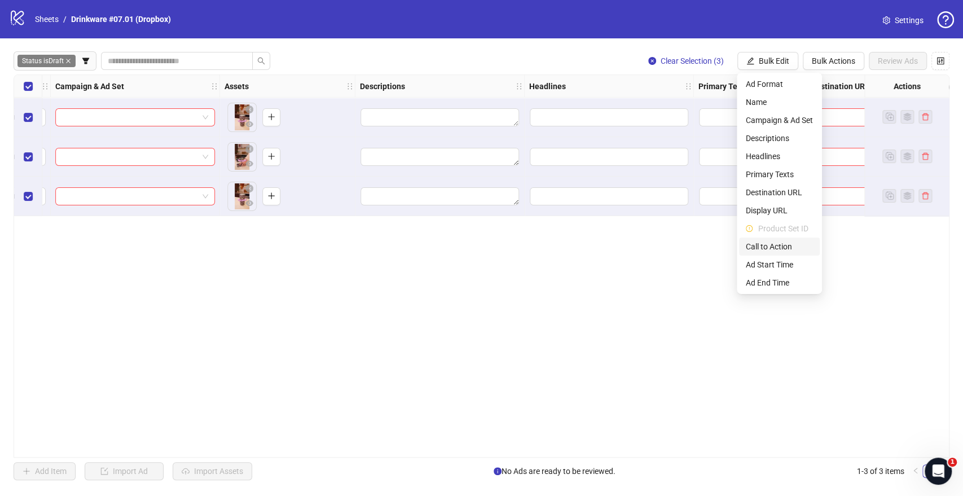
click at [772, 243] on span "Call to Action" at bounding box center [779, 246] width 67 height 12
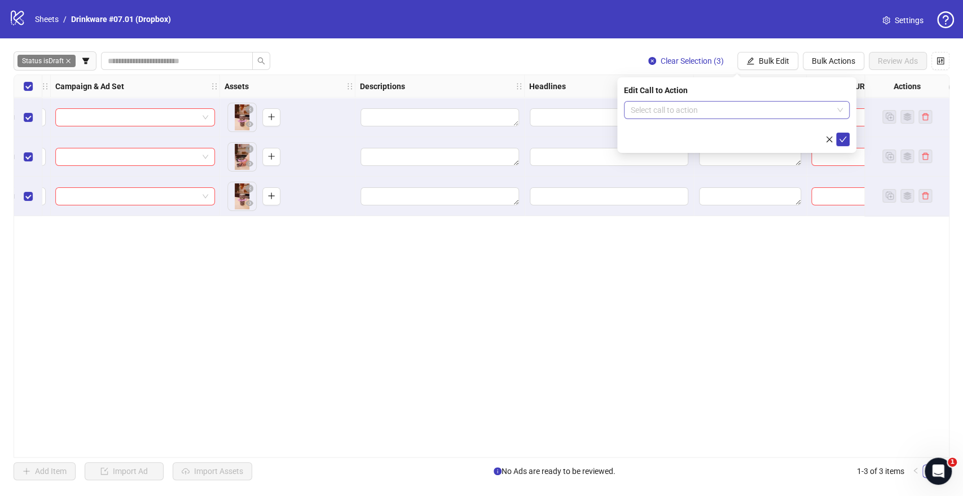
click at [705, 103] on input "search" at bounding box center [732, 110] width 202 height 17
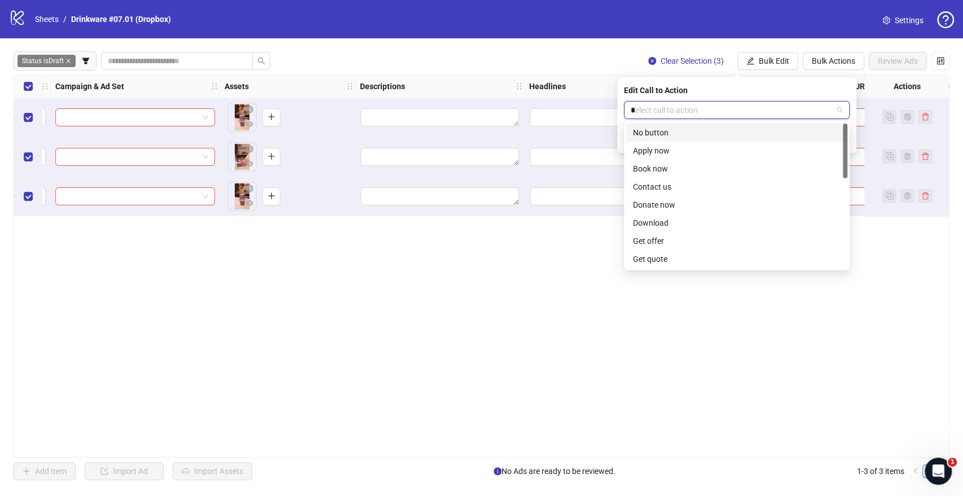
type input "**"
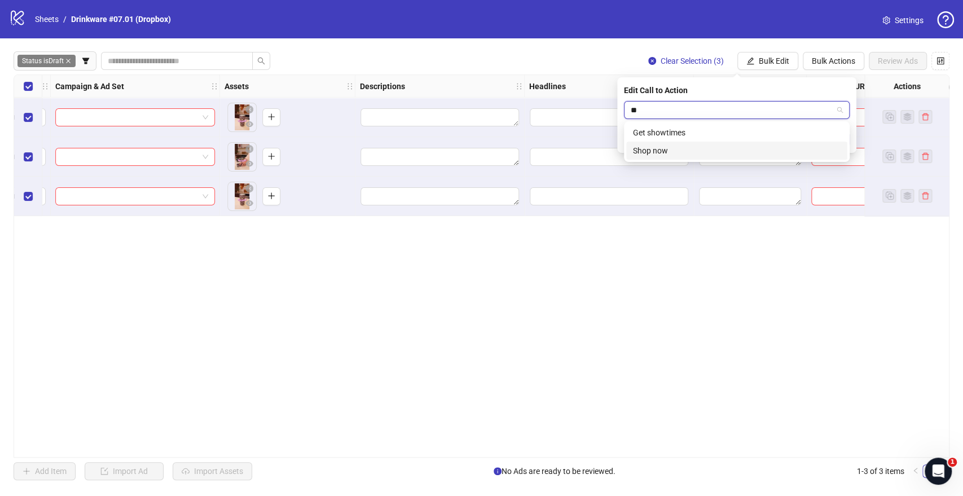
click at [655, 148] on div "Shop now" at bounding box center [737, 150] width 208 height 12
click at [842, 138] on icon "check" at bounding box center [843, 139] width 8 height 8
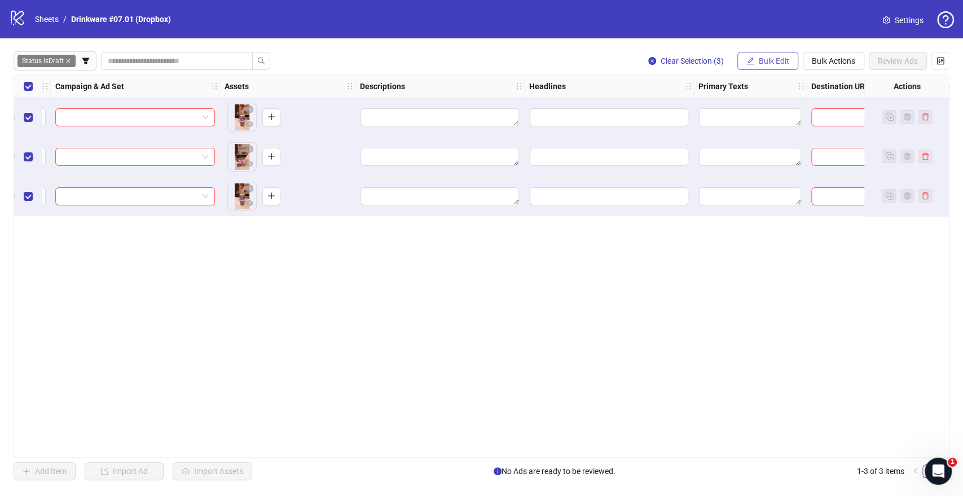
click at [773, 61] on span "Bulk Edit" at bounding box center [774, 60] width 30 height 9
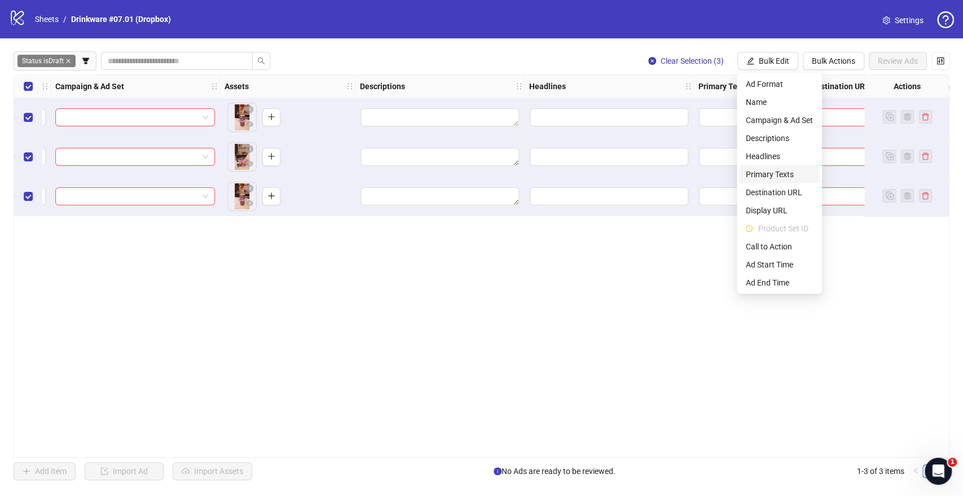
click at [775, 174] on span "Primary Texts" at bounding box center [779, 174] width 67 height 12
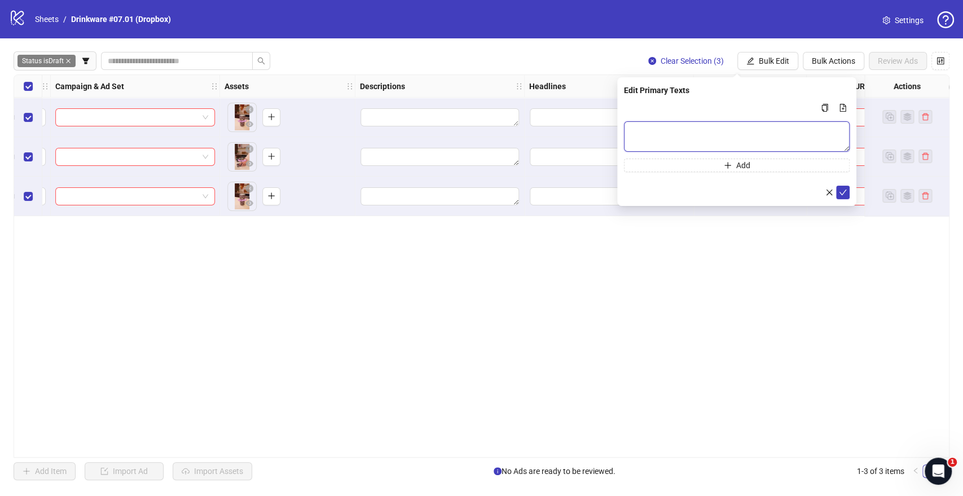
click at [682, 139] on textarea "Multi-text input container - paste or copy values" at bounding box center [737, 136] width 226 height 30
paste textarea "**********"
type textarea "**********"
click at [844, 189] on icon "check" at bounding box center [843, 192] width 8 height 8
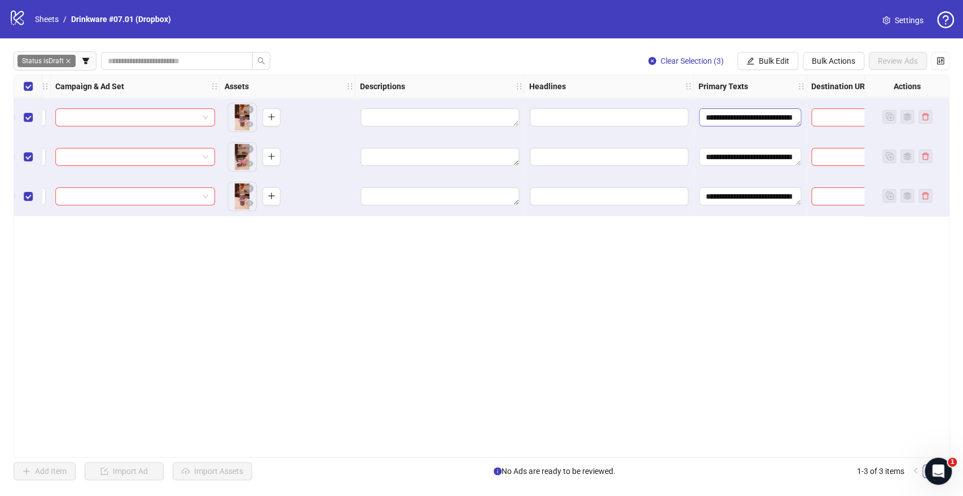
click at [762, 60] on span "Bulk Edit" at bounding box center [774, 60] width 30 height 9
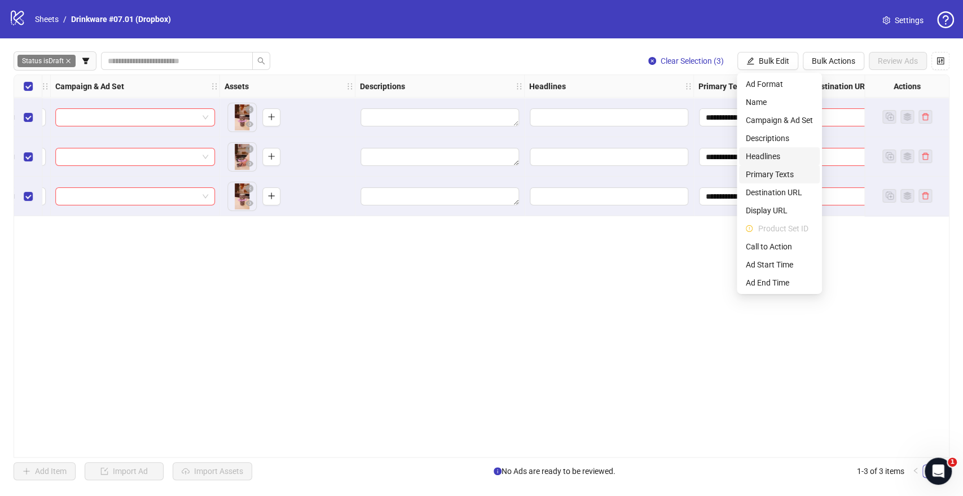
click at [780, 159] on span "Headlines" at bounding box center [779, 156] width 67 height 12
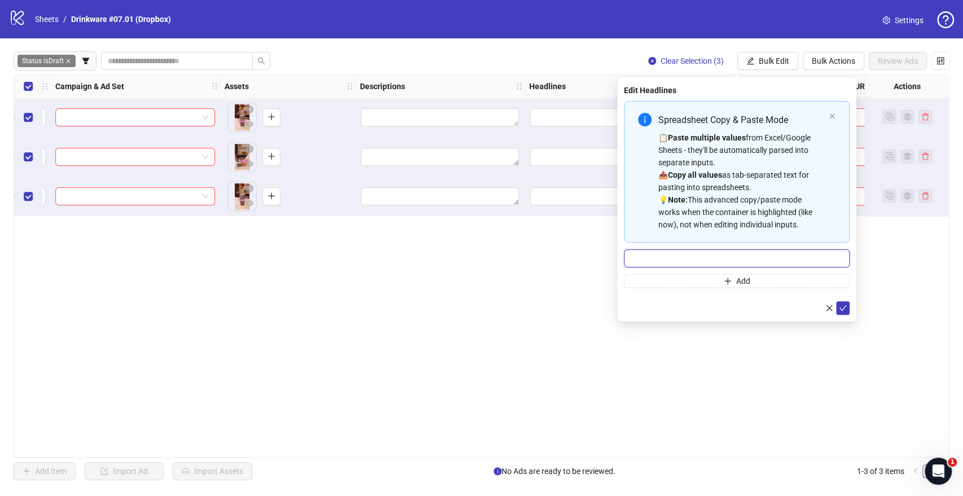
click at [708, 253] on input "Multi-input container - paste or copy values" at bounding box center [737, 258] width 226 height 18
paste input "**********"
type input "**********"
click at [844, 308] on icon "check" at bounding box center [843, 308] width 8 height 8
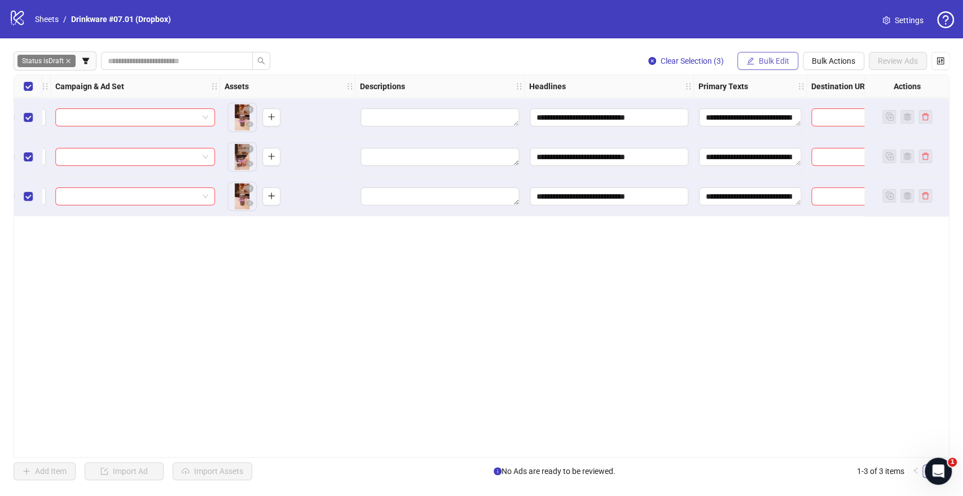
click at [771, 60] on span "Bulk Edit" at bounding box center [774, 60] width 30 height 9
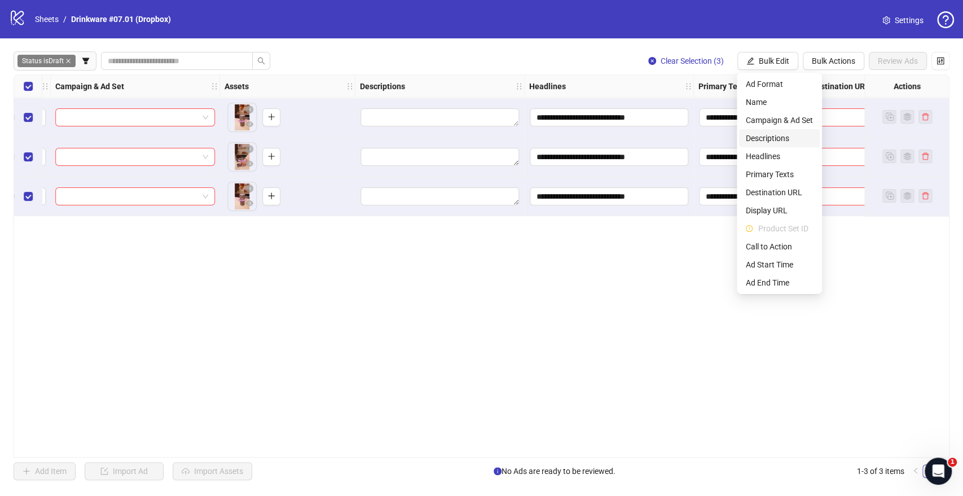
click at [768, 137] on span "Descriptions" at bounding box center [779, 138] width 67 height 12
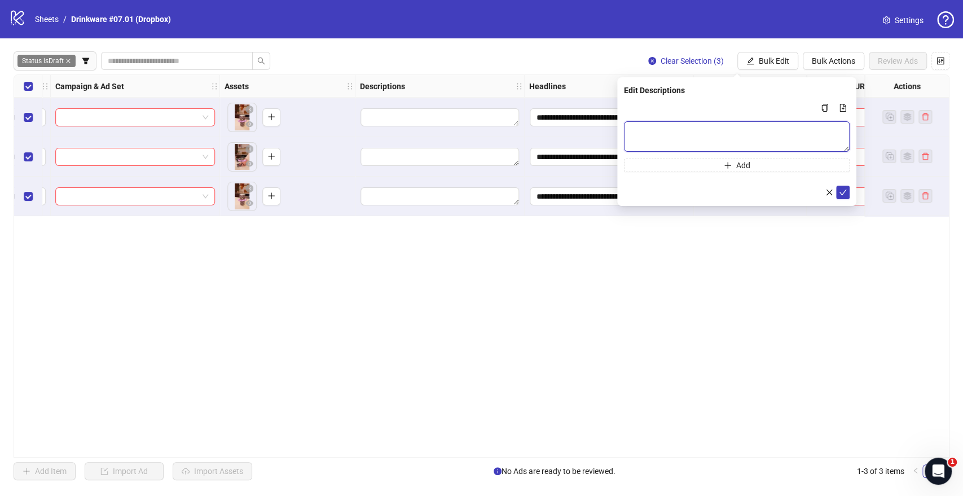
click at [706, 125] on textarea "Multi-text input container - paste or copy values" at bounding box center [737, 136] width 226 height 30
paste textarea "**********"
type textarea "**********"
click at [840, 191] on button "submit" at bounding box center [843, 193] width 14 height 14
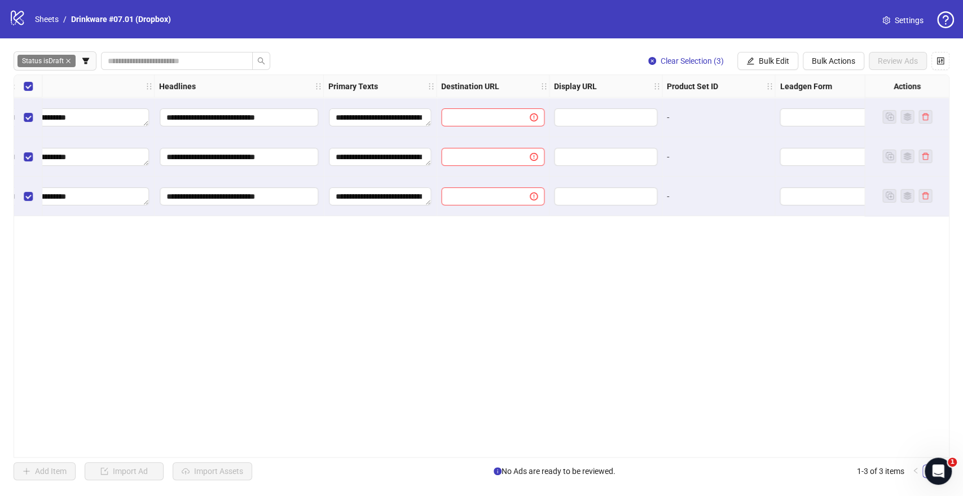
scroll to position [0, 564]
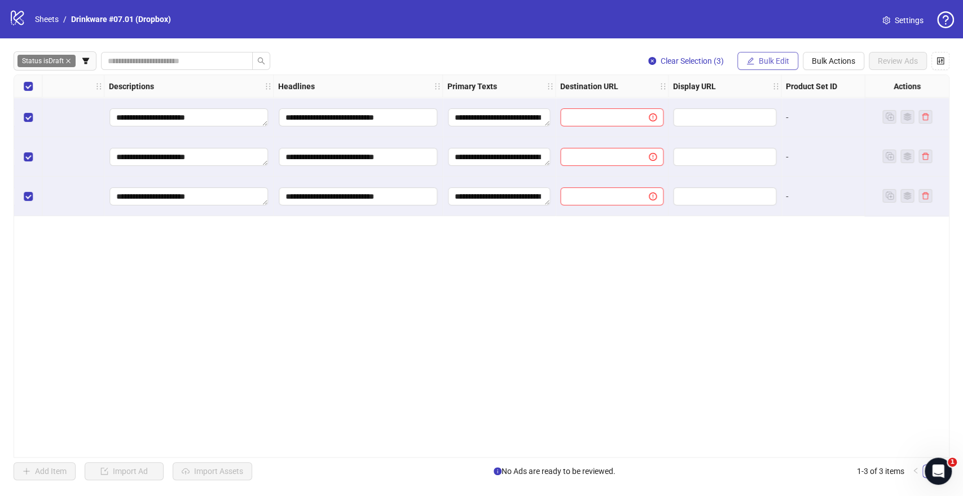
click at [745, 59] on button "Bulk Edit" at bounding box center [767, 61] width 61 height 18
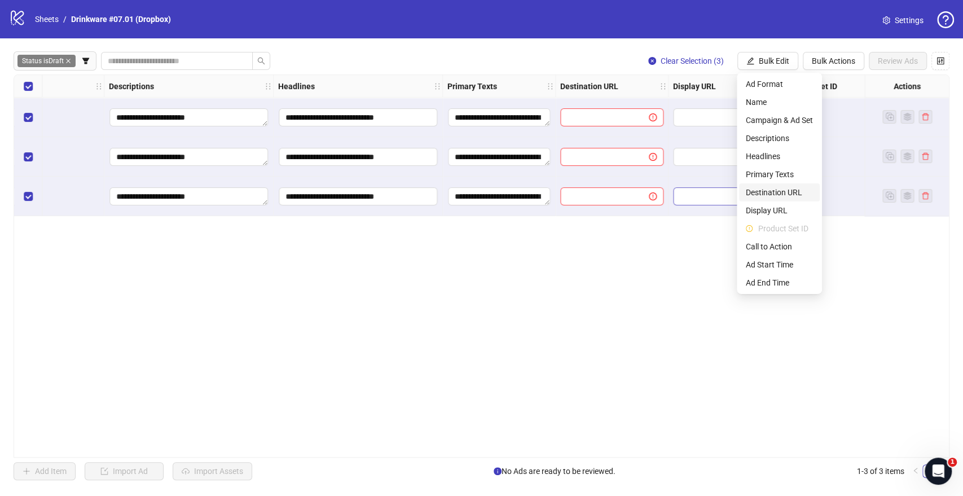
click at [763, 191] on span "Destination URL" at bounding box center [779, 192] width 67 height 12
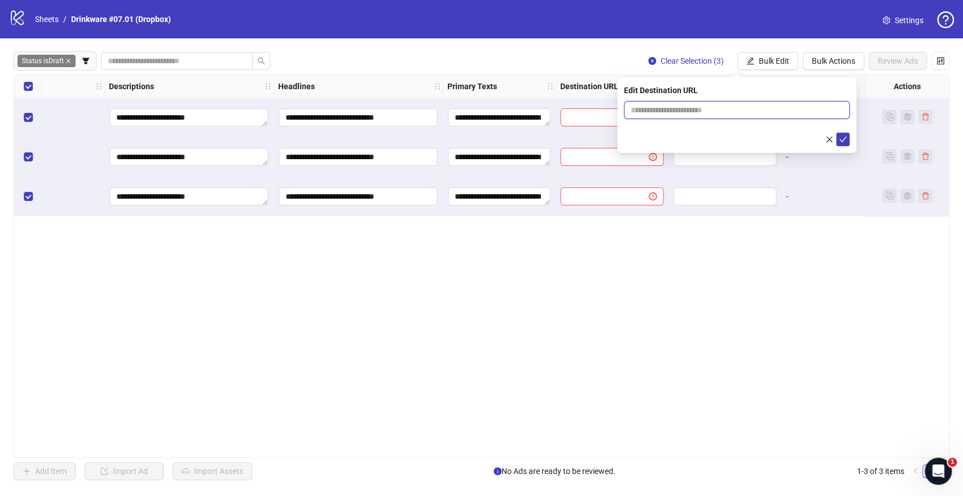
click at [665, 111] on input "text" at bounding box center [732, 110] width 203 height 12
paste input "**********"
click at [665, 106] on input "**********" at bounding box center [732, 110] width 203 height 12
type input "**********"
click at [842, 135] on icon "check" at bounding box center [843, 139] width 8 height 8
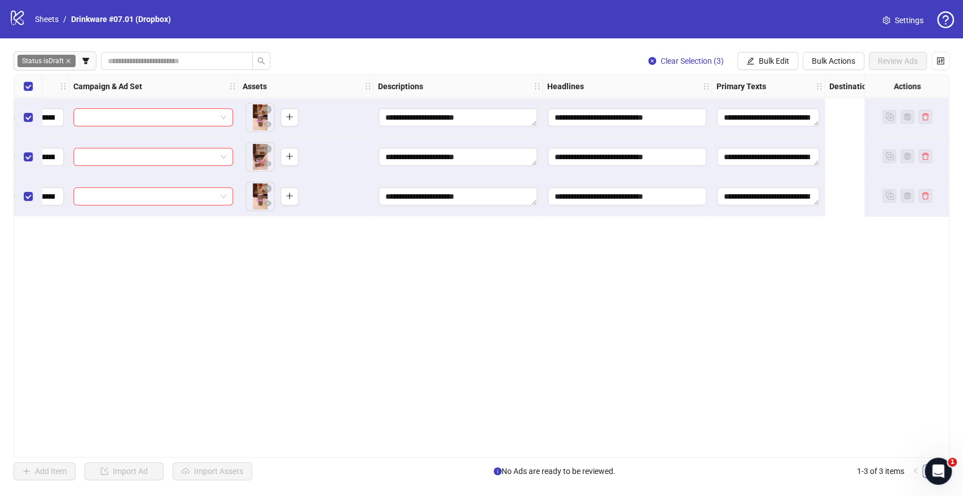
scroll to position [0, 0]
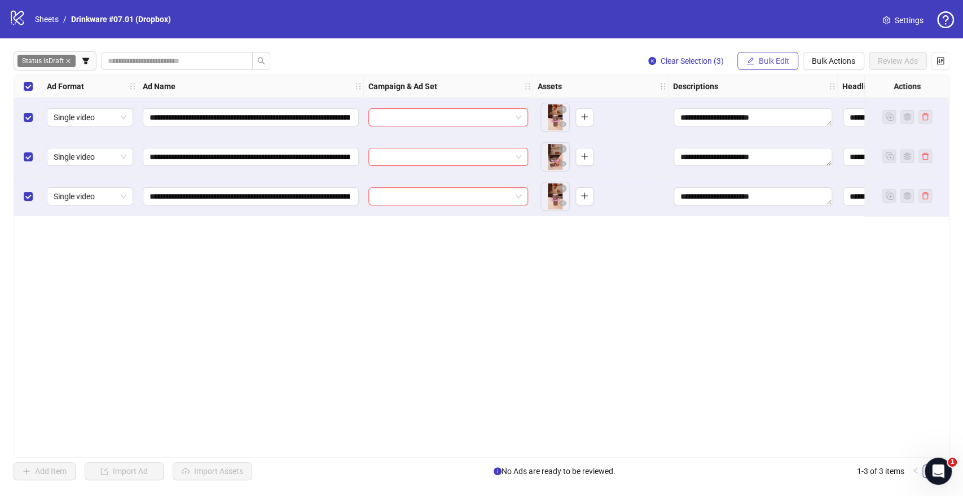
click at [785, 60] on span "Bulk Edit" at bounding box center [774, 60] width 30 height 9
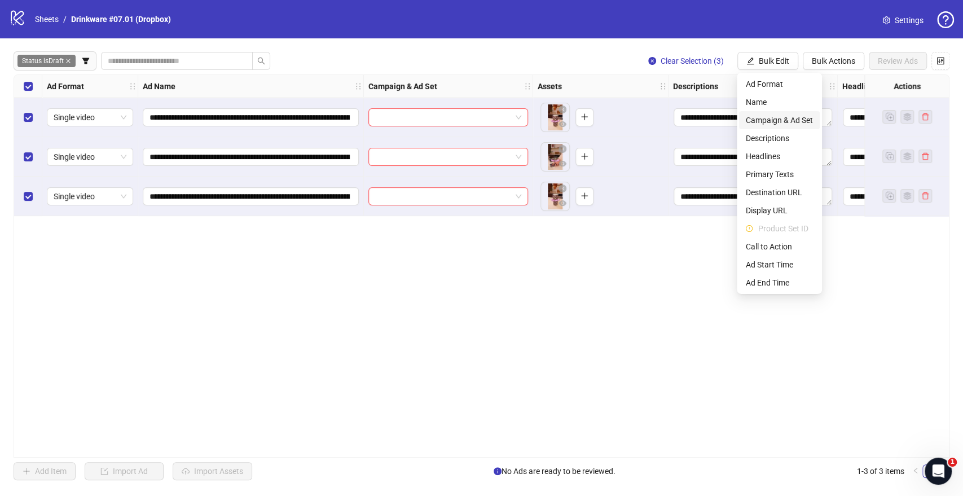
click at [771, 124] on span "Campaign & Ad Set" at bounding box center [779, 120] width 67 height 12
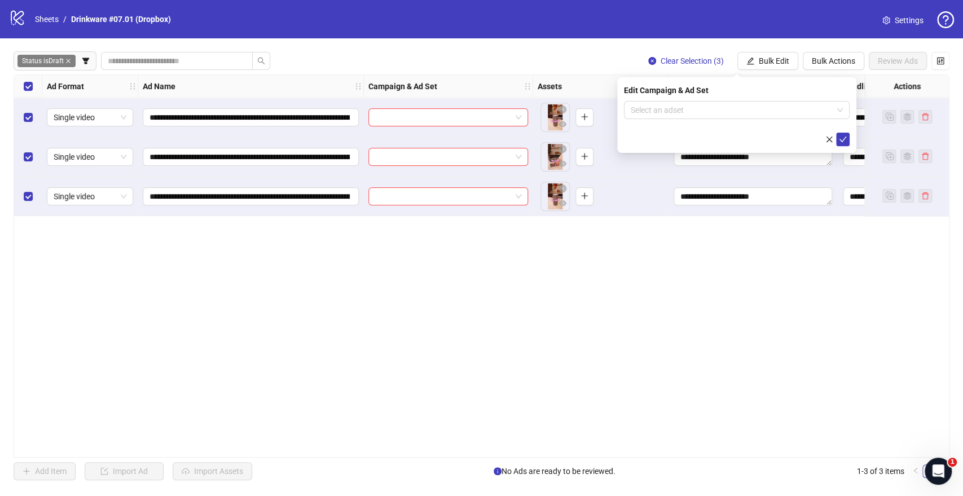
click at [730, 121] on form "Select an adset" at bounding box center [737, 123] width 226 height 45
click at [734, 112] on input "search" at bounding box center [732, 110] width 202 height 17
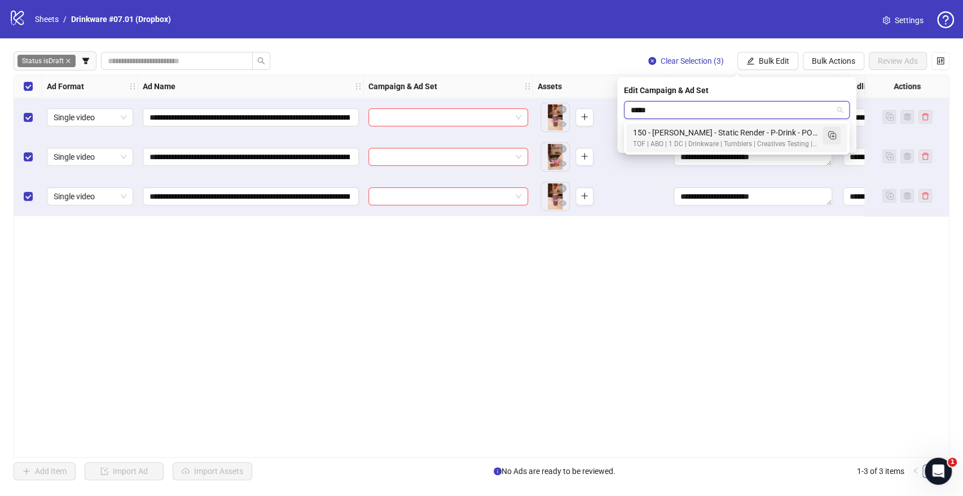
click at [828, 134] on rect "Duplicate" at bounding box center [831, 134] width 6 height 6
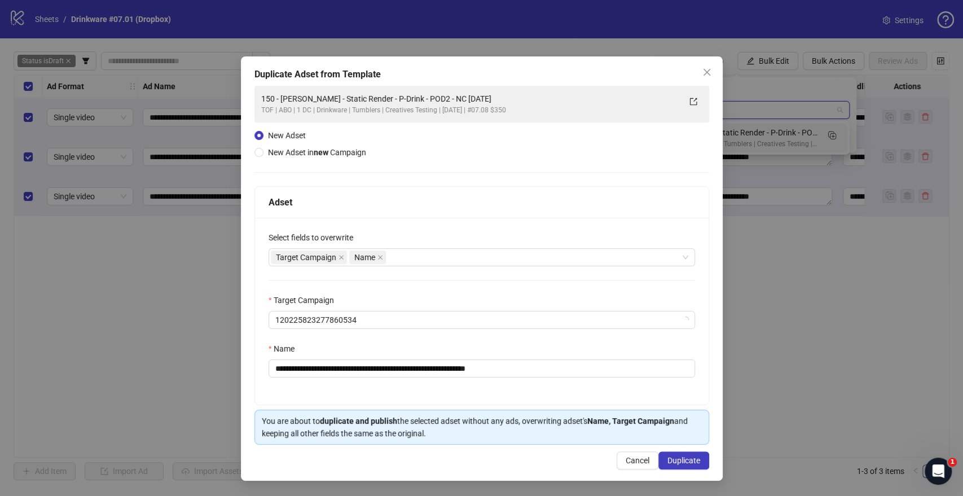
type input "*****"
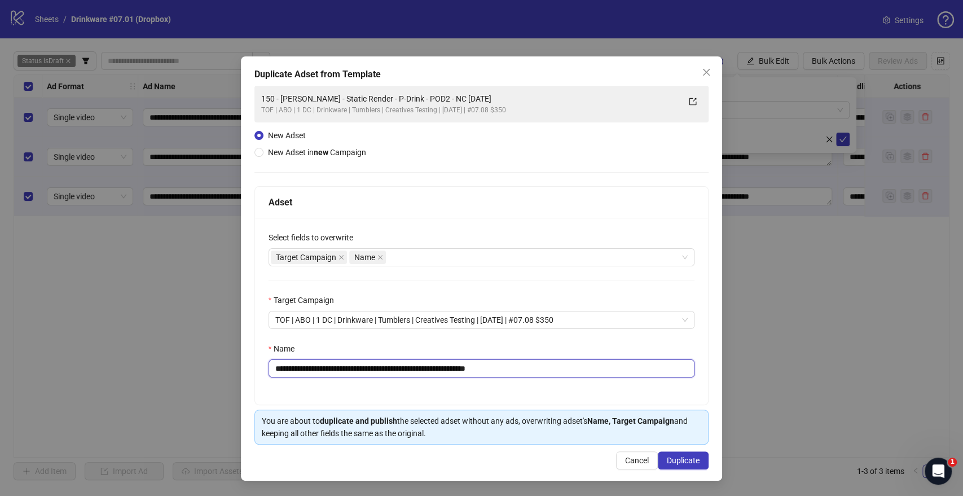
drag, startPoint x: 441, startPoint y: 369, endPoint x: 131, endPoint y: 382, distance: 310.0
click at [131, 382] on div "**********" at bounding box center [481, 248] width 963 height 496
paste input "text"
drag, startPoint x: 472, startPoint y: 366, endPoint x: 559, endPoint y: 365, distance: 86.9
click at [559, 365] on input "**********" at bounding box center [482, 368] width 427 height 18
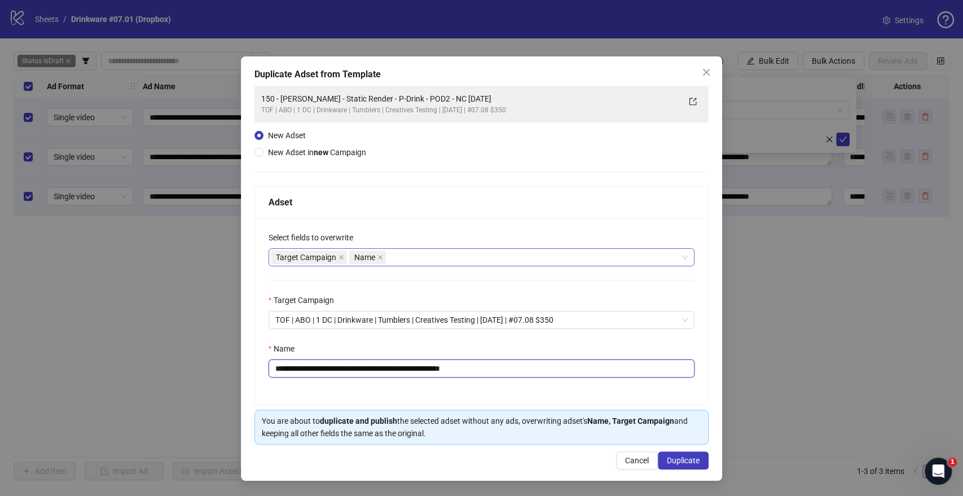
click at [478, 265] on div "Target Campaign Name" at bounding box center [482, 257] width 427 height 18
type input "**********"
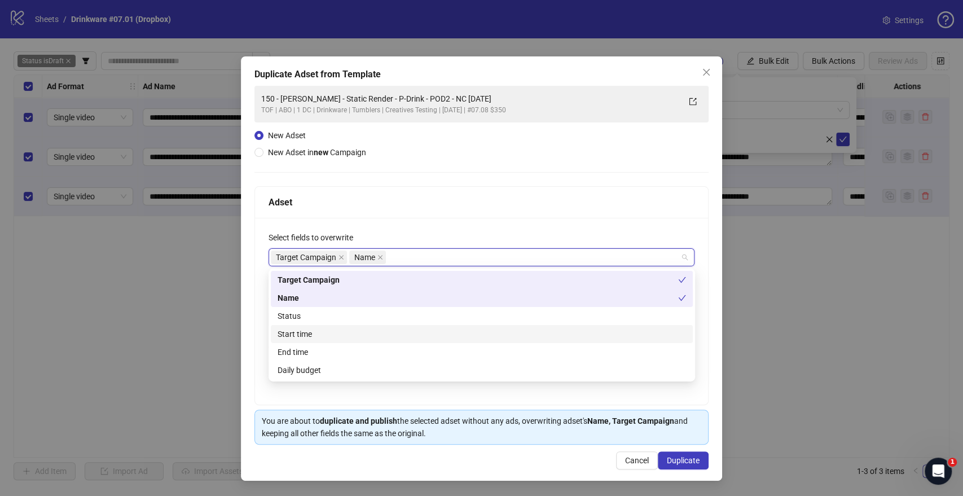
click at [328, 334] on div "Start time" at bounding box center [482, 334] width 409 height 12
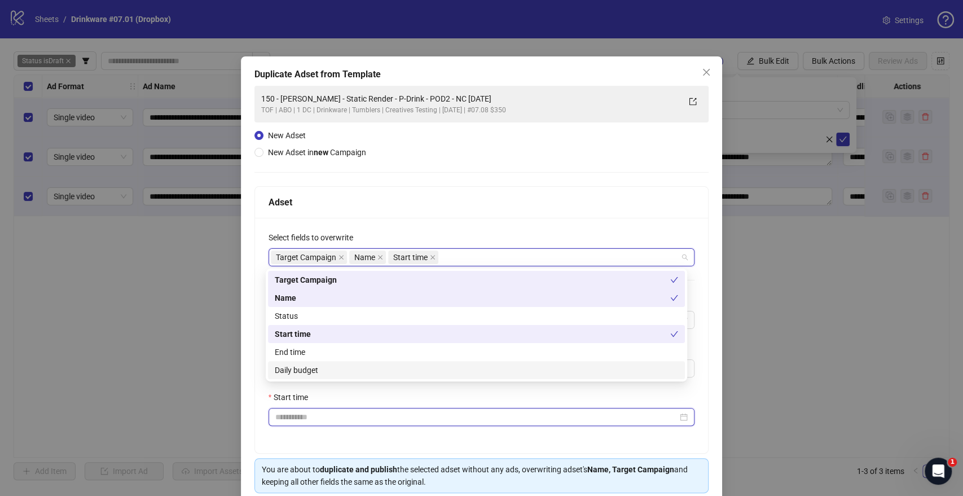
click at [280, 416] on input "Start time" at bounding box center [476, 417] width 403 height 12
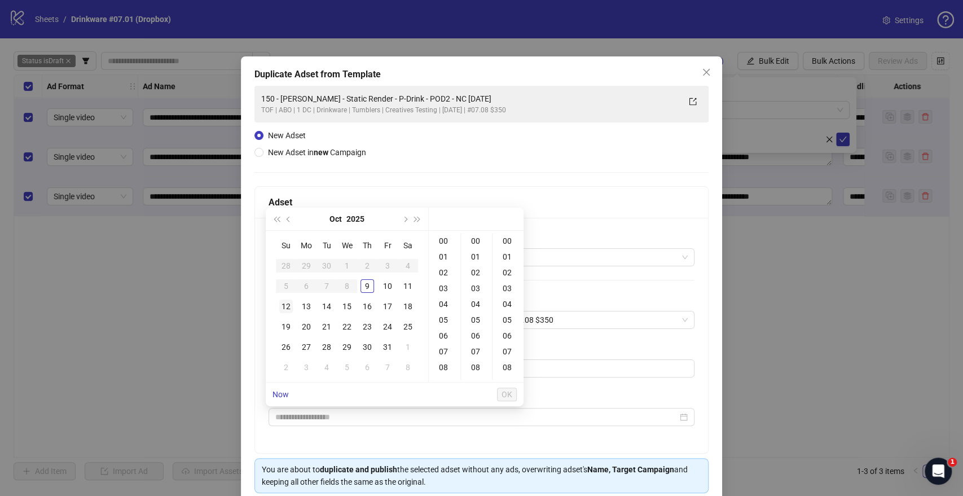
click at [287, 306] on div "12" at bounding box center [286, 307] width 14 height 14
click at [448, 324] on div "09" at bounding box center [444, 321] width 27 height 16
type input "**********"
click at [504, 393] on span "OK" at bounding box center [507, 394] width 11 height 9
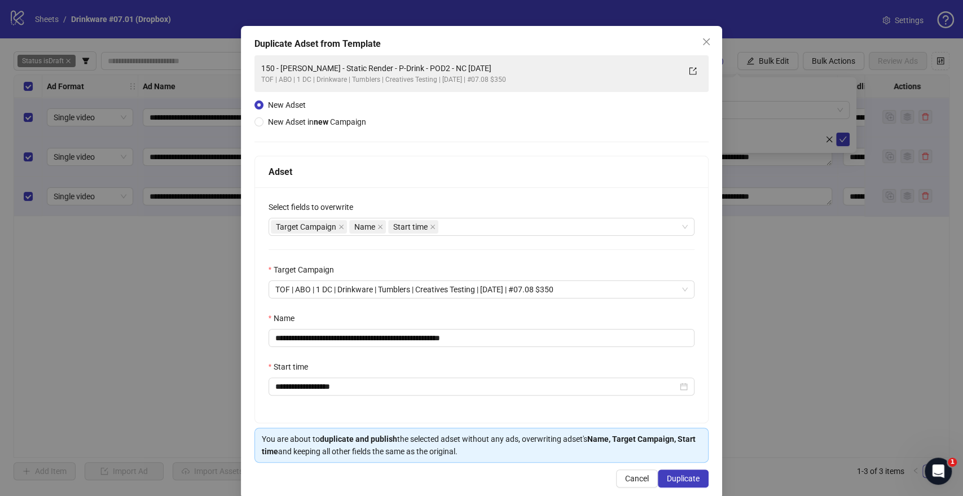
scroll to position [47, 0]
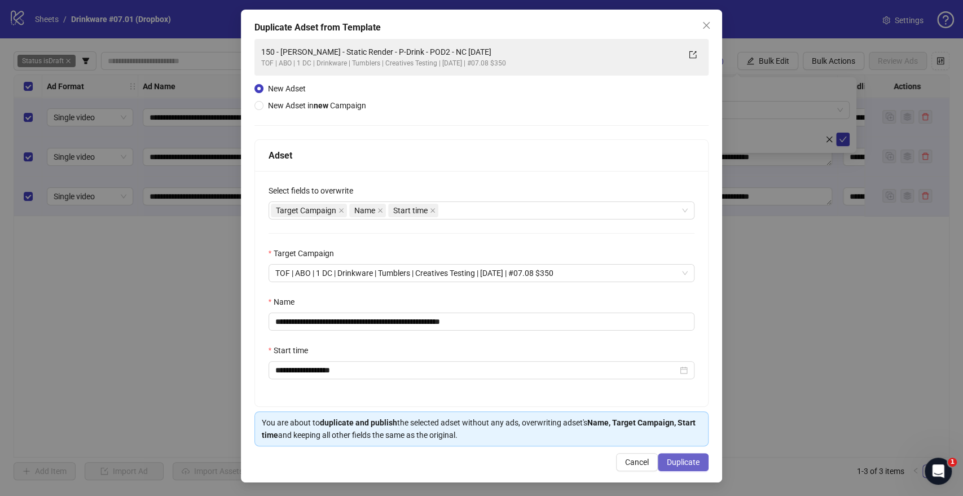
click at [673, 459] on span "Duplicate" at bounding box center [683, 462] width 33 height 9
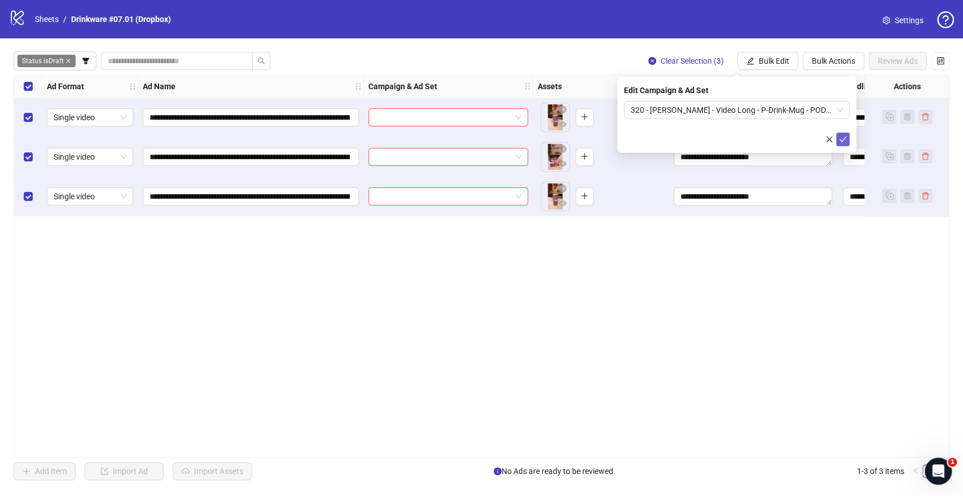
click at [843, 138] on icon "check" at bounding box center [843, 139] width 8 height 8
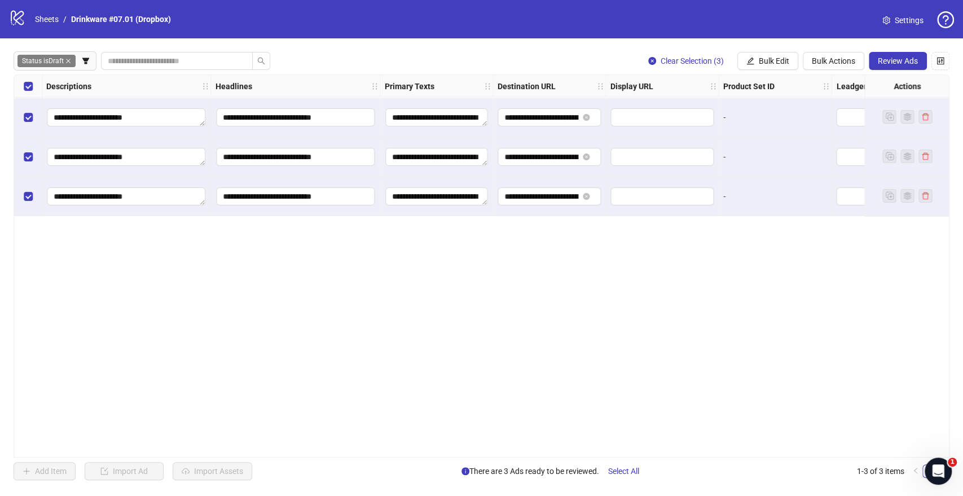
scroll to position [0, 1249]
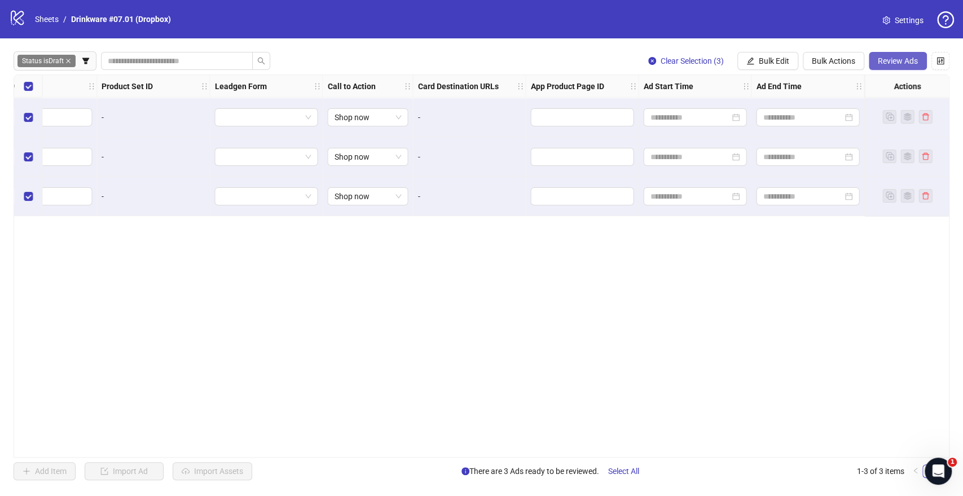
click at [907, 62] on span "Review Ads" at bounding box center [898, 60] width 40 height 9
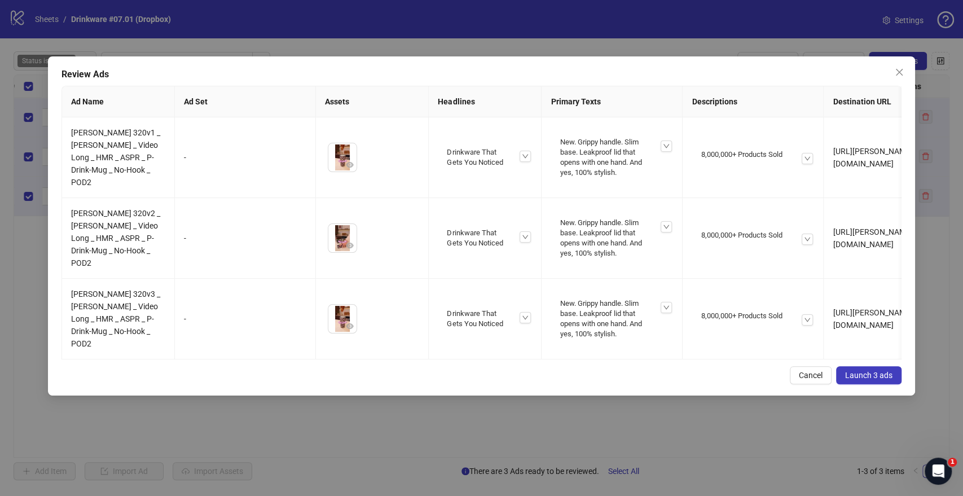
click at [870, 378] on span "Launch 3 ads" at bounding box center [868, 375] width 47 height 9
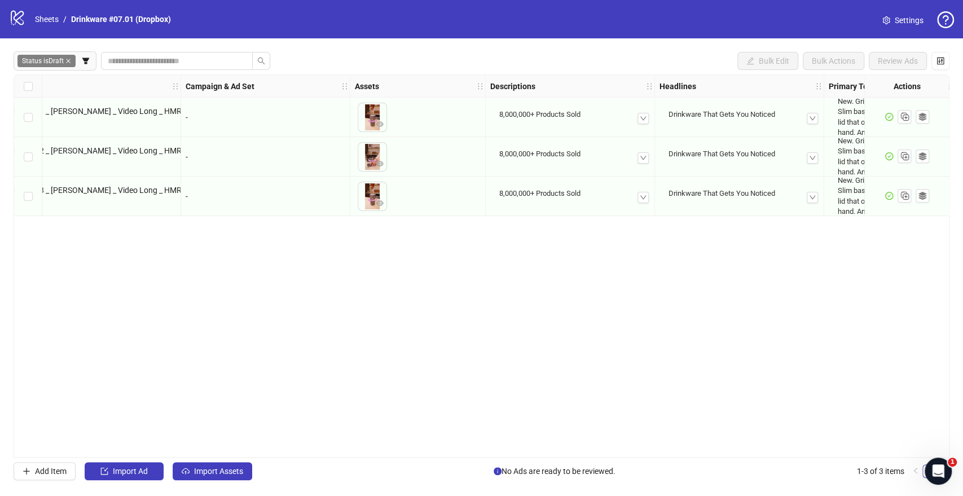
scroll to position [0, 0]
